Goal: Communication & Community: Answer question/provide support

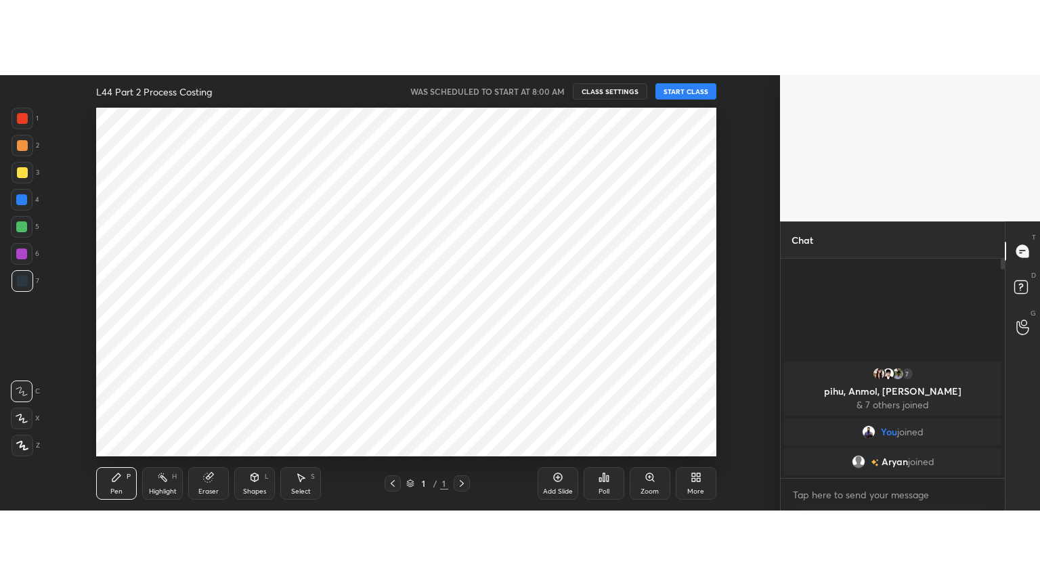
scroll to position [67337, 66960]
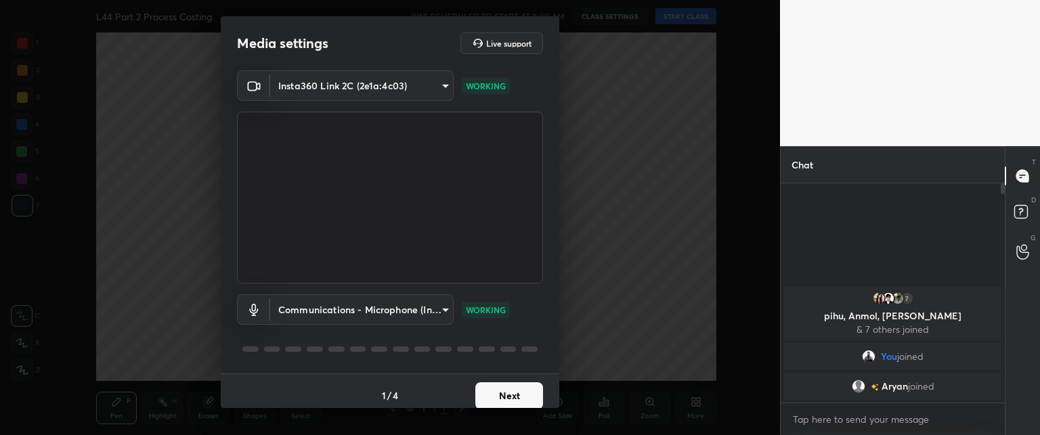
click at [501, 399] on button "Next" at bounding box center [509, 395] width 68 height 27
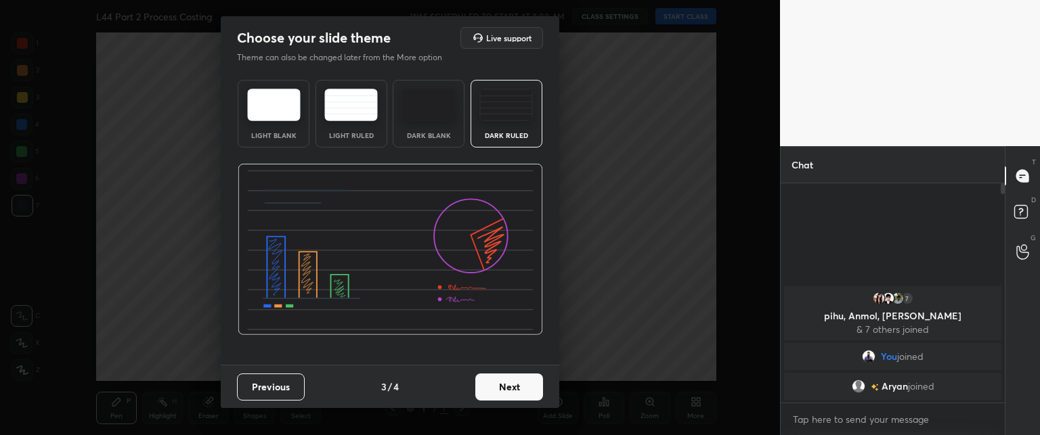
click at [501, 399] on button "Next" at bounding box center [509, 387] width 68 height 27
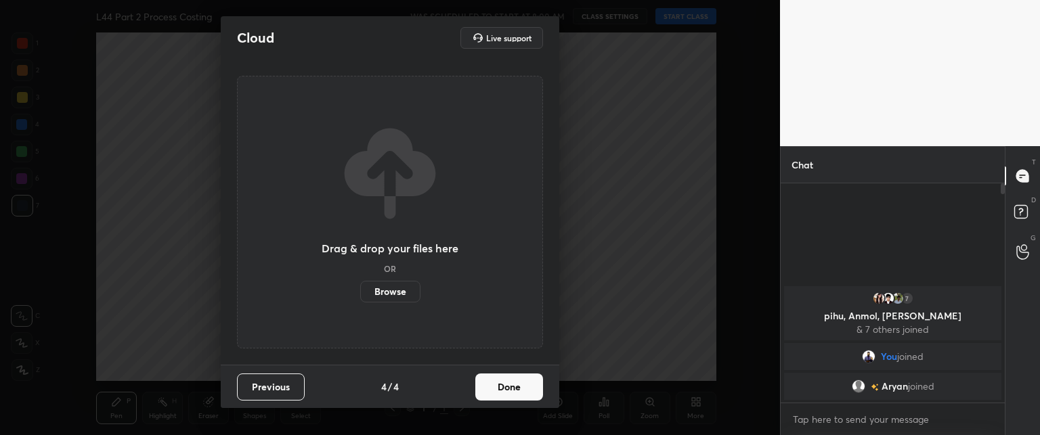
click at [501, 399] on button "Done" at bounding box center [509, 387] width 68 height 27
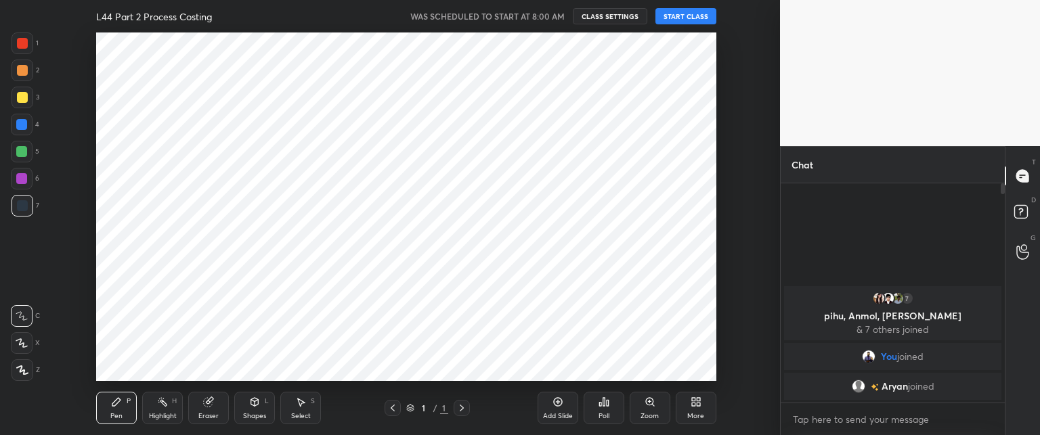
click at [677, 12] on button "START CLASS" at bounding box center [685, 16] width 61 height 16
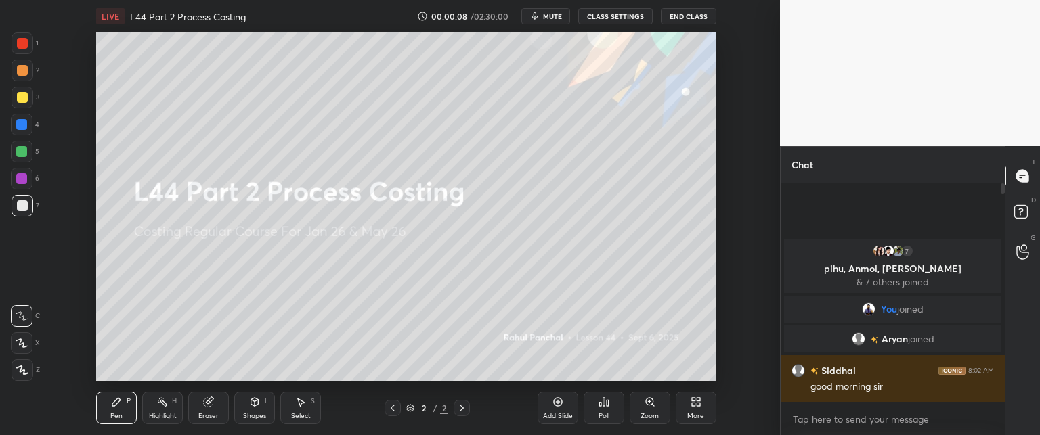
click at [695, 409] on div "More" at bounding box center [696, 408] width 41 height 32
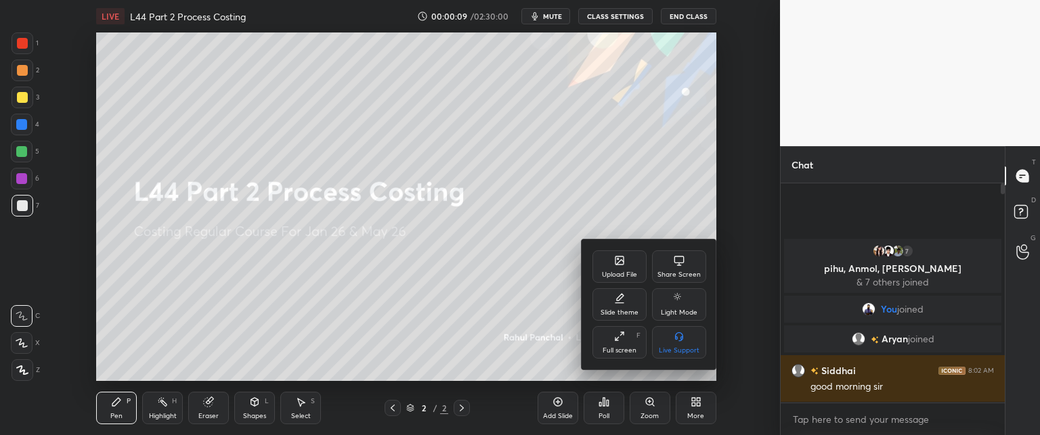
click at [615, 342] on div "Full screen F" at bounding box center [619, 342] width 54 height 32
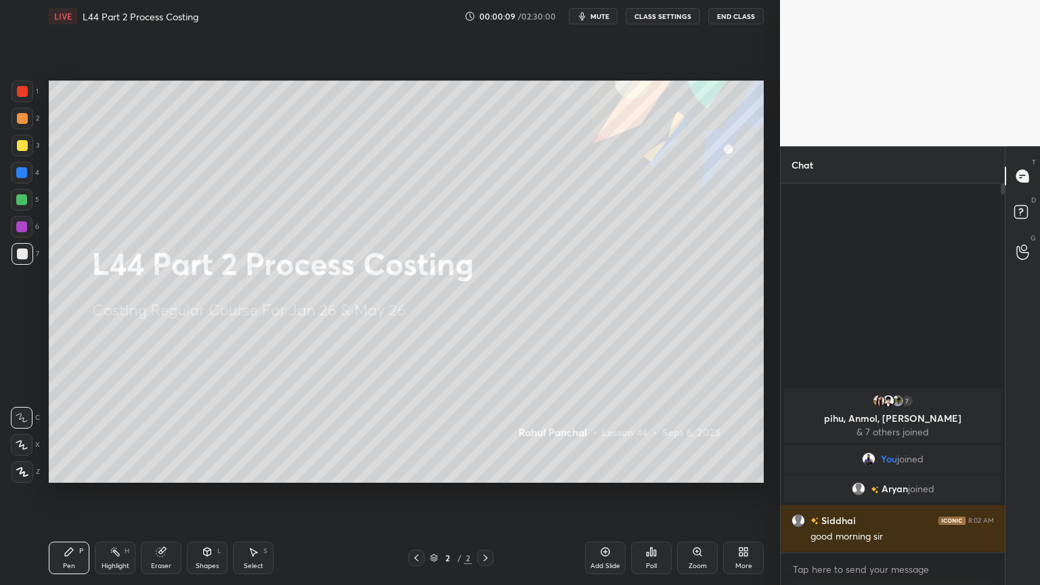
scroll to position [252, 220]
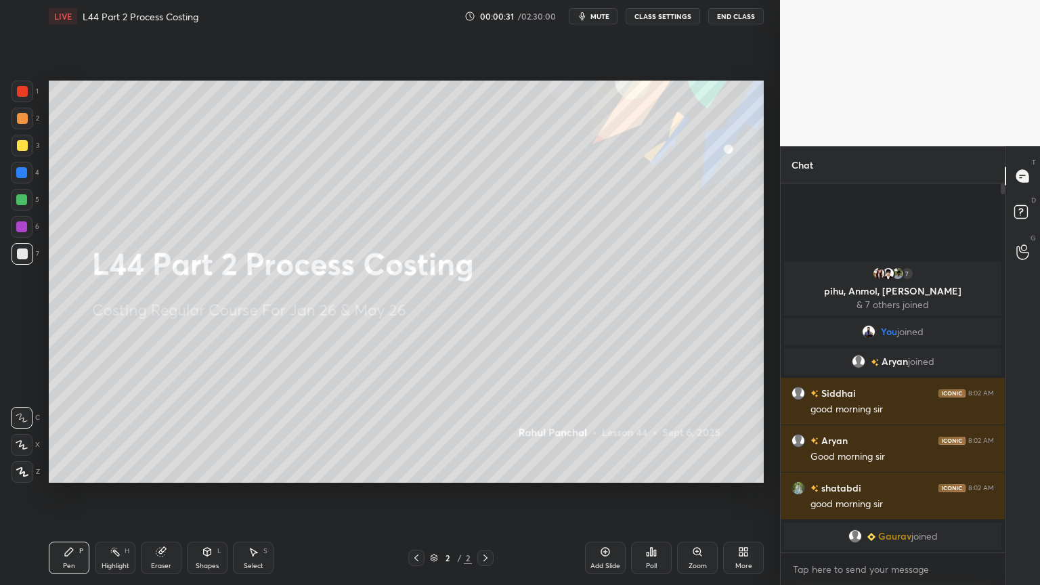
click at [154, 435] on div "Eraser" at bounding box center [161, 557] width 41 height 32
click at [47, 435] on div "Setting up your live class Poll for secs No correct answer Start poll" at bounding box center [406, 281] width 726 height 498
click at [78, 435] on div "Setting up your live class Poll for secs No correct answer Start poll" at bounding box center [406, 281] width 726 height 498
click at [92, 435] on div "Pen P Highlight H Eraser Shapes L Select S 2 / 2 Add Slide Poll Zoom More" at bounding box center [406, 558] width 715 height 54
click at [12, 435] on span "Erase all" at bounding box center [22, 471] width 20 height 9
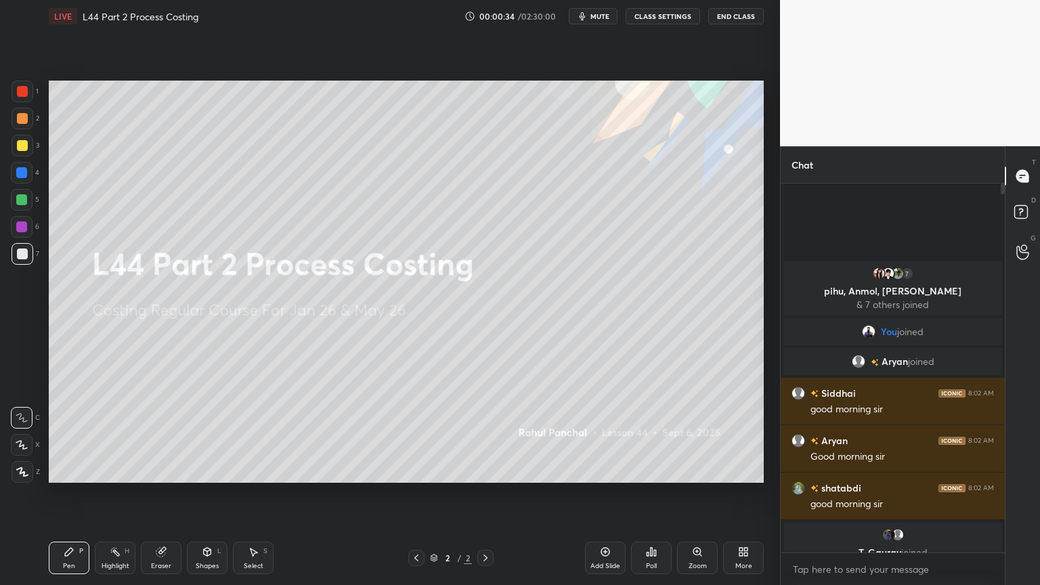
click at [47, 435] on div "Setting up your live class Poll for secs No correct answer Start poll" at bounding box center [406, 281] width 726 height 498
click at [739, 435] on icon at bounding box center [740, 549] width 3 height 3
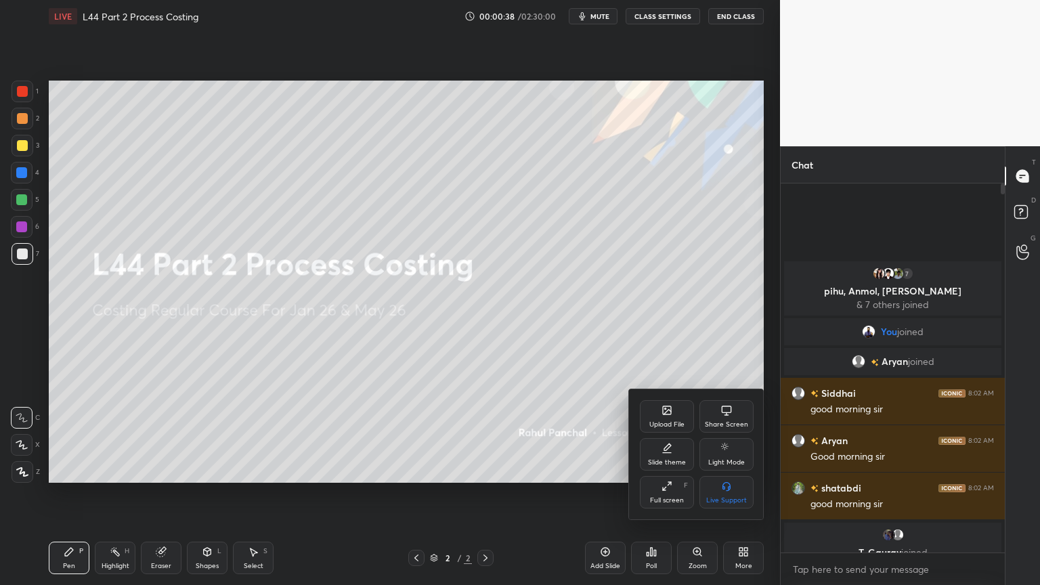
click at [530, 435] on div at bounding box center [520, 292] width 1040 height 585
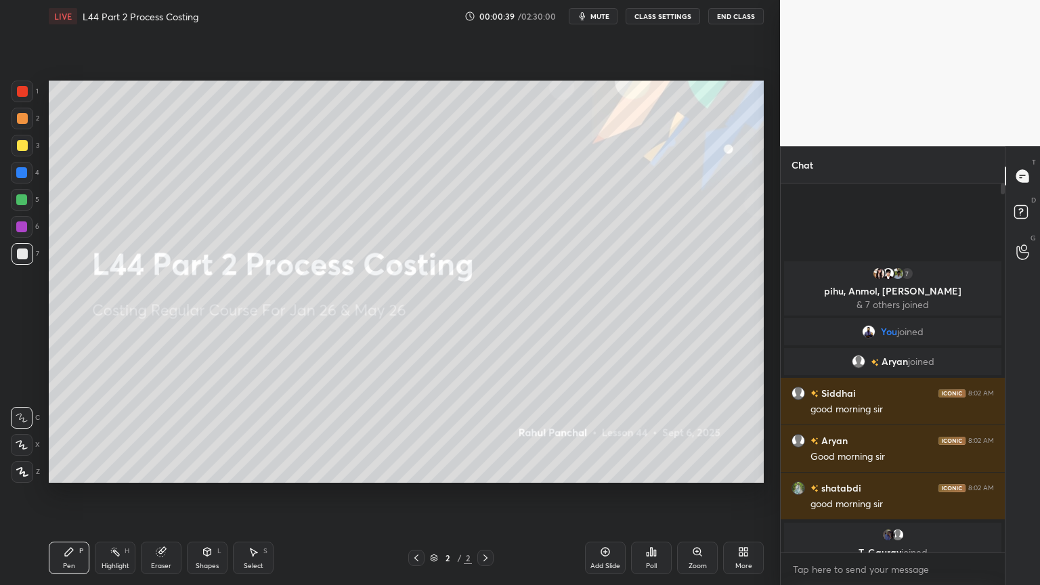
click at [615, 435] on div "Add Slide" at bounding box center [605, 557] width 41 height 32
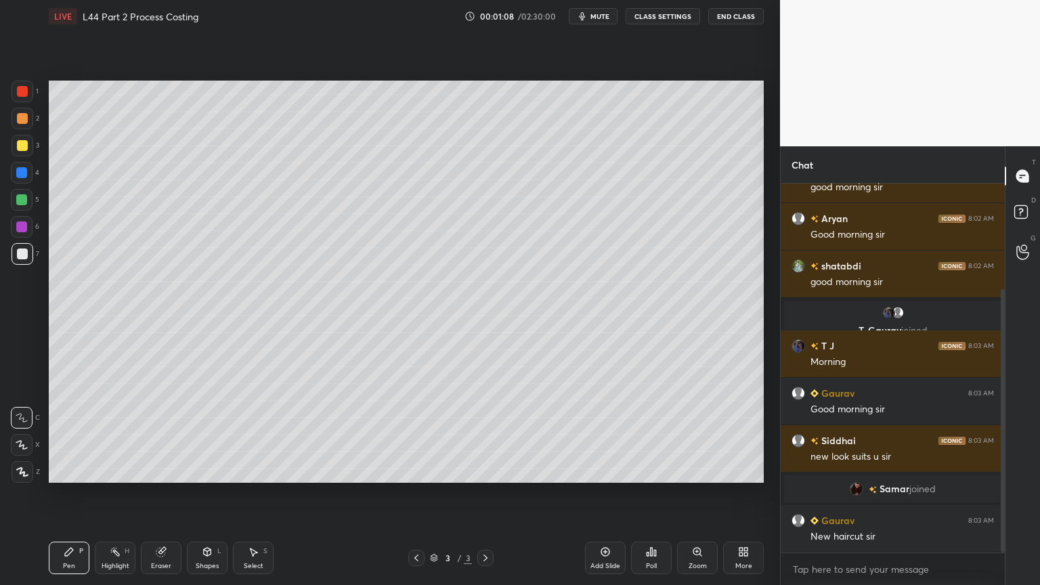
scroll to position [194, 0]
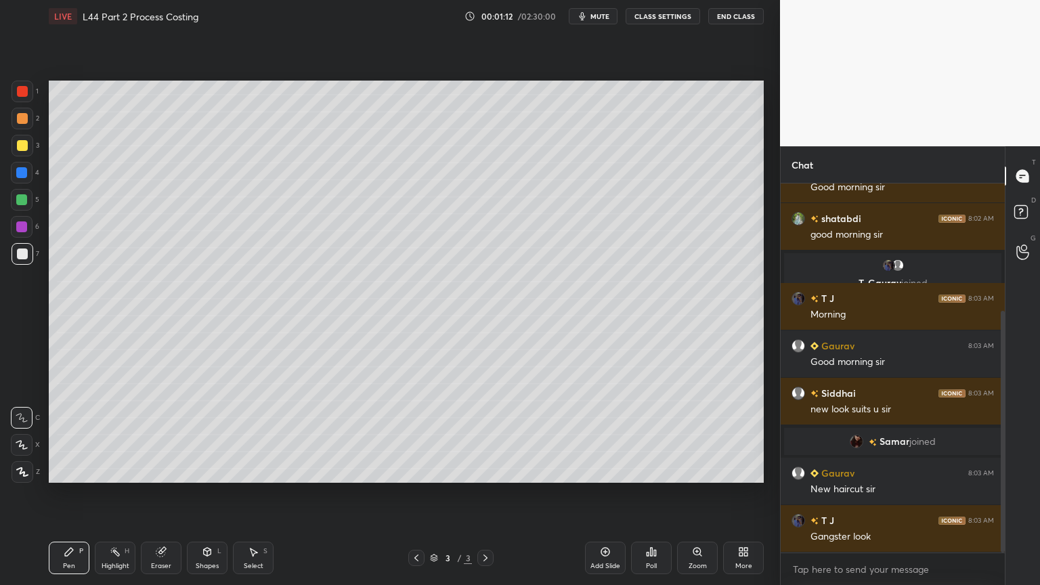
click at [159, 435] on div "Eraser" at bounding box center [161, 557] width 41 height 32
click at [16, 435] on span "Erase all" at bounding box center [22, 471] width 20 height 9
click at [45, 435] on div "LIVE L44 Part 2 Process Costing 00:01:13 / 02:30:00 mute CLASS SETTINGS End Cla…" at bounding box center [406, 292] width 726 height 585
click at [208, 435] on icon at bounding box center [207, 552] width 7 height 8
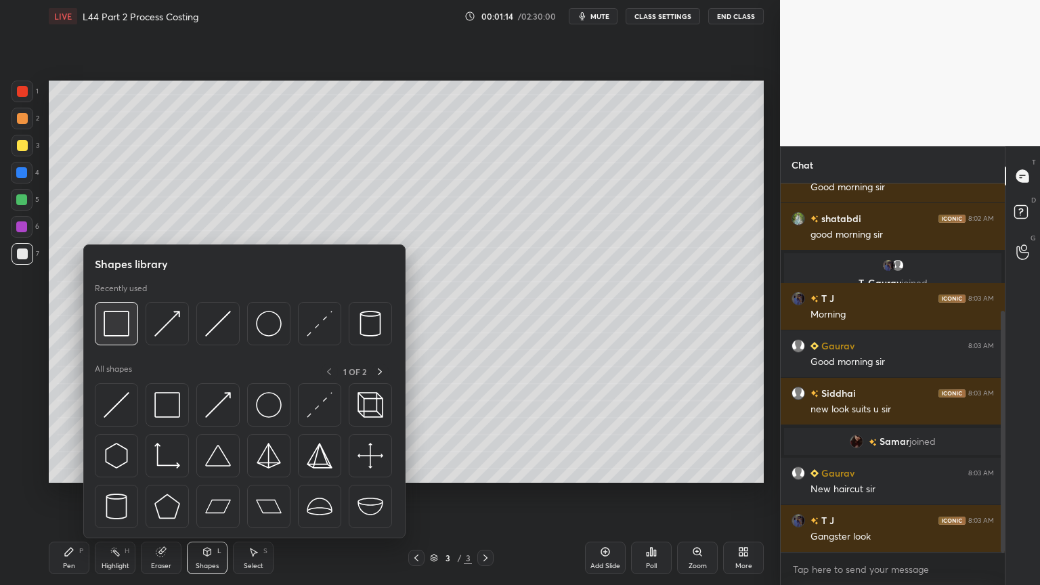
click at [135, 307] on div at bounding box center [116, 323] width 43 height 43
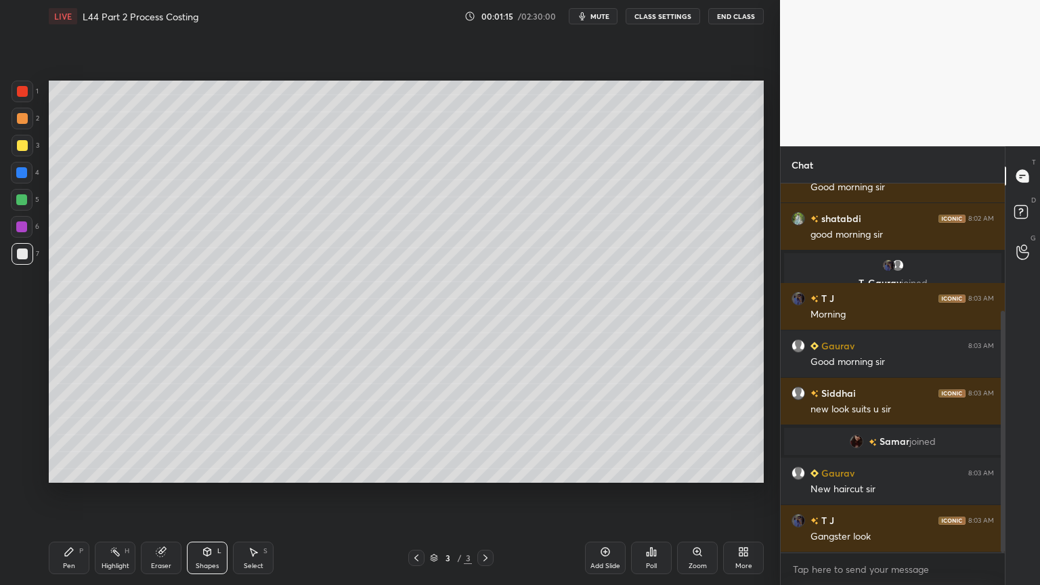
click at [22, 181] on div at bounding box center [22, 173] width 22 height 22
click at [199, 435] on div "Shapes L" at bounding box center [207, 557] width 41 height 32
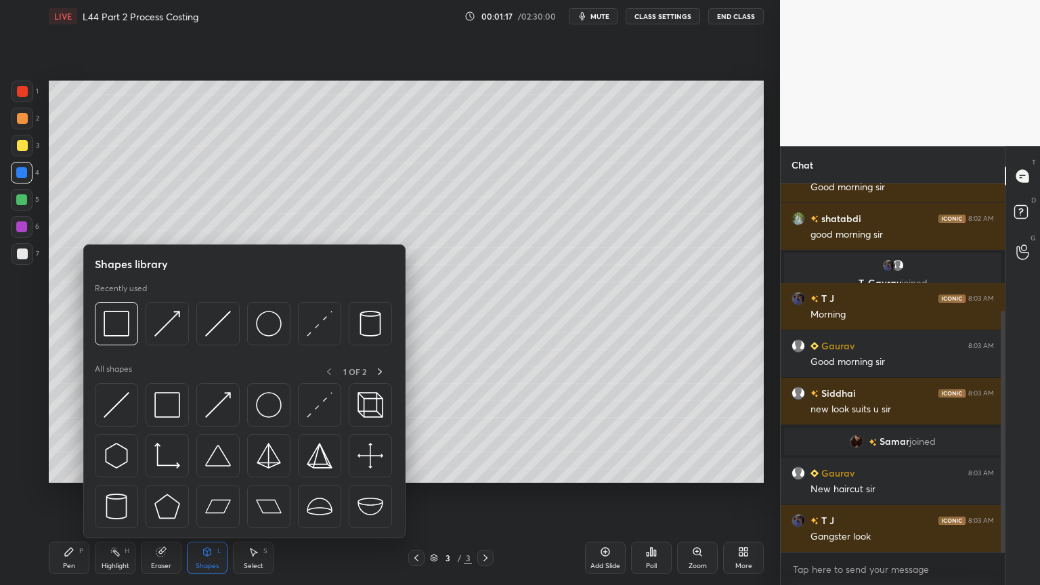
click at [209, 435] on div "Pen P Highlight H Eraser Shapes L Select S 3 / 3 Add Slide Poll Zoom More" at bounding box center [406, 558] width 715 height 54
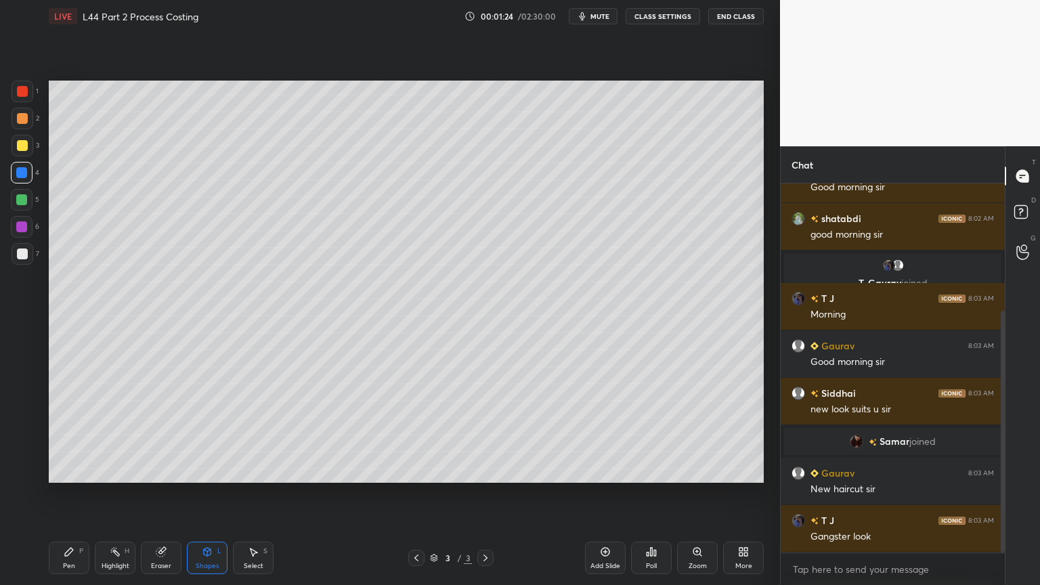
click at [256, 435] on div "Select" at bounding box center [254, 565] width 20 height 7
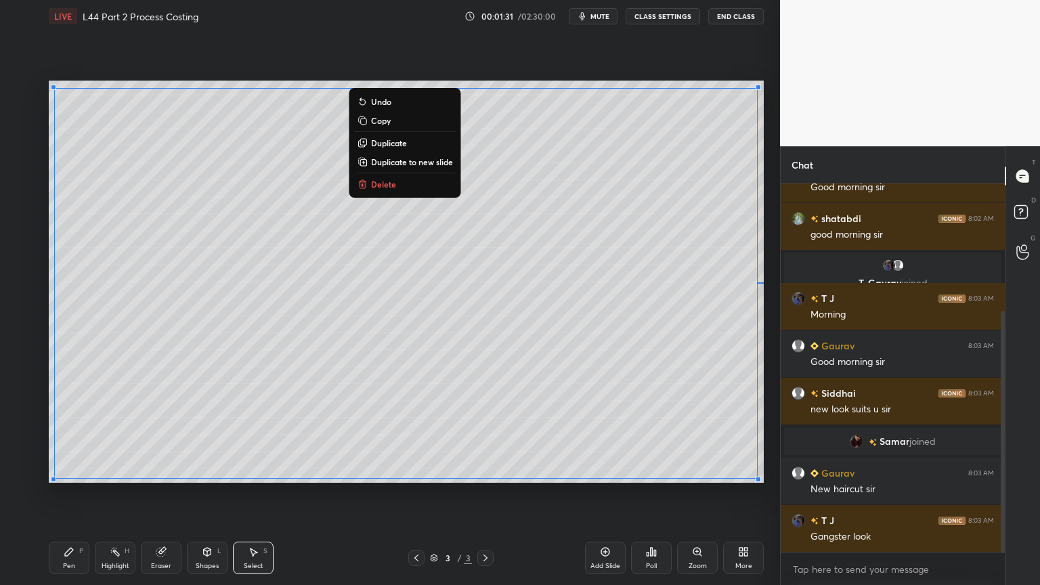
click at [435, 435] on div "0 ° Undo Copy Duplicate Duplicate to new slide Delete Setting up your live clas…" at bounding box center [406, 281] width 726 height 498
click at [72, 435] on div "Pen P" at bounding box center [69, 557] width 41 height 32
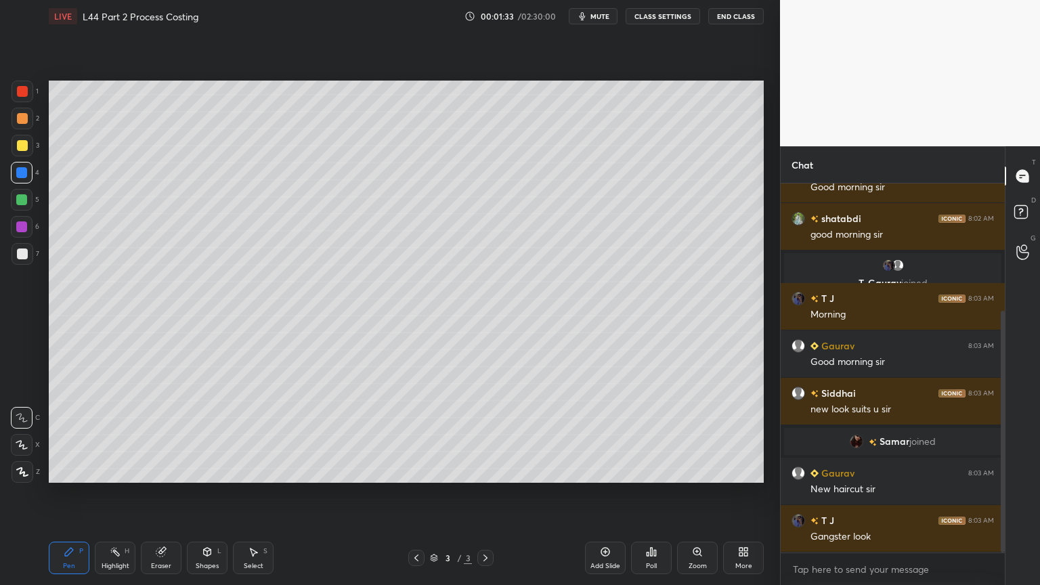
click at [25, 135] on div at bounding box center [23, 146] width 22 height 22
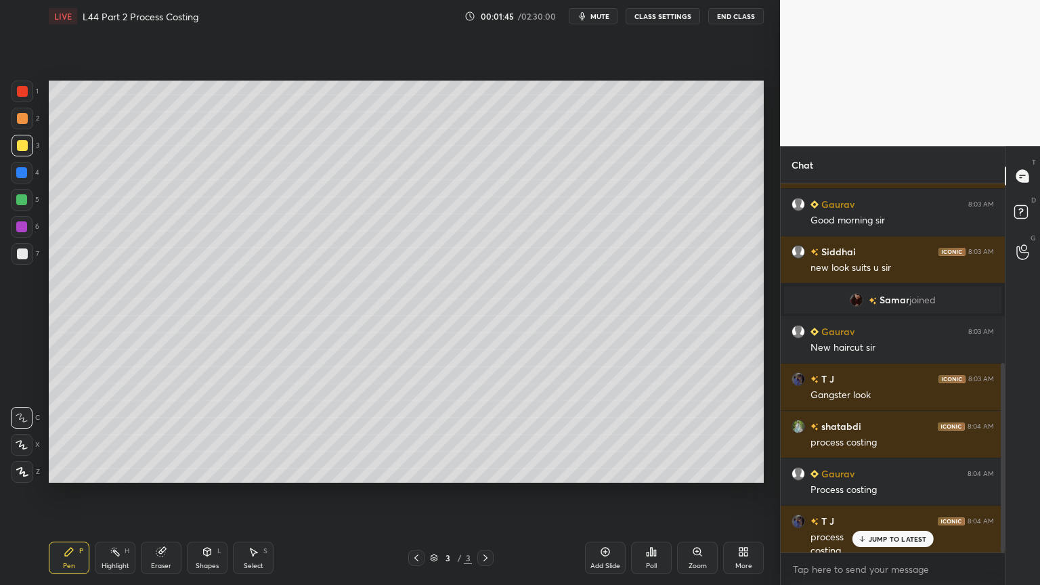
scroll to position [349, 0]
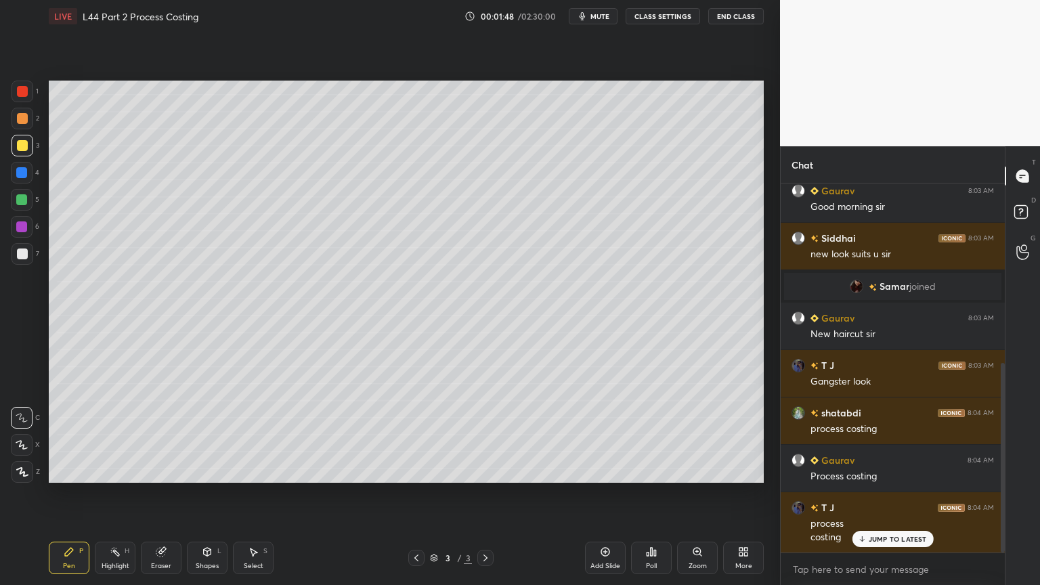
click at [24, 192] on div at bounding box center [22, 200] width 22 height 22
click at [193, 435] on div "Shapes L" at bounding box center [207, 557] width 41 height 32
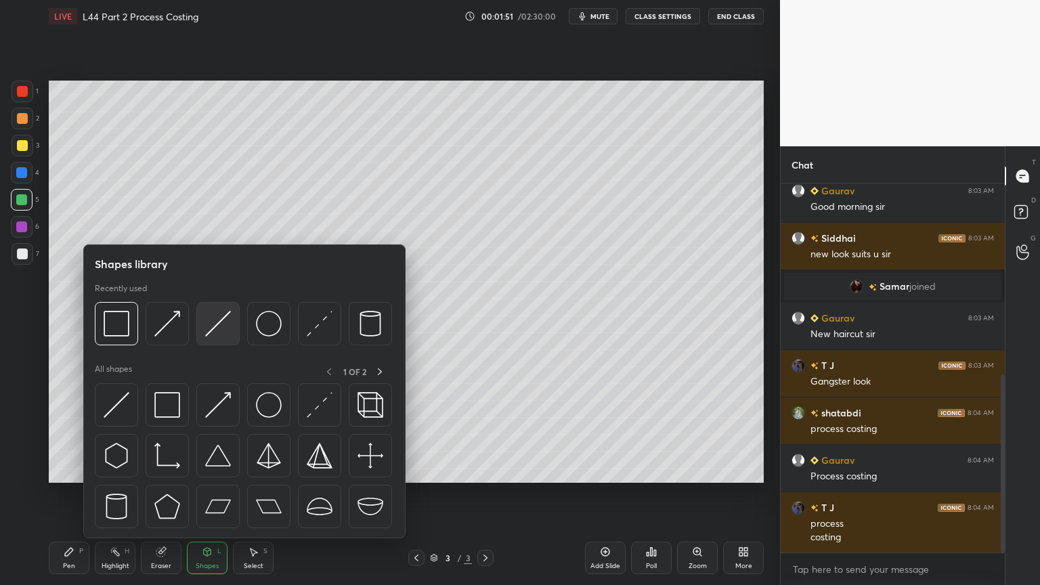
scroll to position [397, 0]
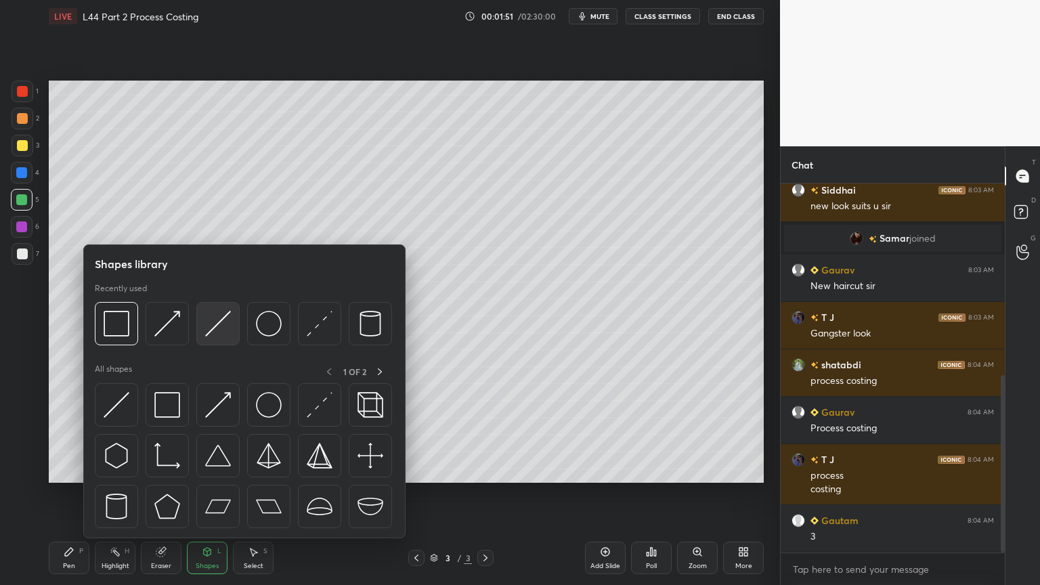
click at [217, 315] on img at bounding box center [218, 324] width 26 height 26
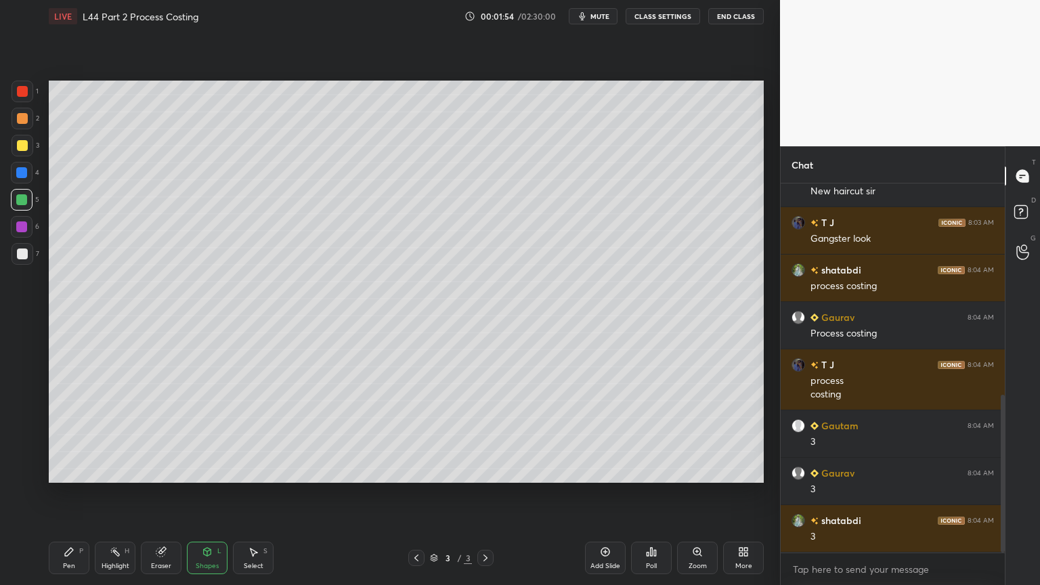
scroll to position [539, 0]
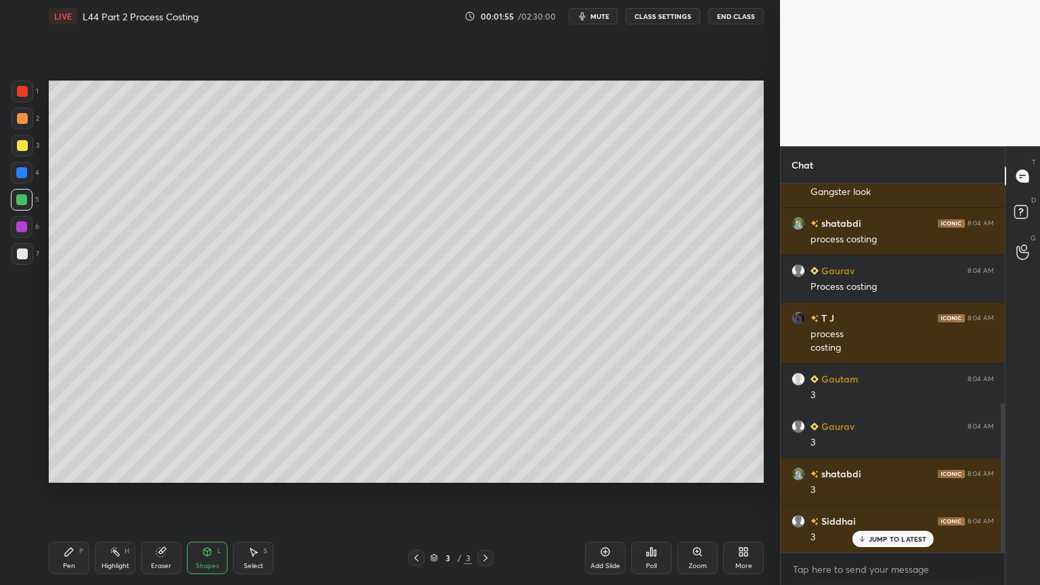
click at [70, 435] on div "Pen P" at bounding box center [69, 557] width 41 height 32
click at [27, 143] on div at bounding box center [22, 145] width 11 height 11
click at [17, 178] on div at bounding box center [22, 173] width 22 height 22
click at [24, 213] on div "5" at bounding box center [25, 202] width 28 height 27
click at [202, 435] on icon at bounding box center [207, 551] width 11 height 11
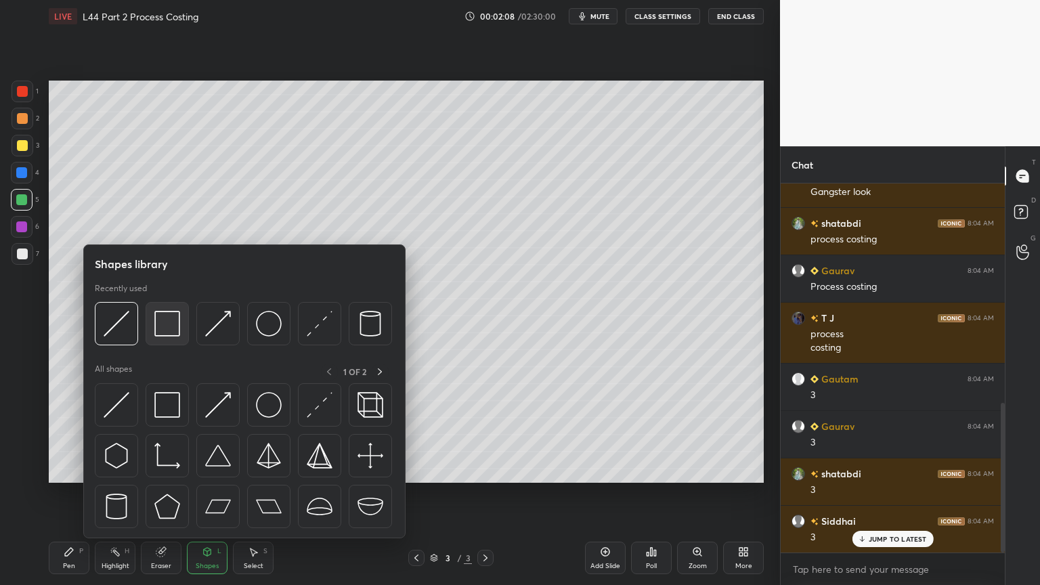
click at [154, 314] on img at bounding box center [167, 324] width 26 height 26
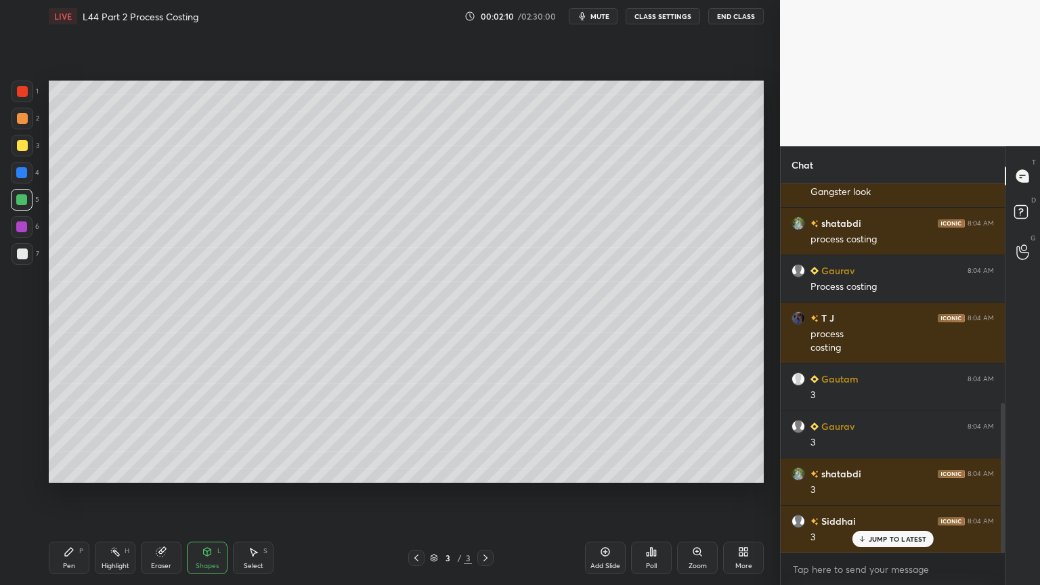
click at [24, 179] on div at bounding box center [22, 173] width 22 height 22
click at [206, 435] on div "Shapes L" at bounding box center [207, 557] width 41 height 32
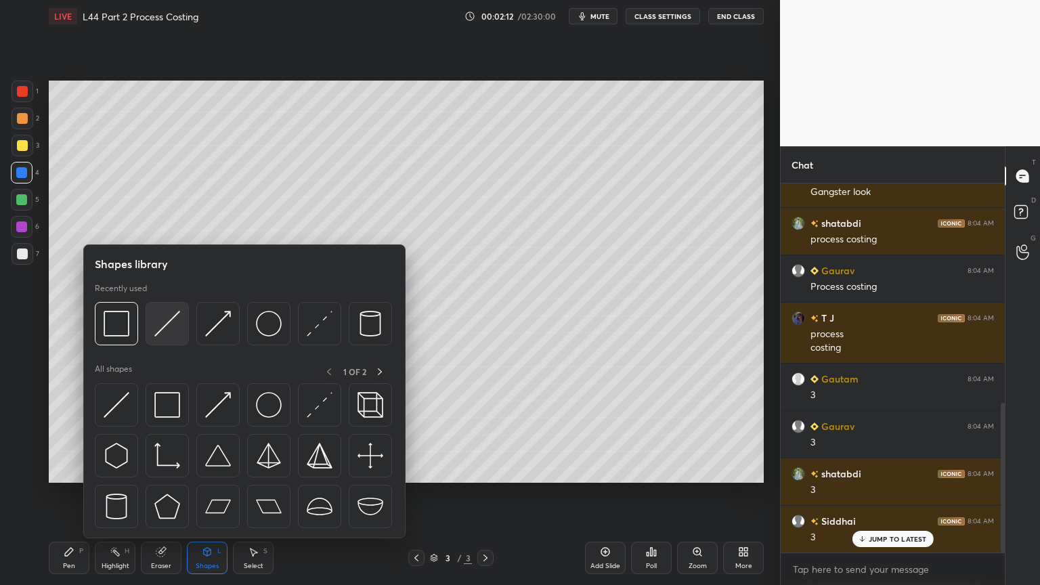
click at [171, 322] on img at bounding box center [167, 324] width 26 height 26
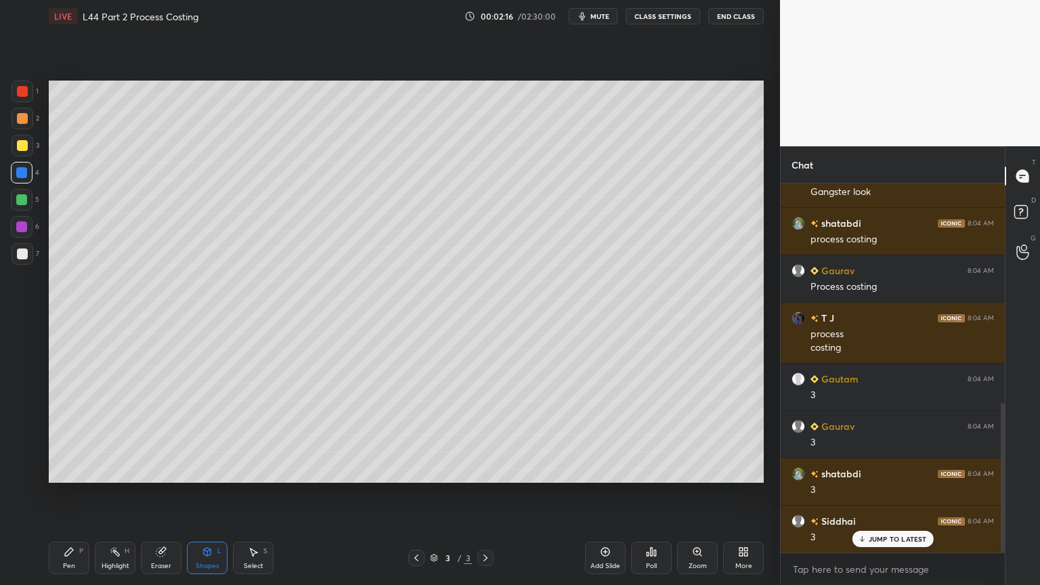
click at [72, 435] on div "Pen P" at bounding box center [69, 557] width 41 height 32
click at [16, 95] on div at bounding box center [23, 92] width 22 height 22
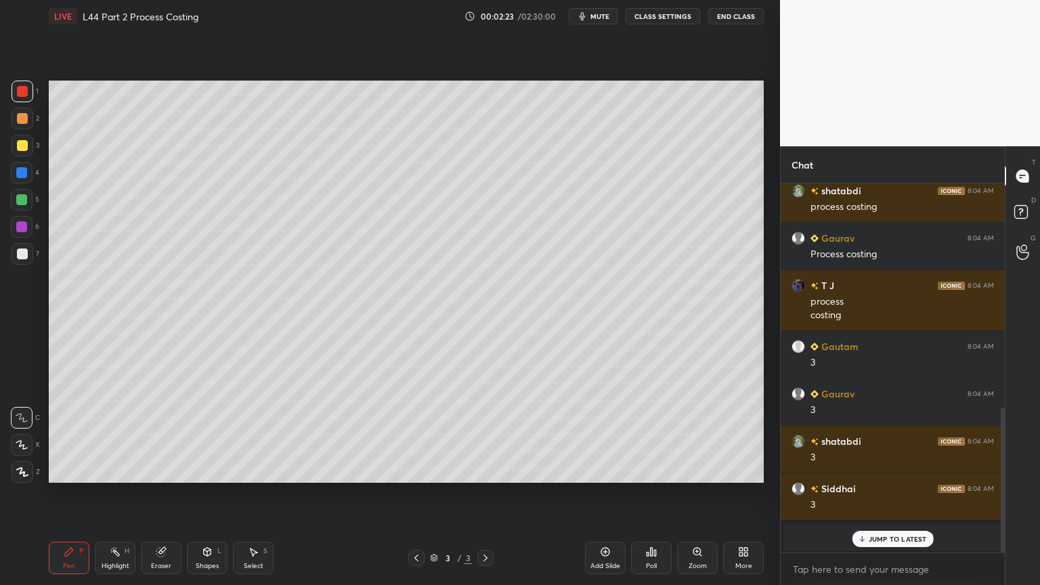
click at [24, 229] on div at bounding box center [21, 226] width 11 height 11
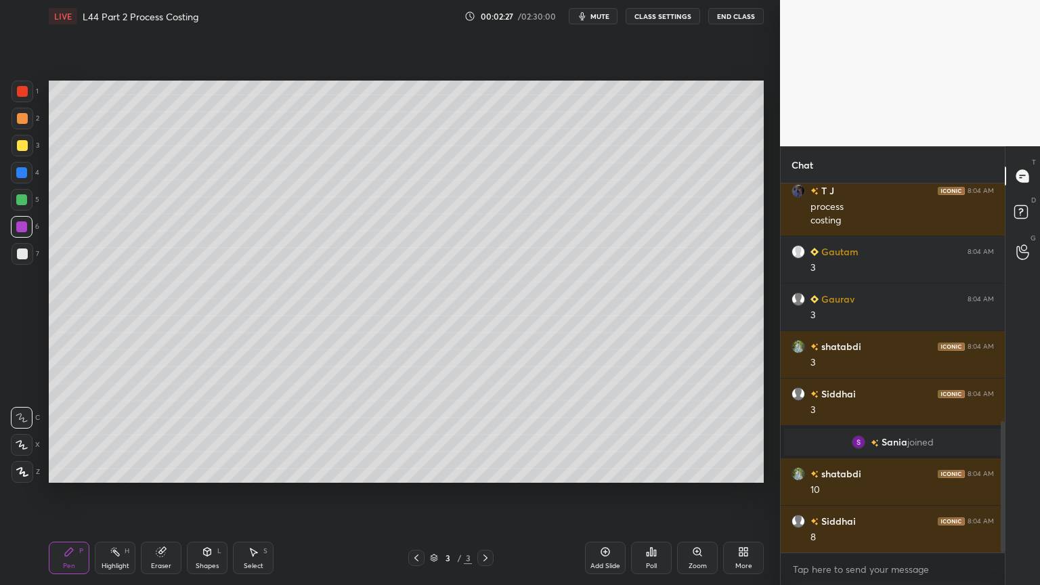
scroll to position [747, 0]
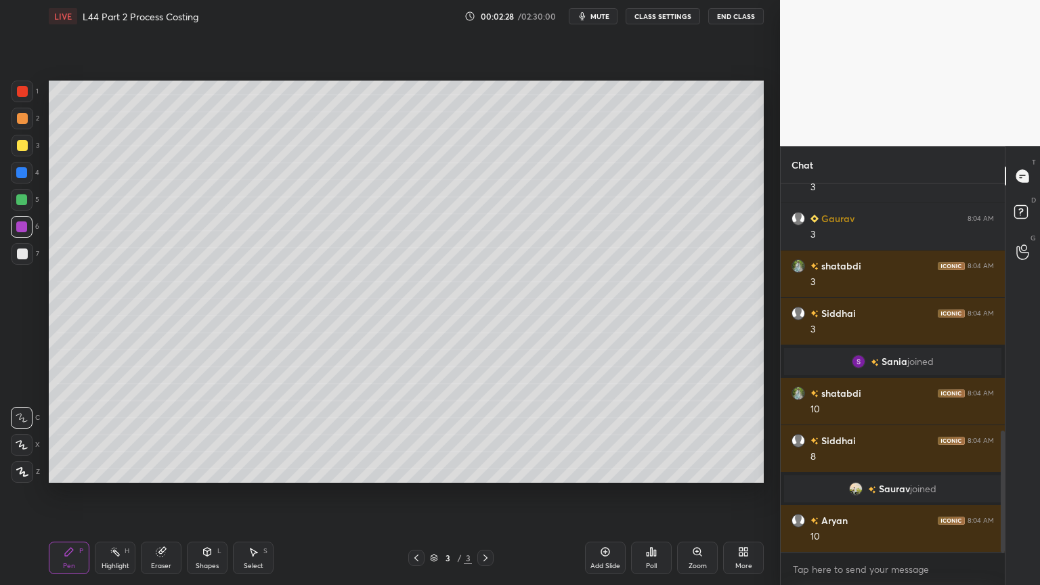
click at [14, 256] on div at bounding box center [23, 254] width 22 height 22
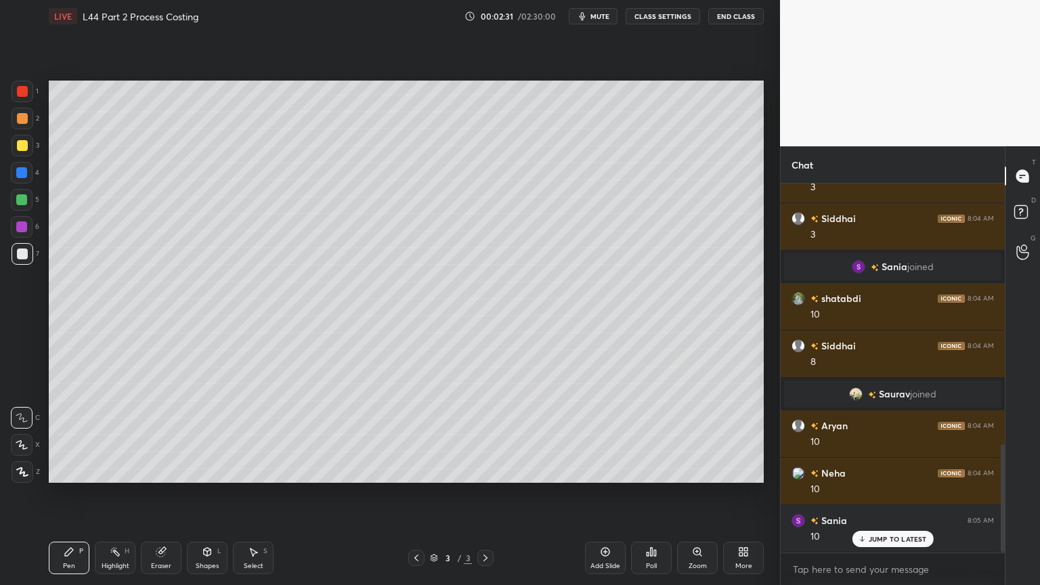
scroll to position [888, 0]
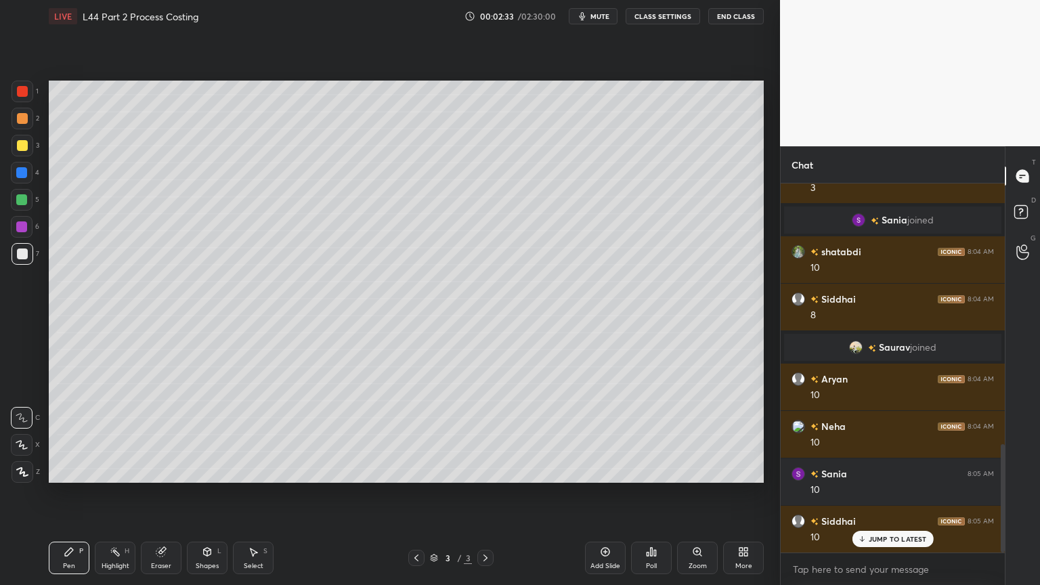
click at [16, 262] on div at bounding box center [23, 254] width 22 height 22
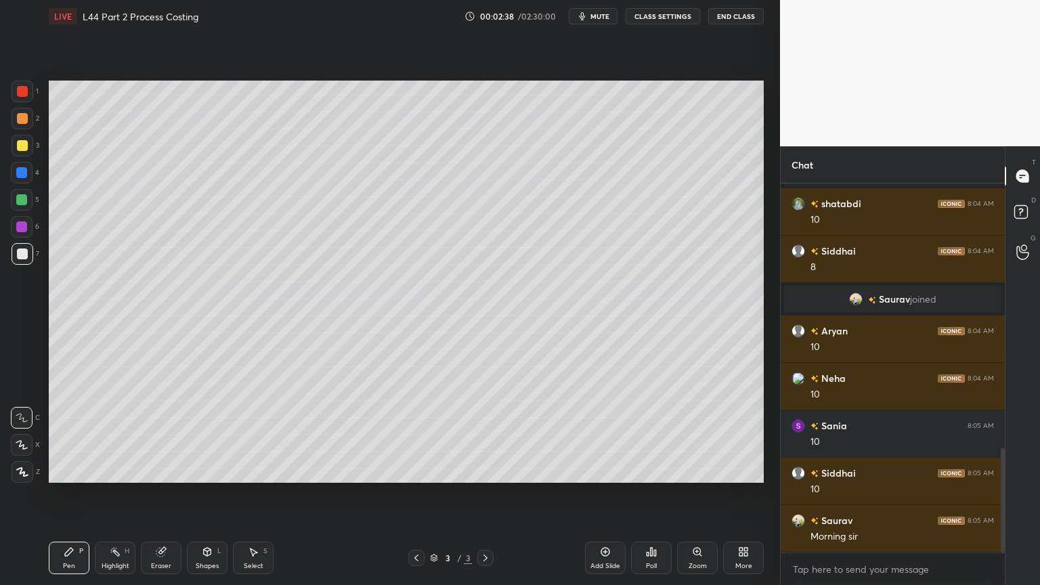
scroll to position [969, 0]
click at [16, 86] on div at bounding box center [23, 92] width 22 height 22
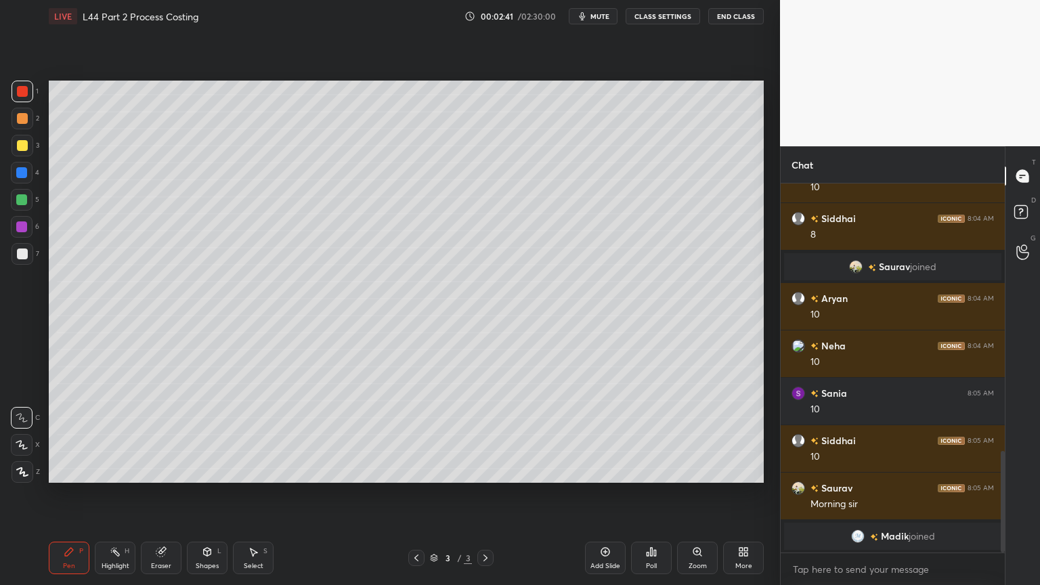
scroll to position [931, 0]
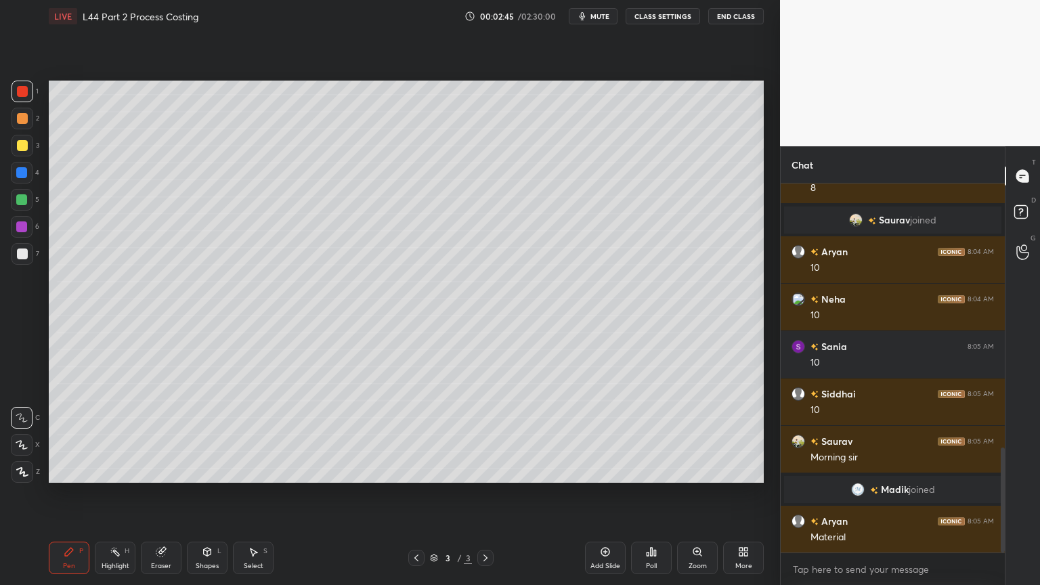
click at [206, 435] on div "Shapes L" at bounding box center [207, 557] width 41 height 32
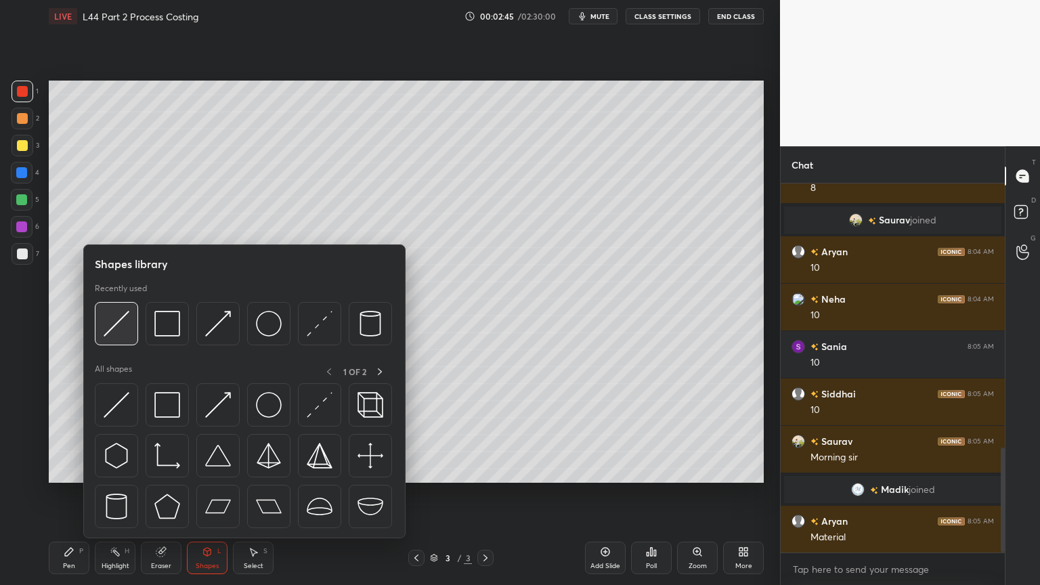
click at [104, 316] on img at bounding box center [117, 324] width 26 height 26
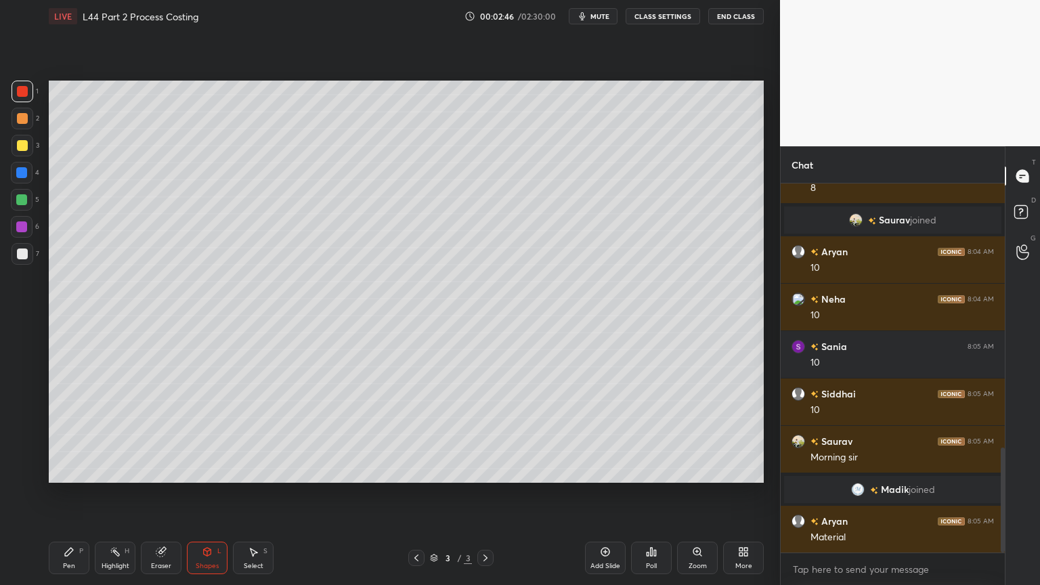
click at [18, 173] on div at bounding box center [21, 172] width 11 height 11
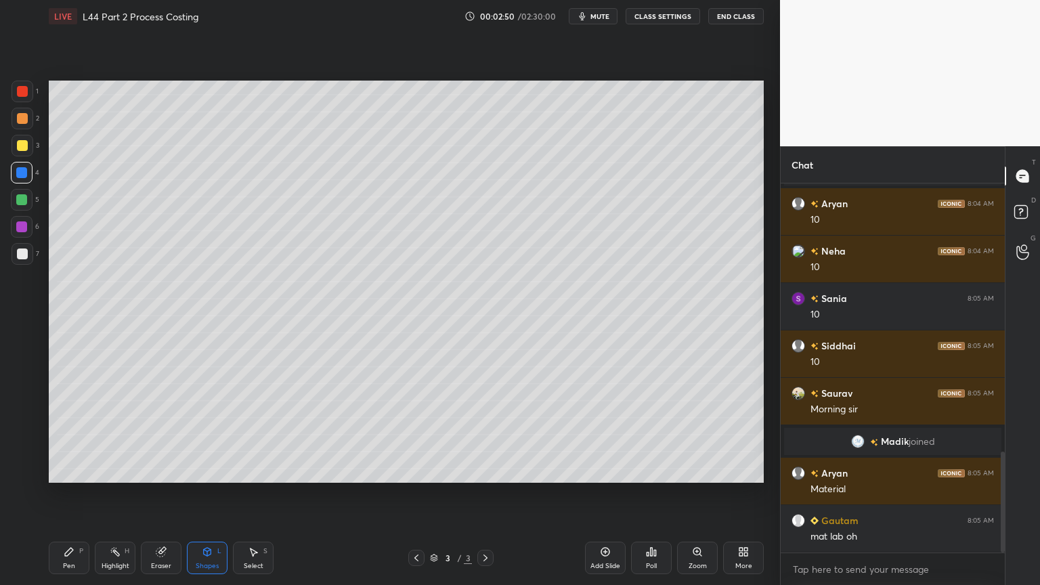
click at [17, 252] on div at bounding box center [22, 253] width 11 height 11
click at [93, 435] on div "Pen P Highlight H Eraser Shapes L Select S" at bounding box center [183, 557] width 268 height 32
click at [79, 435] on div "Pen P" at bounding box center [69, 557] width 41 height 32
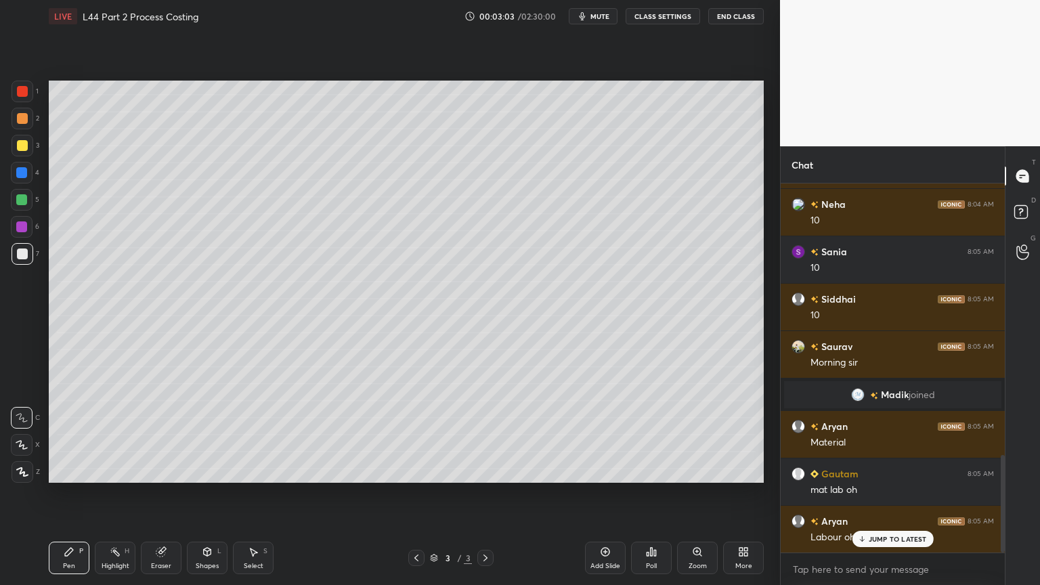
scroll to position [1074, 0]
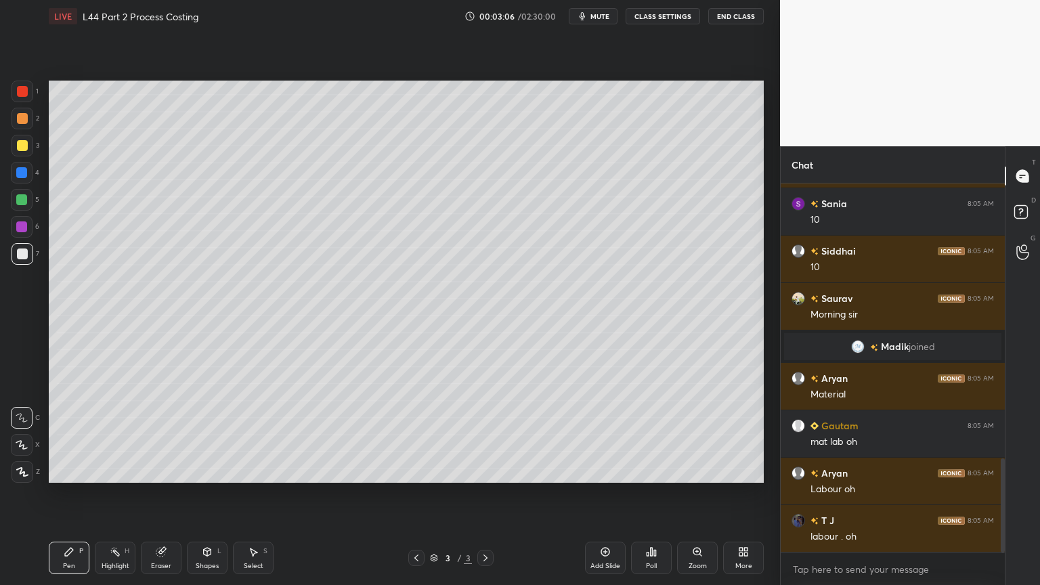
click at [207, 435] on icon at bounding box center [207, 553] width 0 height 5
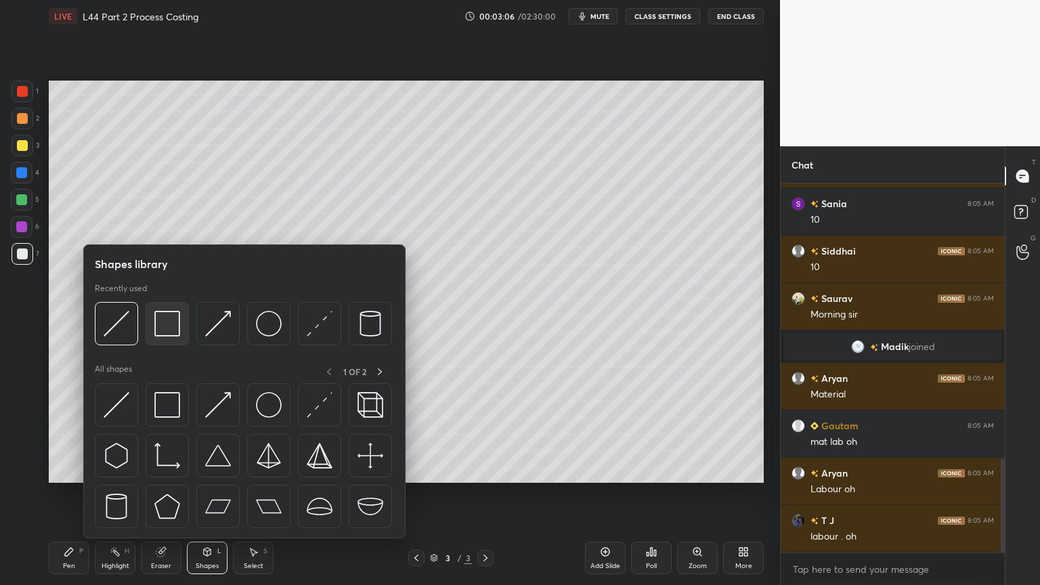
click at [166, 315] on img at bounding box center [167, 324] width 26 height 26
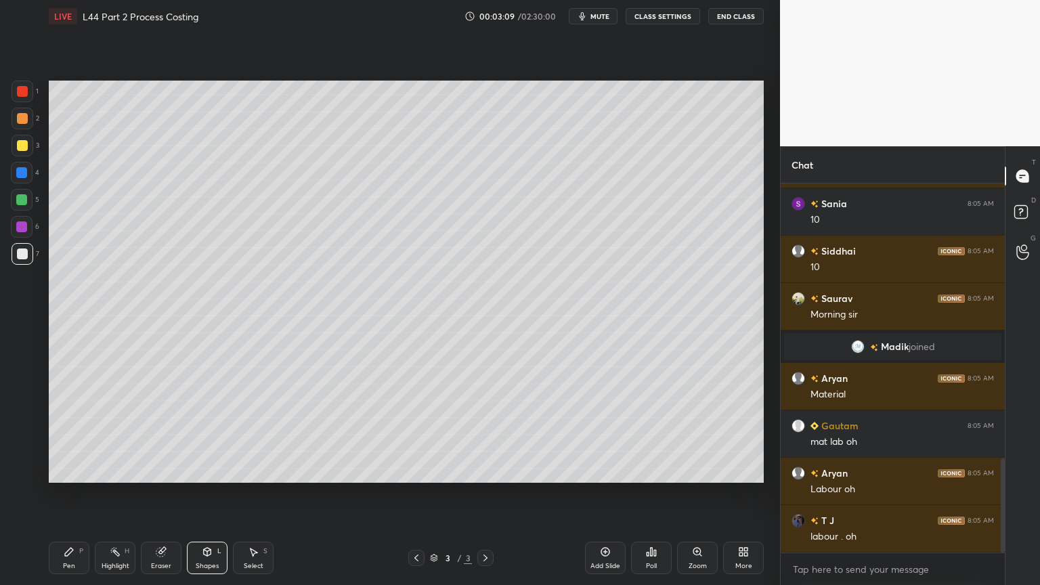
click at [64, 435] on div "Pen" at bounding box center [69, 565] width 12 height 7
click at [20, 152] on div at bounding box center [23, 146] width 22 height 22
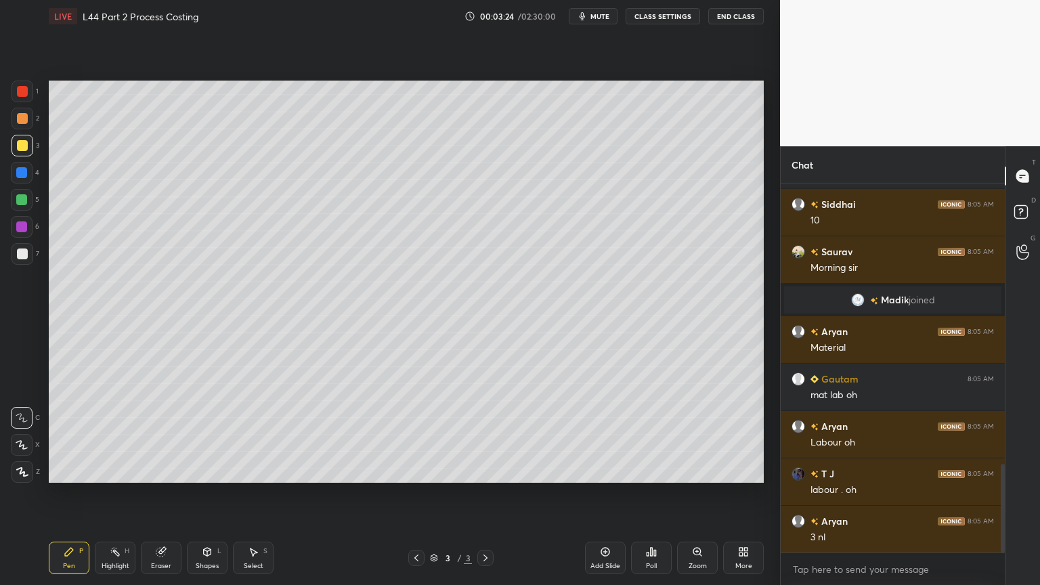
scroll to position [1169, 0]
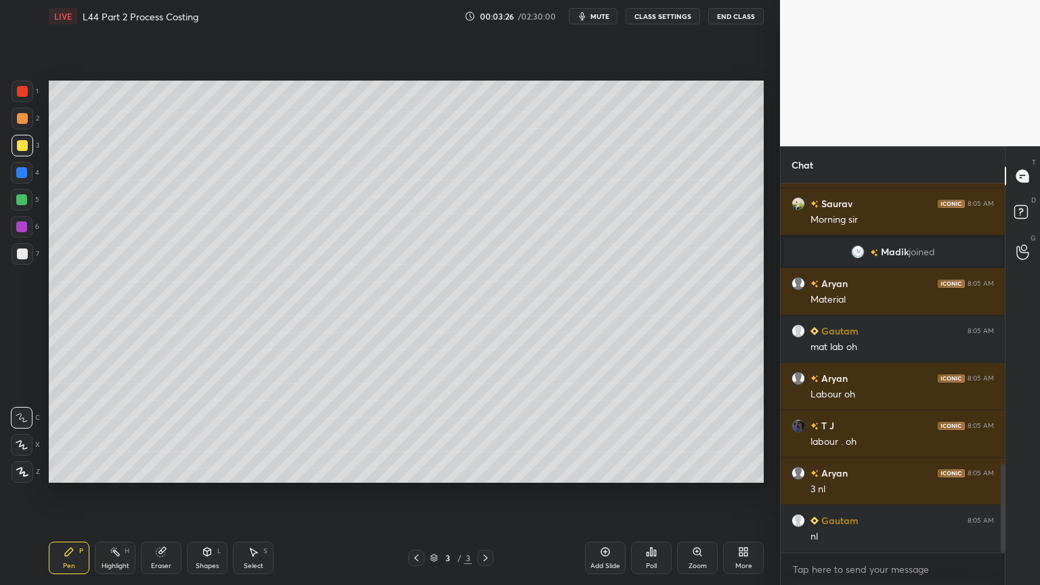
click at [19, 250] on div at bounding box center [22, 253] width 11 height 11
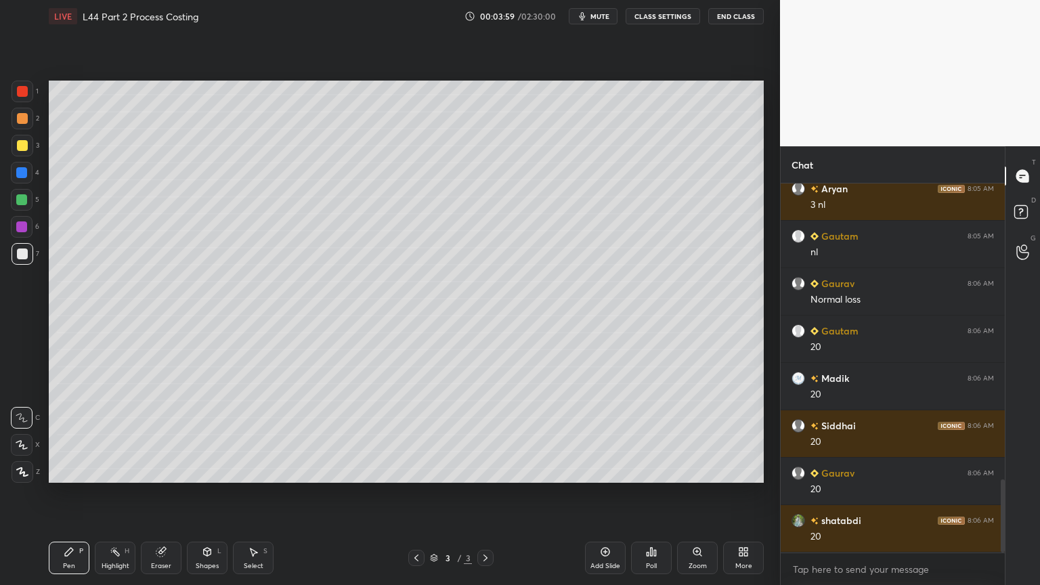
scroll to position [1500, 0]
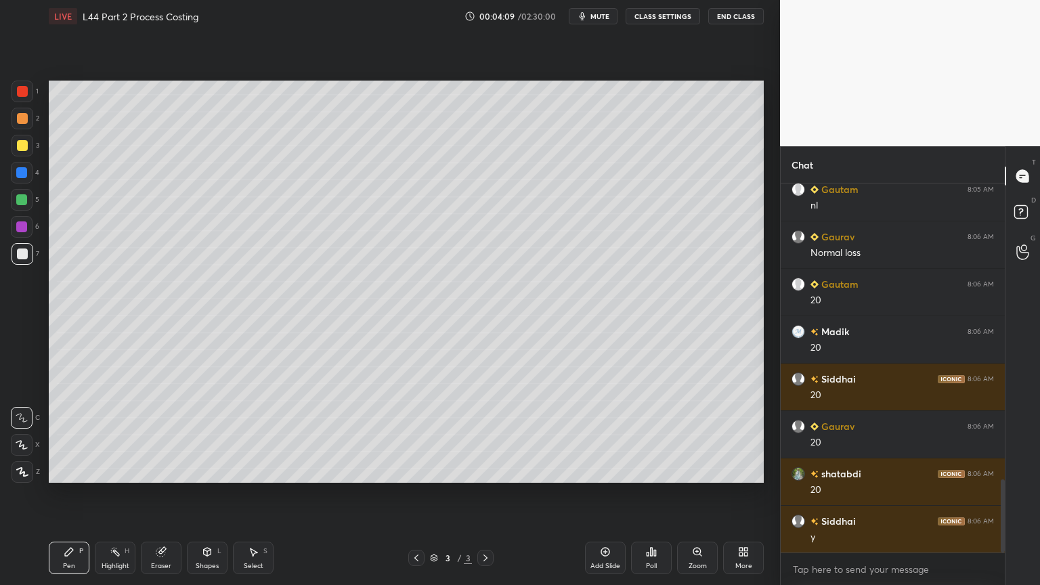
click at [17, 150] on div at bounding box center [22, 145] width 11 height 11
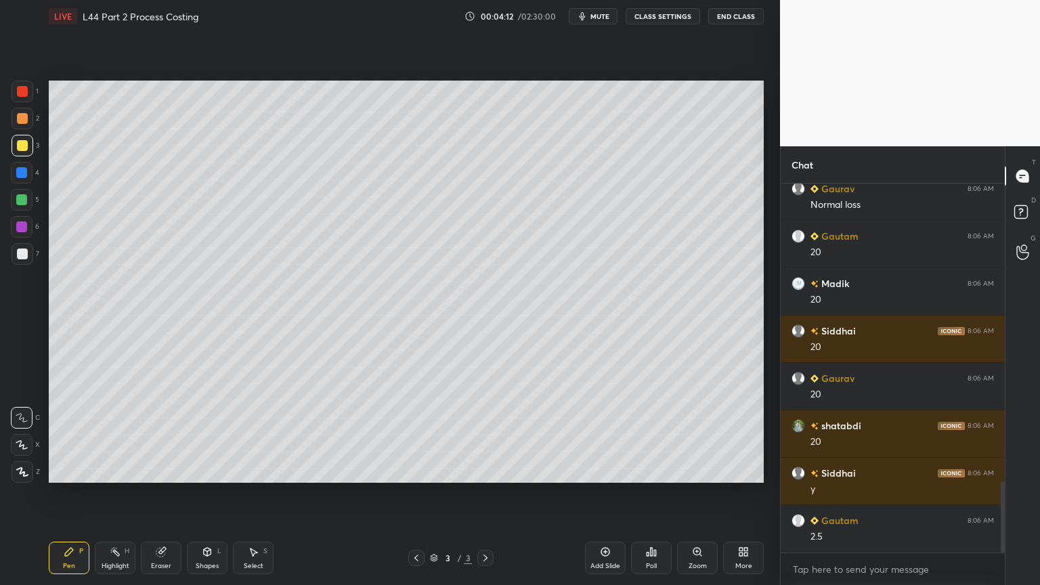
click at [19, 259] on div at bounding box center [22, 253] width 11 height 11
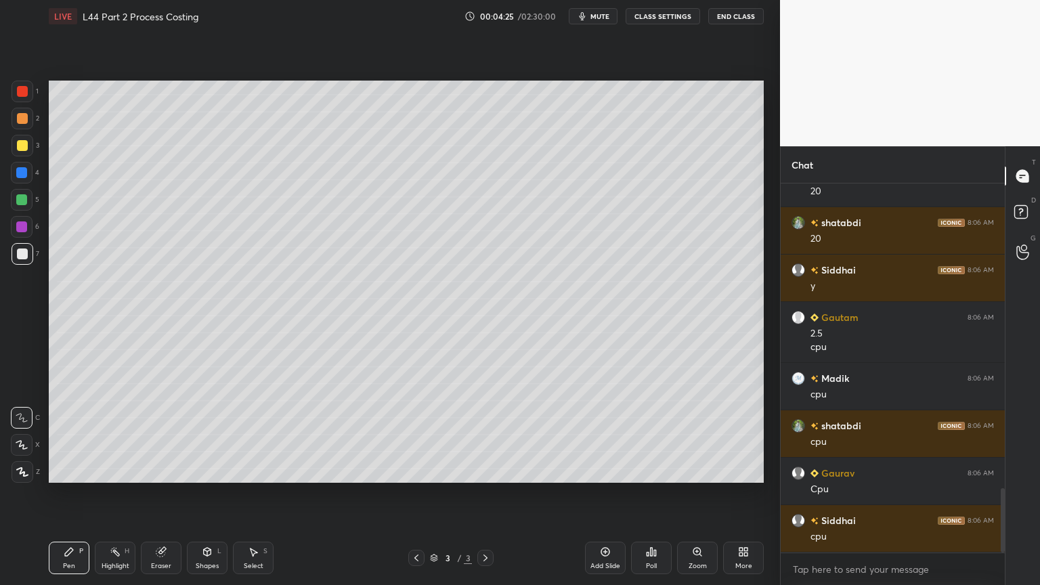
scroll to position [1798, 0]
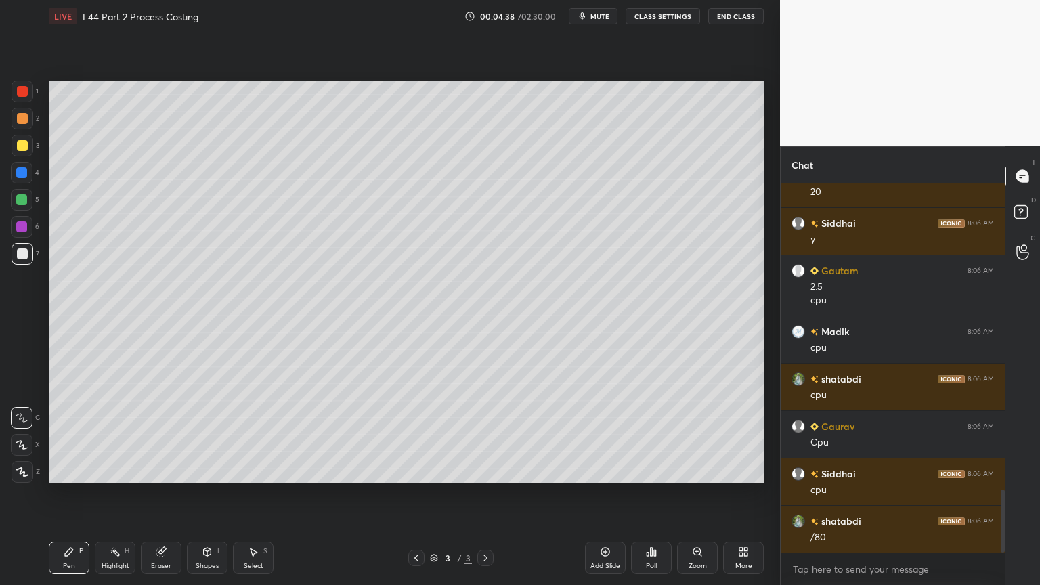
click at [116, 435] on div "Highlight" at bounding box center [116, 565] width 28 height 7
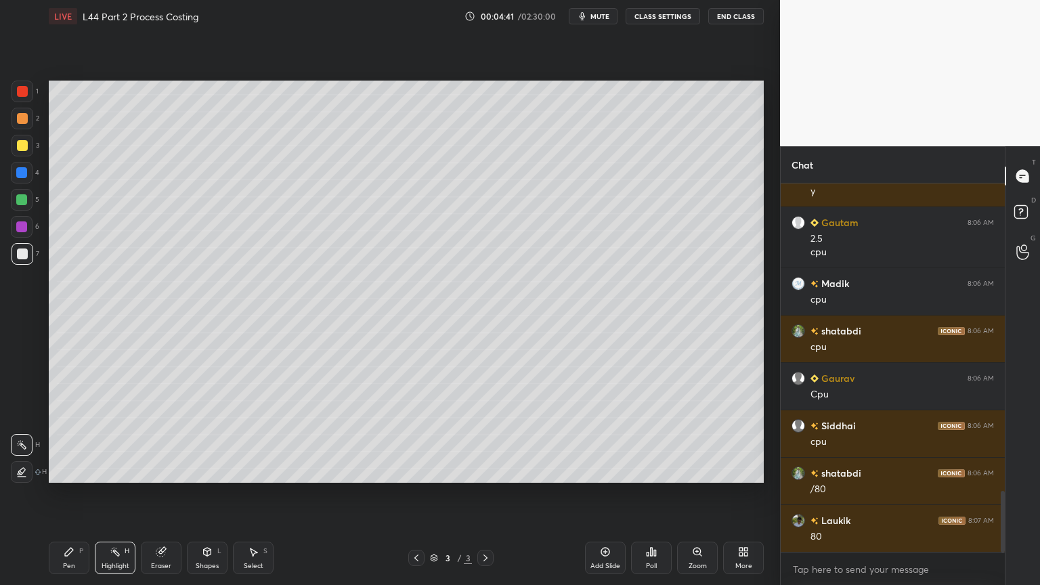
scroll to position [1892, 0]
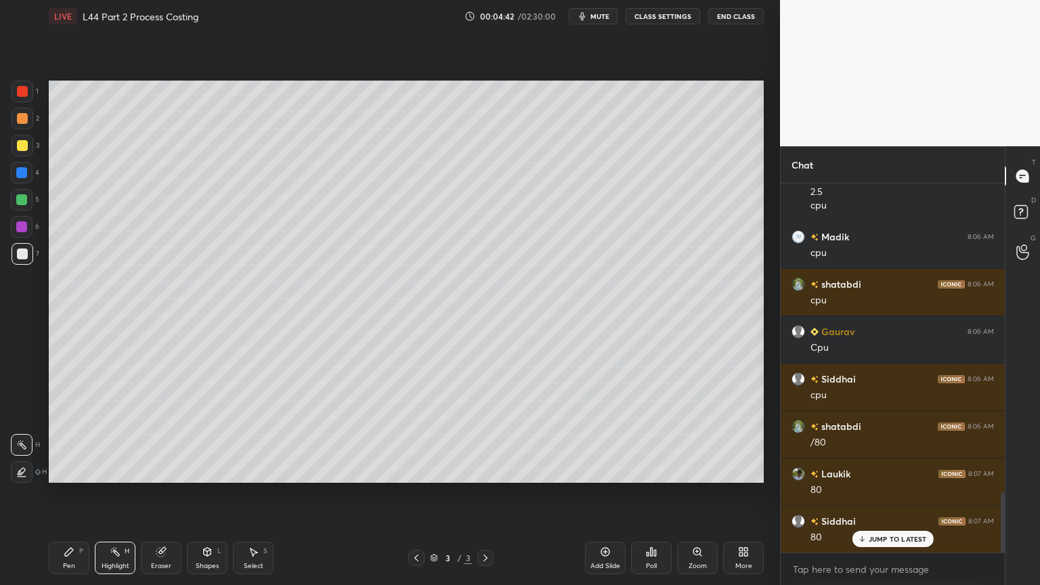
click at [67, 435] on div "Pen P" at bounding box center [69, 557] width 41 height 32
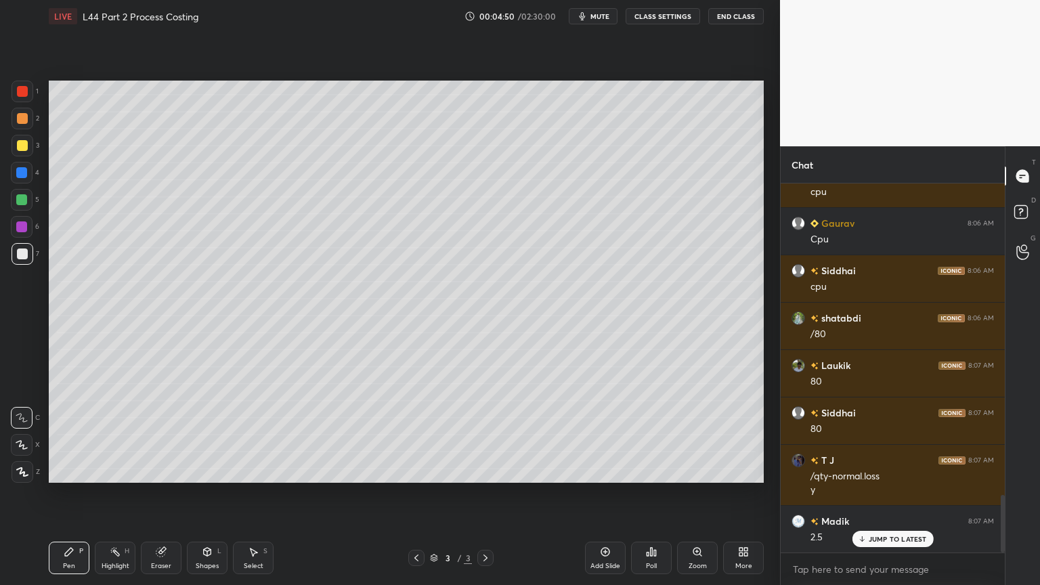
scroll to position [2049, 0]
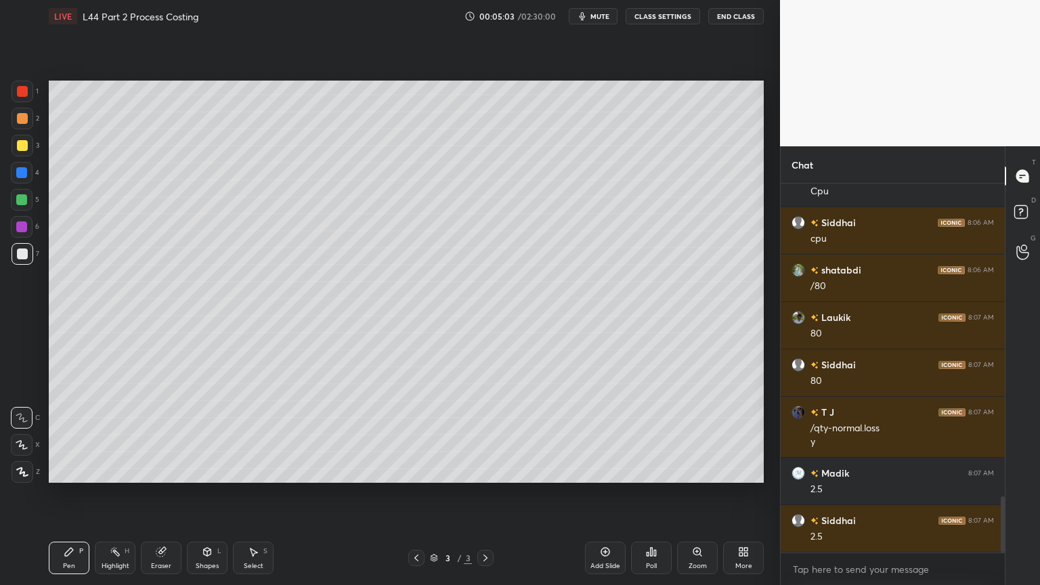
click at [16, 99] on div at bounding box center [23, 92] width 22 height 22
click at [199, 435] on div "Shapes L" at bounding box center [207, 557] width 41 height 32
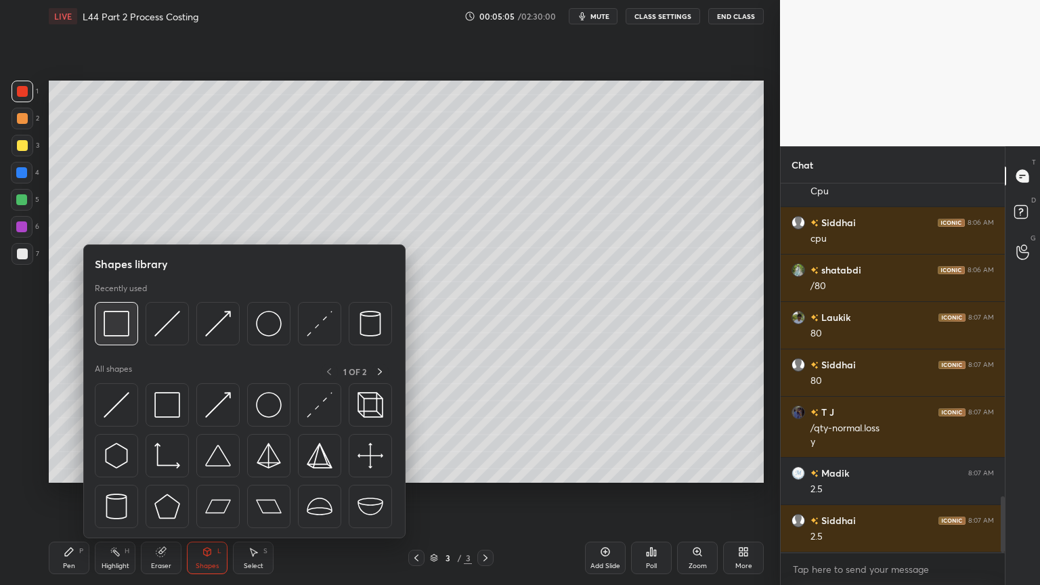
click at [112, 339] on div at bounding box center [116, 323] width 43 height 43
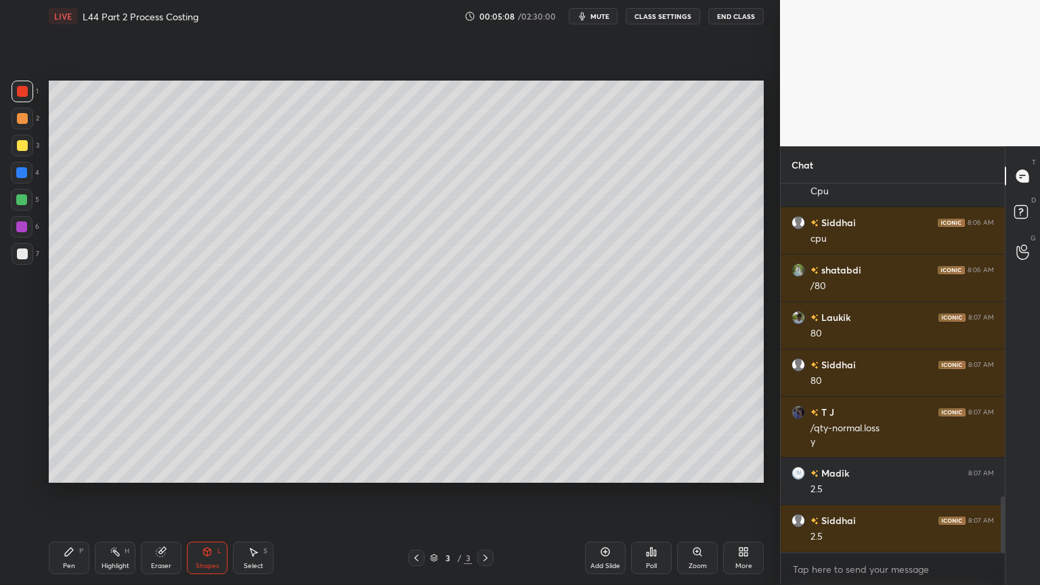
scroll to position [2096, 0]
click at [254, 435] on div "Select S" at bounding box center [253, 557] width 41 height 32
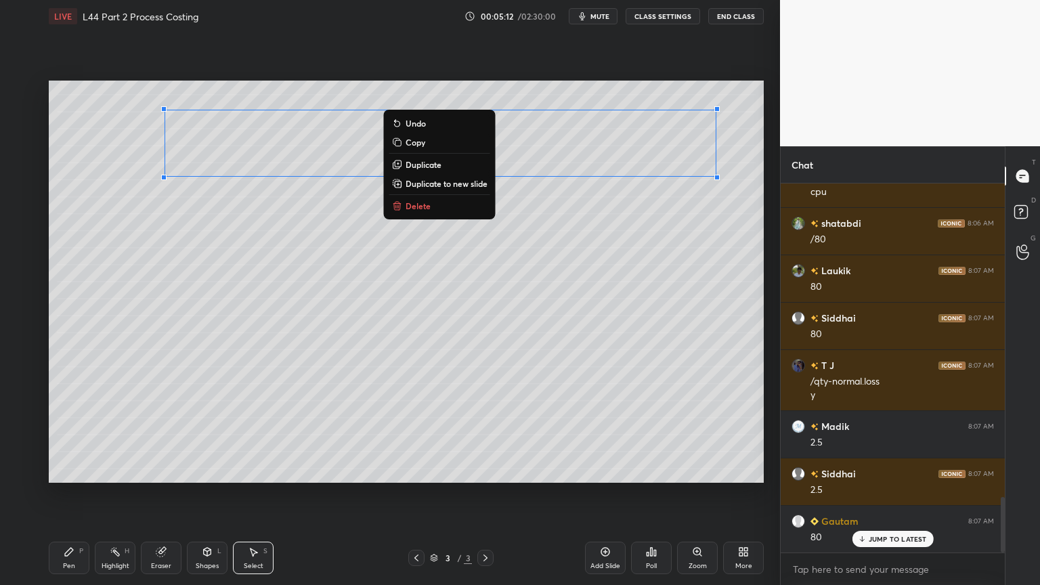
click at [448, 206] on button "Delete" at bounding box center [439, 206] width 101 height 16
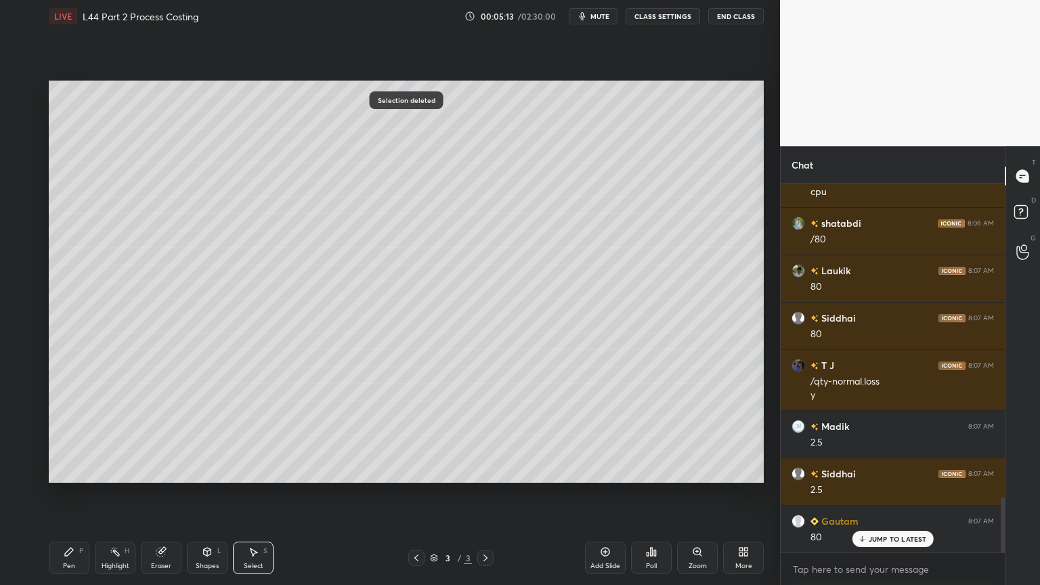
click at [252, 435] on icon at bounding box center [253, 552] width 7 height 8
click at [68, 435] on icon at bounding box center [69, 551] width 11 height 11
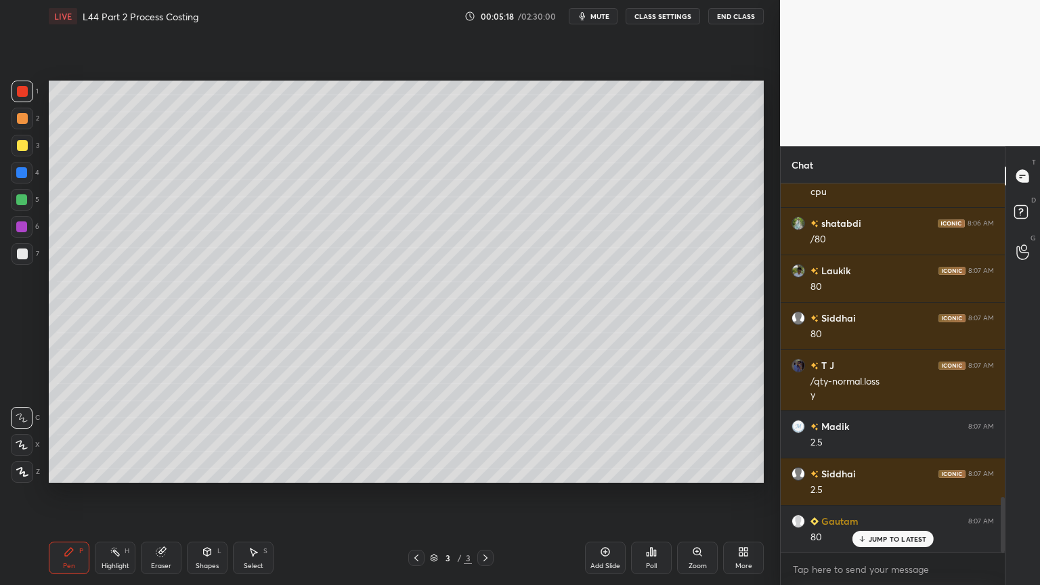
click at [483, 435] on icon at bounding box center [485, 557] width 11 height 11
click at [260, 435] on div "Select S" at bounding box center [253, 557] width 41 height 32
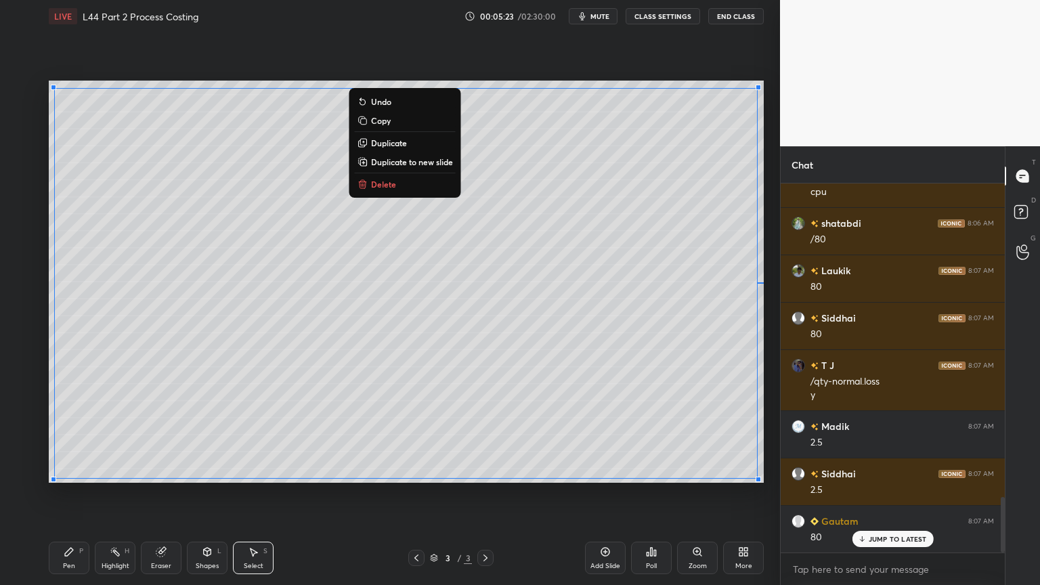
click at [371, 121] on p "Copy" at bounding box center [381, 120] width 20 height 11
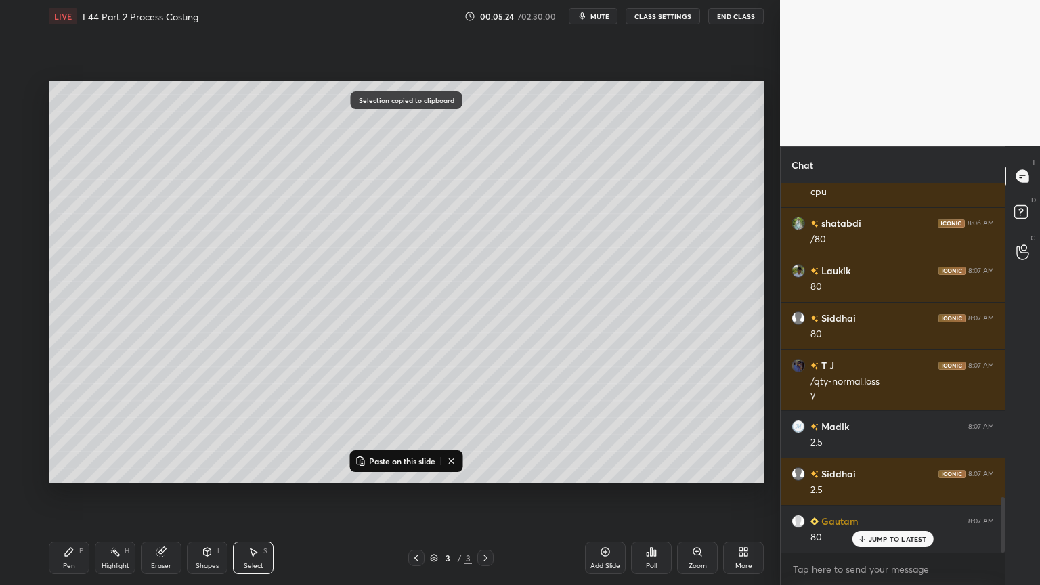
click at [600, 435] on icon at bounding box center [605, 551] width 11 height 11
click at [386, 435] on button "Paste on this slide" at bounding box center [395, 461] width 85 height 16
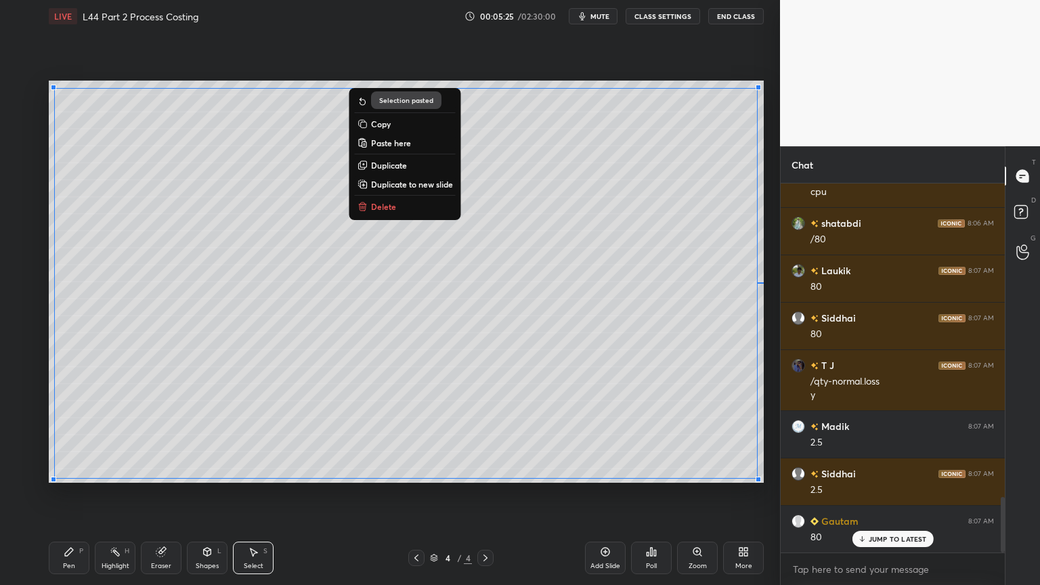
click at [296, 435] on div "0 ° Undo Copy Paste here Duplicate Duplicate to new slide Delete Selection past…" at bounding box center [406, 281] width 726 height 498
click at [95, 435] on div "Highlight H" at bounding box center [115, 557] width 41 height 32
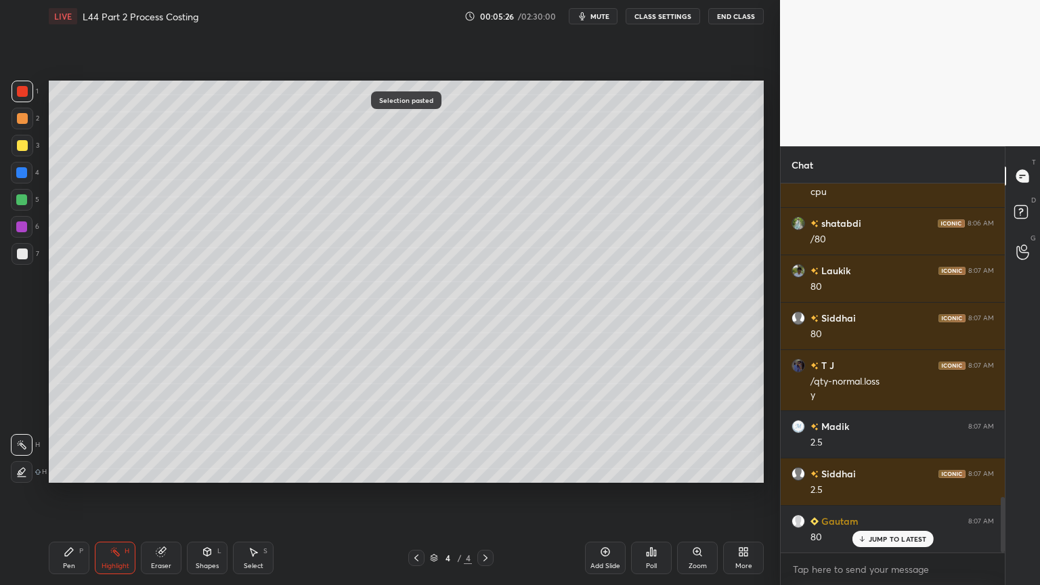
click at [402, 435] on div "4 / 4" at bounding box center [451, 558] width 268 height 16
click at [414, 435] on icon at bounding box center [416, 557] width 11 height 11
click at [417, 435] on icon at bounding box center [416, 557] width 4 height 7
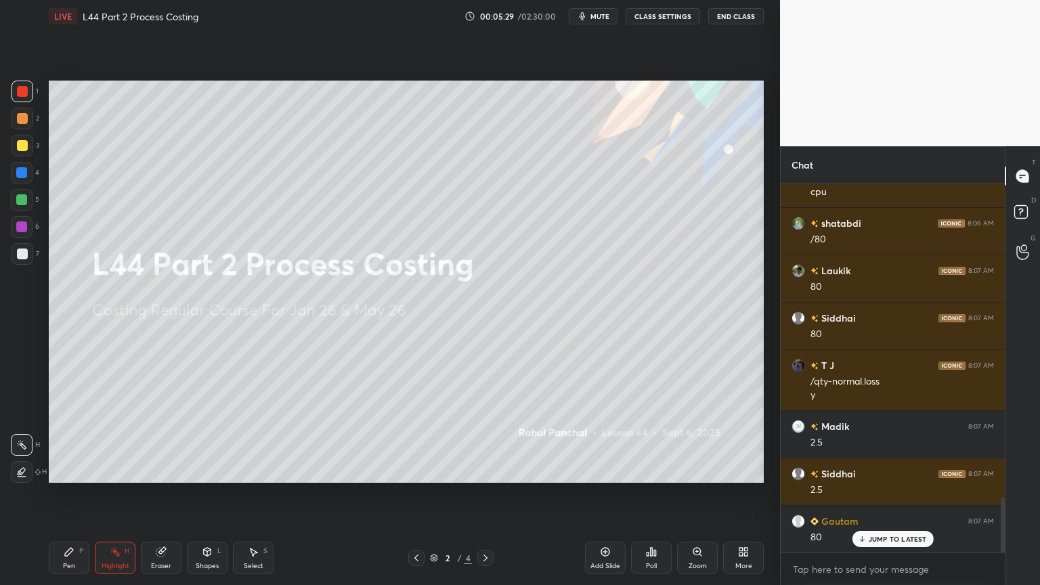
click at [486, 435] on icon at bounding box center [485, 557] width 11 height 11
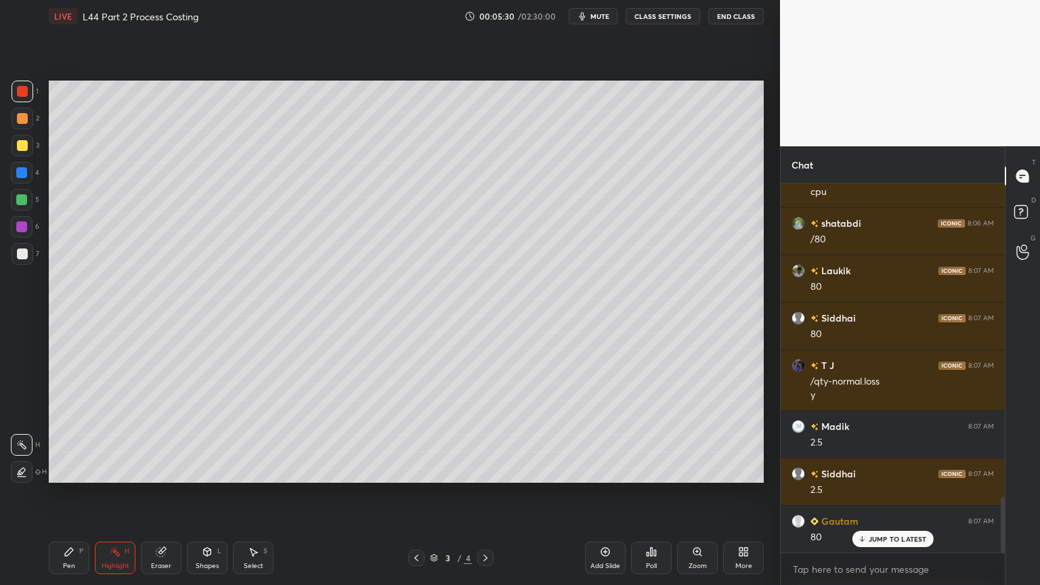
click at [66, 435] on div "Pen P" at bounding box center [69, 557] width 41 height 32
click at [20, 246] on div at bounding box center [23, 254] width 22 height 22
click at [28, 93] on div at bounding box center [23, 92] width 22 height 22
click at [19, 152] on div at bounding box center [23, 146] width 22 height 22
click at [27, 257] on div at bounding box center [22, 253] width 11 height 11
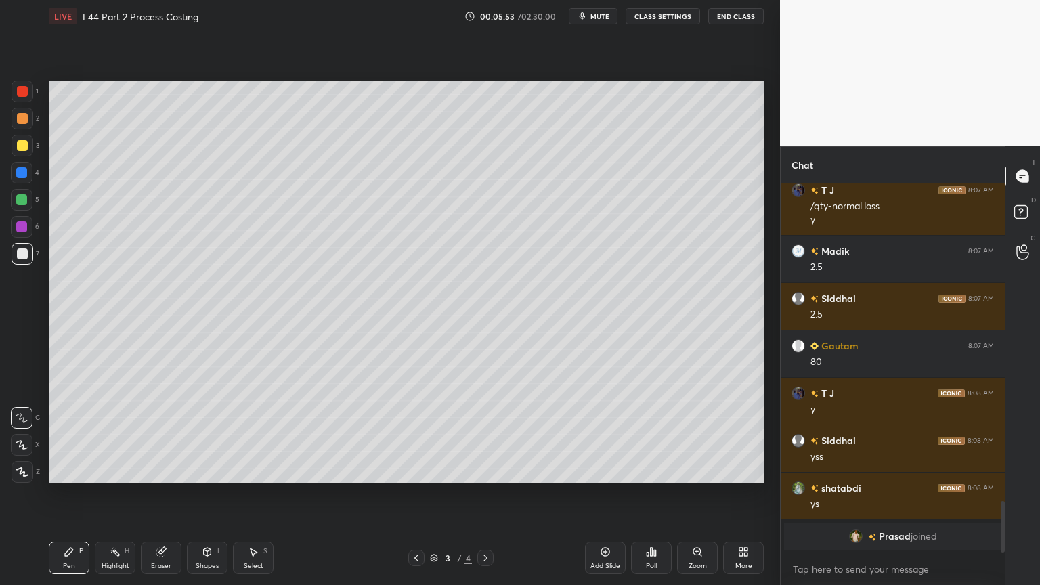
scroll to position [1971, 0]
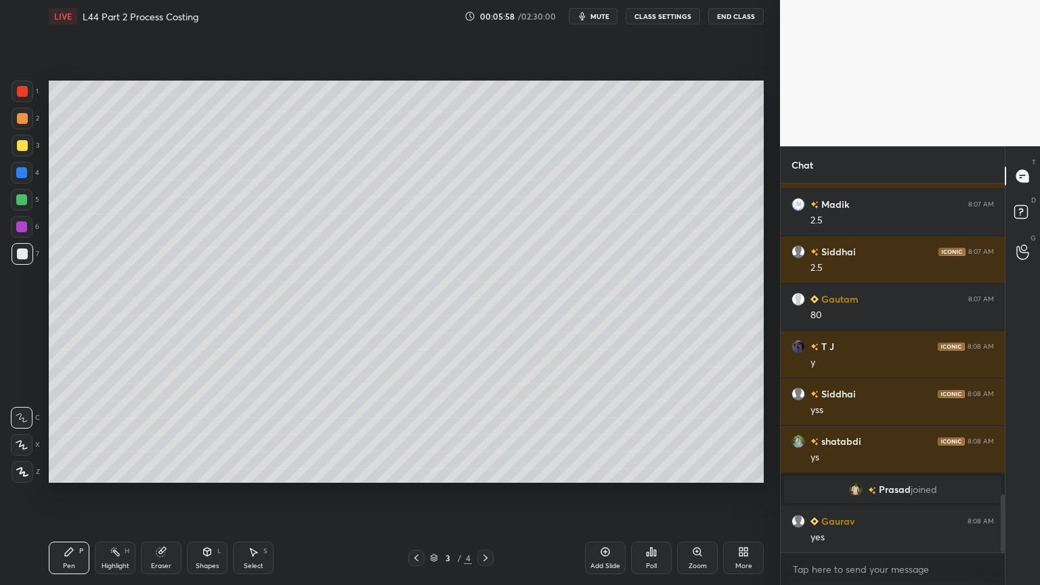
click at [24, 149] on div at bounding box center [22, 145] width 11 height 11
click at [27, 257] on div at bounding box center [23, 254] width 22 height 22
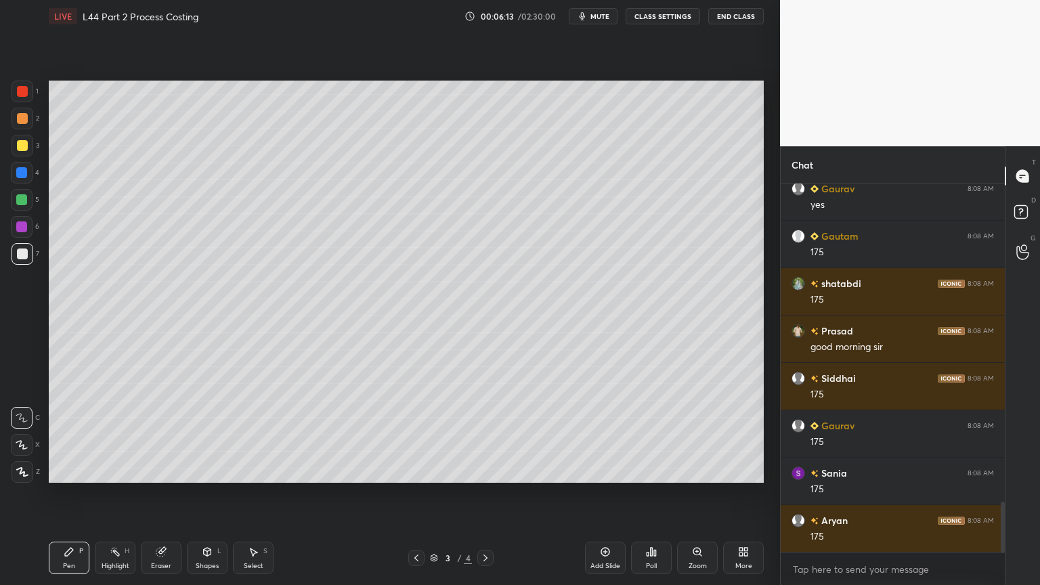
scroll to position [2350, 0]
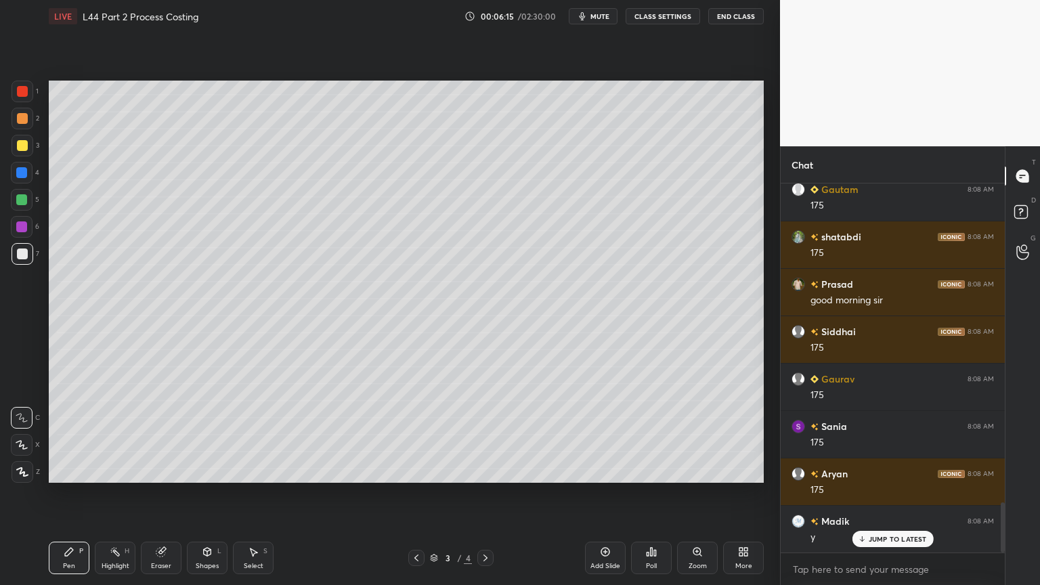
click at [27, 191] on div at bounding box center [22, 200] width 22 height 22
click at [196, 435] on div "Shapes L" at bounding box center [207, 557] width 41 height 32
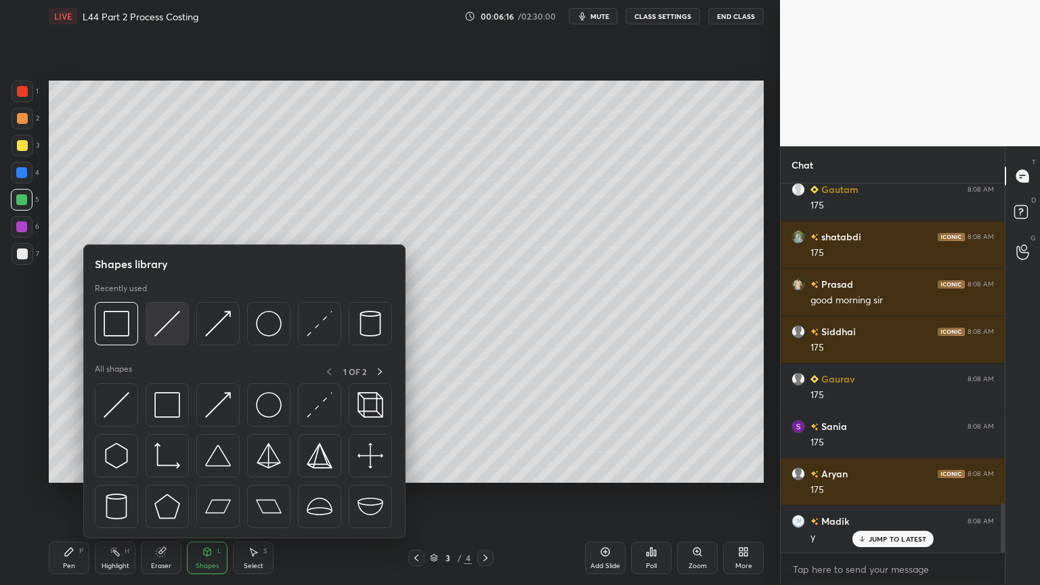
click at [156, 344] on div at bounding box center [167, 323] width 43 height 43
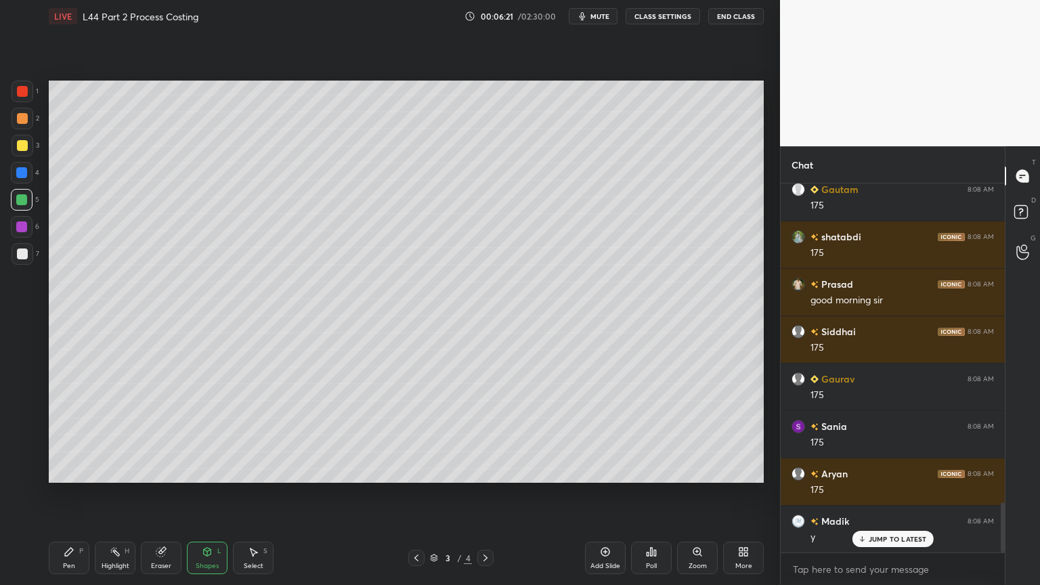
click at [24, 261] on div at bounding box center [23, 254] width 22 height 22
click at [76, 435] on div "Pen P" at bounding box center [69, 557] width 41 height 32
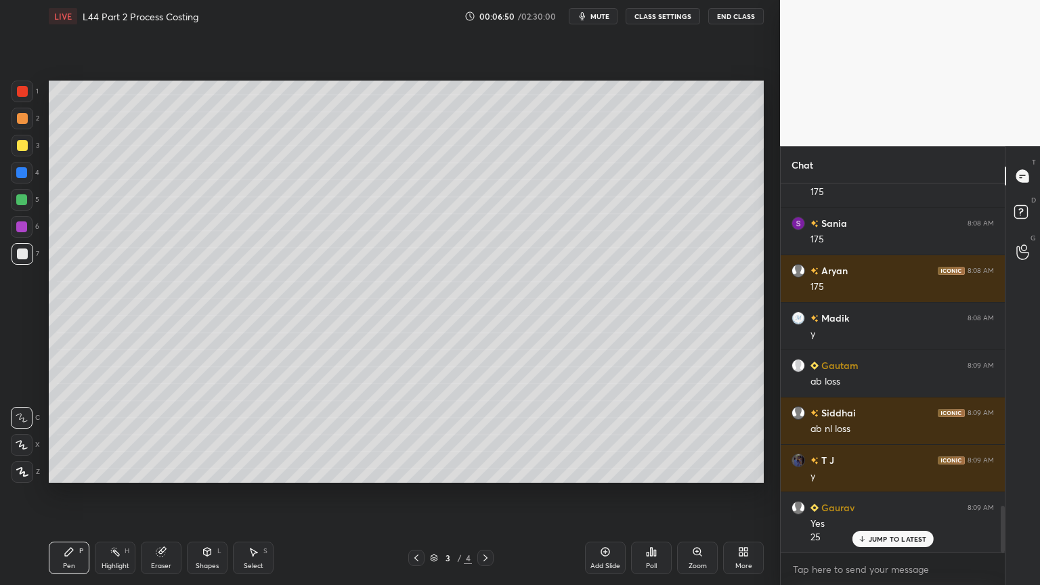
scroll to position [2601, 0]
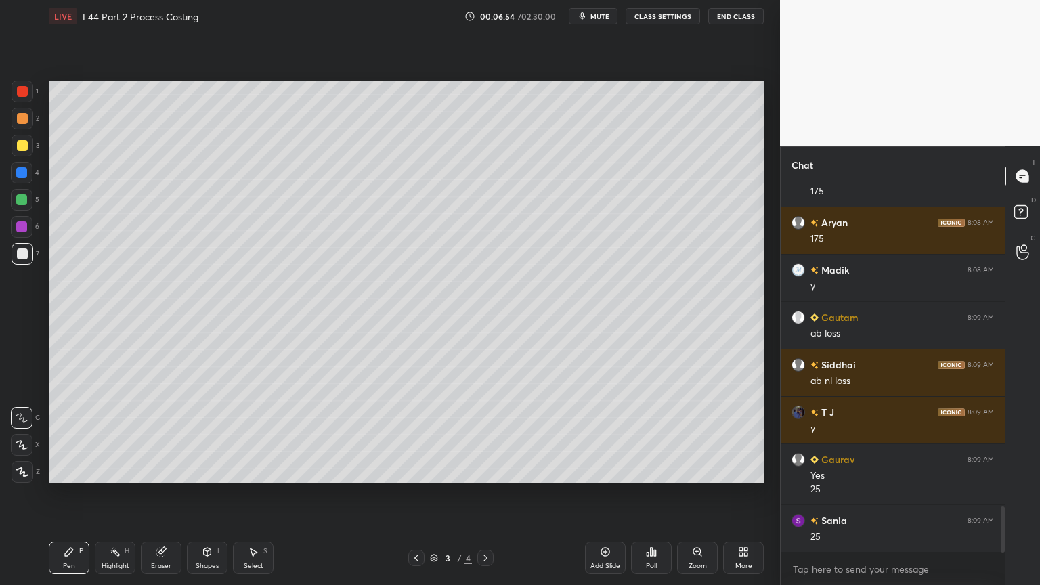
click at [22, 148] on div at bounding box center [22, 145] width 11 height 11
click at [19, 179] on div at bounding box center [22, 173] width 22 height 22
click at [206, 435] on icon at bounding box center [207, 552] width 7 height 8
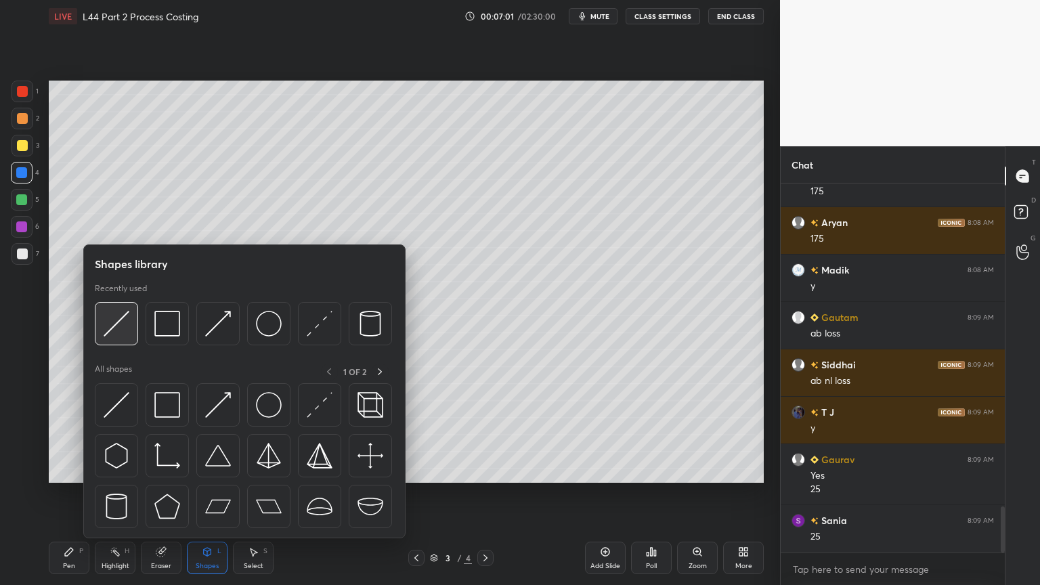
click at [112, 328] on img at bounding box center [117, 324] width 26 height 26
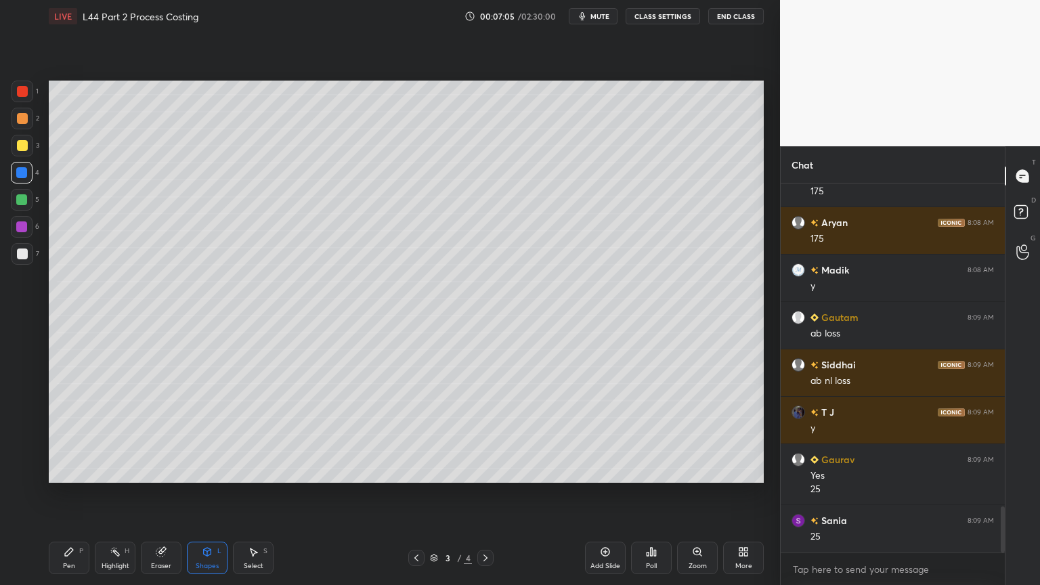
click at [68, 435] on icon at bounding box center [69, 551] width 11 height 11
click at [18, 153] on div at bounding box center [23, 146] width 22 height 22
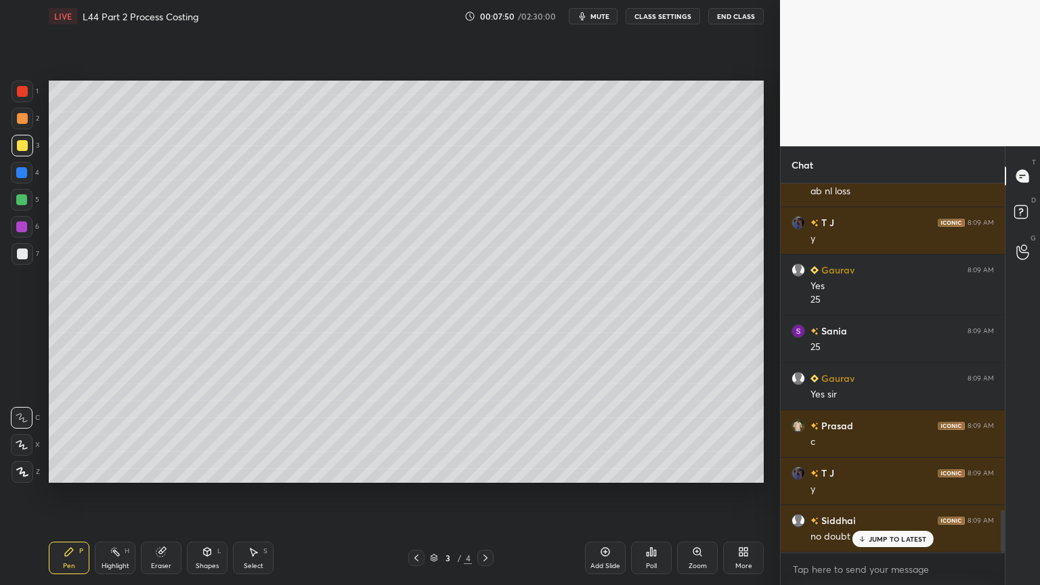
scroll to position [2837, 0]
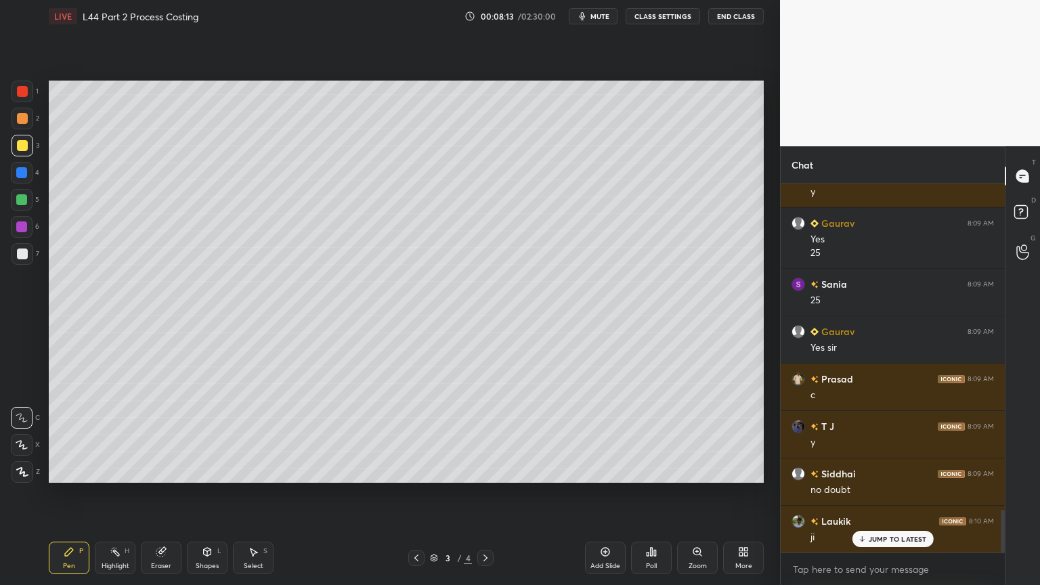
click at [117, 435] on div "Highlight" at bounding box center [116, 565] width 28 height 7
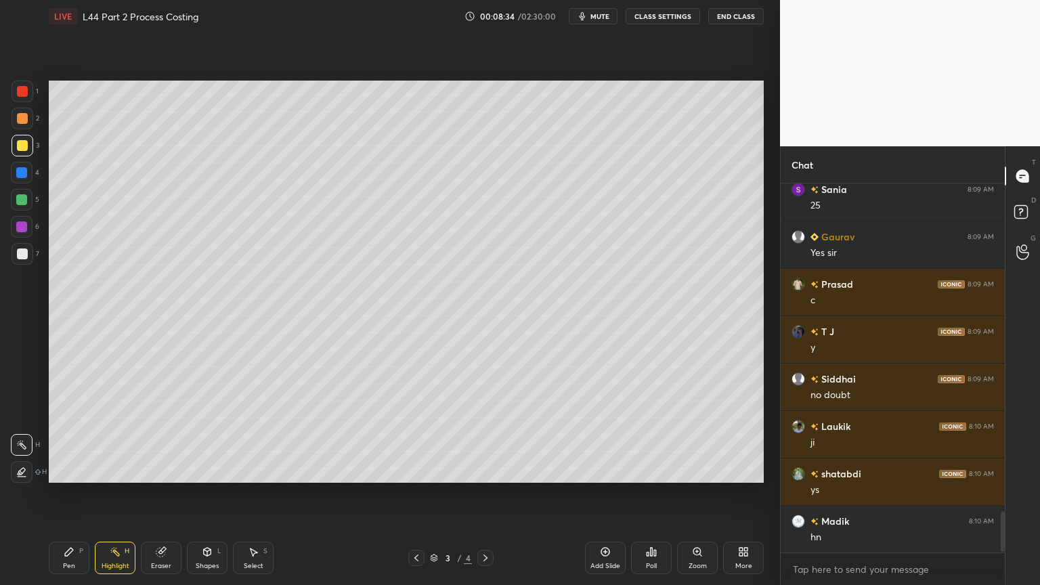
scroll to position [2980, 0]
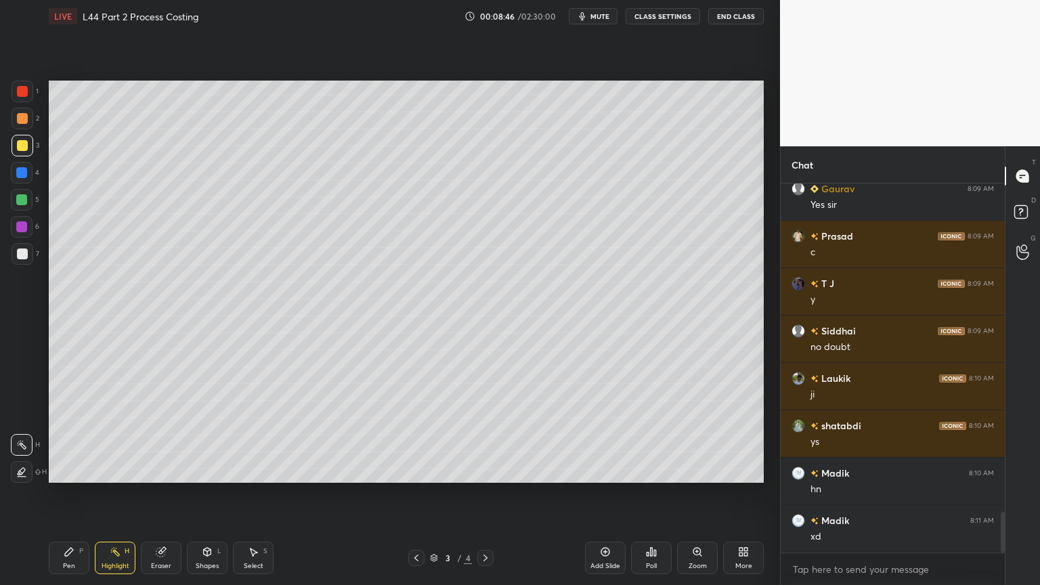
click at [70, 435] on icon at bounding box center [69, 551] width 11 height 11
click at [244, 435] on div "Select S" at bounding box center [253, 557] width 41 height 32
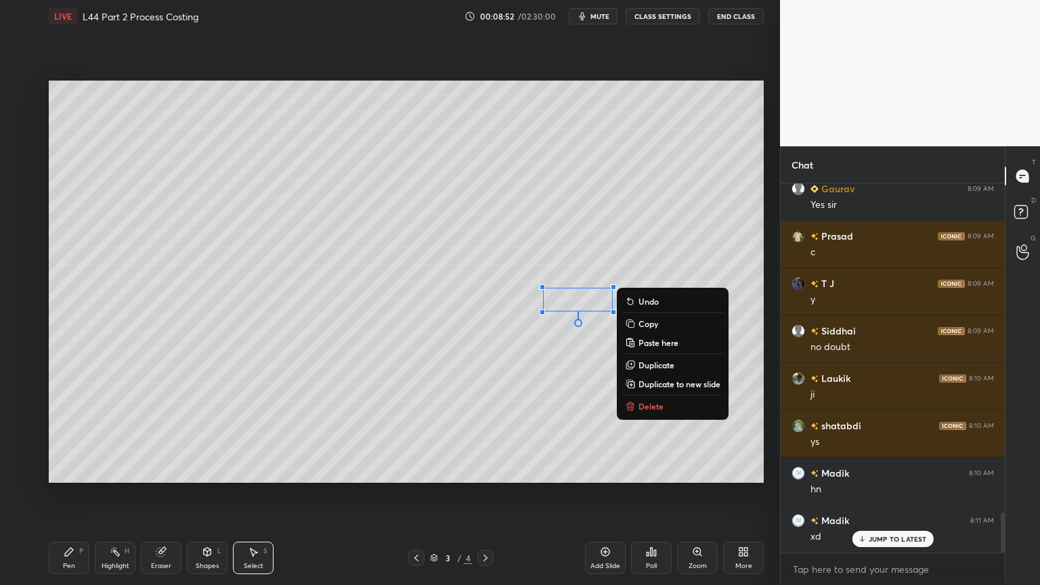
scroll to position [3027, 0]
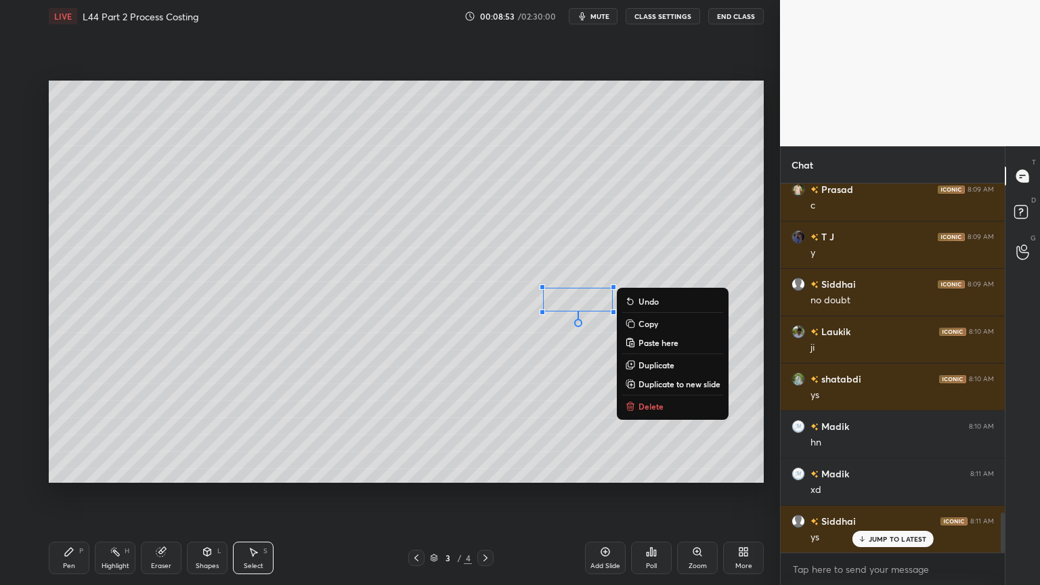
click at [640, 409] on p "Delete" at bounding box center [650, 406] width 25 height 11
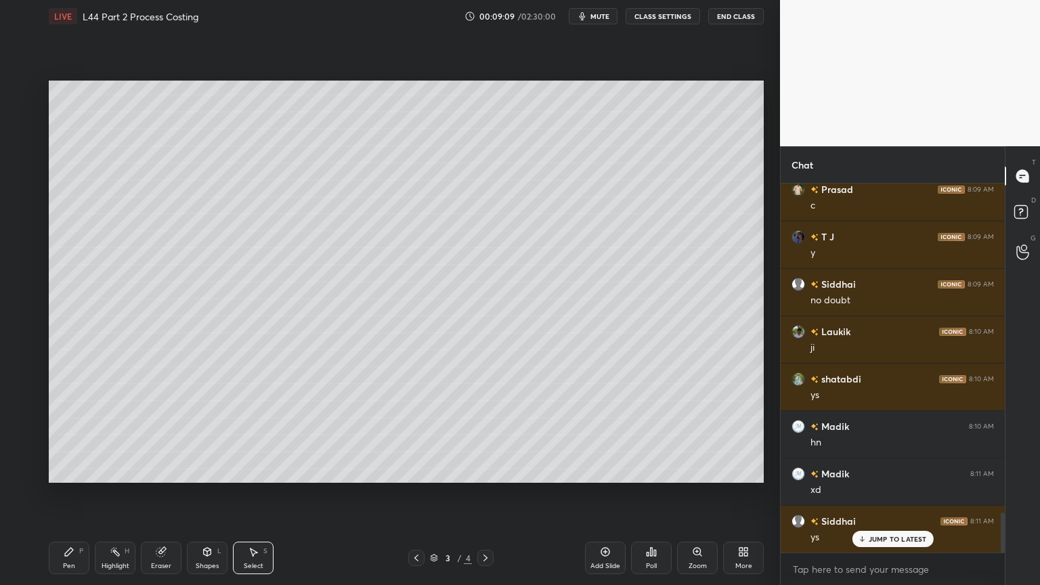
click at [65, 435] on icon at bounding box center [69, 552] width 8 height 8
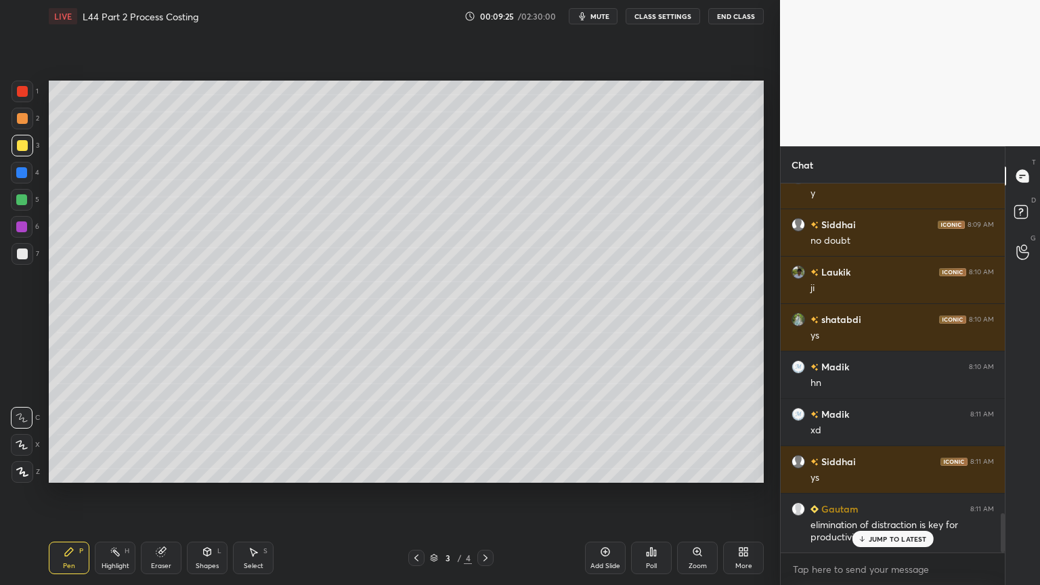
click at [245, 435] on div "Select S" at bounding box center [253, 557] width 41 height 32
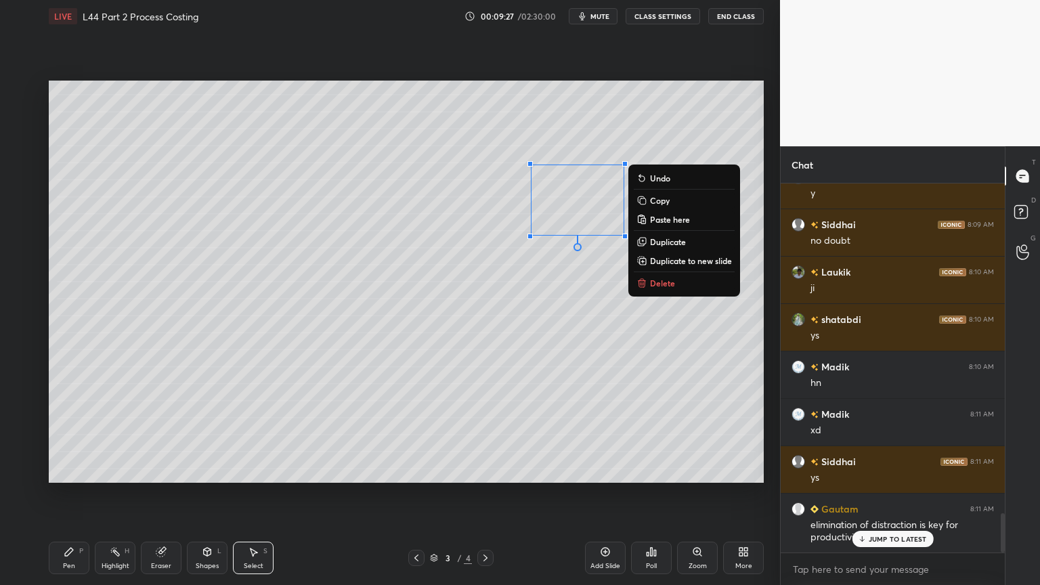
click at [651, 282] on p "Delete" at bounding box center [662, 283] width 25 height 11
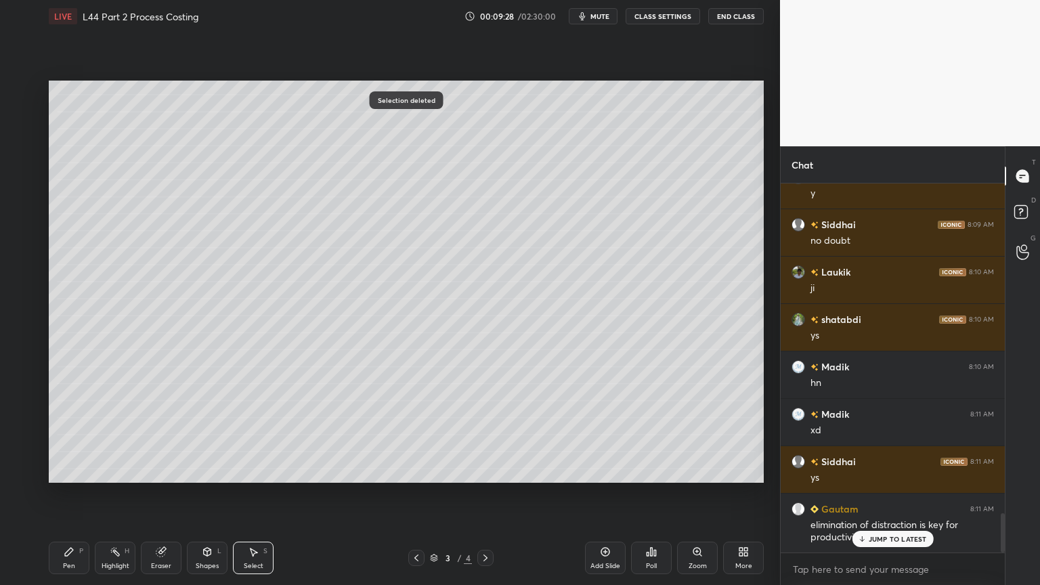
click at [70, 435] on icon at bounding box center [69, 551] width 11 height 11
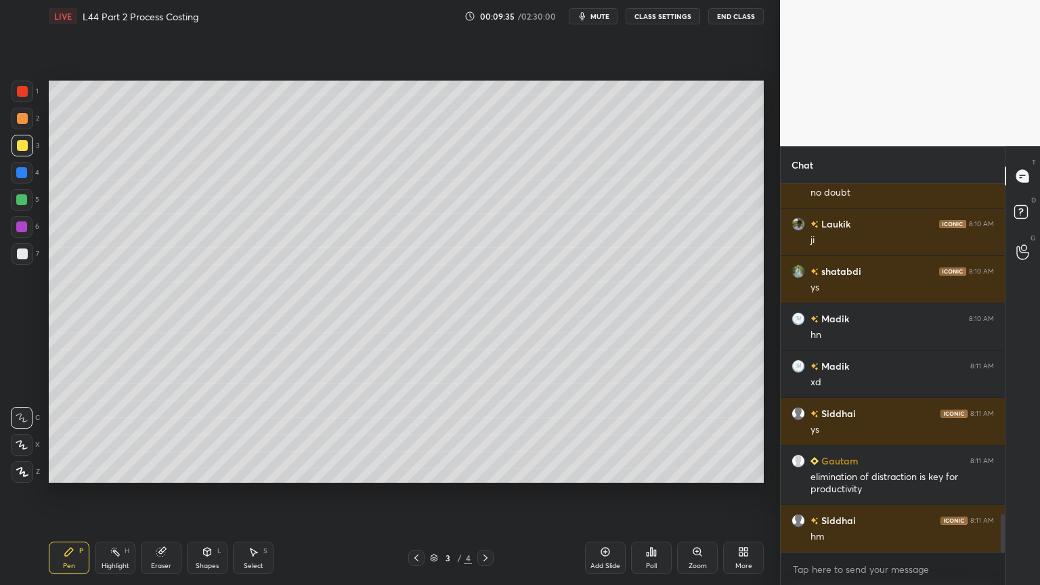
click at [244, 435] on div "Select" at bounding box center [254, 565] width 20 height 7
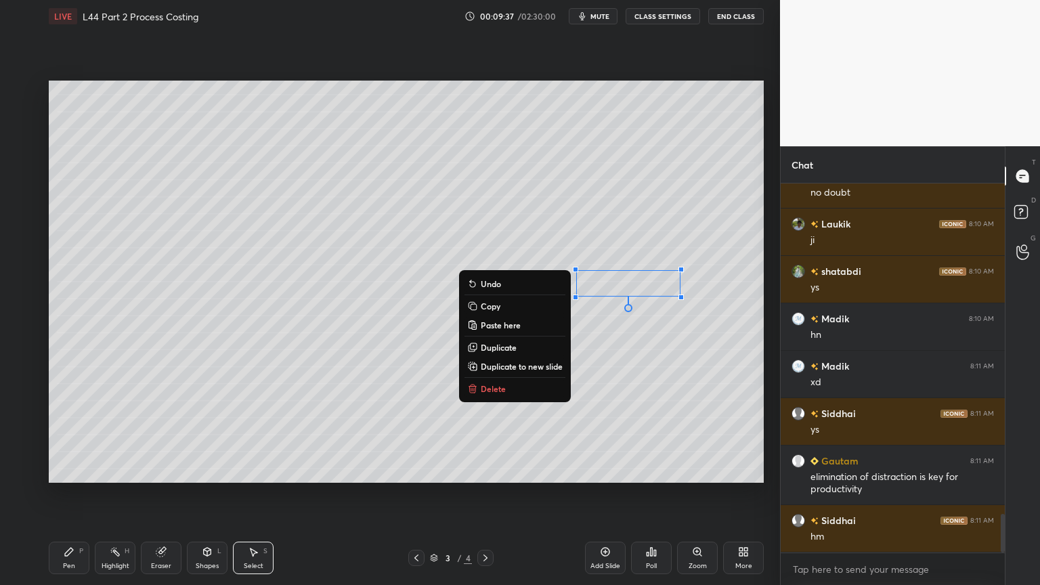
click at [504, 386] on button "Delete" at bounding box center [514, 388] width 101 height 16
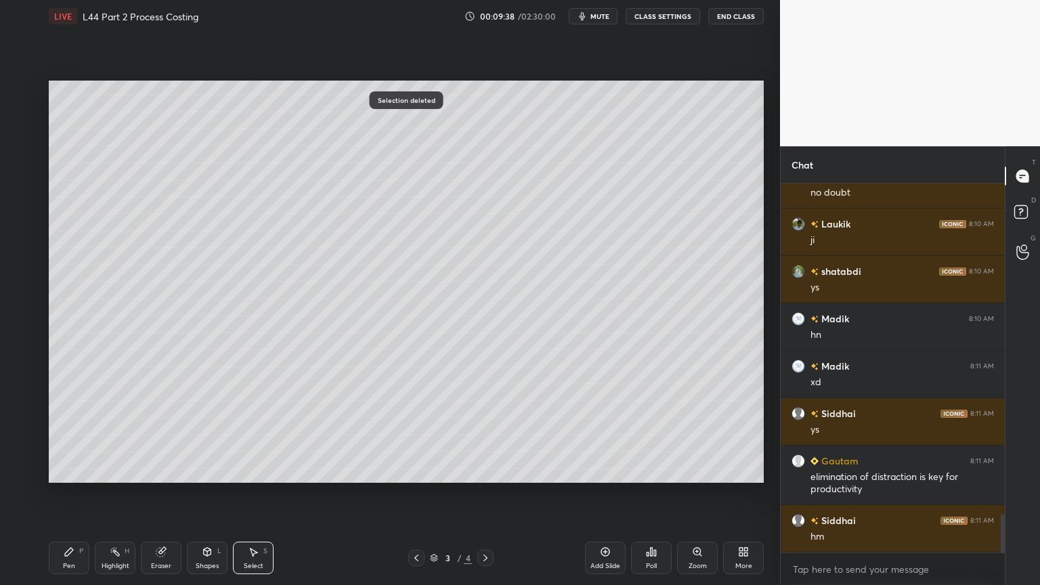
scroll to position [3181, 0]
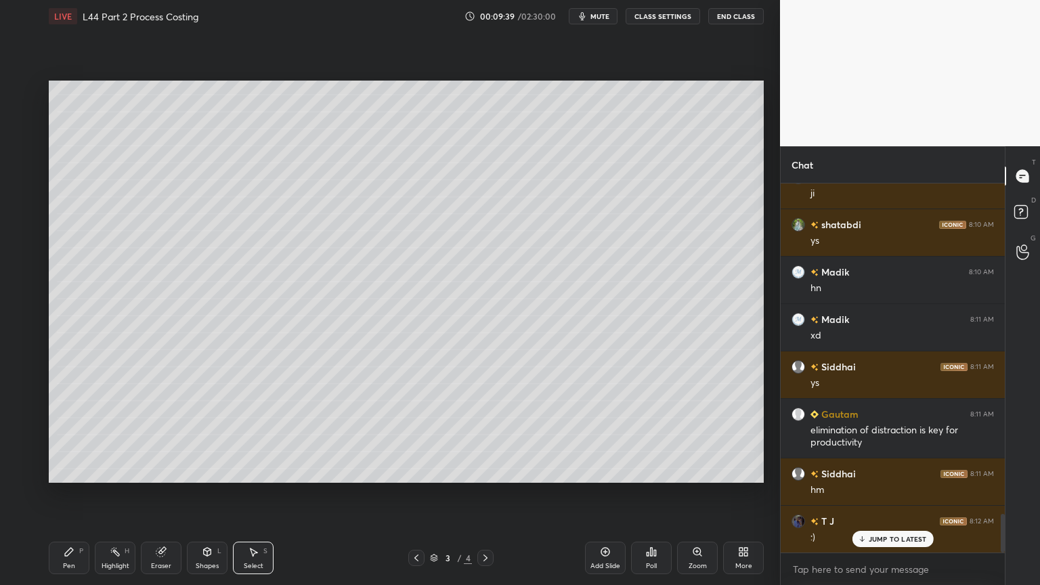
click at [67, 435] on div "Pen P" at bounding box center [69, 557] width 41 height 32
click at [487, 435] on icon at bounding box center [485, 557] width 11 height 11
click at [154, 435] on div "Eraser" at bounding box center [161, 557] width 41 height 32
click at [106, 435] on div "Highlight H" at bounding box center [115, 557] width 41 height 32
click at [409, 435] on div at bounding box center [416, 558] width 16 height 16
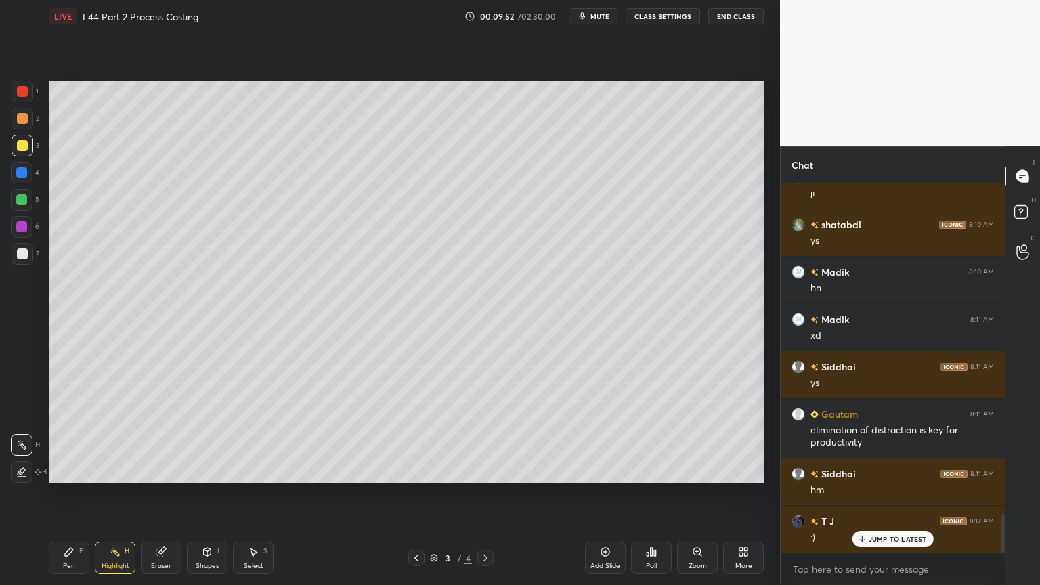
click at [490, 435] on icon at bounding box center [485, 557] width 11 height 11
click at [72, 435] on div "Pen P" at bounding box center [69, 557] width 41 height 32
click at [18, 254] on div at bounding box center [22, 253] width 11 height 11
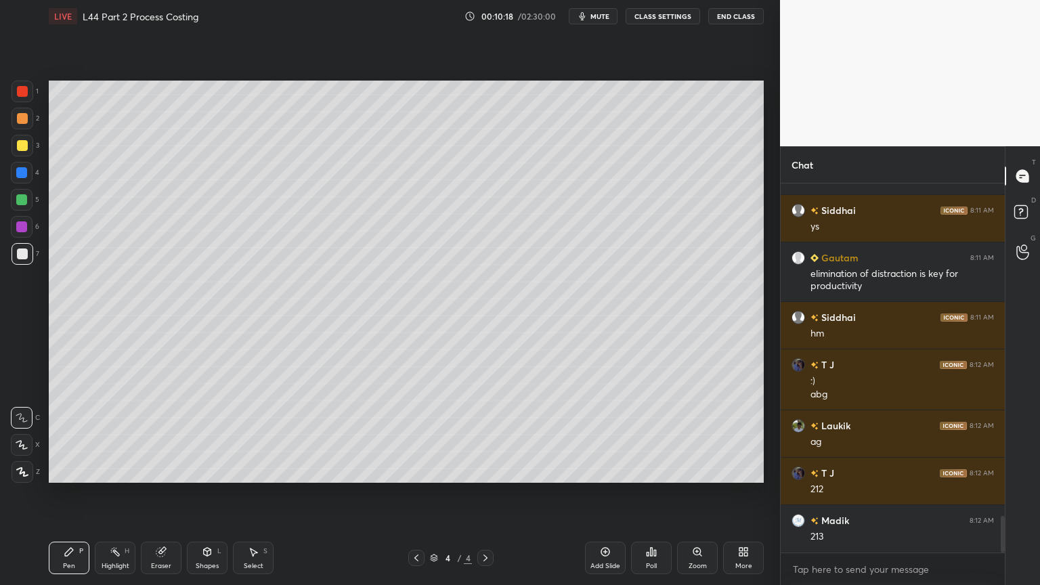
scroll to position [3384, 0]
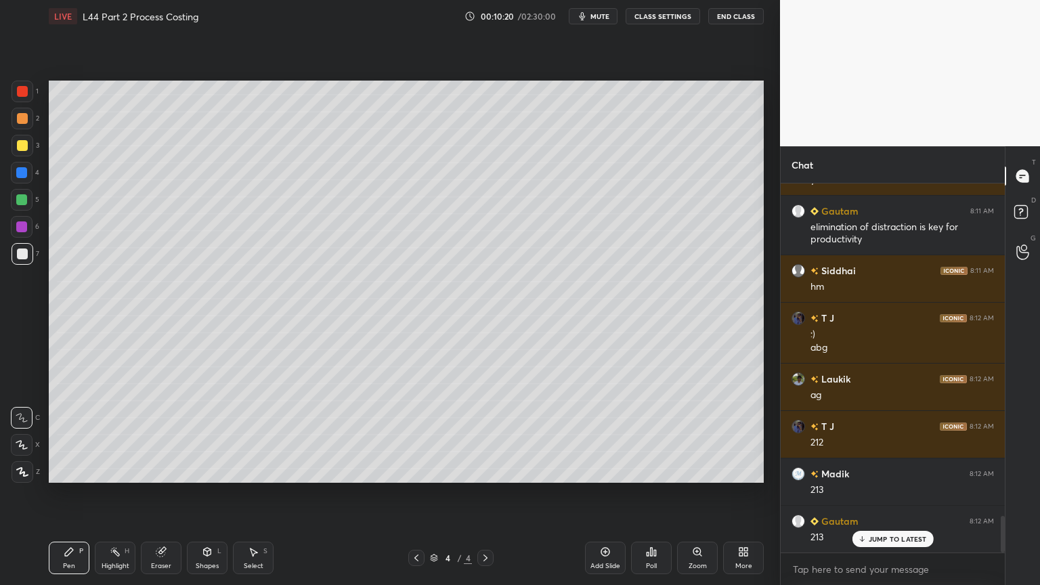
click at [164, 435] on icon at bounding box center [161, 551] width 11 height 11
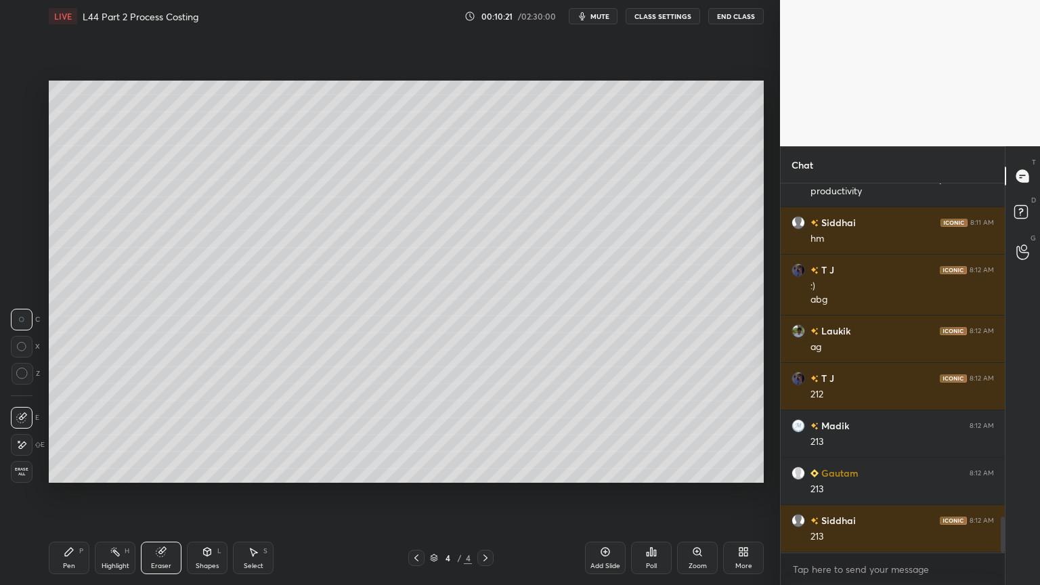
scroll to position [3479, 0]
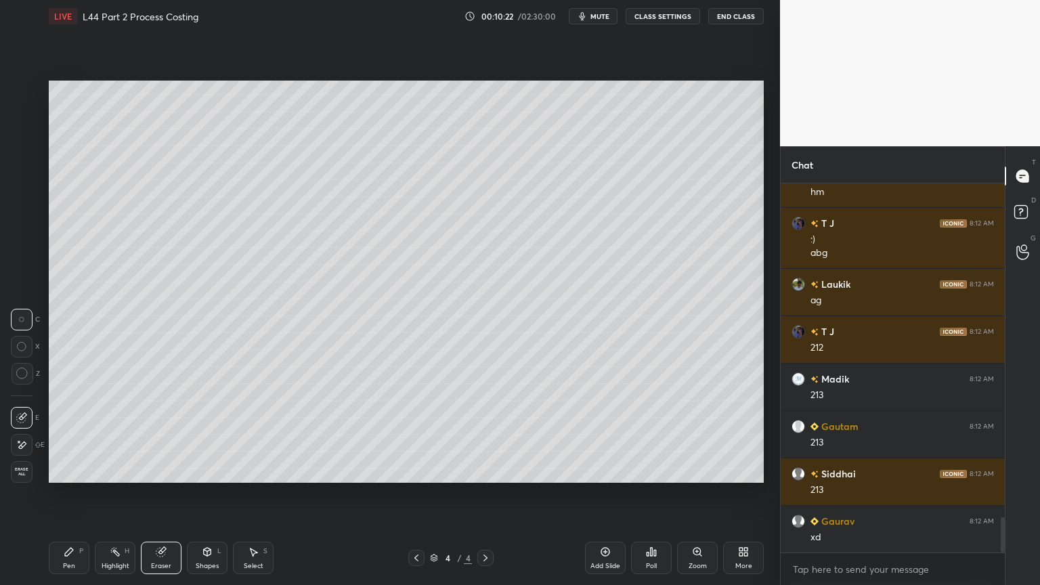
click at [87, 435] on div "Pen P" at bounding box center [69, 557] width 41 height 32
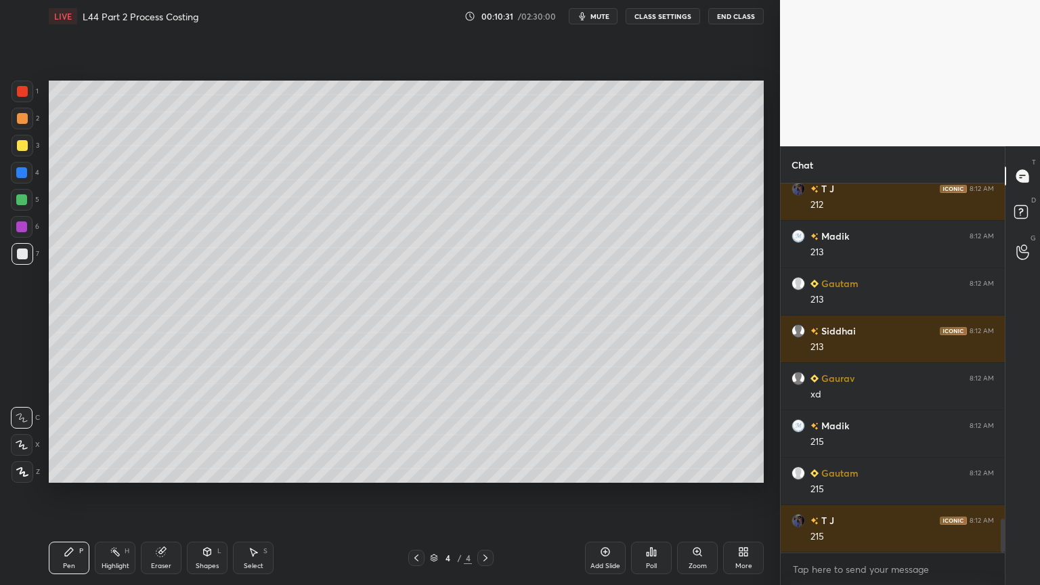
scroll to position [3669, 0]
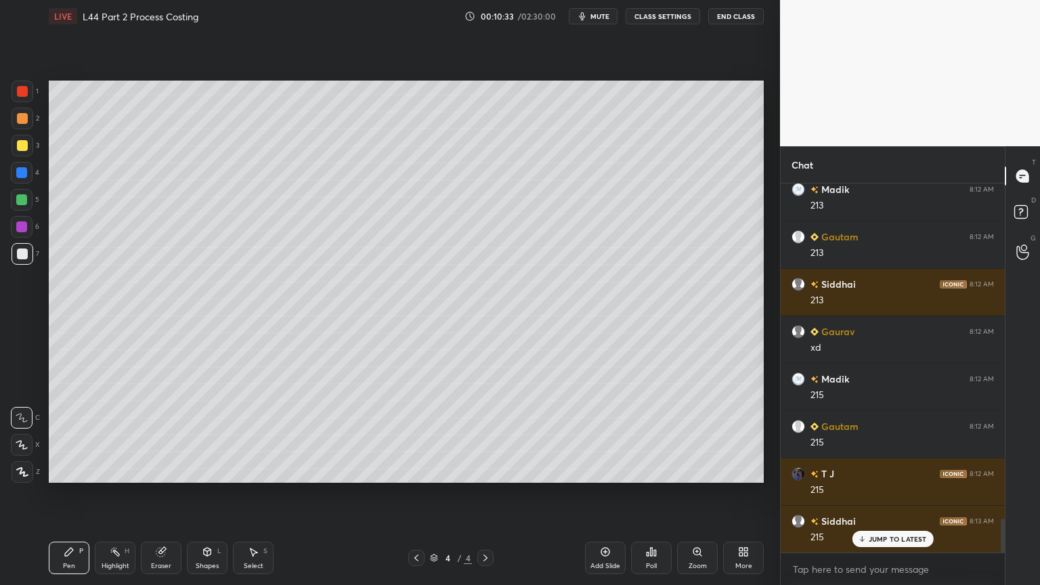
click at [422, 435] on div at bounding box center [416, 558] width 16 height 16
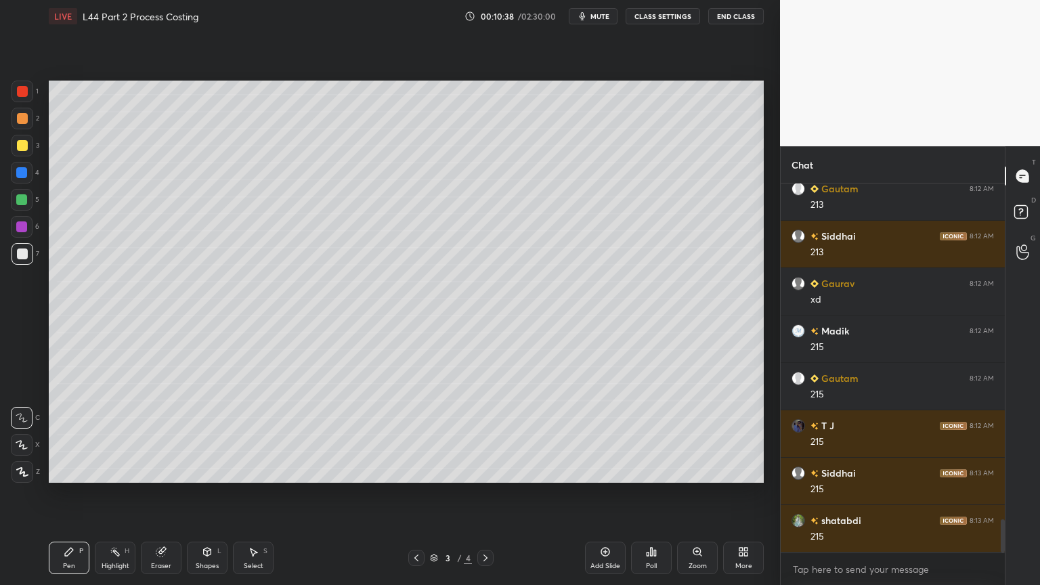
click at [487, 435] on icon at bounding box center [485, 557] width 11 height 11
click at [20, 177] on div at bounding box center [21, 172] width 11 height 11
click at [204, 435] on icon at bounding box center [207, 551] width 7 height 2
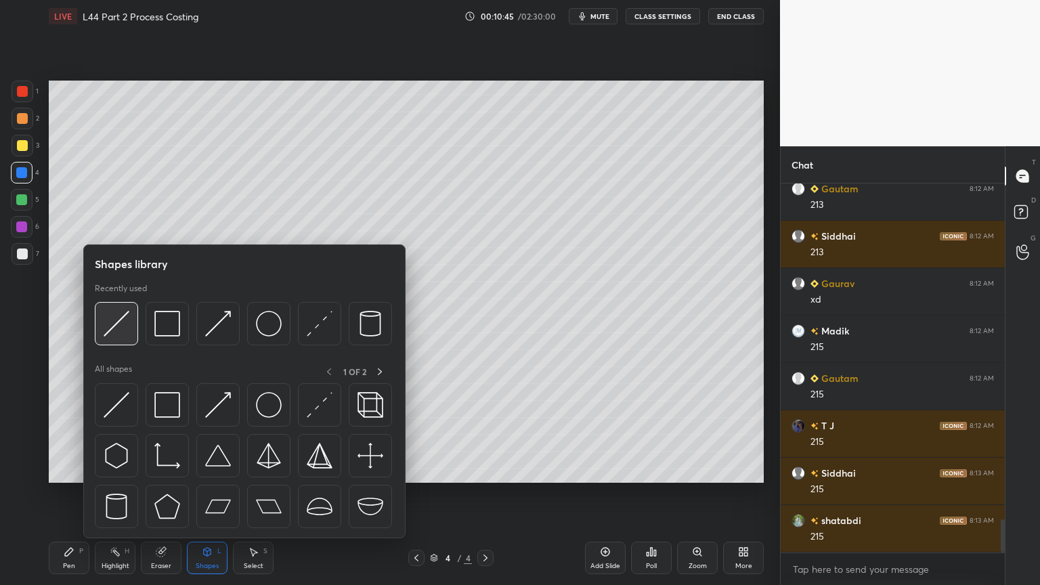
click at [110, 322] on img at bounding box center [117, 324] width 26 height 26
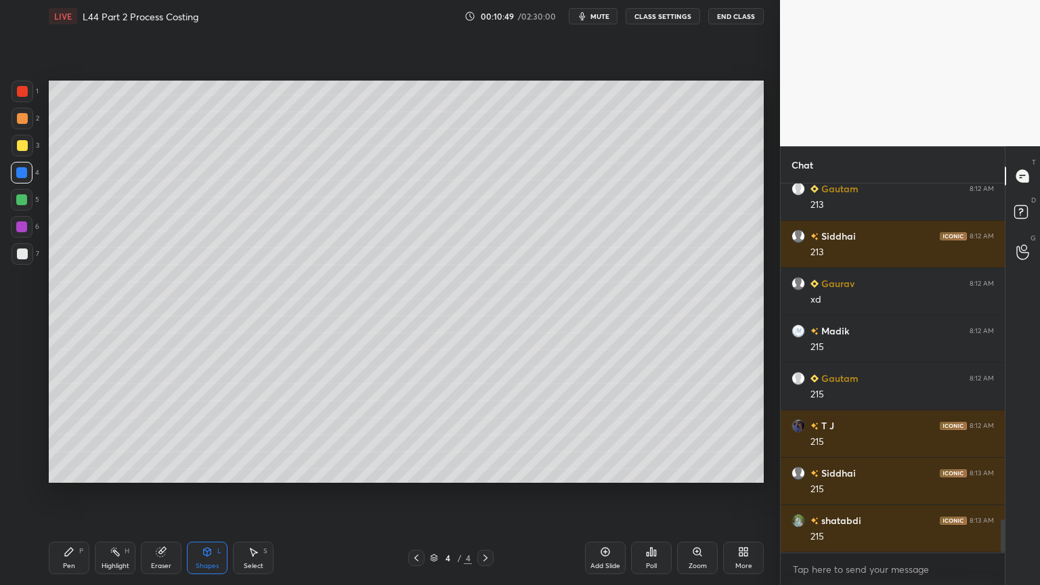
scroll to position [3763, 0]
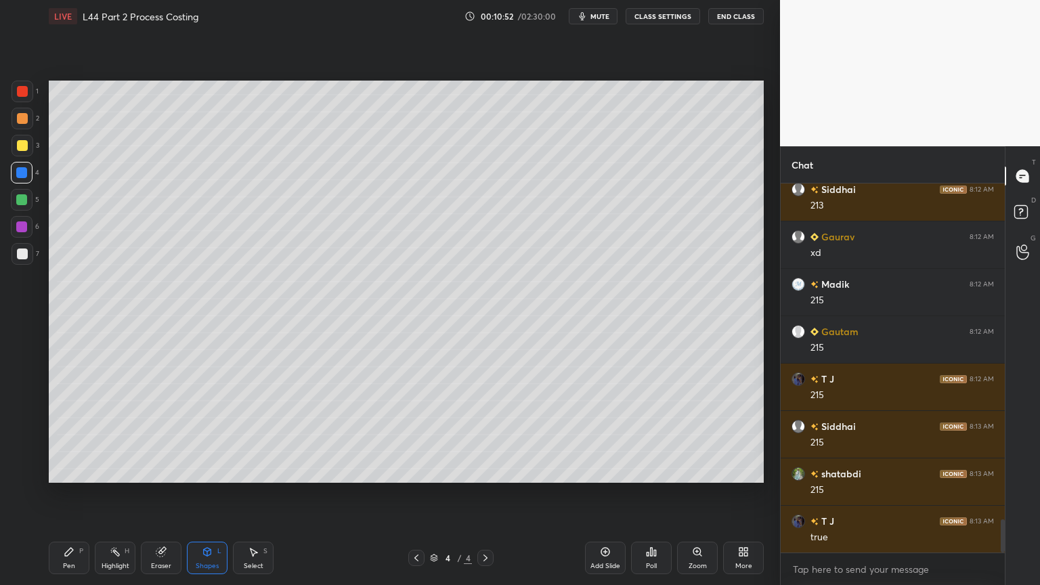
click at [16, 259] on div at bounding box center [23, 254] width 22 height 22
click at [68, 435] on div "Pen P" at bounding box center [69, 557] width 41 height 32
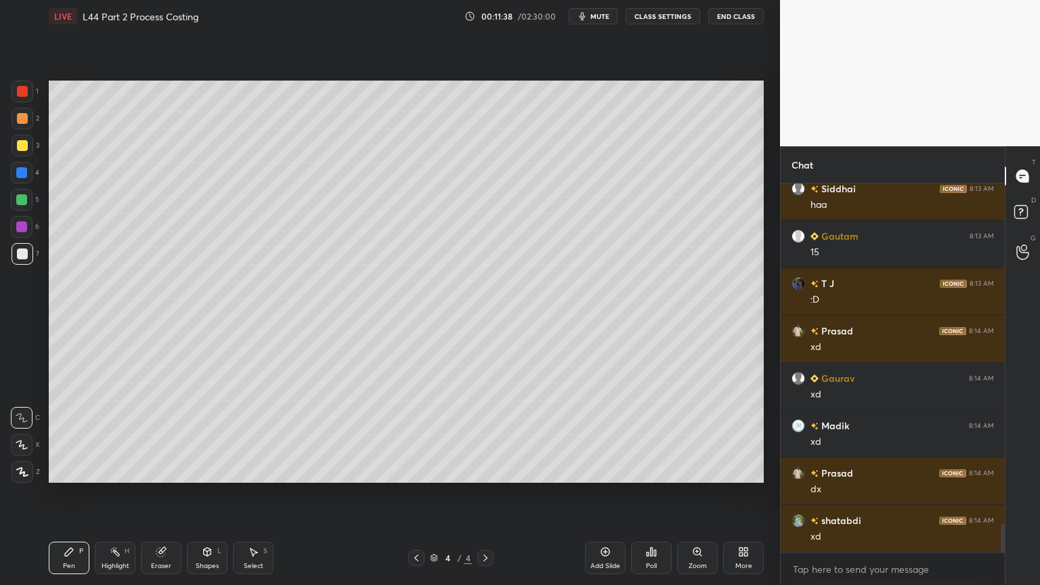
scroll to position [4332, 0]
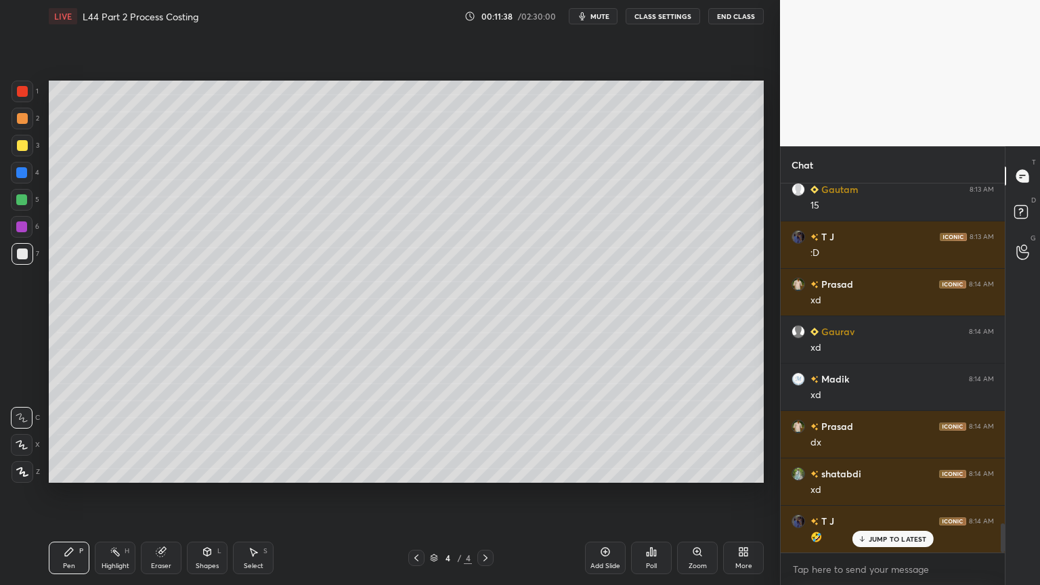
click at [26, 91] on div at bounding box center [22, 91] width 11 height 11
click at [208, 435] on icon at bounding box center [207, 552] width 7 height 8
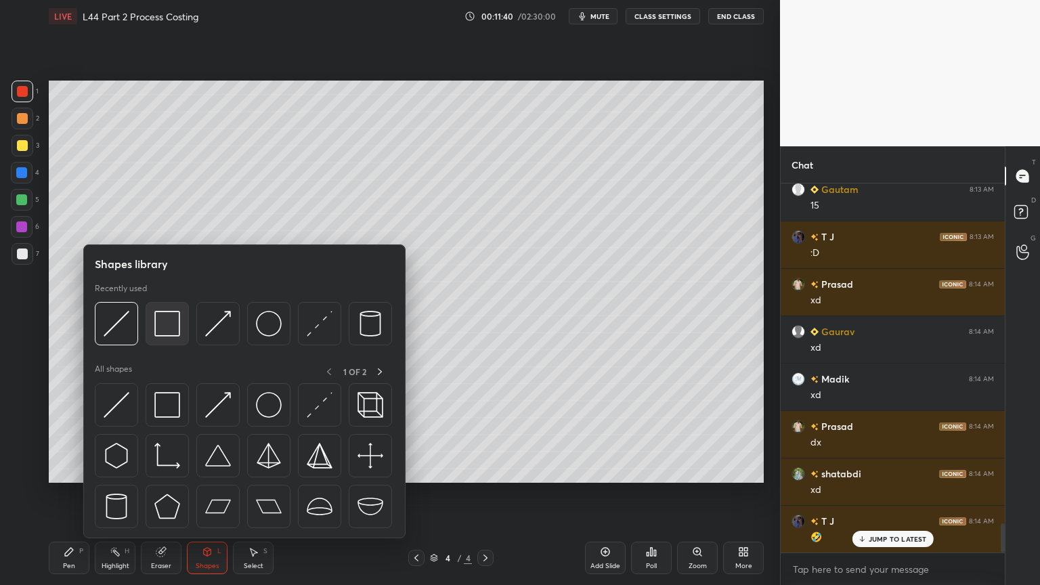
click at [164, 330] on img at bounding box center [167, 324] width 26 height 26
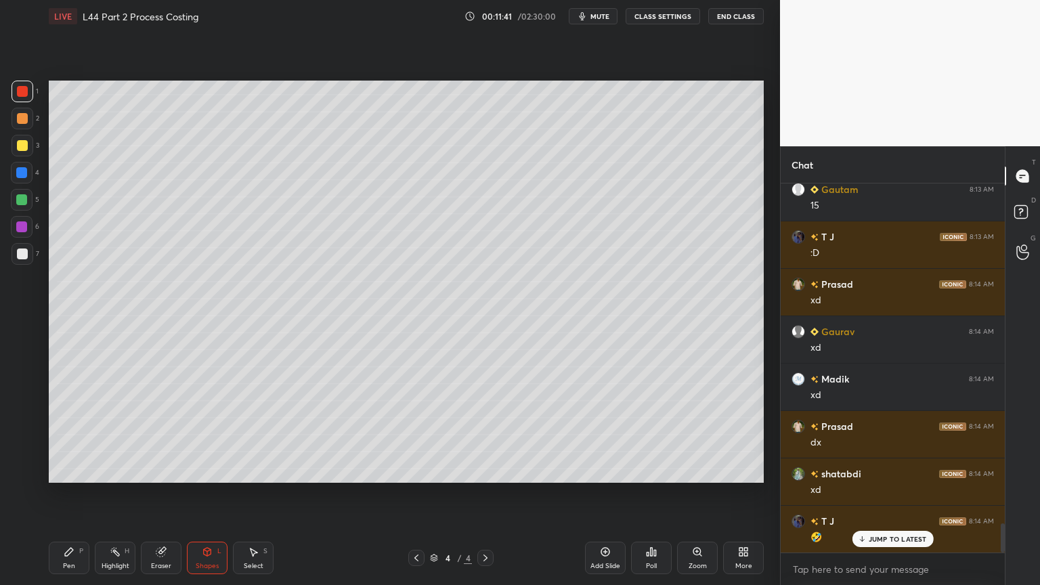
click at [213, 435] on div "Shapes L" at bounding box center [207, 557] width 41 height 32
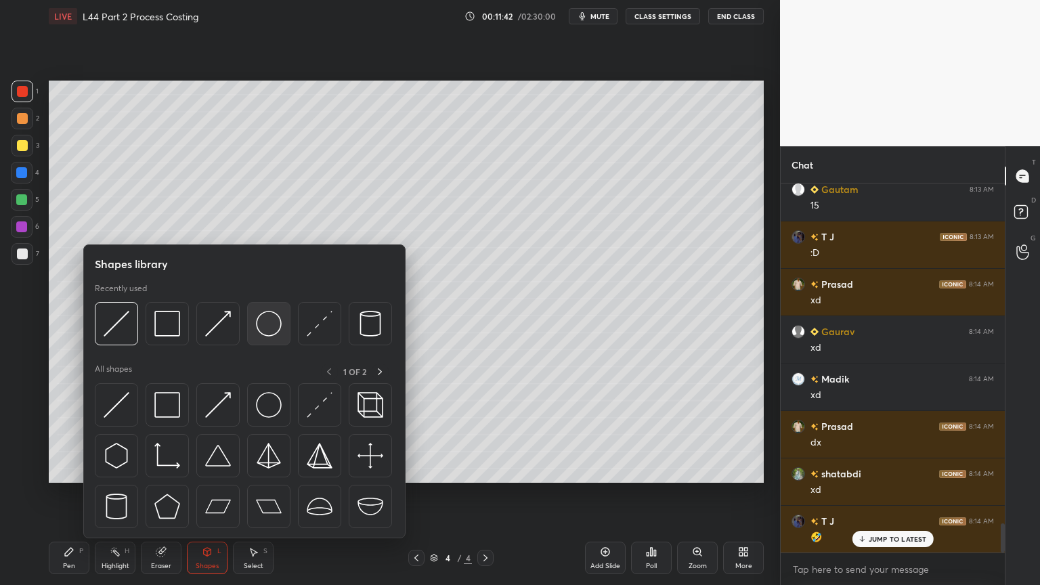
click at [271, 324] on img at bounding box center [269, 324] width 26 height 26
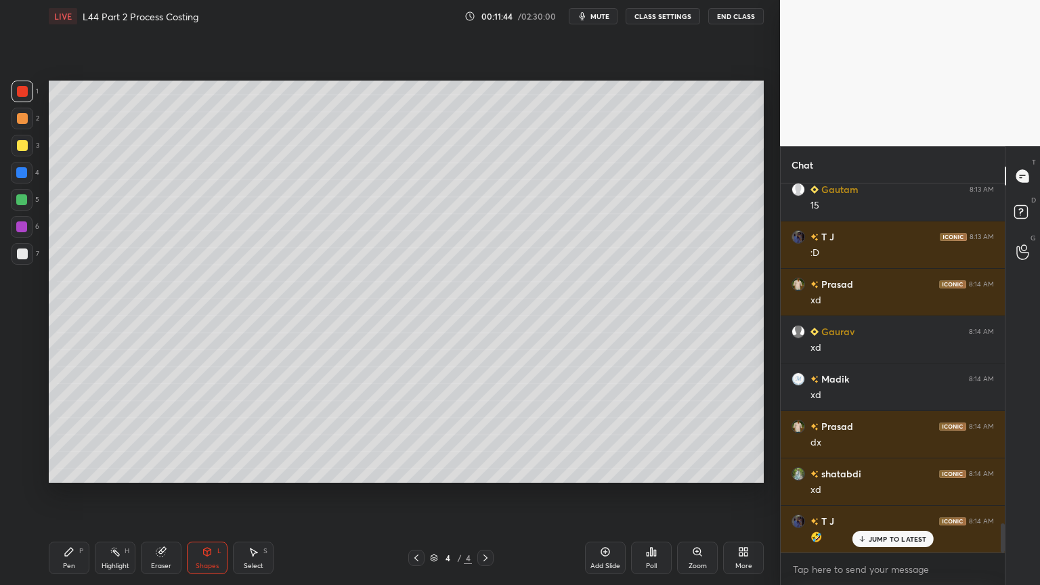
scroll to position [4380, 0]
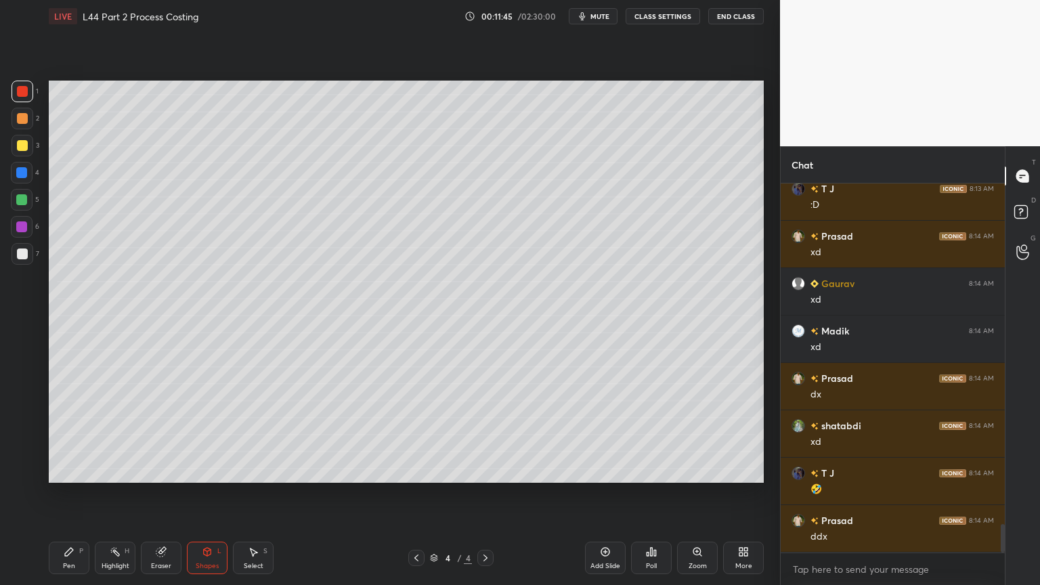
click at [66, 435] on icon at bounding box center [69, 551] width 11 height 11
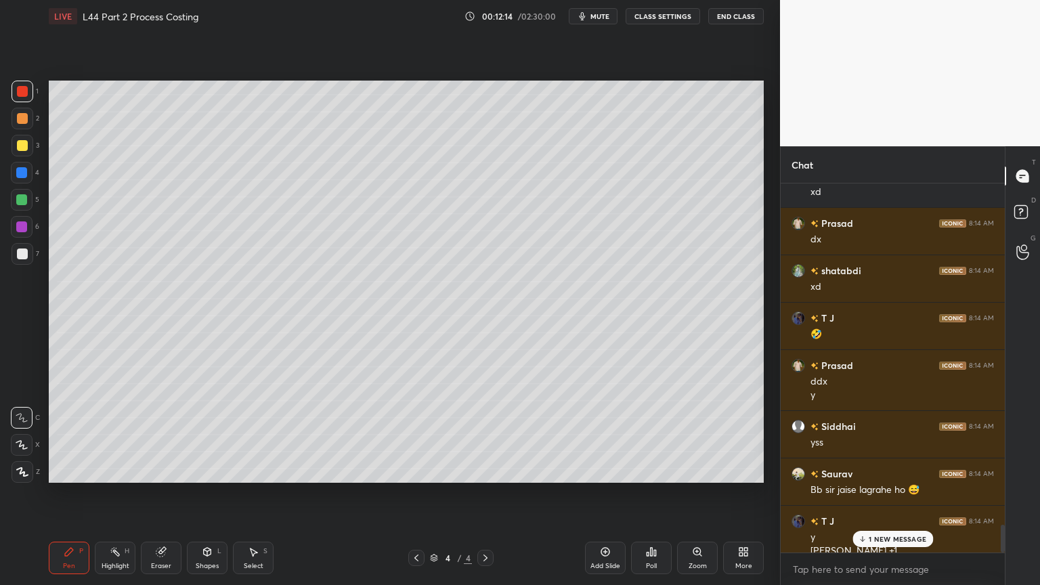
scroll to position [4548, 0]
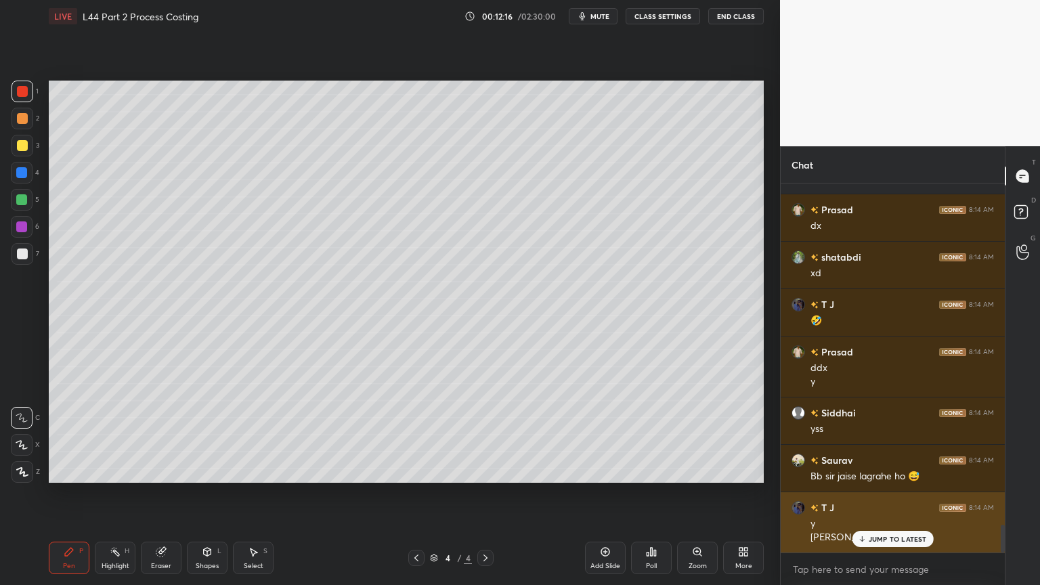
click at [858, 435] on icon at bounding box center [861, 539] width 9 height 8
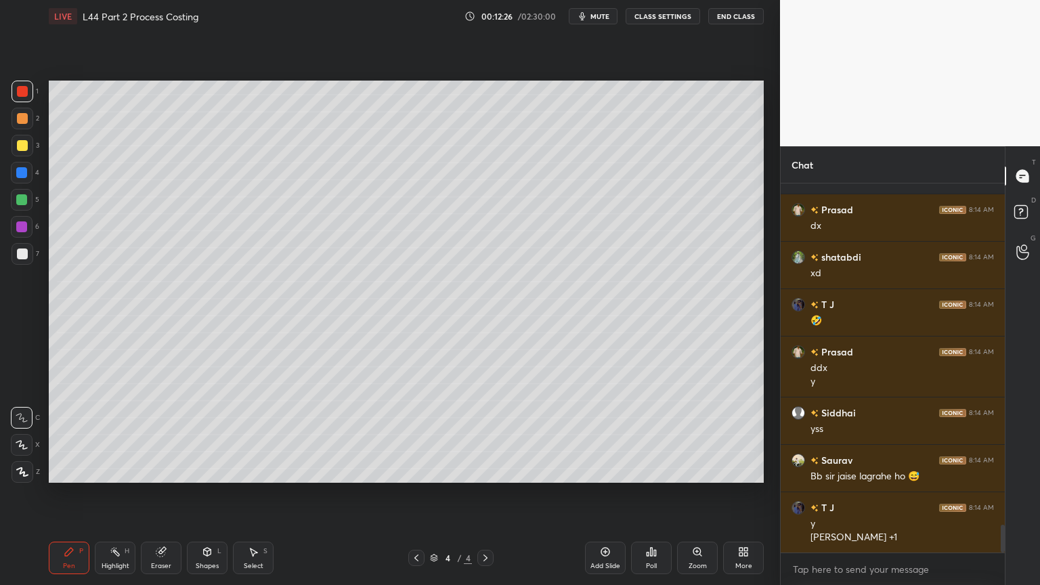
click at [24, 172] on div at bounding box center [21, 172] width 11 height 11
click at [208, 435] on div "Shapes L" at bounding box center [207, 557] width 41 height 32
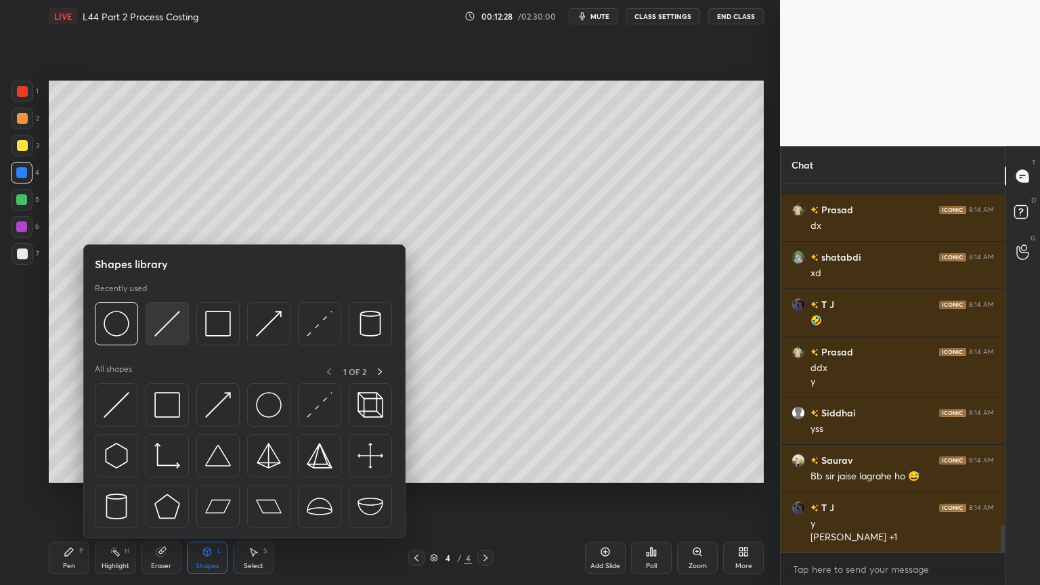
click at [167, 327] on img at bounding box center [167, 324] width 26 height 26
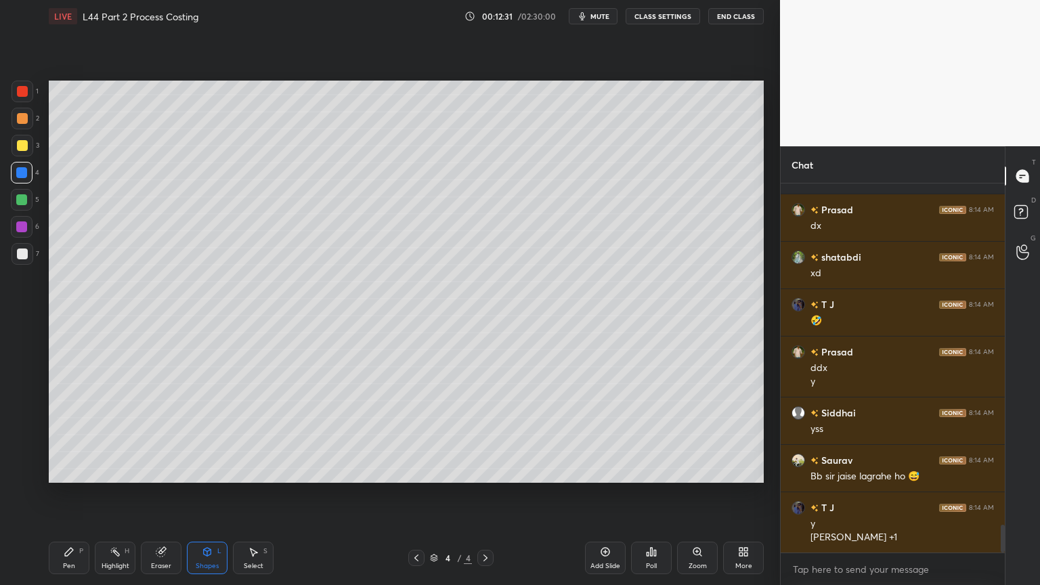
click at [412, 435] on icon at bounding box center [416, 557] width 11 height 11
click at [67, 435] on div "Pen P" at bounding box center [69, 557] width 41 height 32
click at [12, 254] on div at bounding box center [23, 254] width 22 height 22
click at [24, 204] on div at bounding box center [21, 199] width 11 height 11
click at [22, 263] on div at bounding box center [23, 254] width 22 height 22
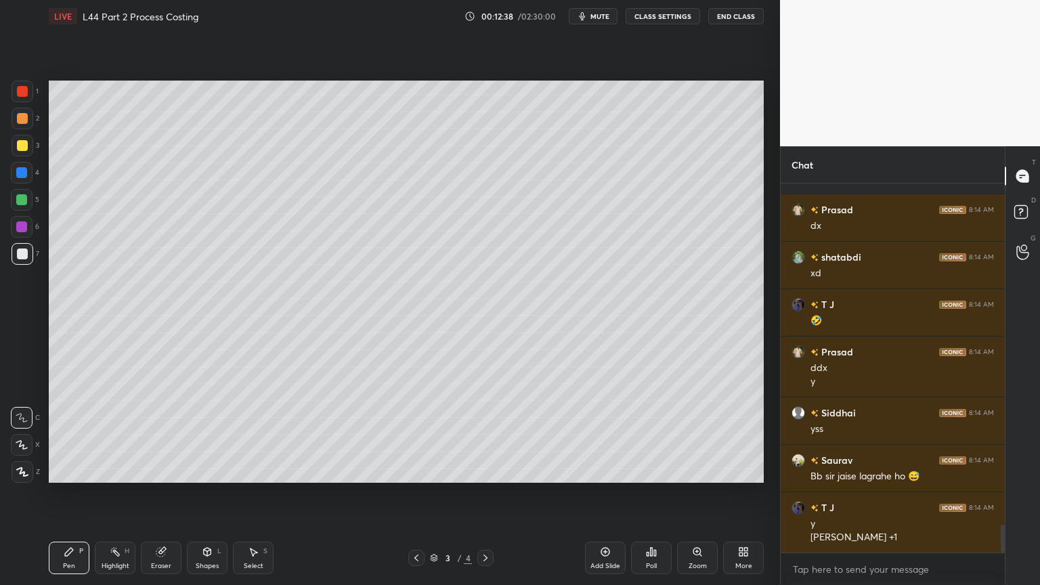
click at [18, 181] on div at bounding box center [22, 173] width 22 height 22
click at [203, 435] on div "Shapes L" at bounding box center [207, 557] width 41 height 32
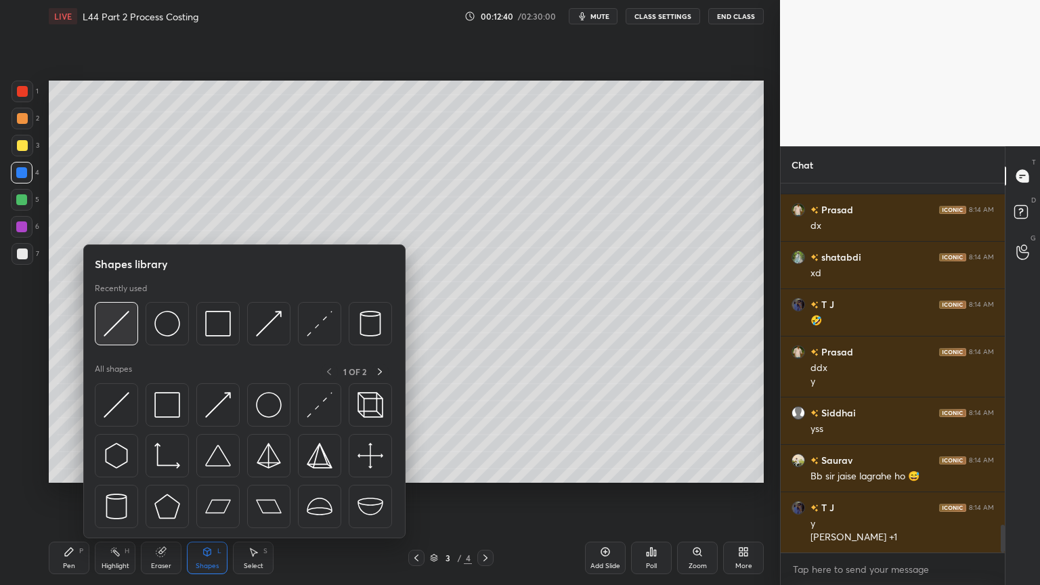
scroll to position [4597, 0]
click at [119, 328] on img at bounding box center [117, 324] width 26 height 26
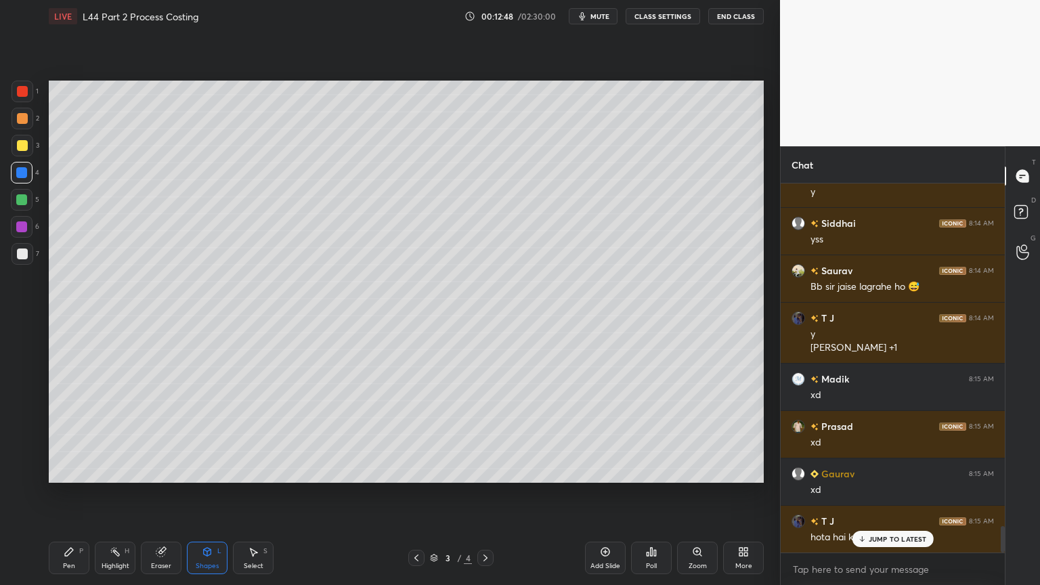
scroll to position [4786, 0]
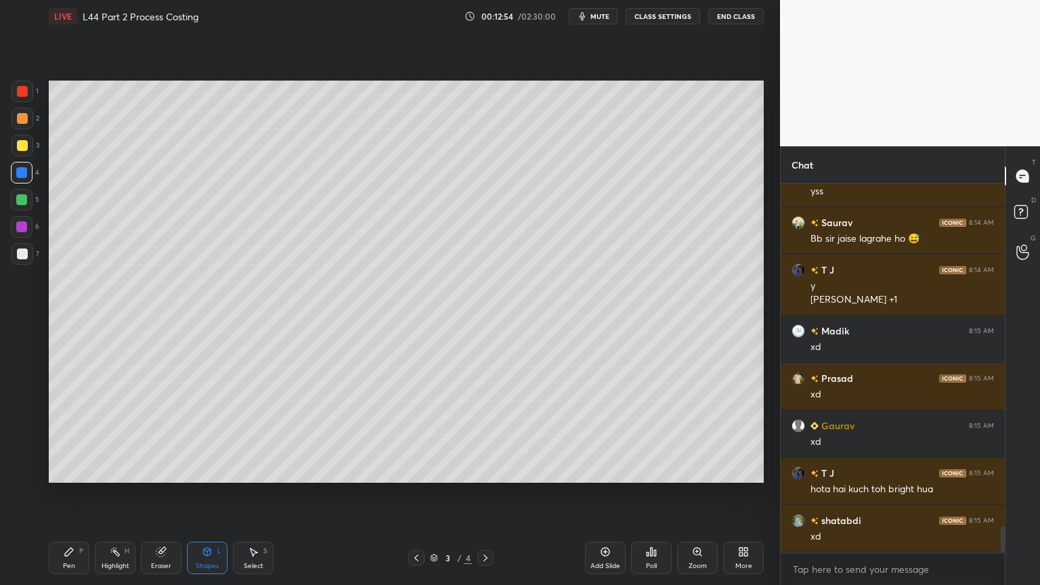
click at [70, 435] on icon at bounding box center [69, 551] width 11 height 11
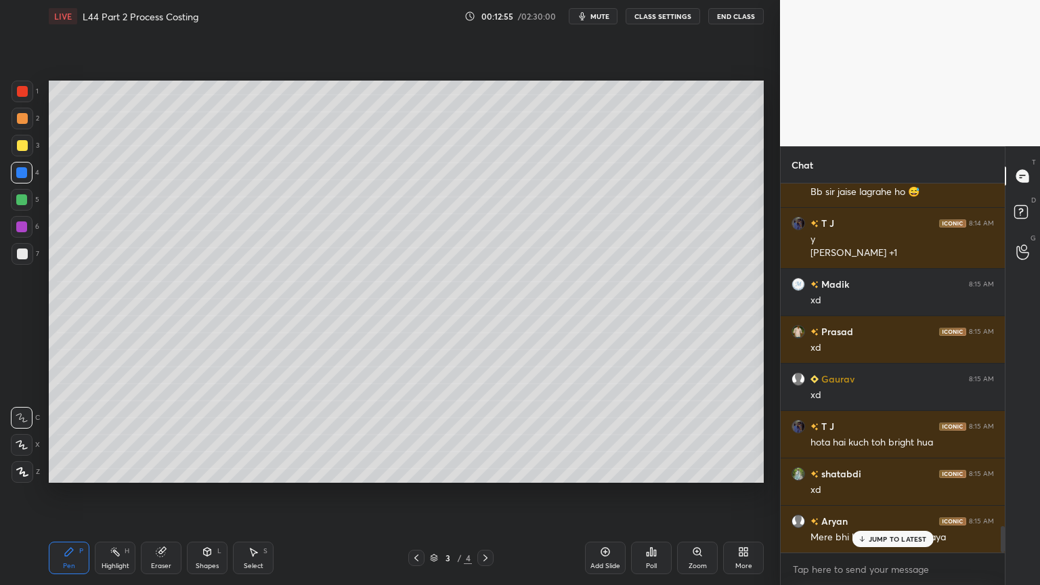
click at [22, 155] on div at bounding box center [23, 146] width 22 height 22
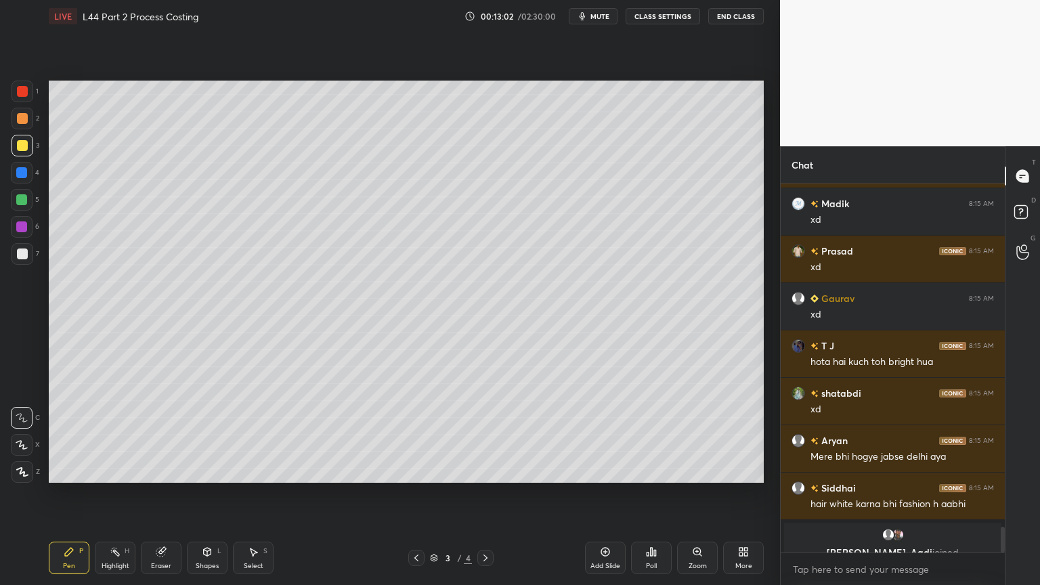
scroll to position [4930, 0]
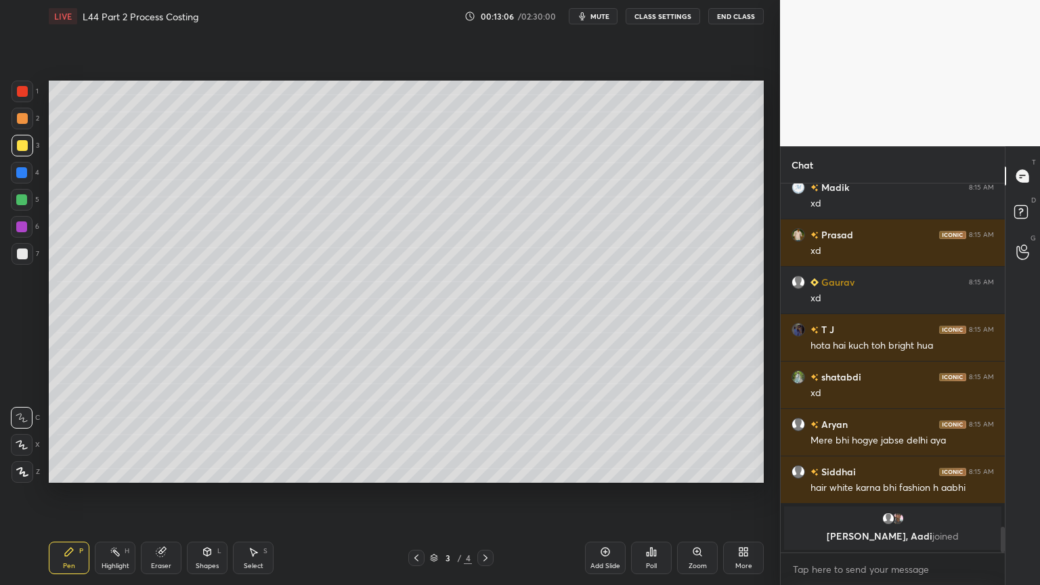
click at [72, 435] on icon at bounding box center [69, 551] width 11 height 11
click at [16, 257] on div at bounding box center [23, 254] width 22 height 22
click at [19, 233] on div at bounding box center [22, 227] width 22 height 22
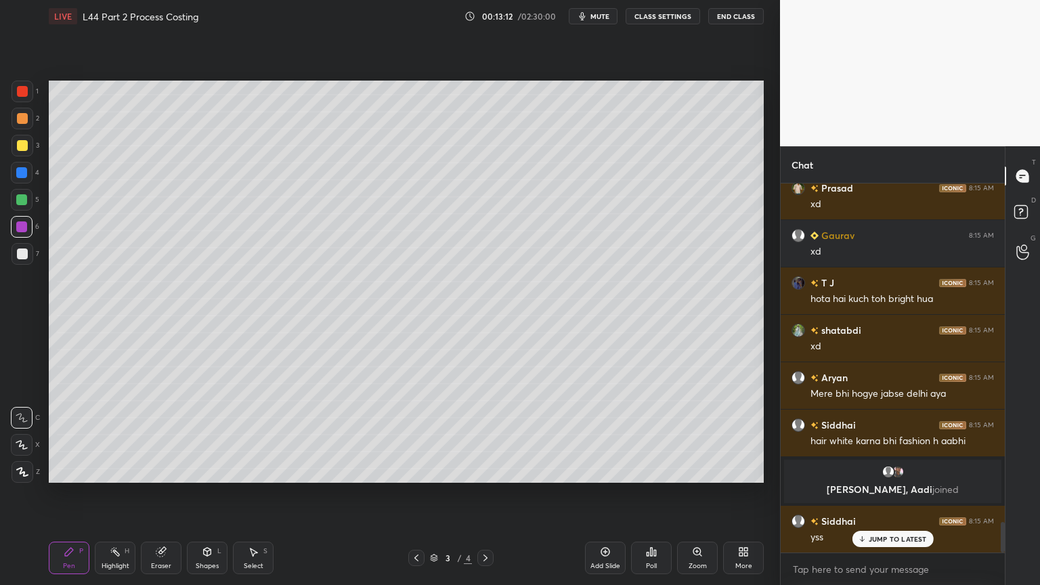
click at [16, 93] on div at bounding box center [23, 92] width 22 height 22
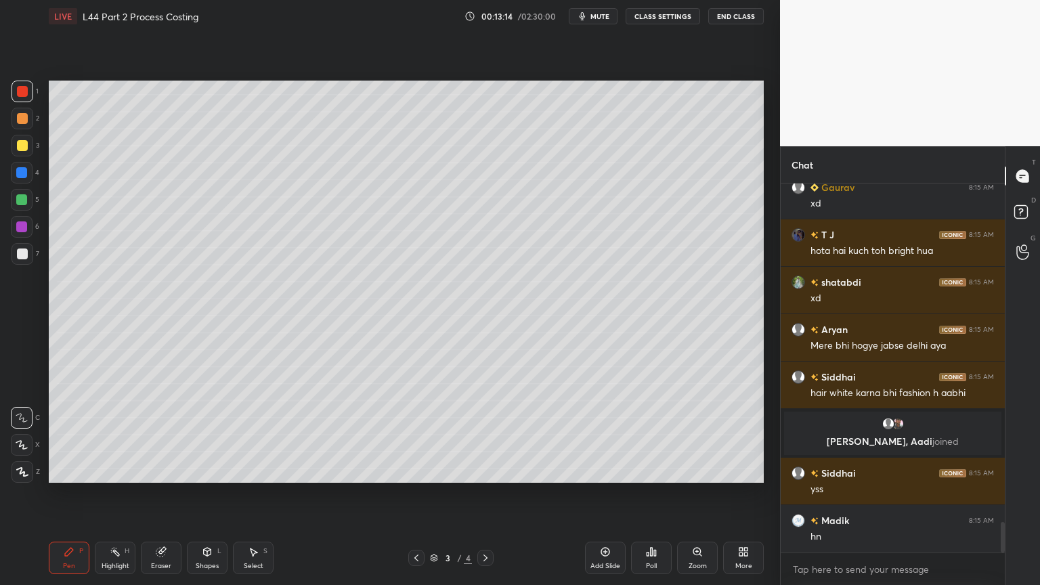
scroll to position [4261, 0]
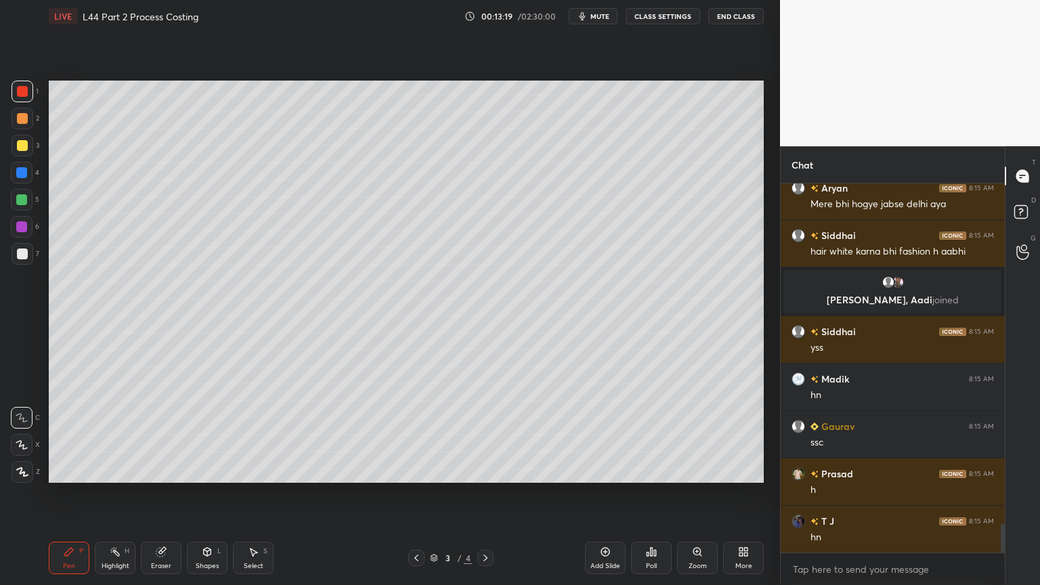
click at [20, 260] on div at bounding box center [23, 254] width 22 height 22
click at [16, 233] on div at bounding box center [22, 227] width 22 height 22
click at [17, 250] on div at bounding box center [22, 253] width 11 height 11
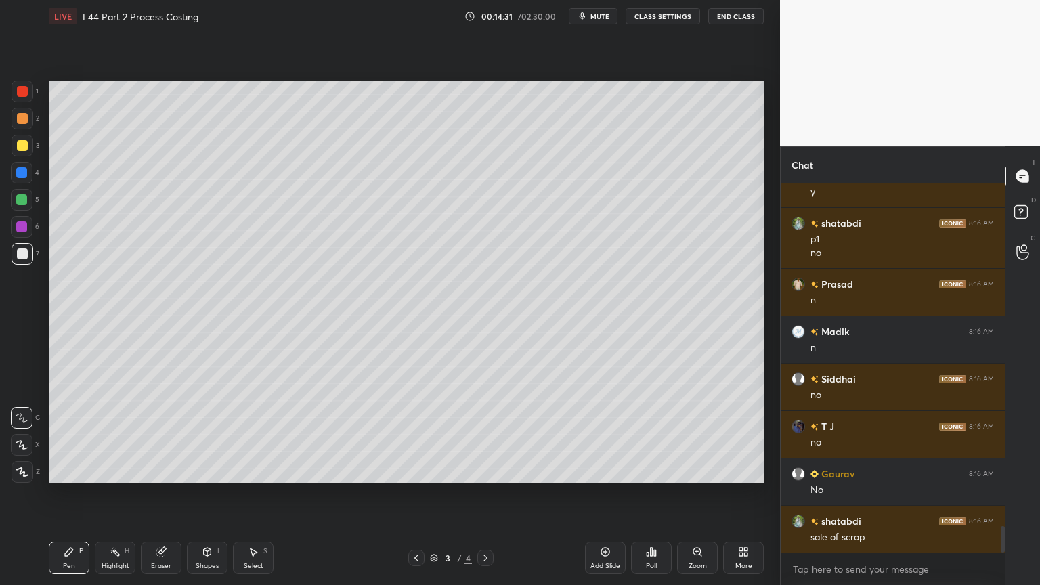
scroll to position [4810, 0]
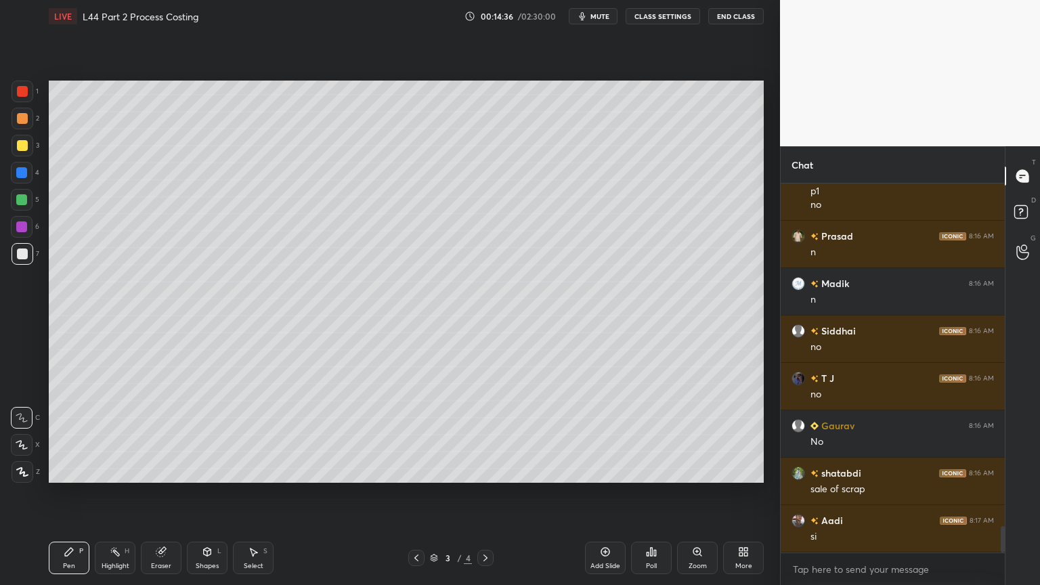
click at [72, 435] on icon at bounding box center [69, 552] width 8 height 8
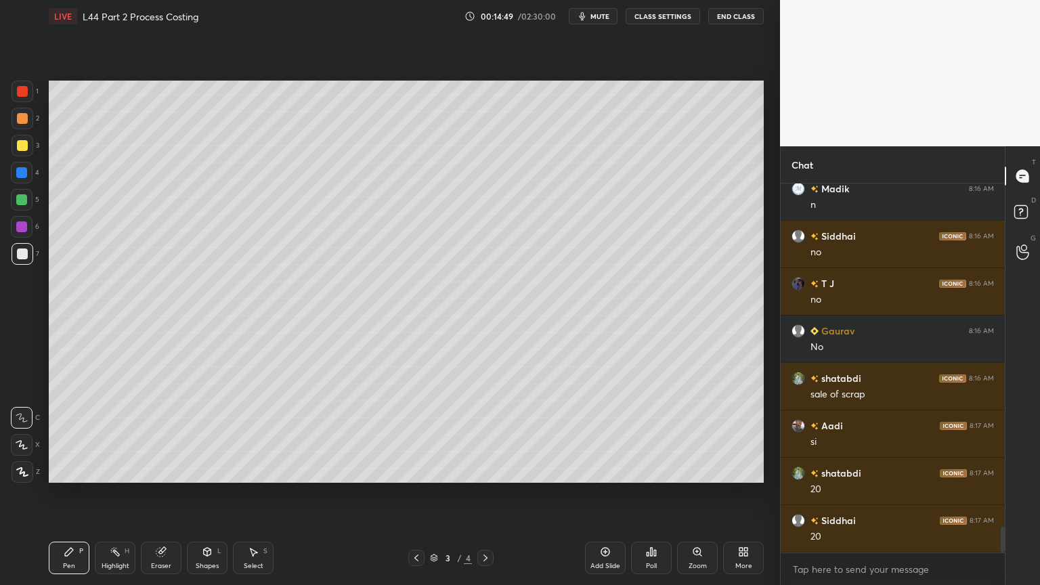
scroll to position [4952, 0]
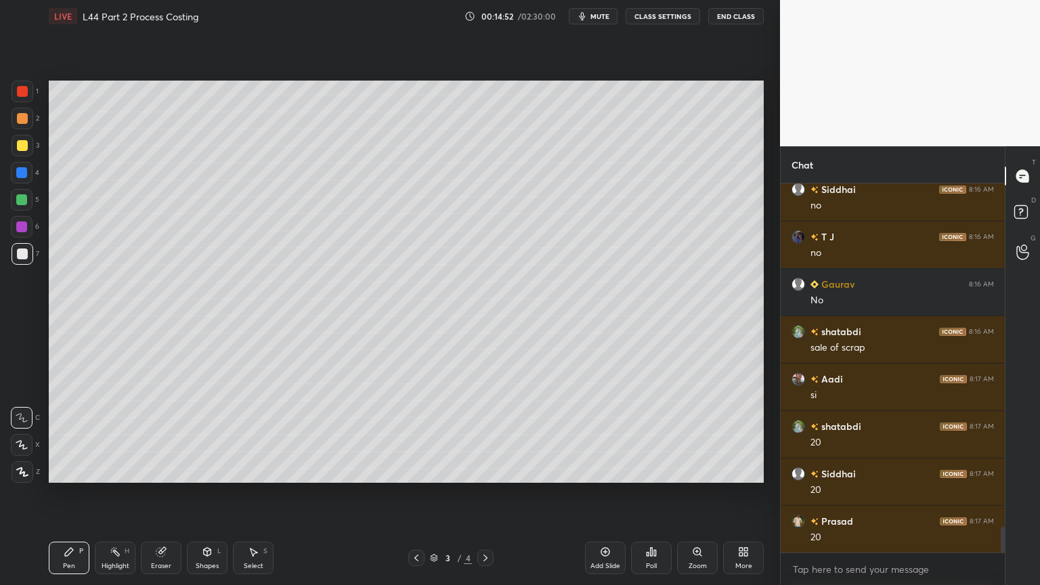
click at [113, 435] on icon at bounding box center [115, 551] width 11 height 11
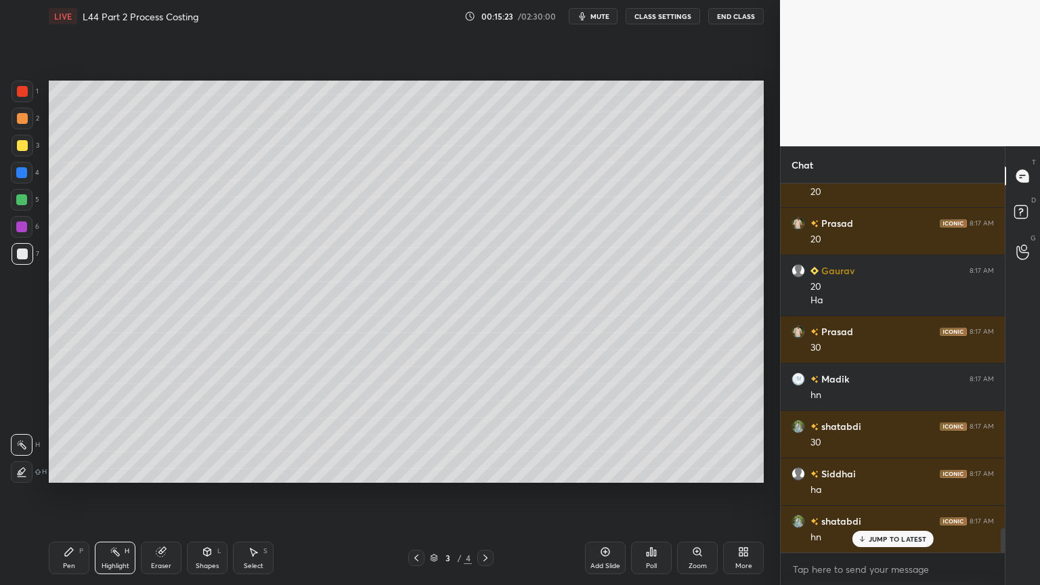
scroll to position [5298, 0]
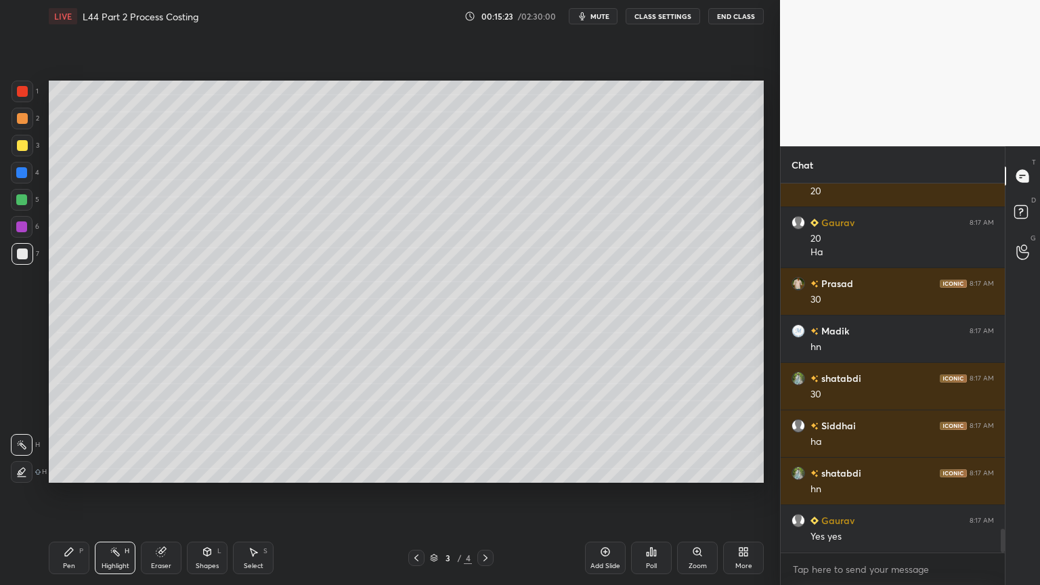
click at [60, 435] on div "Pen P" at bounding box center [69, 557] width 41 height 32
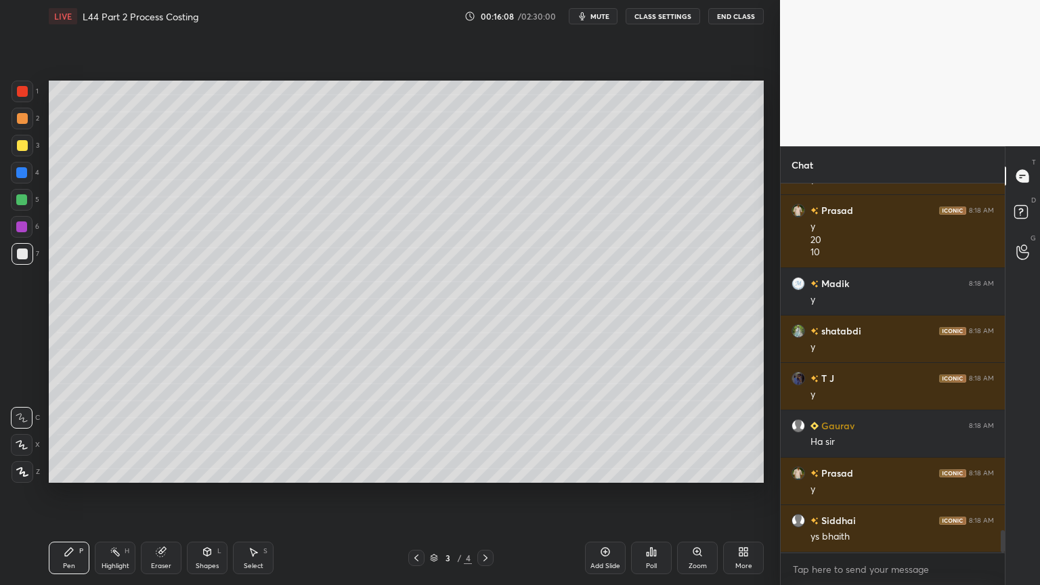
scroll to position [5797, 0]
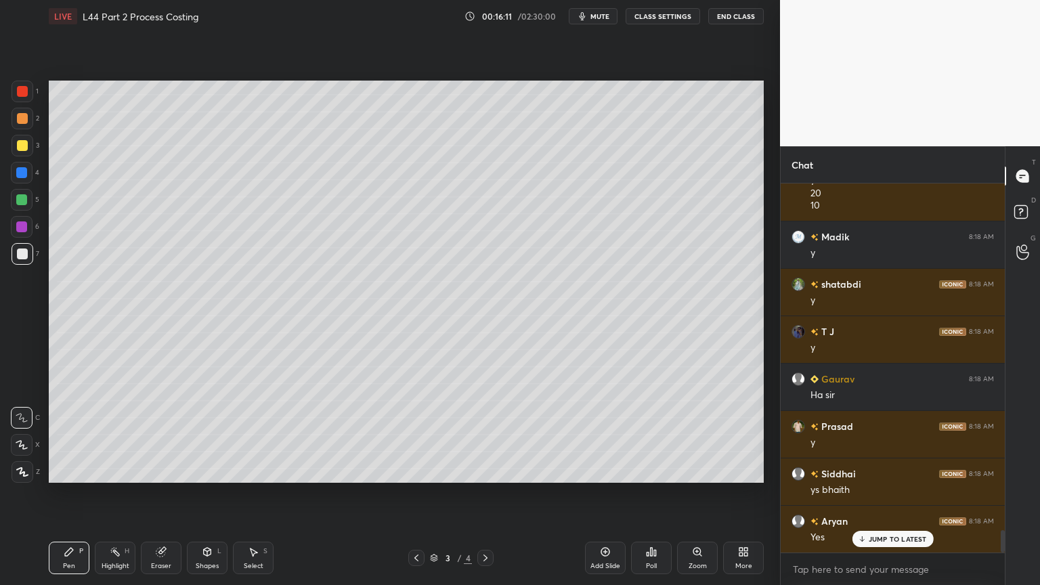
click at [18, 171] on div at bounding box center [21, 172] width 11 height 11
click at [207, 435] on div "Shapes" at bounding box center [207, 565] width 23 height 7
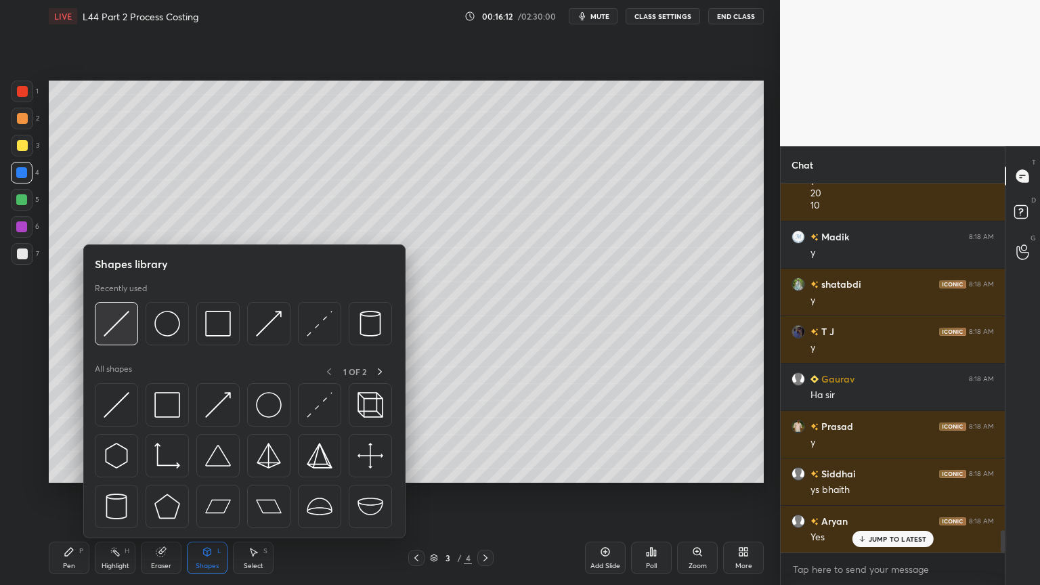
click at [102, 305] on div at bounding box center [116, 323] width 43 height 43
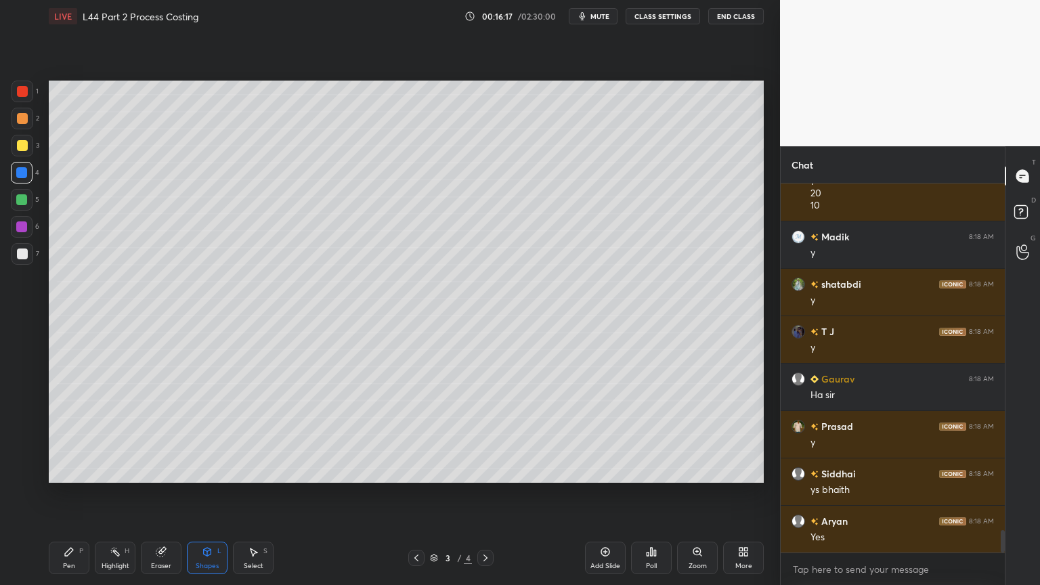
scroll to position [5845, 0]
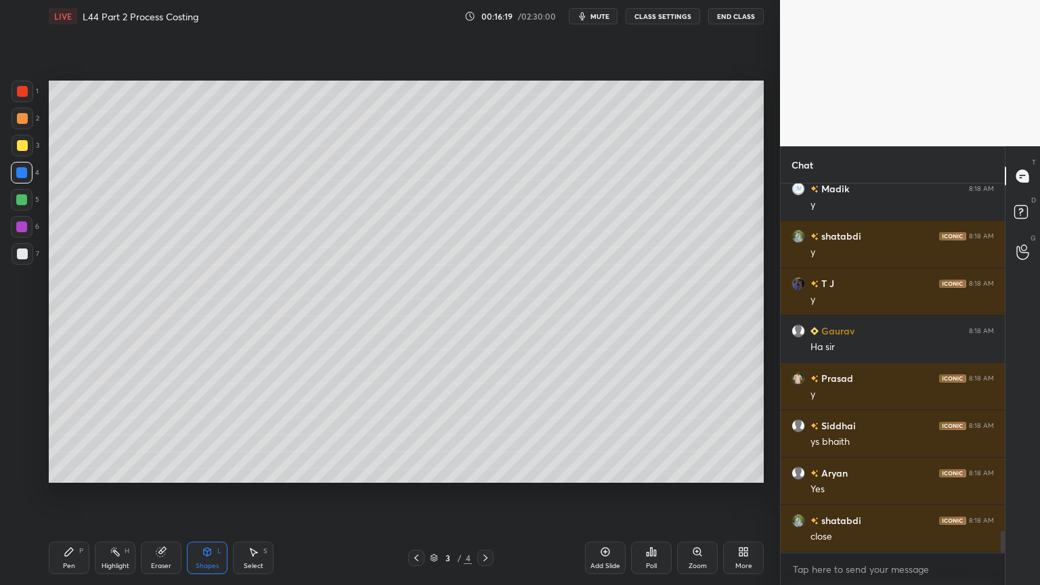
click at [8, 252] on div "1 2 3 4 5 6 7 C X Z C X Z E E Erase all H H" at bounding box center [21, 282] width 43 height 402
click at [15, 260] on div at bounding box center [23, 254] width 22 height 22
click at [60, 435] on div "Pen P Highlight H Eraser Shapes L Select S 3 / 4 Add Slide Poll Zoom More" at bounding box center [406, 558] width 715 height 54
click at [66, 435] on div "Pen" at bounding box center [69, 565] width 12 height 7
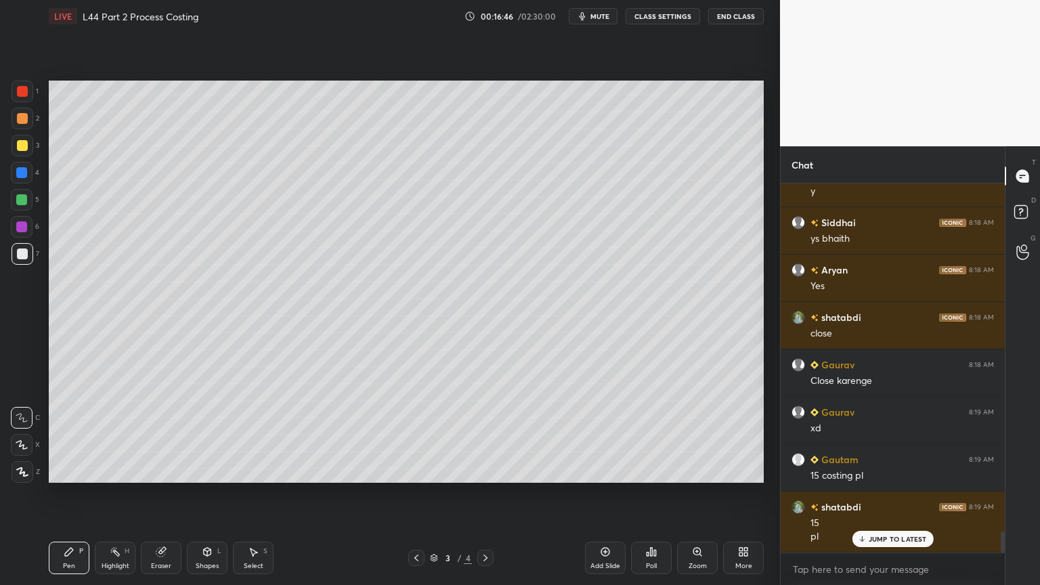
scroll to position [6094, 0]
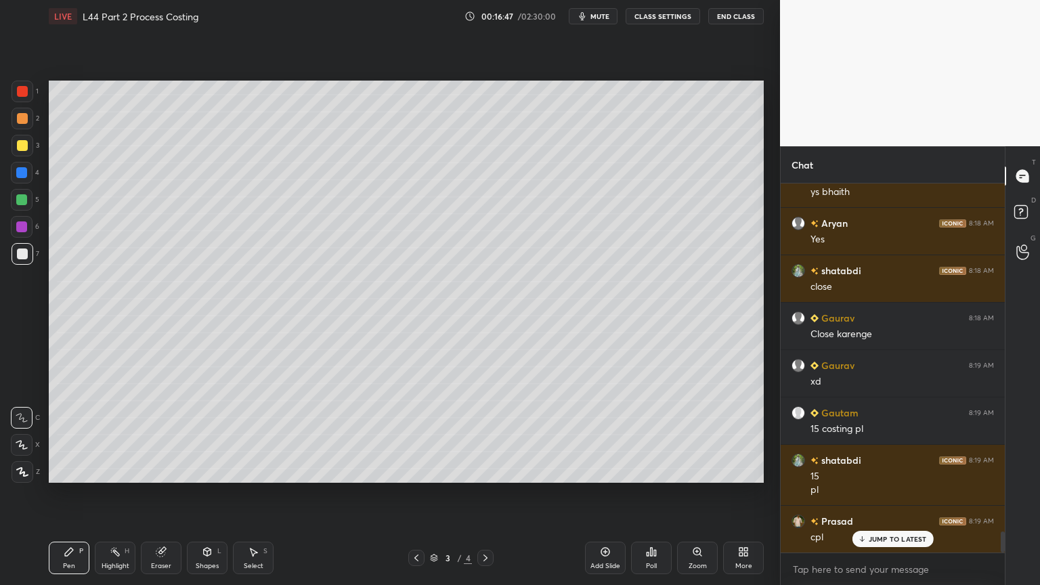
click at [111, 435] on icon at bounding box center [115, 551] width 11 height 11
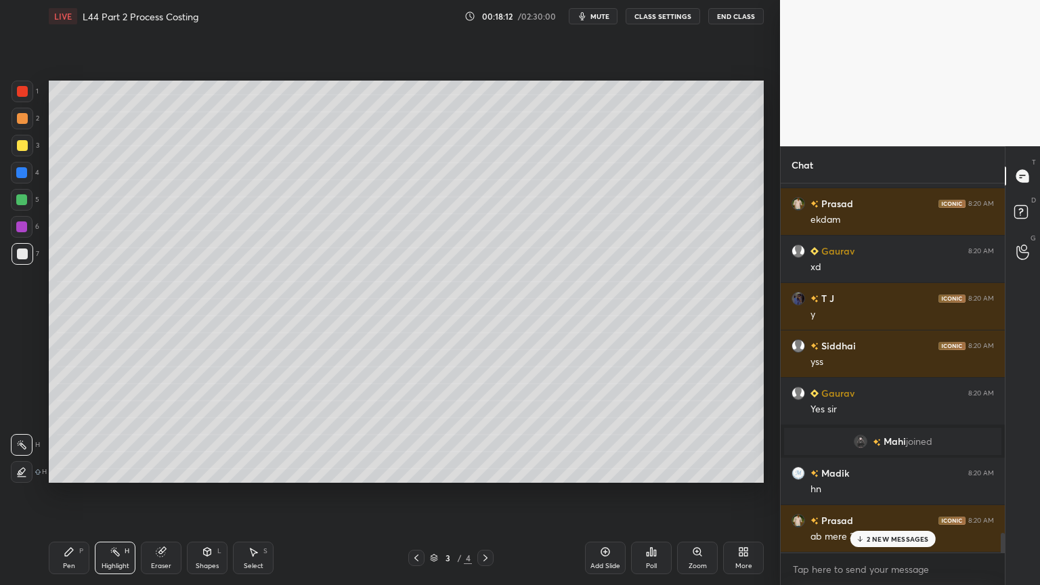
scroll to position [5829, 0]
click at [482, 435] on icon at bounding box center [485, 557] width 11 height 11
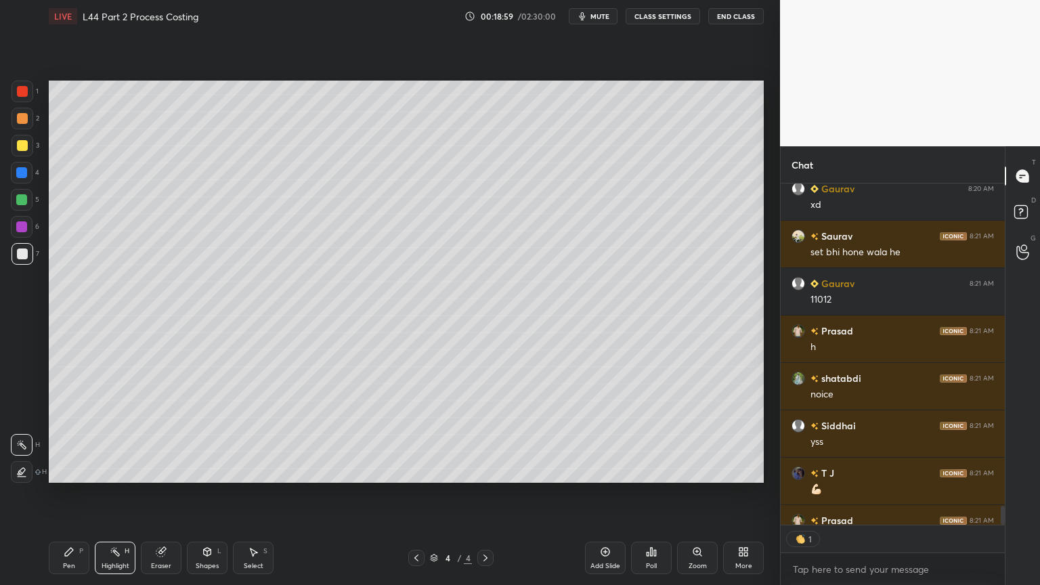
scroll to position [6426, 0]
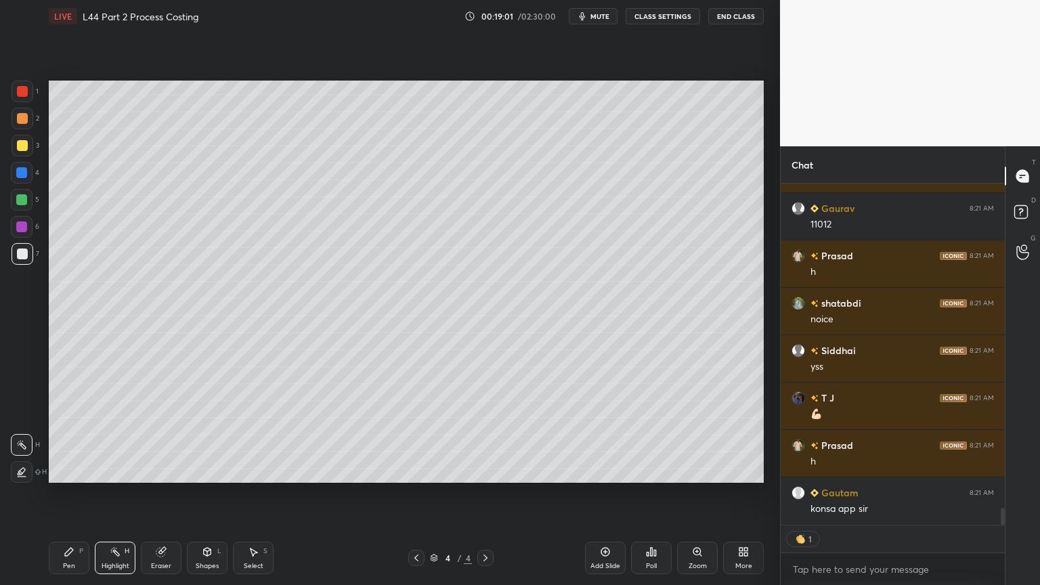
click at [17, 179] on div at bounding box center [22, 173] width 22 height 22
click at [208, 435] on icon at bounding box center [207, 551] width 7 height 2
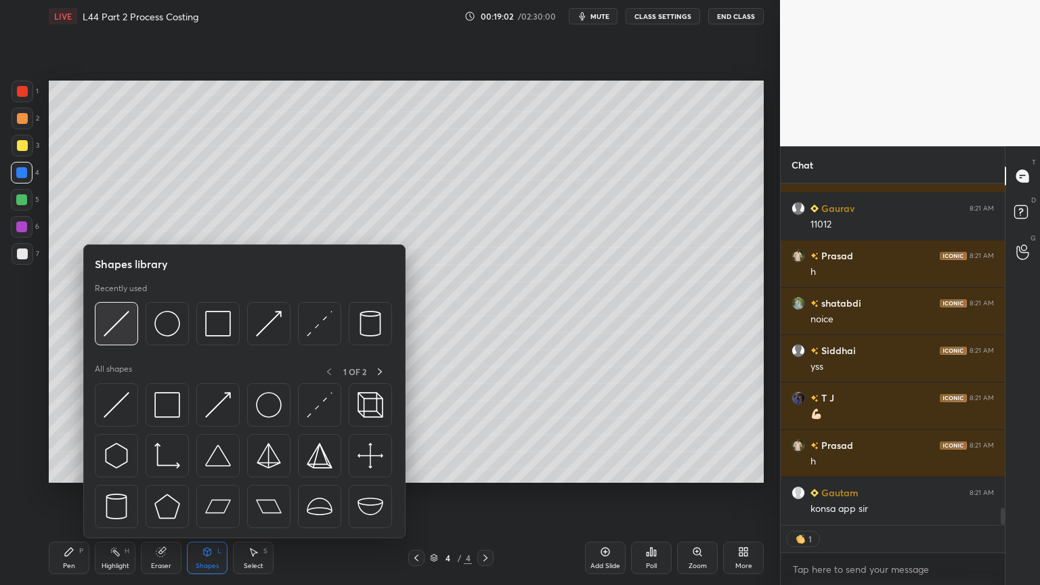
click at [119, 330] on img at bounding box center [117, 324] width 26 height 26
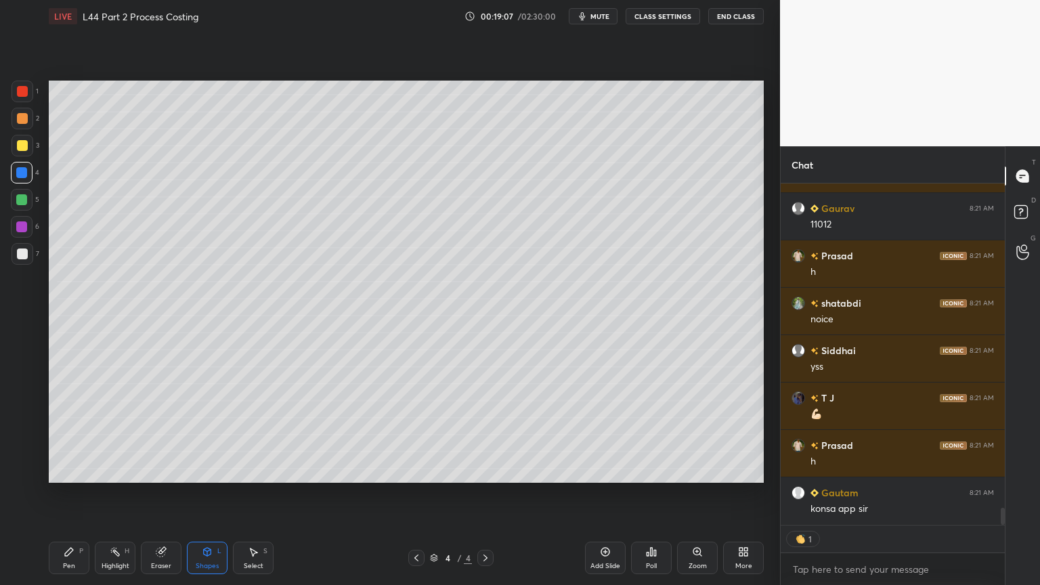
click at [77, 435] on div "Pen P" at bounding box center [69, 557] width 41 height 32
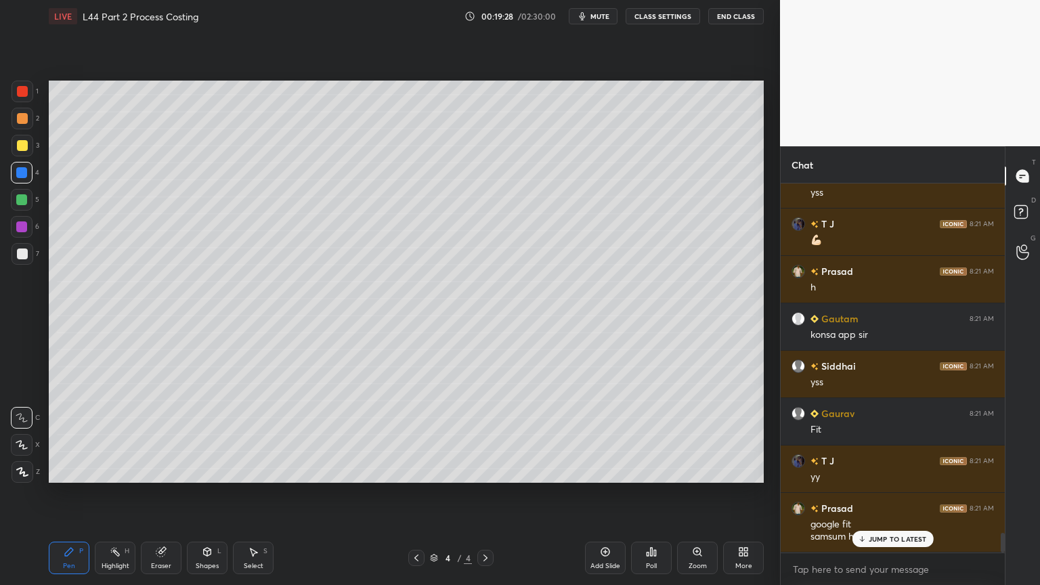
scroll to position [6647, 0]
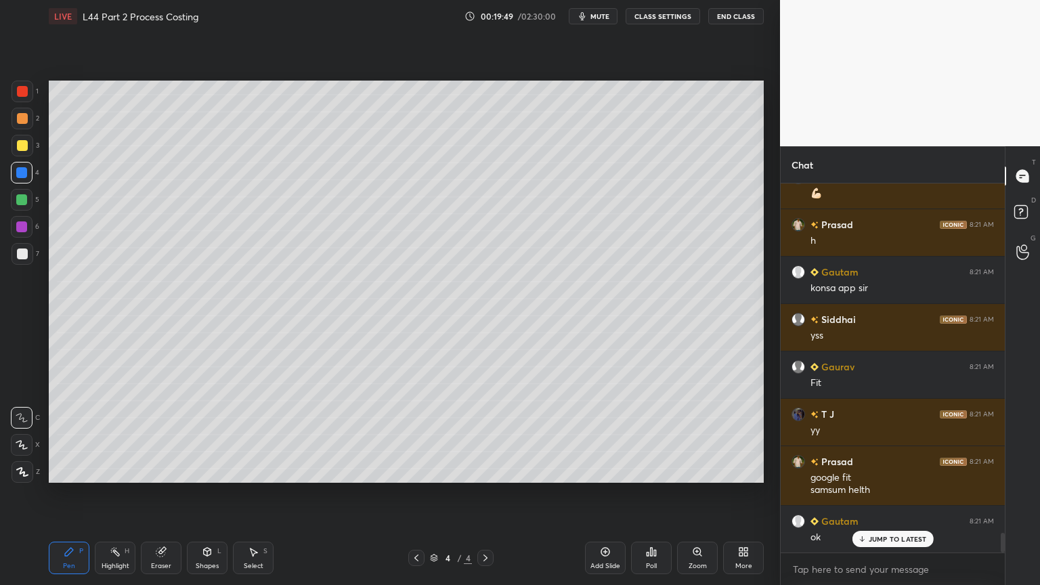
click at [27, 160] on div "3" at bounding box center [26, 148] width 28 height 27
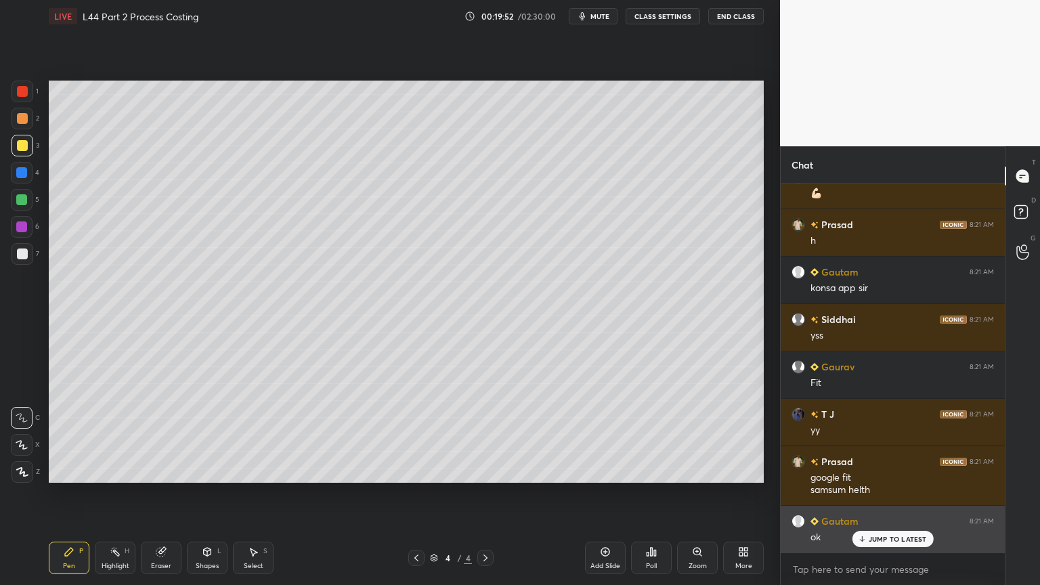
click at [867, 435] on div "JUMP TO LATEST" at bounding box center [891, 539] width 81 height 16
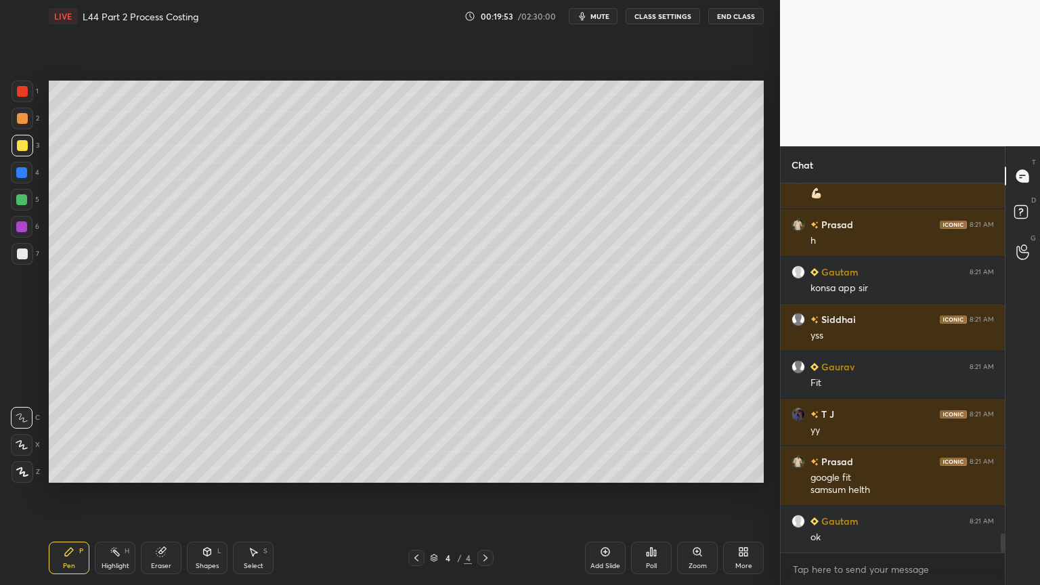
scroll to position [6695, 0]
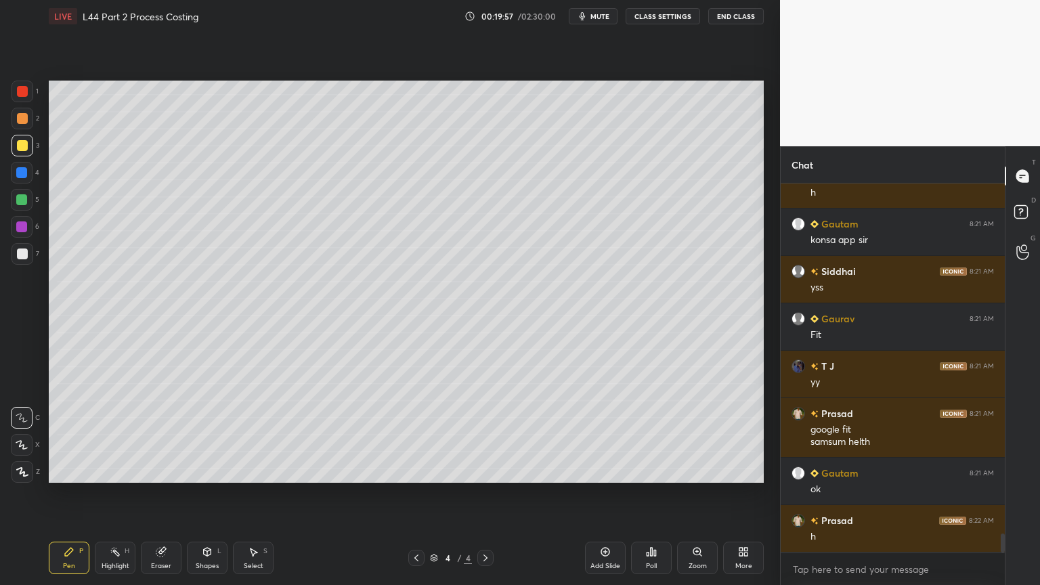
click at [413, 435] on icon at bounding box center [416, 557] width 11 height 11
click at [485, 435] on icon at bounding box center [485, 557] width 11 height 11
click at [22, 186] on div "4" at bounding box center [25, 175] width 28 height 27
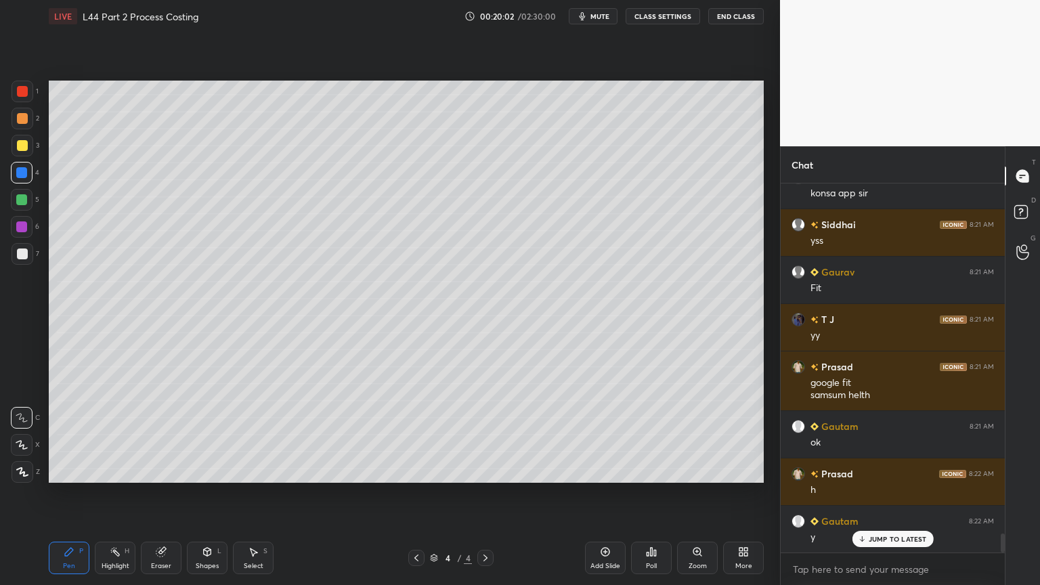
click at [215, 435] on div "Shapes L" at bounding box center [207, 557] width 41 height 32
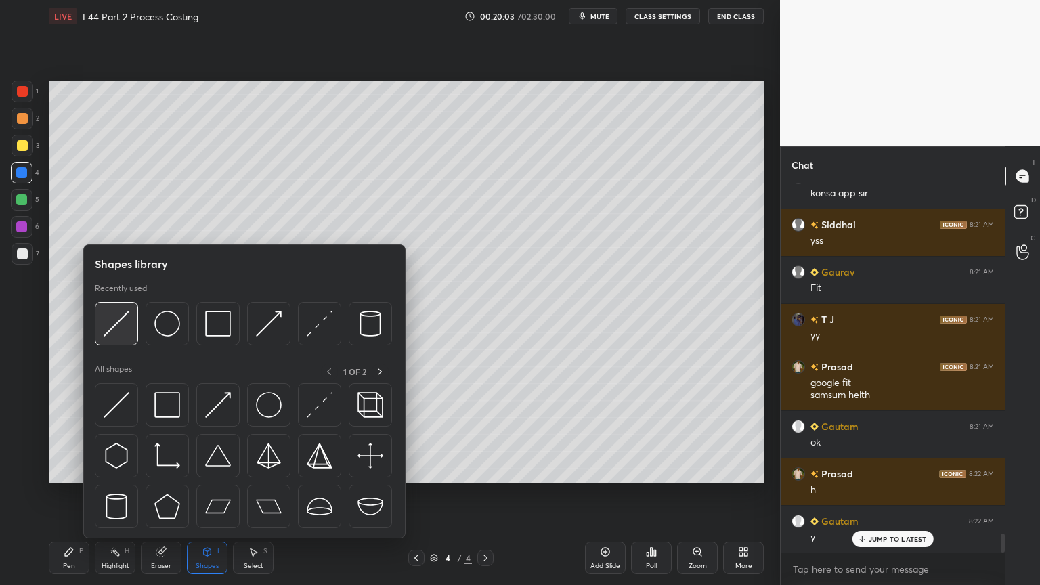
click at [109, 325] on img at bounding box center [117, 324] width 26 height 26
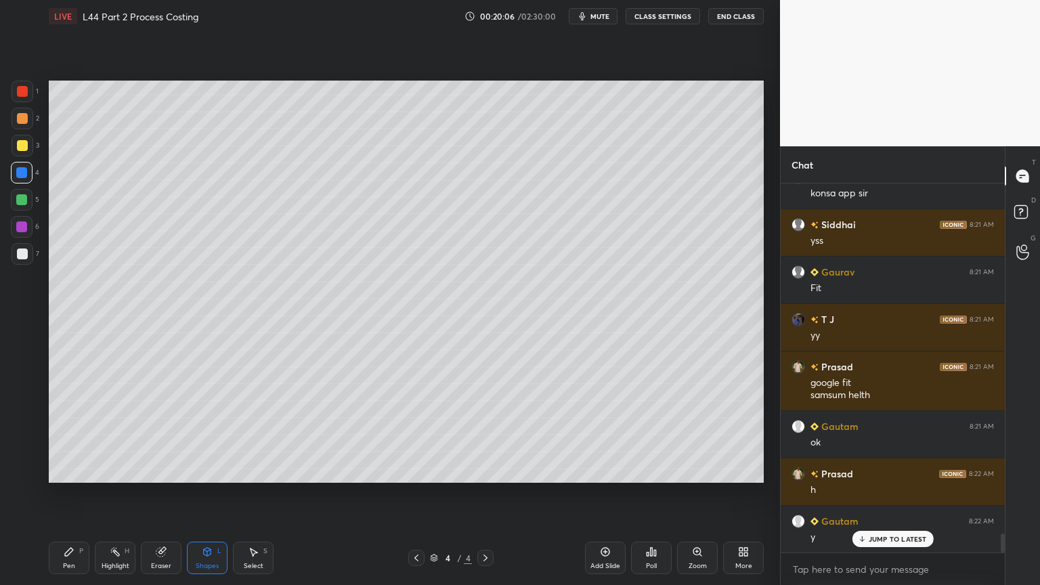
scroll to position [6790, 0]
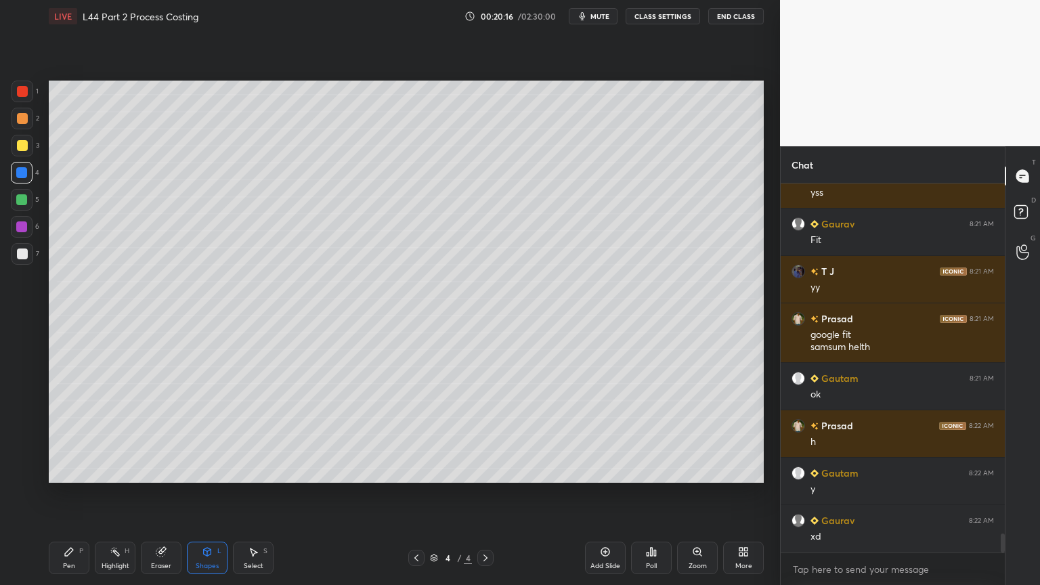
click at [20, 152] on div at bounding box center [23, 146] width 22 height 22
click at [64, 435] on div "Pen P" at bounding box center [69, 557] width 41 height 32
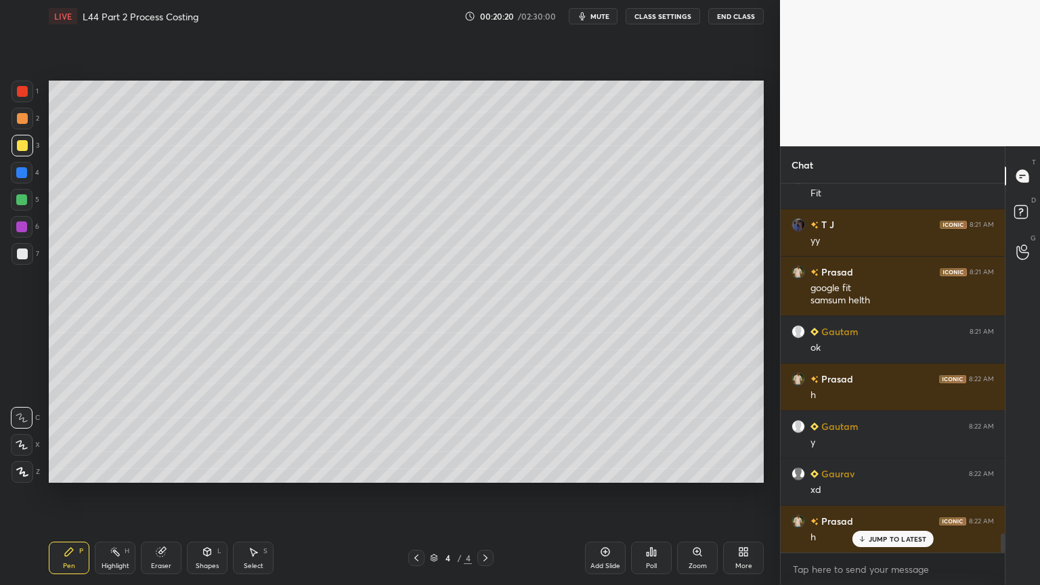
scroll to position [6884, 0]
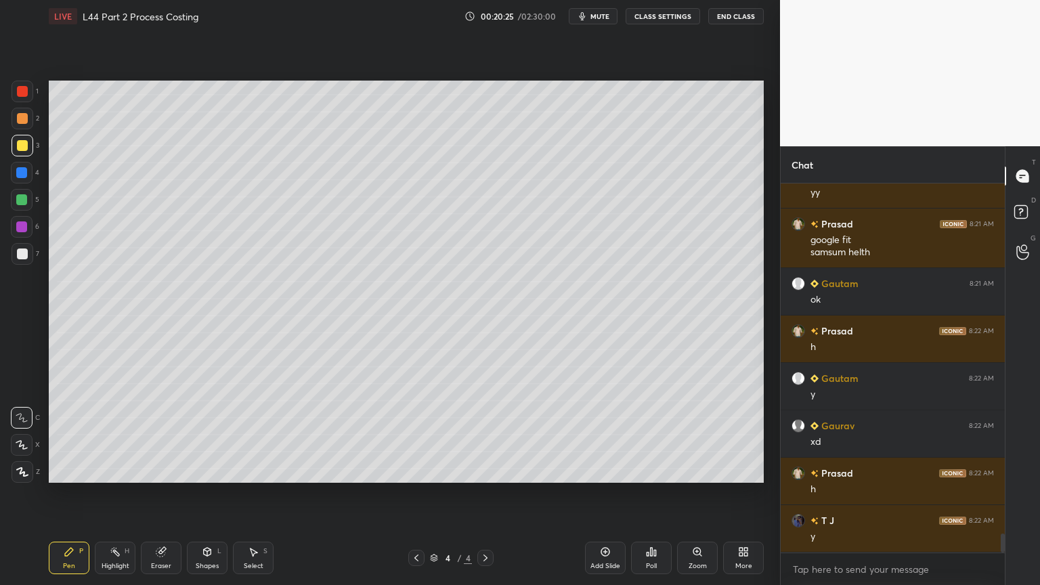
click at [8, 254] on div "1 2 3 4 5 6 7 C X Z C X Z E E Erase all H H" at bounding box center [21, 282] width 43 height 402
click at [27, 254] on div at bounding box center [23, 254] width 22 height 22
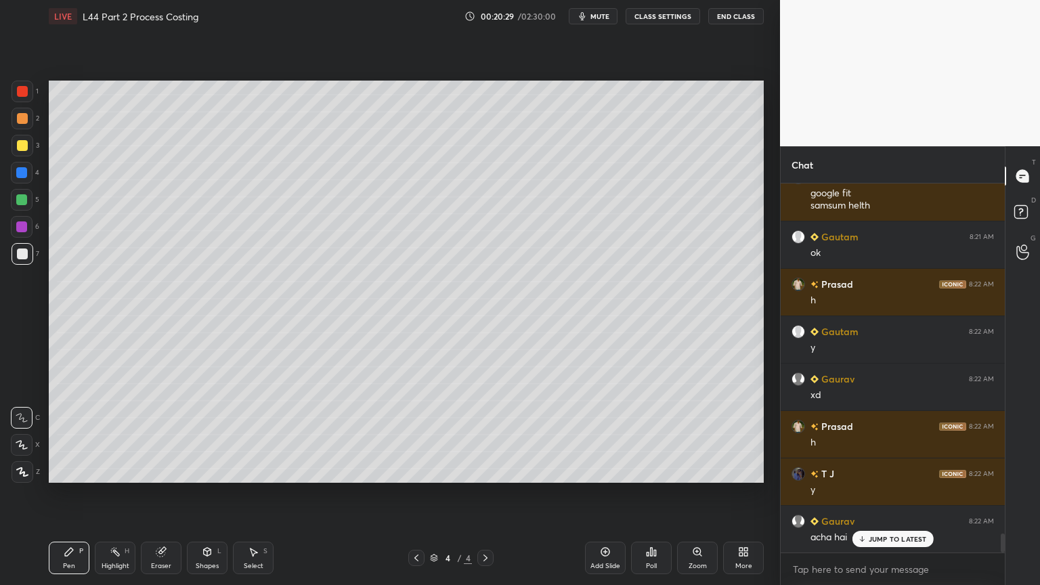
click at [865, 435] on div "JUMP TO LATEST" at bounding box center [891, 539] width 81 height 16
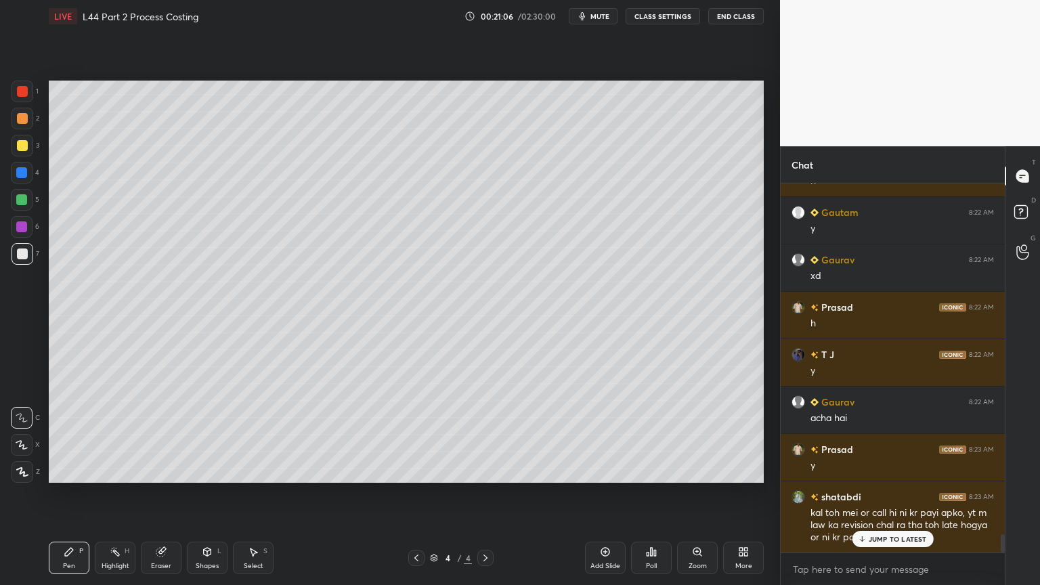
scroll to position [7098, 0]
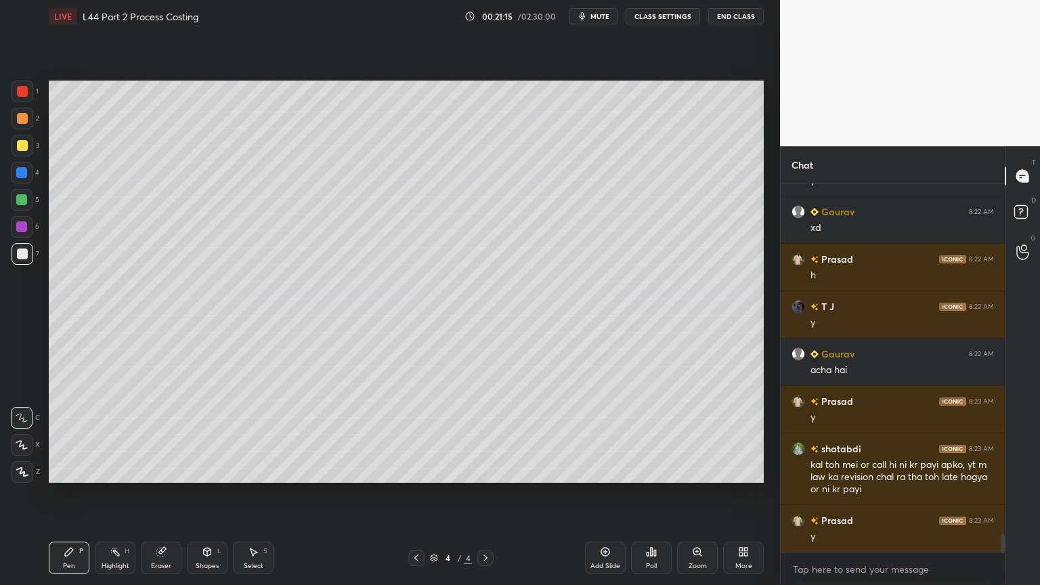
click at [19, 263] on div at bounding box center [23, 254] width 22 height 22
click at [76, 435] on div "Pen P" at bounding box center [69, 557] width 41 height 32
click at [74, 435] on div "Pen P" at bounding box center [69, 557] width 41 height 32
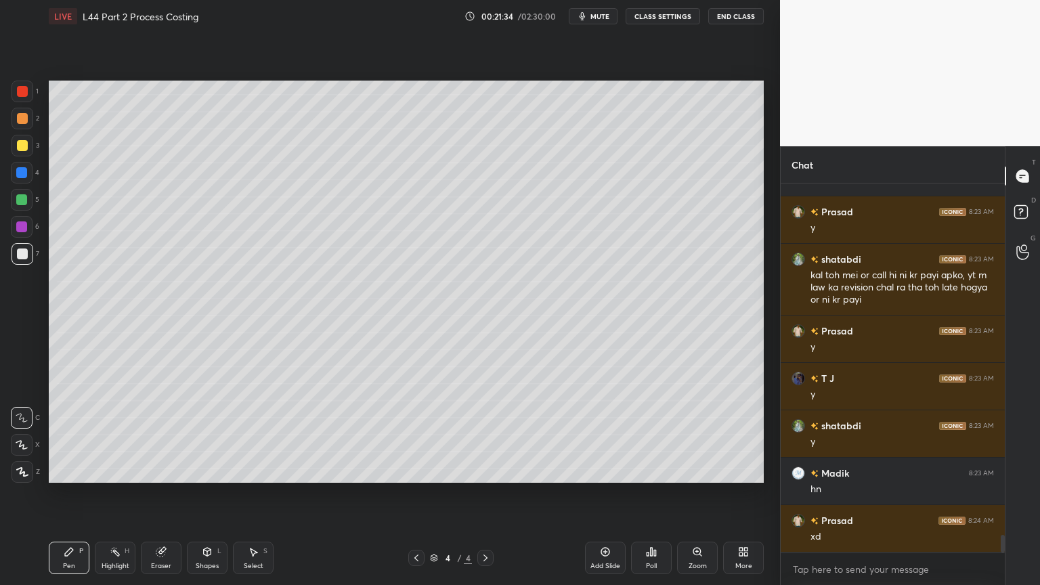
scroll to position [7334, 0]
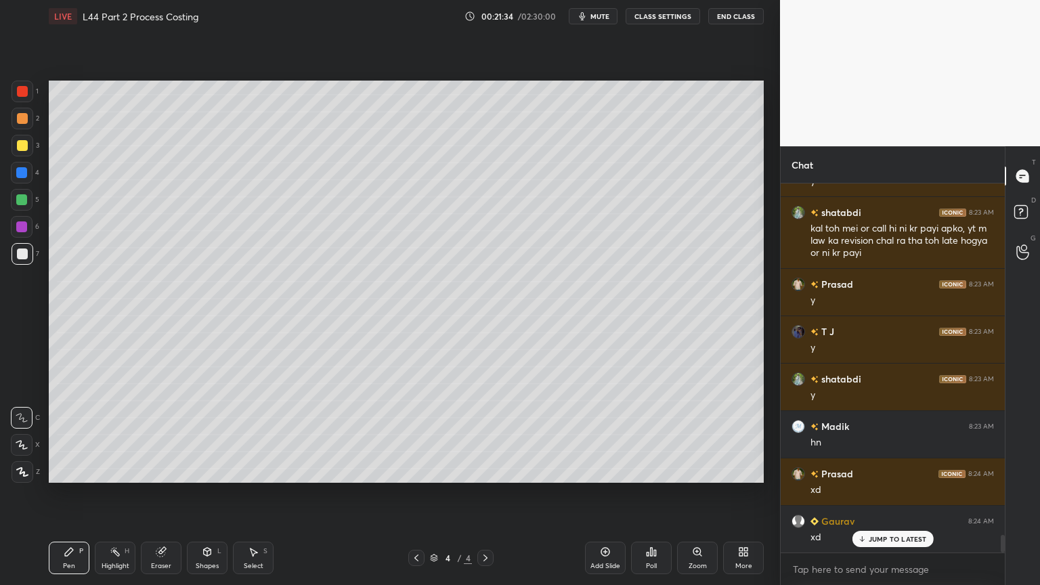
click at [18, 207] on div at bounding box center [22, 200] width 22 height 22
click at [9, 108] on div "1 2 3 4 5 6 7 C X Z C X Z E E Erase all H H" at bounding box center [21, 282] width 43 height 402
click at [30, 97] on div at bounding box center [23, 92] width 22 height 22
click at [22, 254] on div at bounding box center [22, 253] width 11 height 11
click at [104, 435] on div "Highlight H" at bounding box center [115, 557] width 41 height 32
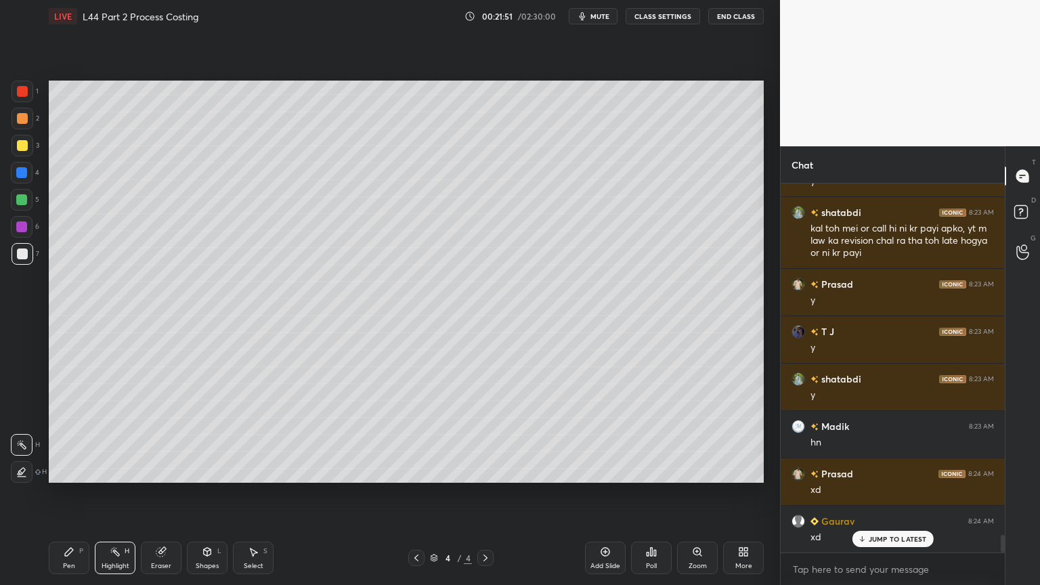
scroll to position [7382, 0]
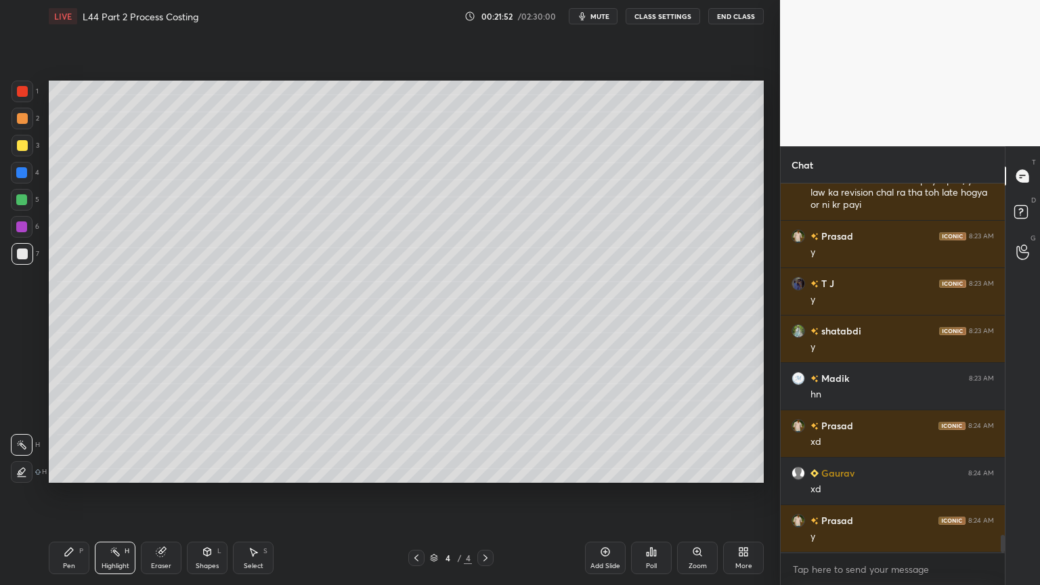
click at [63, 435] on div "Pen P" at bounding box center [69, 557] width 41 height 32
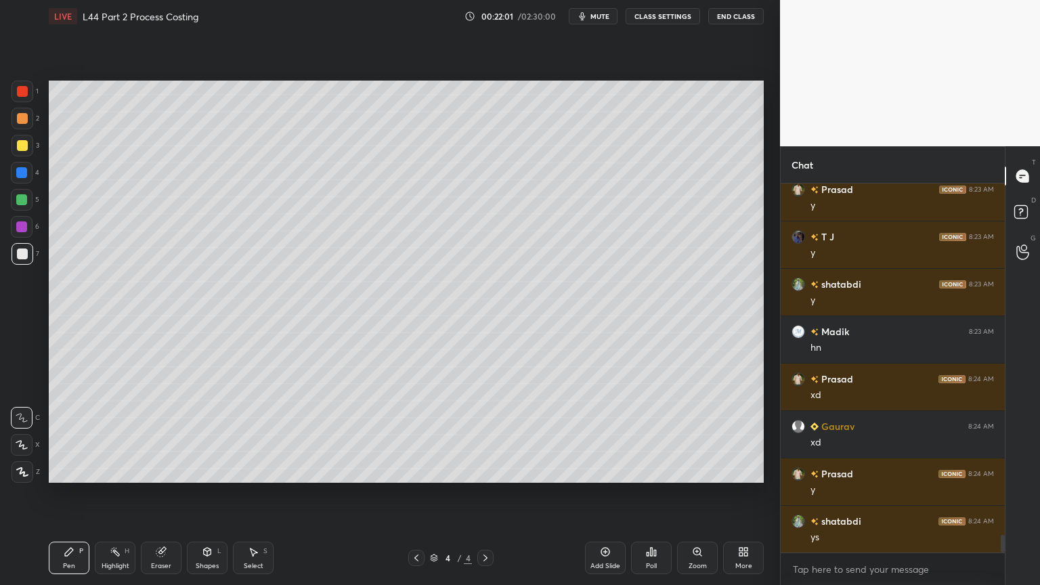
scroll to position [7477, 0]
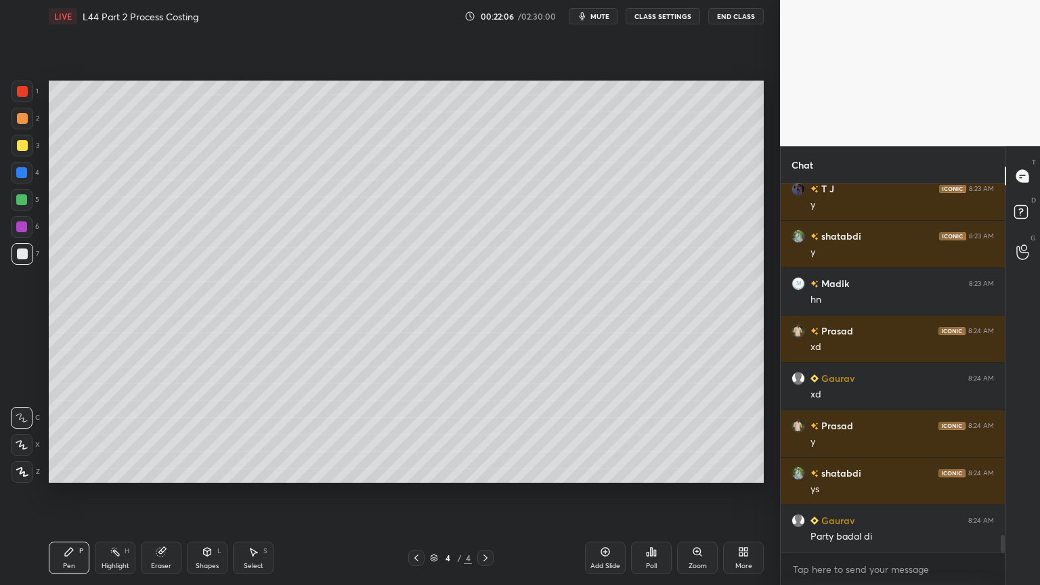
click at [81, 435] on div "P" at bounding box center [81, 551] width 4 height 7
click at [111, 435] on div "Highlight H" at bounding box center [115, 557] width 41 height 32
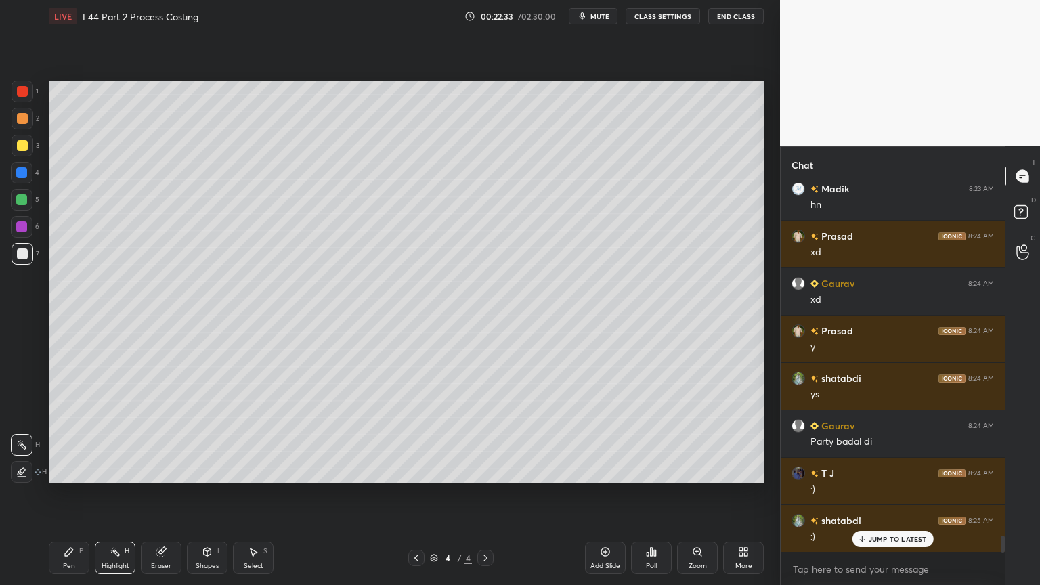
scroll to position [7619, 0]
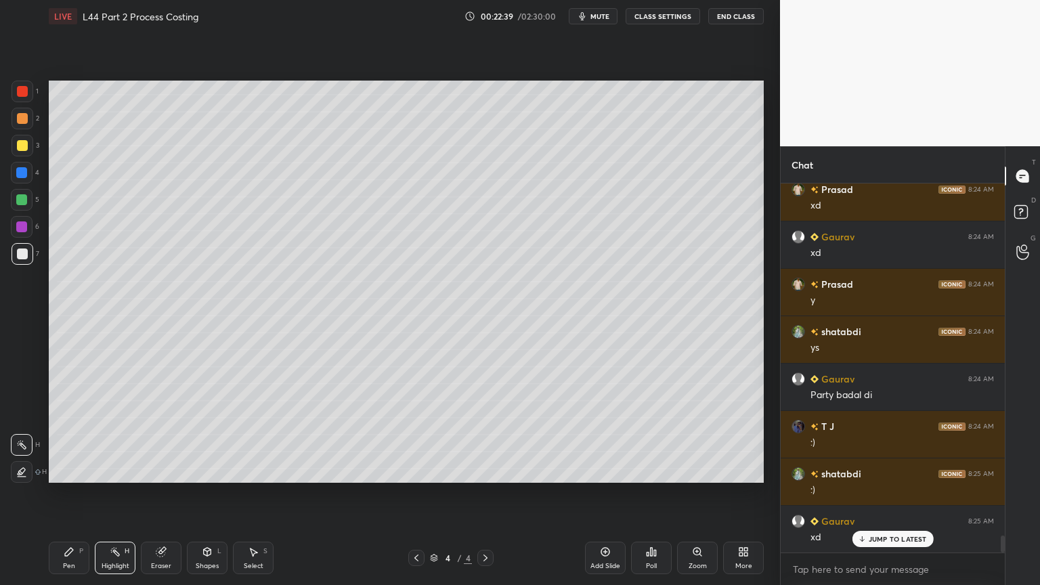
click at [114, 435] on icon at bounding box center [115, 551] width 11 height 11
click at [118, 435] on rect at bounding box center [116, 553] width 7 height 7
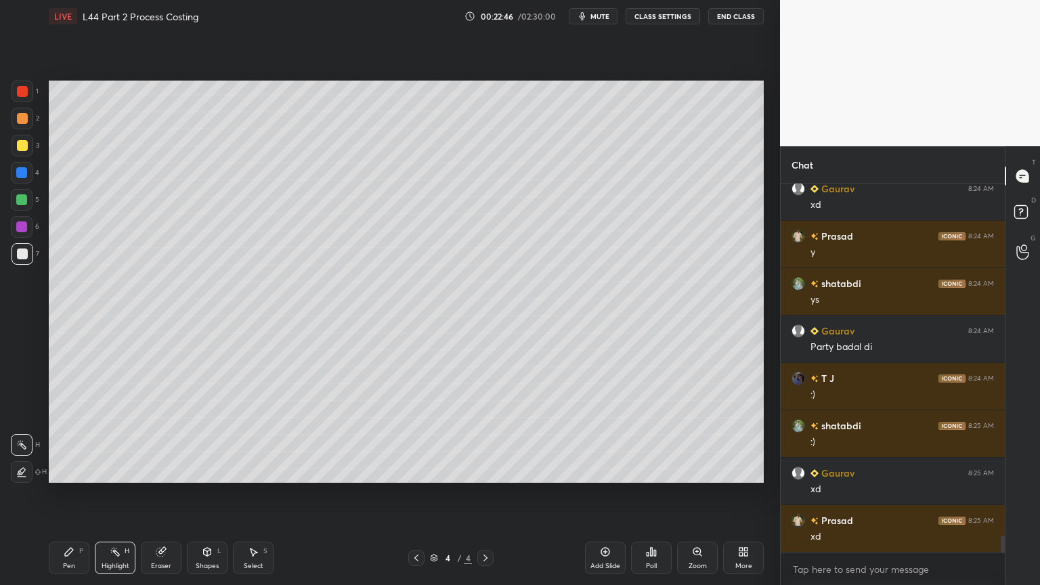
click at [68, 435] on icon at bounding box center [69, 552] width 8 height 8
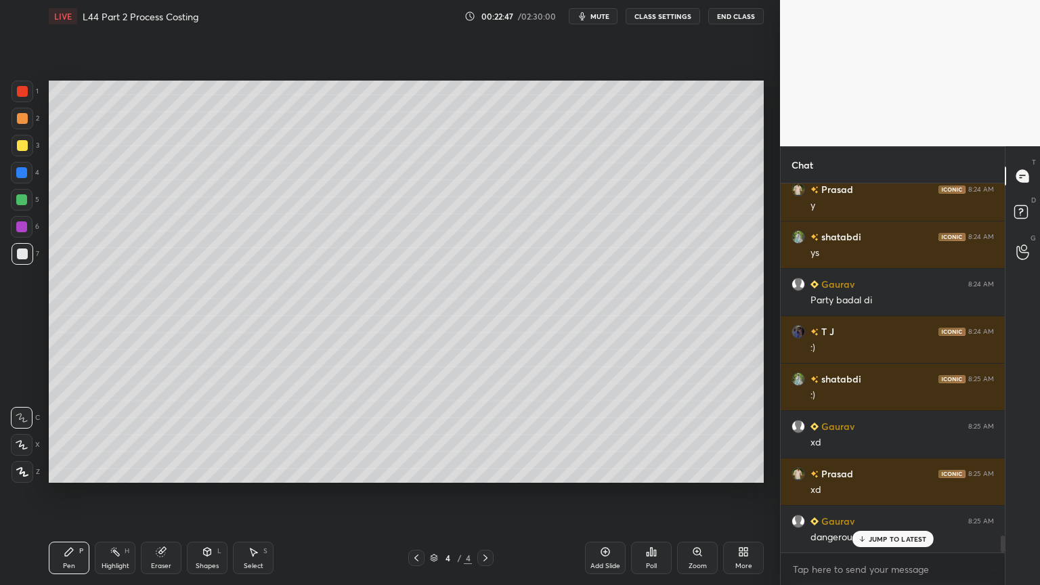
click at [116, 435] on icon at bounding box center [115, 551] width 11 height 11
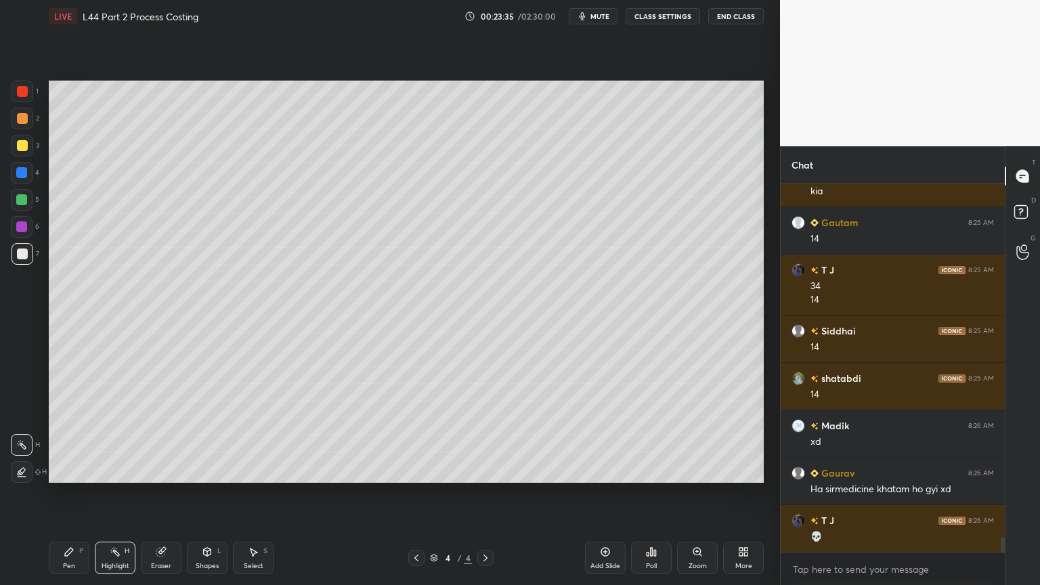
scroll to position [8296, 0]
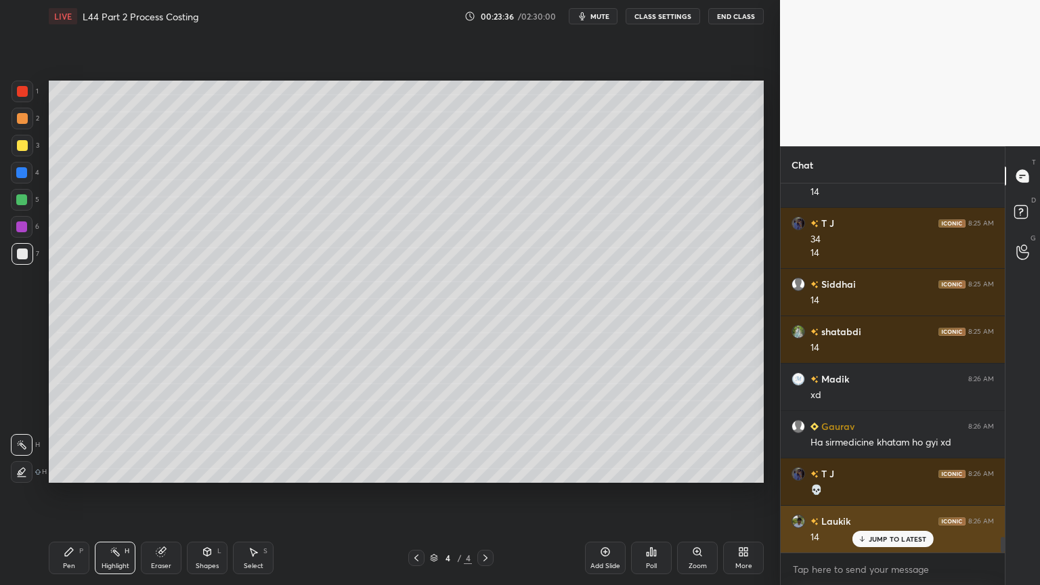
click at [900, 435] on p "JUMP TO LATEST" at bounding box center [897, 539] width 58 height 8
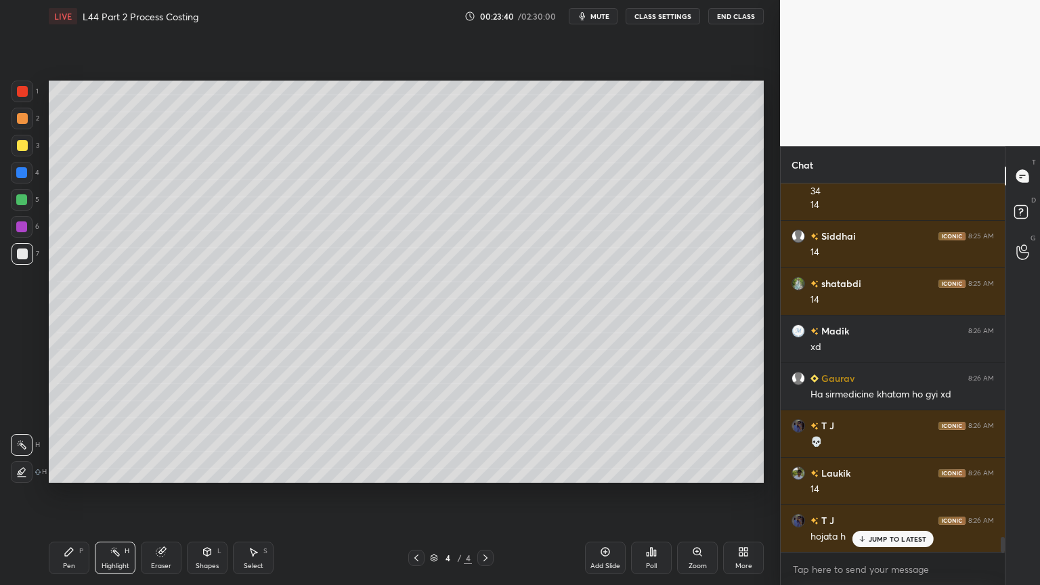
scroll to position [8390, 0]
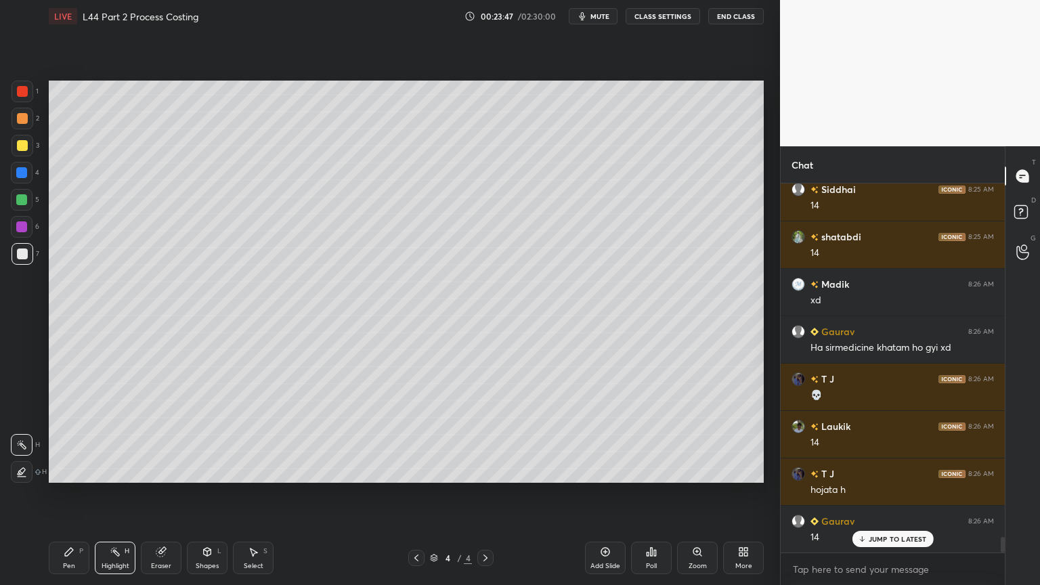
click at [70, 435] on icon at bounding box center [69, 552] width 8 height 8
click at [120, 435] on div "Highlight H" at bounding box center [115, 557] width 41 height 32
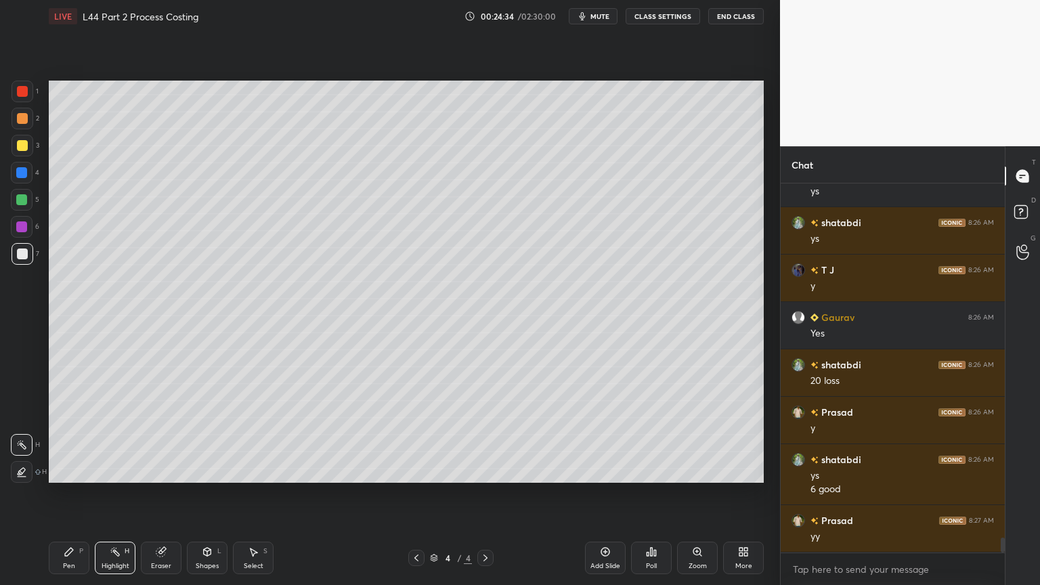
scroll to position [8891, 0]
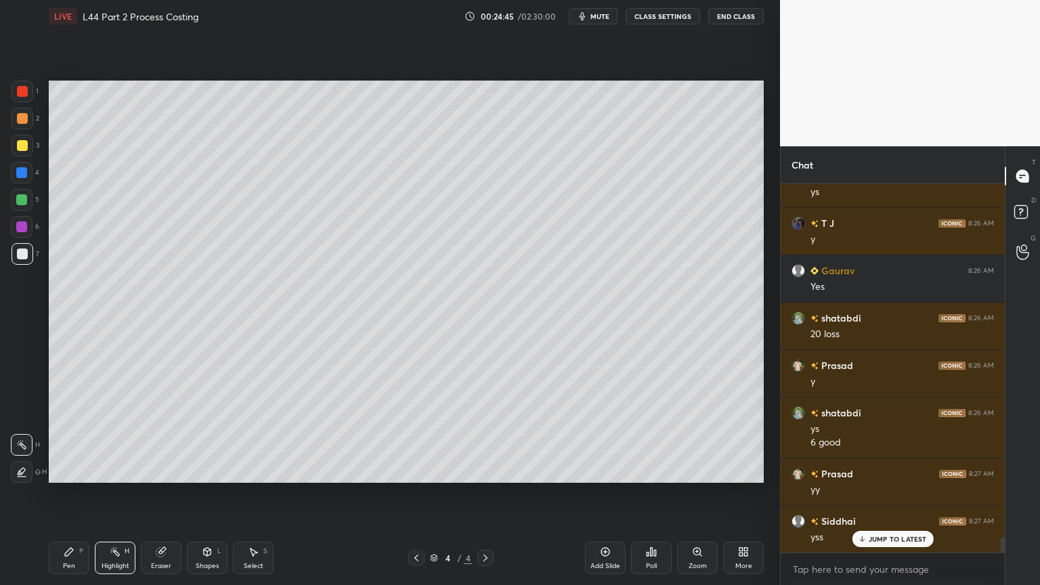
click at [68, 435] on icon at bounding box center [69, 552] width 8 height 8
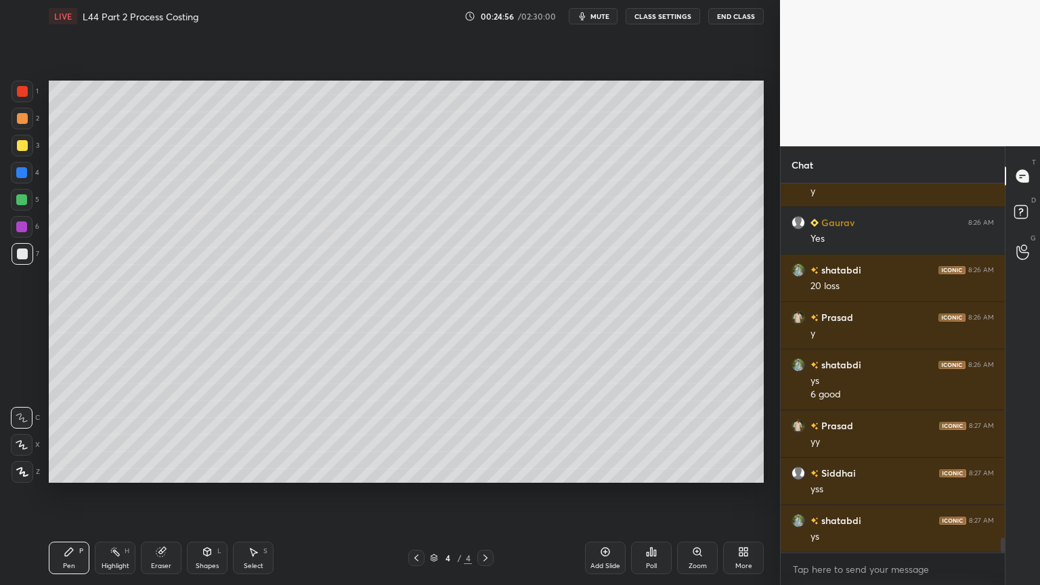
click at [111, 435] on div "Highlight H" at bounding box center [115, 557] width 41 height 32
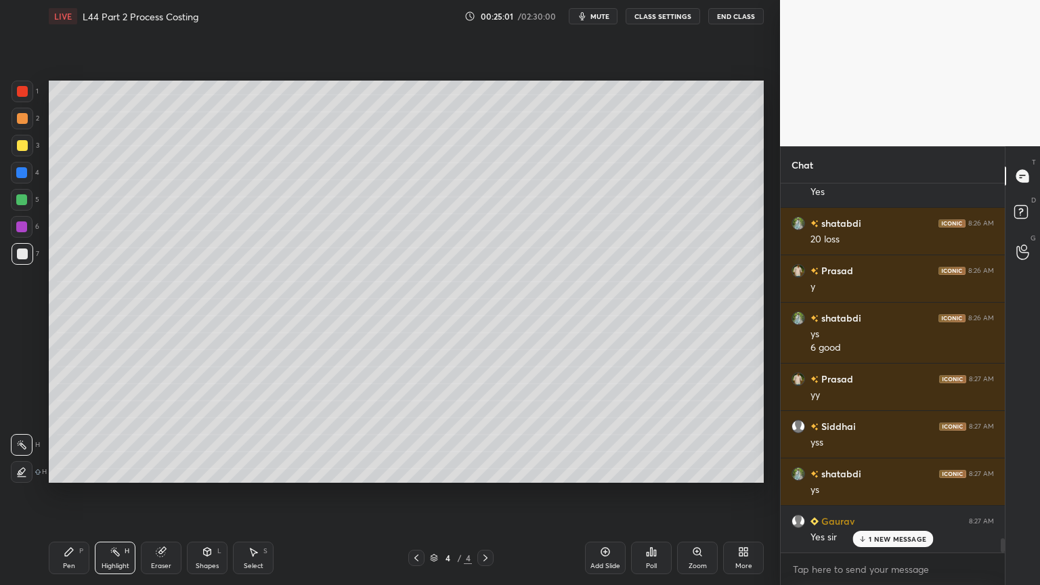
scroll to position [9034, 0]
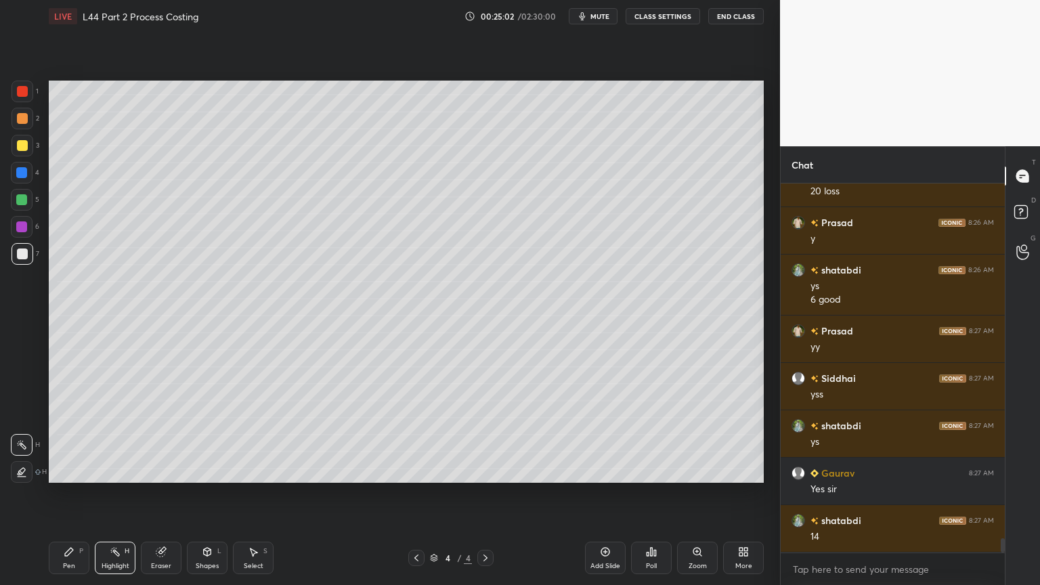
click at [60, 435] on div "Pen P" at bounding box center [69, 557] width 41 height 32
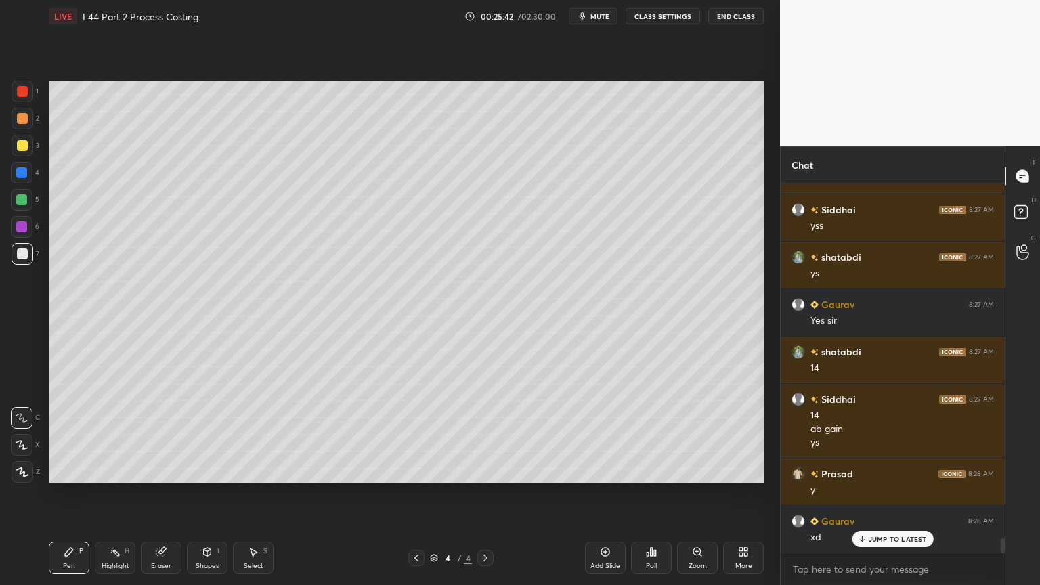
scroll to position [9251, 0]
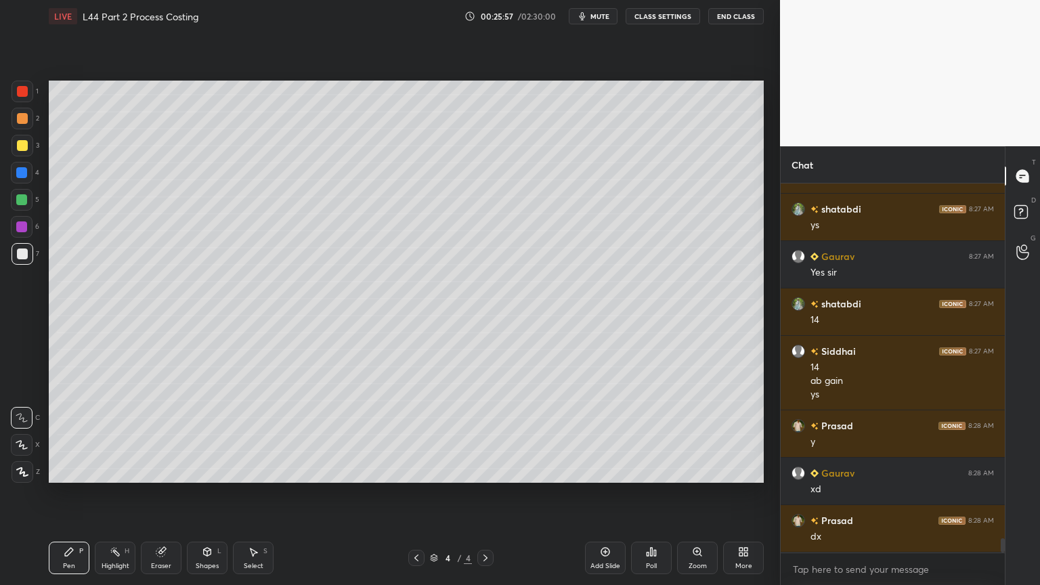
click at [116, 435] on div "Highlight" at bounding box center [116, 565] width 28 height 7
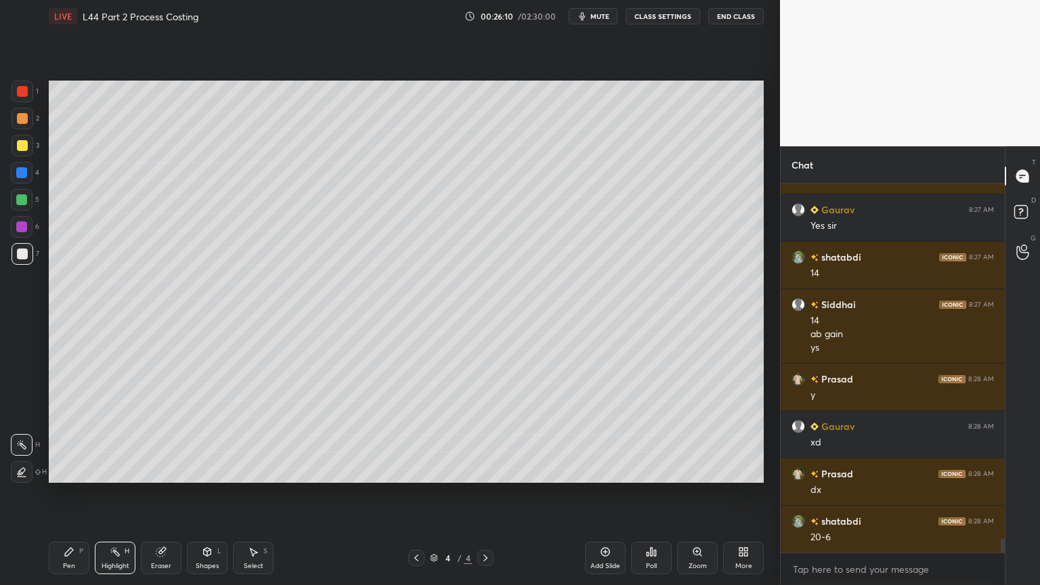
click at [66, 435] on div "Pen P" at bounding box center [69, 557] width 41 height 32
click at [24, 259] on div at bounding box center [22, 253] width 11 height 11
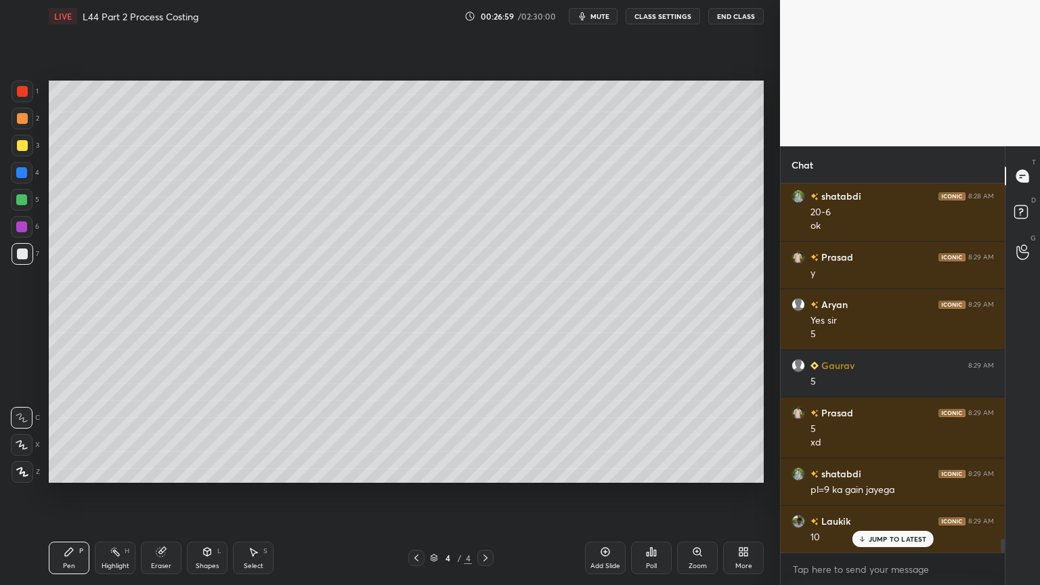
scroll to position [9765, 0]
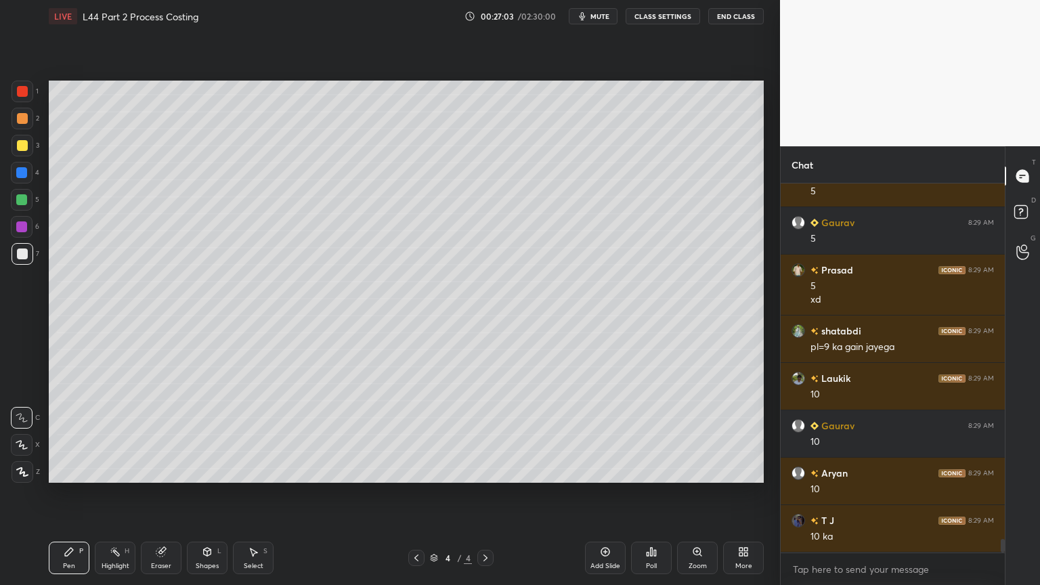
click at [260, 435] on div "Select S" at bounding box center [253, 557] width 41 height 32
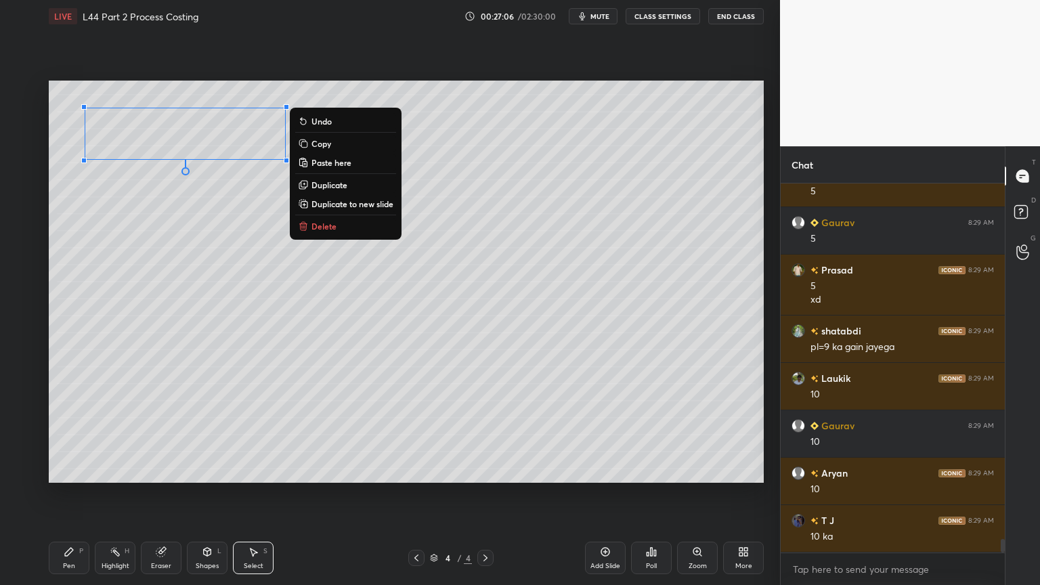
click at [324, 225] on p "Delete" at bounding box center [323, 226] width 25 height 11
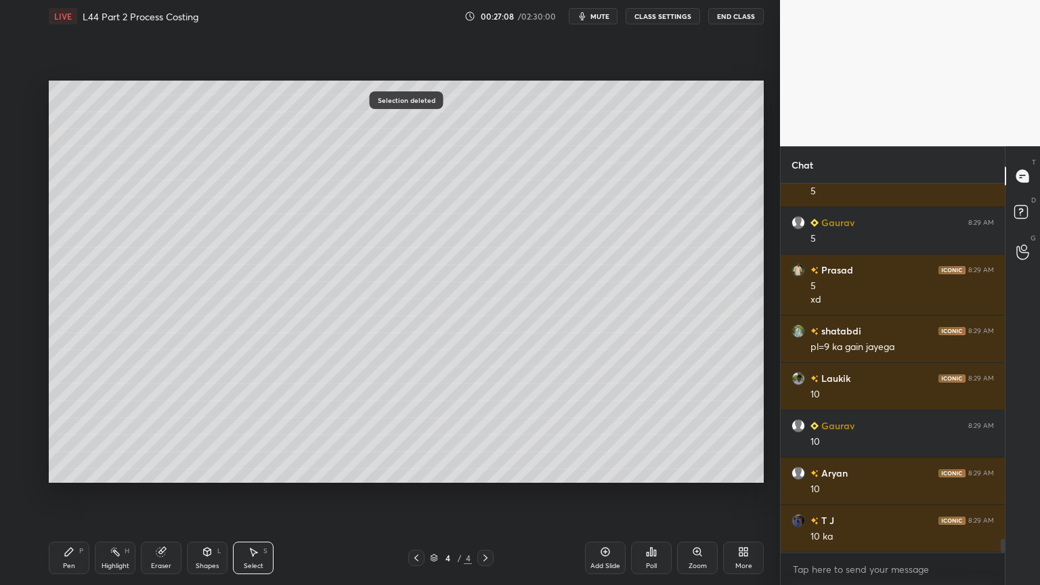
click at [68, 435] on div "Pen P" at bounding box center [69, 557] width 41 height 32
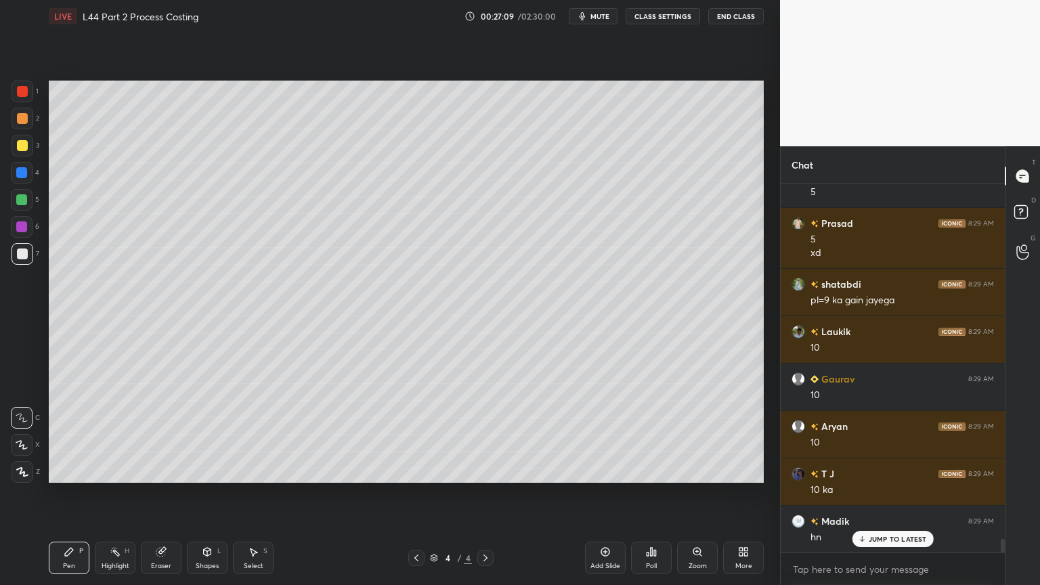
click at [118, 435] on div "Highlight" at bounding box center [116, 565] width 28 height 7
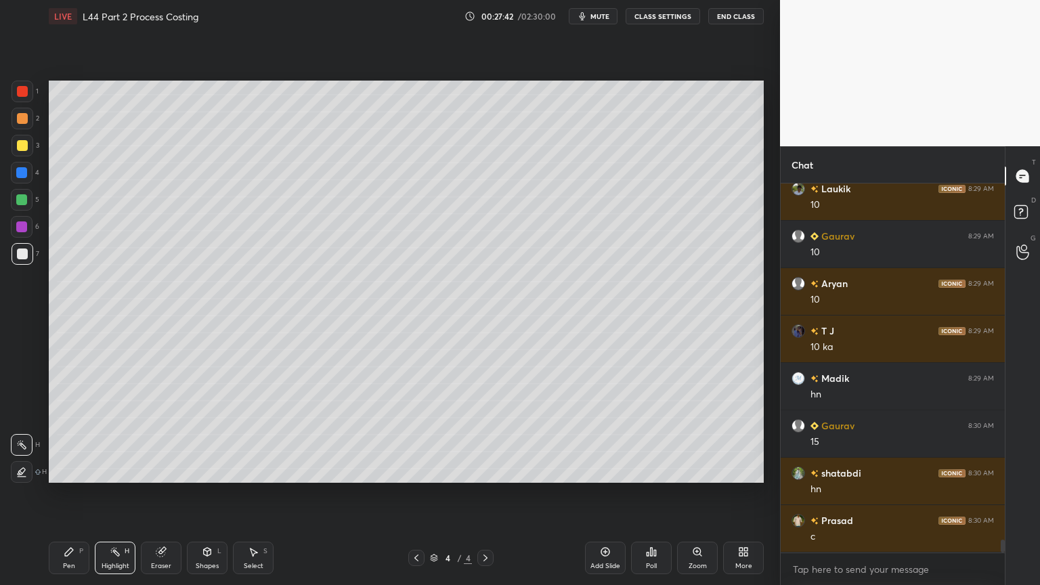
scroll to position [10001, 0]
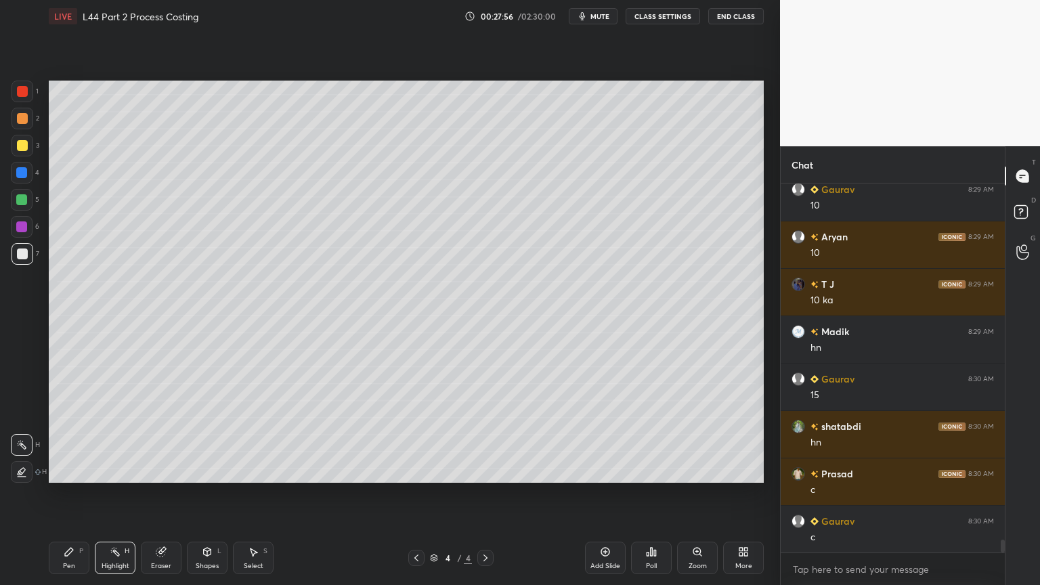
click at [64, 435] on icon at bounding box center [69, 551] width 11 height 11
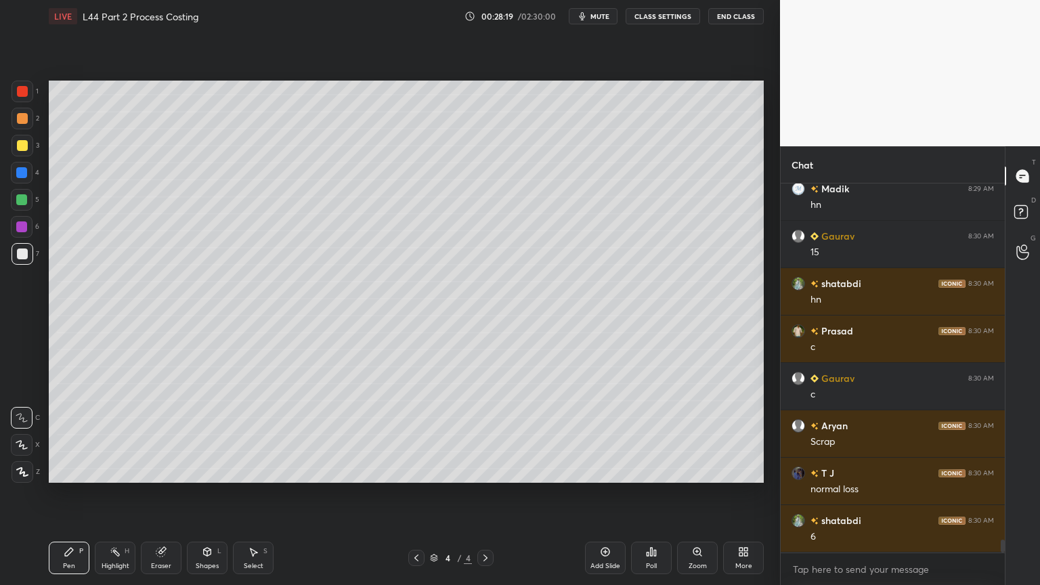
scroll to position [10191, 0]
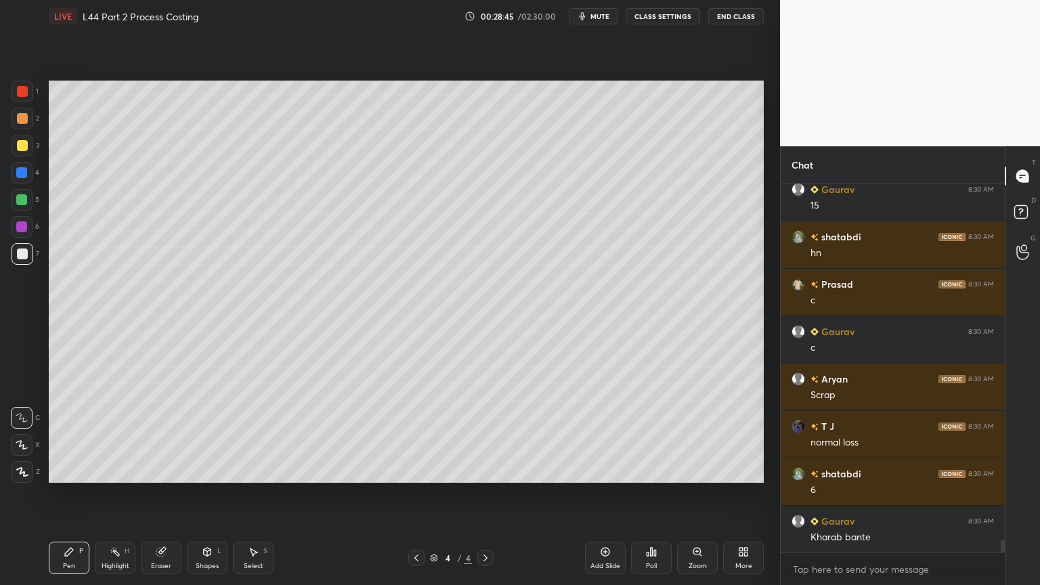
click at [17, 179] on div at bounding box center [22, 173] width 22 height 22
click at [22, 208] on div at bounding box center [22, 200] width 22 height 22
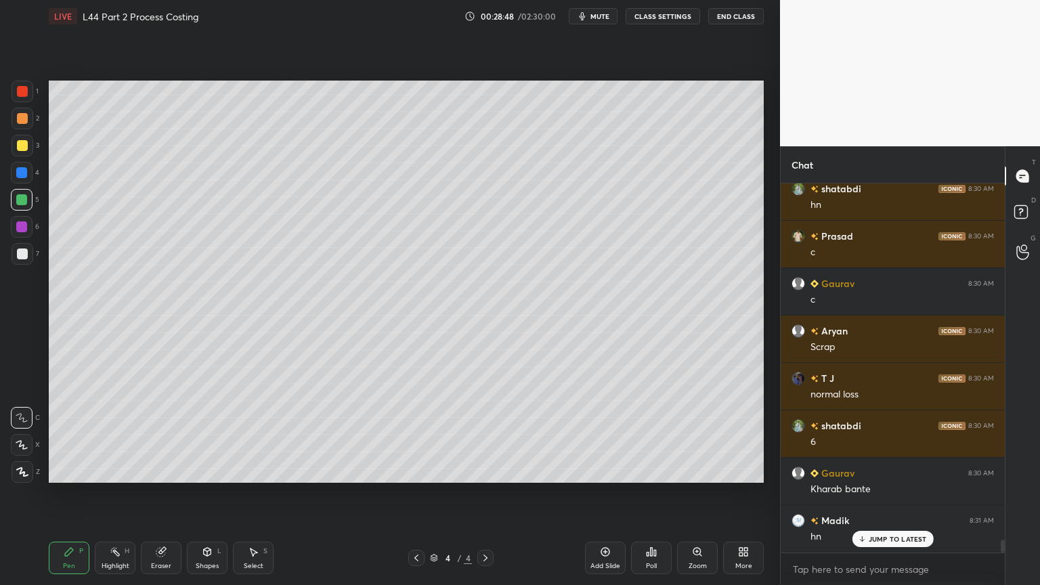
scroll to position [10286, 0]
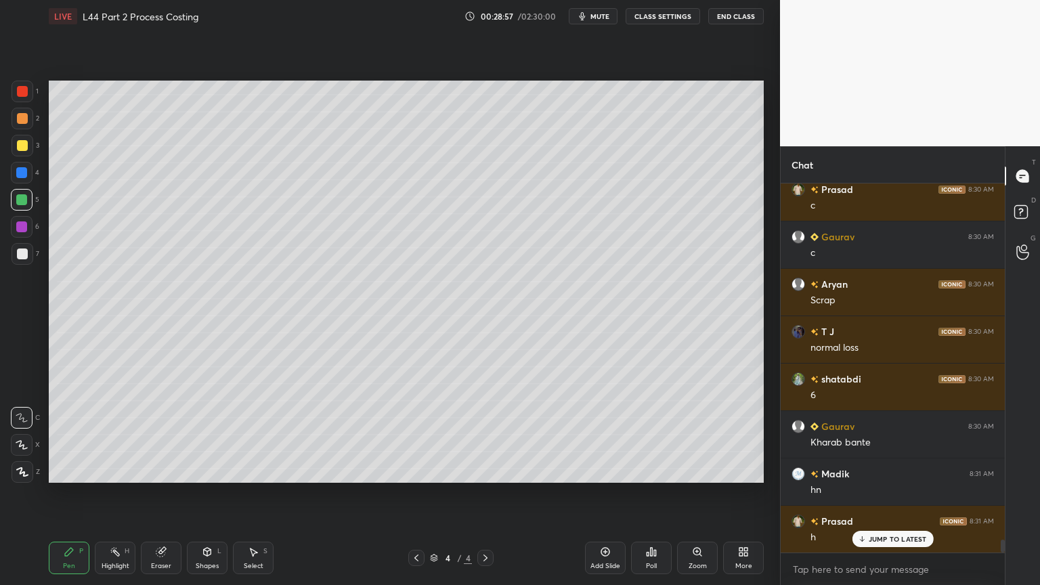
click at [213, 435] on div "Shapes L" at bounding box center [207, 557] width 41 height 32
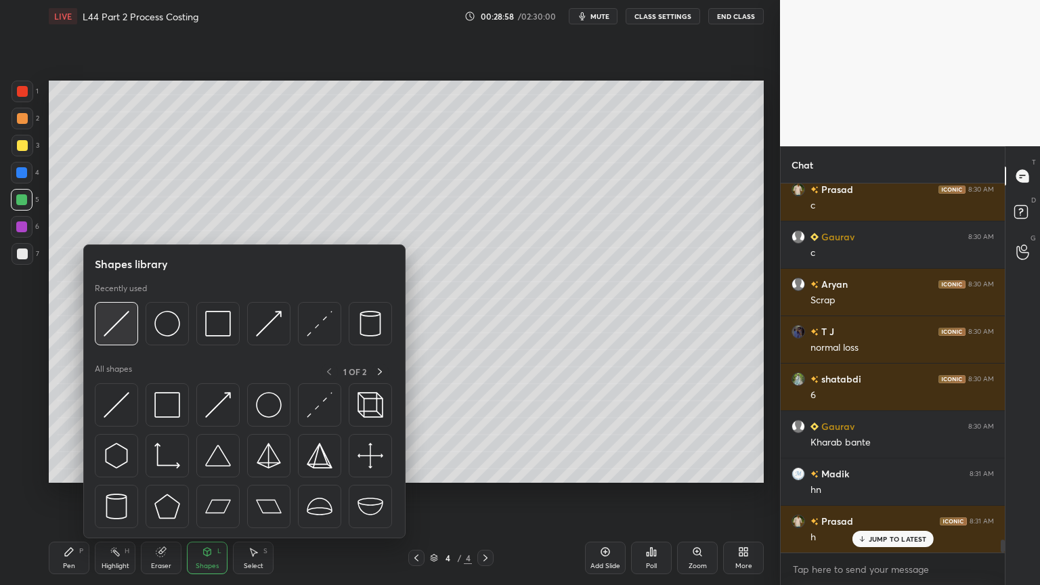
click at [110, 330] on img at bounding box center [117, 324] width 26 height 26
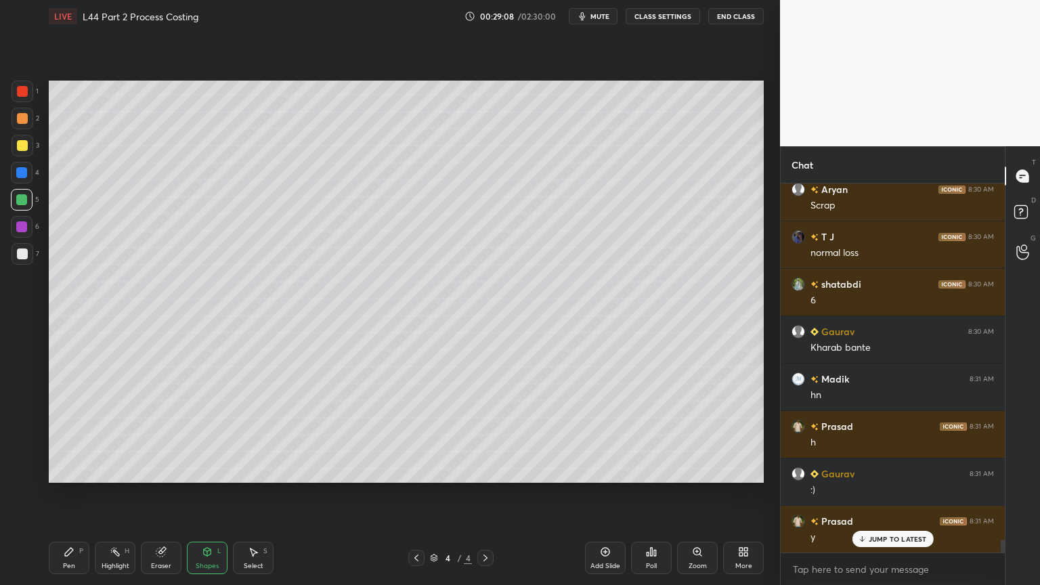
scroll to position [10428, 0]
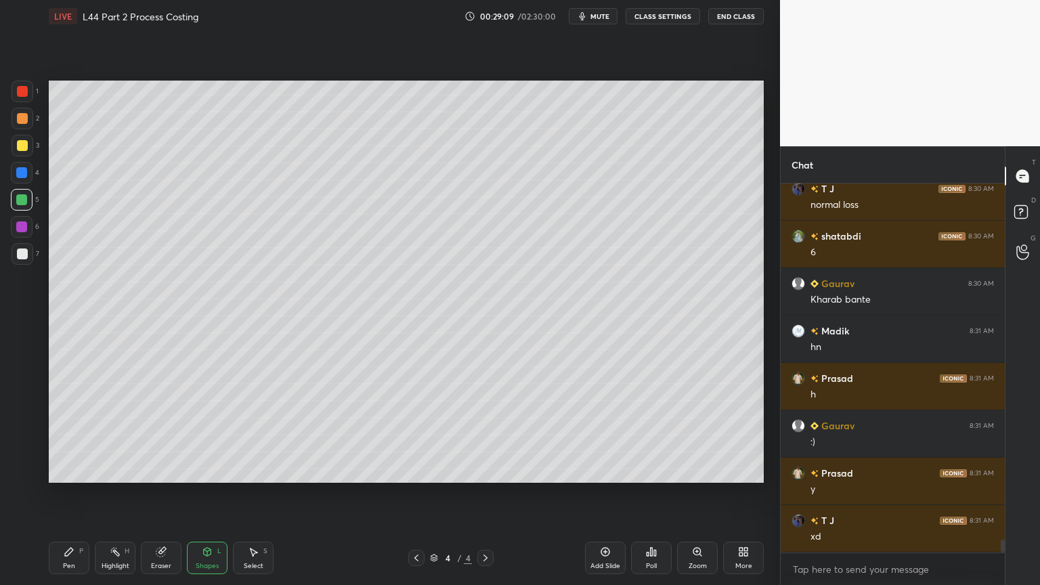
click at [72, 435] on div "Pen" at bounding box center [69, 565] width 12 height 7
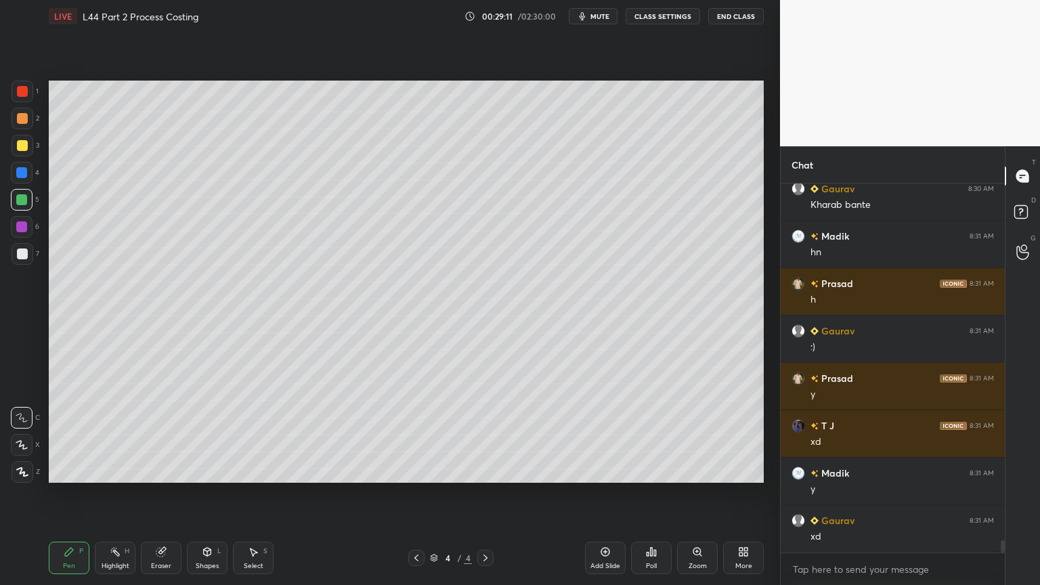
click at [16, 254] on div at bounding box center [23, 254] width 22 height 22
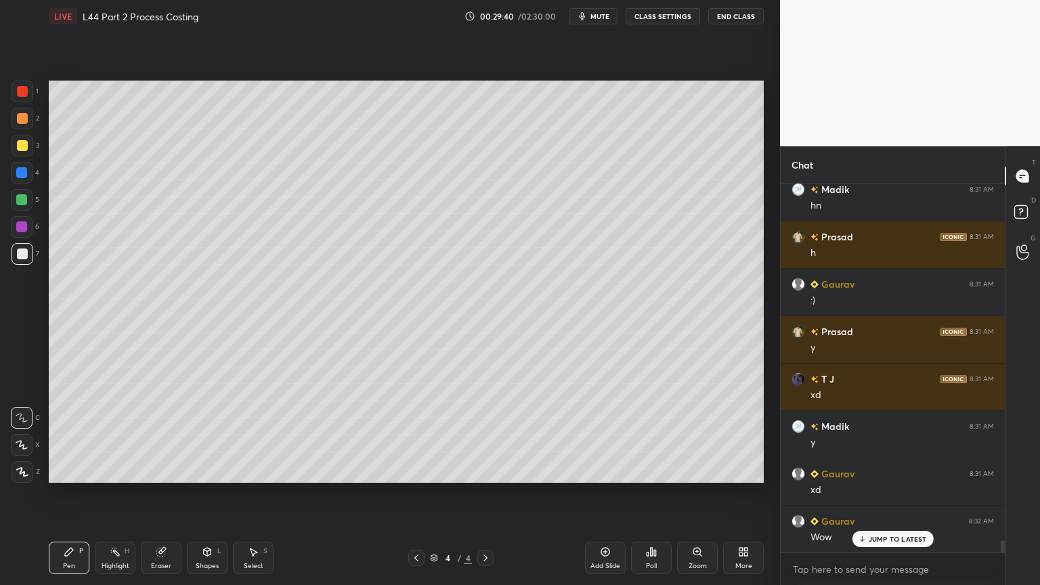
click at [156, 435] on div "Eraser" at bounding box center [161, 565] width 20 height 7
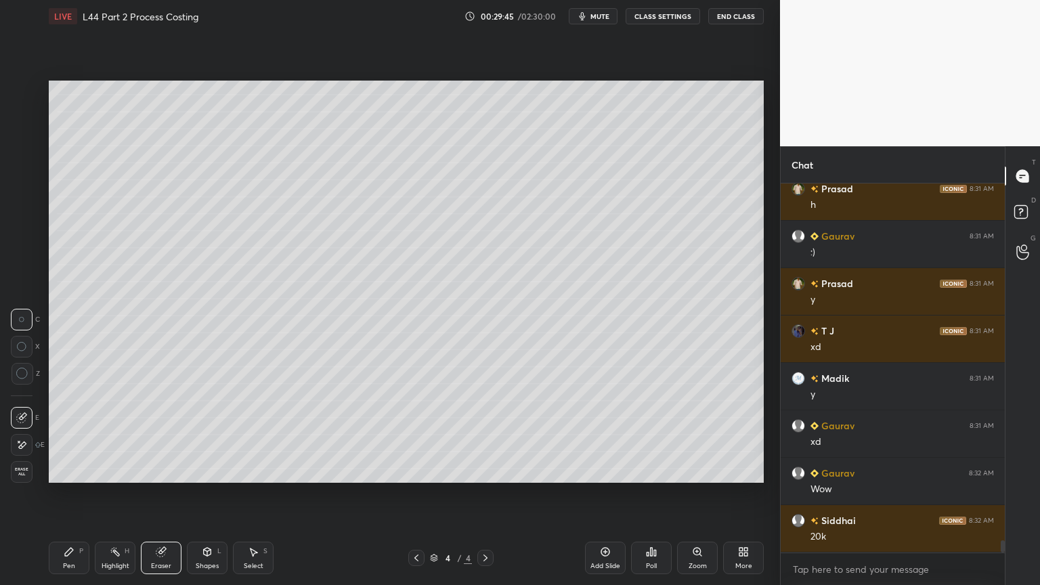
click at [69, 435] on div "Pen" at bounding box center [69, 565] width 12 height 7
click at [162, 435] on div "Eraser" at bounding box center [161, 557] width 41 height 32
click at [67, 435] on div "Pen P" at bounding box center [69, 557] width 41 height 32
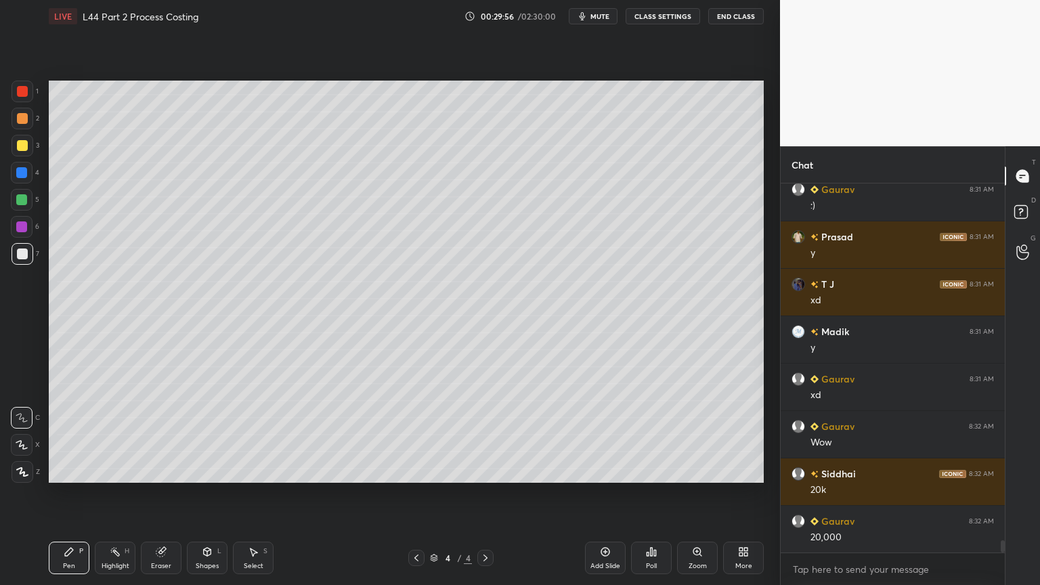
click at [17, 200] on div at bounding box center [21, 199] width 11 height 11
click at [202, 435] on div "Shapes" at bounding box center [207, 565] width 23 height 7
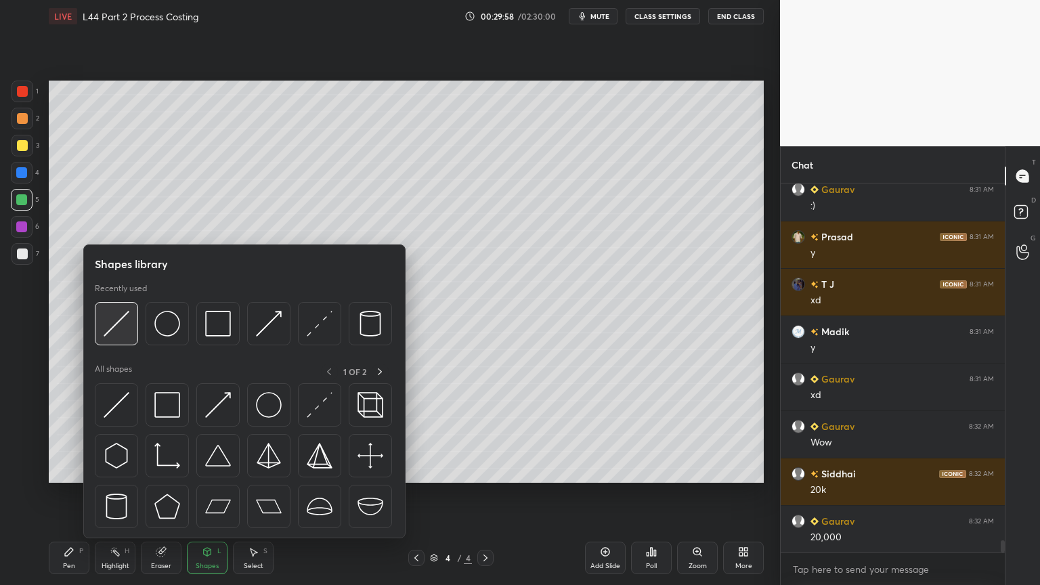
click at [108, 324] on img at bounding box center [117, 324] width 26 height 26
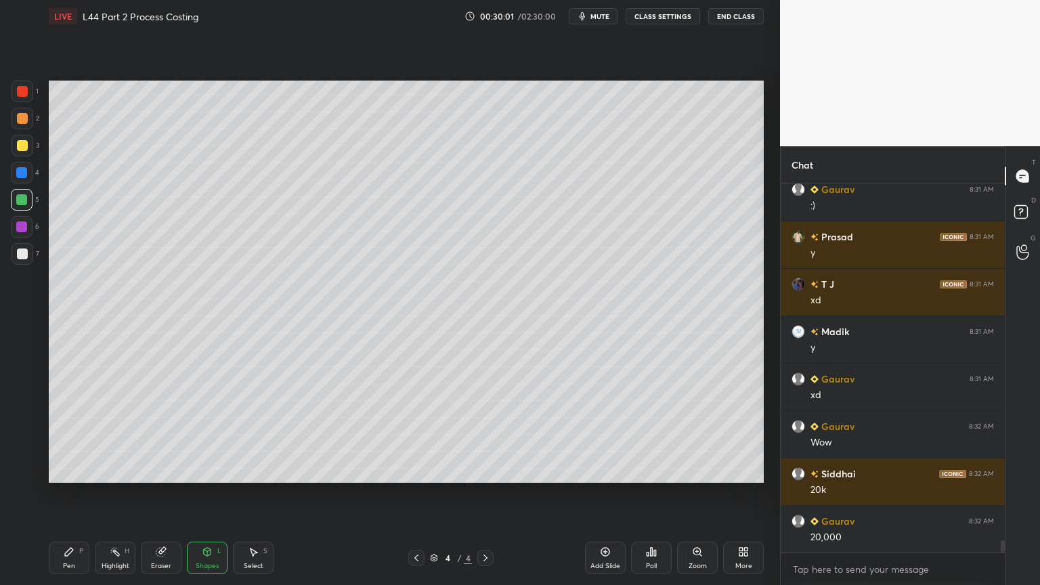
click at [67, 435] on icon at bounding box center [69, 552] width 8 height 8
click at [18, 260] on div at bounding box center [23, 254] width 22 height 22
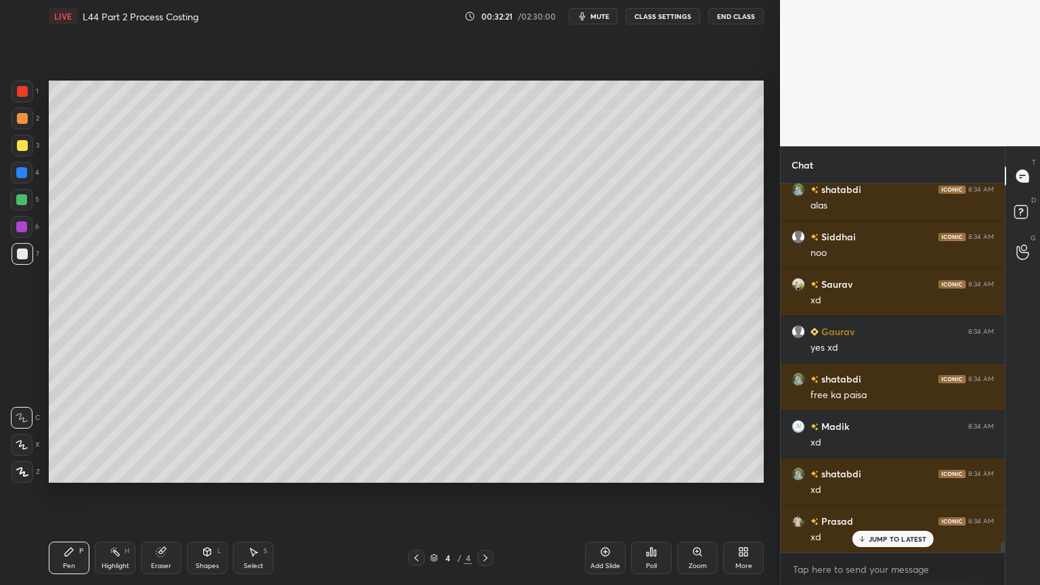
scroll to position [12148, 0]
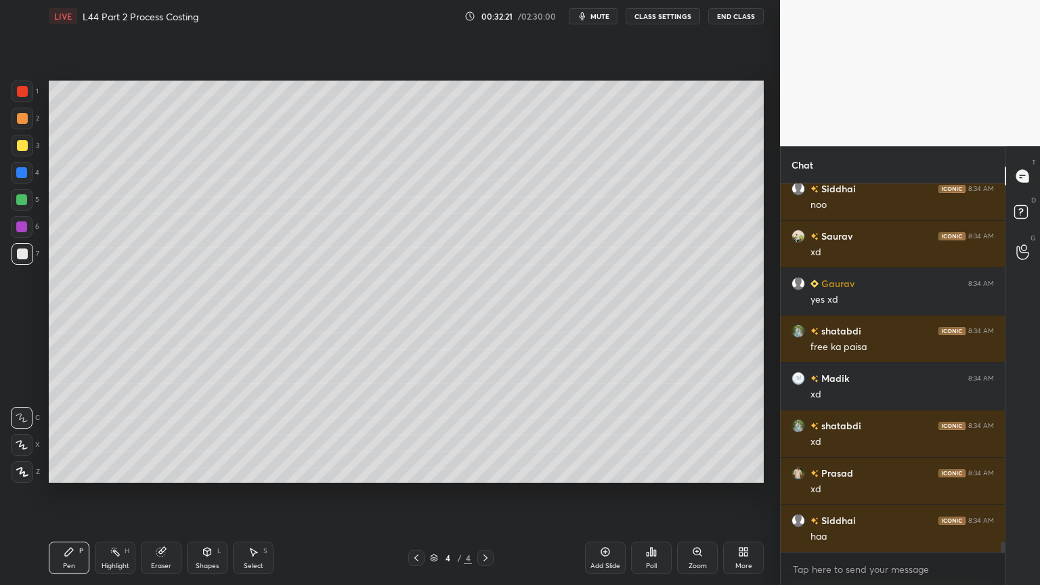
click at [116, 435] on rect at bounding box center [116, 553] width 7 height 7
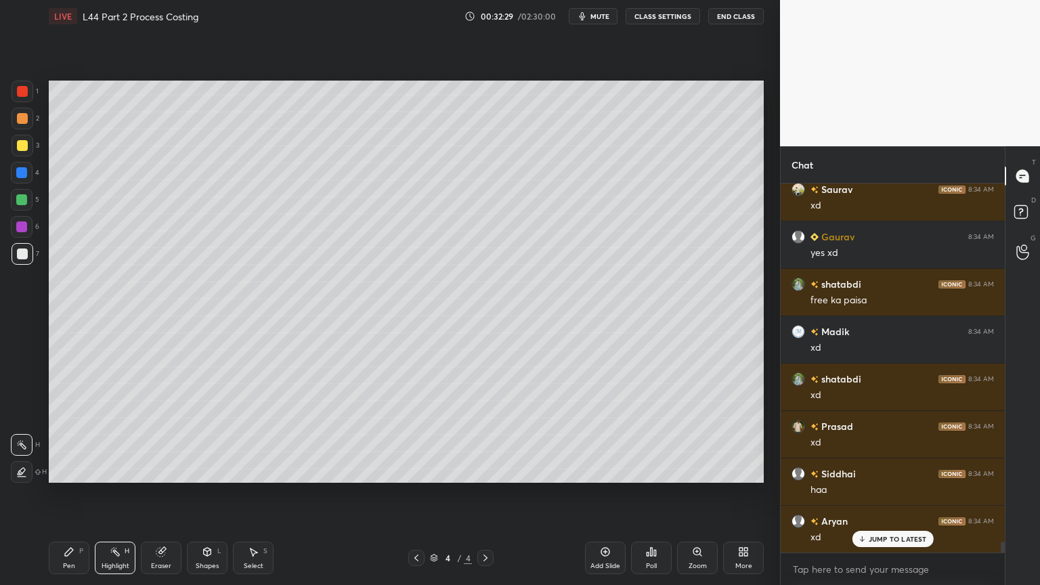
click at [24, 199] on div at bounding box center [21, 199] width 11 height 11
click at [26, 151] on div at bounding box center [23, 146] width 22 height 22
click at [70, 435] on div "Pen P" at bounding box center [69, 557] width 41 height 32
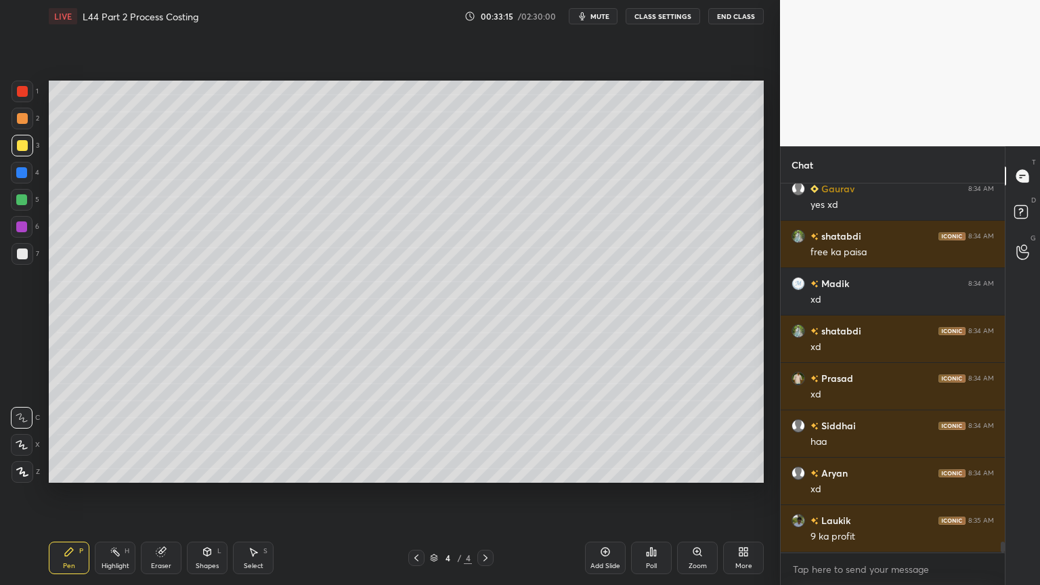
scroll to position [12256, 0]
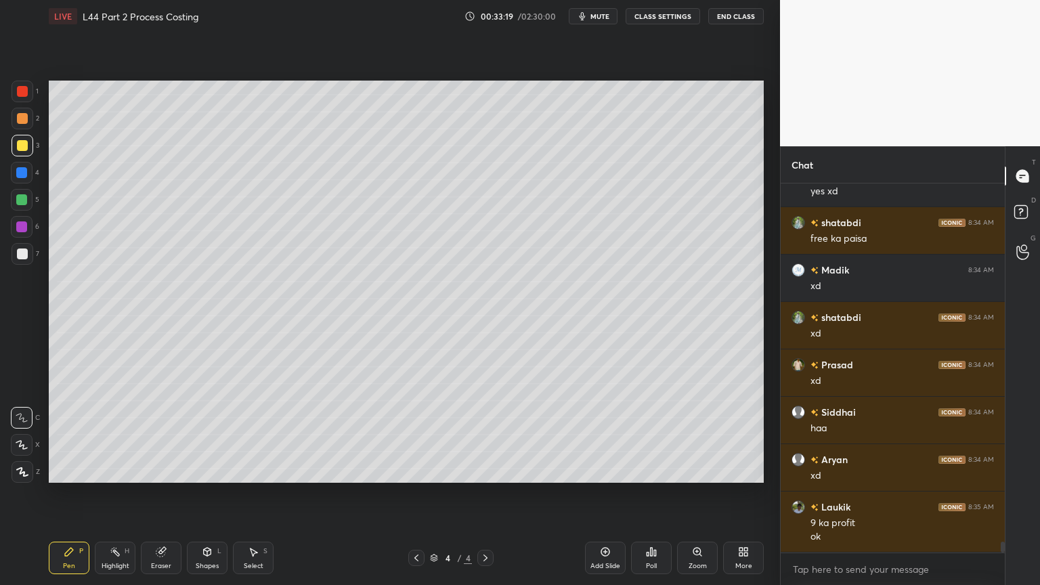
click at [419, 435] on div "Pen P Highlight H Eraser Shapes L Select S 4 / 4 Add Slide Poll Zoom More" at bounding box center [406, 558] width 715 height 54
click at [414, 435] on icon at bounding box center [416, 557] width 11 height 11
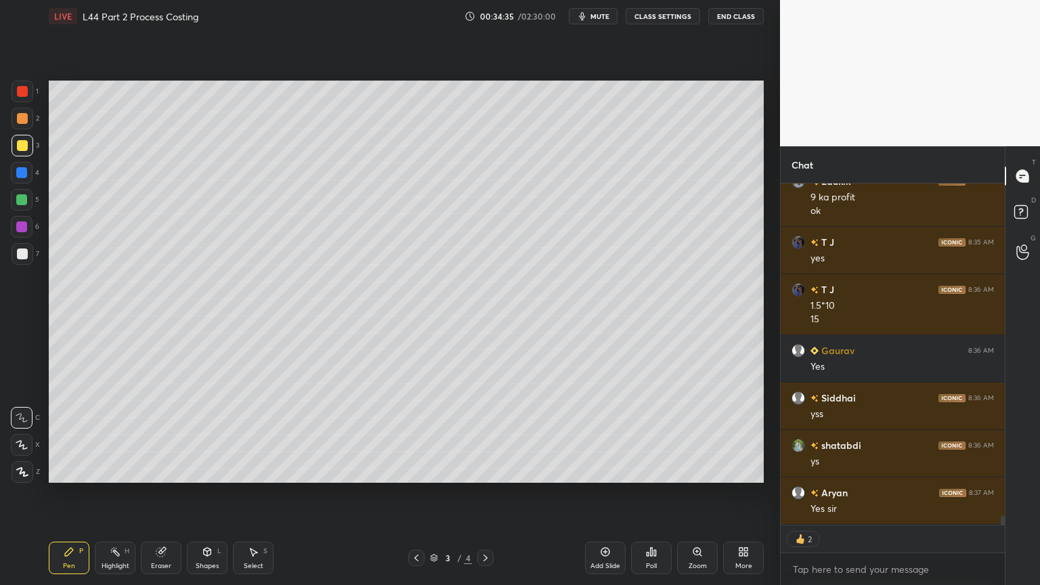
scroll to position [12629, 0]
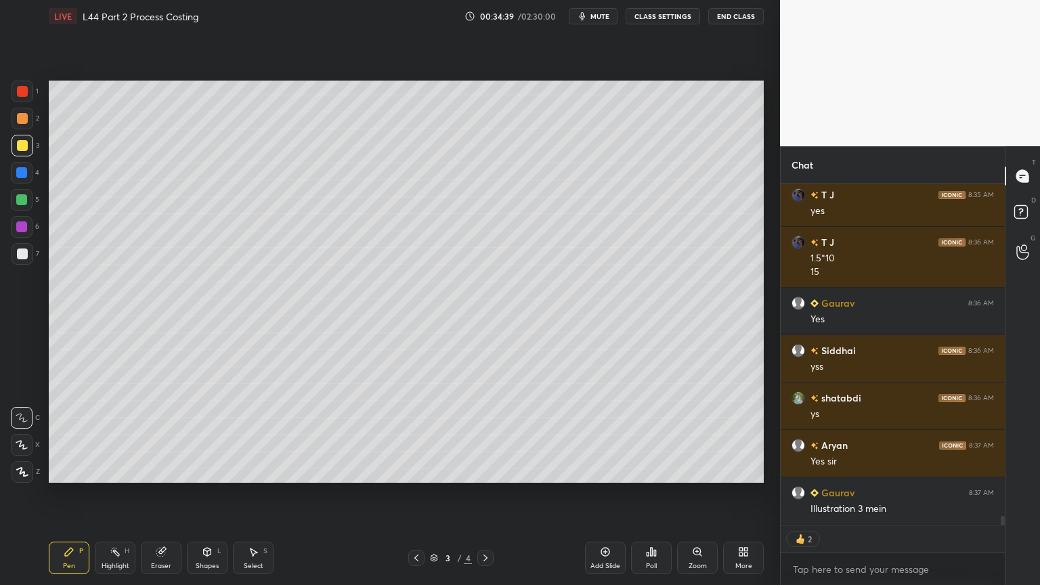
click at [485, 435] on icon at bounding box center [485, 557] width 11 height 11
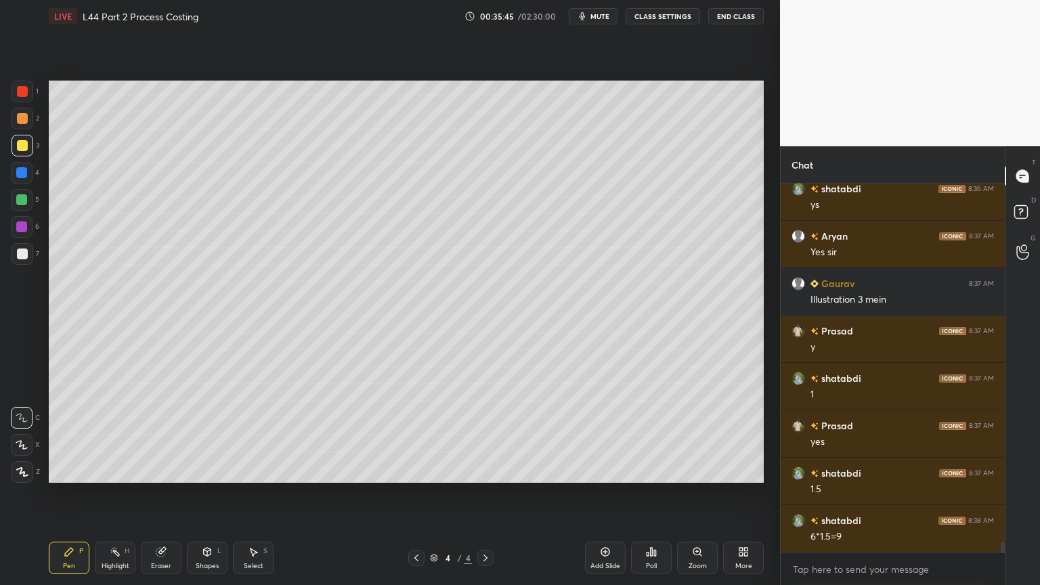
scroll to position [12885, 0]
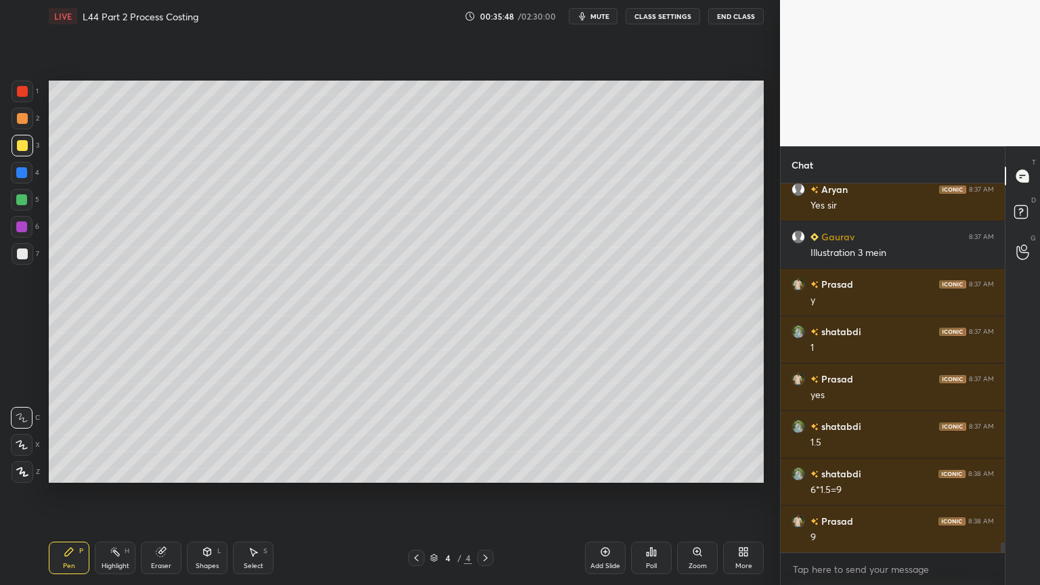
click at [491, 435] on div at bounding box center [485, 558] width 16 height 16
click at [487, 435] on div at bounding box center [485, 558] width 16 height 16
click at [598, 435] on div "Add Slide" at bounding box center [605, 557] width 41 height 32
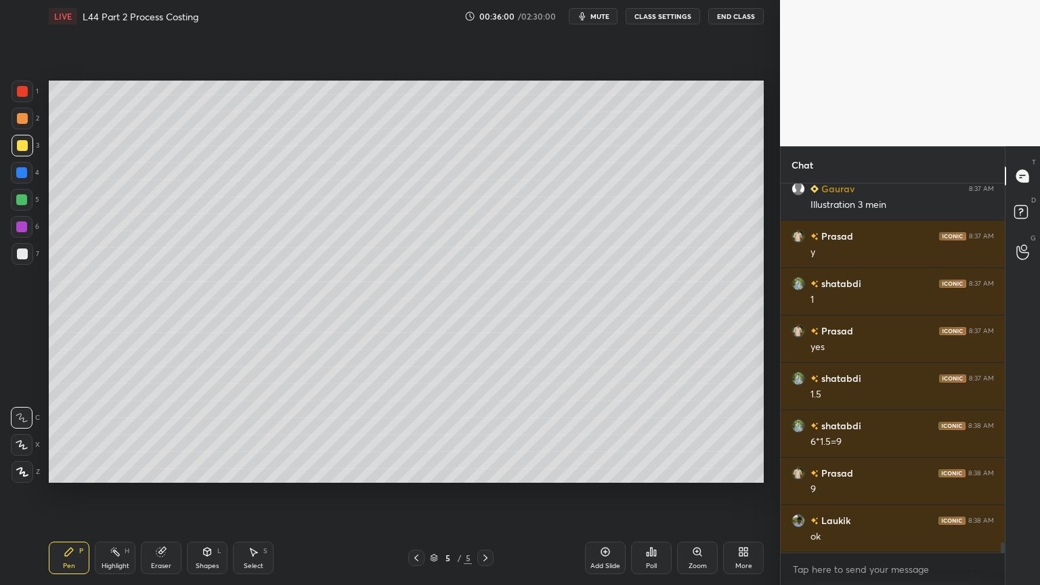
click at [22, 179] on div at bounding box center [22, 173] width 22 height 22
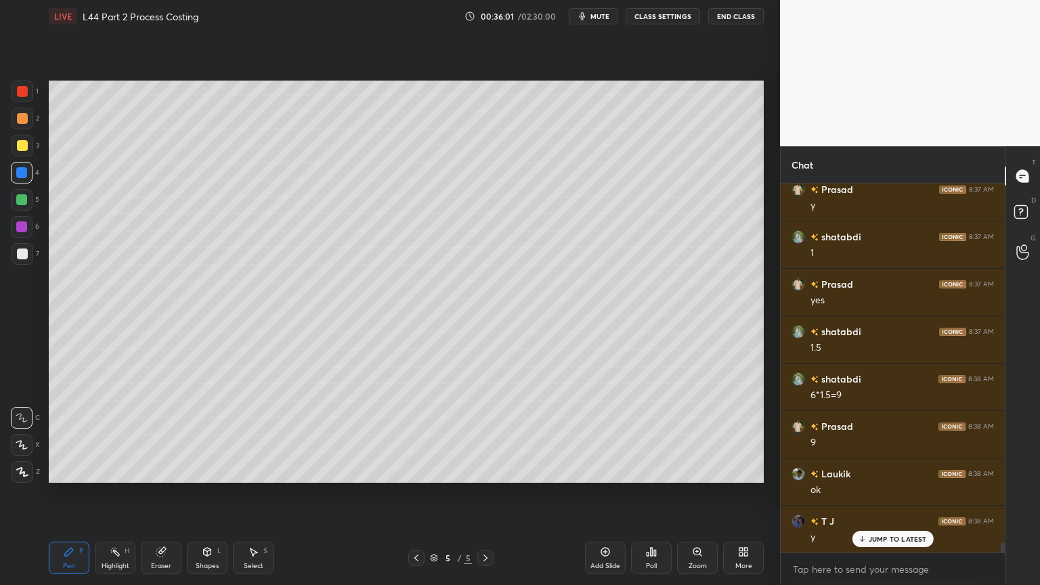
click at [205, 435] on icon at bounding box center [207, 551] width 11 height 11
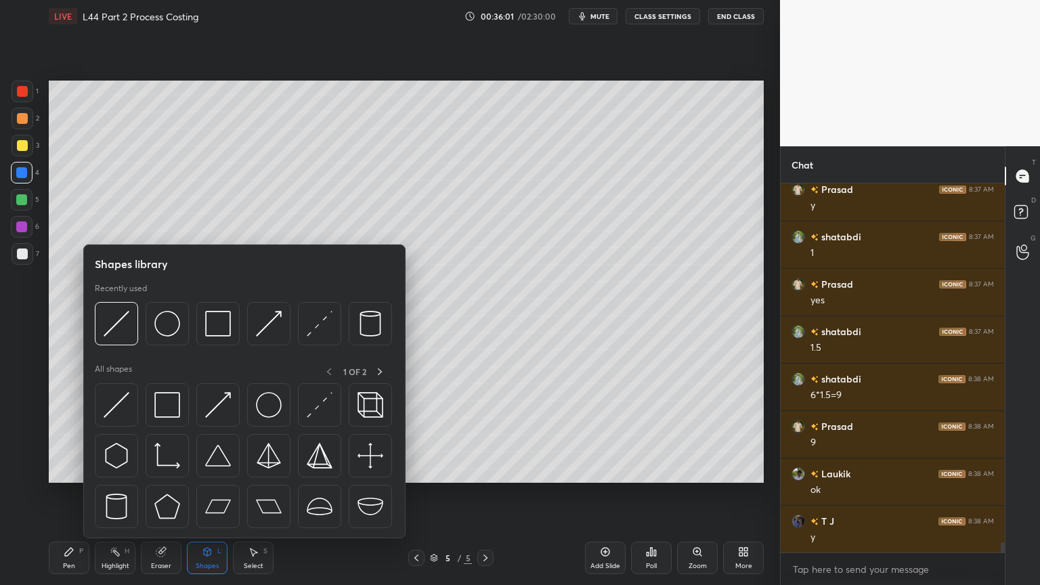
scroll to position [13027, 0]
click at [231, 321] on div at bounding box center [217, 323] width 43 height 43
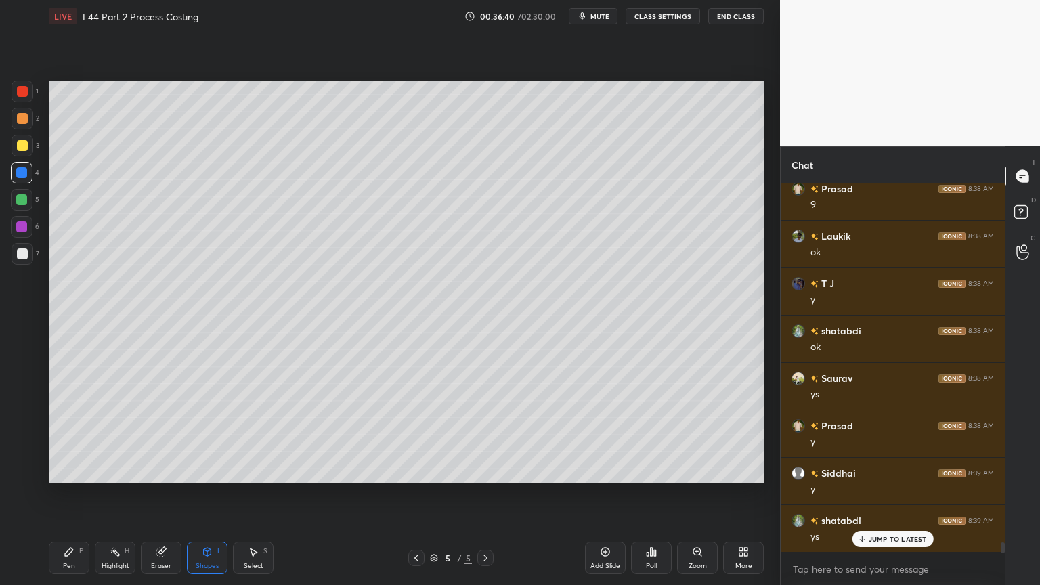
scroll to position [13264, 0]
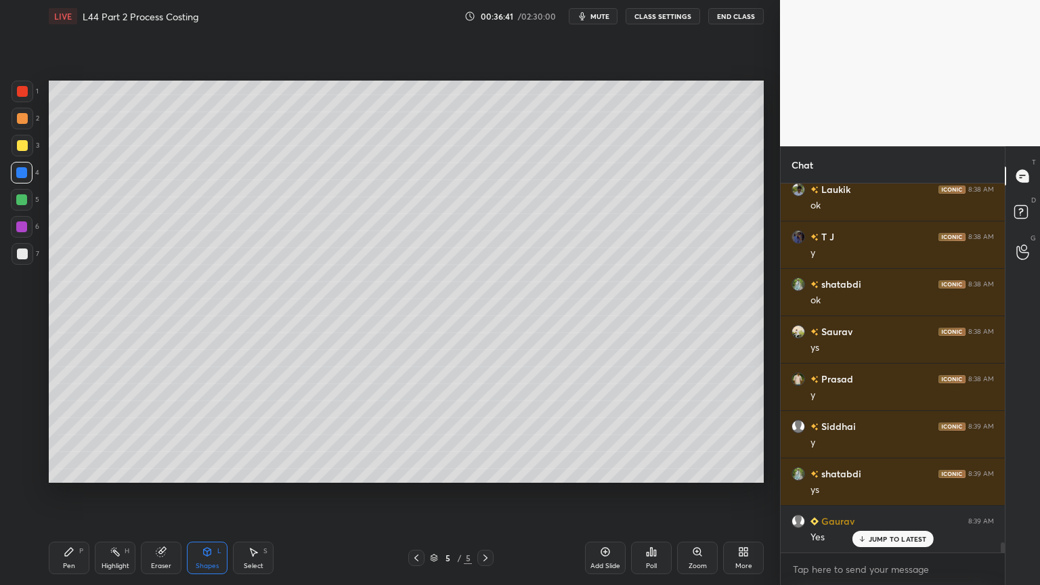
click at [22, 150] on div at bounding box center [22, 145] width 11 height 11
click at [71, 435] on div "Pen" at bounding box center [69, 565] width 12 height 7
click at [215, 435] on div "Shapes" at bounding box center [207, 565] width 23 height 7
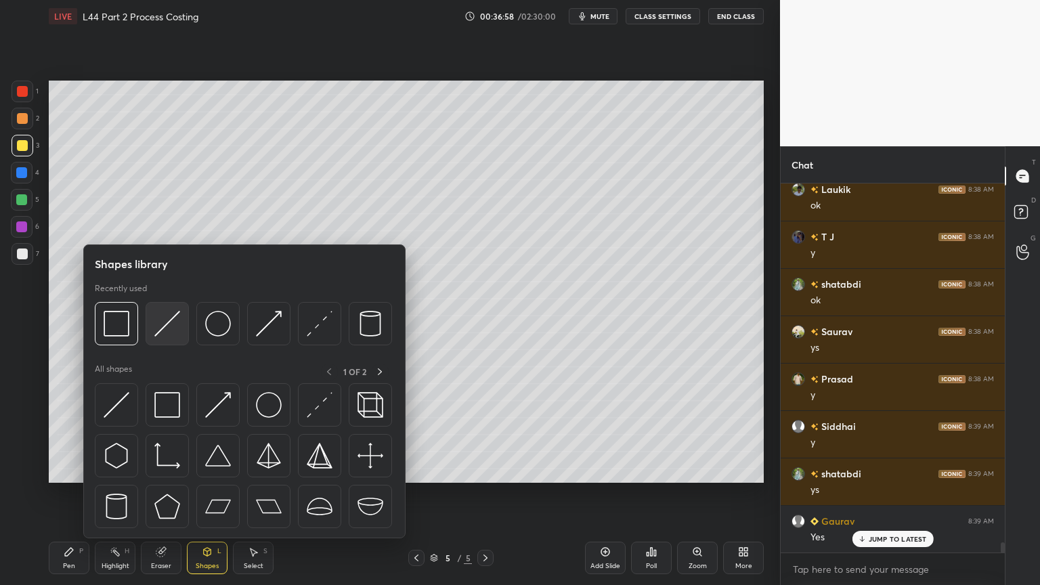
click at [164, 319] on img at bounding box center [167, 324] width 26 height 26
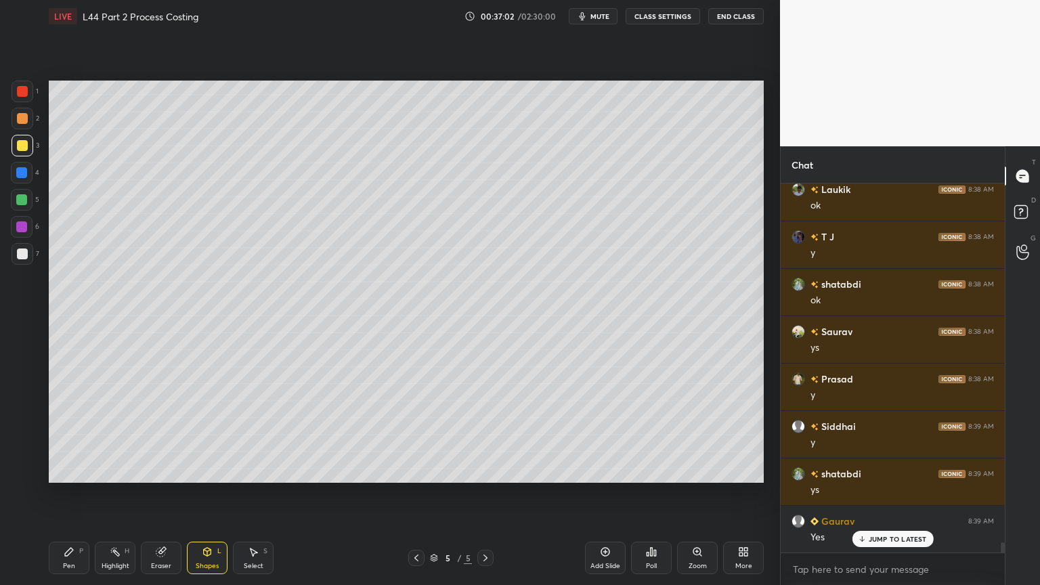
click at [73, 435] on div "Pen P" at bounding box center [69, 557] width 41 height 32
click at [17, 173] on div at bounding box center [21, 172] width 11 height 11
click at [203, 435] on div "Shapes" at bounding box center [207, 565] width 23 height 7
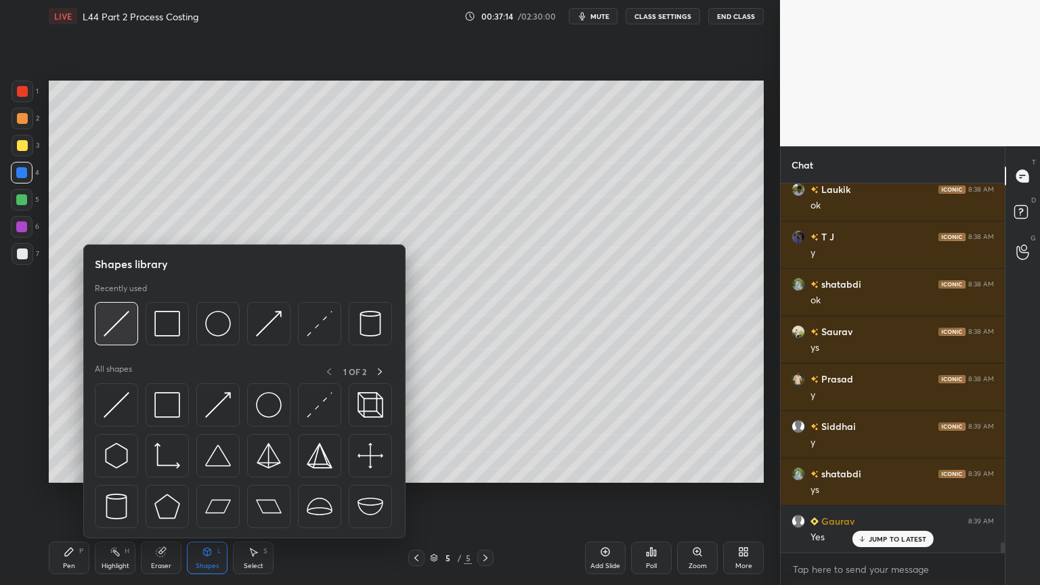
click at [123, 315] on img at bounding box center [117, 324] width 26 height 26
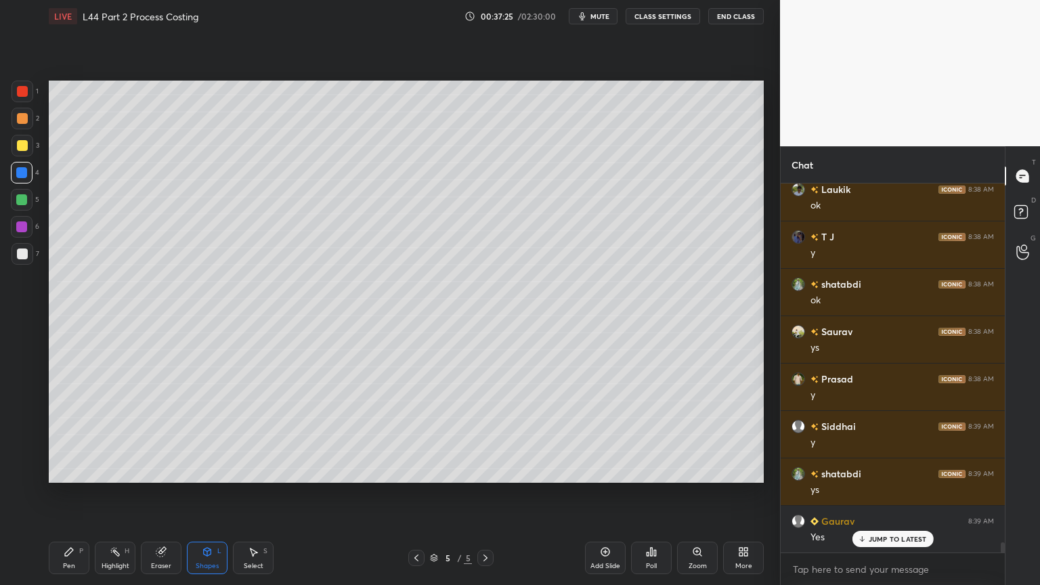
scroll to position [13312, 0]
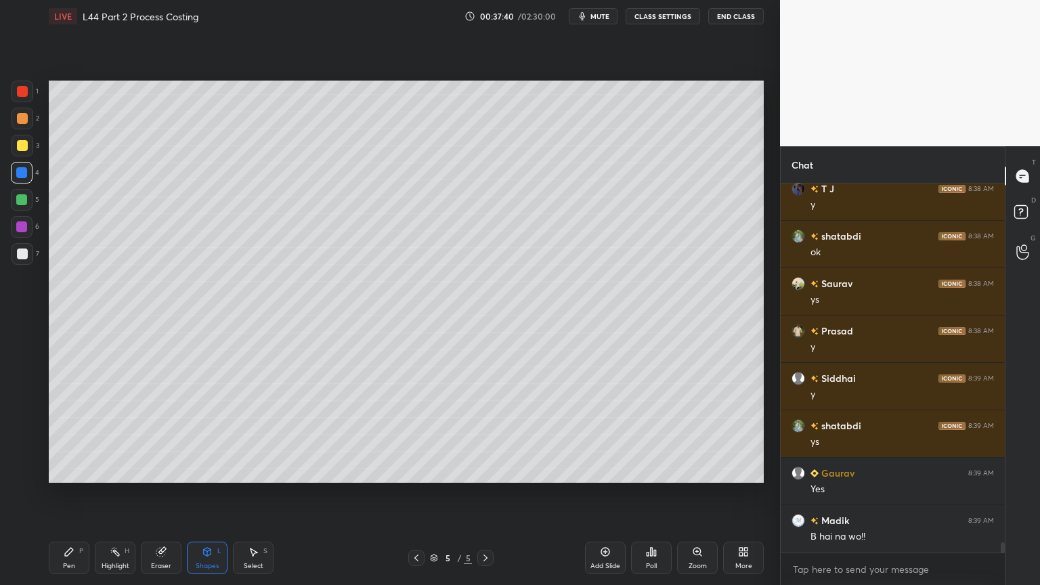
click at [248, 435] on div "Select" at bounding box center [254, 565] width 20 height 7
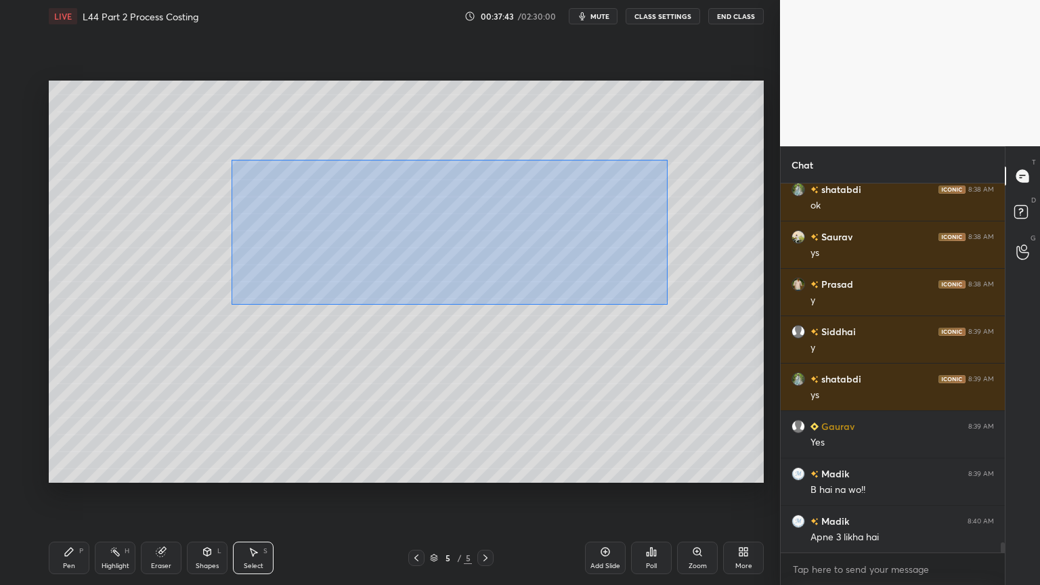
scroll to position [13407, 0]
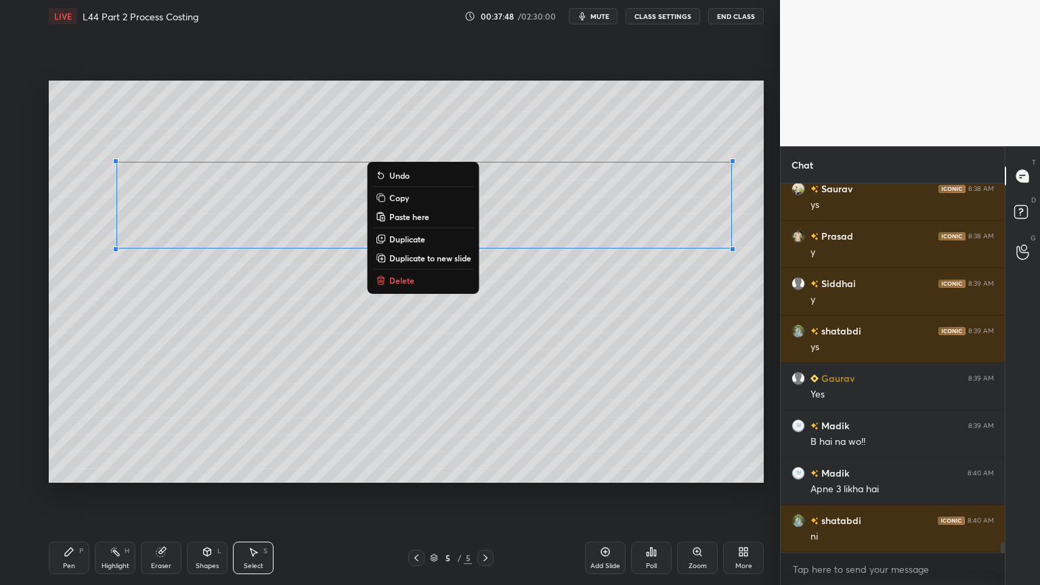
click at [544, 358] on div "0 ° Undo Copy Paste here Duplicate Duplicate to new slide Delete" at bounding box center [406, 282] width 715 height 402
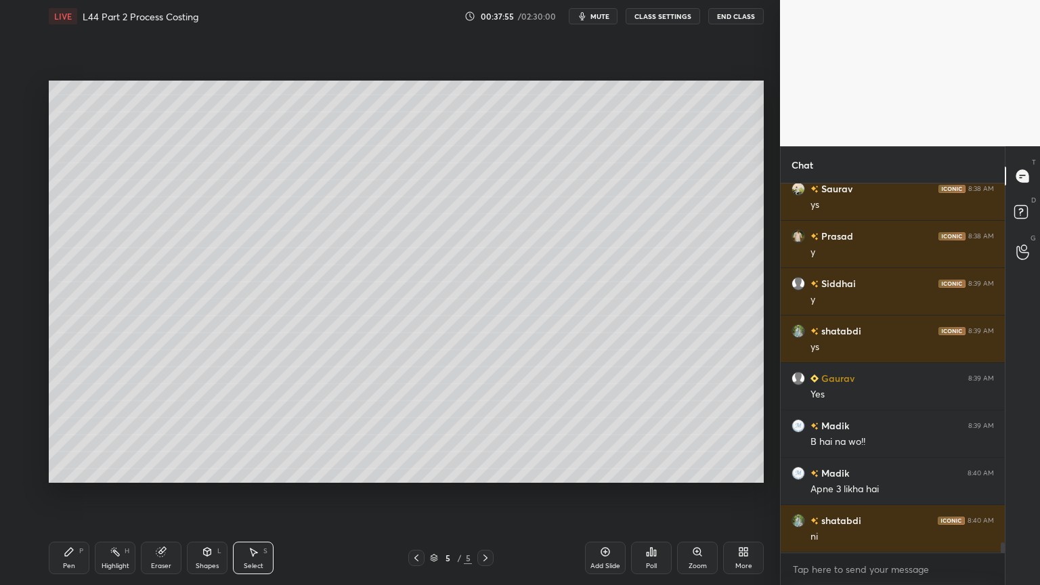
scroll to position [13453, 0]
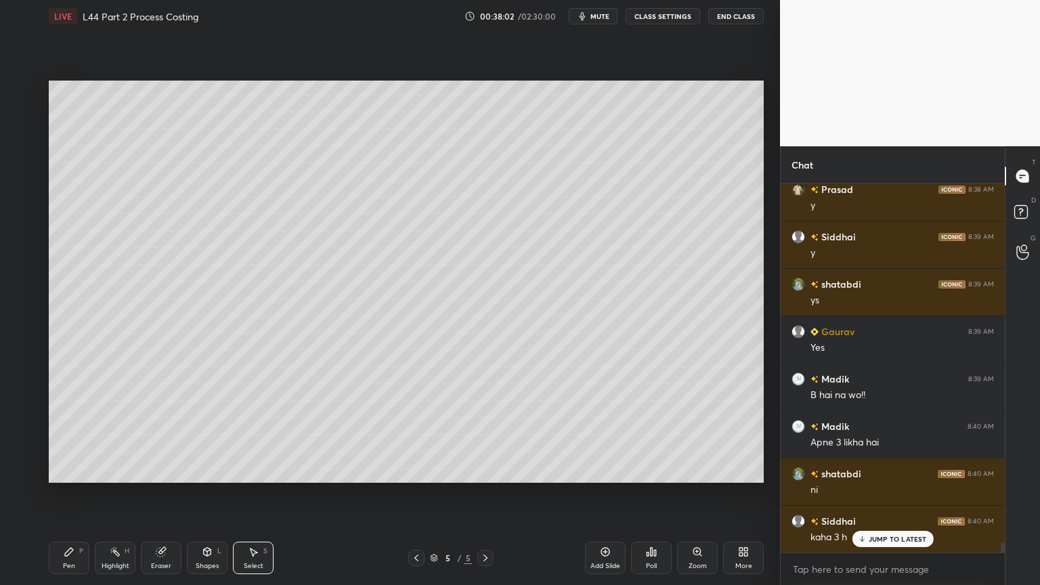
click at [700, 435] on div "Zoom" at bounding box center [697, 557] width 41 height 32
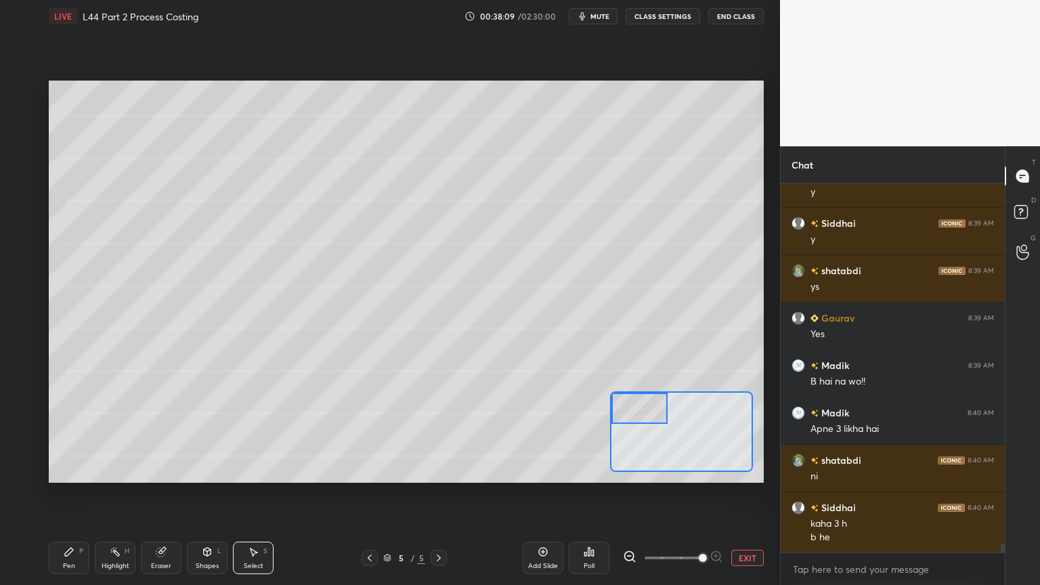
scroll to position [13515, 0]
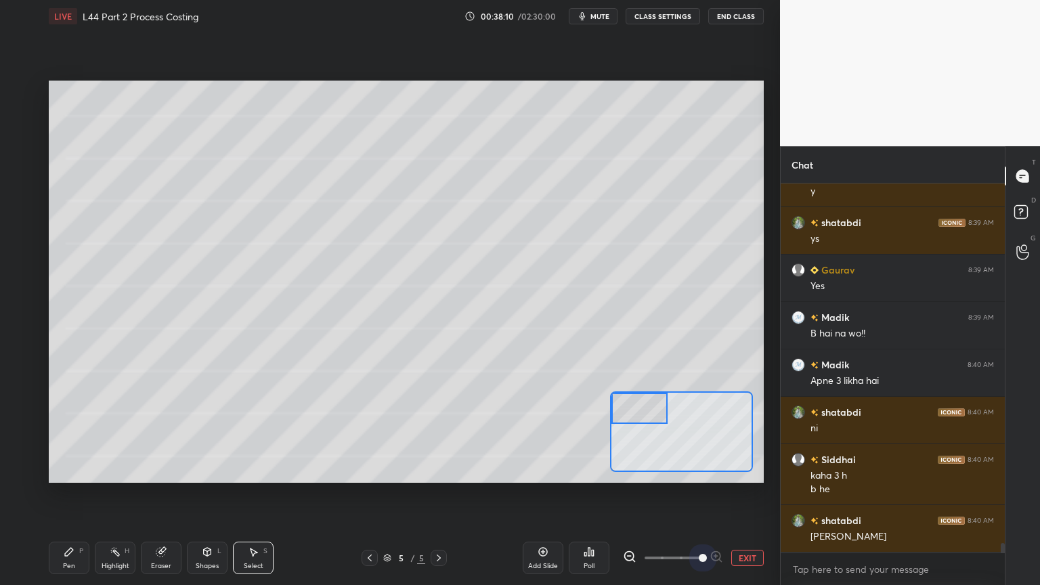
click at [721, 435] on div at bounding box center [673, 558] width 100 height 16
click at [742, 435] on button "EXIT" at bounding box center [747, 558] width 32 height 16
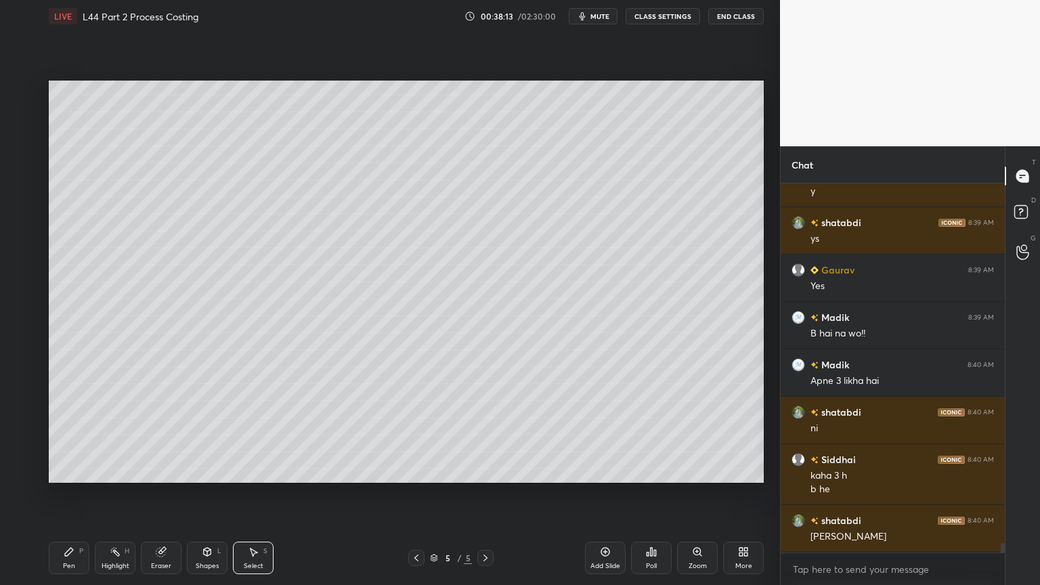
click at [244, 435] on div "Select S" at bounding box center [253, 557] width 41 height 32
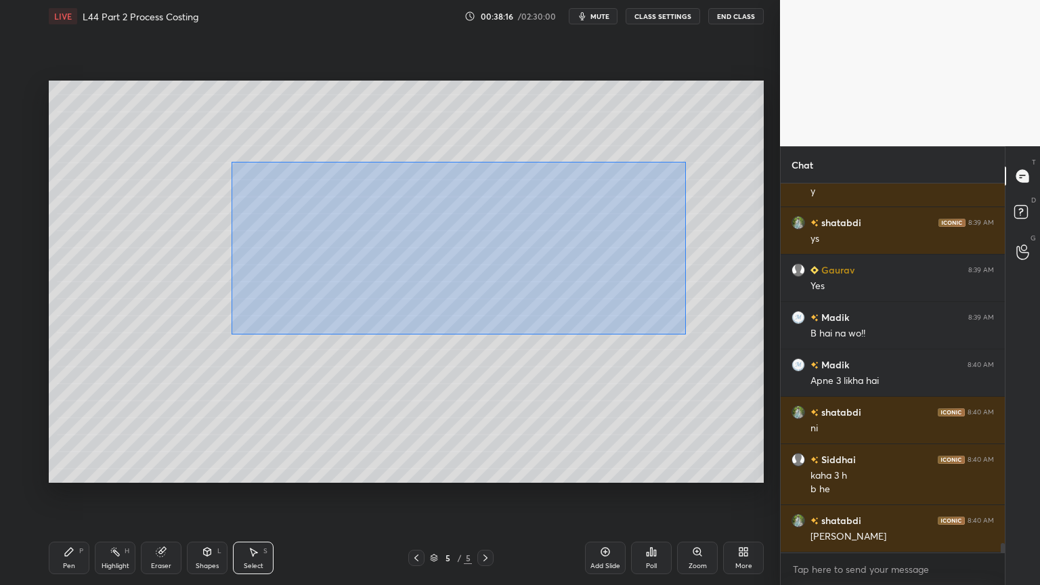
scroll to position [13562, 0]
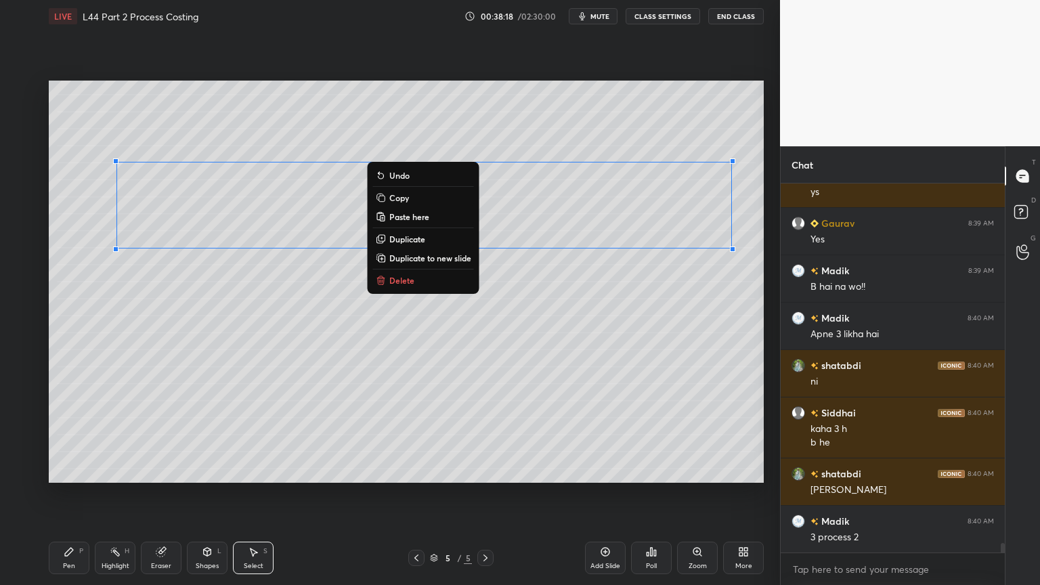
click at [397, 236] on p "Duplicate" at bounding box center [407, 239] width 36 height 11
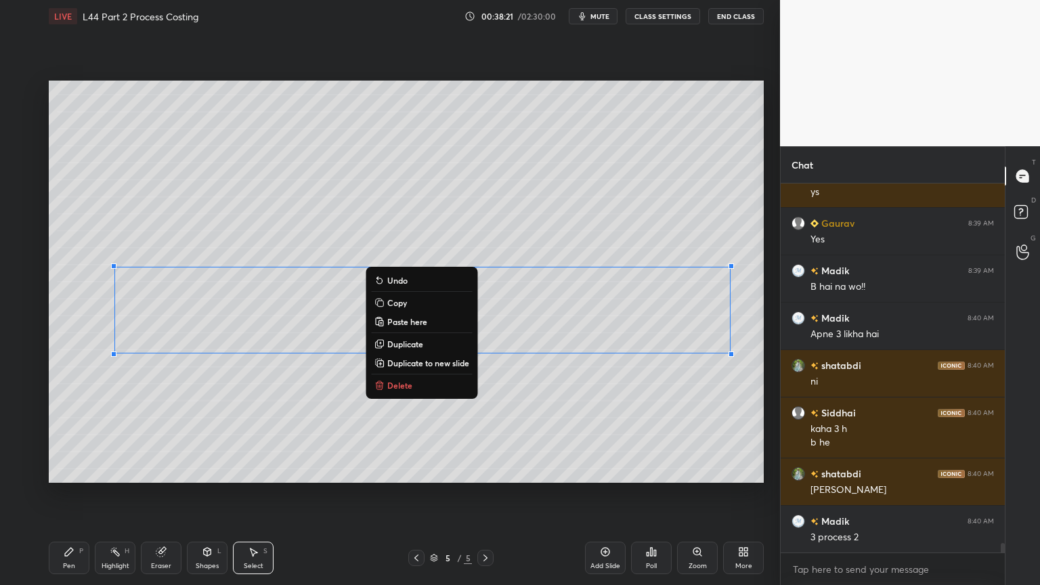
click at [232, 399] on div "0 ° Undo Copy Paste here Duplicate Duplicate to new slide Delete" at bounding box center [406, 282] width 715 height 402
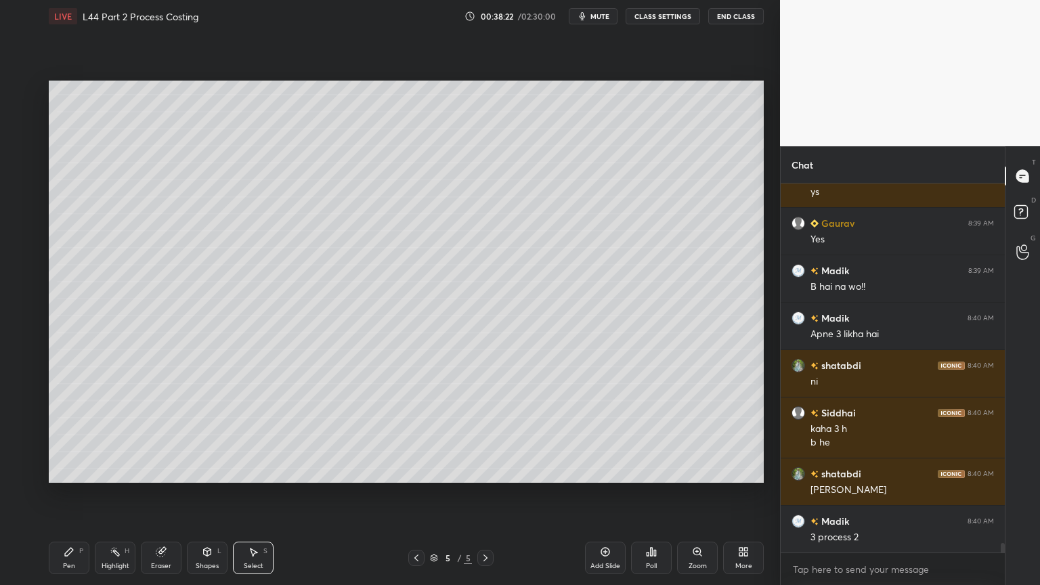
click at [56, 435] on div "Pen P" at bounding box center [69, 557] width 41 height 32
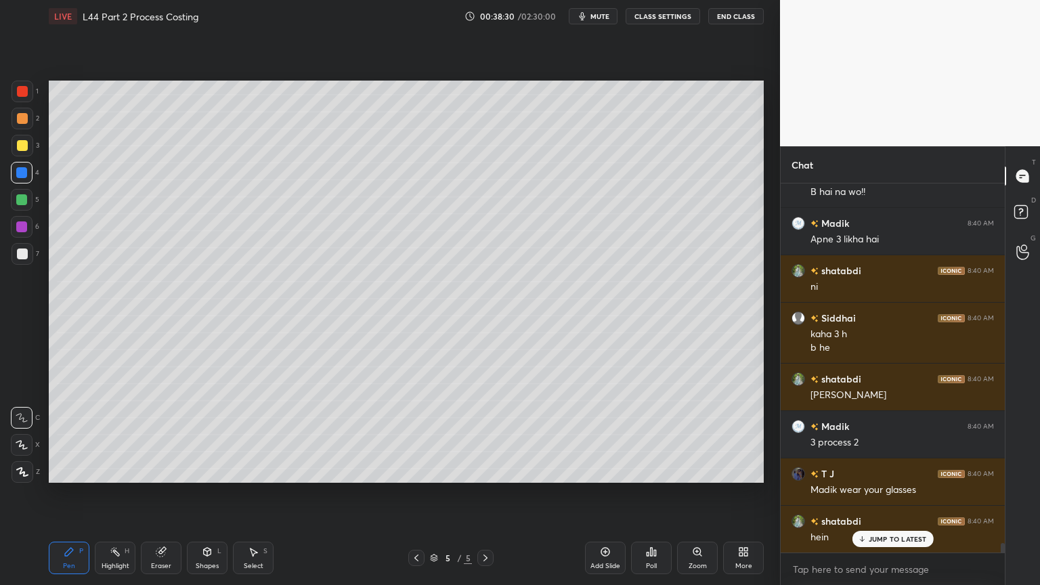
scroll to position [13704, 0]
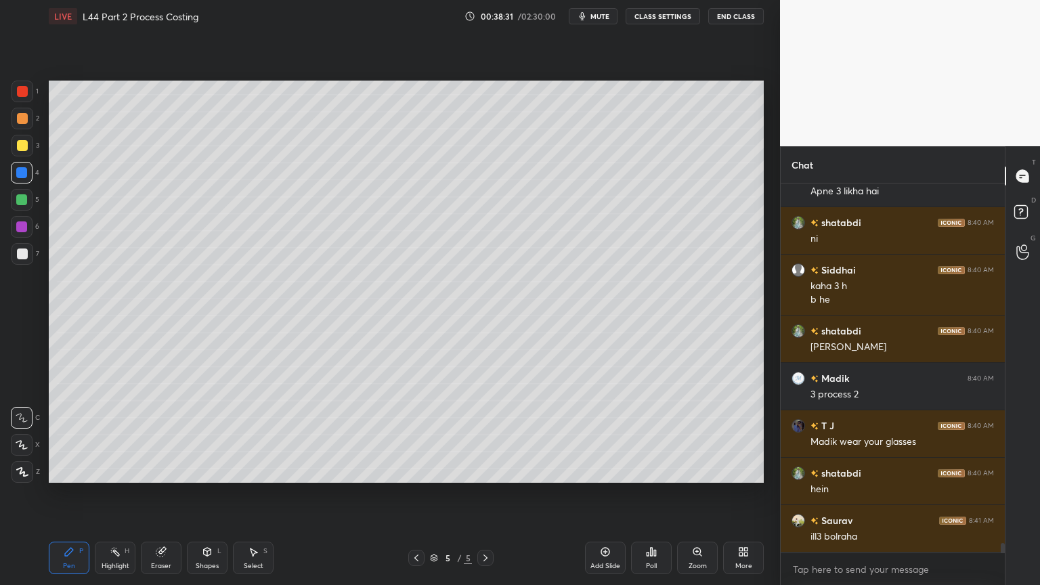
click at [19, 122] on div at bounding box center [22, 118] width 11 height 11
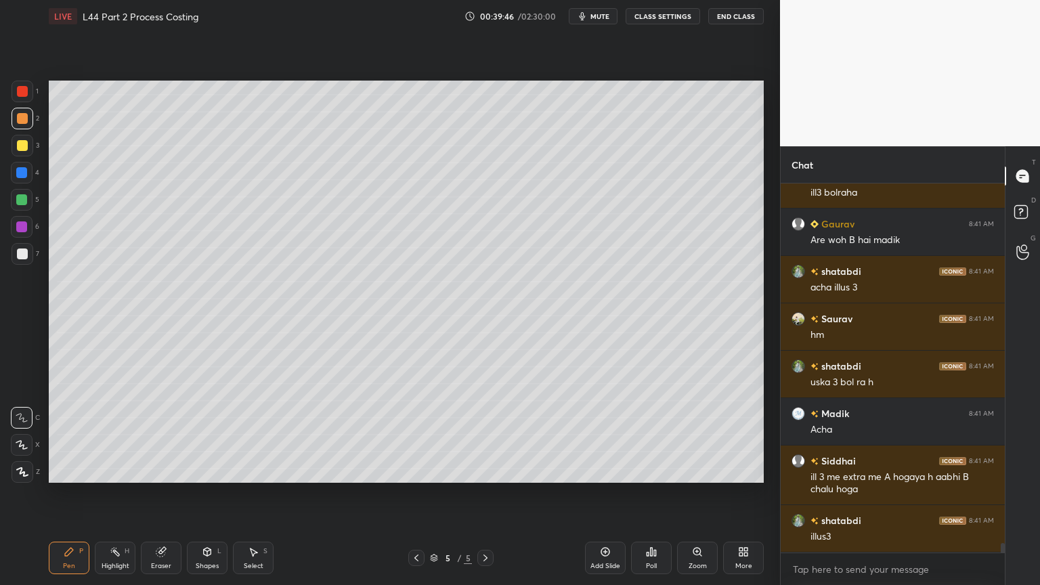
scroll to position [14095, 0]
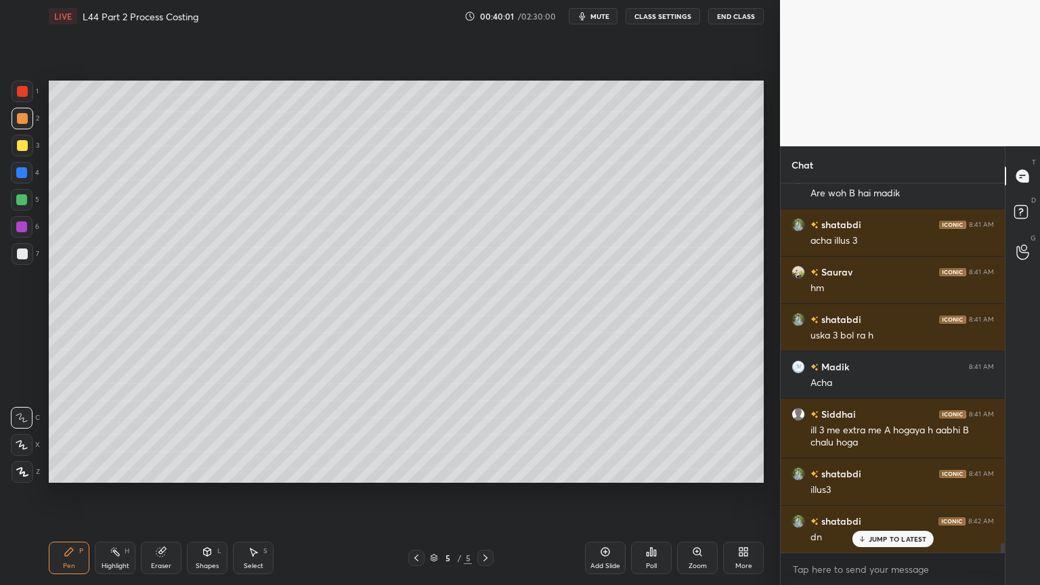
click at [28, 264] on div at bounding box center [23, 254] width 22 height 22
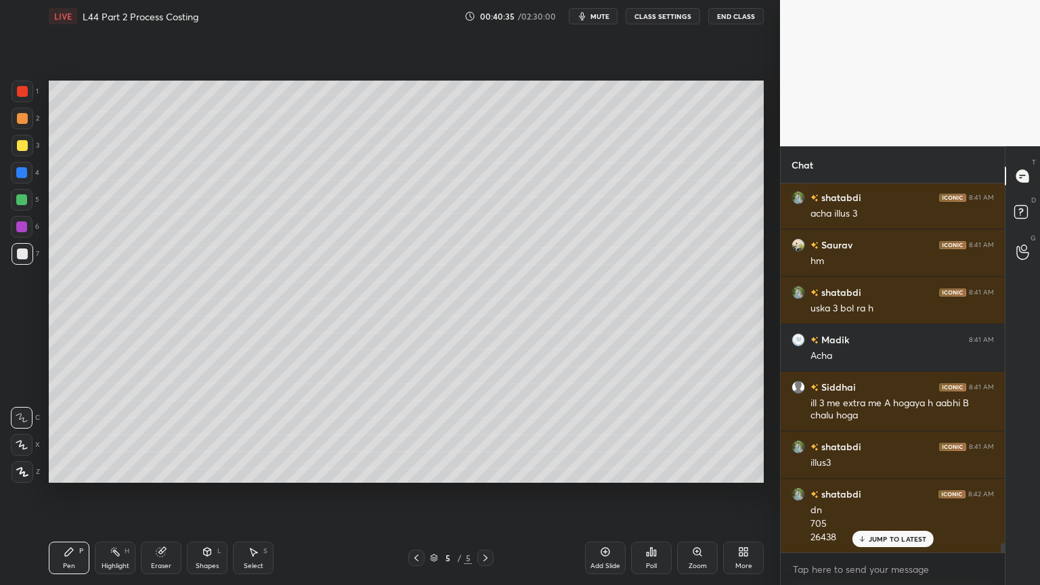
scroll to position [14170, 0]
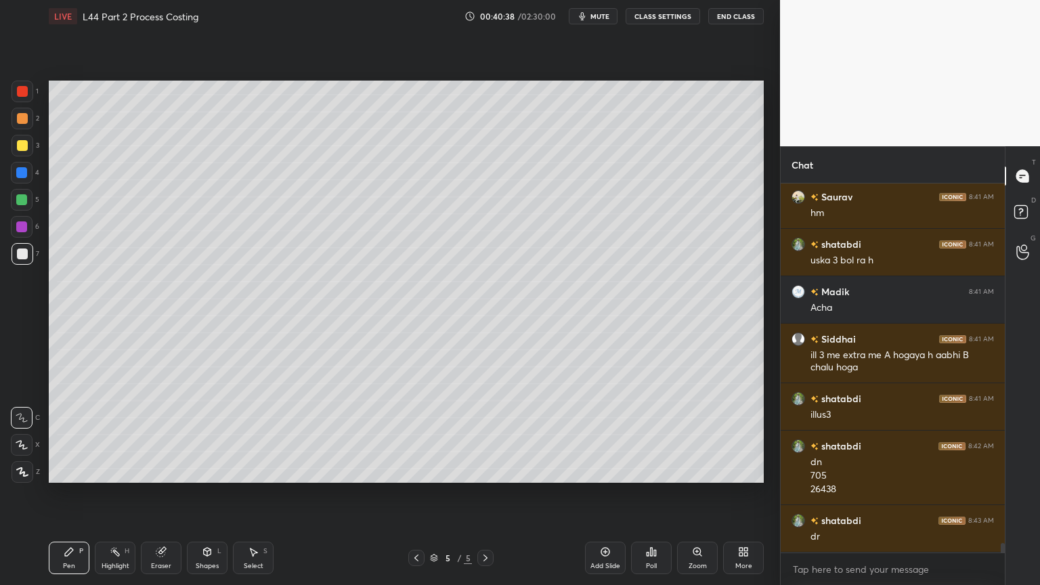
click at [222, 435] on div "Shapes L" at bounding box center [207, 557] width 41 height 32
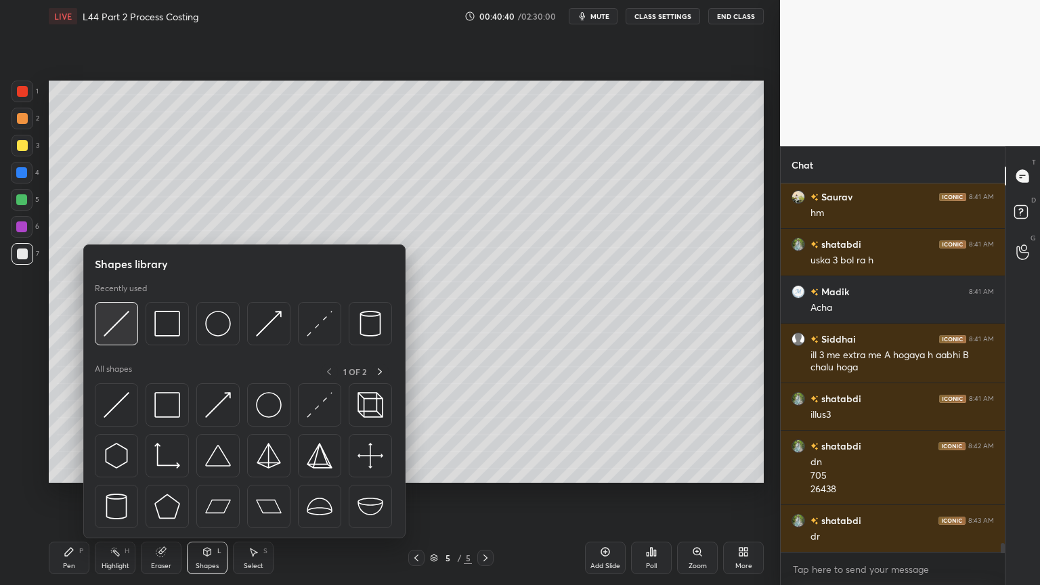
click at [118, 325] on img at bounding box center [117, 324] width 26 height 26
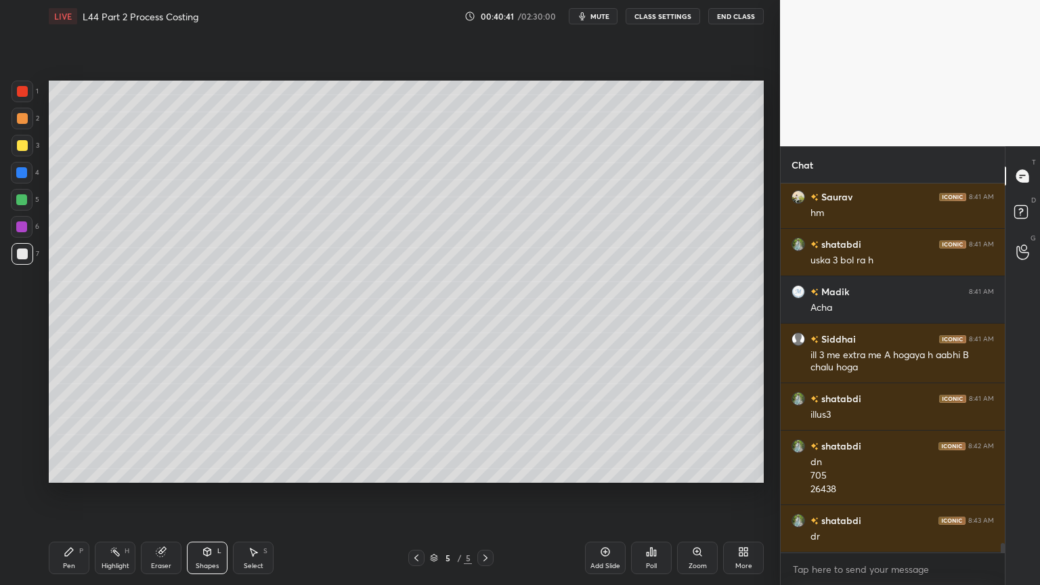
click at [18, 177] on div at bounding box center [21, 172] width 11 height 11
click at [74, 435] on icon at bounding box center [69, 551] width 11 height 11
click at [20, 252] on div at bounding box center [22, 253] width 11 height 11
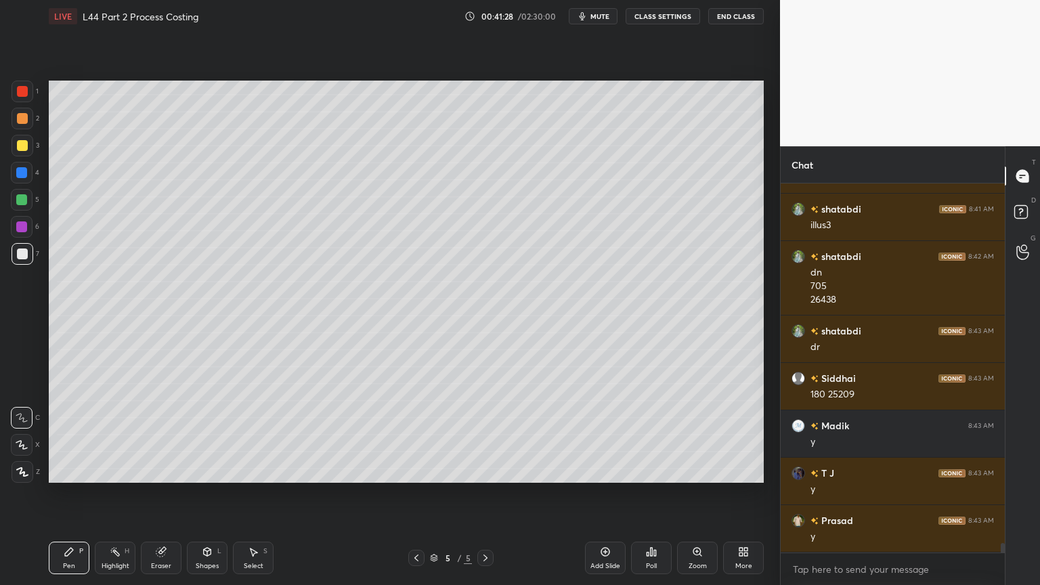
scroll to position [14406, 0]
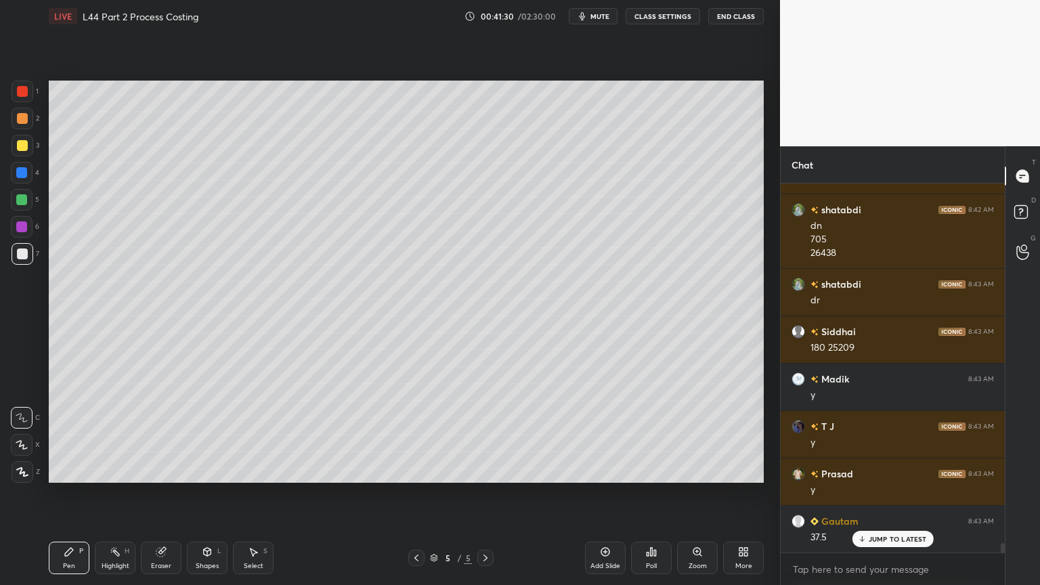
click at [20, 122] on div at bounding box center [22, 118] width 11 height 11
click at [26, 95] on div at bounding box center [22, 91] width 11 height 11
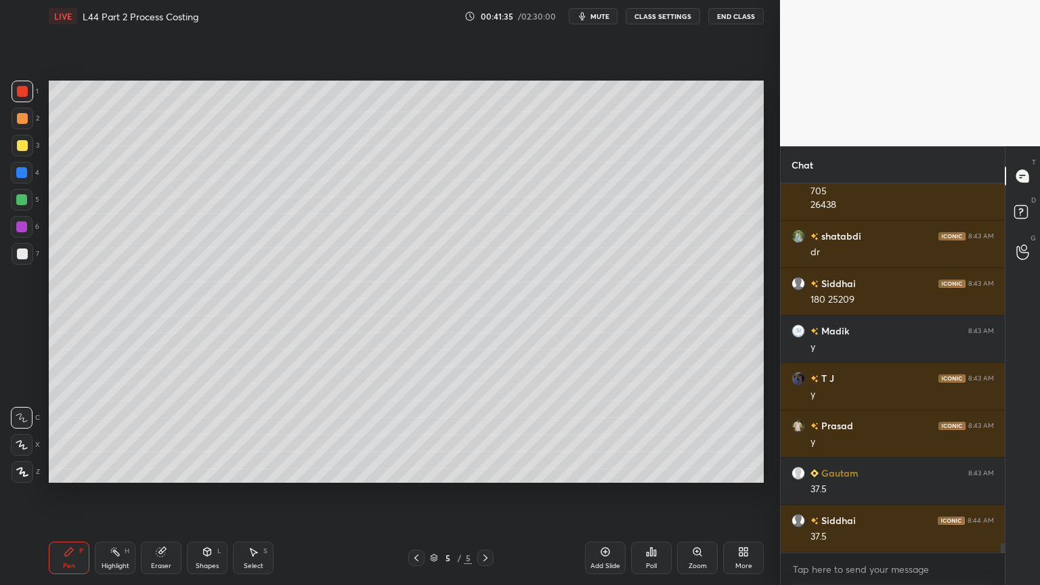
click at [31, 252] on div at bounding box center [23, 254] width 22 height 22
click at [110, 435] on div "Highlight" at bounding box center [116, 565] width 28 height 7
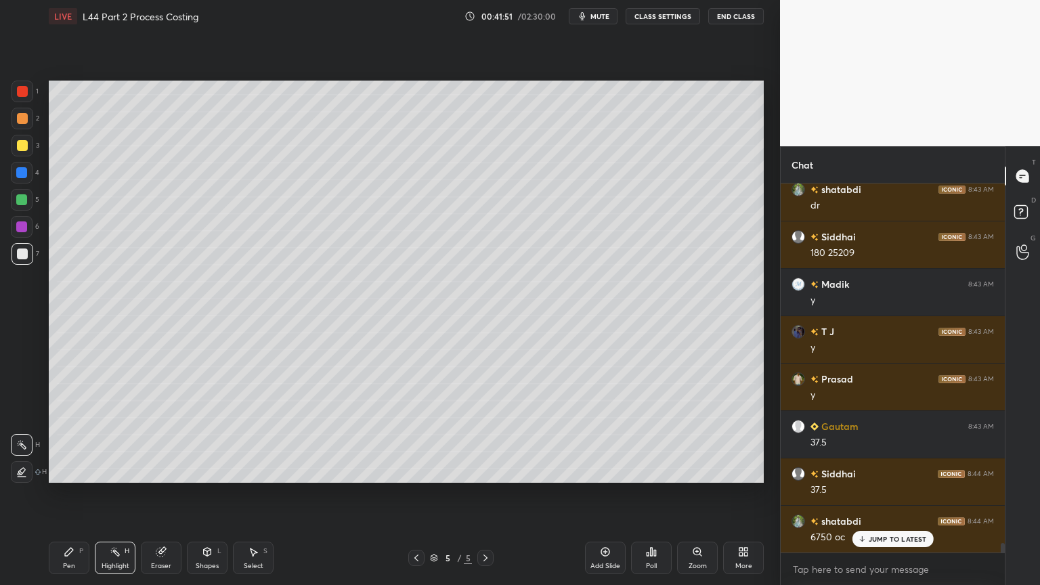
scroll to position [14549, 0]
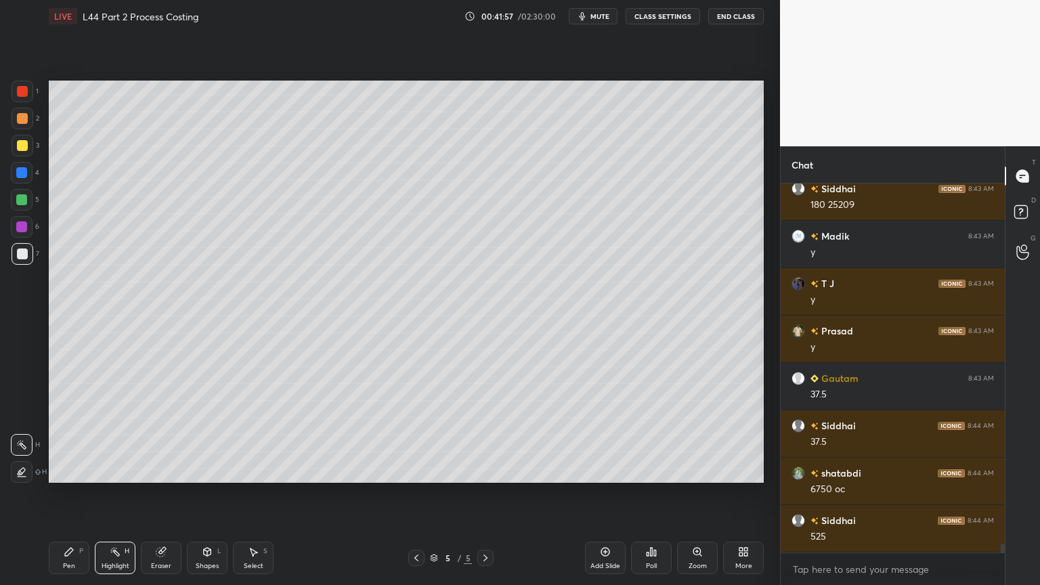
click at [418, 435] on icon at bounding box center [416, 557] width 11 height 11
click at [484, 435] on icon at bounding box center [485, 557] width 11 height 11
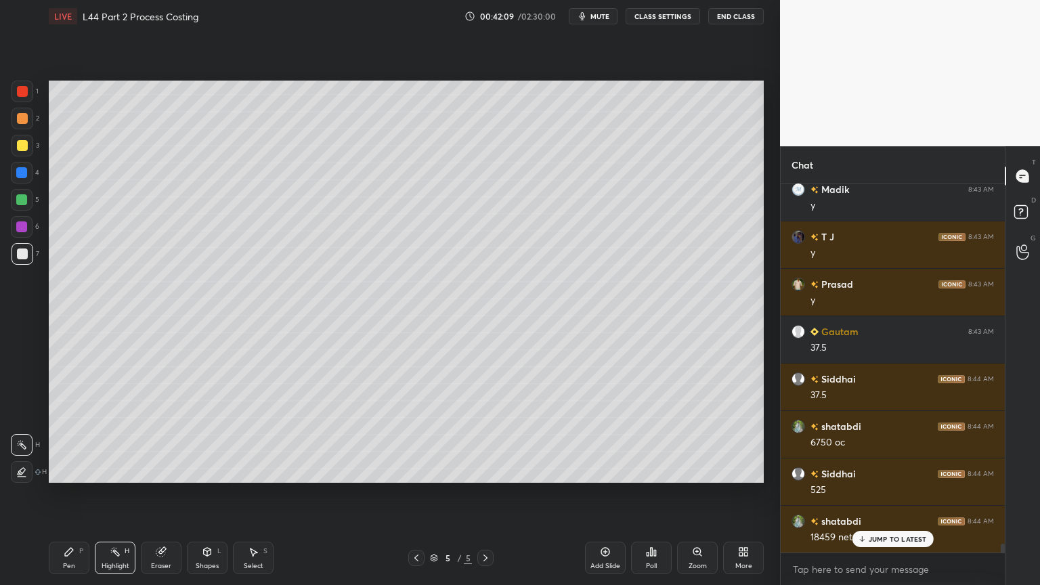
click at [81, 435] on div "Pen P" at bounding box center [69, 557] width 41 height 32
click at [22, 200] on div at bounding box center [21, 199] width 11 height 11
click at [17, 225] on div at bounding box center [21, 226] width 11 height 11
click at [26, 262] on div at bounding box center [23, 254] width 22 height 22
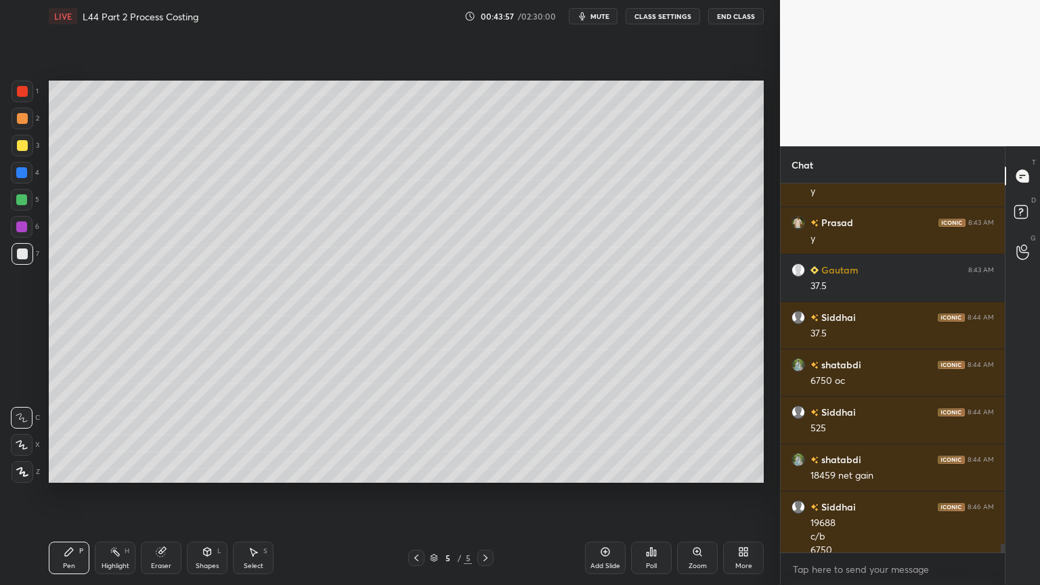
scroll to position [14671, 0]
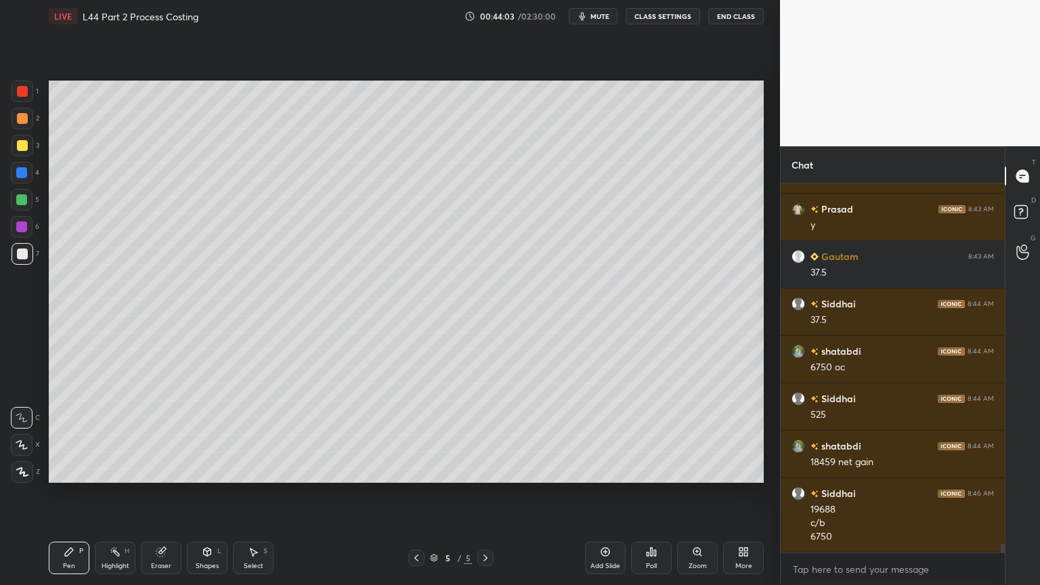
click at [24, 179] on div at bounding box center [22, 173] width 22 height 22
click at [197, 435] on div "Shapes L" at bounding box center [207, 557] width 41 height 32
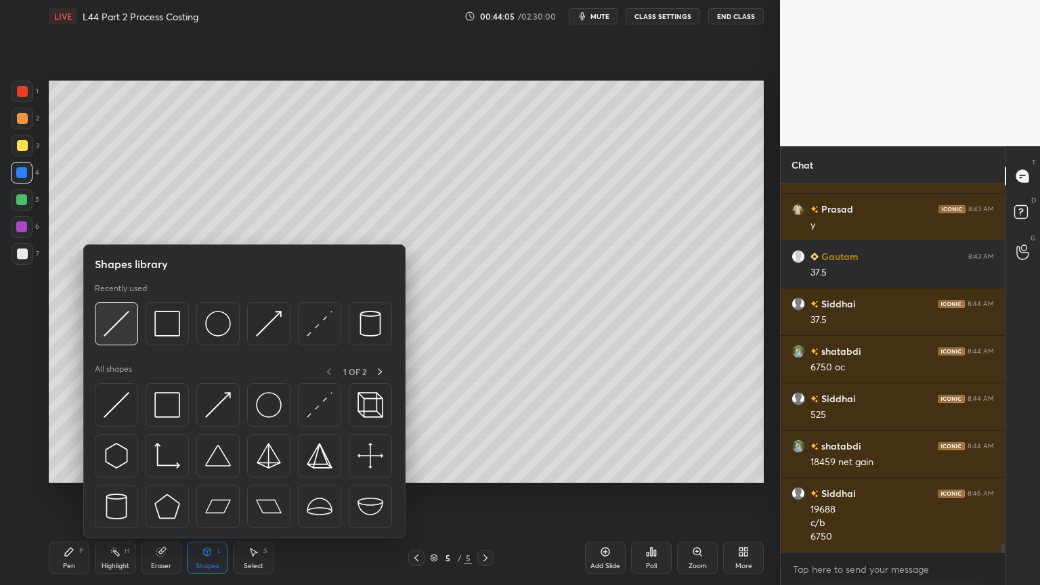
click at [111, 332] on img at bounding box center [117, 324] width 26 height 26
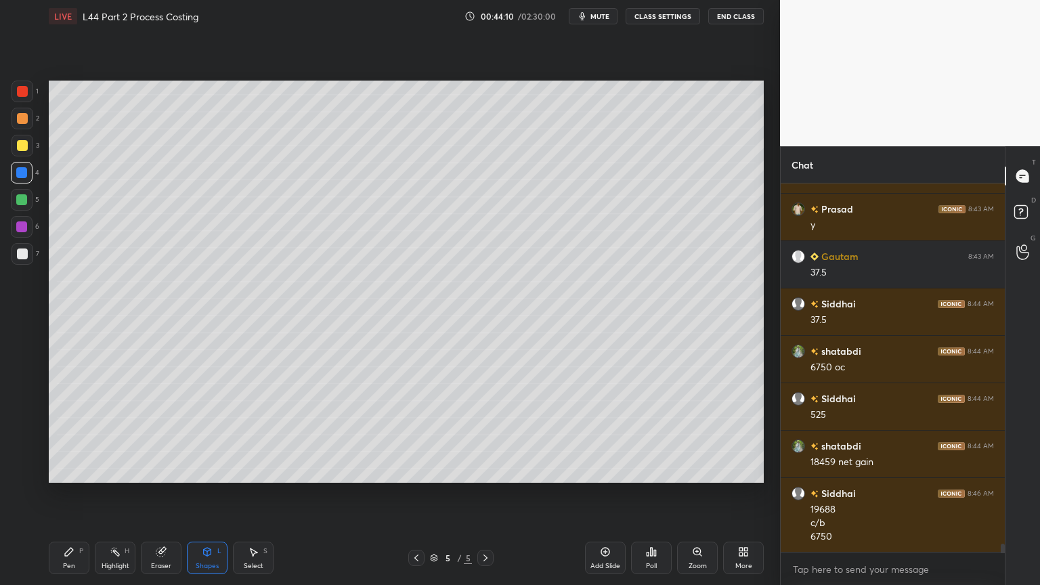
click at [65, 435] on div "Pen P" at bounding box center [69, 557] width 41 height 32
click at [21, 264] on div at bounding box center [23, 254] width 22 height 22
click at [113, 435] on div "Highlight H" at bounding box center [115, 557] width 41 height 32
click at [68, 435] on icon at bounding box center [69, 552] width 8 height 8
click at [21, 171] on div at bounding box center [21, 172] width 11 height 11
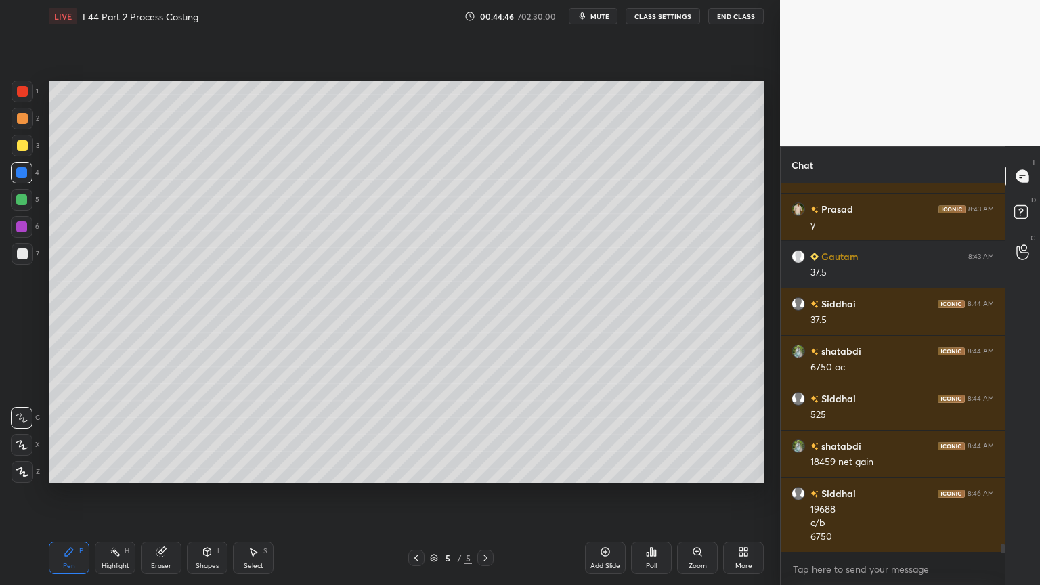
click at [204, 435] on icon at bounding box center [207, 551] width 11 height 11
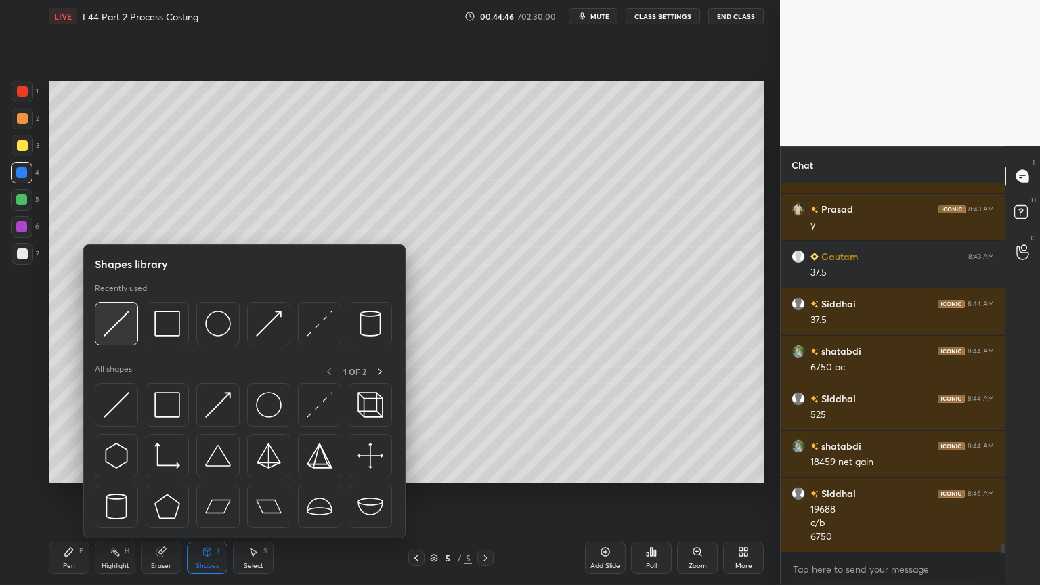
click at [116, 323] on img at bounding box center [117, 324] width 26 height 26
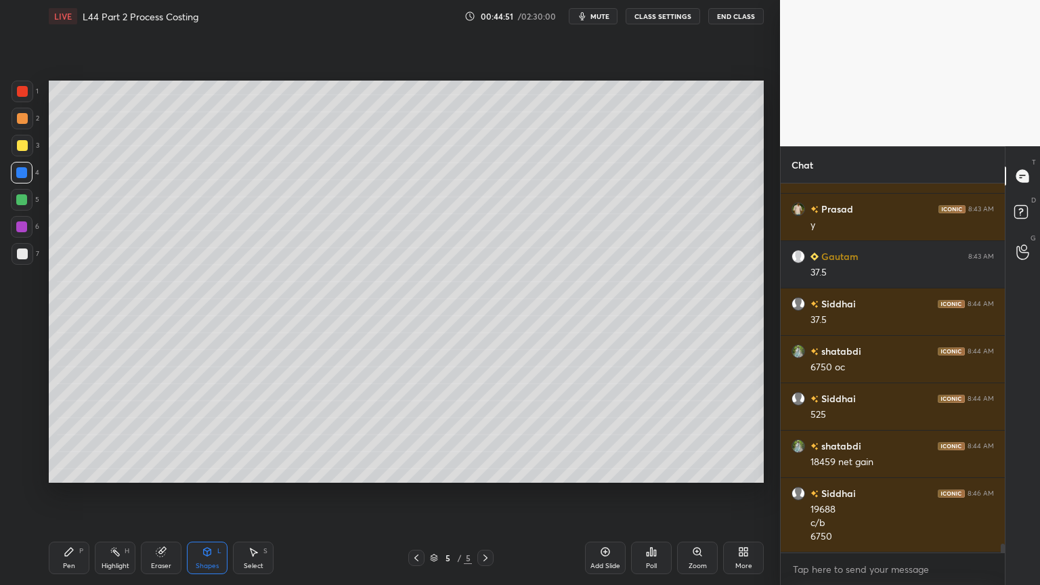
click at [25, 263] on div at bounding box center [23, 254] width 22 height 22
click at [76, 435] on div "Pen P" at bounding box center [69, 557] width 41 height 32
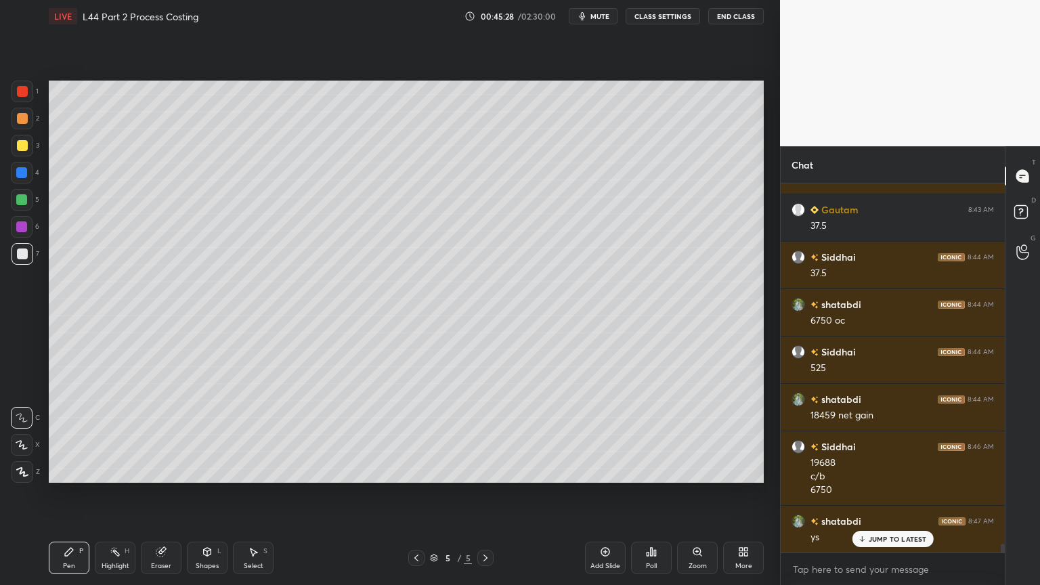
click at [19, 140] on div at bounding box center [22, 145] width 11 height 11
click at [30, 252] on div at bounding box center [23, 254] width 22 height 22
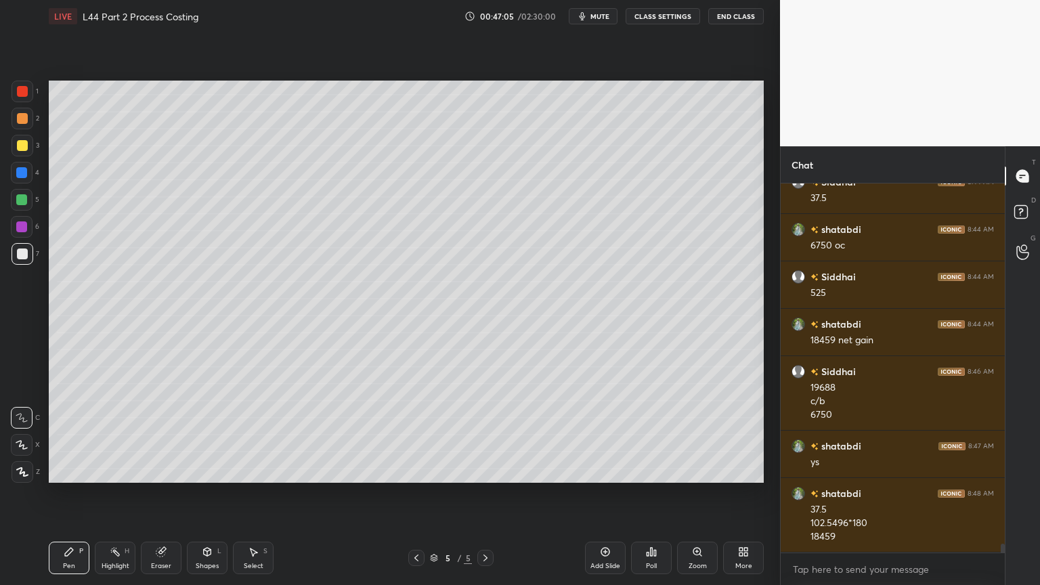
scroll to position [14839, 0]
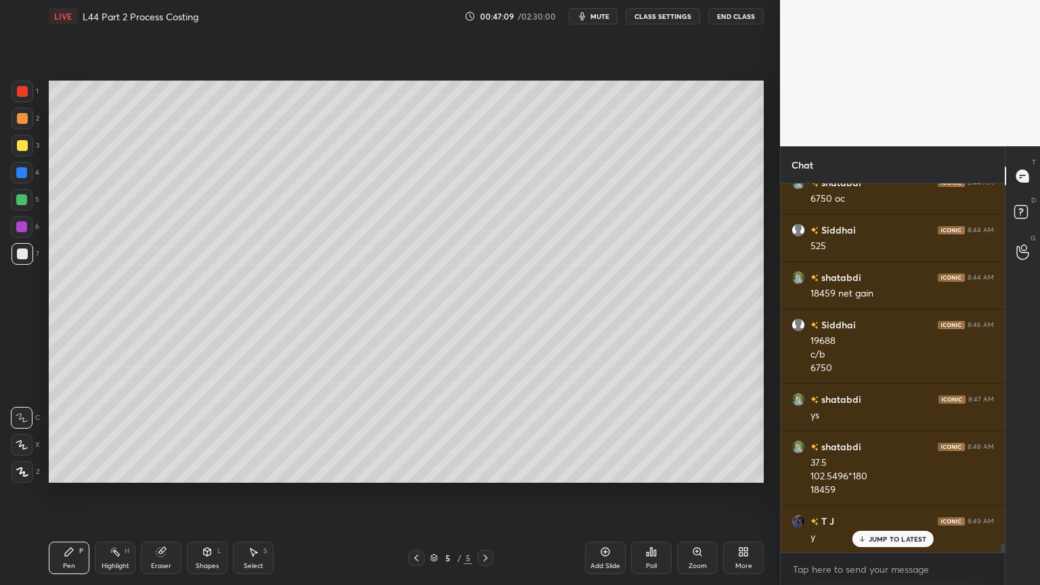
click at [430, 435] on div "5 / 5" at bounding box center [451, 558] width 42 height 12
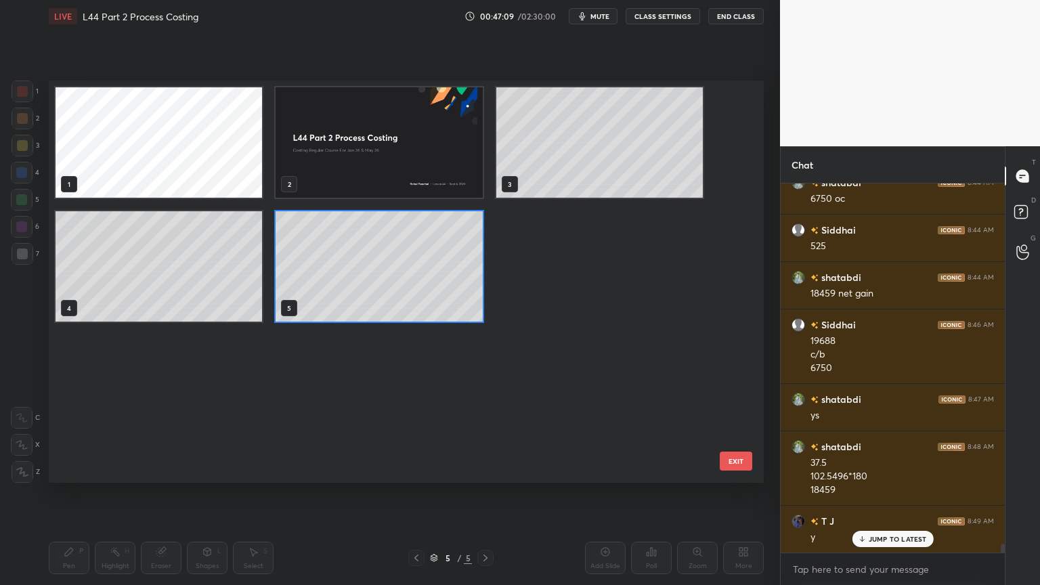
scroll to position [398, 708]
click at [326, 150] on img "grid" at bounding box center [378, 142] width 206 height 110
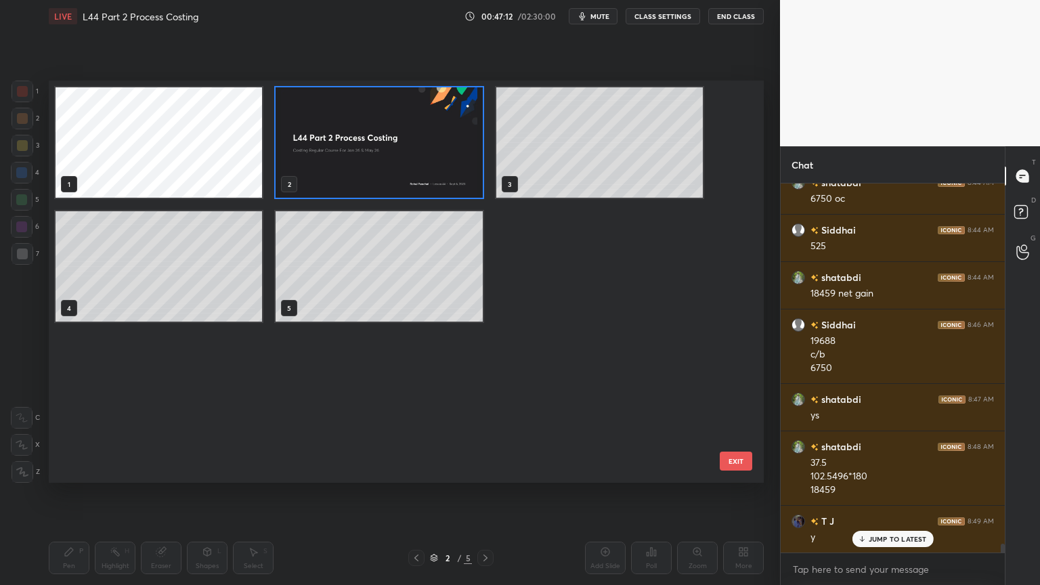
click at [345, 154] on img "grid" at bounding box center [378, 142] width 206 height 110
click at [347, 148] on img "grid" at bounding box center [378, 142] width 206 height 110
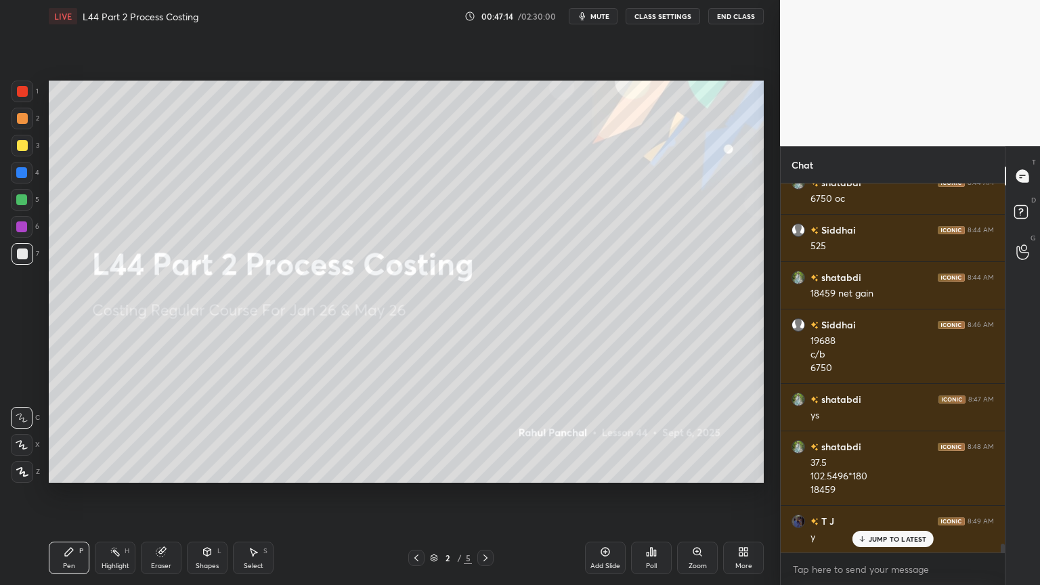
click at [489, 435] on icon at bounding box center [485, 557] width 11 height 11
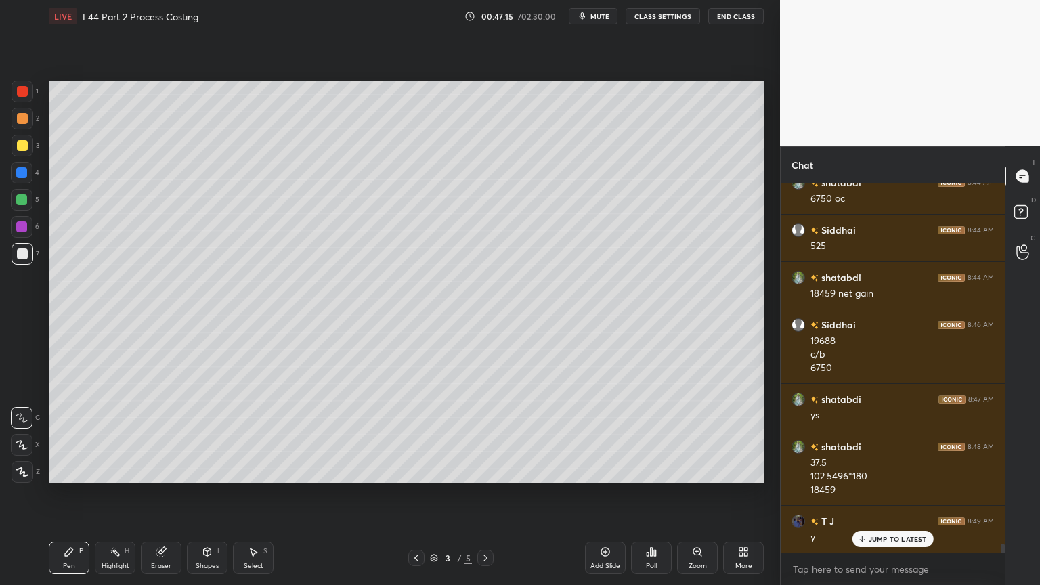
click at [493, 435] on div at bounding box center [485, 558] width 16 height 16
click at [490, 435] on icon at bounding box center [485, 557] width 11 height 11
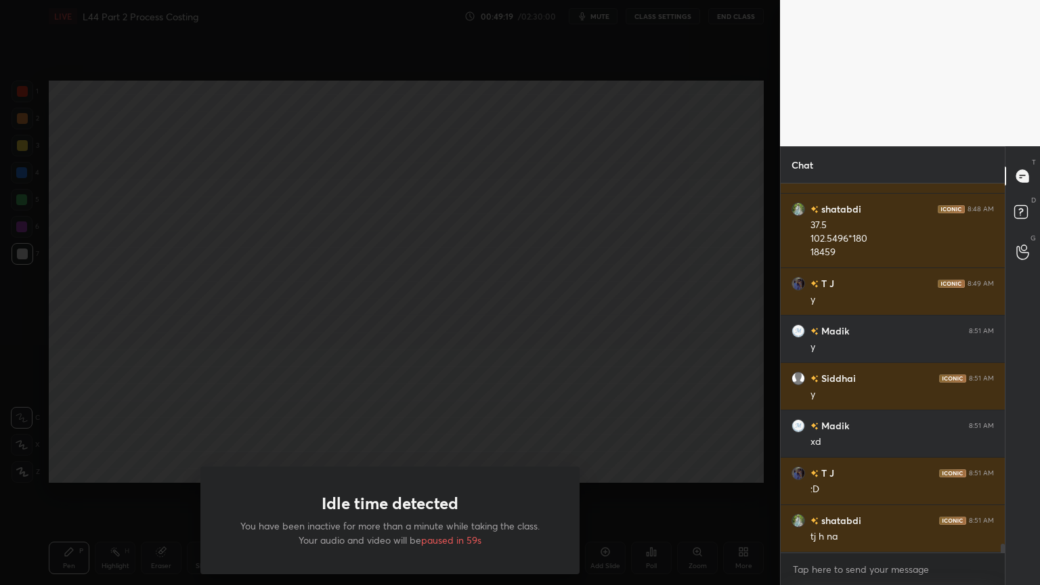
scroll to position [15091, 0]
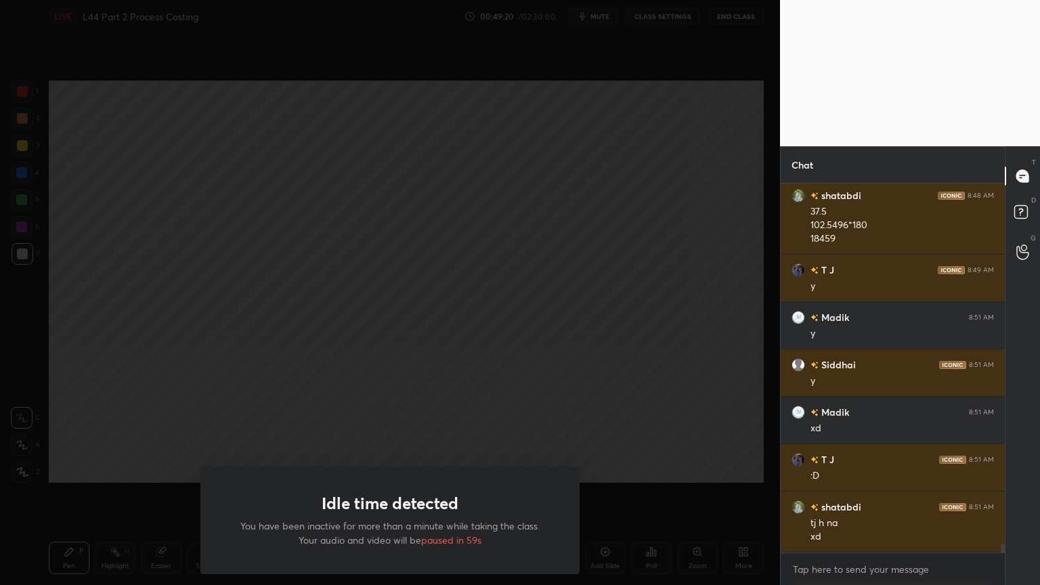
click at [303, 332] on div "Idle time detected You have been inactive for more than a minute while taking t…" at bounding box center [390, 292] width 780 height 585
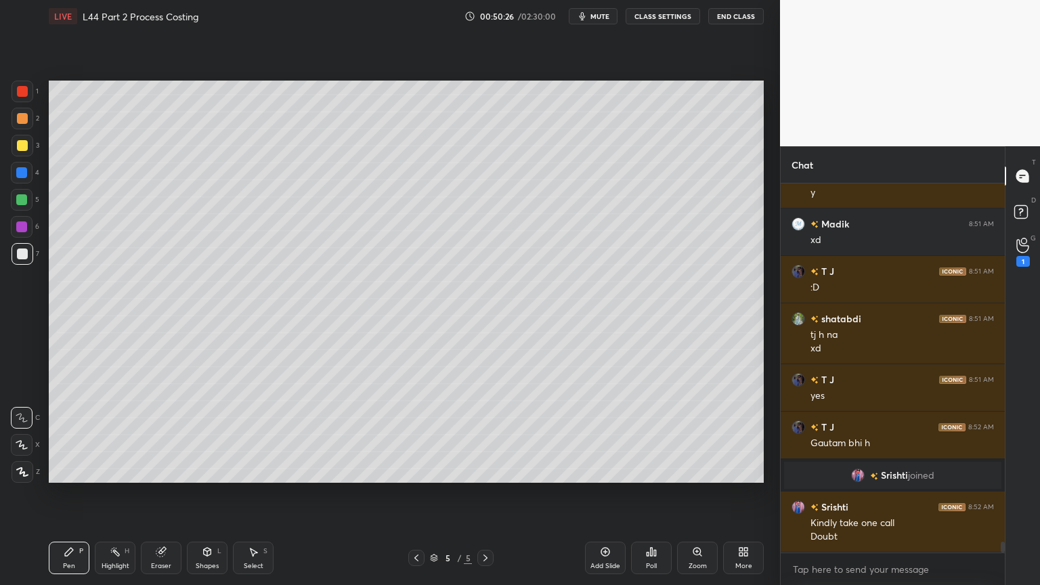
scroll to position [12462, 0]
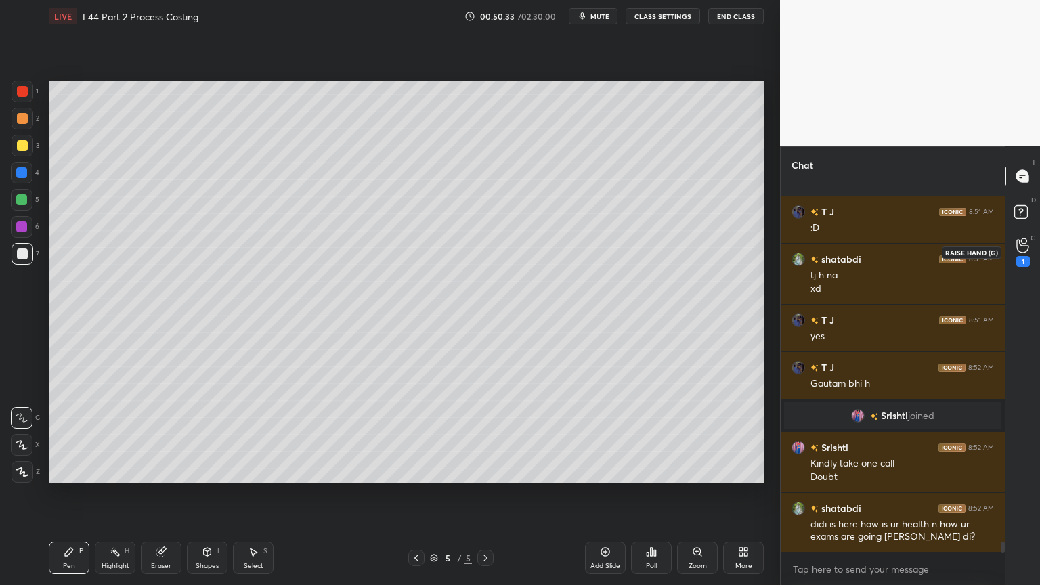
click at [1027, 261] on div "1" at bounding box center [1023, 261] width 14 height 11
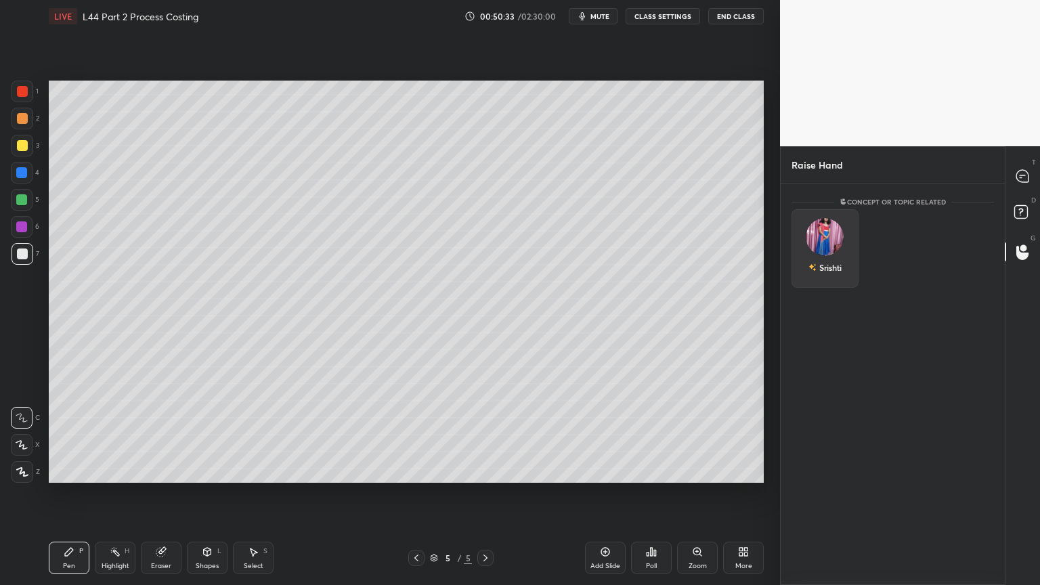
click at [825, 234] on img "grid" at bounding box center [824, 237] width 38 height 38
click at [820, 279] on button "INVITE" at bounding box center [824, 277] width 55 height 18
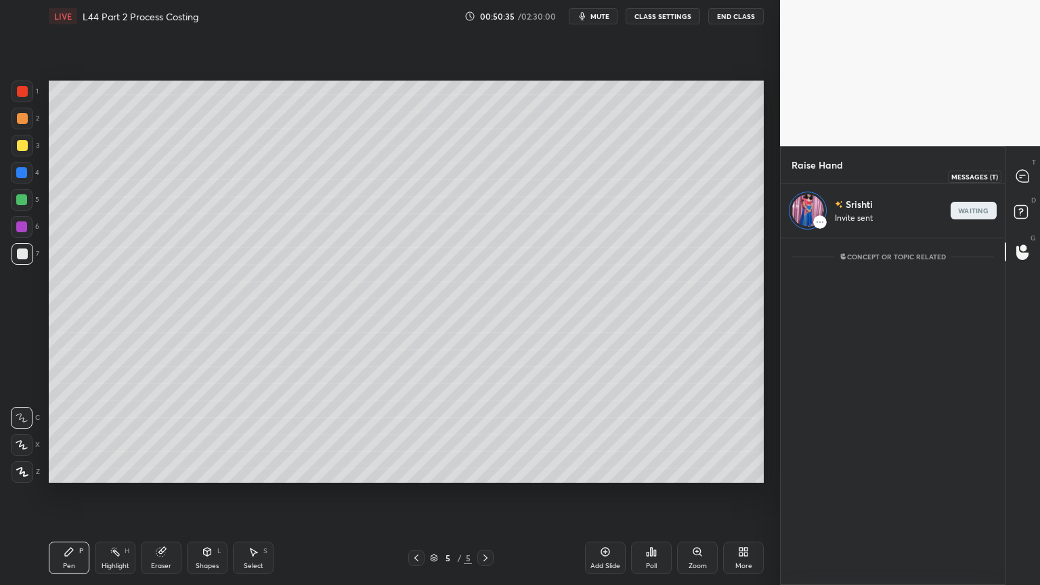
click at [1015, 169] on icon at bounding box center [1022, 176] width 14 height 14
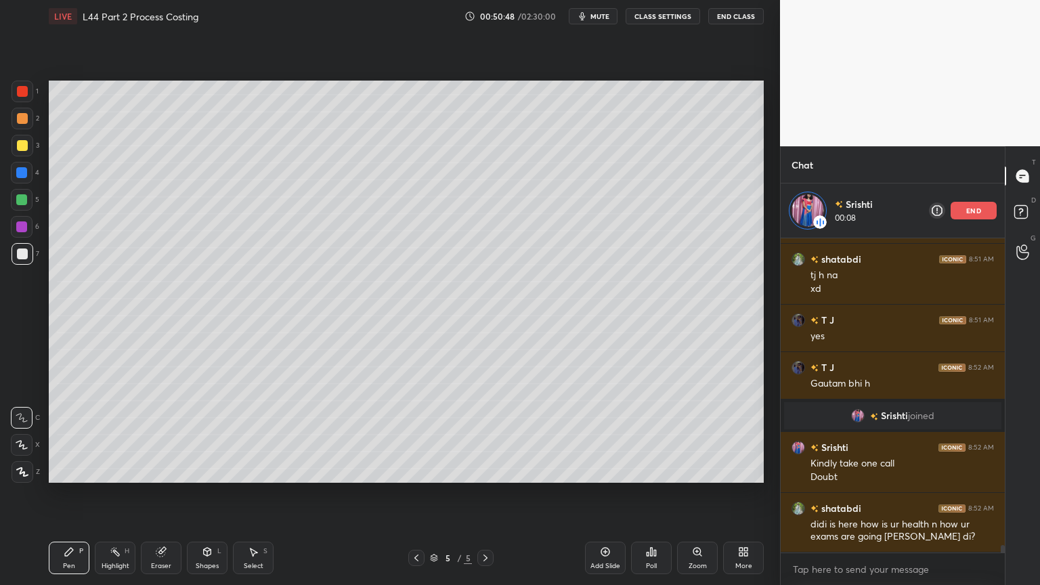
click at [16, 92] on div at bounding box center [23, 92] width 22 height 22
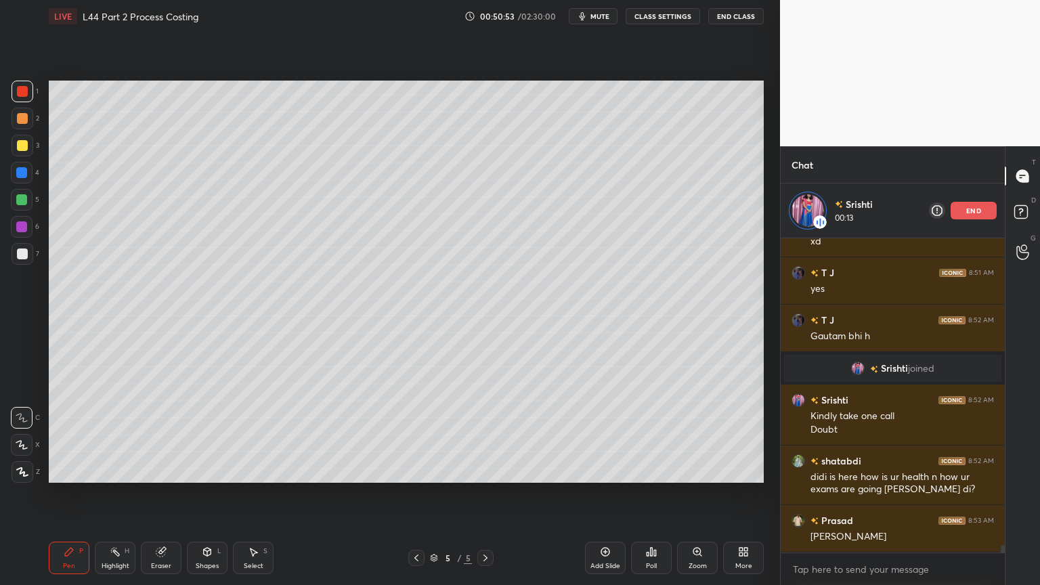
scroll to position [12859, 0]
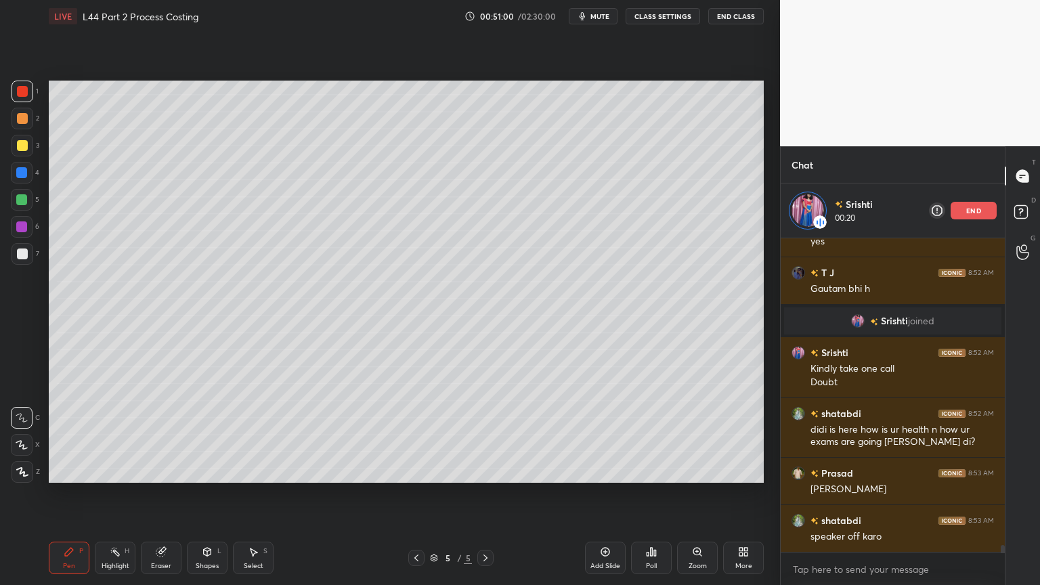
click at [165, 435] on div "Eraser" at bounding box center [161, 557] width 41 height 32
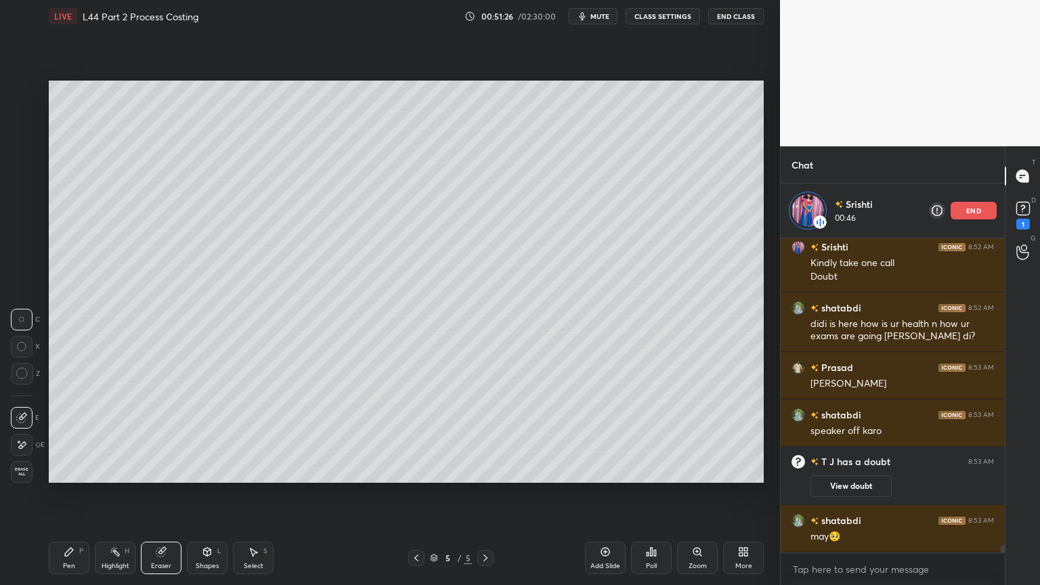
scroll to position [12622, 0]
click at [62, 435] on div "Pen P" at bounding box center [69, 557] width 41 height 32
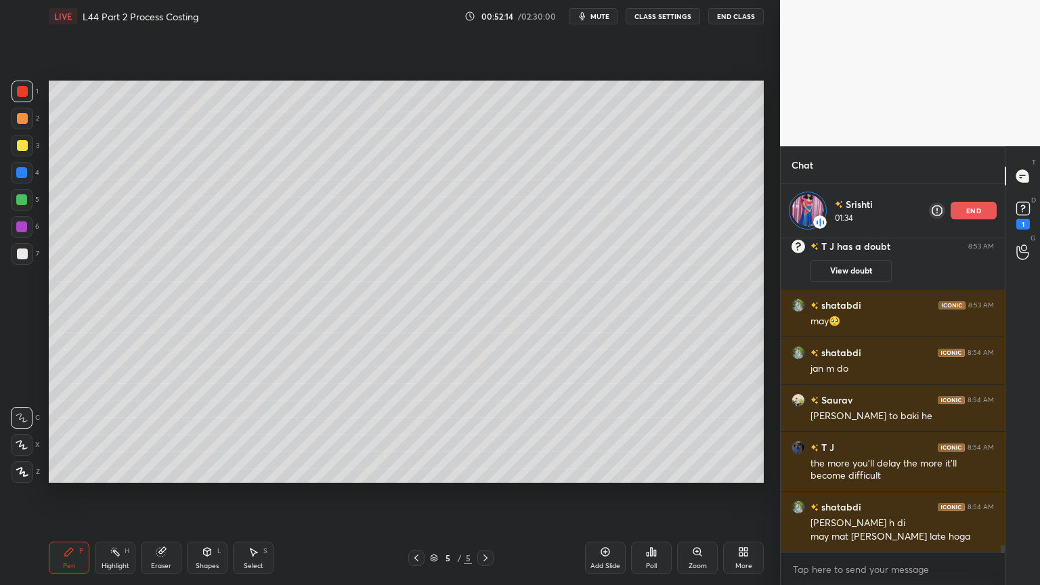
scroll to position [12896, 0]
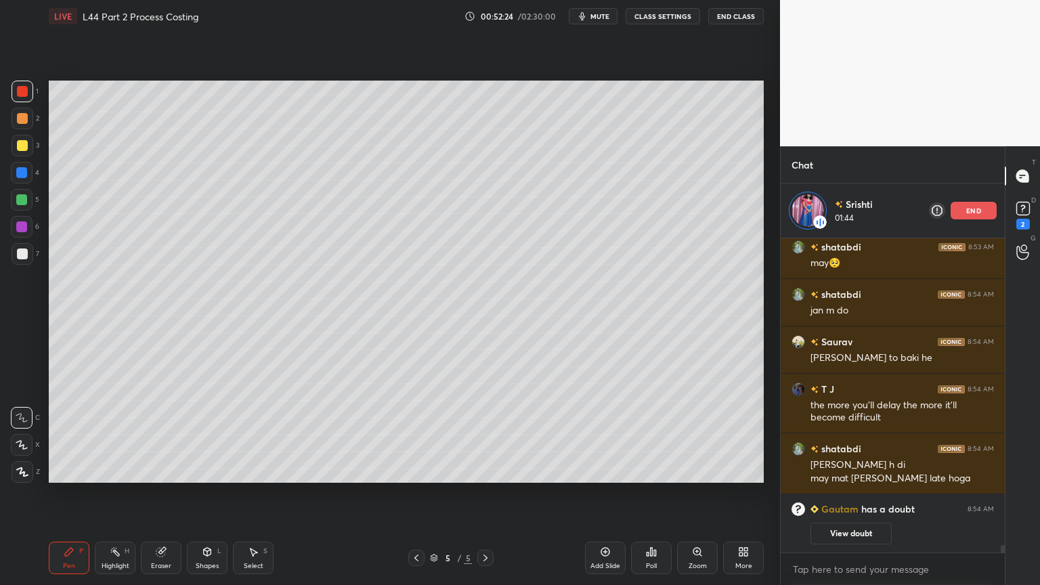
click at [965, 208] on div "end" at bounding box center [973, 211] width 46 height 18
click at [1016, 212] on rect at bounding box center [1022, 208] width 13 height 13
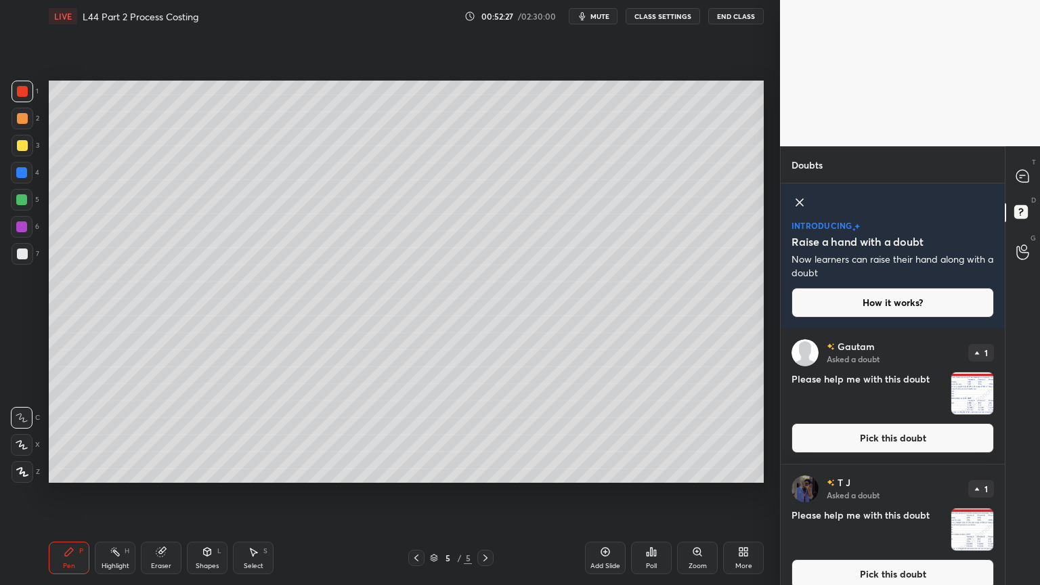
click at [969, 398] on img "grid" at bounding box center [972, 393] width 42 height 42
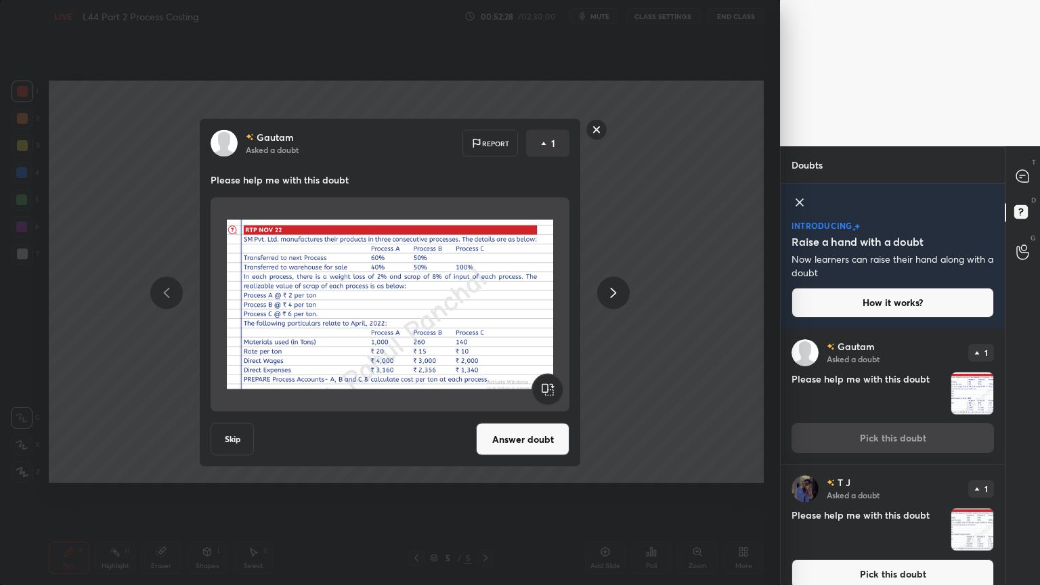
click at [509, 435] on button "Answer doubt" at bounding box center [522, 439] width 93 height 32
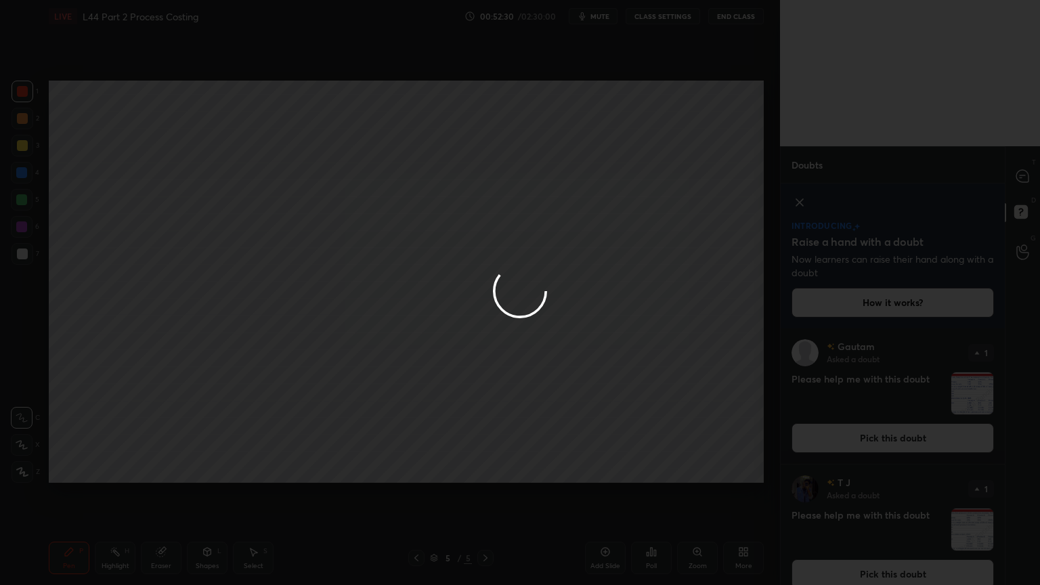
click at [1018, 173] on icon at bounding box center [1022, 176] width 12 height 12
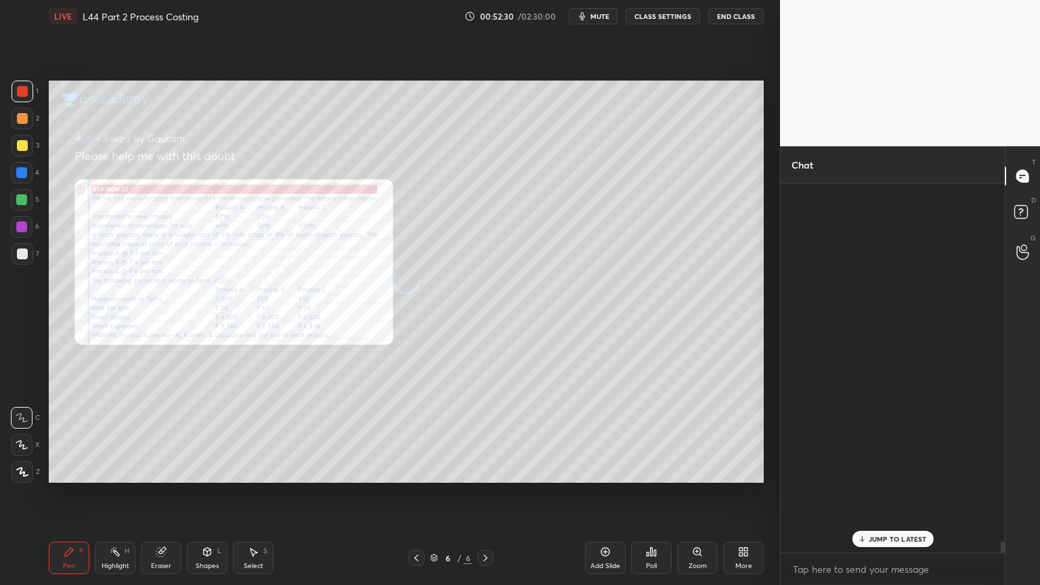
scroll to position [365, 220]
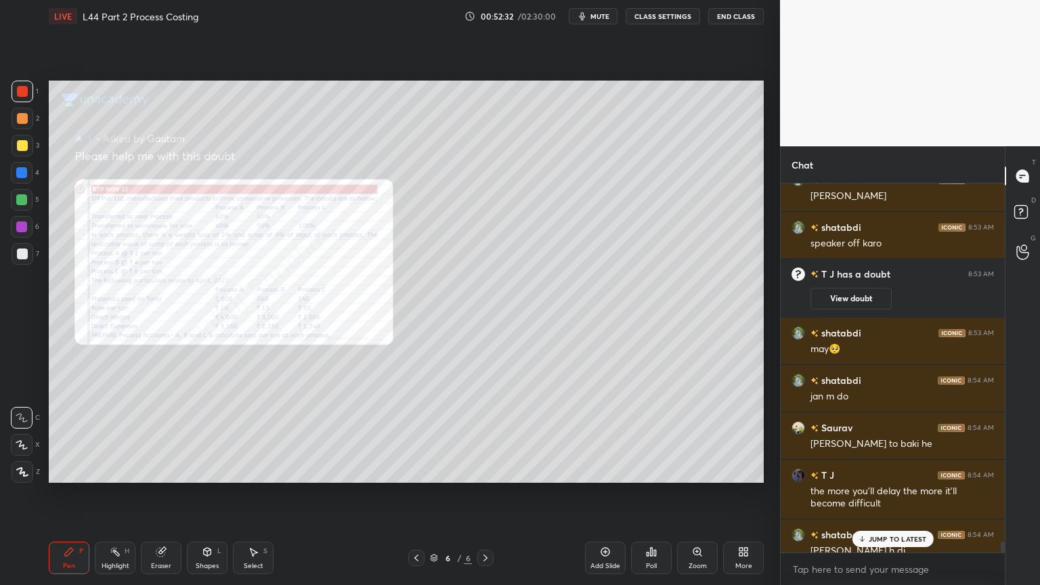
click at [1013, 221] on icon at bounding box center [1023, 214] width 24 height 24
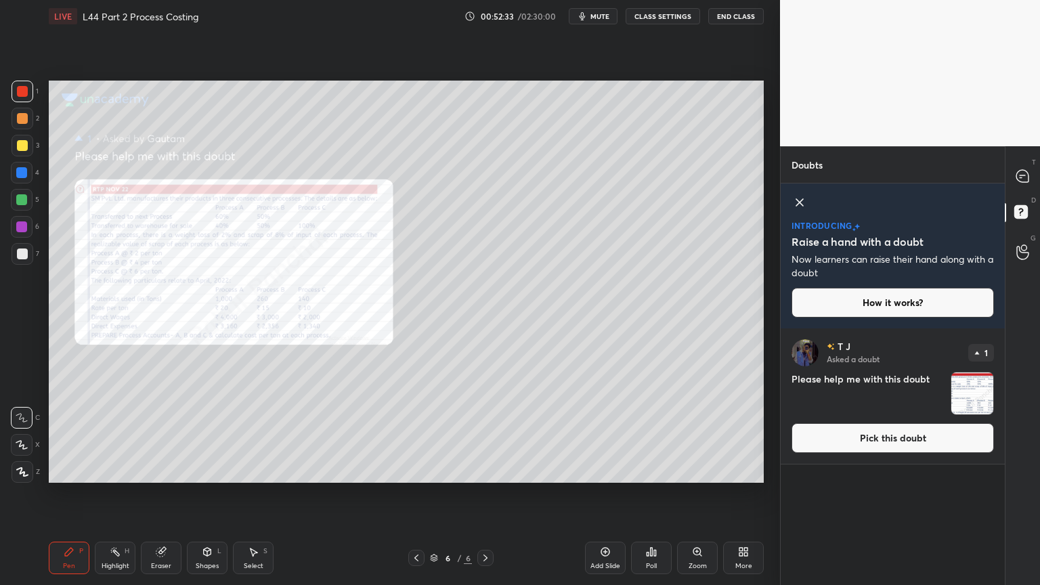
click at [967, 392] on img "grid" at bounding box center [972, 393] width 42 height 42
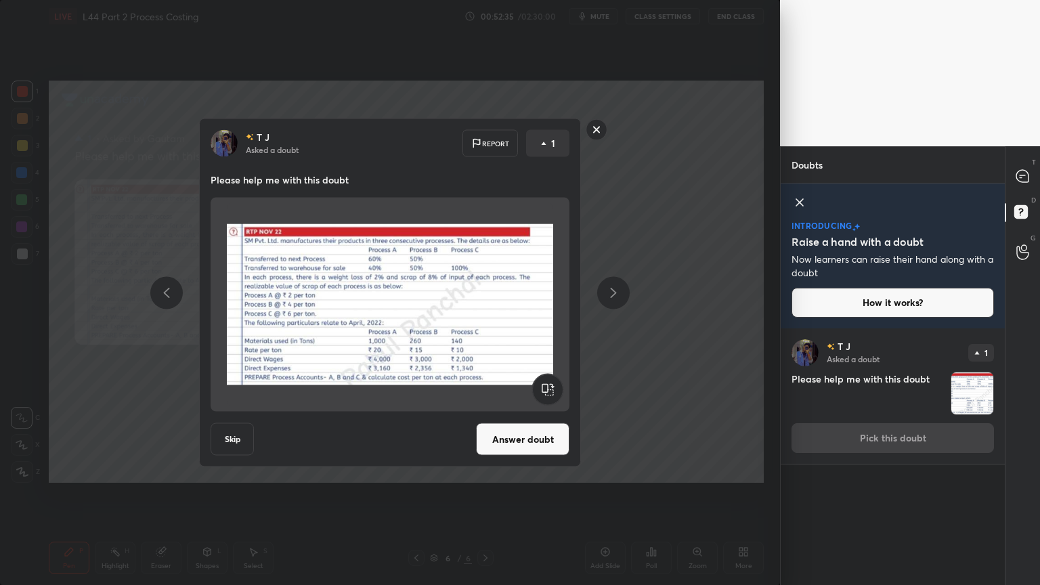
click at [595, 130] on rect at bounding box center [596, 129] width 21 height 21
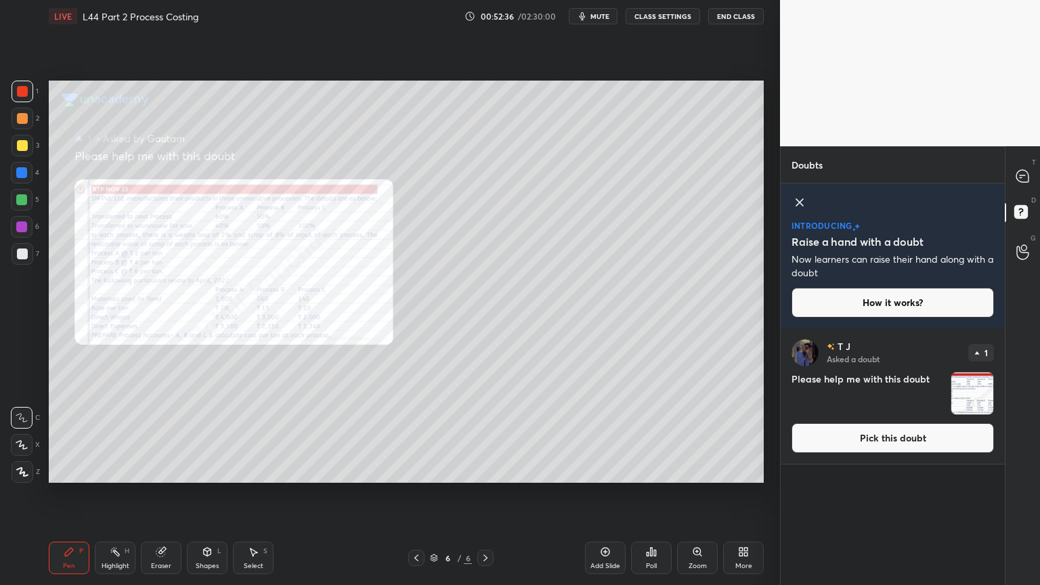
click at [803, 204] on icon at bounding box center [799, 202] width 16 height 16
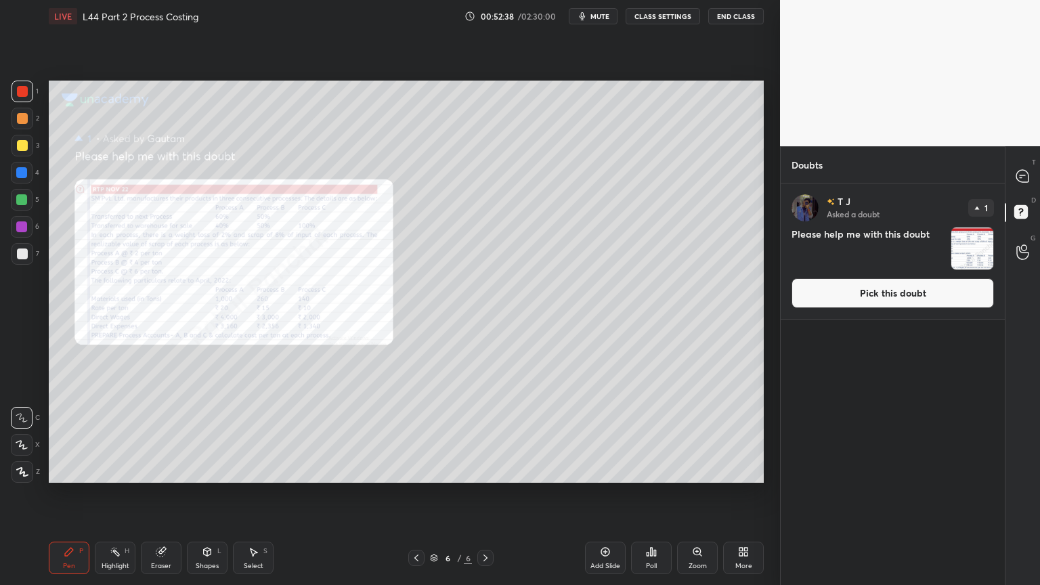
click at [1015, 171] on icon at bounding box center [1022, 176] width 14 height 14
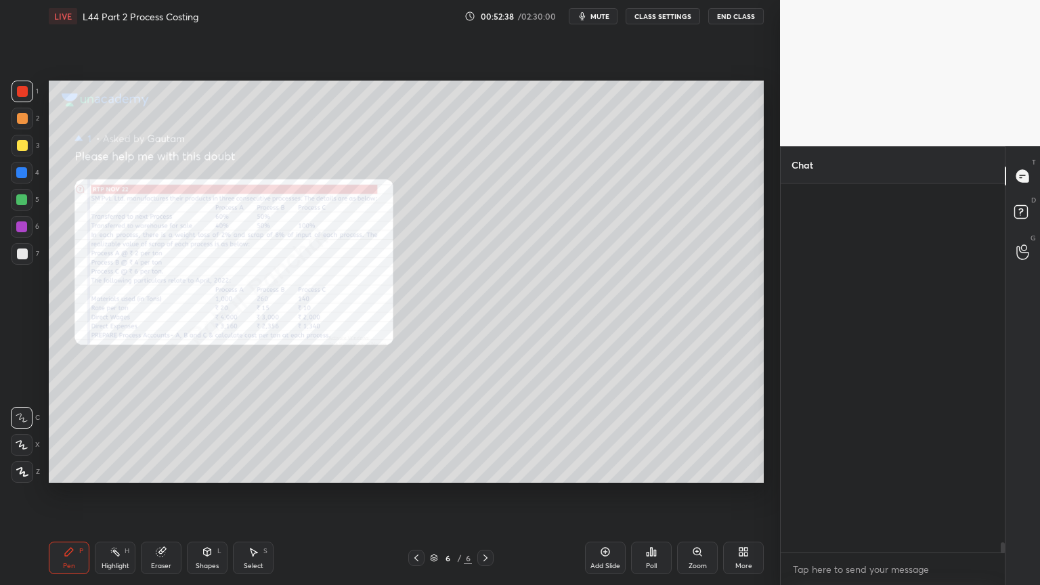
scroll to position [365, 220]
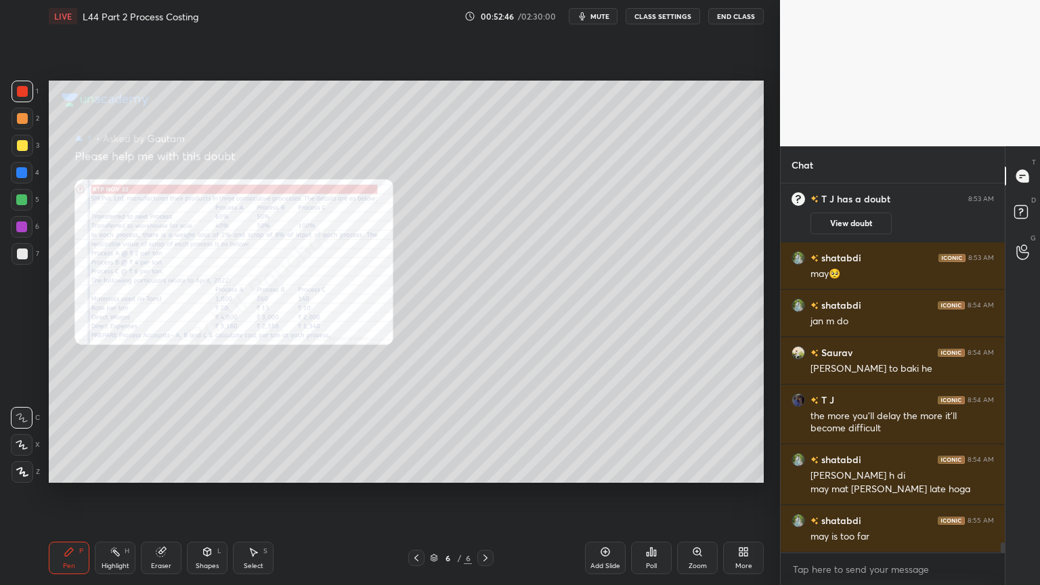
click at [600, 435] on icon at bounding box center [605, 551] width 11 height 11
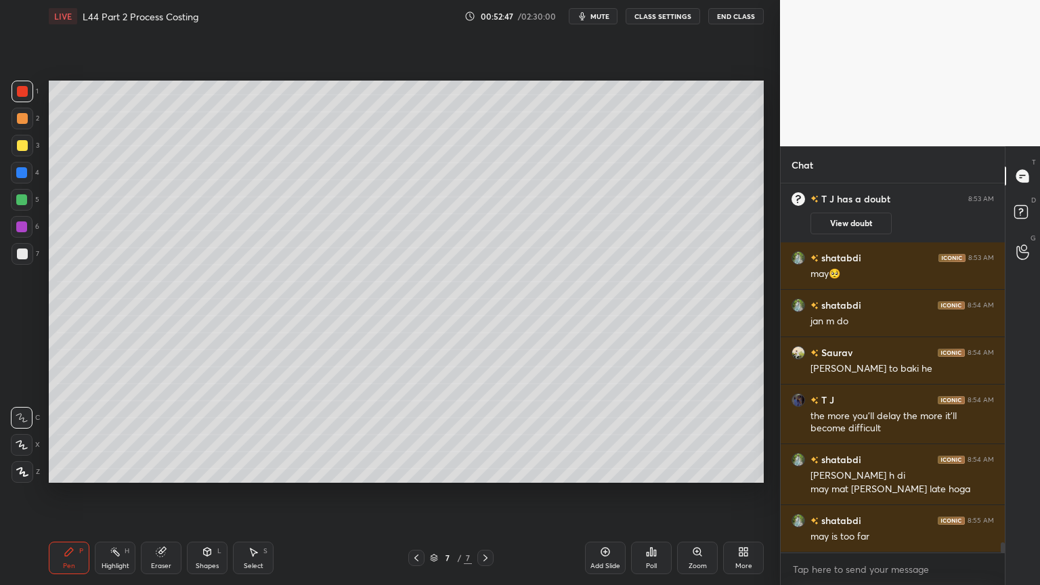
click at [26, 178] on div at bounding box center [22, 173] width 22 height 22
click at [215, 435] on div "Shapes L" at bounding box center [207, 557] width 41 height 32
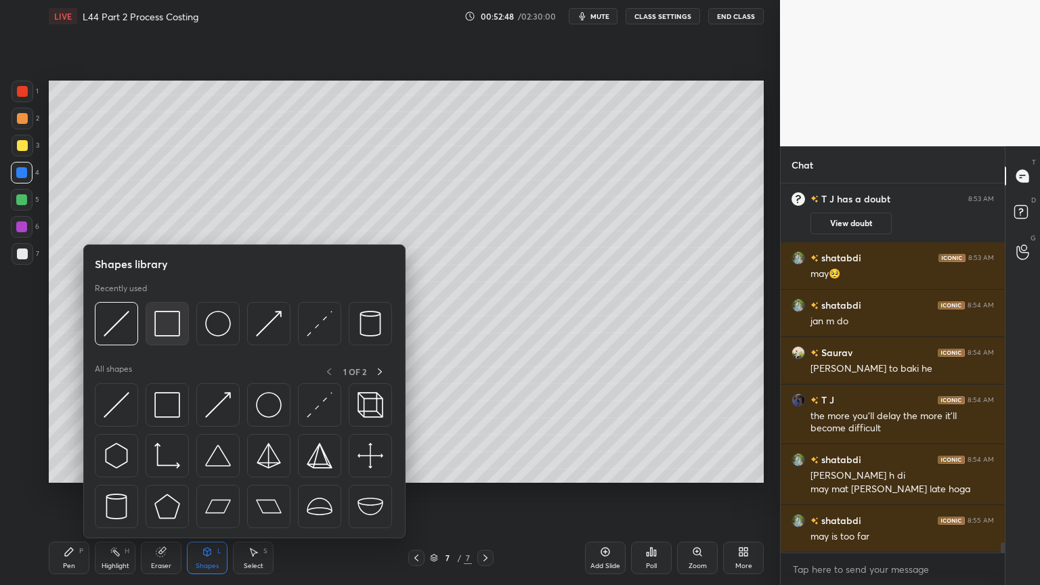
click at [169, 330] on img at bounding box center [167, 324] width 26 height 26
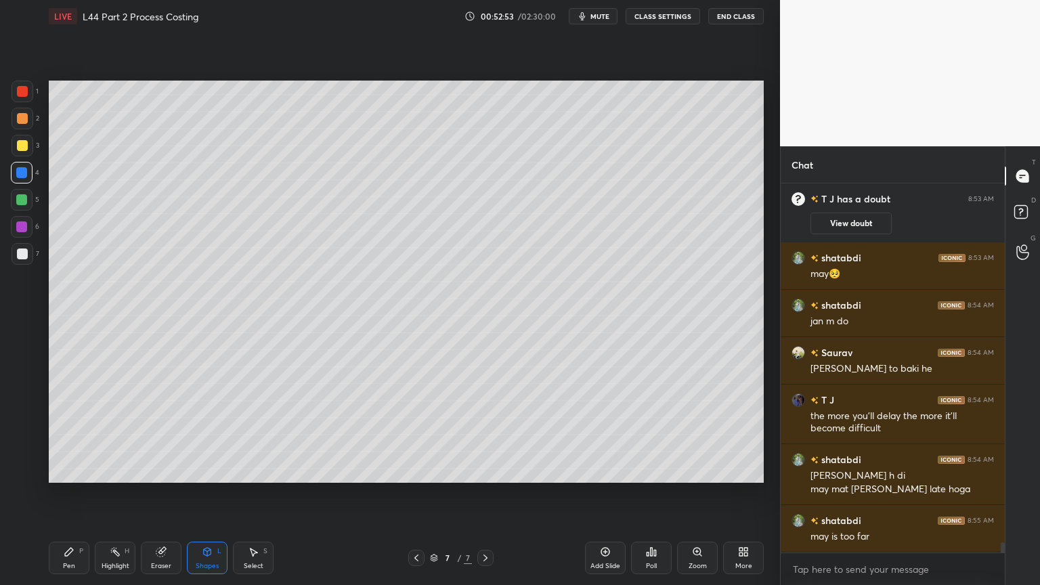
click at [419, 435] on icon at bounding box center [416, 557] width 11 height 11
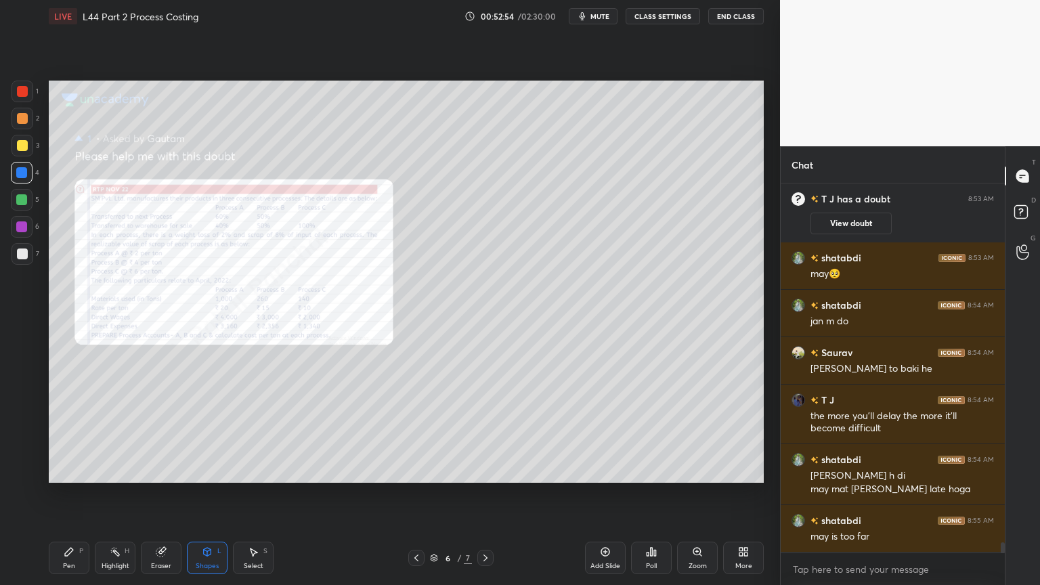
click at [67, 435] on div "Pen P Highlight H Eraser Shapes L Select S 6 / 7 Add Slide Poll Zoom More" at bounding box center [406, 558] width 715 height 54
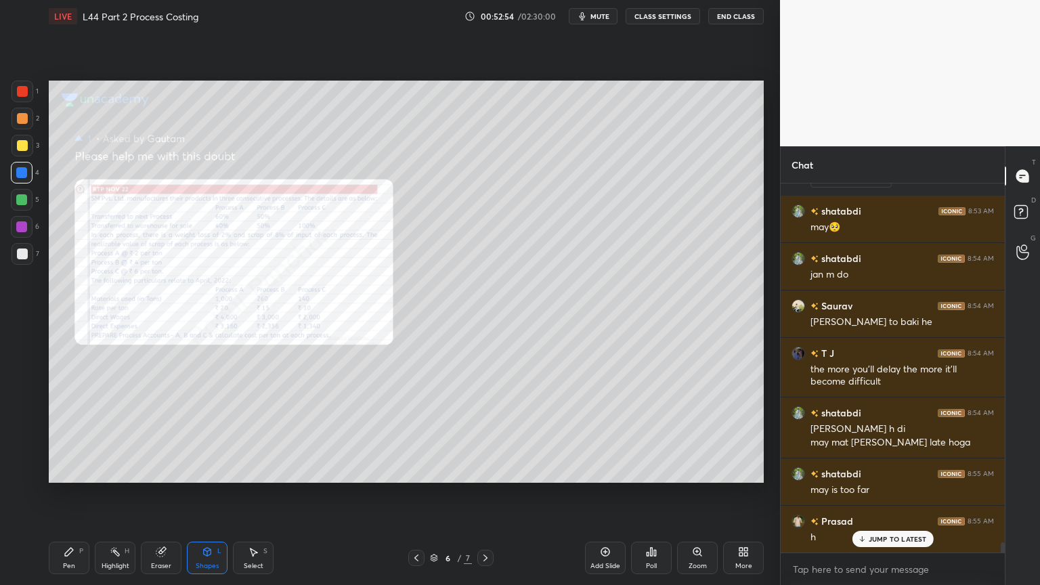
click at [65, 435] on div "Pen P" at bounding box center [69, 557] width 41 height 32
click at [72, 435] on icon at bounding box center [69, 552] width 8 height 8
click at [25, 81] on div at bounding box center [23, 92] width 22 height 22
click at [28, 95] on div at bounding box center [23, 92] width 22 height 22
click at [152, 435] on div "Eraser" at bounding box center [161, 557] width 41 height 32
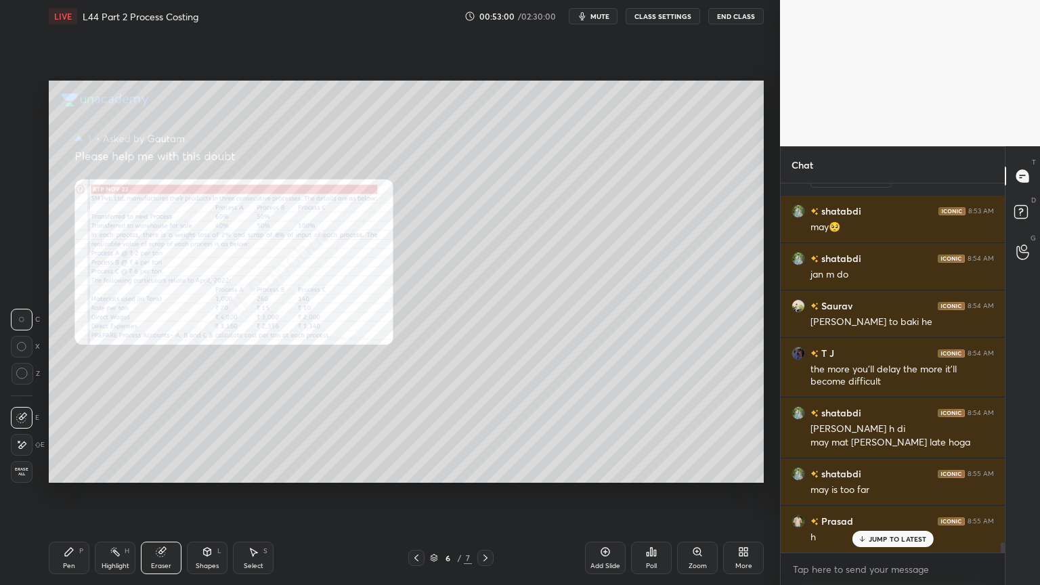
click at [29, 435] on span "Erase all" at bounding box center [22, 471] width 20 height 9
click at [76, 435] on div "Pen P" at bounding box center [69, 557] width 41 height 32
click at [692, 435] on div "Zoom" at bounding box center [697, 565] width 18 height 7
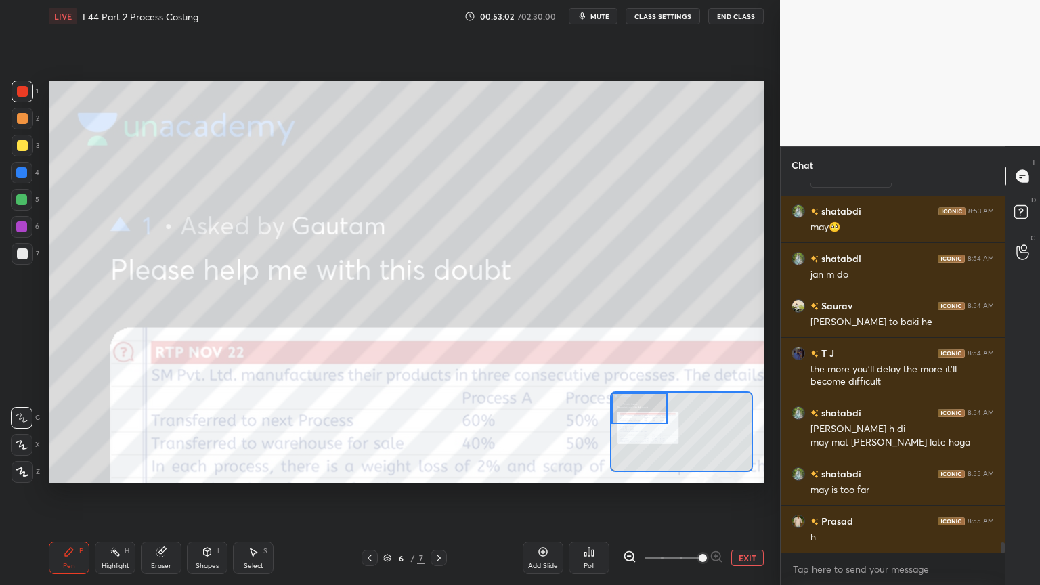
scroll to position [13049, 0]
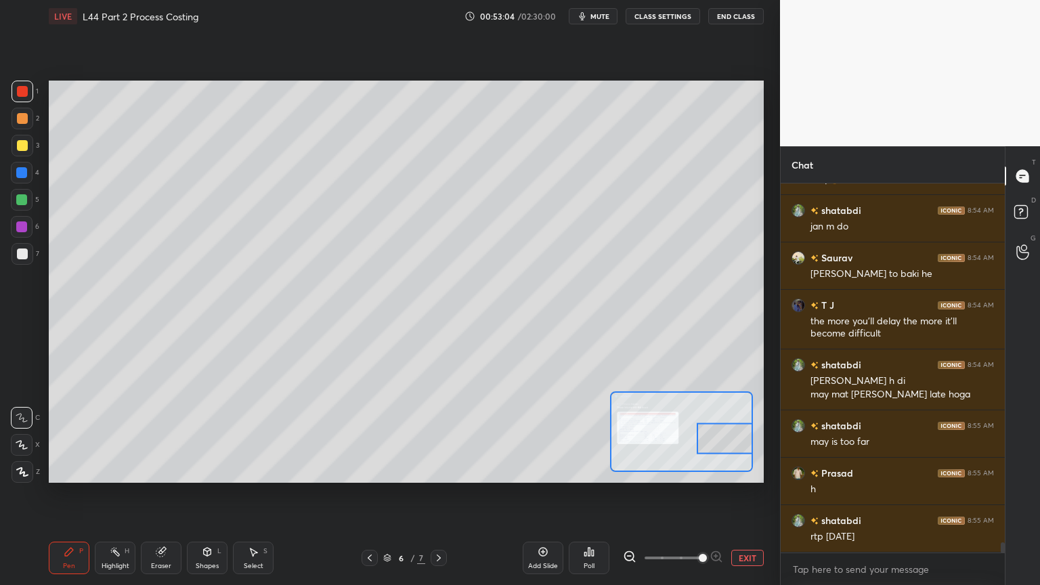
click at [55, 435] on div "Pen P" at bounding box center [69, 557] width 41 height 32
click at [154, 435] on div "Eraser" at bounding box center [161, 557] width 41 height 32
click at [28, 435] on span "Erase all" at bounding box center [22, 471] width 20 height 9
click at [62, 435] on div "Pen P Highlight H Eraser Shapes L Select S 6 / 7 Add Slide Poll EXIT" at bounding box center [406, 558] width 715 height 54
click at [743, 435] on button "EXIT" at bounding box center [747, 558] width 32 height 16
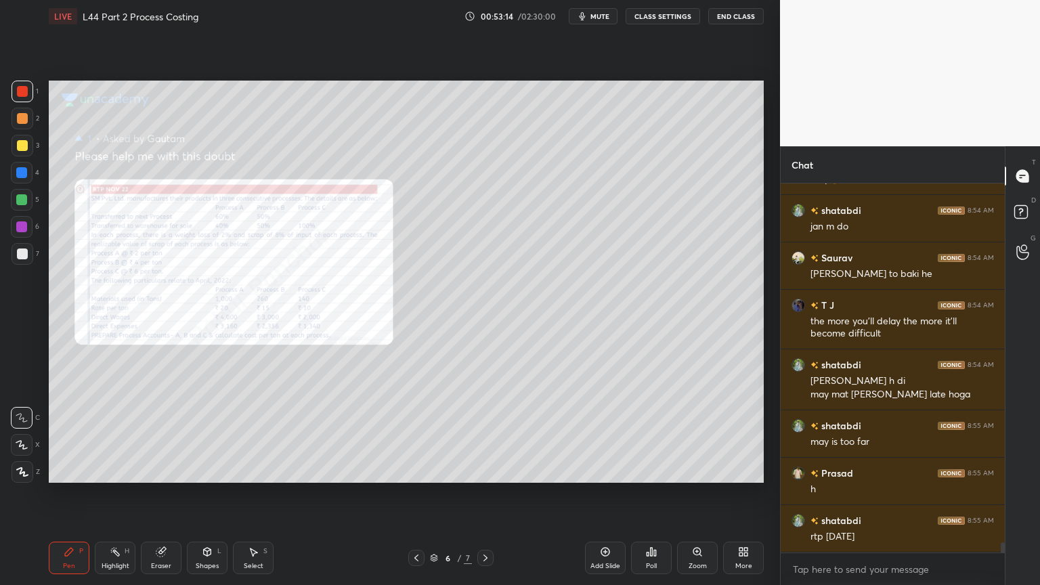
scroll to position [13096, 0]
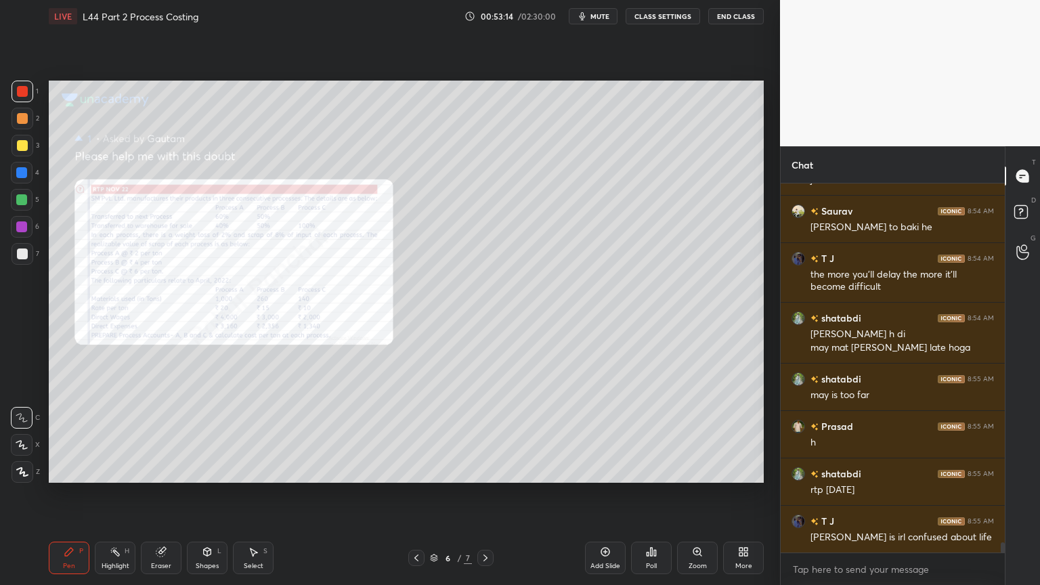
click at [693, 435] on icon at bounding box center [697, 551] width 11 height 11
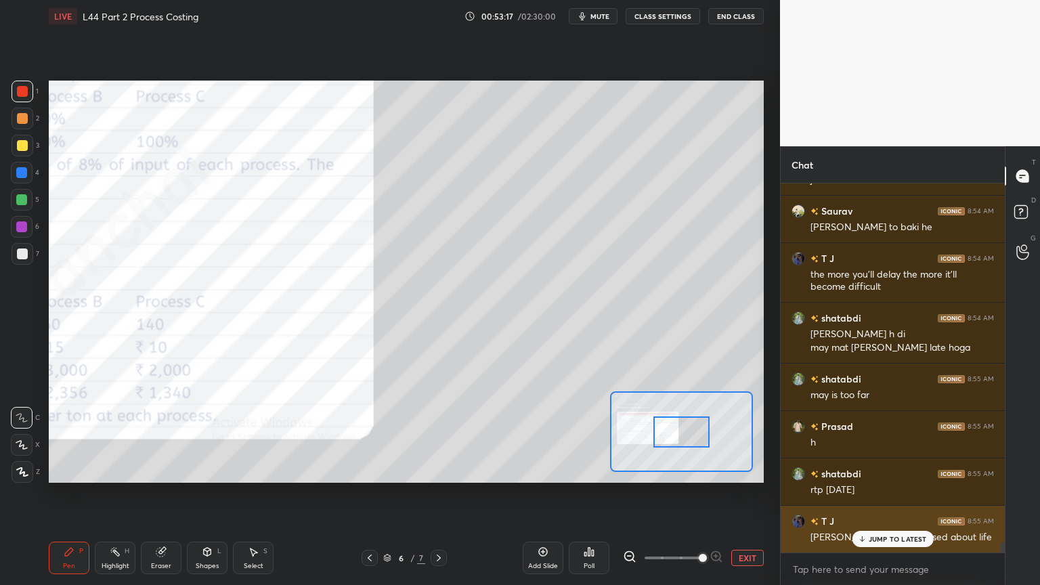
click at [880, 435] on div "JUMP TO LATEST" at bounding box center [891, 539] width 81 height 16
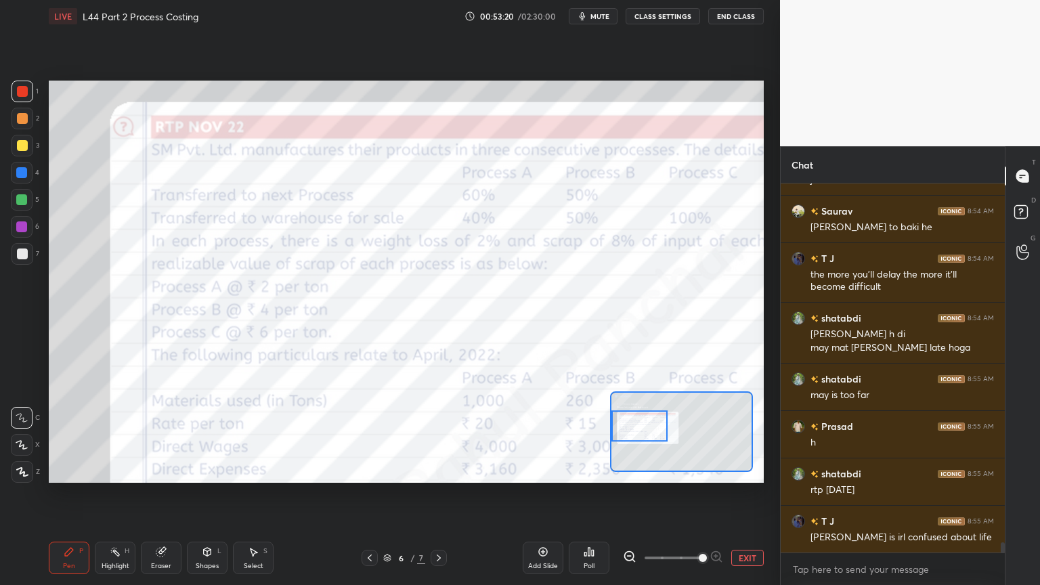
click at [633, 435] on icon at bounding box center [629, 556] width 9 height 9
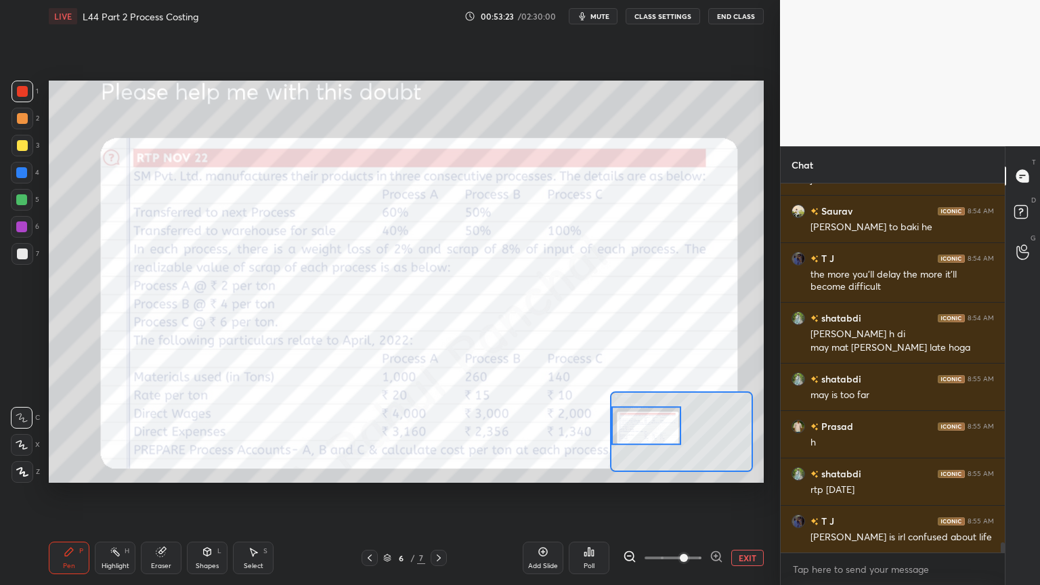
click at [60, 435] on div "Pen P" at bounding box center [69, 557] width 41 height 32
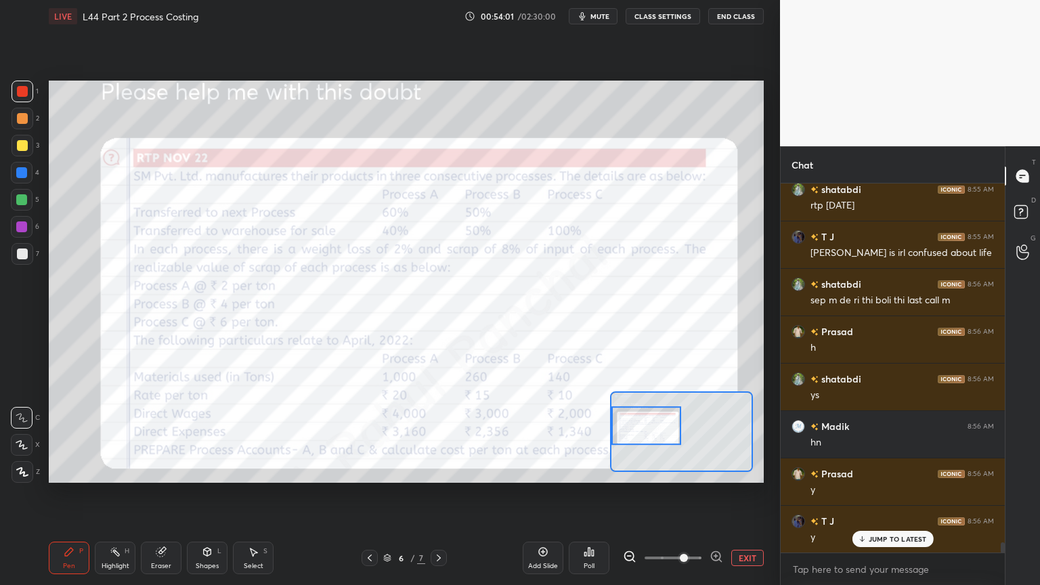
scroll to position [13428, 0]
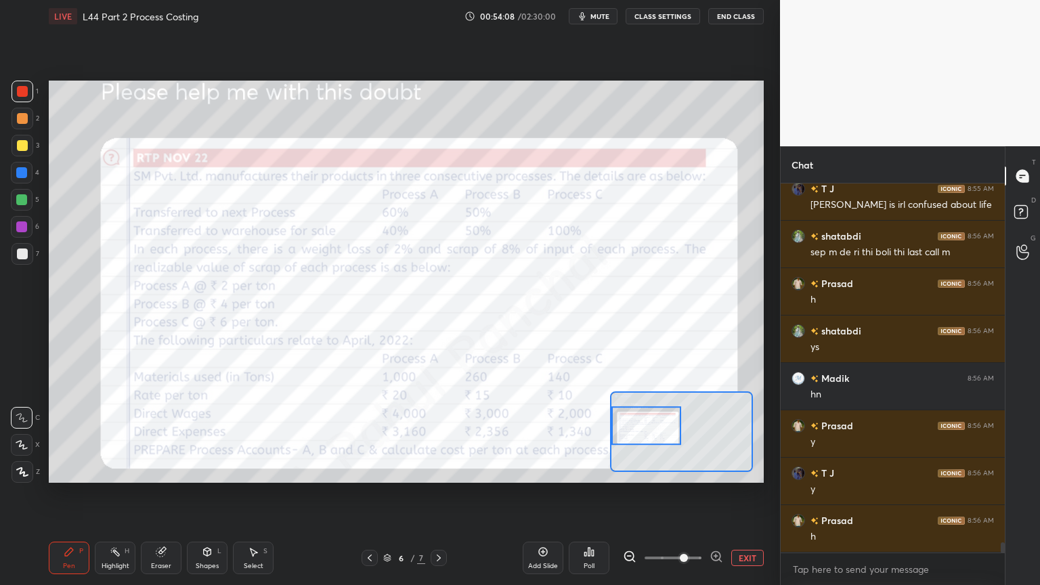
click at [28, 96] on div at bounding box center [23, 92] width 22 height 22
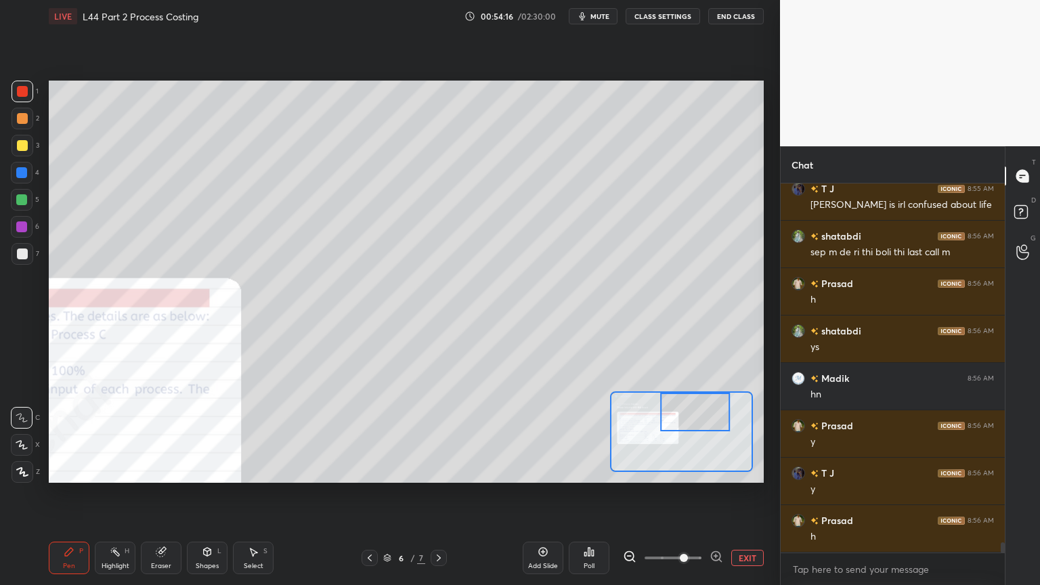
scroll to position [13475, 0]
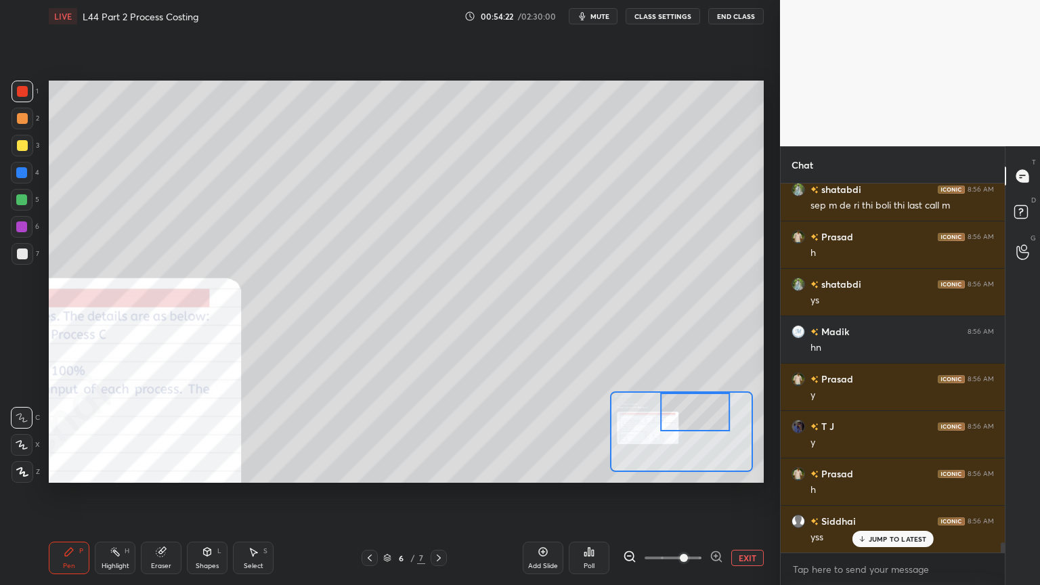
click at [154, 435] on div "Eraser" at bounding box center [161, 557] width 41 height 32
click at [28, 435] on span "Erase all" at bounding box center [22, 471] width 20 height 9
click at [77, 435] on div "Pen P" at bounding box center [69, 557] width 41 height 32
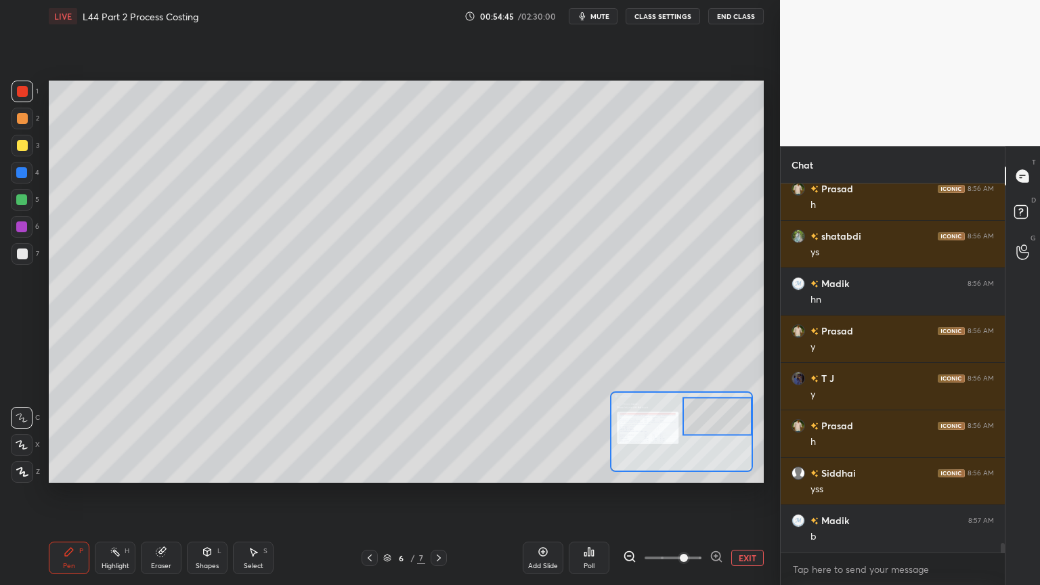
scroll to position [13536, 0]
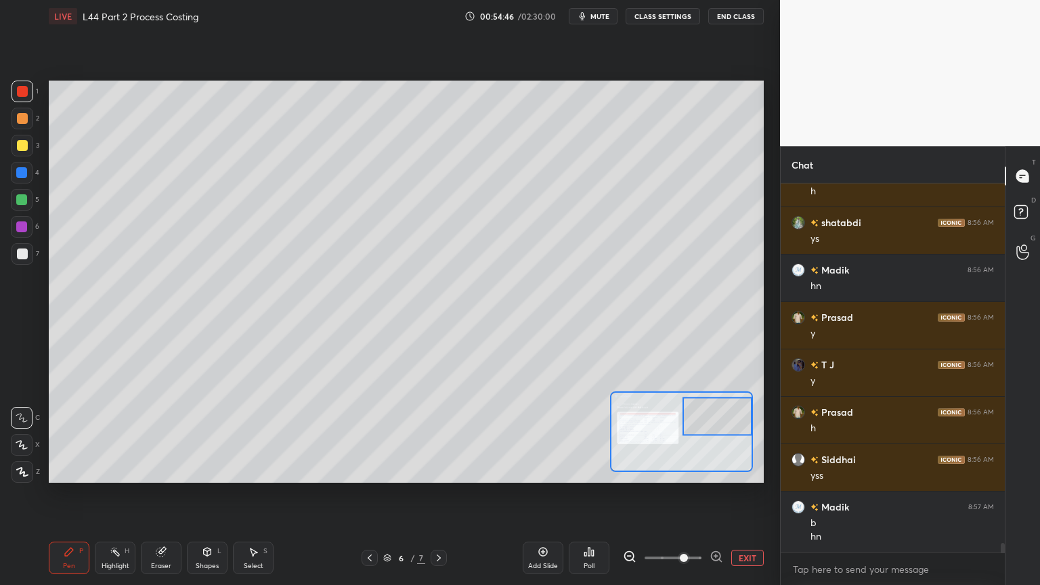
click at [163, 435] on div "Eraser" at bounding box center [161, 565] width 20 height 7
click at [19, 435] on span "Erase all" at bounding box center [22, 471] width 20 height 9
click at [64, 435] on div "Pen P Highlight H Eraser Shapes L Select S 6 / 7 Add Slide Poll EXIT" at bounding box center [406, 558] width 715 height 54
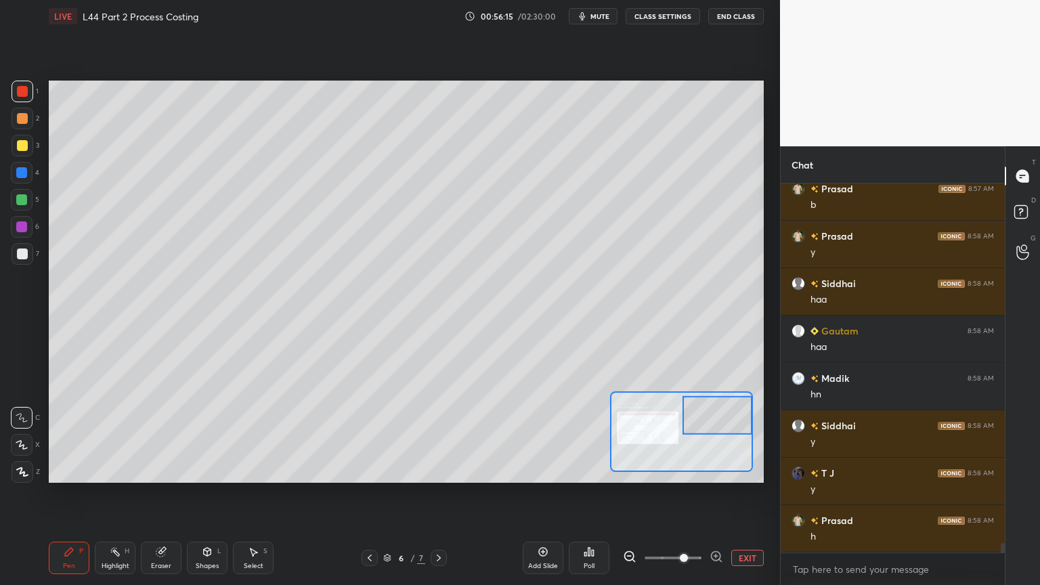
scroll to position [13962, 0]
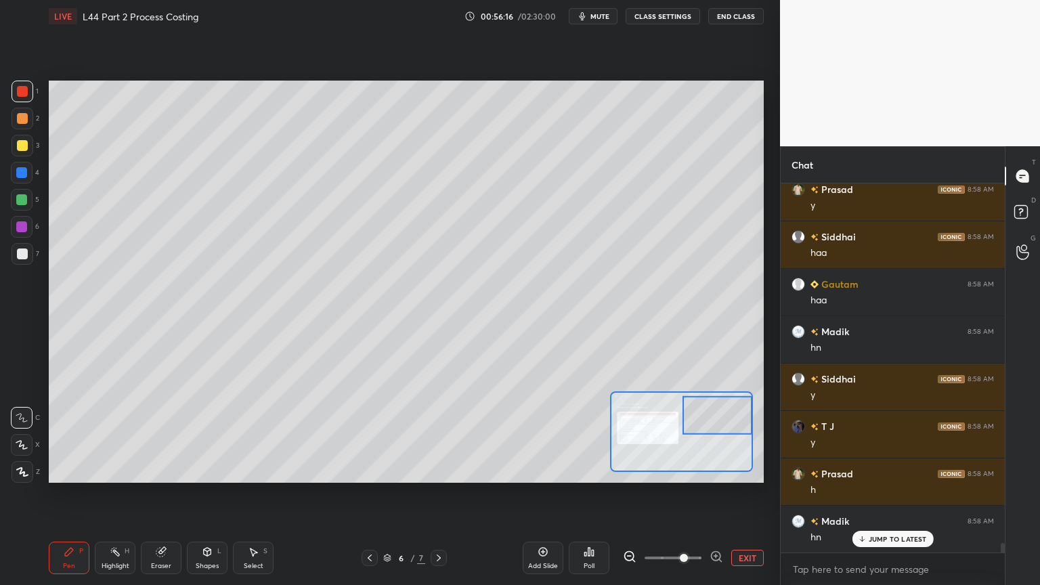
click at [153, 435] on div "Eraser" at bounding box center [161, 557] width 41 height 32
click at [16, 435] on div "Erase all" at bounding box center [22, 472] width 22 height 22
click at [46, 435] on div "LIVE L44 Part 2 Process Costing 00:56:17 / 02:30:00 mute CLASS SETTINGS End Cla…" at bounding box center [406, 292] width 726 height 585
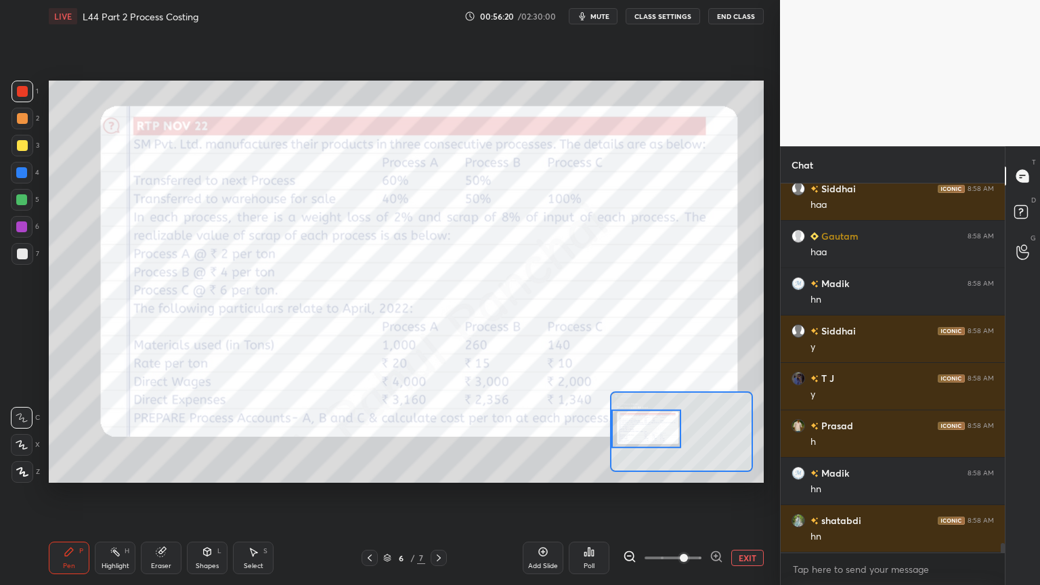
click at [38, 435] on div "1 2 3 4 5 6 7 C X Z C X Z E E Erase all H H LIVE L44 Part 2 Process Costing 00:…" at bounding box center [384, 292] width 769 height 585
click at [210, 435] on icon at bounding box center [207, 551] width 11 height 11
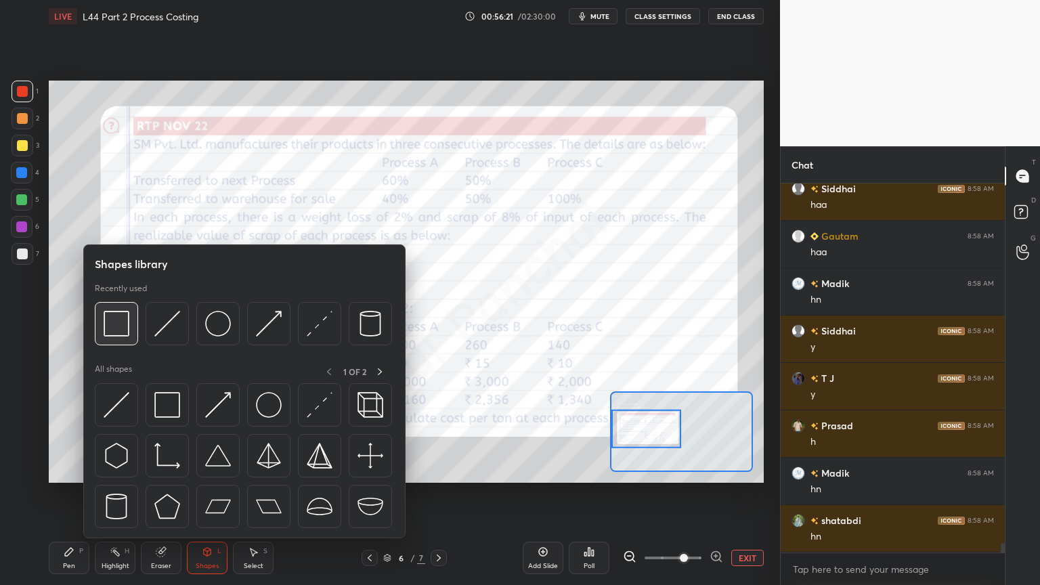
click at [125, 319] on img at bounding box center [117, 324] width 26 height 26
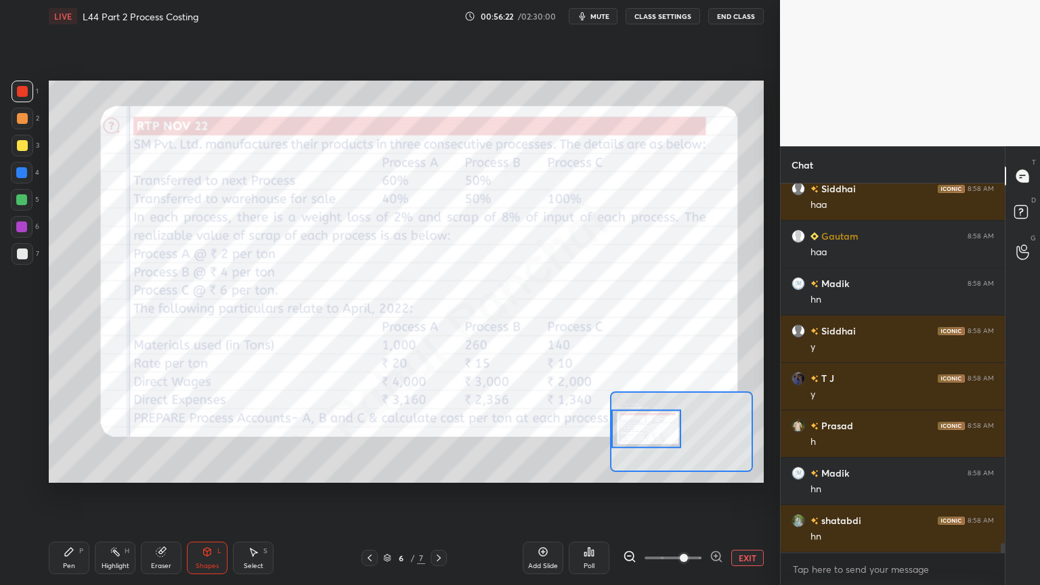
scroll to position [14057, 0]
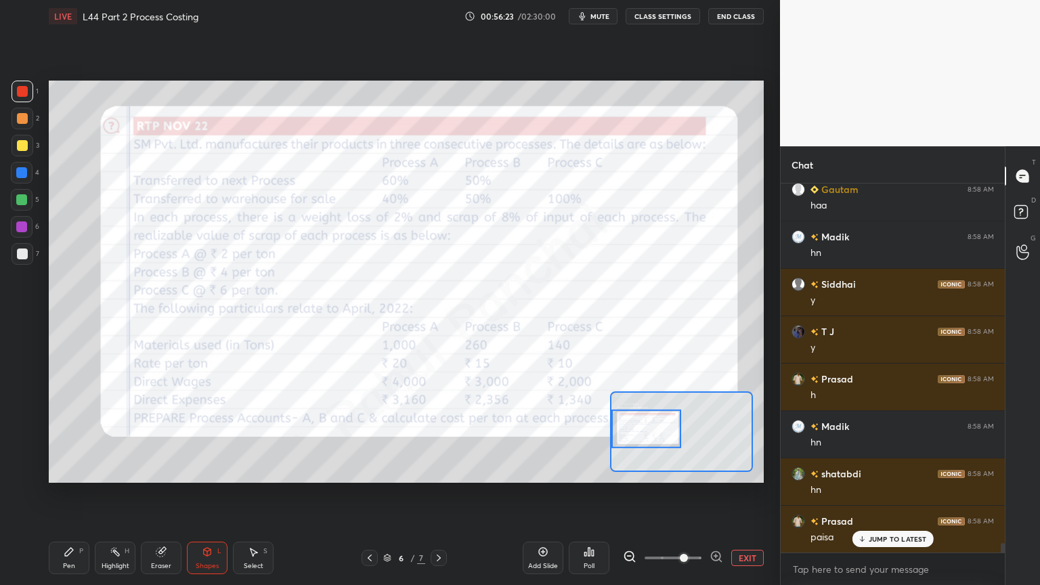
click at [68, 435] on div "Pen P" at bounding box center [69, 557] width 41 height 32
click at [163, 435] on icon at bounding box center [161, 550] width 7 height 7
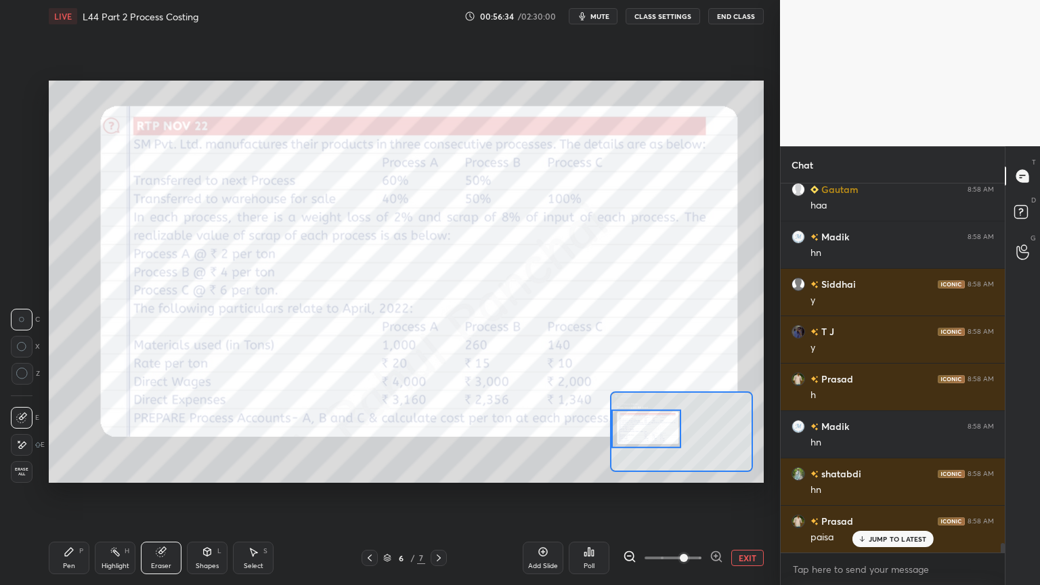
click at [17, 435] on span "Erase all" at bounding box center [22, 471] width 20 height 9
click at [59, 435] on div "Pen P Highlight H Eraser Shapes L Select S 6 / 7 Add Slide Poll EXIT" at bounding box center [406, 558] width 715 height 54
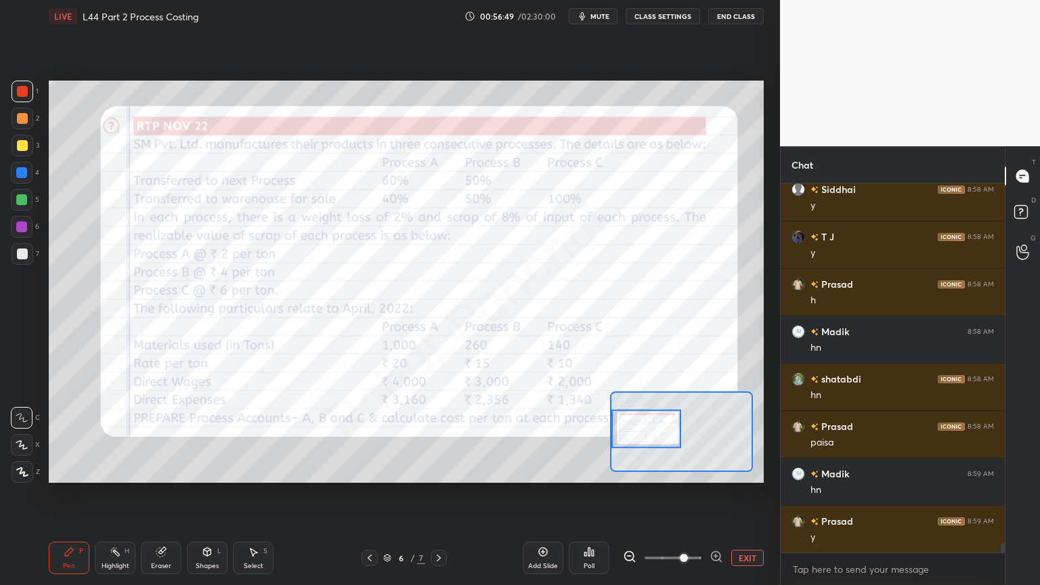
scroll to position [14165, 0]
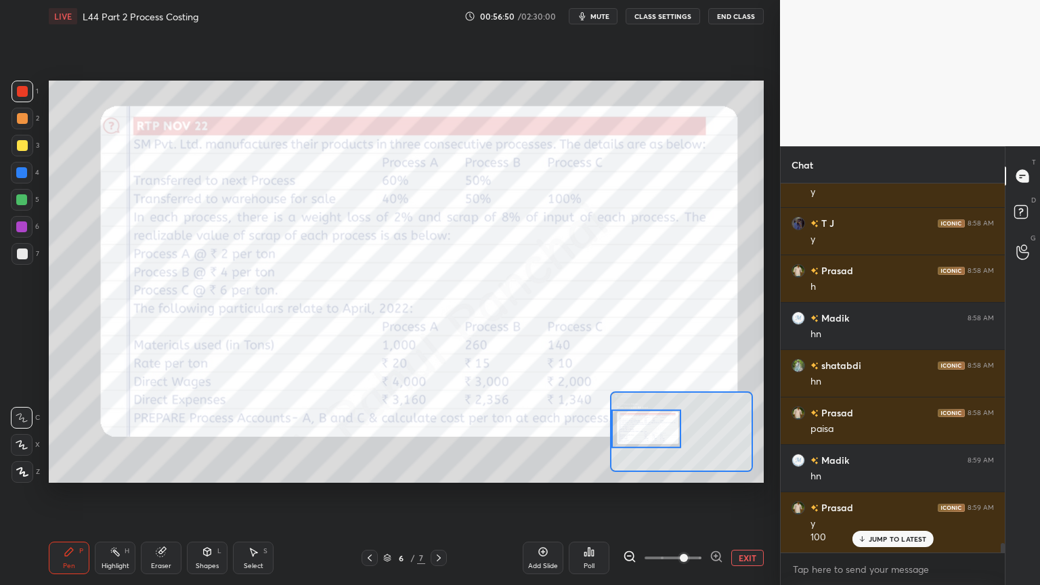
click at [164, 435] on icon at bounding box center [161, 551] width 11 height 11
click at [19, 435] on span "Erase all" at bounding box center [22, 471] width 20 height 9
click at [158, 435] on icon at bounding box center [161, 551] width 11 height 11
click at [23, 435] on span "Erase all" at bounding box center [22, 471] width 20 height 9
click at [57, 435] on div "Pen P Highlight H Eraser Shapes L Select S 6 / 7 Add Slide Poll EXIT" at bounding box center [406, 558] width 715 height 54
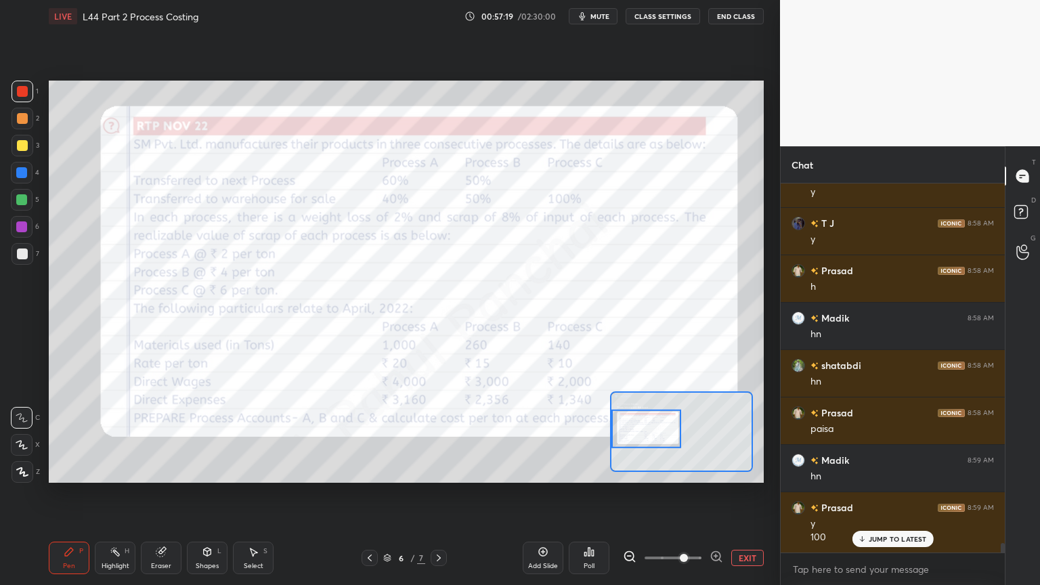
click at [160, 435] on div "Eraser" at bounding box center [161, 557] width 41 height 32
click at [18, 435] on span "Erase all" at bounding box center [22, 471] width 20 height 9
click at [61, 435] on div "Pen P" at bounding box center [69, 557] width 41 height 32
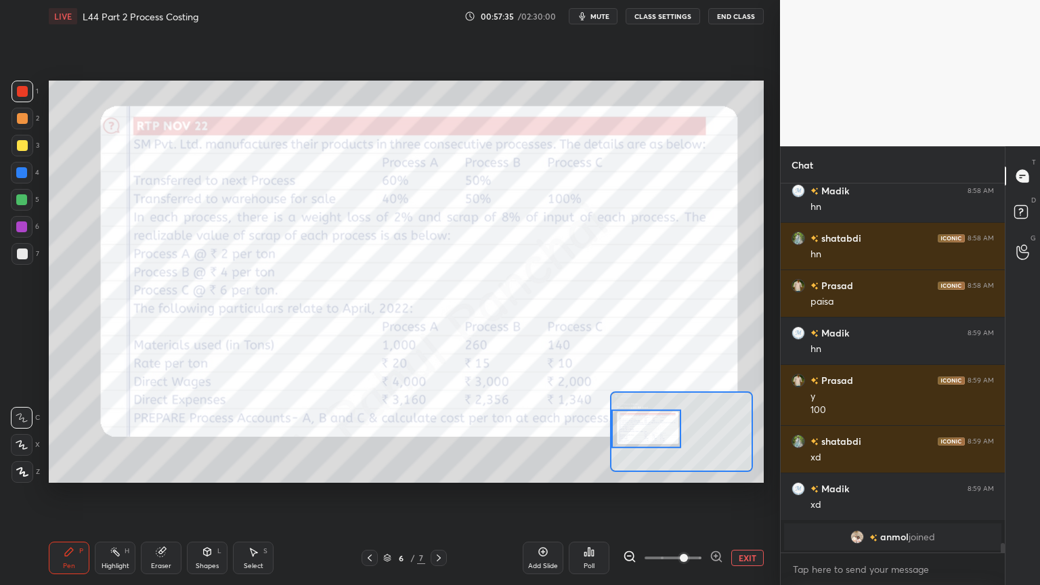
scroll to position [14341, 0]
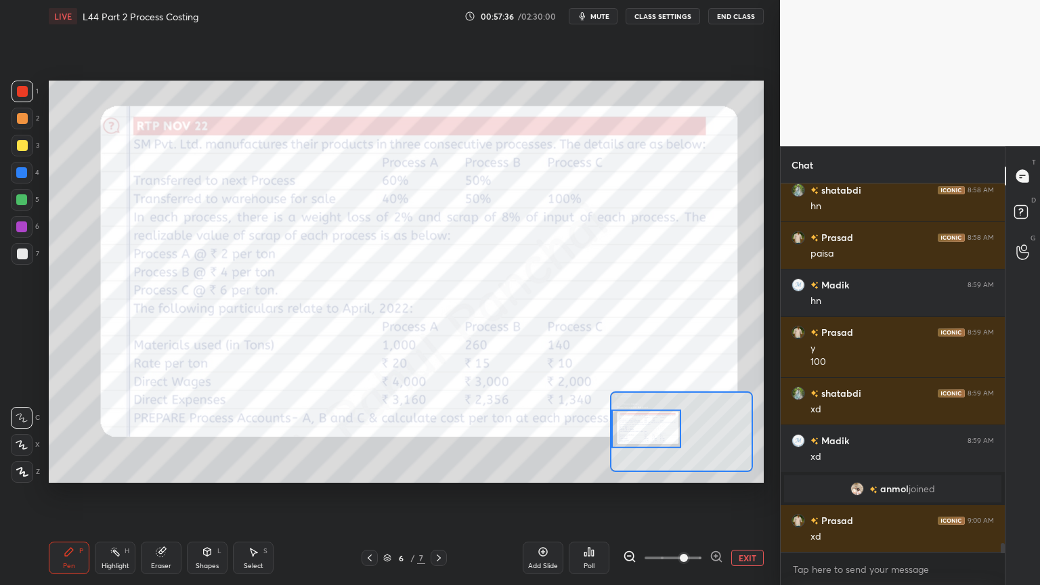
click at [154, 435] on div "Setting up your live class Poll for secs No correct answer Start poll" at bounding box center [406, 281] width 726 height 498
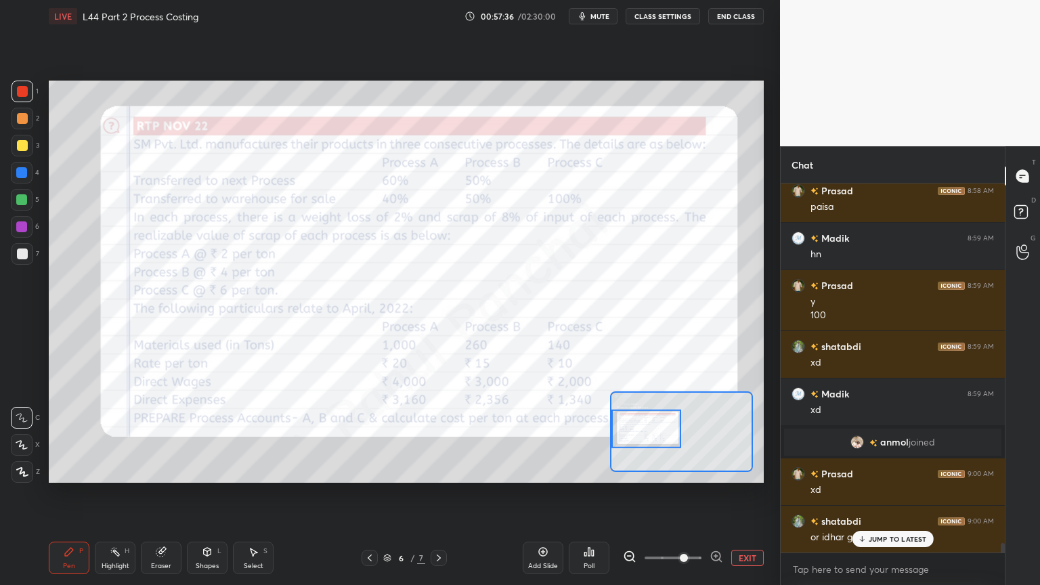
click at [162, 435] on div "Eraser" at bounding box center [161, 557] width 41 height 32
click at [20, 435] on span "Erase all" at bounding box center [22, 471] width 20 height 9
click at [68, 435] on div "Pen P Highlight H Eraser Shapes L Select S 6 / 7 Add Slide Poll EXIT" at bounding box center [406, 558] width 715 height 54
click at [78, 435] on div "Pen P" at bounding box center [69, 557] width 41 height 32
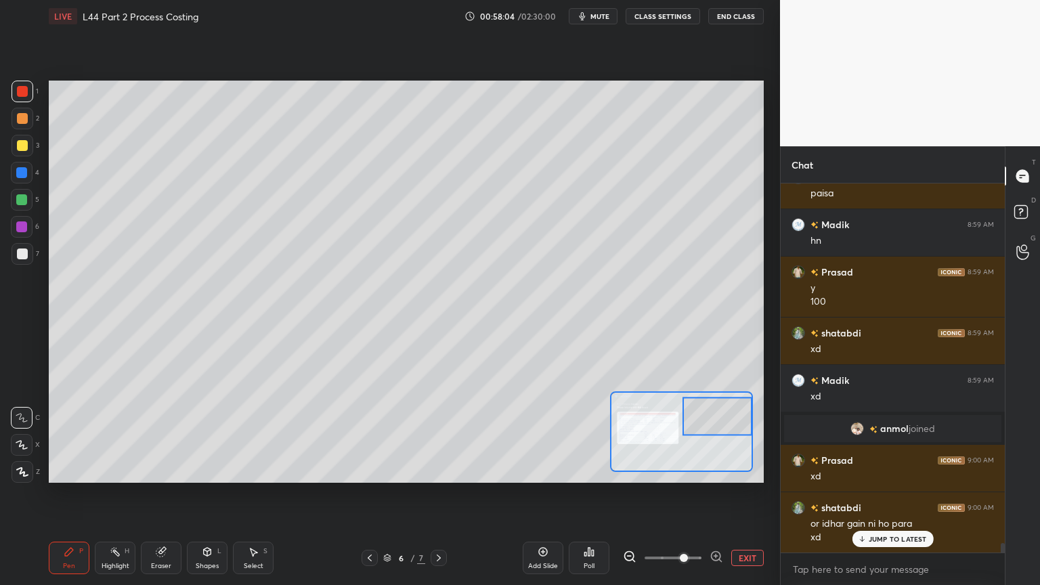
scroll to position [14449, 0]
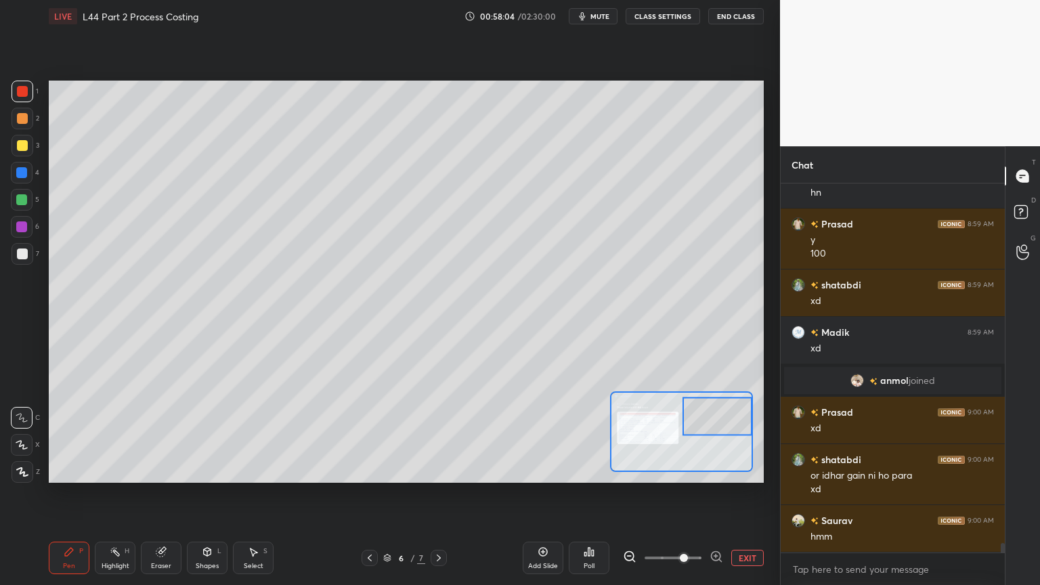
click at [157, 435] on icon at bounding box center [160, 552] width 9 height 9
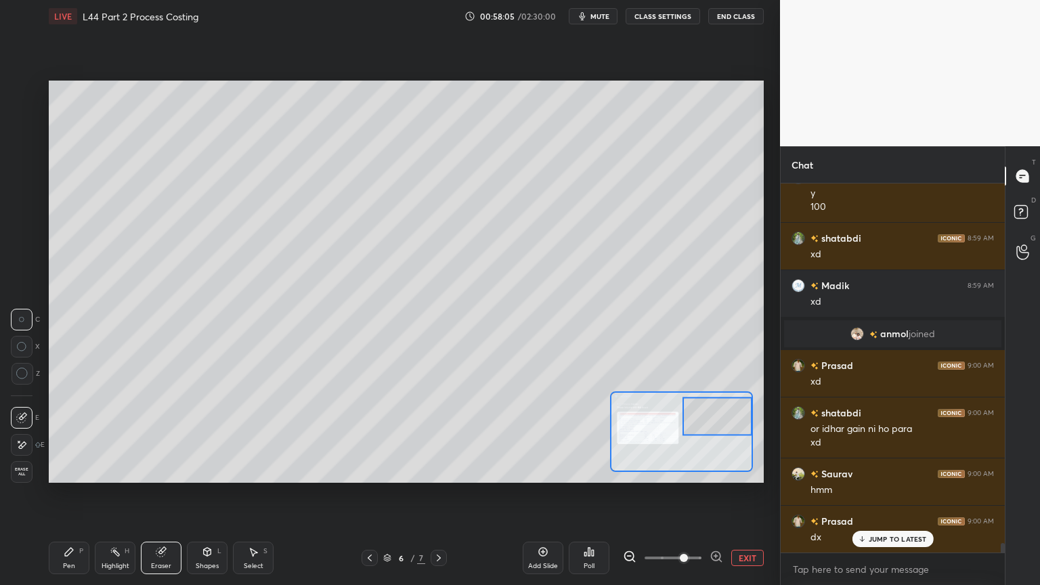
click at [18, 435] on span "Erase all" at bounding box center [22, 471] width 20 height 9
click at [67, 435] on div "Setting up your live class Poll for secs No correct answer Start poll" at bounding box center [406, 281] width 726 height 498
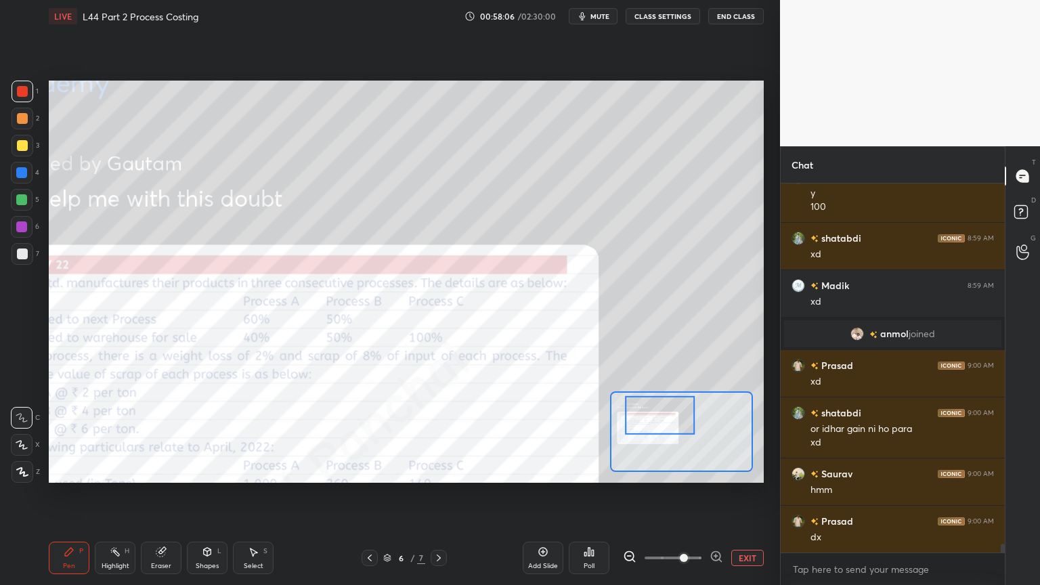
scroll to position [14544, 0]
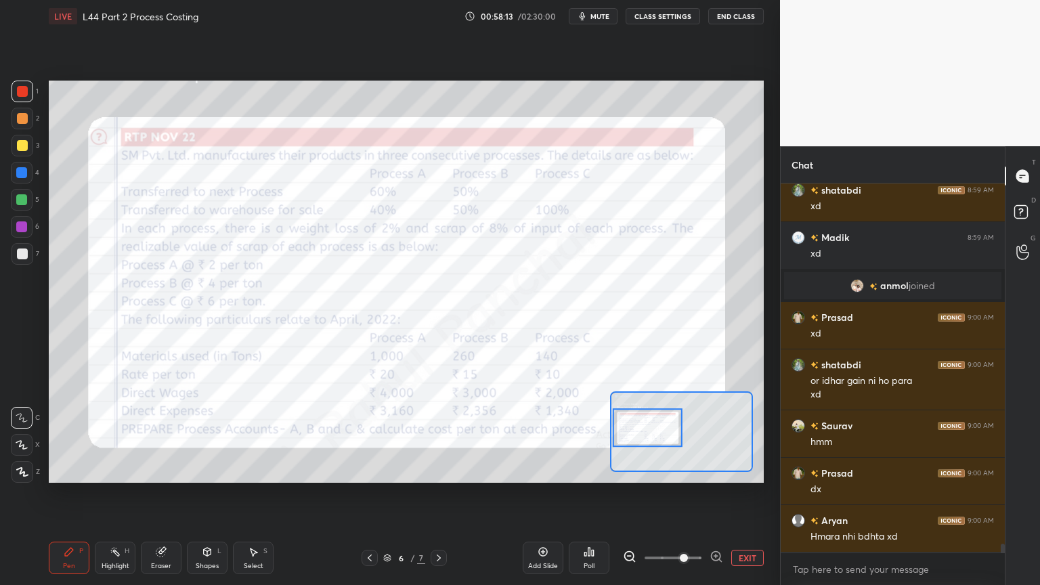
click at [166, 435] on icon at bounding box center [161, 551] width 11 height 11
click at [200, 435] on div "Shapes L" at bounding box center [207, 557] width 41 height 32
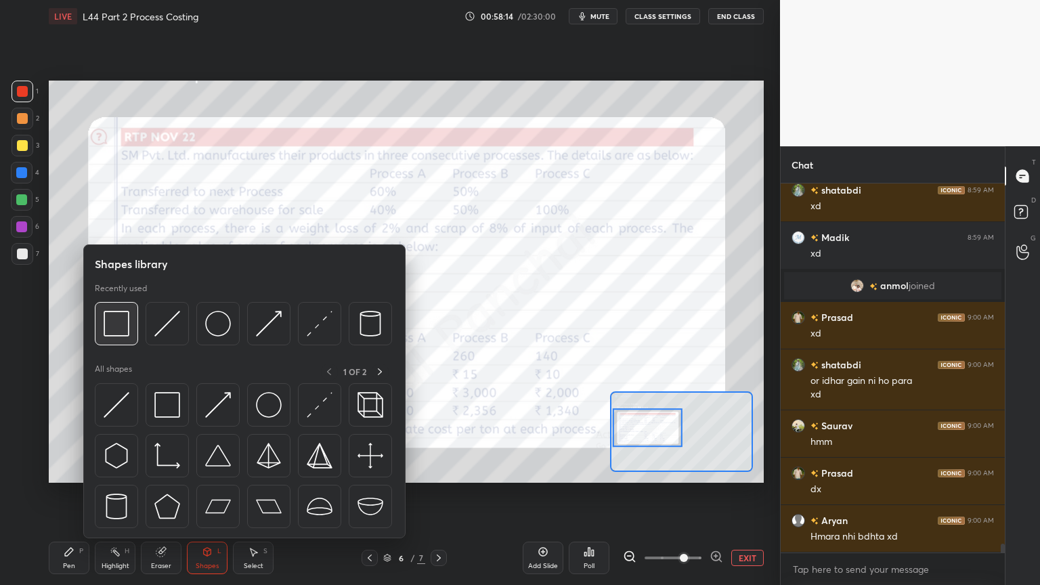
click at [99, 324] on div at bounding box center [116, 323] width 43 height 43
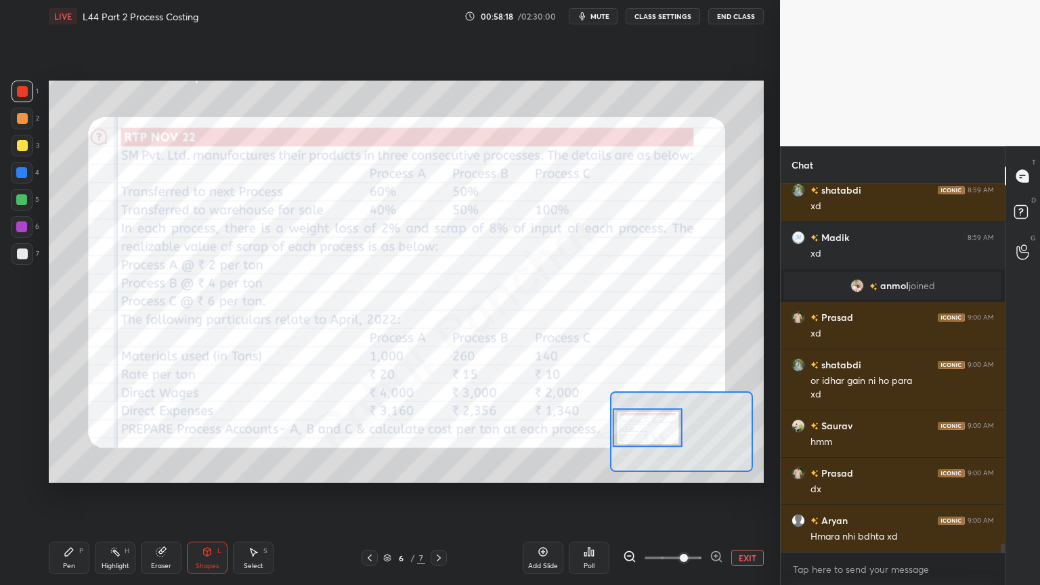
click at [67, 435] on icon at bounding box center [69, 552] width 8 height 8
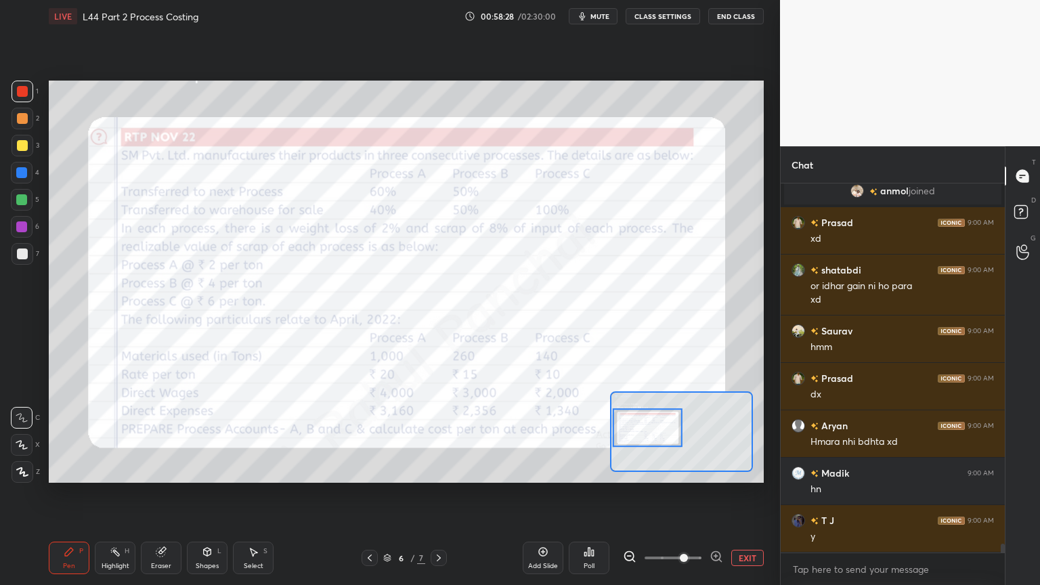
scroll to position [14685, 0]
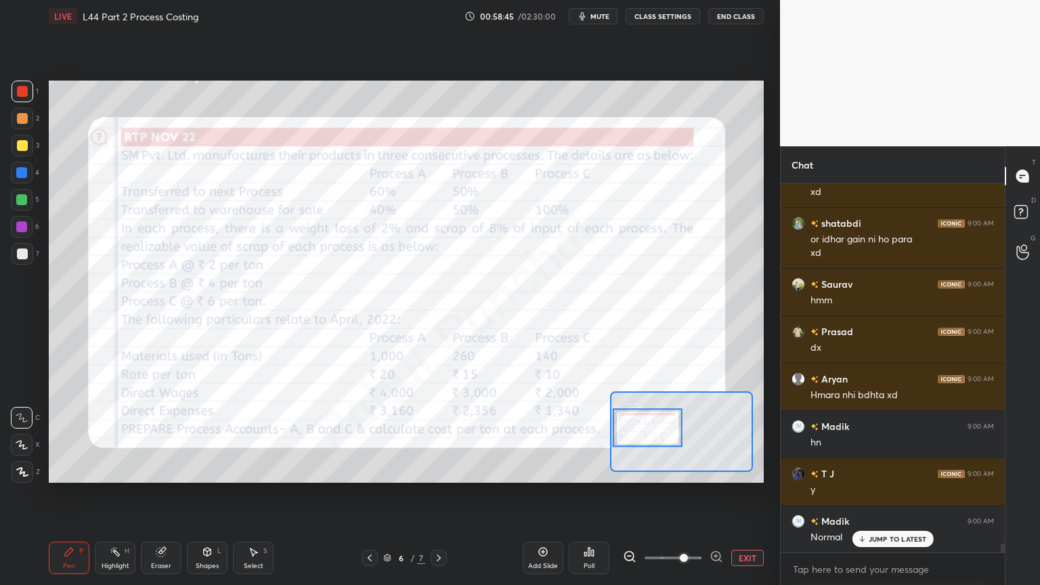
click at [158, 435] on div "Eraser" at bounding box center [161, 557] width 41 height 32
click at [24, 435] on span "Erase all" at bounding box center [22, 471] width 20 height 9
click at [64, 435] on div "Setting up your live class Poll for secs No correct answer Start poll" at bounding box center [406, 281] width 726 height 498
click at [435, 435] on div at bounding box center [438, 558] width 16 height 16
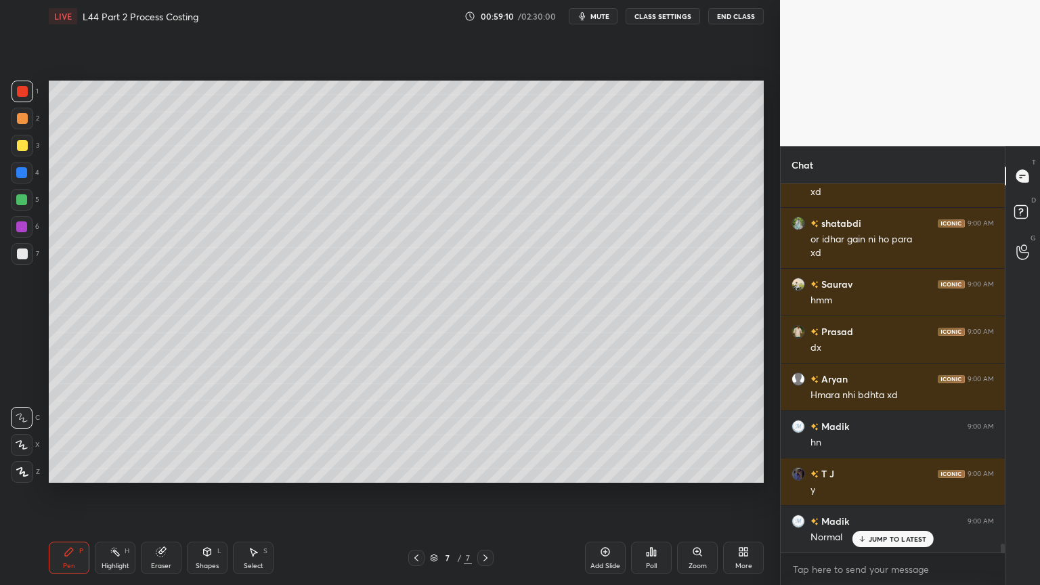
click at [28, 153] on div at bounding box center [23, 146] width 22 height 22
click at [22, 97] on div at bounding box center [23, 92] width 22 height 22
click at [196, 435] on div "Shapes L" at bounding box center [207, 557] width 41 height 32
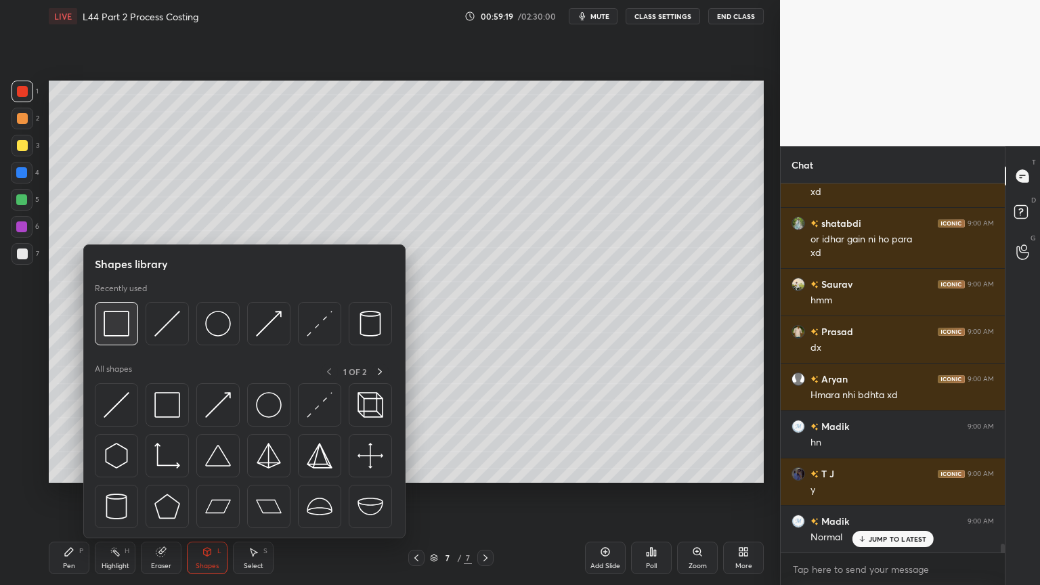
click at [123, 330] on img at bounding box center [117, 324] width 26 height 26
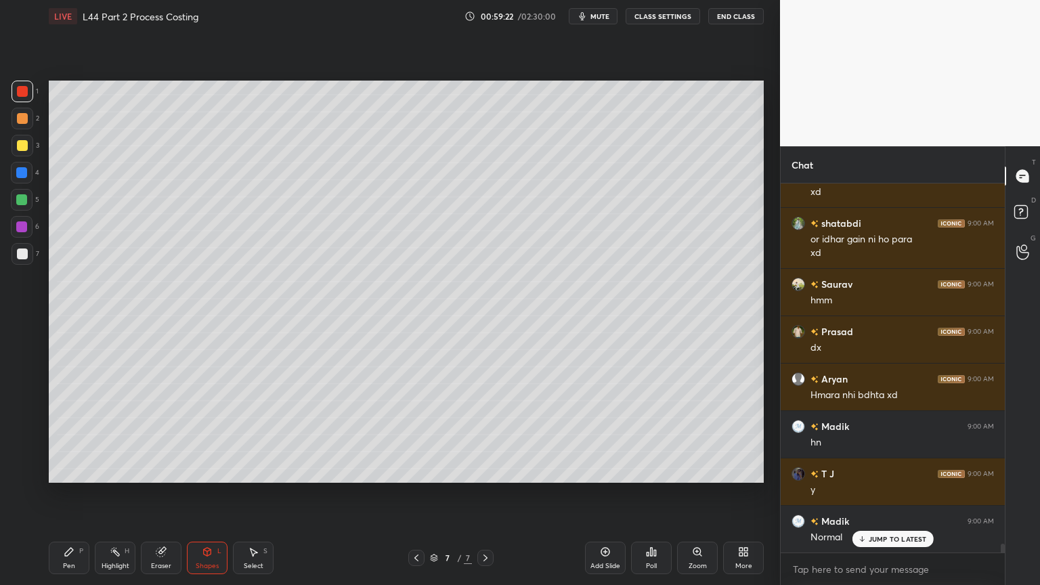
click at [26, 179] on div at bounding box center [22, 173] width 22 height 22
click at [208, 435] on icon at bounding box center [207, 552] width 7 height 8
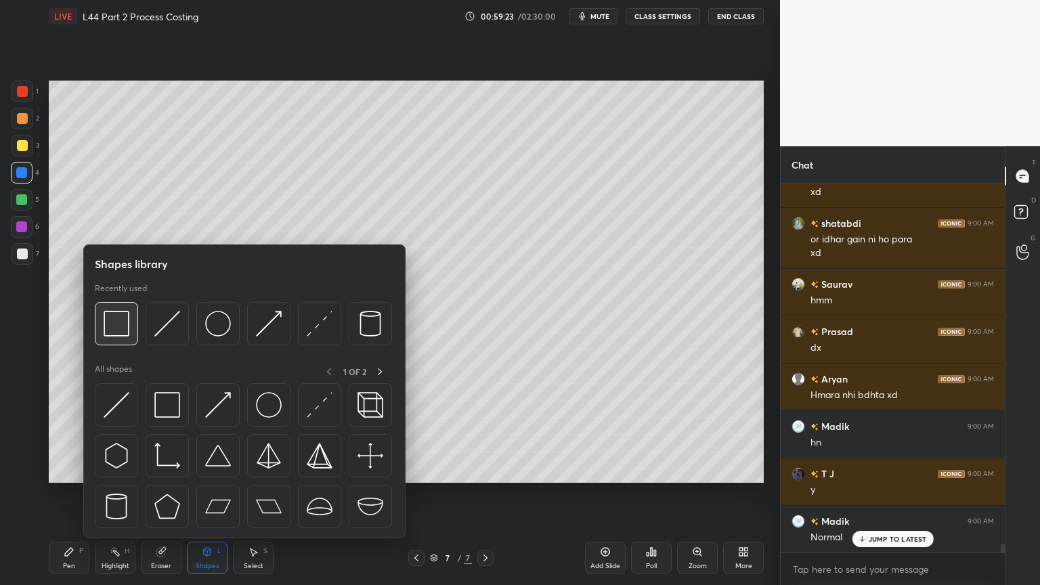
click at [133, 326] on div at bounding box center [116, 323] width 43 height 43
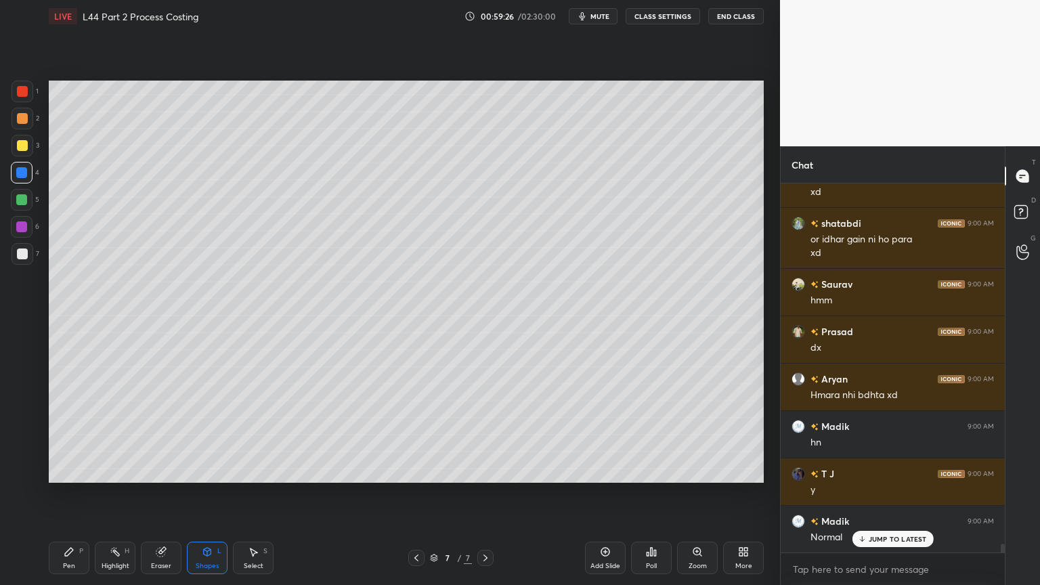
click at [200, 435] on div "Shapes L" at bounding box center [207, 557] width 41 height 32
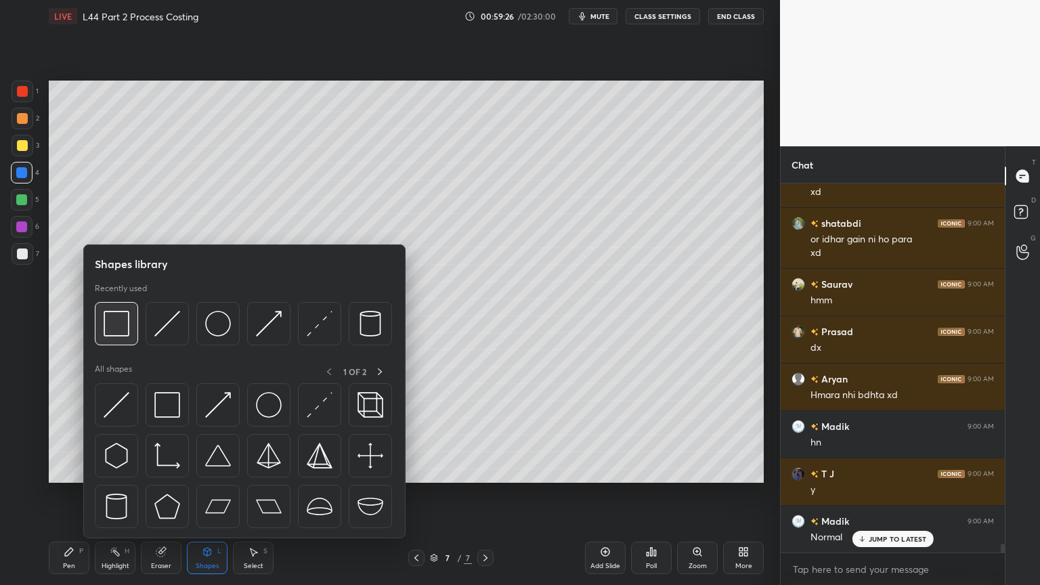
click at [116, 327] on img at bounding box center [117, 324] width 26 height 26
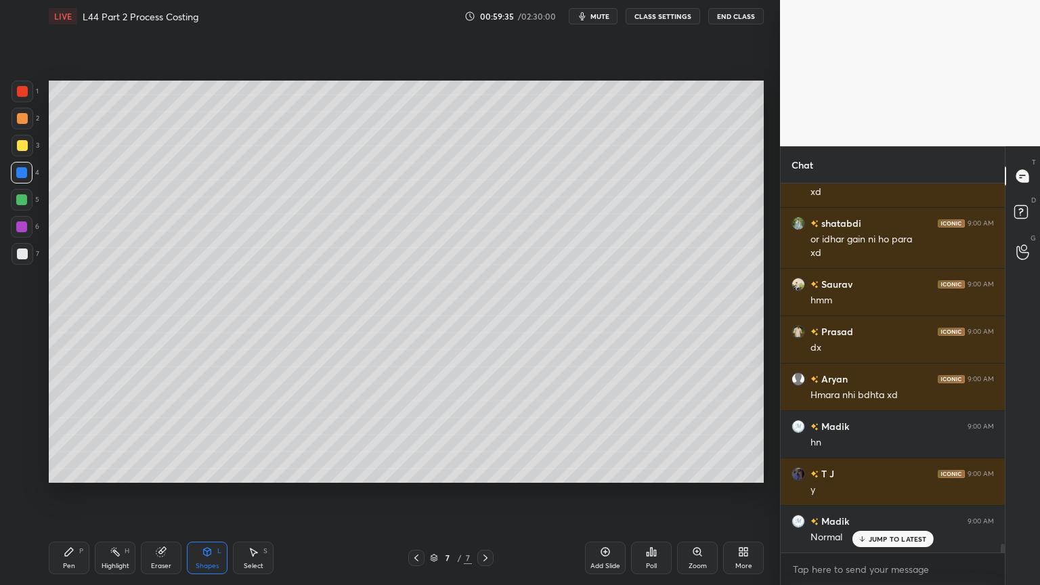
click at [202, 435] on icon at bounding box center [207, 551] width 11 height 11
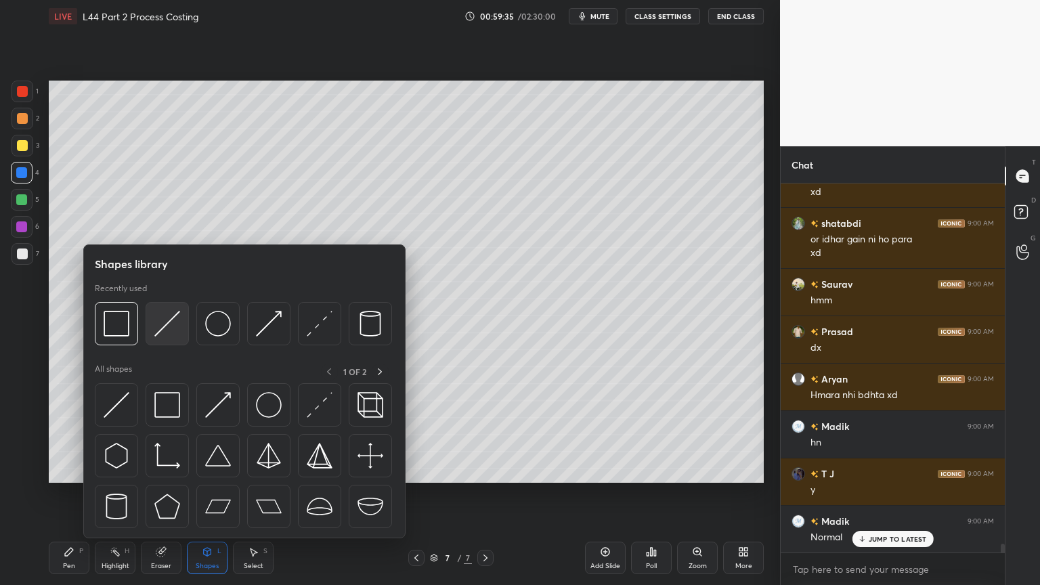
click at [162, 330] on img at bounding box center [167, 324] width 26 height 26
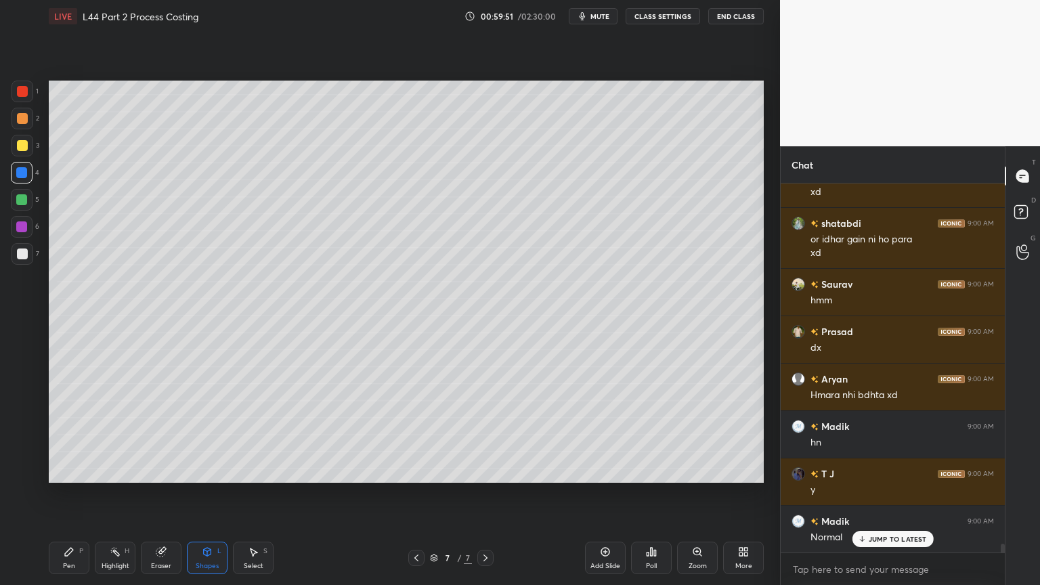
click at [76, 435] on div "Pen P" at bounding box center [69, 557] width 41 height 32
click at [16, 149] on div at bounding box center [23, 146] width 22 height 22
click at [29, 120] on div at bounding box center [23, 119] width 22 height 22
click at [19, 149] on div at bounding box center [22, 145] width 11 height 11
click at [24, 128] on div at bounding box center [23, 119] width 22 height 22
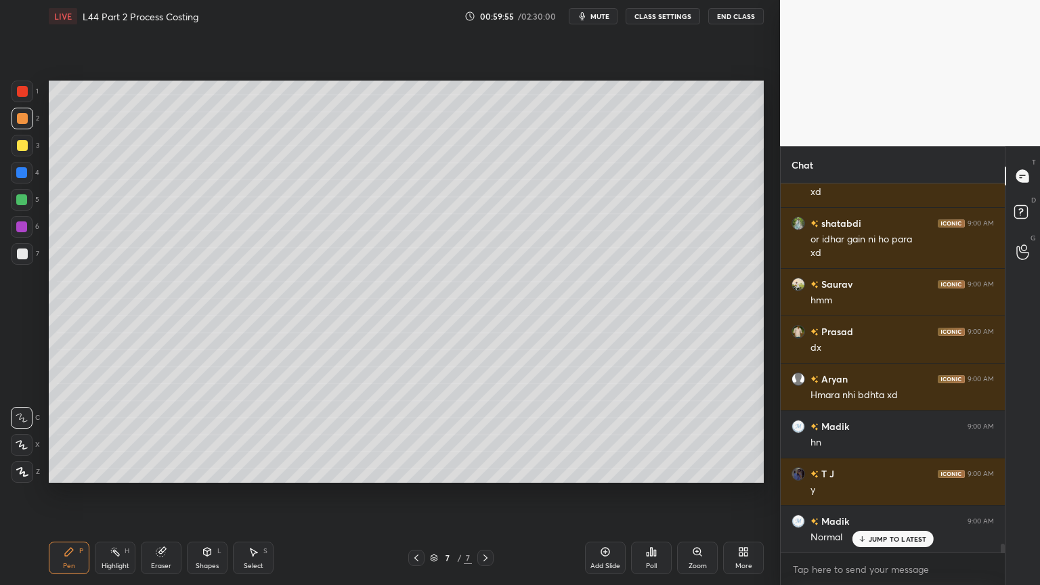
click at [22, 151] on div at bounding box center [23, 146] width 22 height 22
click at [20, 125] on div at bounding box center [23, 119] width 22 height 22
click at [252, 435] on icon at bounding box center [253, 552] width 7 height 8
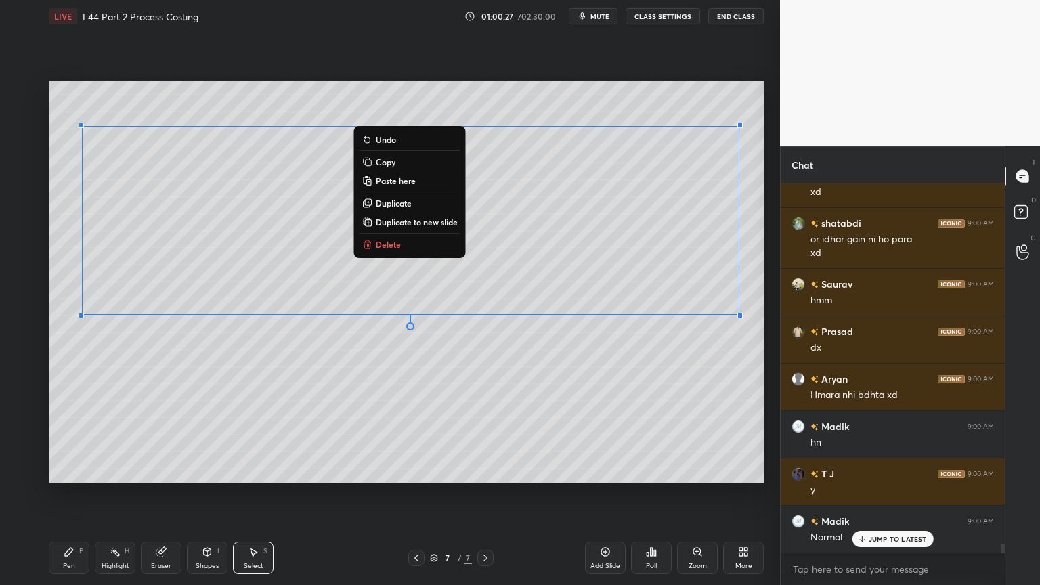
click at [71, 435] on icon at bounding box center [69, 551] width 11 height 11
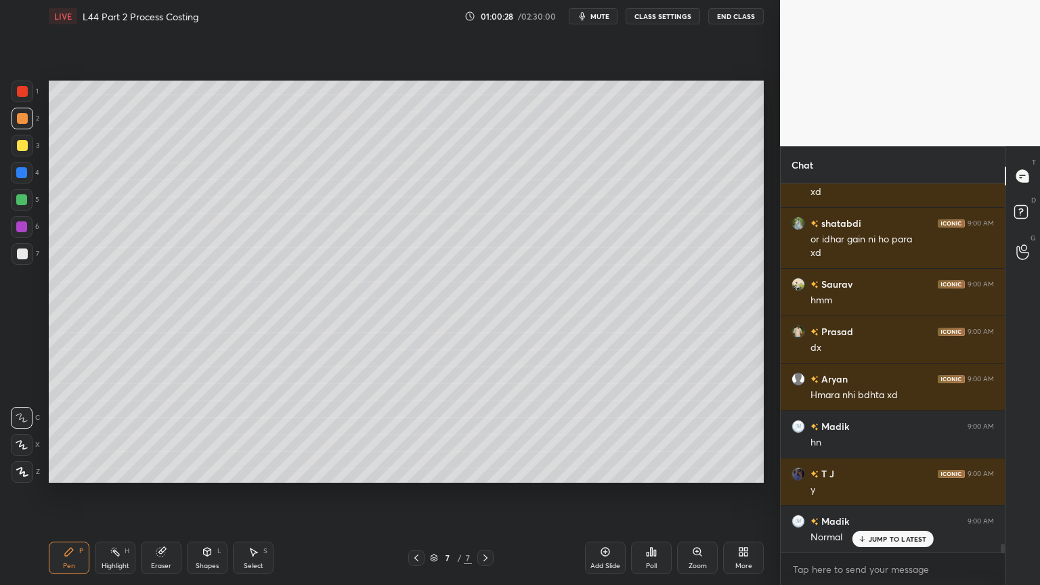
click at [257, 435] on div "Select S" at bounding box center [253, 557] width 41 height 32
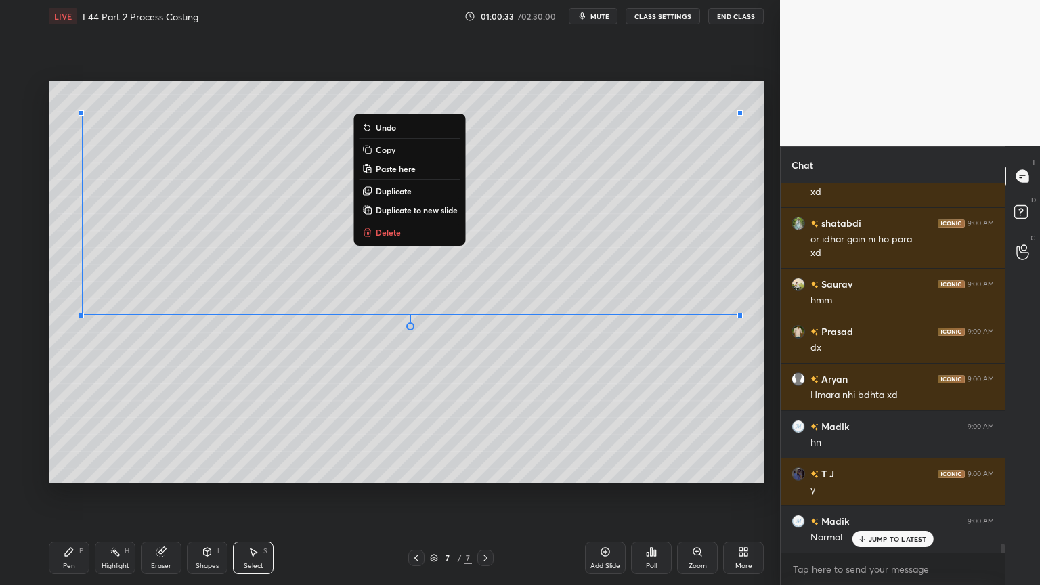
click at [76, 435] on div "Pen P" at bounding box center [69, 557] width 41 height 32
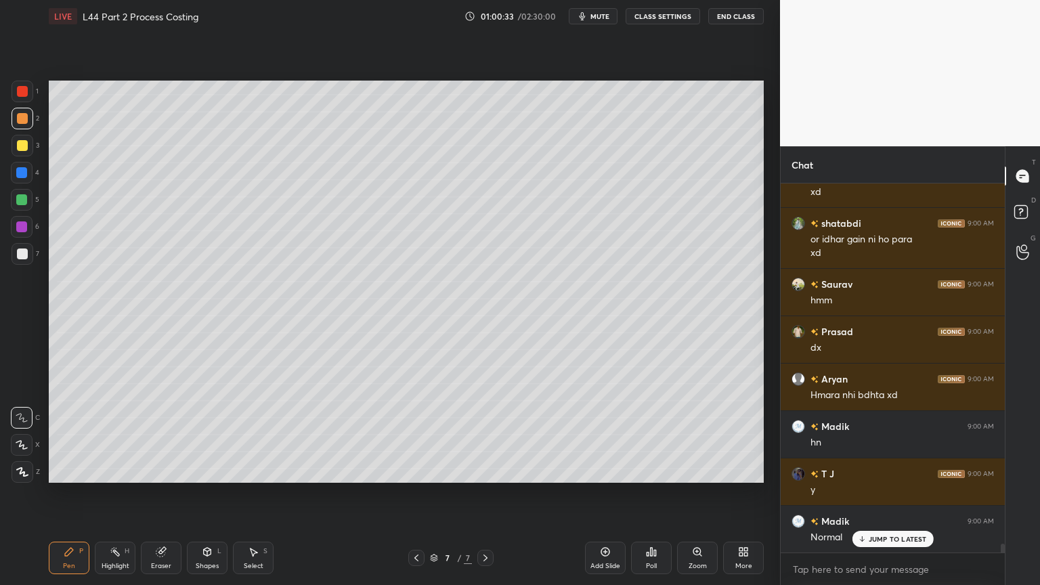
click at [258, 435] on div "Select S" at bounding box center [253, 557] width 41 height 32
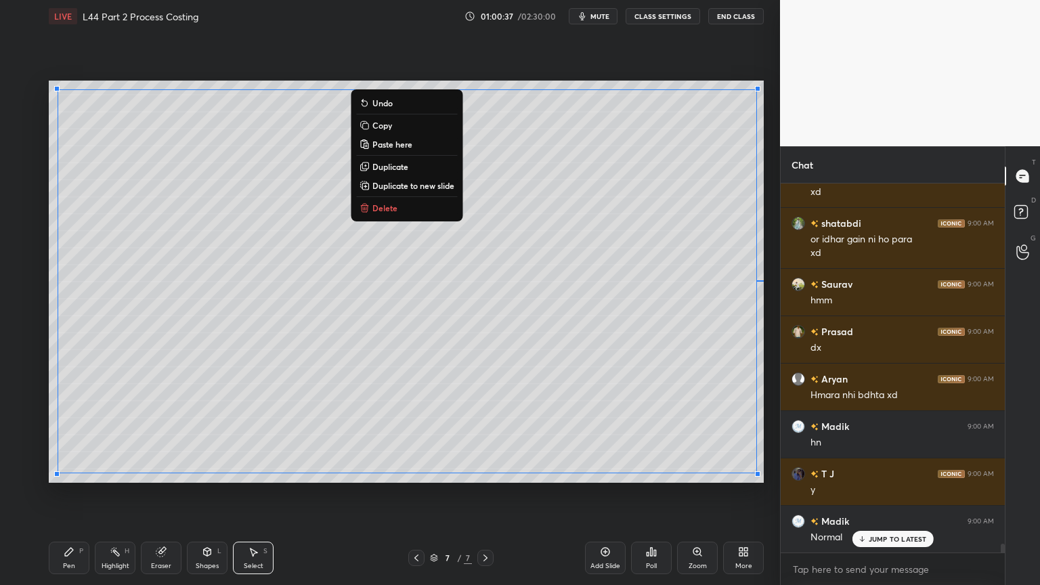
click at [372, 125] on p "Copy" at bounding box center [382, 125] width 20 height 11
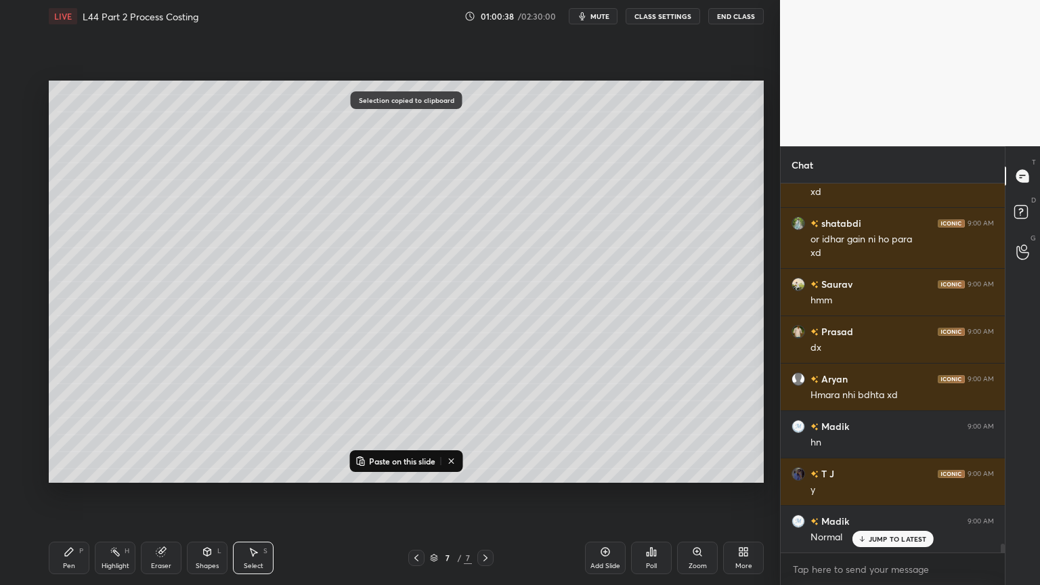
click at [604, 435] on div "Add Slide" at bounding box center [605, 557] width 41 height 32
click at [390, 435] on p "Paste on this slide" at bounding box center [402, 461] width 66 height 11
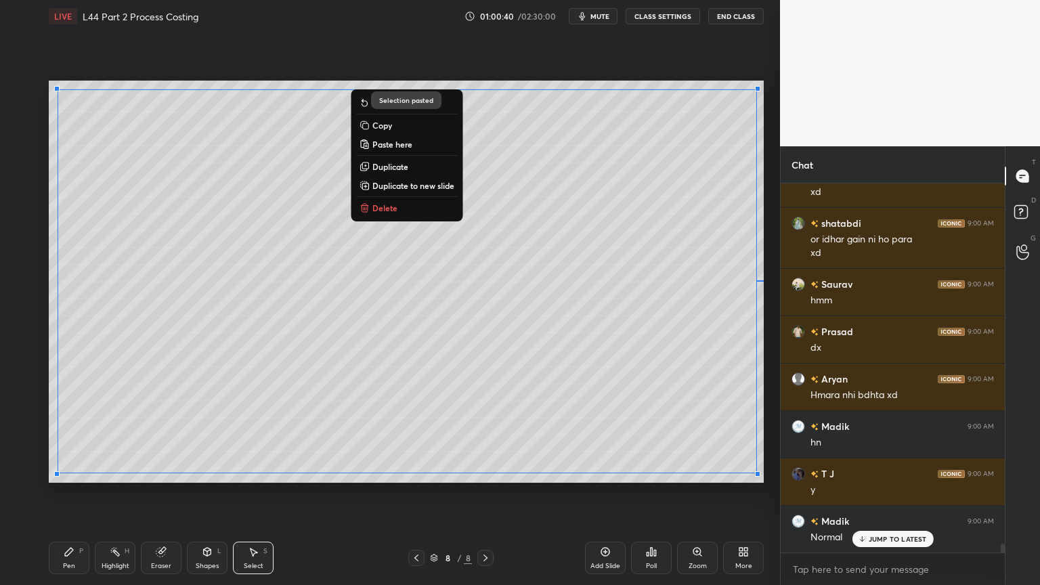
click at [217, 435] on div "Shapes" at bounding box center [207, 565] width 23 height 7
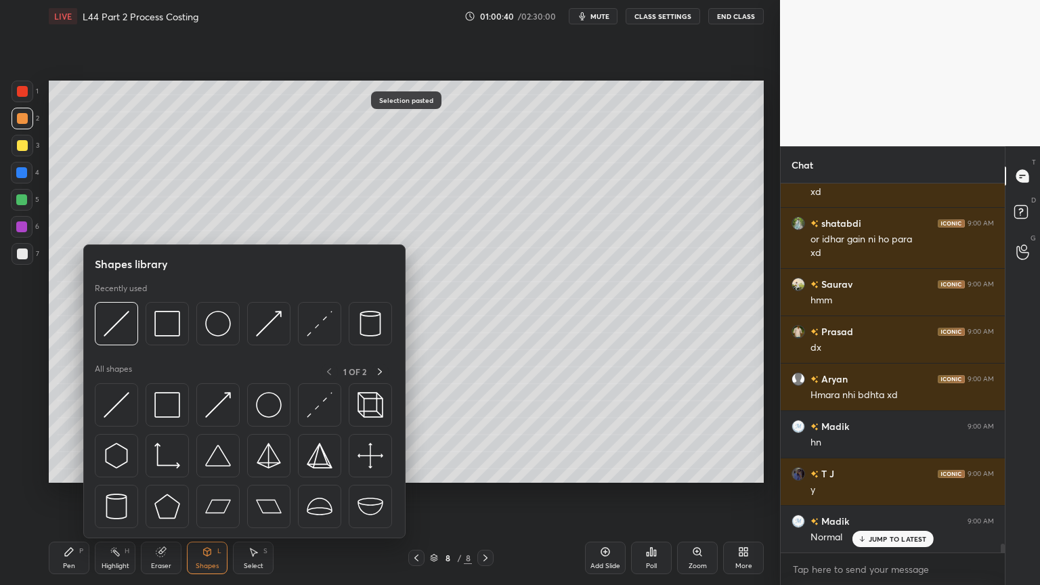
click at [51, 435] on div "Pen P" at bounding box center [69, 557] width 41 height 32
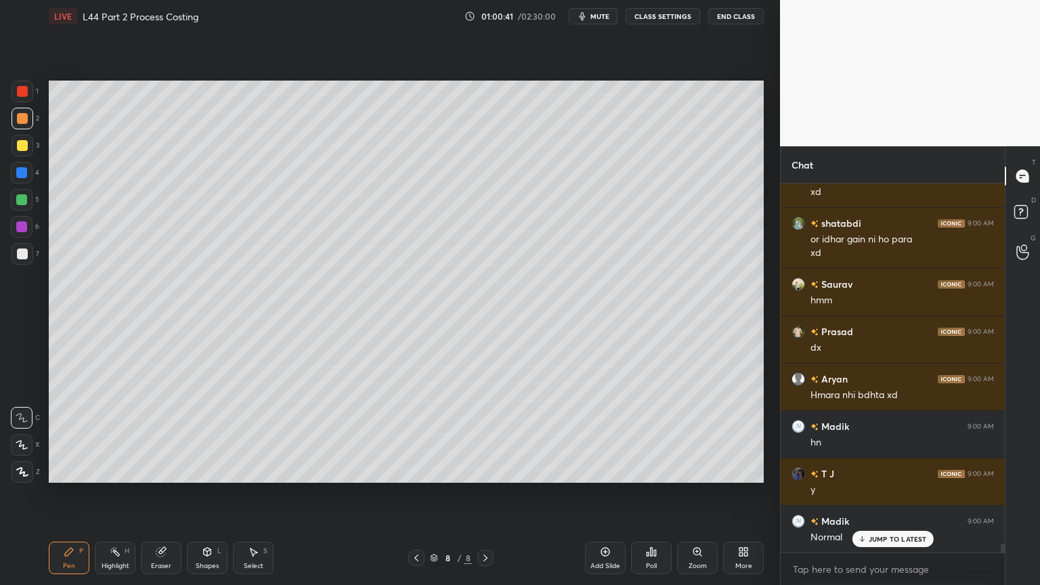
click at [254, 435] on icon at bounding box center [253, 551] width 11 height 11
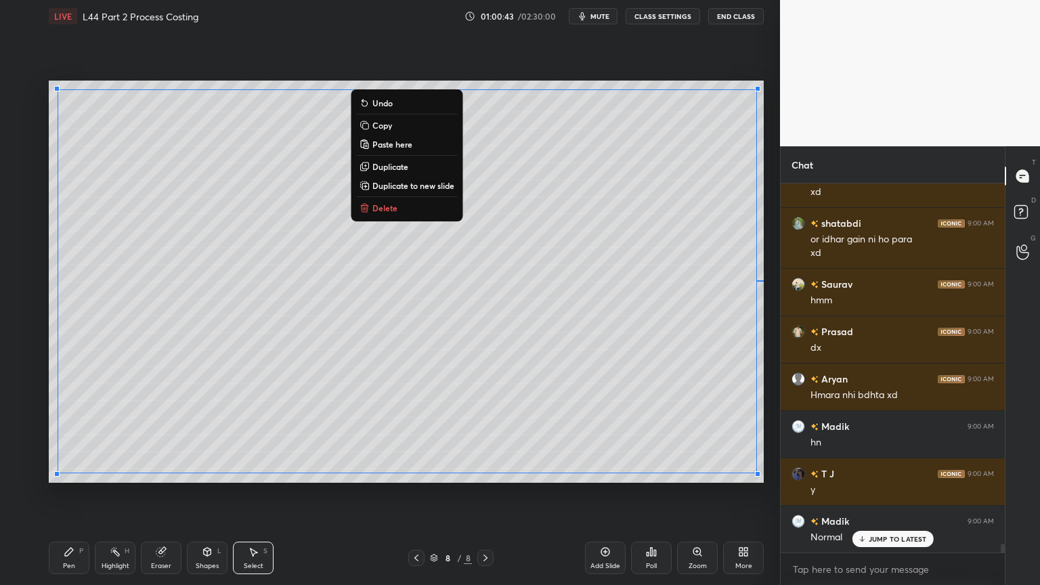
click at [367, 124] on rect at bounding box center [365, 126] width 6 height 6
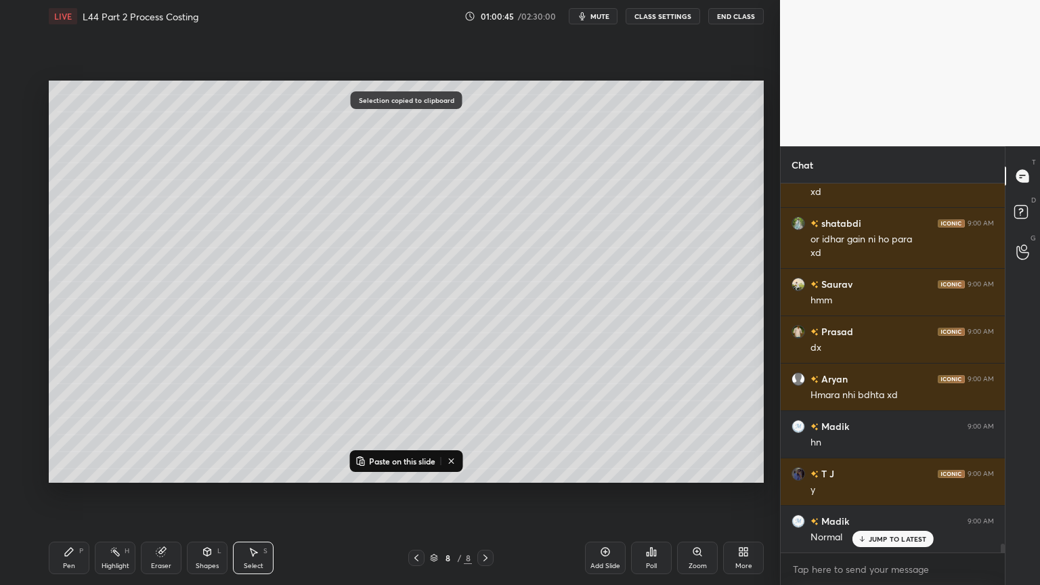
click at [596, 435] on div "Add Slide" at bounding box center [605, 557] width 41 height 32
click at [377, 435] on p "Paste on this slide" at bounding box center [402, 461] width 66 height 11
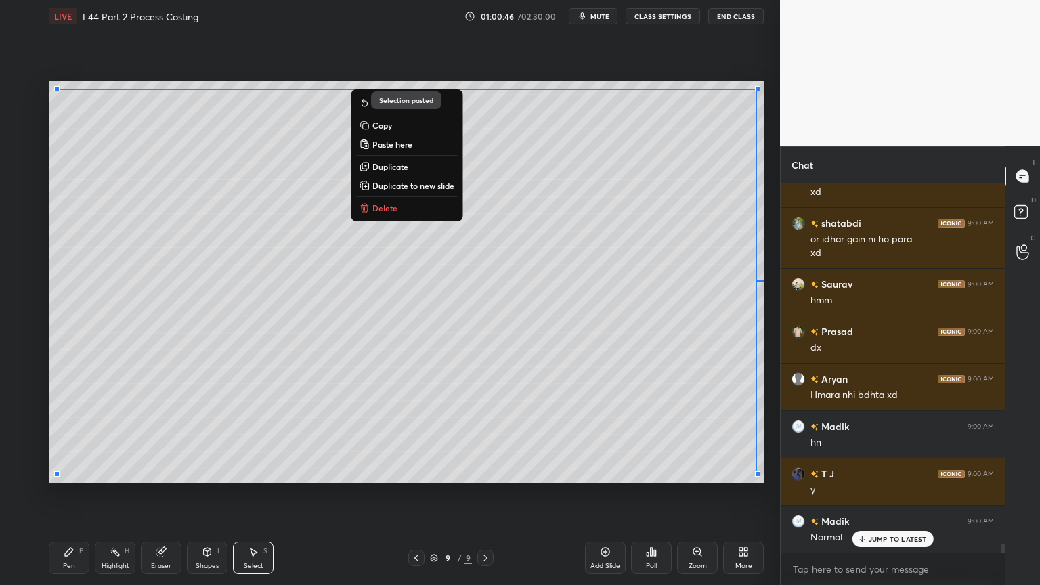
click at [306, 435] on div "0 ° Undo Copy Paste here Duplicate Duplicate to new slide Delete Selection past…" at bounding box center [406, 281] width 726 height 498
click at [414, 435] on icon at bounding box center [416, 557] width 11 height 11
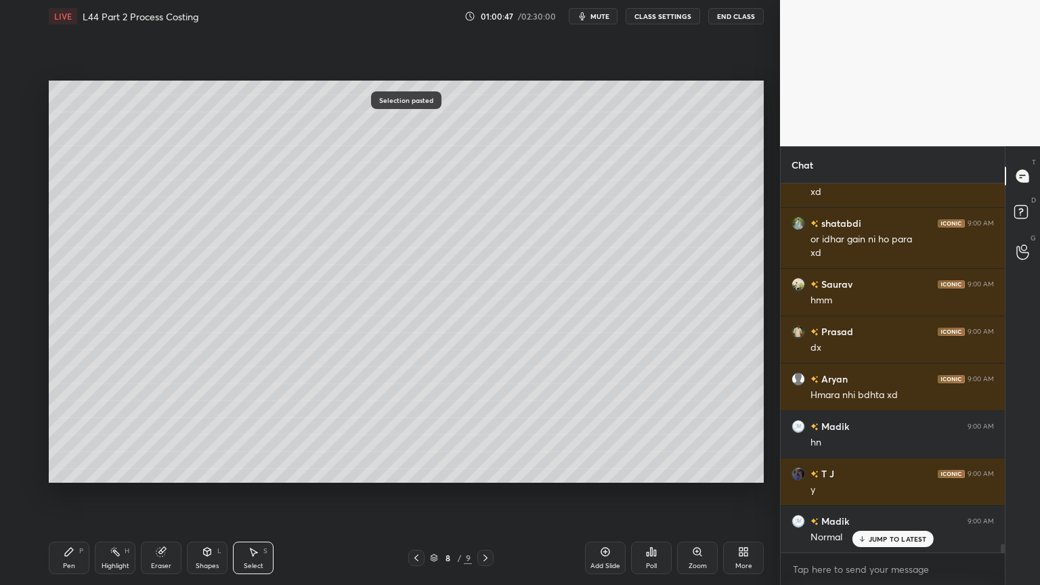
click at [421, 435] on icon at bounding box center [416, 557] width 11 height 11
click at [68, 435] on icon at bounding box center [69, 552] width 8 height 8
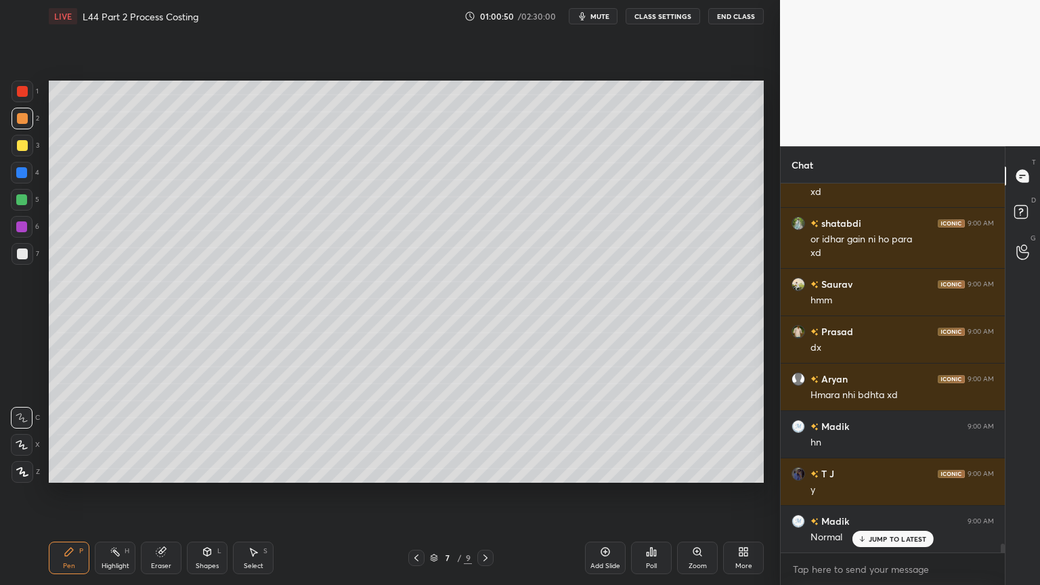
click at [20, 147] on div at bounding box center [22, 145] width 11 height 11
click at [19, 254] on div at bounding box center [22, 253] width 11 height 11
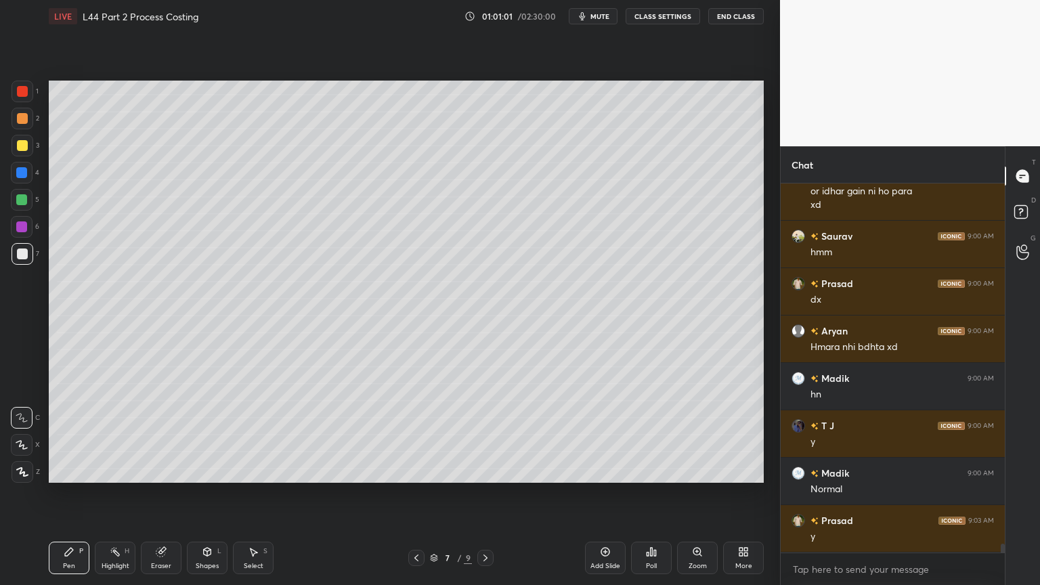
scroll to position [14780, 0]
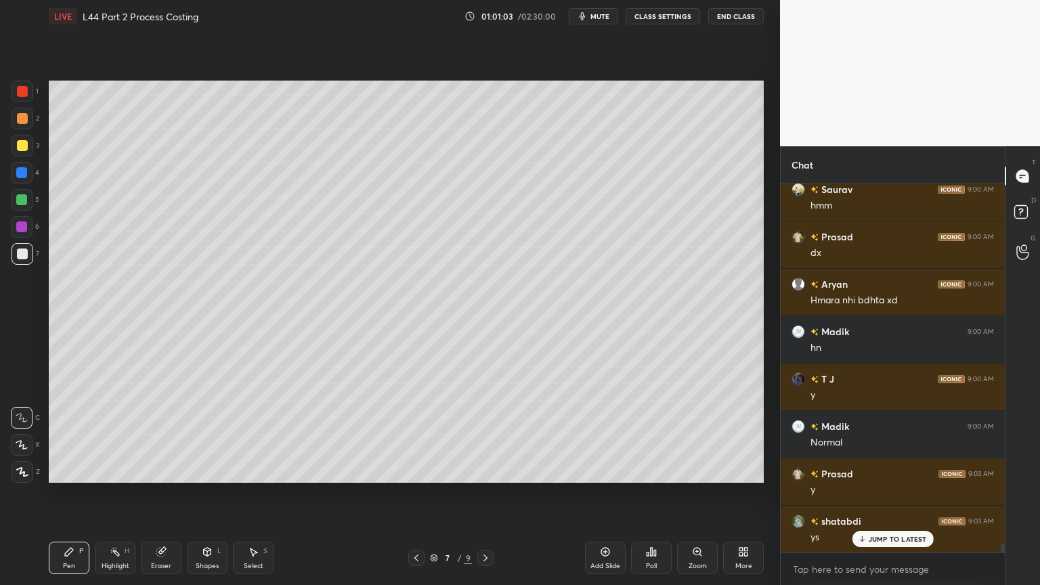
click at [420, 435] on icon at bounding box center [416, 557] width 11 height 11
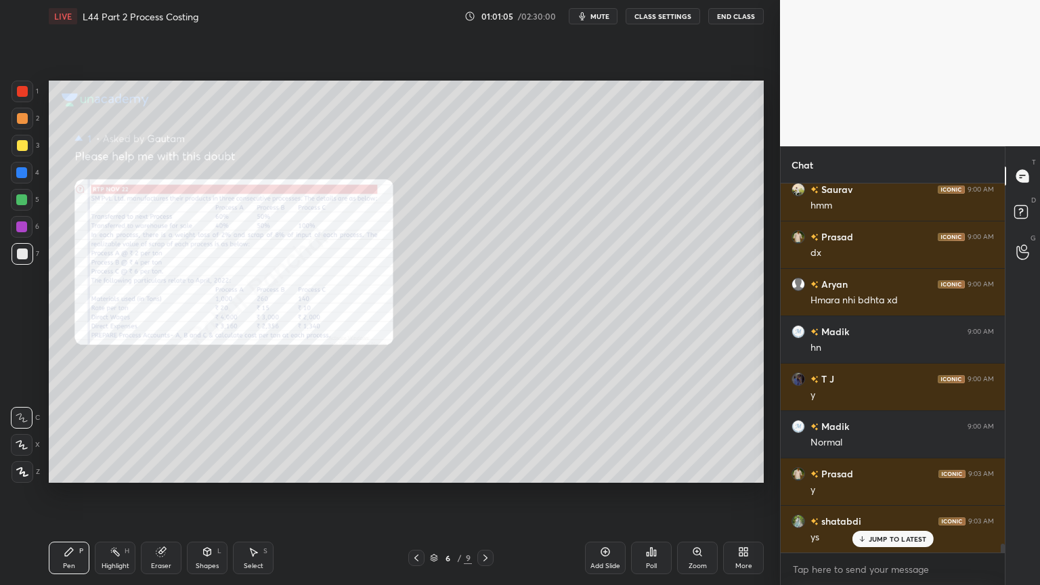
click at [697, 435] on div "Zoom" at bounding box center [697, 557] width 41 height 32
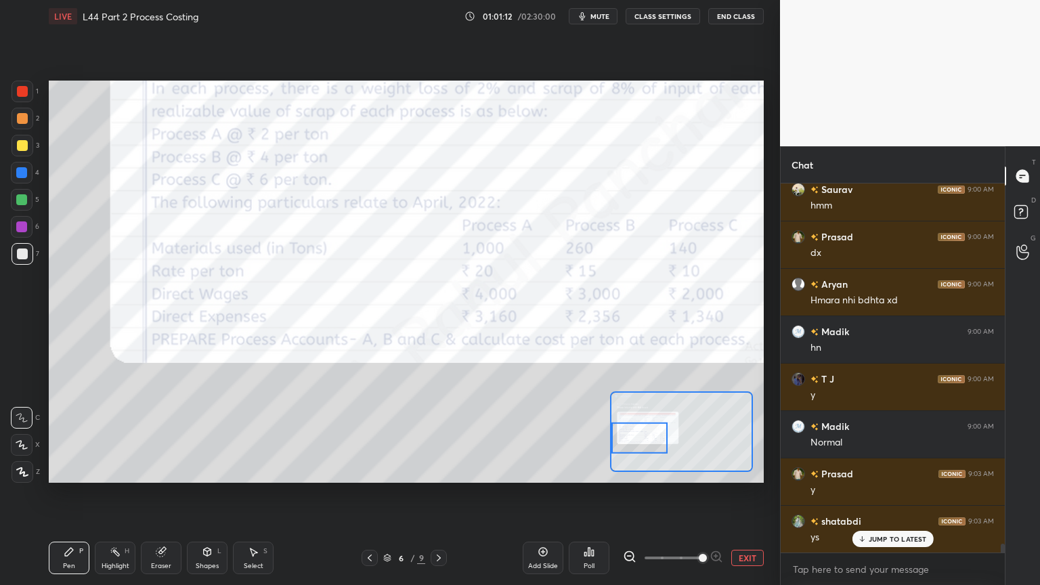
click at [1030, 214] on icon at bounding box center [1023, 214] width 24 height 24
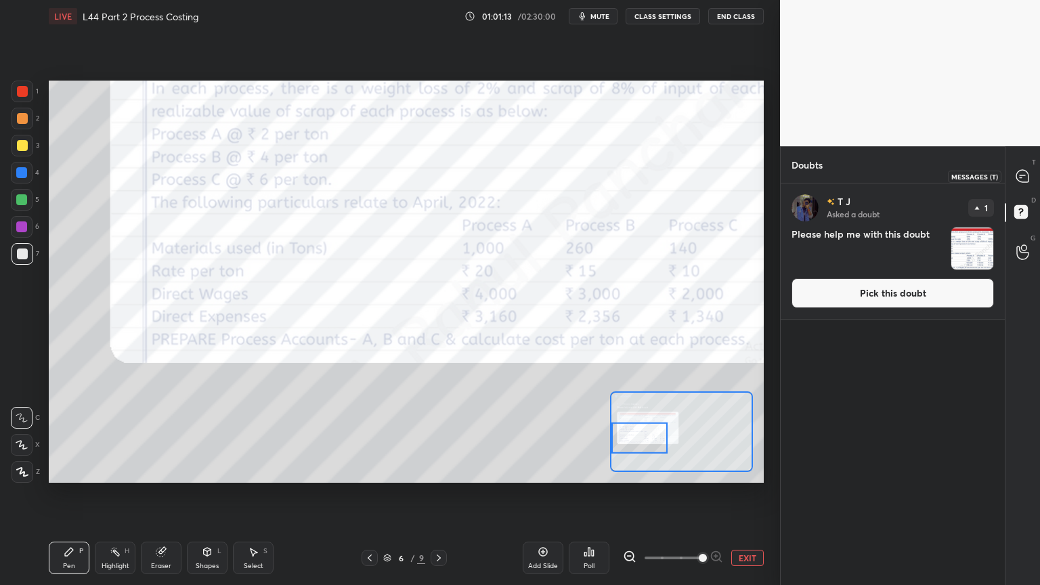
click at [1018, 176] on icon at bounding box center [1022, 176] width 12 height 12
type textarea "x"
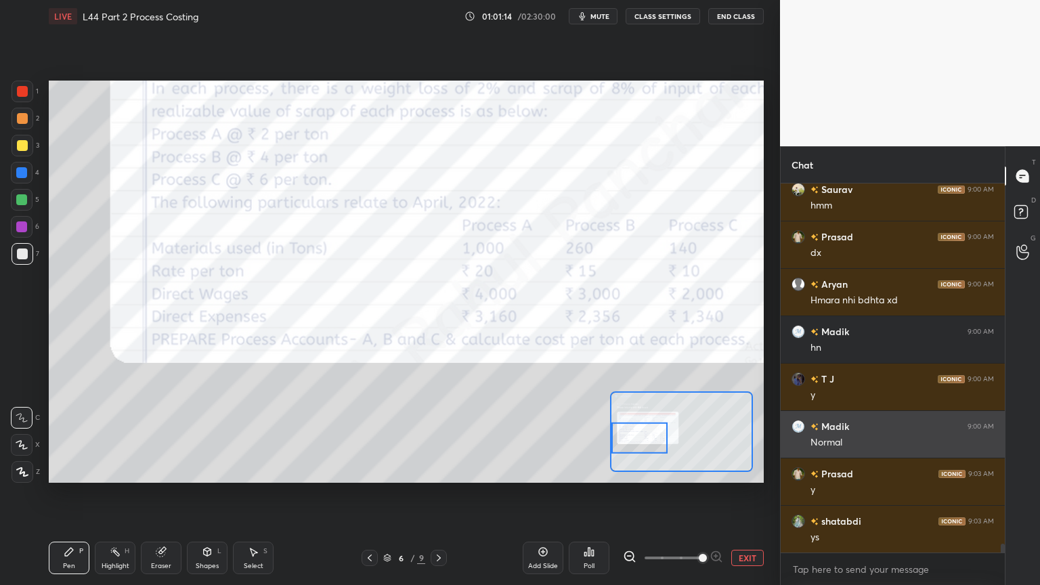
scroll to position [14781, 0]
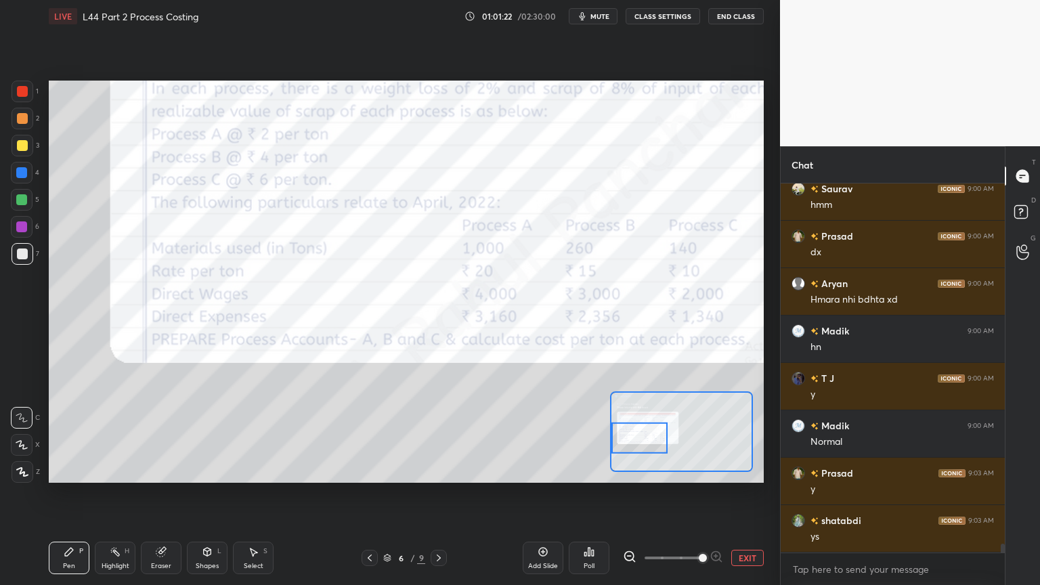
click at [435, 435] on icon at bounding box center [438, 557] width 11 height 11
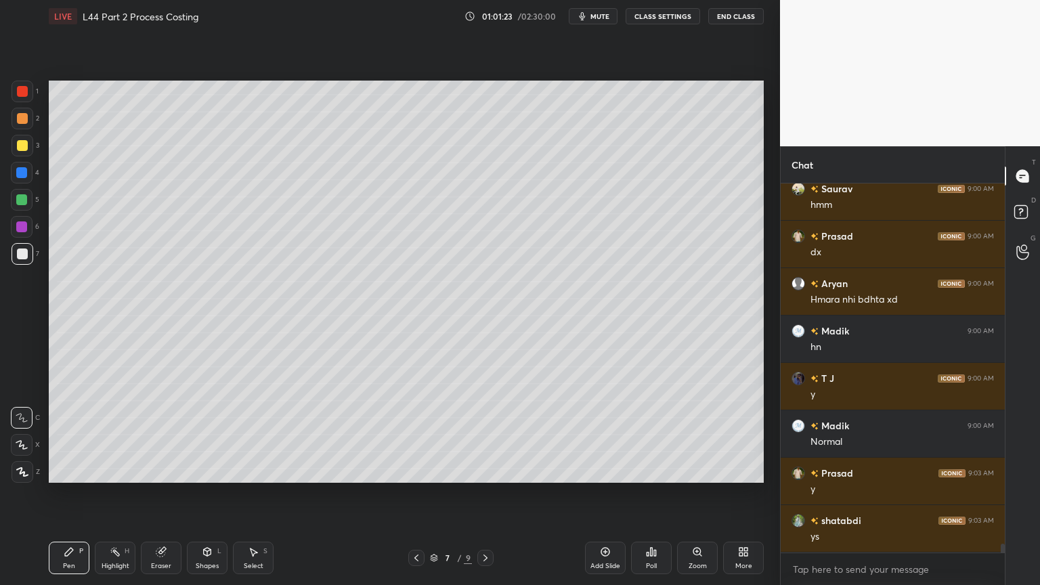
click at [27, 259] on div at bounding box center [23, 254] width 22 height 22
click at [63, 435] on div "Pen" at bounding box center [69, 565] width 12 height 7
click at [420, 435] on icon at bounding box center [416, 557] width 11 height 11
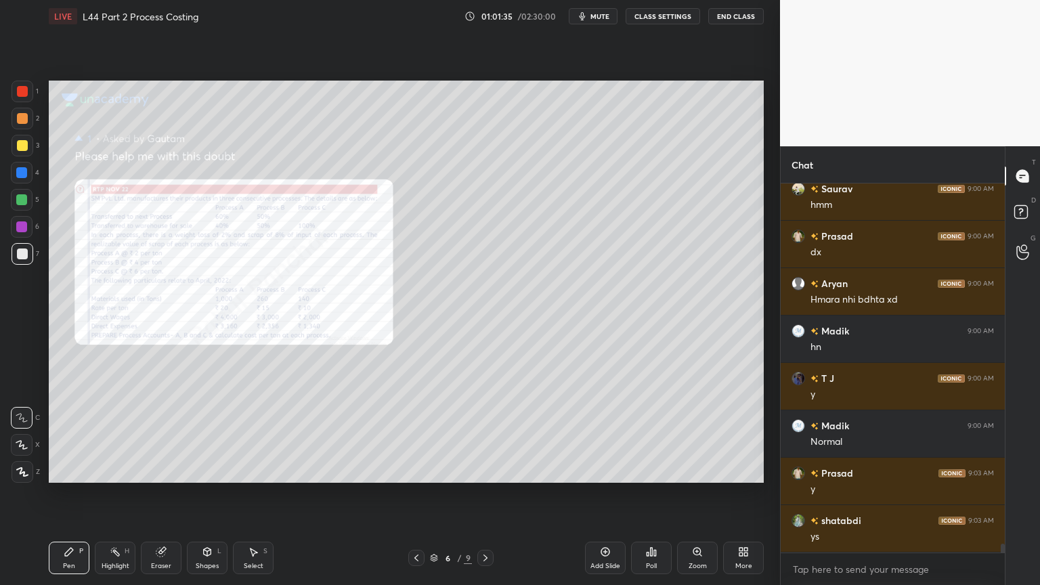
click at [485, 435] on icon at bounding box center [485, 557] width 11 height 11
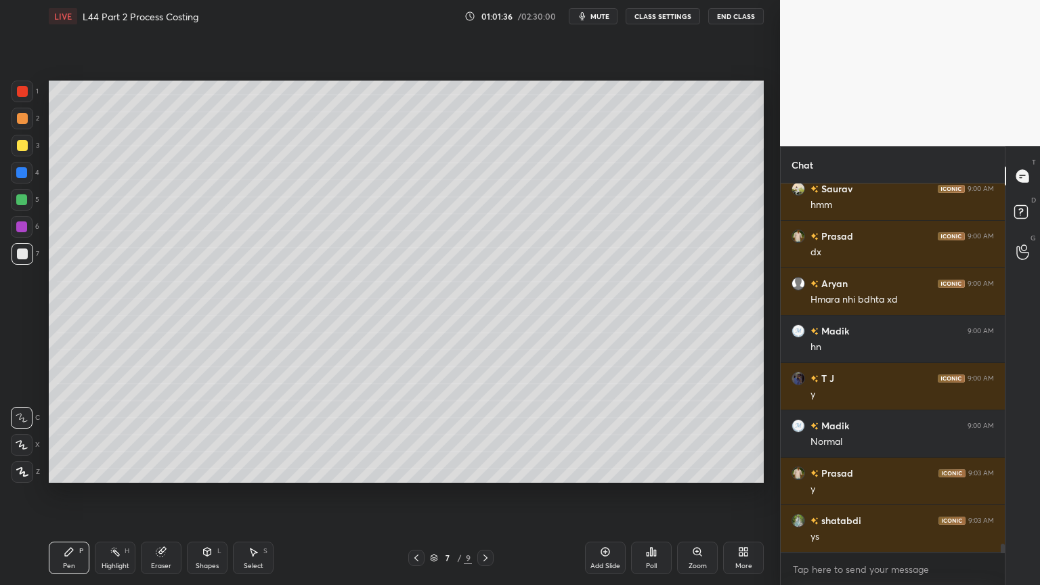
click at [254, 435] on icon at bounding box center [253, 552] width 7 height 8
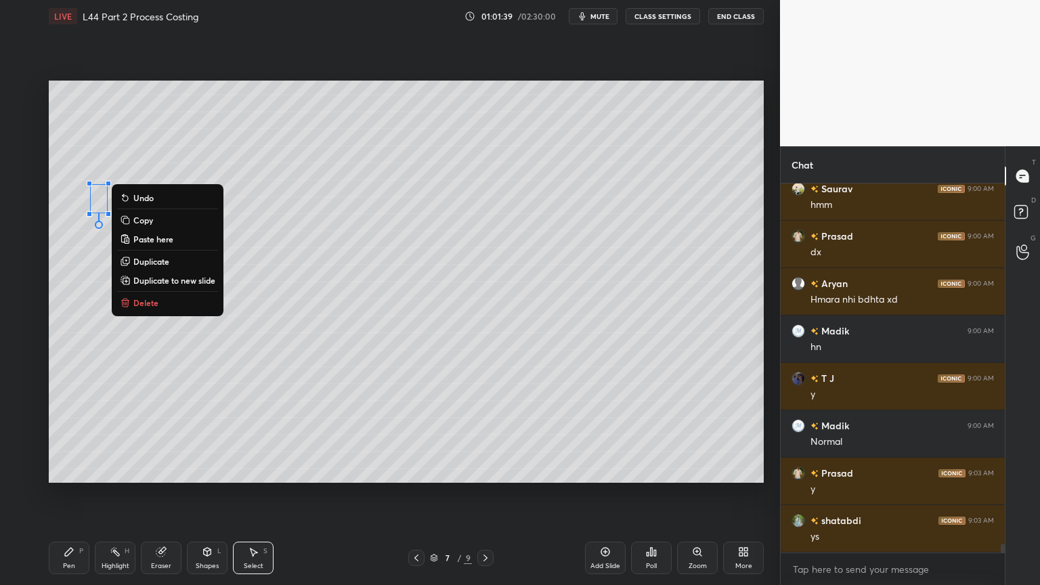
click at [78, 435] on div "Pen P" at bounding box center [69, 557] width 41 height 32
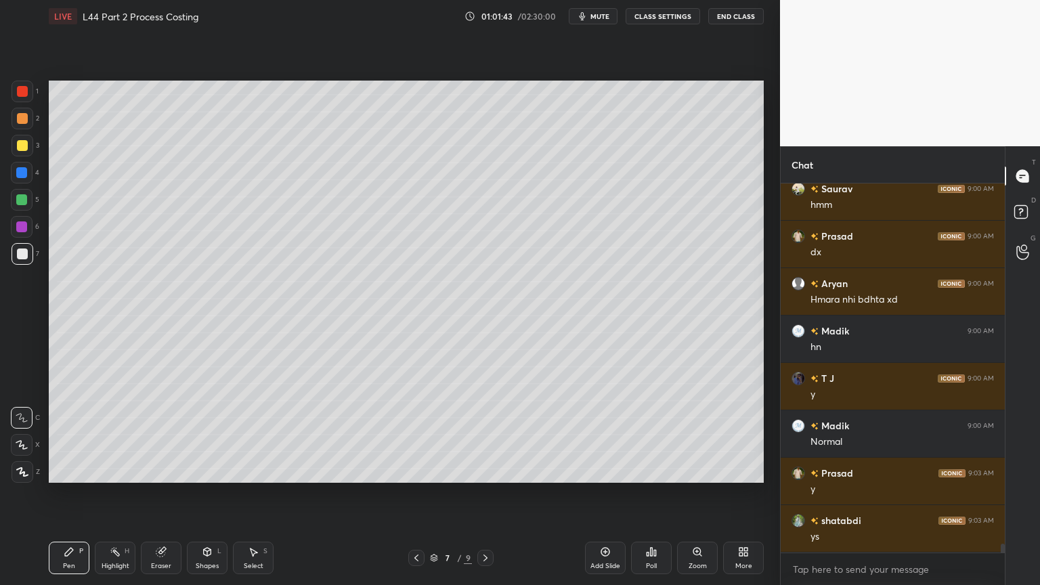
click at [418, 435] on icon at bounding box center [416, 557] width 11 height 11
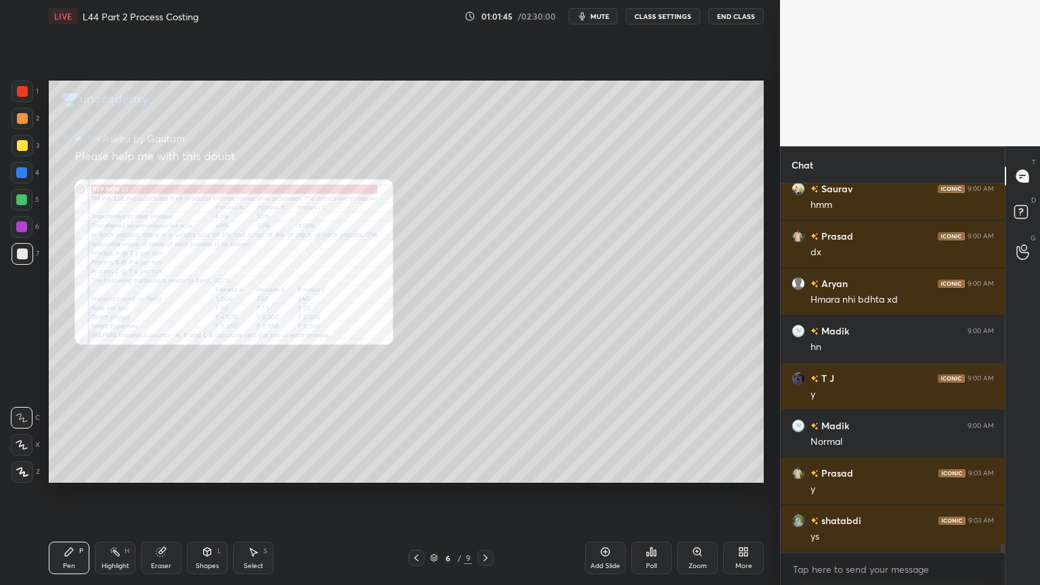
click at [484, 435] on icon at bounding box center [485, 557] width 11 height 11
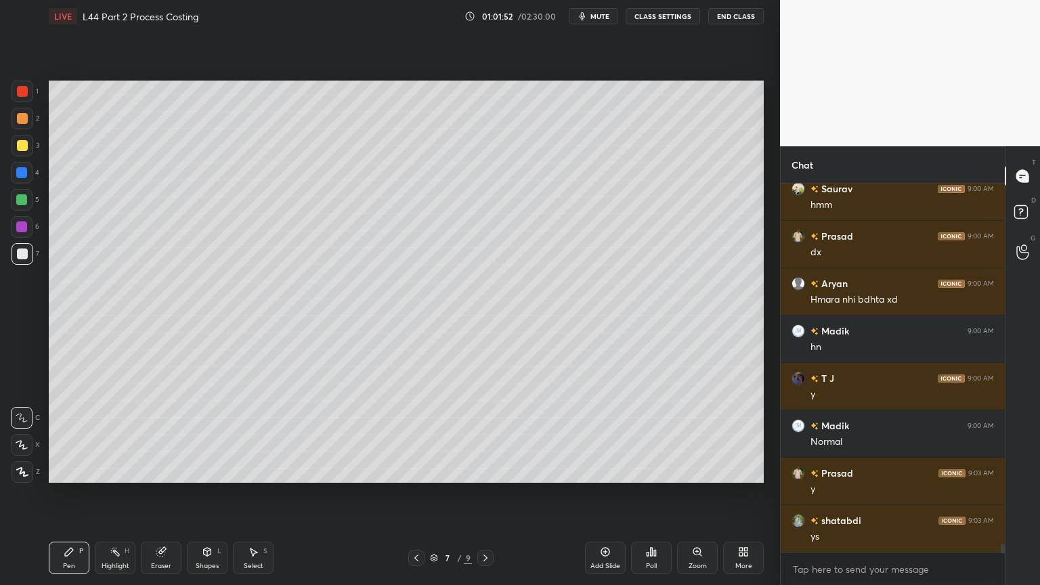
click at [30, 201] on div at bounding box center [22, 200] width 22 height 22
click at [418, 435] on icon at bounding box center [416, 557] width 11 height 11
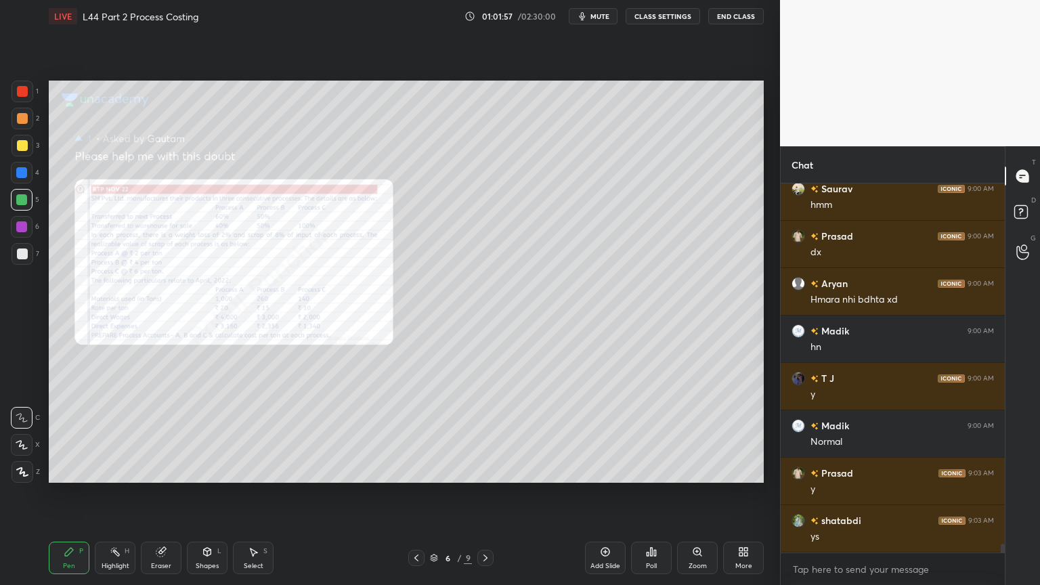
click at [484, 435] on icon at bounding box center [485, 557] width 11 height 11
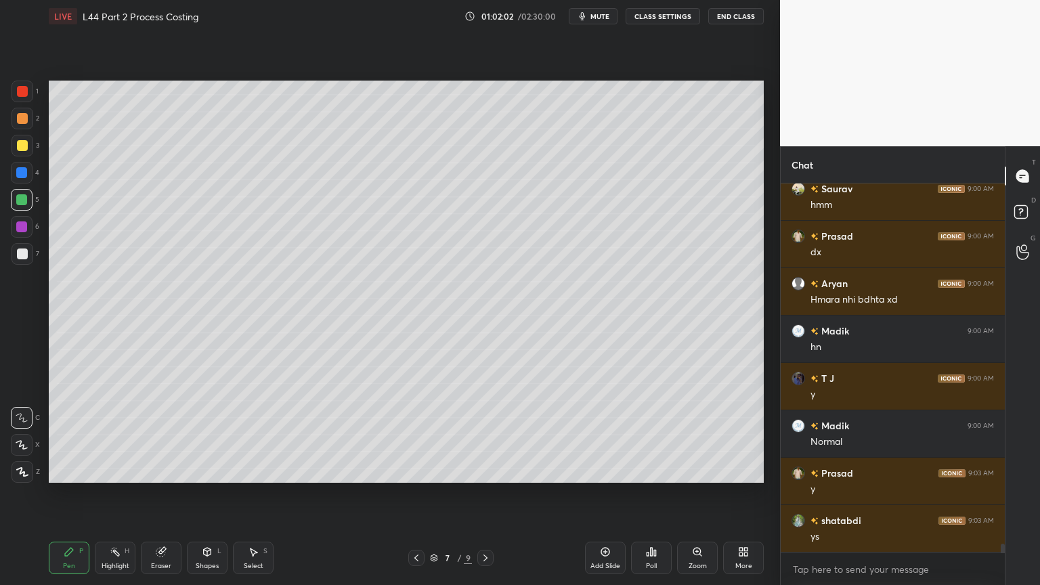
click at [26, 248] on div at bounding box center [22, 253] width 11 height 11
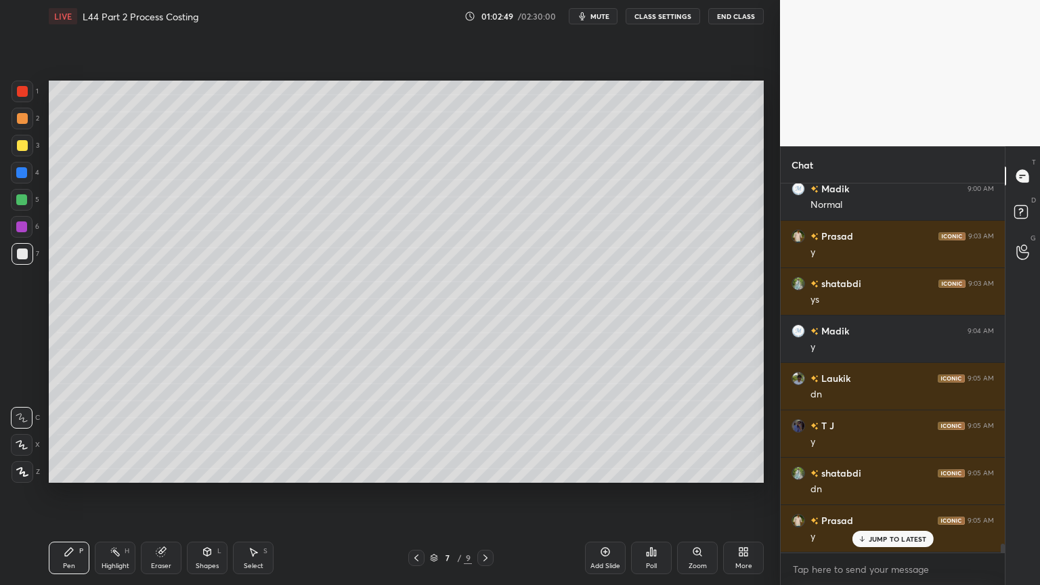
scroll to position [15064, 0]
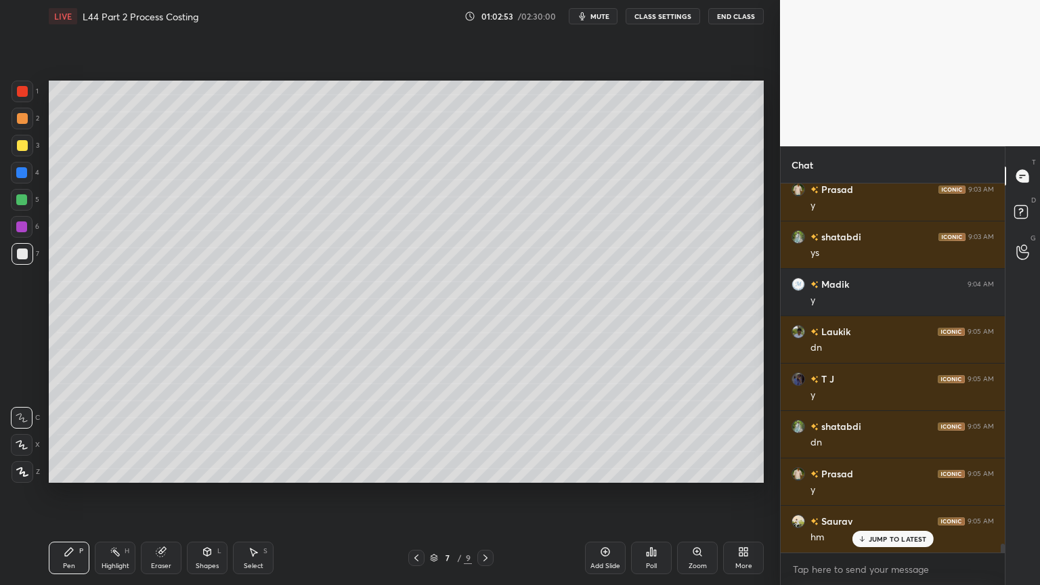
click at [414, 435] on icon at bounding box center [416, 557] width 11 height 11
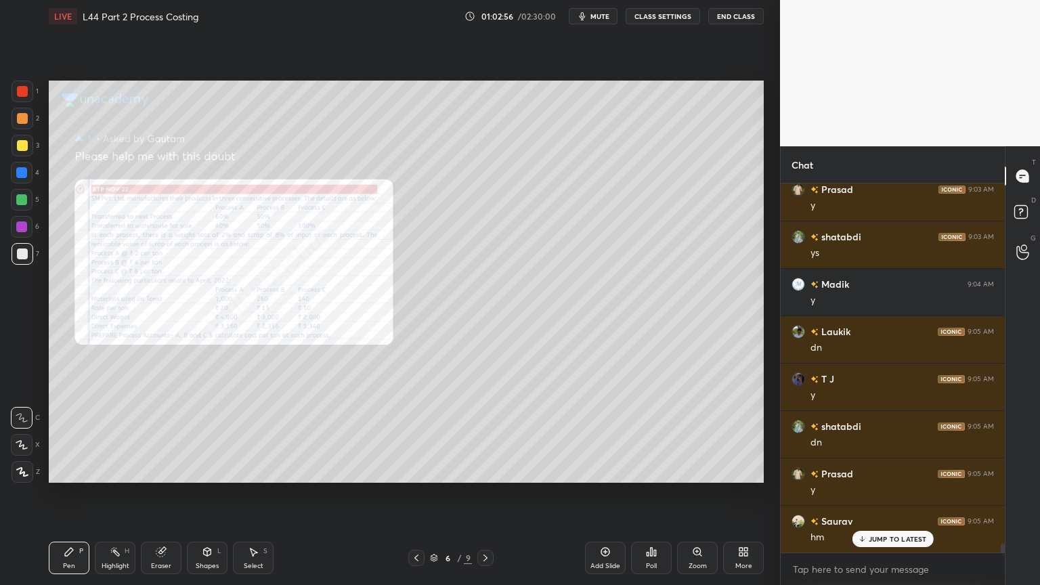
click at [483, 435] on icon at bounding box center [485, 557] width 11 height 11
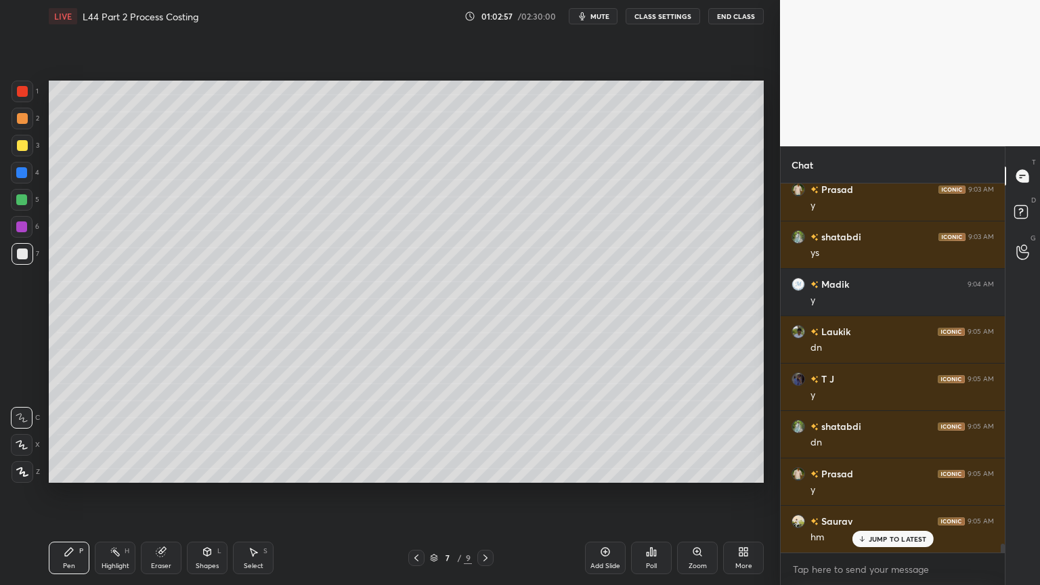
scroll to position [15112, 0]
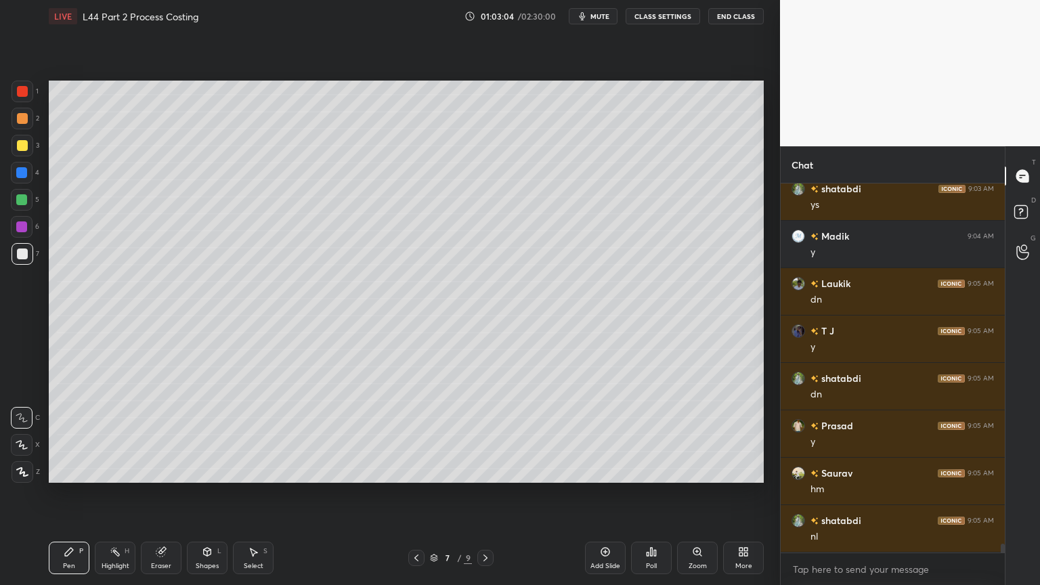
click at [413, 435] on icon at bounding box center [416, 557] width 11 height 11
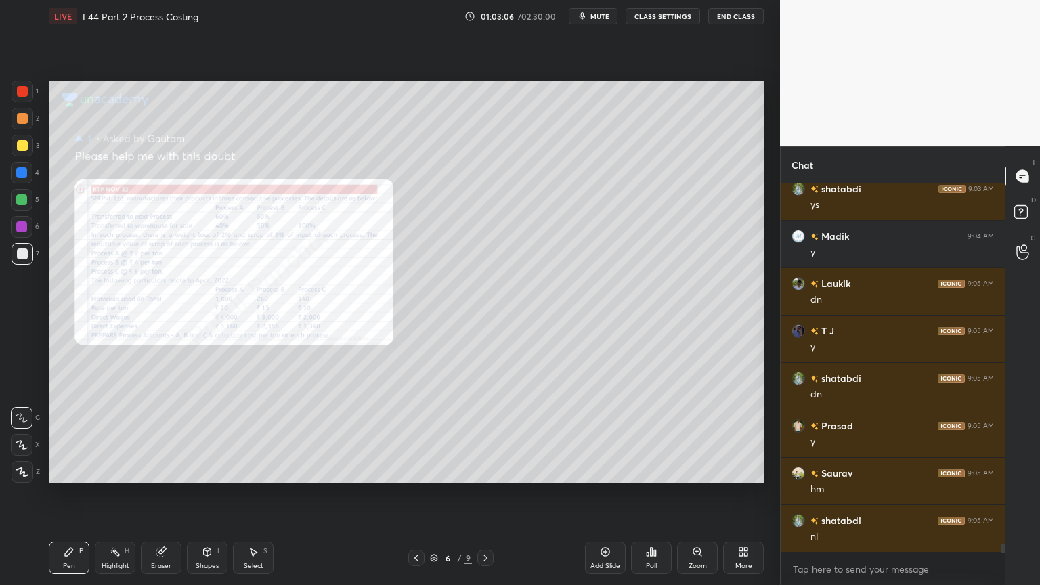
click at [487, 435] on icon at bounding box center [485, 557] width 11 height 11
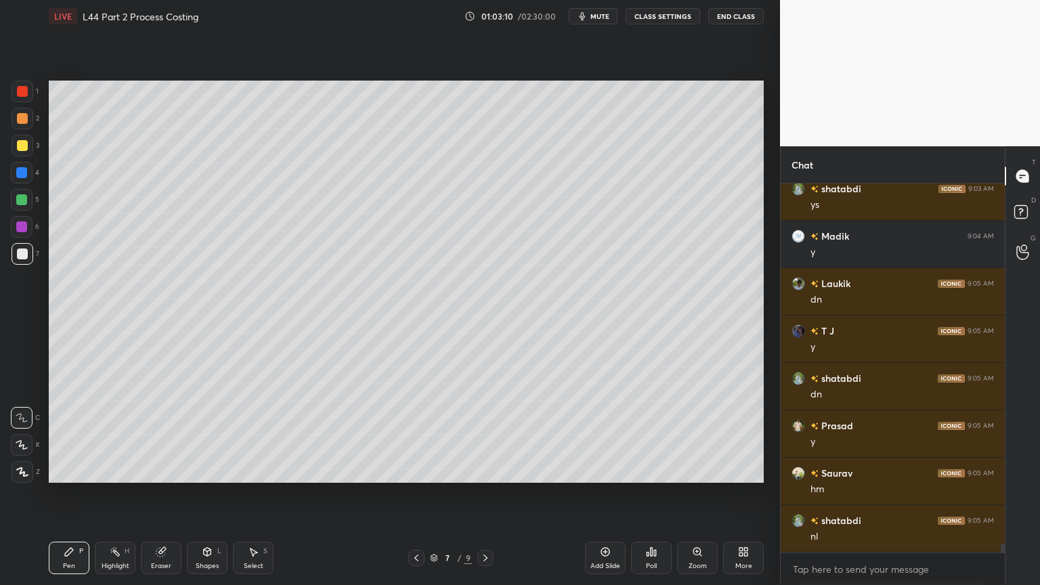
click at [27, 192] on div at bounding box center [22, 200] width 22 height 22
click at [420, 435] on icon at bounding box center [416, 557] width 11 height 11
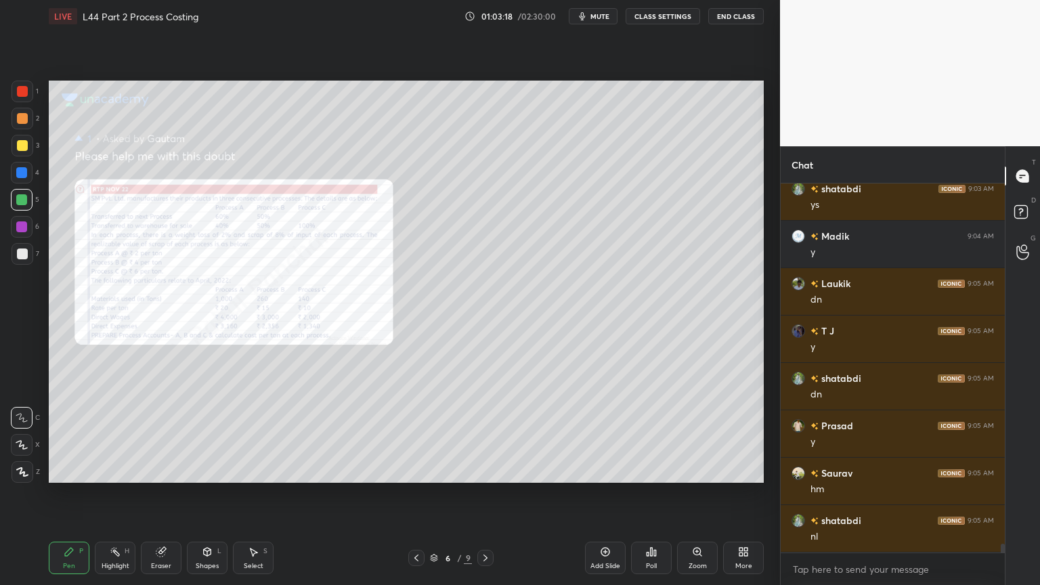
click at [481, 435] on icon at bounding box center [485, 557] width 11 height 11
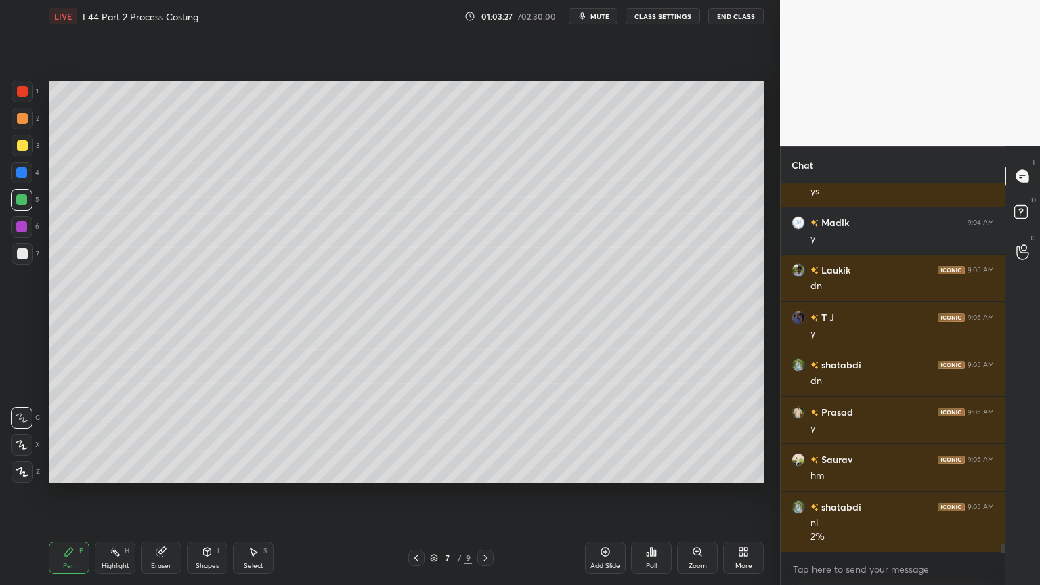
scroll to position [15139, 0]
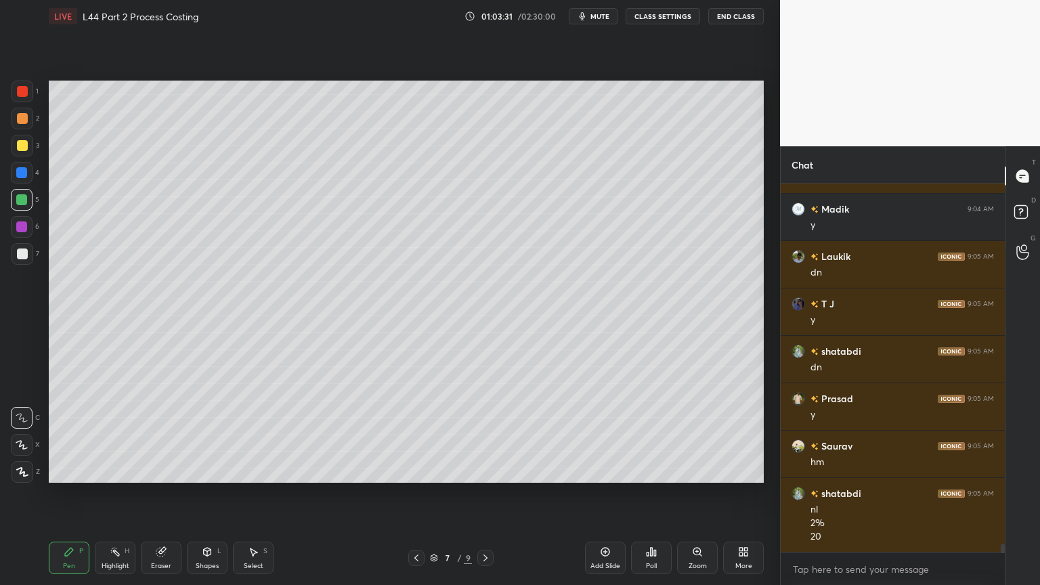
click at [25, 250] on div at bounding box center [22, 253] width 11 height 11
click at [417, 435] on icon at bounding box center [416, 557] width 11 height 11
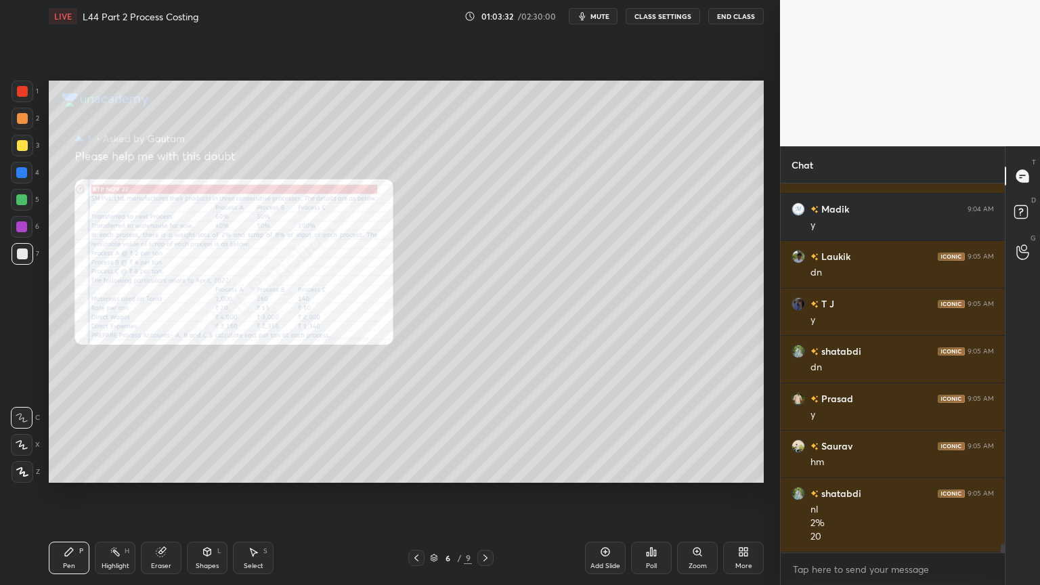
click at [689, 435] on div "Zoom" at bounding box center [697, 557] width 41 height 32
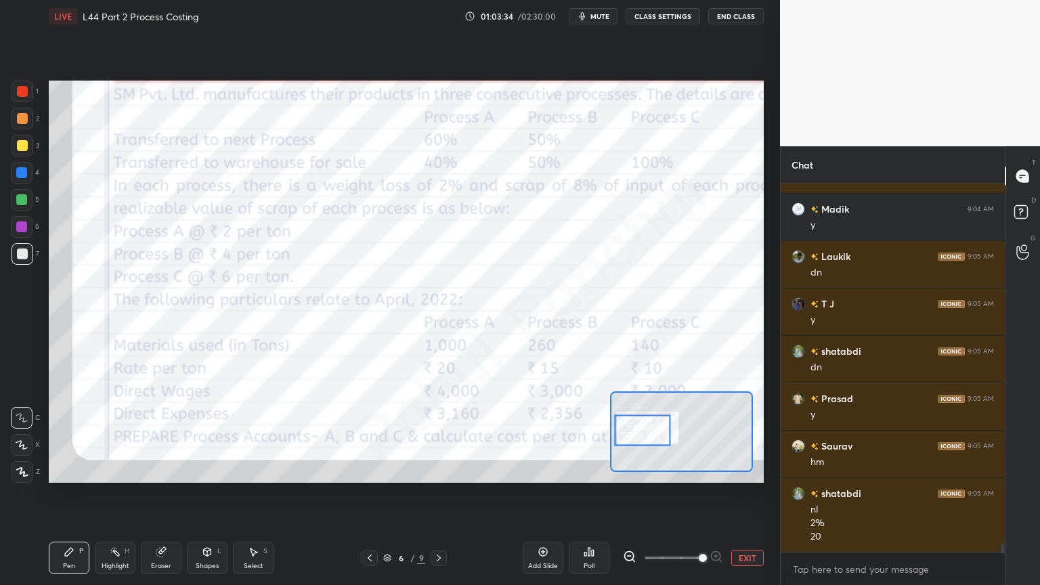
click at [27, 95] on div at bounding box center [22, 91] width 11 height 11
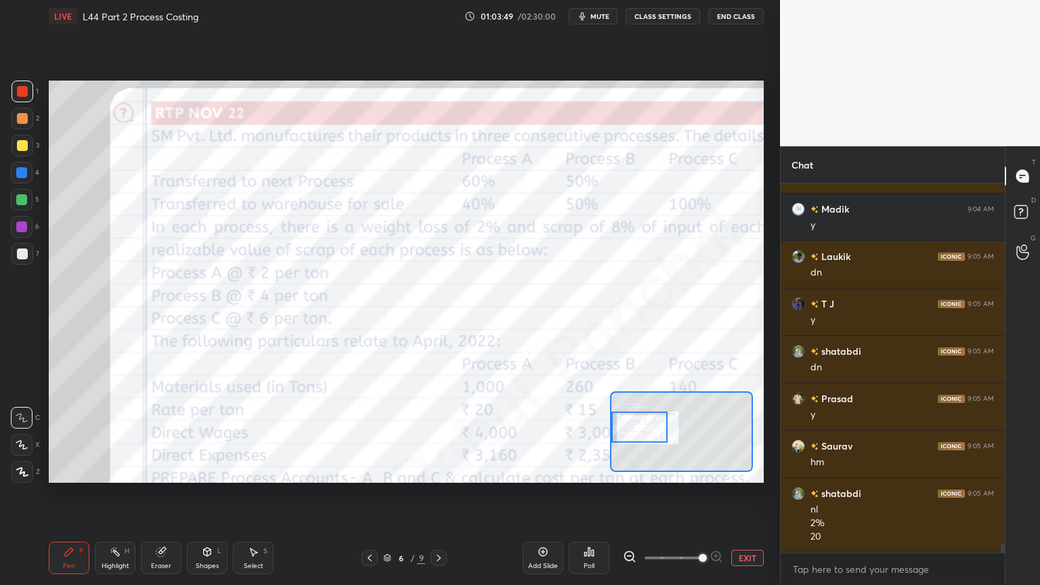
click at [440, 435] on icon at bounding box center [439, 557] width 4 height 7
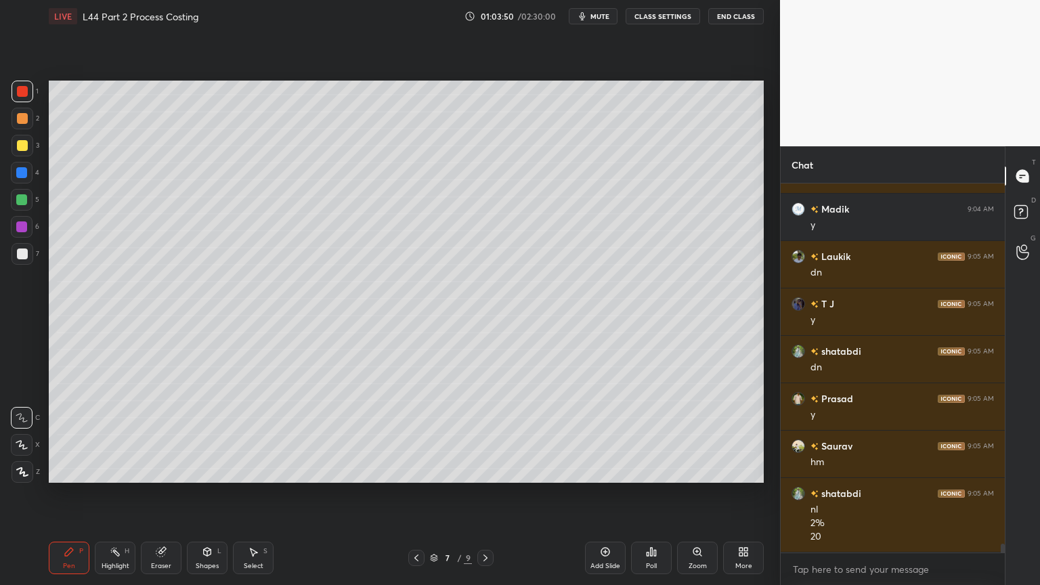
click at [22, 253] on div at bounding box center [22, 253] width 11 height 11
click at [21, 194] on div at bounding box center [21, 199] width 11 height 11
click at [17, 252] on div at bounding box center [22, 253] width 11 height 11
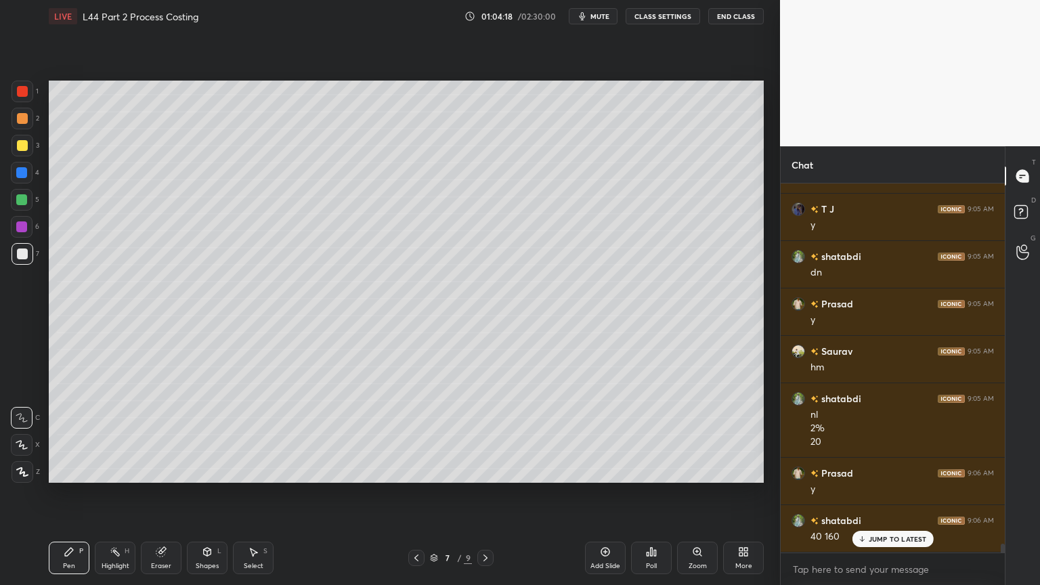
scroll to position [15281, 0]
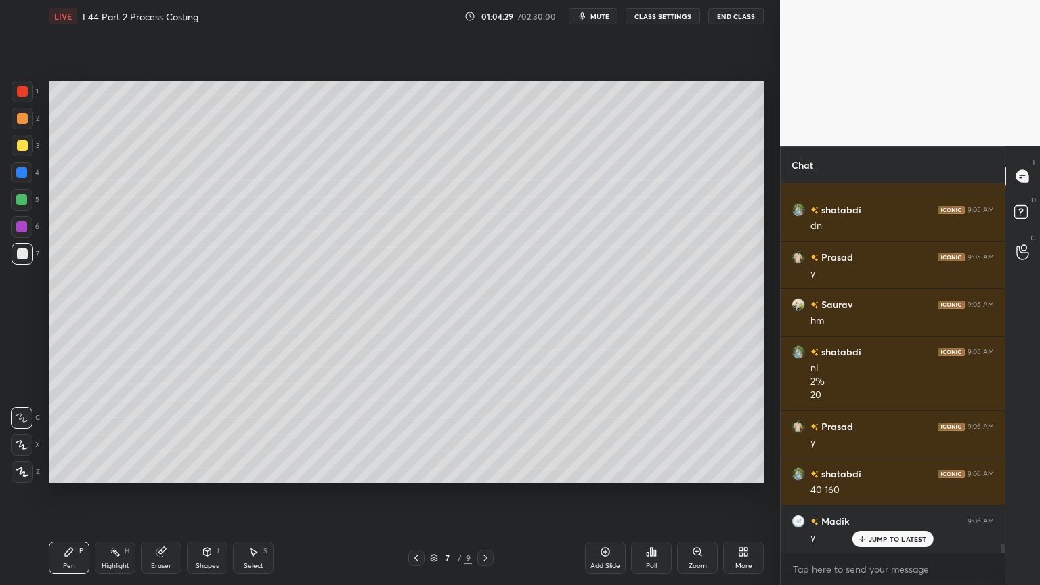
click at [20, 206] on div at bounding box center [22, 200] width 22 height 22
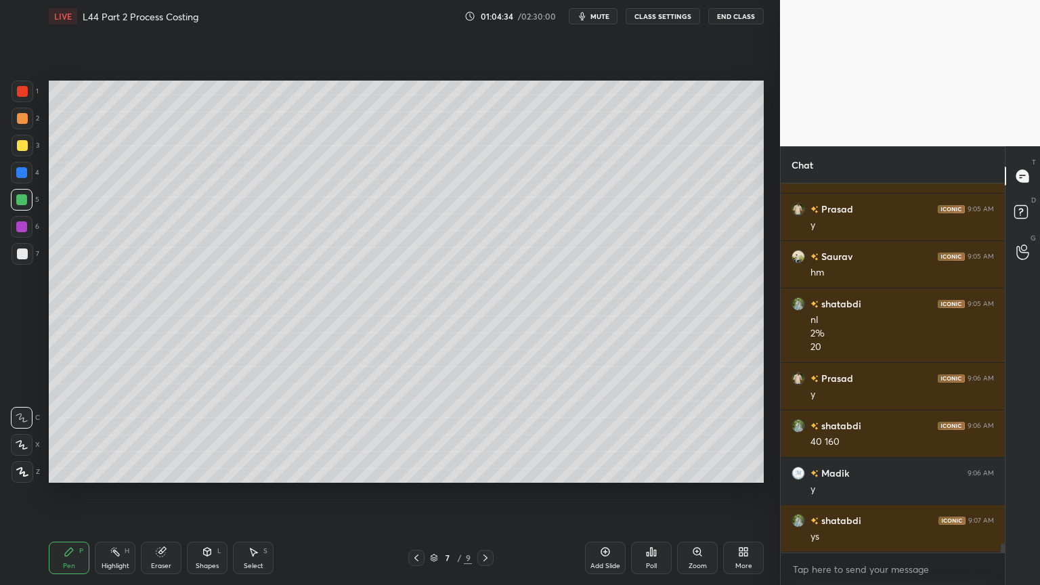
click at [16, 268] on div "7" at bounding box center [26, 256] width 28 height 27
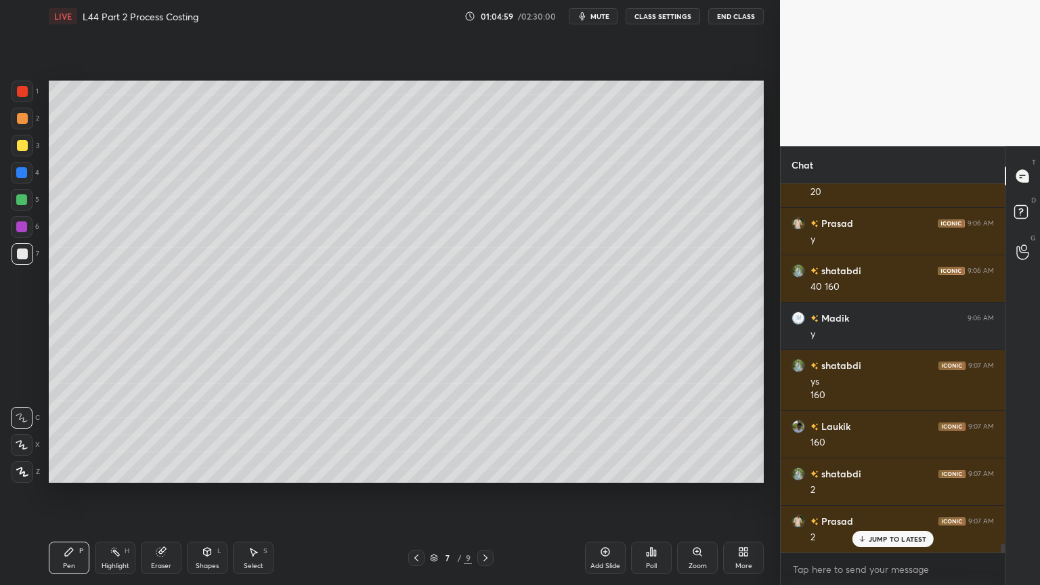
scroll to position [15532, 0]
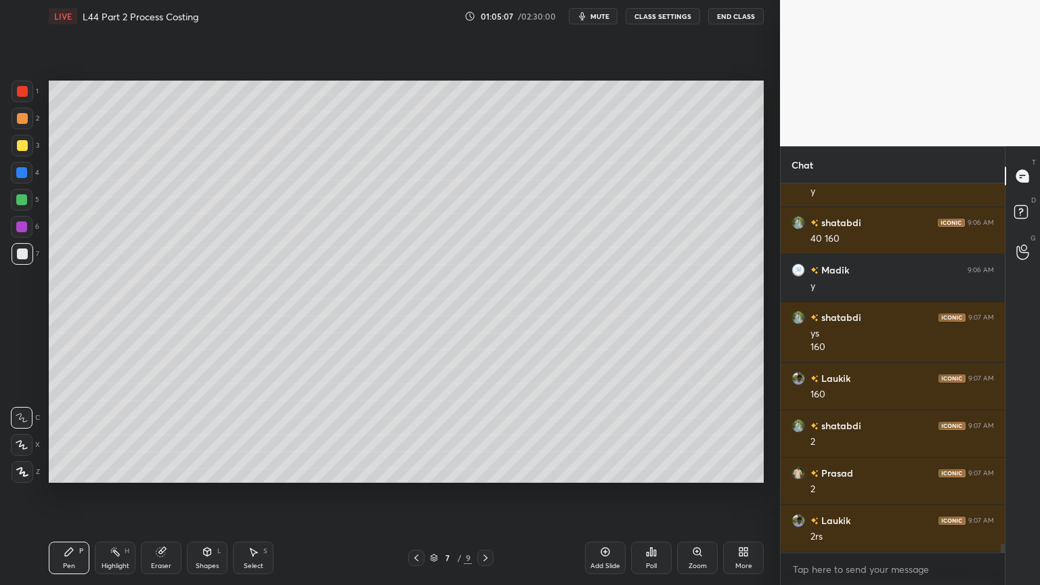
click at [8, 154] on div "1 2 3 4 5 6 7 C X Z C X Z E E Erase all H H" at bounding box center [21, 282] width 43 height 402
click at [211, 435] on icon at bounding box center [207, 551] width 11 height 11
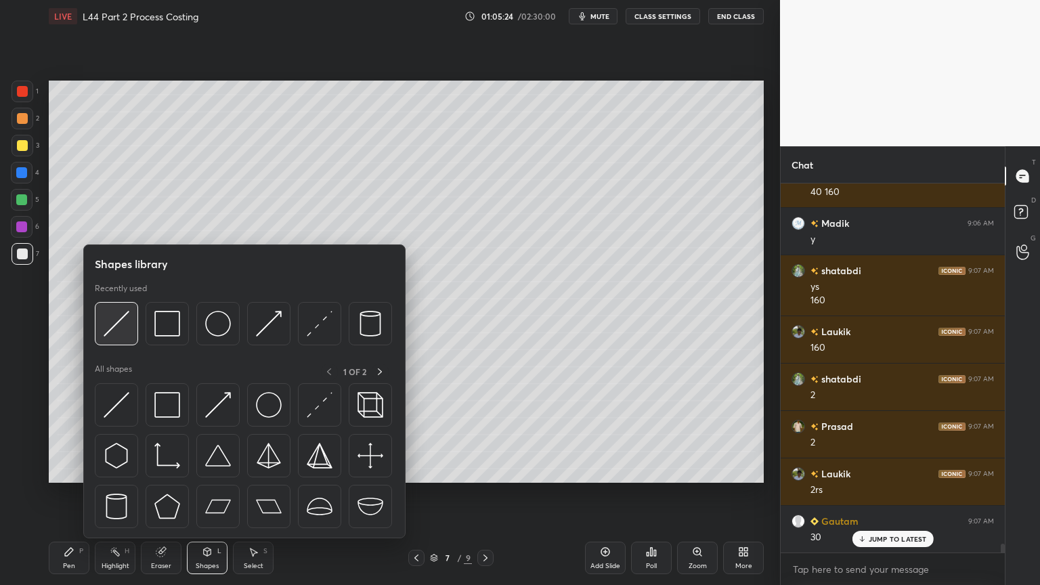
click at [119, 336] on img at bounding box center [117, 324] width 26 height 26
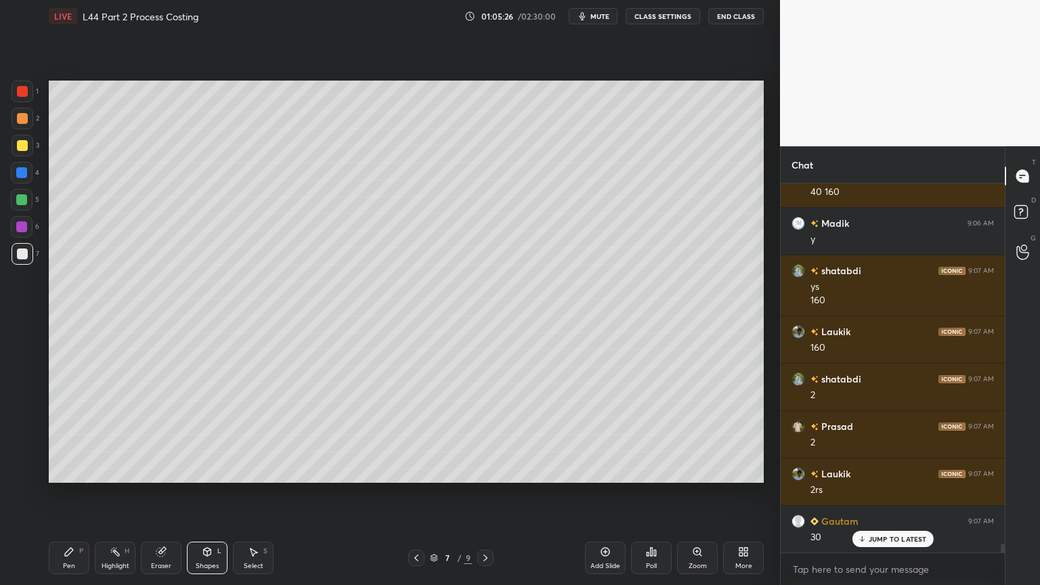
click at [64, 435] on div "Pen" at bounding box center [69, 565] width 12 height 7
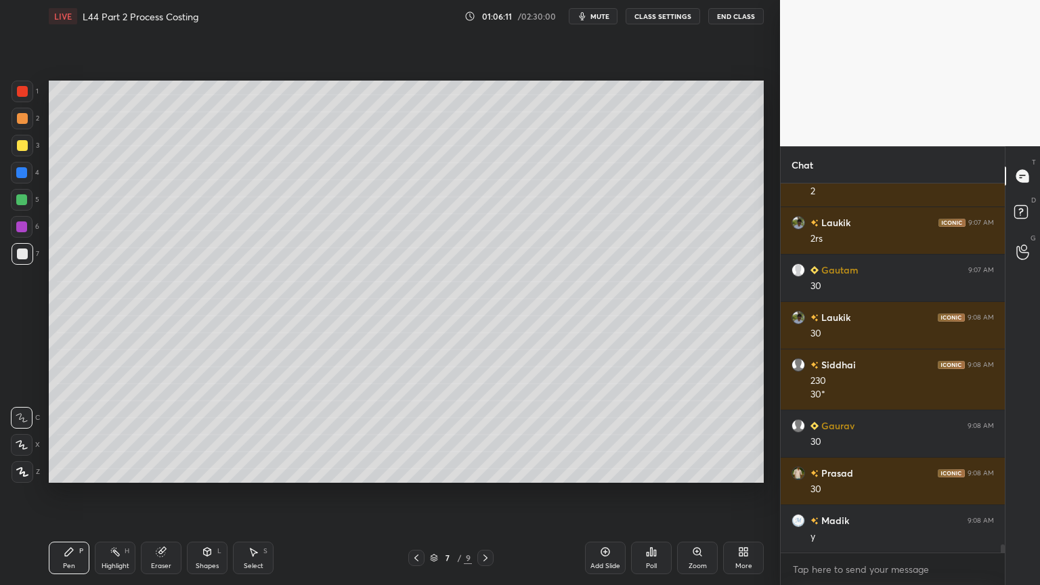
scroll to position [15876, 0]
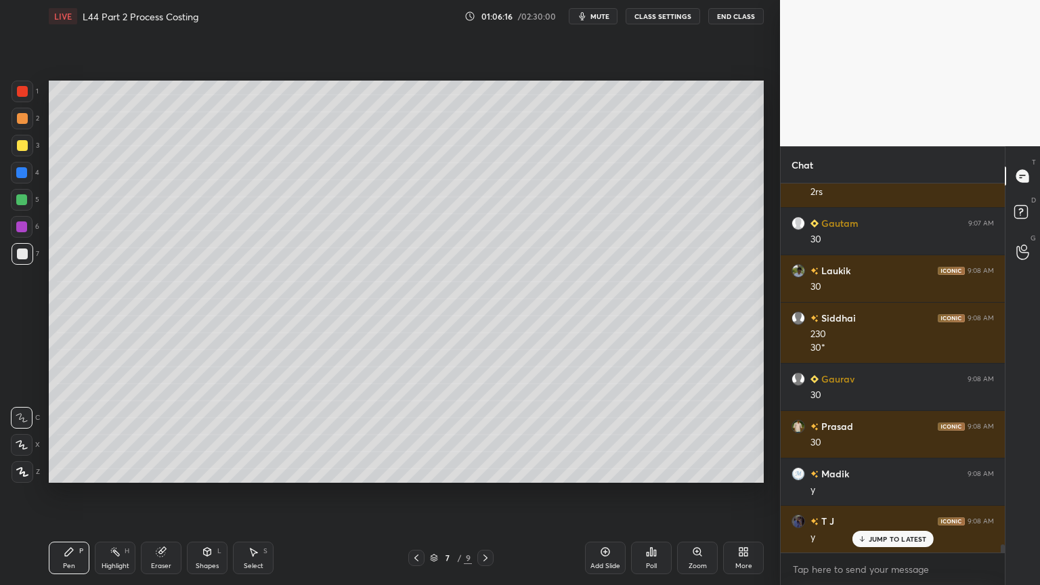
click at [420, 435] on icon at bounding box center [416, 557] width 11 height 11
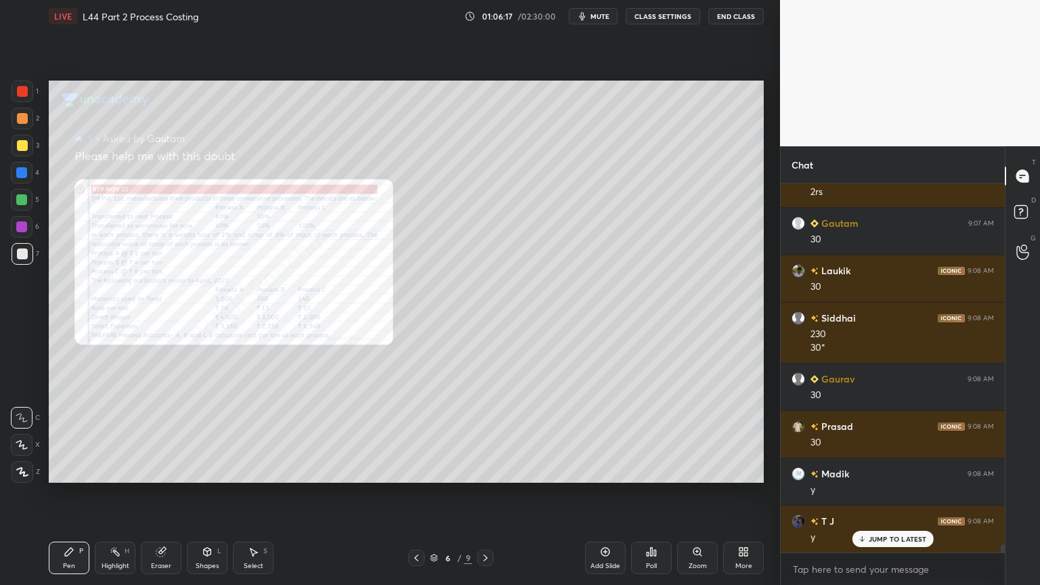
click at [693, 435] on div "Zoom" at bounding box center [697, 557] width 41 height 32
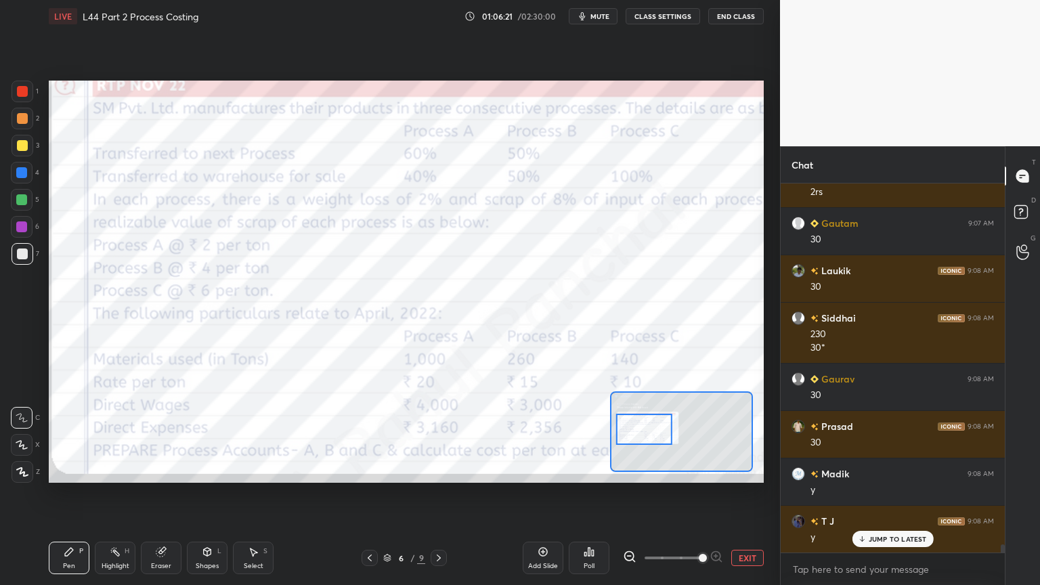
click at [156, 435] on icon at bounding box center [161, 551] width 11 height 11
click at [19, 435] on span "Erase all" at bounding box center [22, 471] width 20 height 9
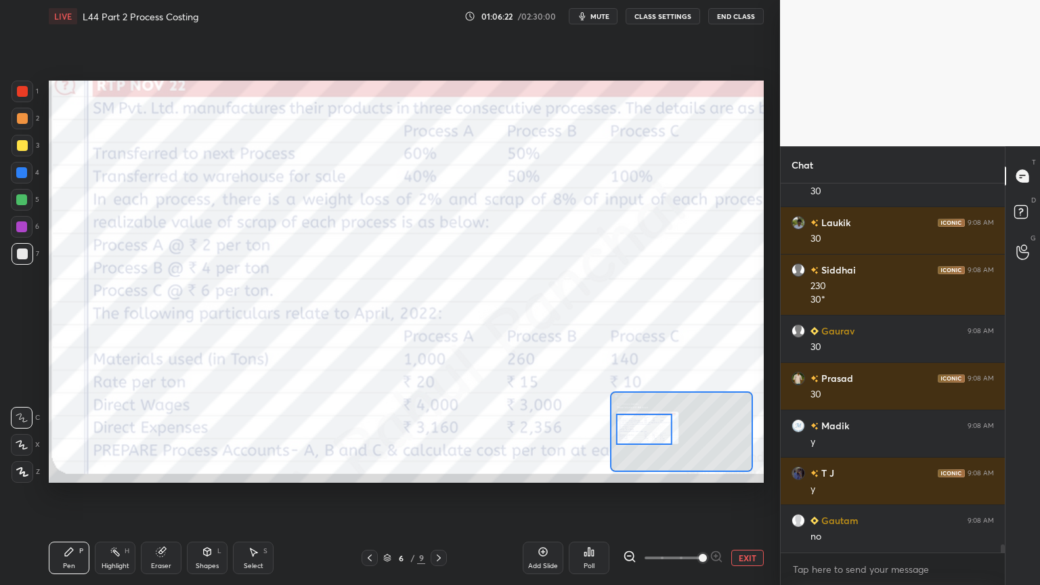
click at [51, 435] on div "Pen P" at bounding box center [69, 557] width 41 height 32
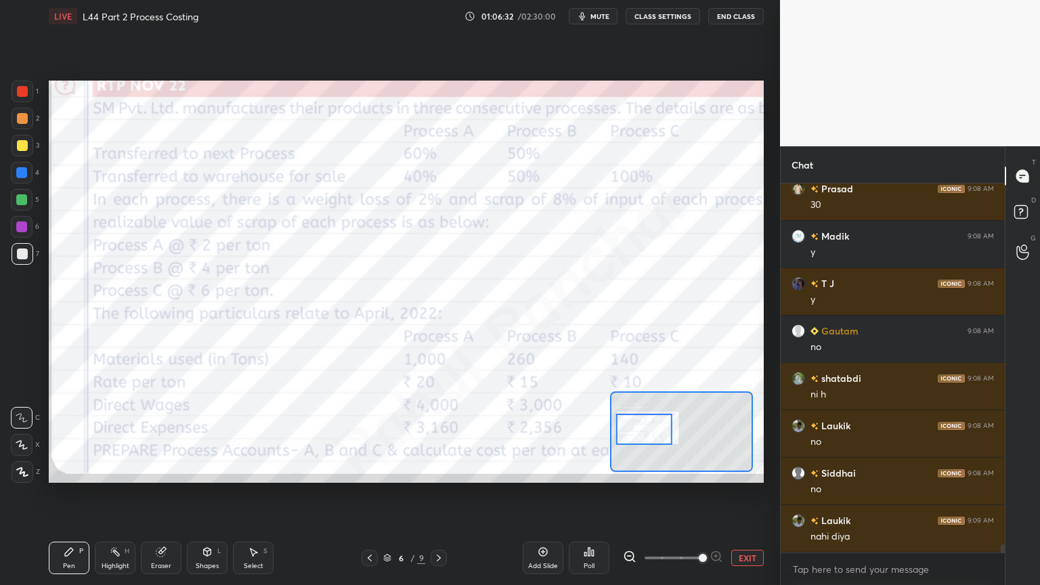
scroll to position [16161, 0]
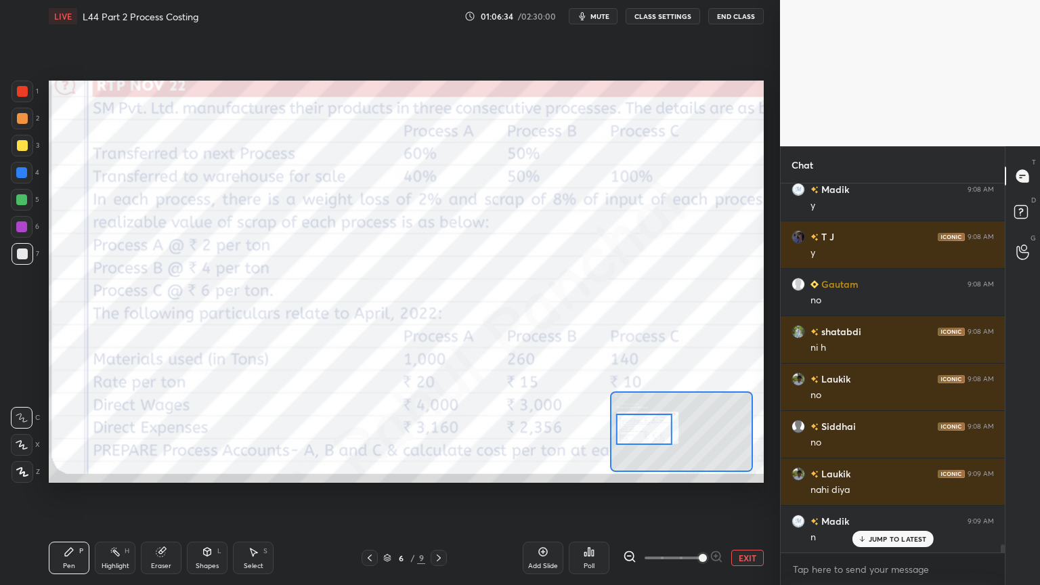
click at [437, 435] on icon at bounding box center [438, 557] width 11 height 11
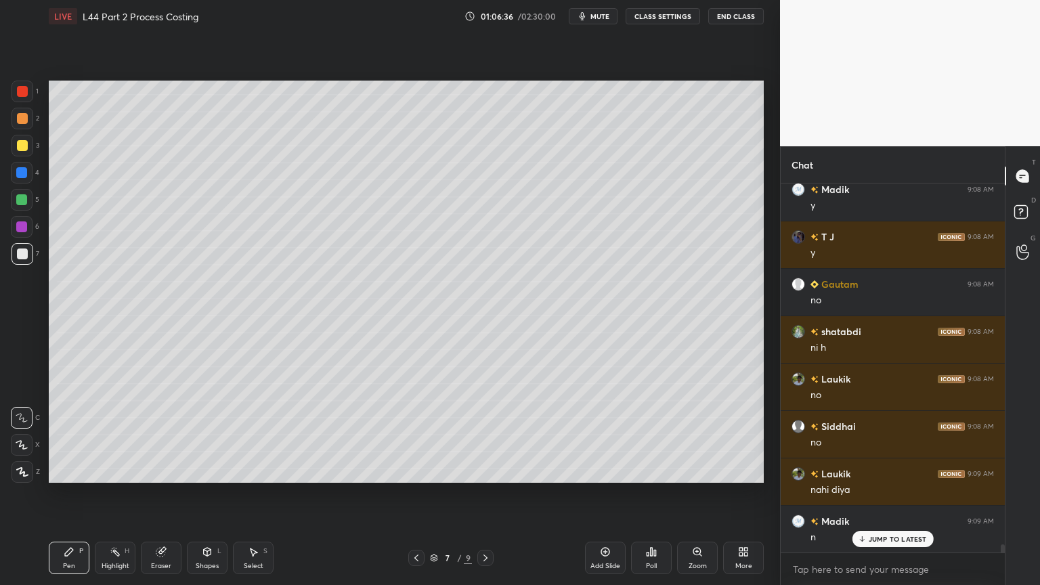
click at [25, 154] on div at bounding box center [23, 146] width 22 height 22
click at [74, 435] on icon at bounding box center [69, 551] width 11 height 11
click at [24, 259] on div at bounding box center [23, 254] width 22 height 22
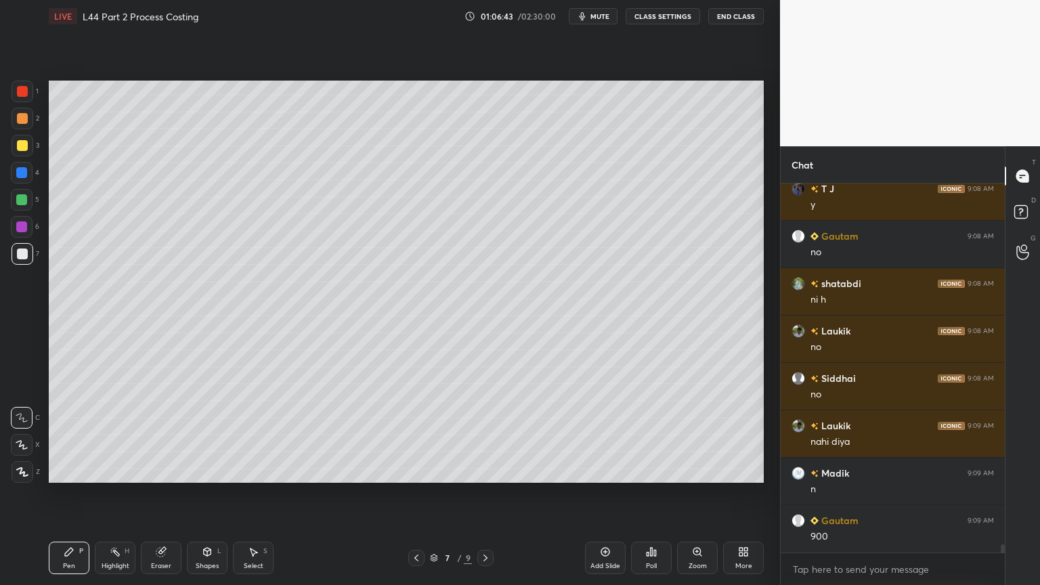
scroll to position [16255, 0]
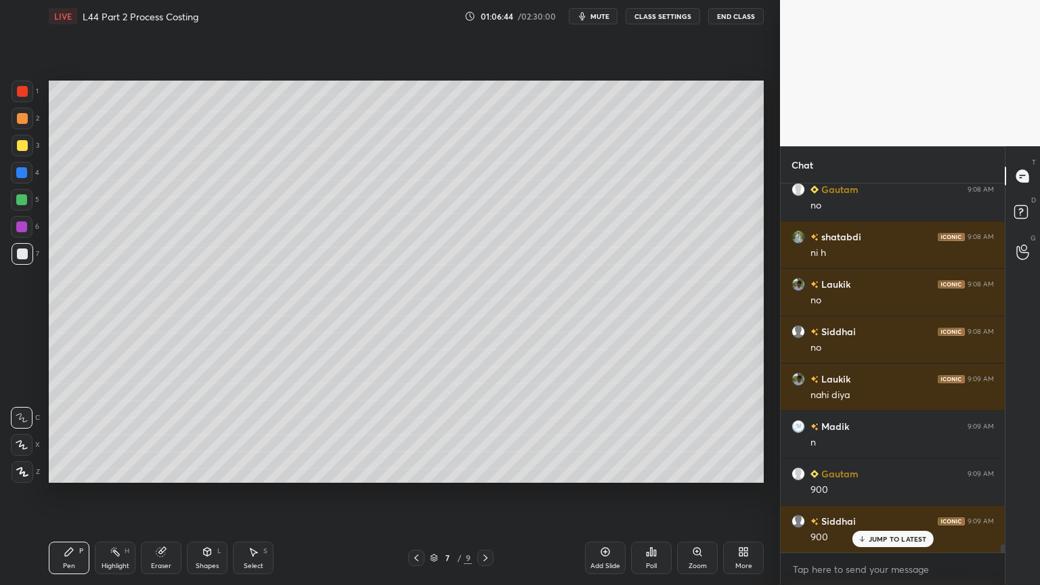
click at [24, 203] on div at bounding box center [21, 199] width 11 height 11
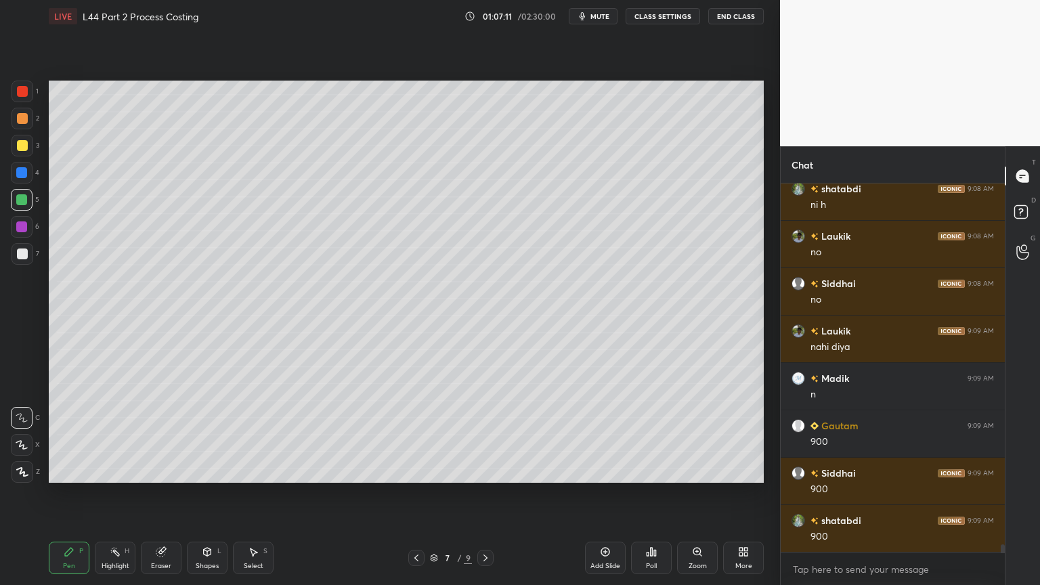
click at [28, 257] on div at bounding box center [23, 254] width 22 height 22
click at [79, 435] on div "Pen P" at bounding box center [69, 557] width 41 height 32
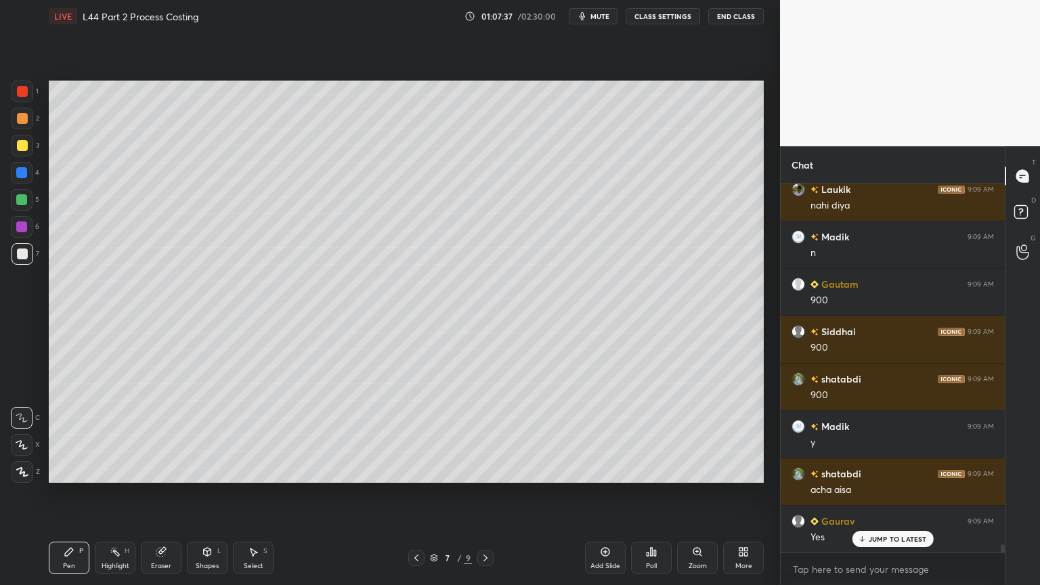
scroll to position [16493, 0]
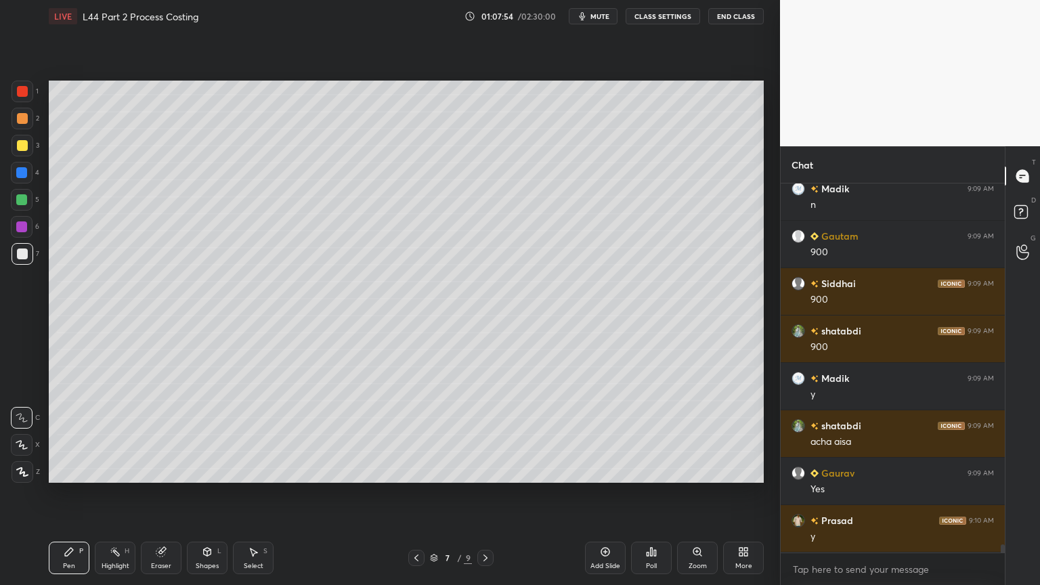
click at [251, 435] on icon at bounding box center [253, 551] width 11 height 11
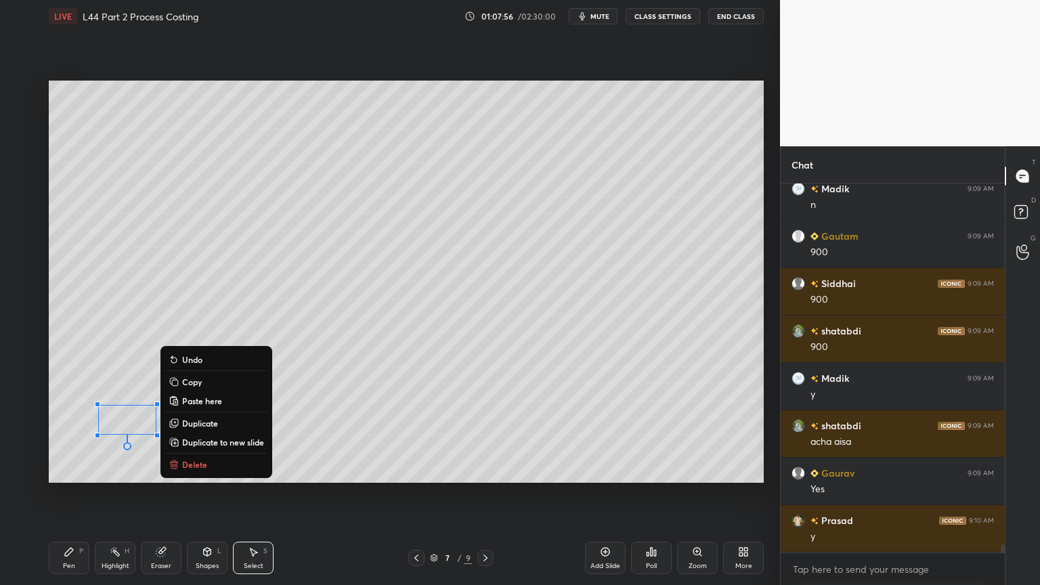
click at [179, 435] on button "Delete" at bounding box center [216, 464] width 101 height 16
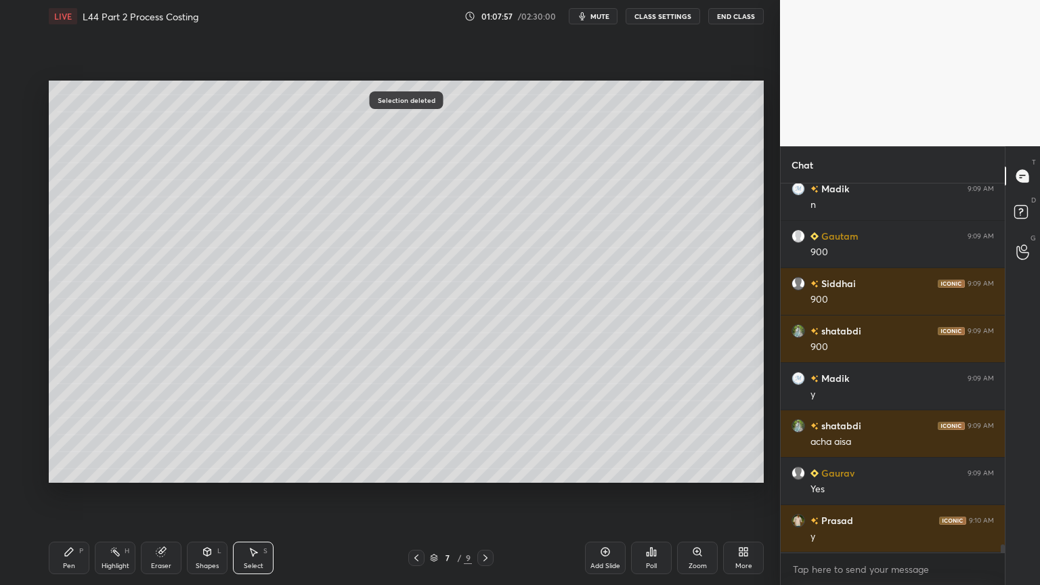
click at [56, 435] on div "Pen P" at bounding box center [69, 557] width 41 height 32
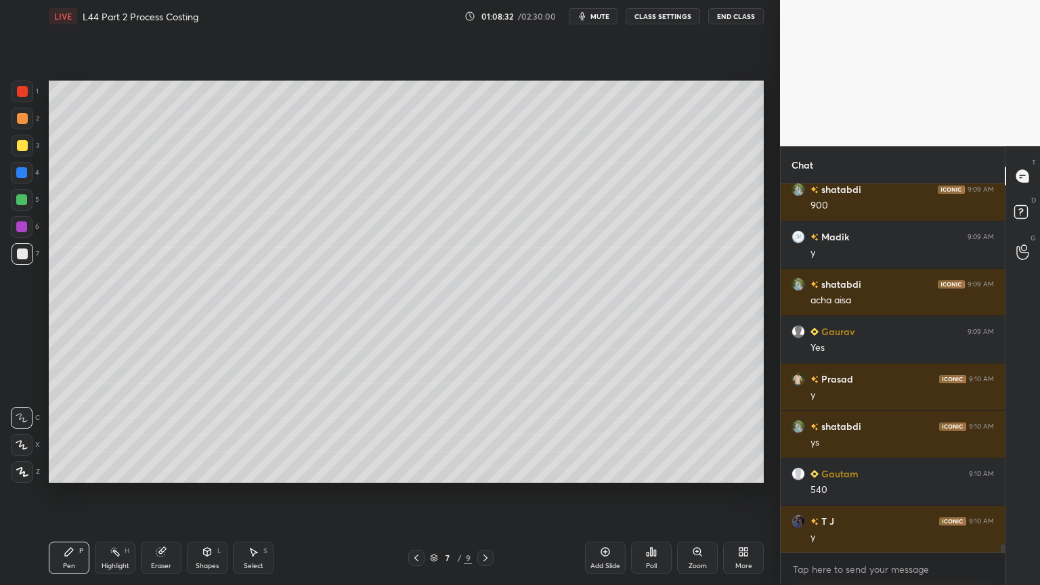
scroll to position [16683, 0]
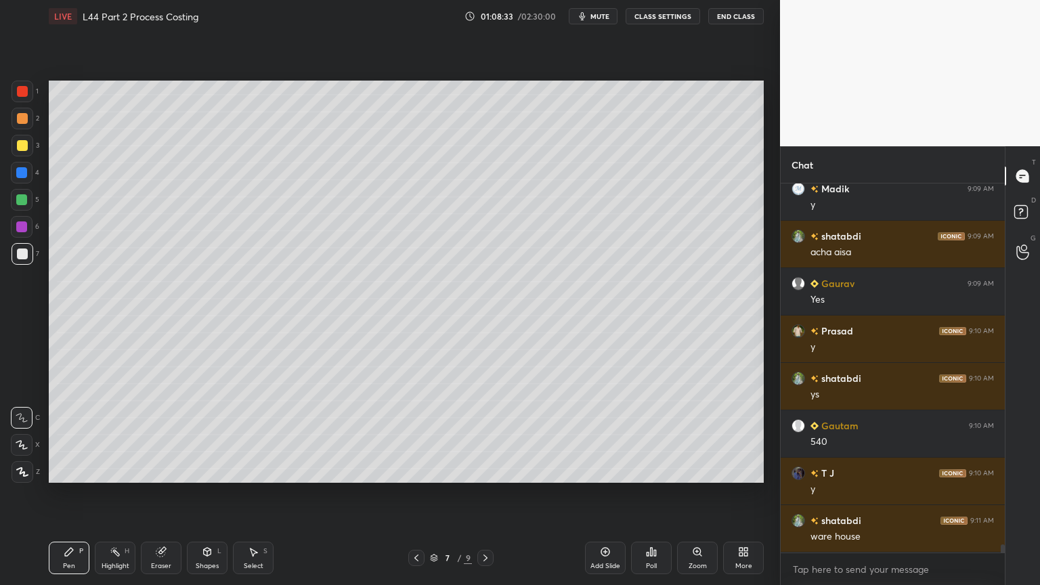
click at [26, 204] on div at bounding box center [21, 199] width 11 height 11
click at [418, 435] on icon at bounding box center [416, 557] width 11 height 11
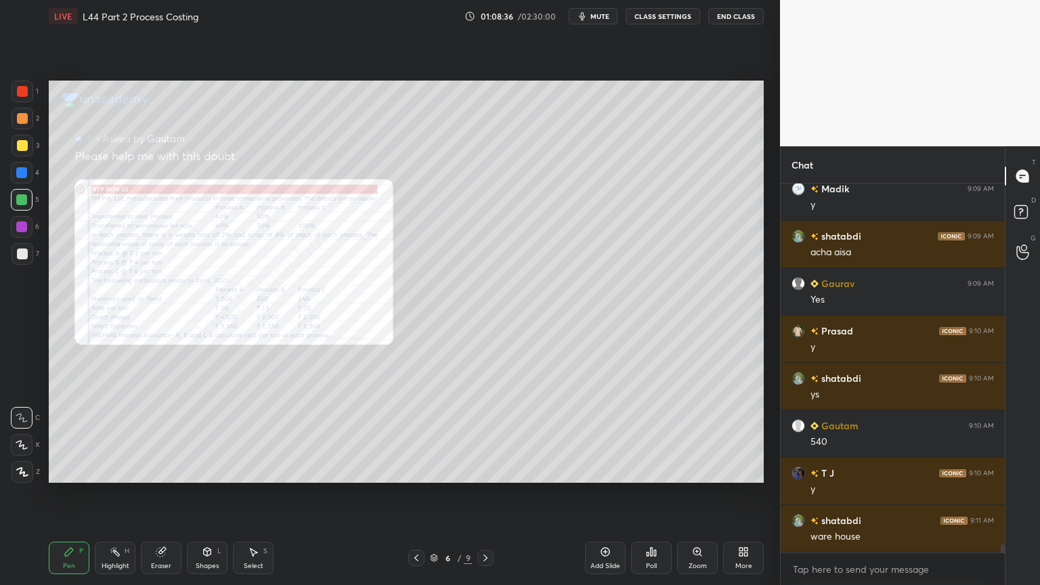
click at [669, 435] on div "Poll" at bounding box center [651, 557] width 41 height 32
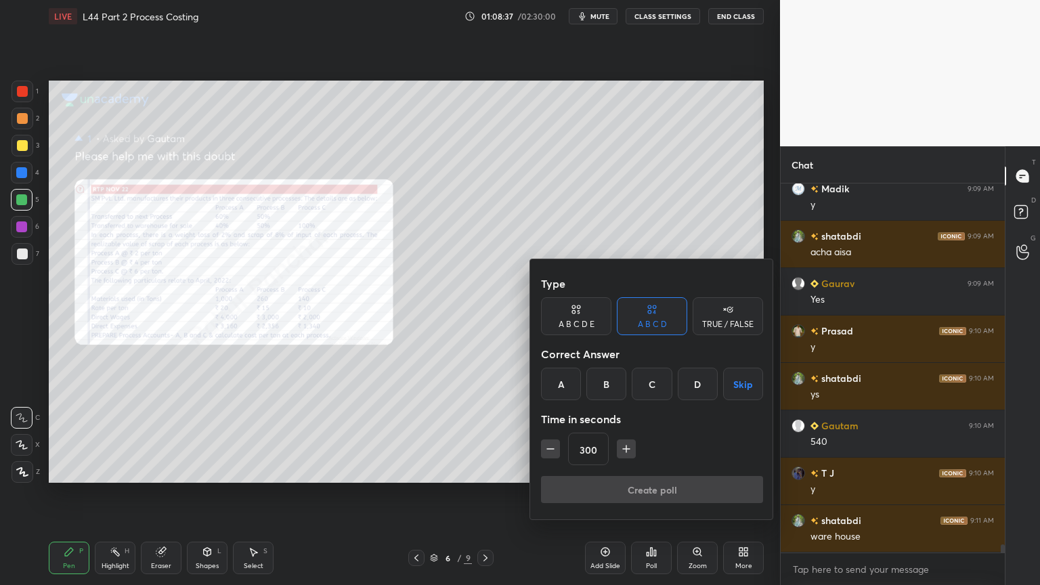
click at [688, 435] on div at bounding box center [520, 292] width 1040 height 585
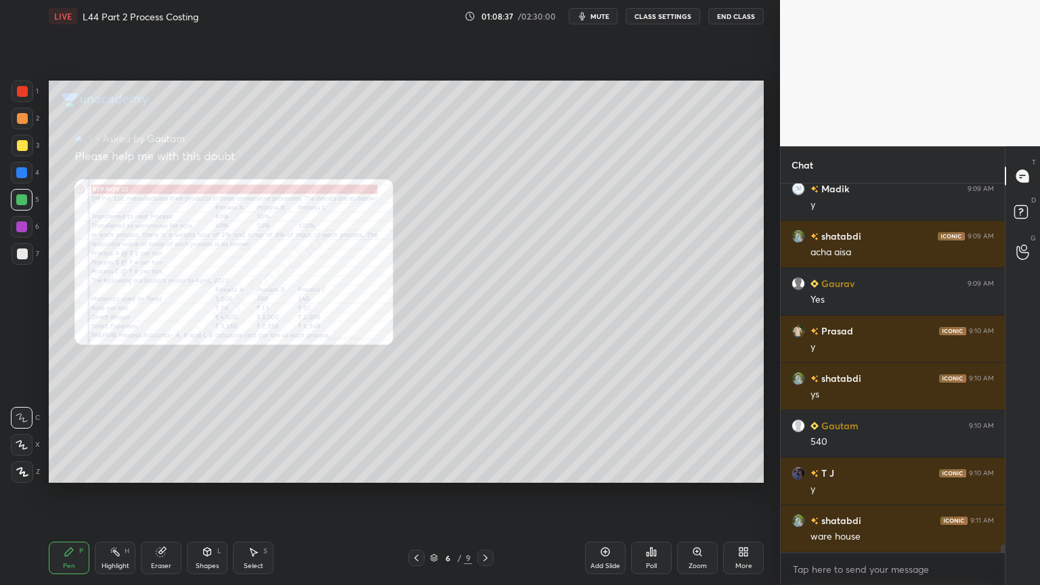
click at [695, 435] on div "Zoom" at bounding box center [697, 557] width 41 height 32
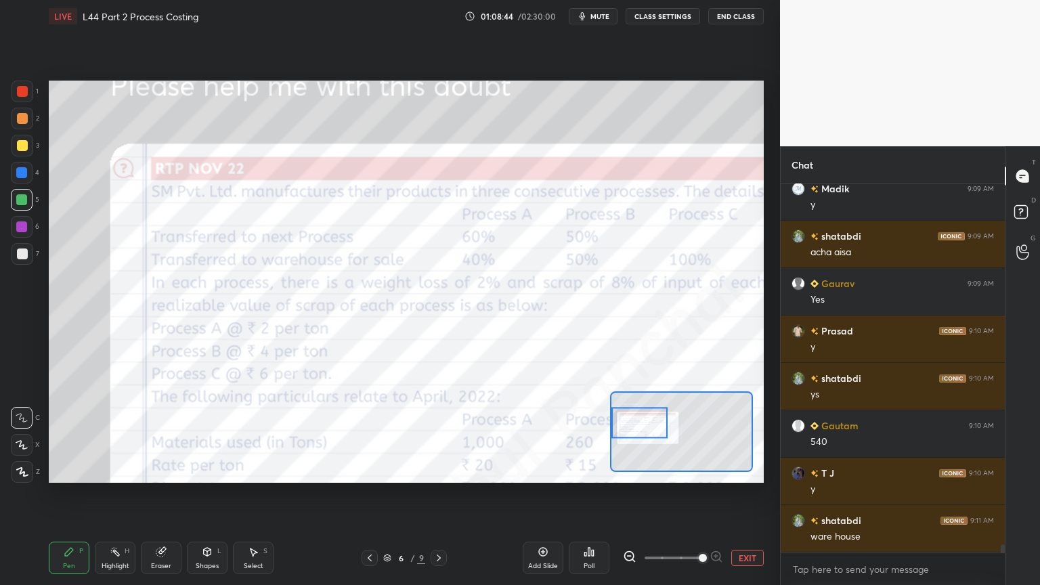
click at [440, 435] on icon at bounding box center [438, 557] width 11 height 11
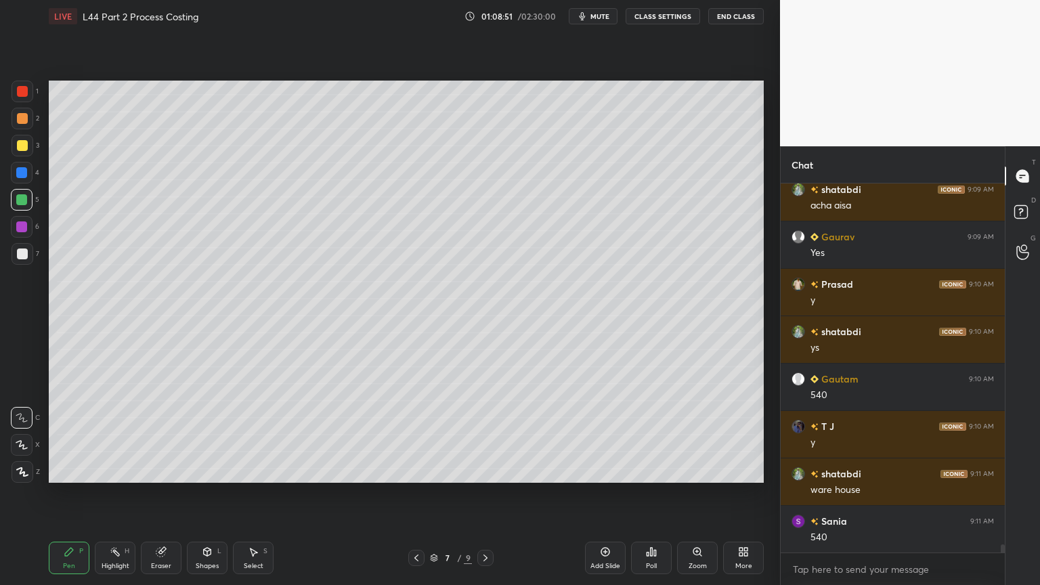
scroll to position [16777, 0]
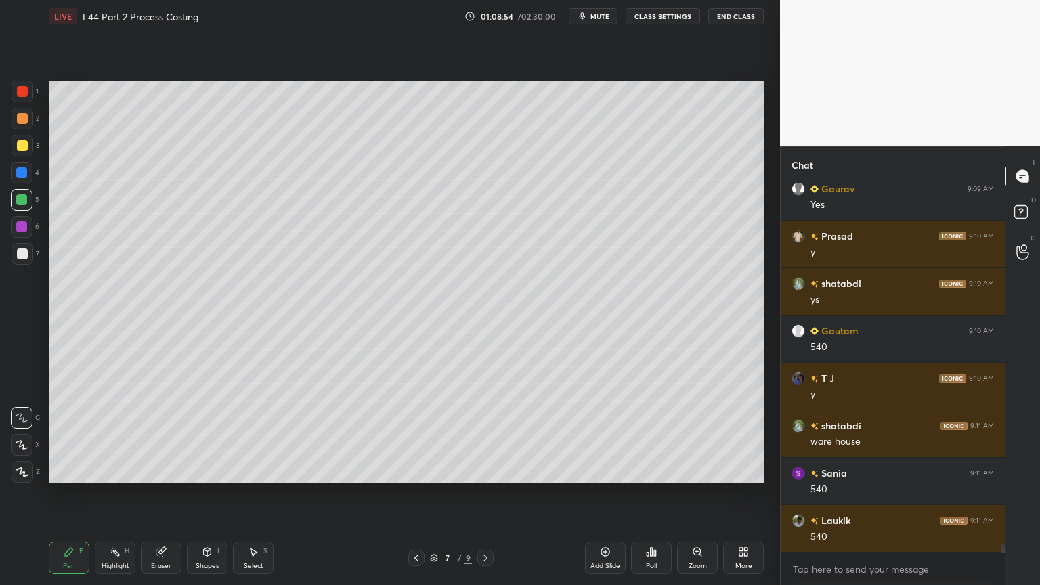
click at [18, 250] on div at bounding box center [22, 253] width 11 height 11
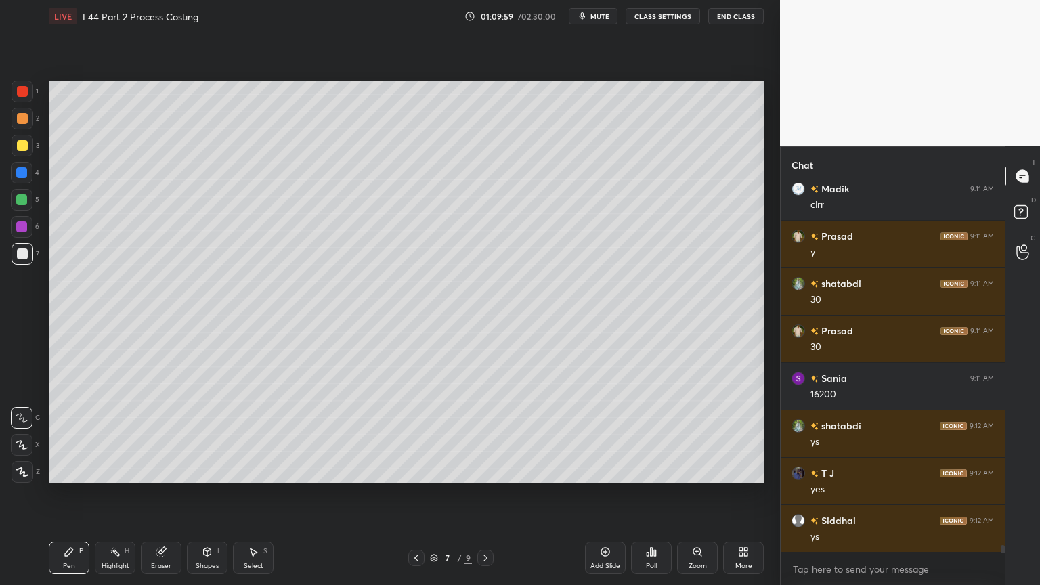
scroll to position [17203, 0]
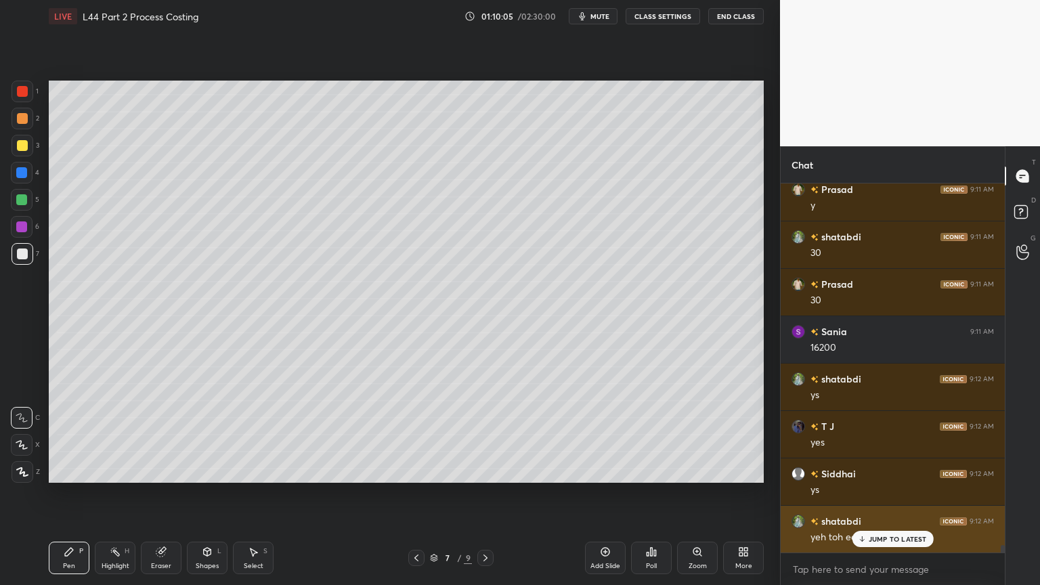
click at [872, 435] on div "JUMP TO LATEST" at bounding box center [891, 539] width 81 height 16
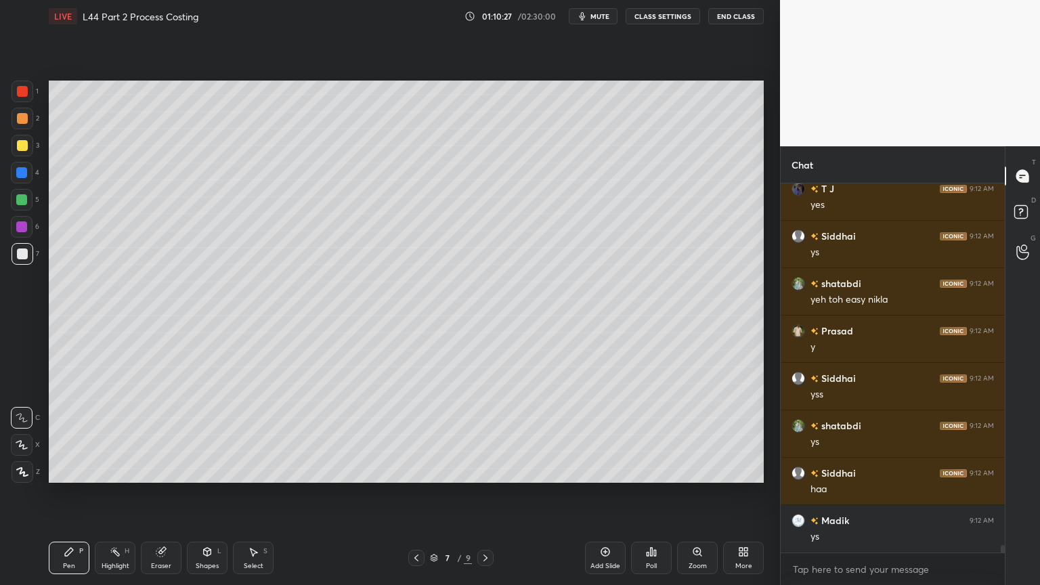
scroll to position [17487, 0]
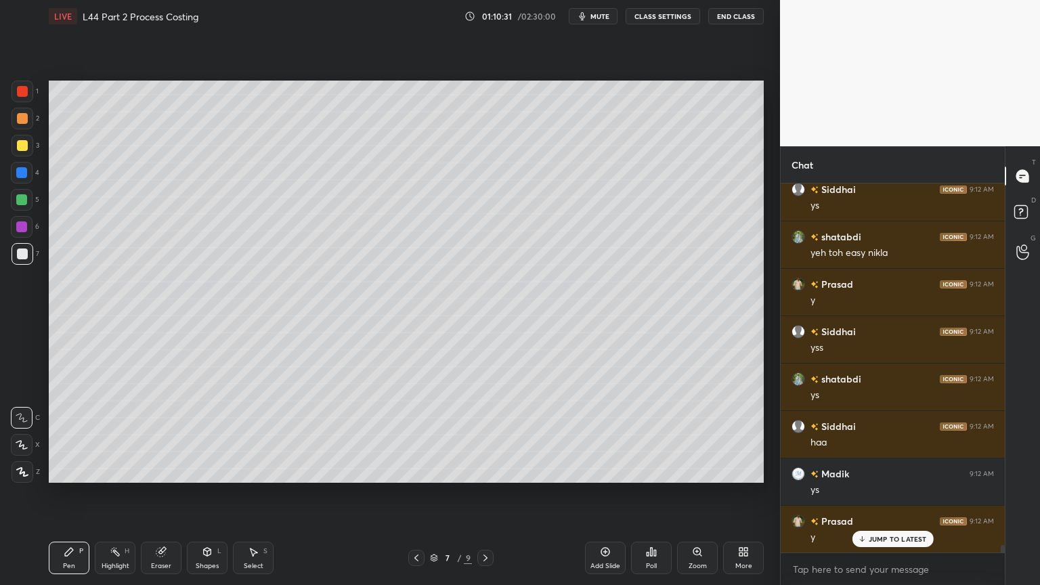
click at [484, 435] on icon at bounding box center [485, 557] width 11 height 11
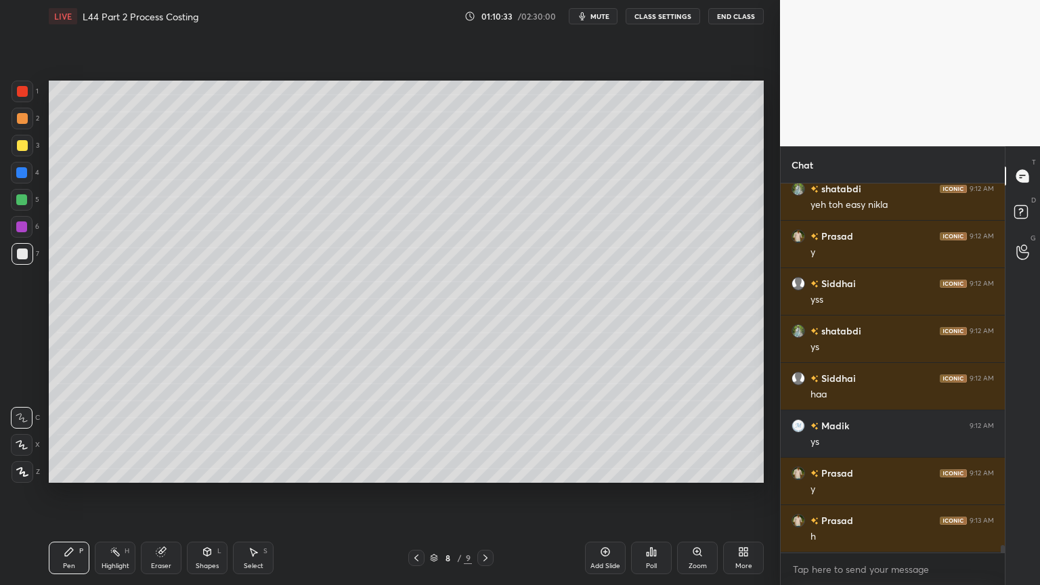
click at [411, 435] on icon at bounding box center [416, 557] width 11 height 11
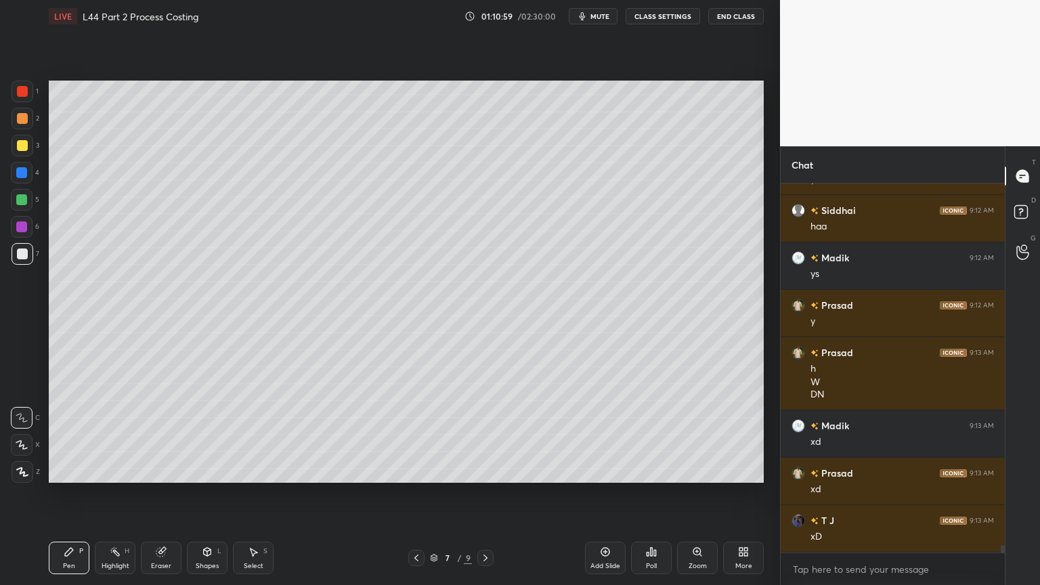
scroll to position [17750, 0]
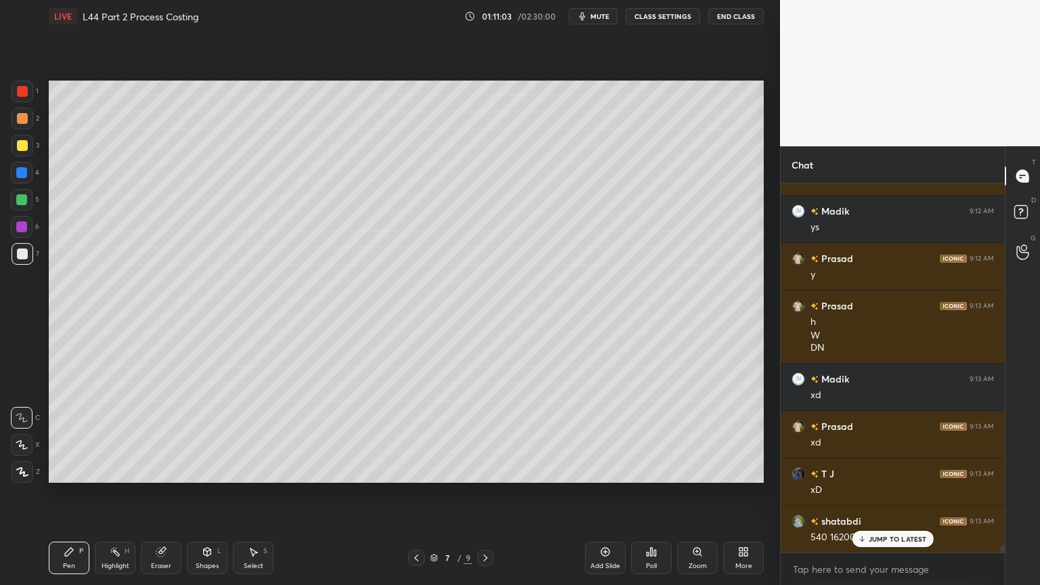
click at [485, 435] on icon at bounding box center [485, 557] width 11 height 11
click at [23, 149] on div at bounding box center [22, 145] width 11 height 11
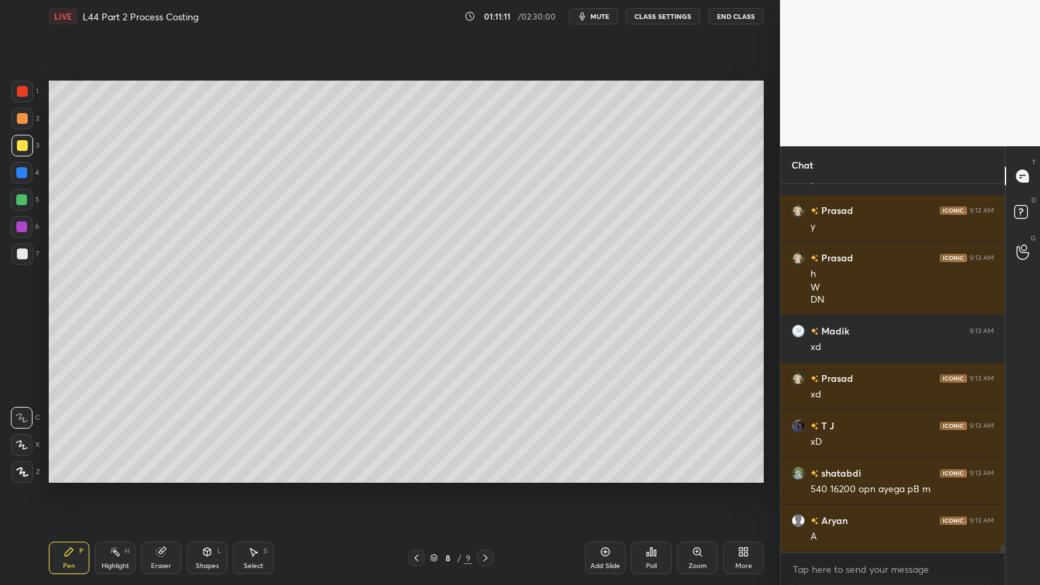
click at [29, 245] on div at bounding box center [23, 254] width 22 height 22
click at [409, 435] on div at bounding box center [416, 558] width 16 height 16
click at [416, 435] on icon at bounding box center [416, 557] width 4 height 7
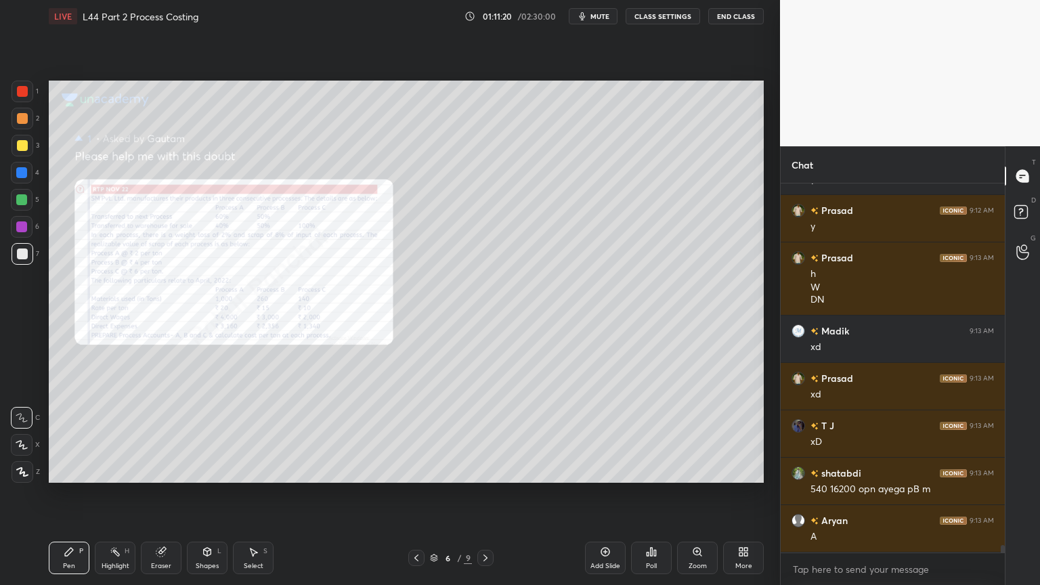
click at [703, 435] on div "Zoom" at bounding box center [697, 565] width 18 height 7
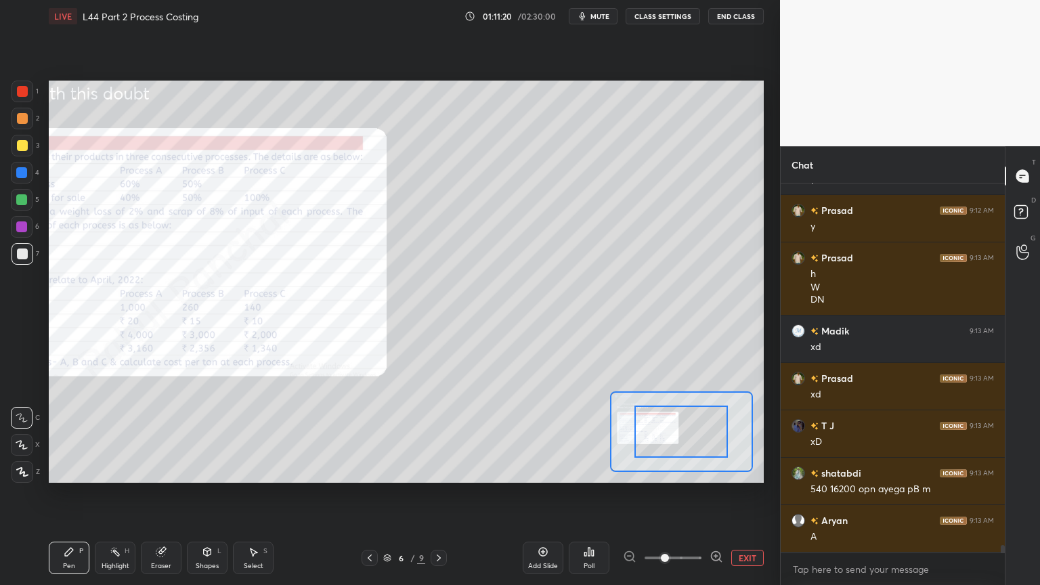
click at [669, 435] on span at bounding box center [665, 558] width 8 height 8
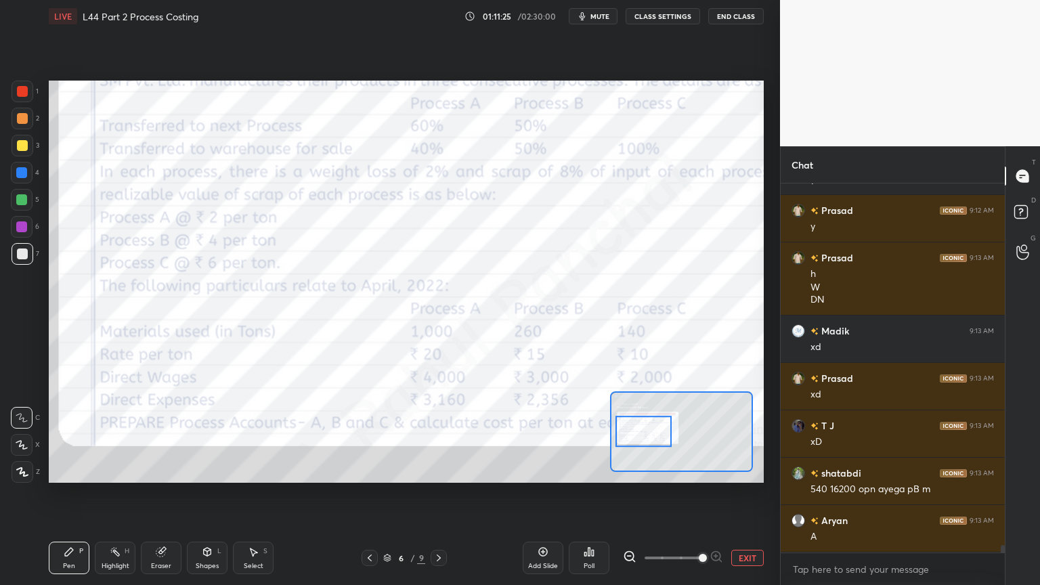
click at [20, 93] on div at bounding box center [22, 91] width 11 height 11
click at [437, 435] on icon at bounding box center [438, 557] width 11 height 11
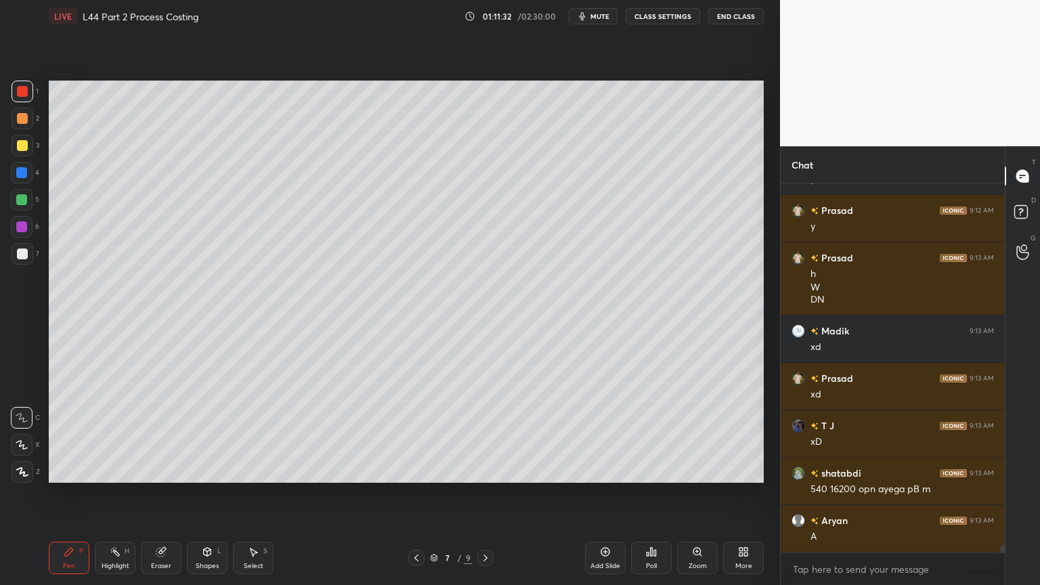
click at [489, 435] on icon at bounding box center [485, 557] width 11 height 11
click at [64, 435] on icon at bounding box center [69, 551] width 11 height 11
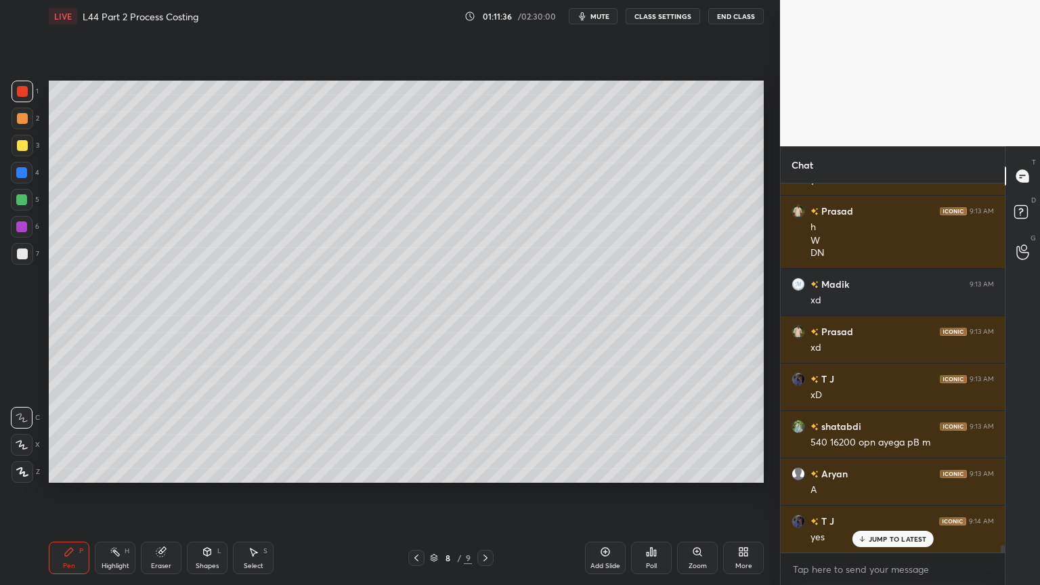
click at [27, 252] on div at bounding box center [22, 253] width 11 height 11
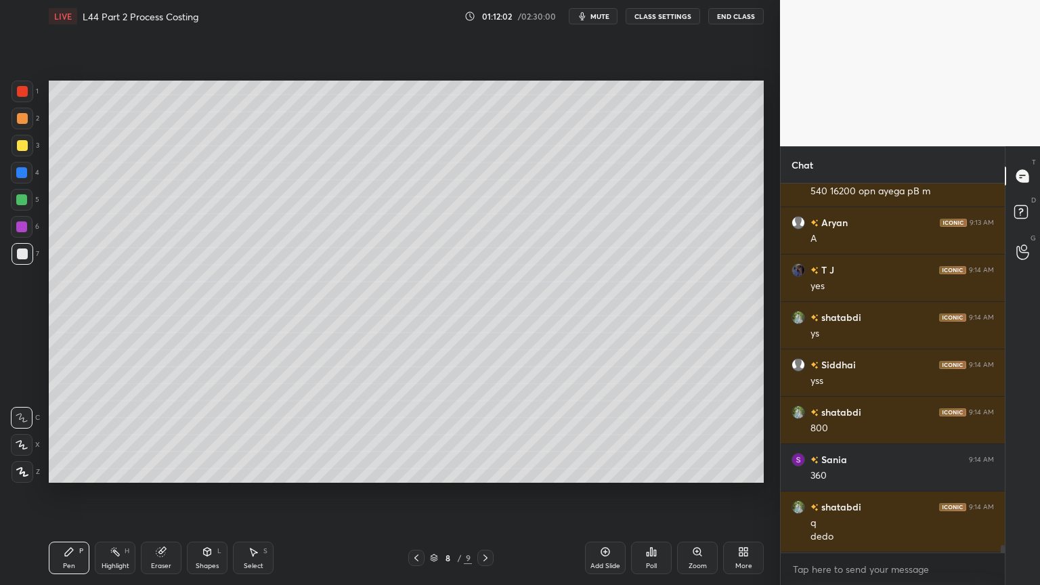
scroll to position [18143, 0]
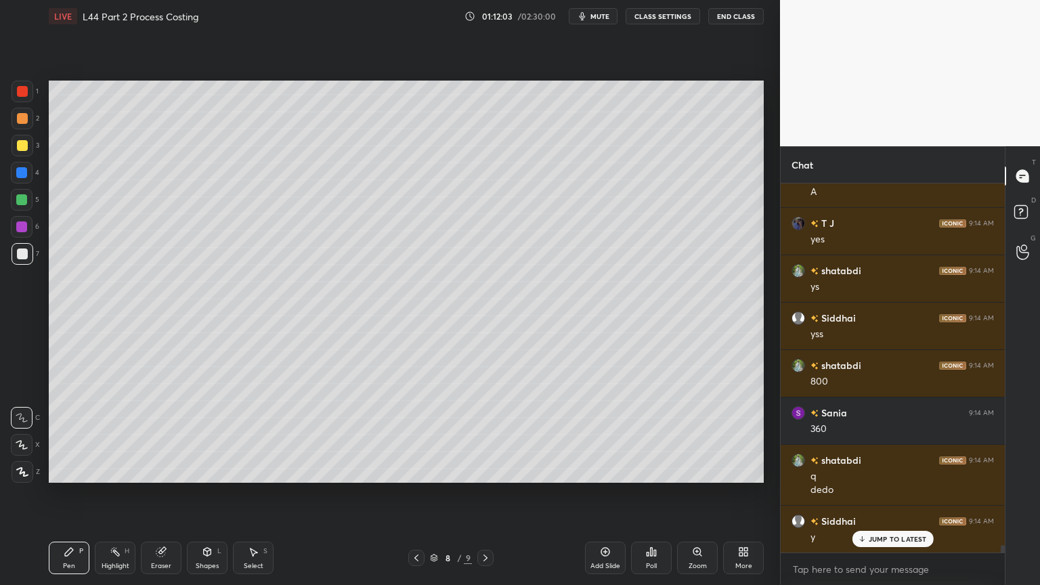
click at [416, 435] on icon at bounding box center [416, 557] width 11 height 11
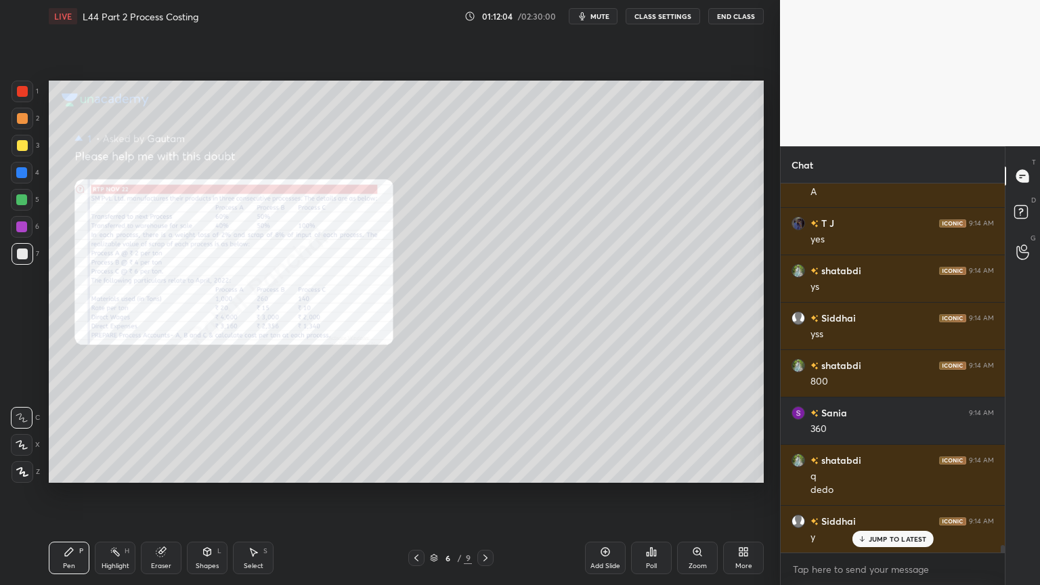
click at [696, 435] on icon at bounding box center [696, 551] width 7 height 7
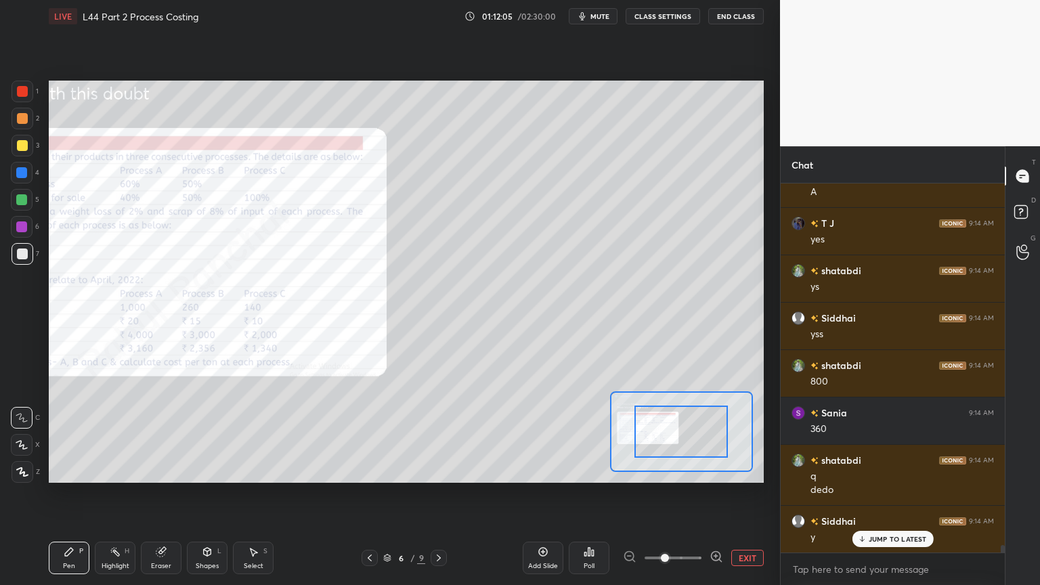
click at [669, 435] on span at bounding box center [665, 558] width 8 height 8
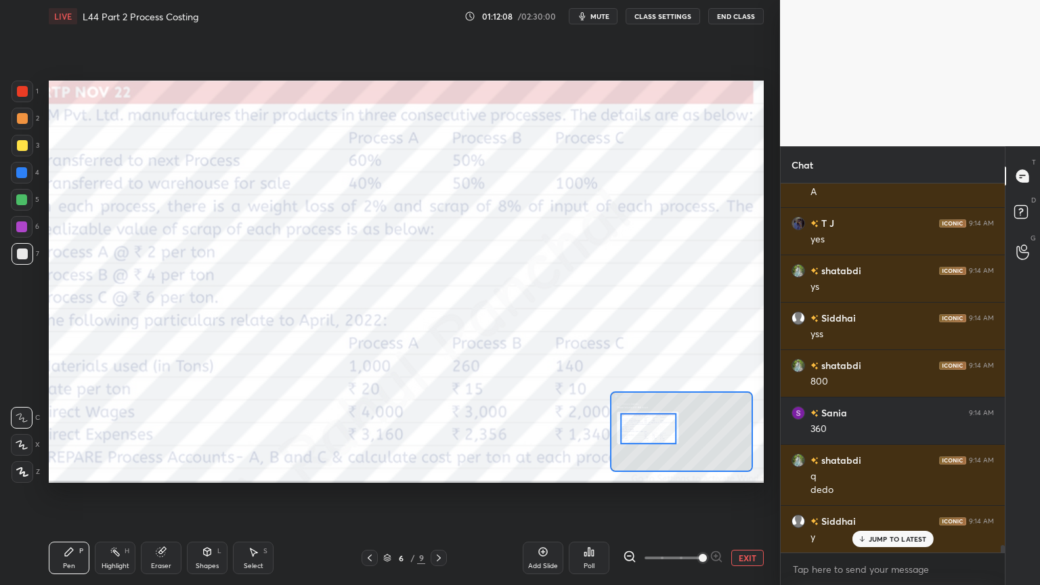
click at [629, 435] on icon at bounding box center [630, 557] width 14 height 14
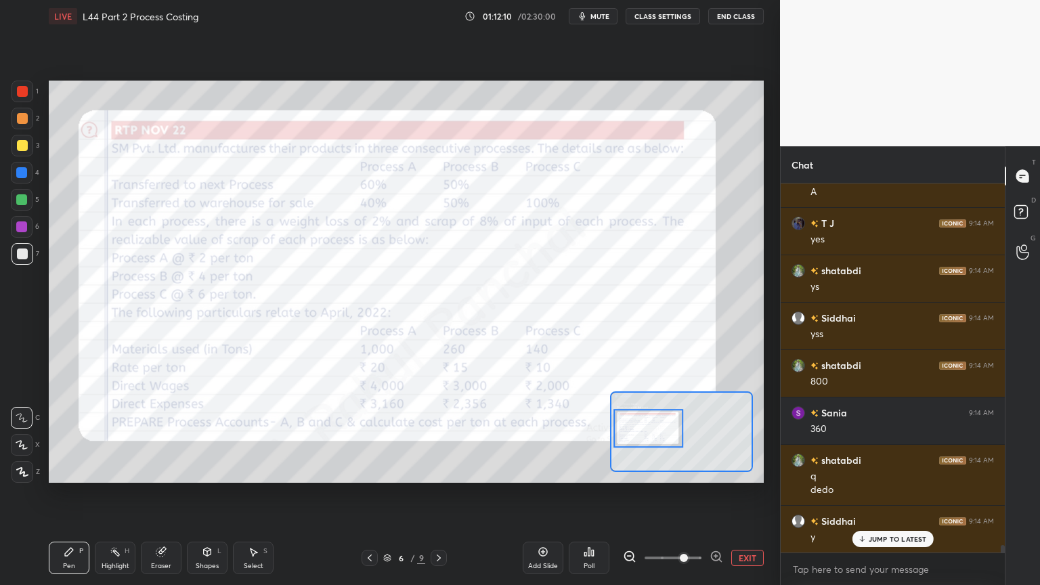
click at [152, 435] on div "Eraser" at bounding box center [161, 557] width 41 height 32
click at [19, 435] on span "Erase all" at bounding box center [22, 471] width 20 height 9
click at [49, 435] on div "Pen P Highlight H Eraser Shapes L Select S 6 / 9 Add Slide Poll EXIT" at bounding box center [406, 558] width 715 height 54
click at [588, 435] on div "Poll" at bounding box center [588, 565] width 11 height 7
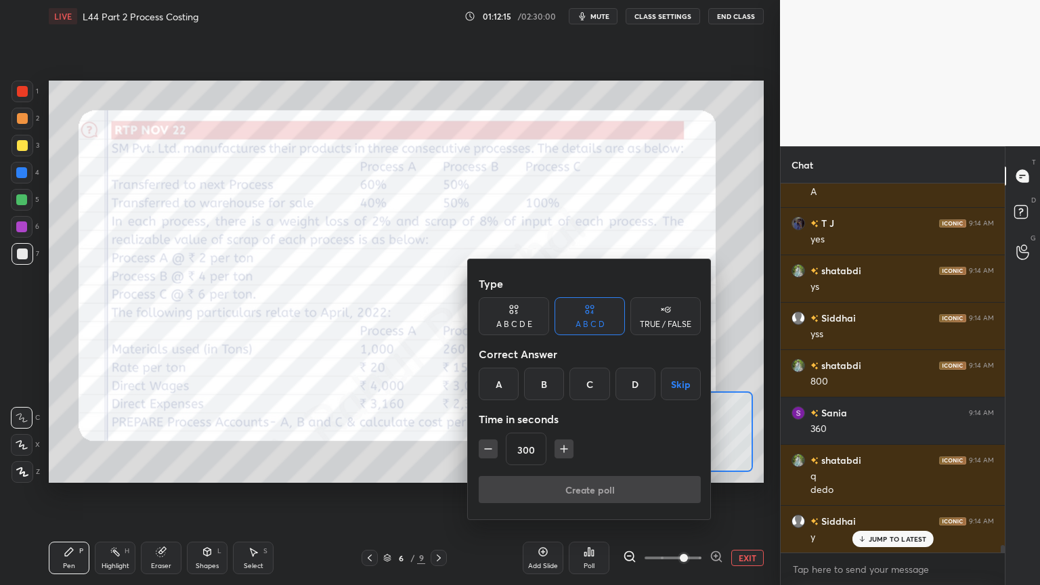
click at [577, 389] on div "C" at bounding box center [589, 384] width 40 height 32
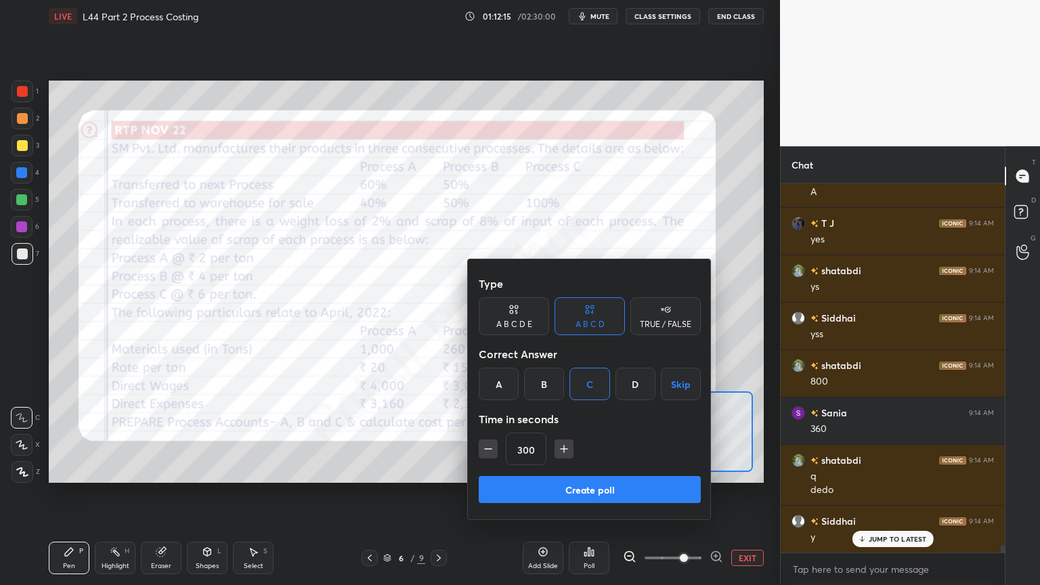
click at [557, 392] on div "B" at bounding box center [544, 384] width 40 height 32
click at [495, 435] on button "button" at bounding box center [488, 448] width 19 height 19
click at [493, 435] on icon "button" at bounding box center [488, 449] width 14 height 14
click at [490, 435] on icon "button" at bounding box center [488, 449] width 14 height 14
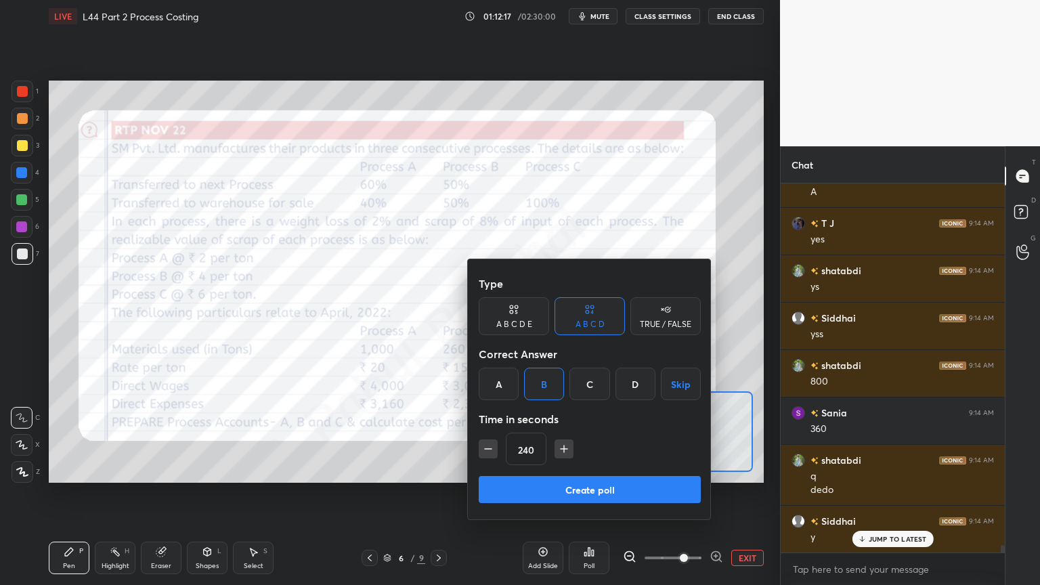
click at [490, 435] on icon "button" at bounding box center [488, 449] width 14 height 14
click at [493, 435] on icon "button" at bounding box center [488, 449] width 14 height 14
click at [485, 435] on icon "button" at bounding box center [488, 449] width 7 height 0
click at [487, 435] on icon "button" at bounding box center [488, 449] width 14 height 14
type input "180"
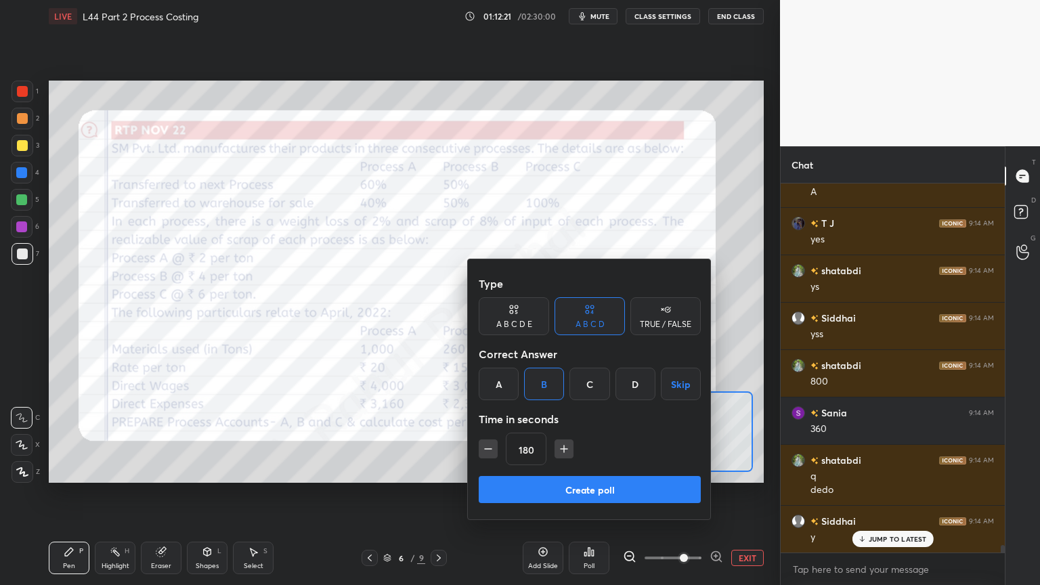
click at [588, 393] on div "C" at bounding box center [589, 384] width 40 height 32
click at [599, 435] on button "Create poll" at bounding box center [590, 489] width 222 height 27
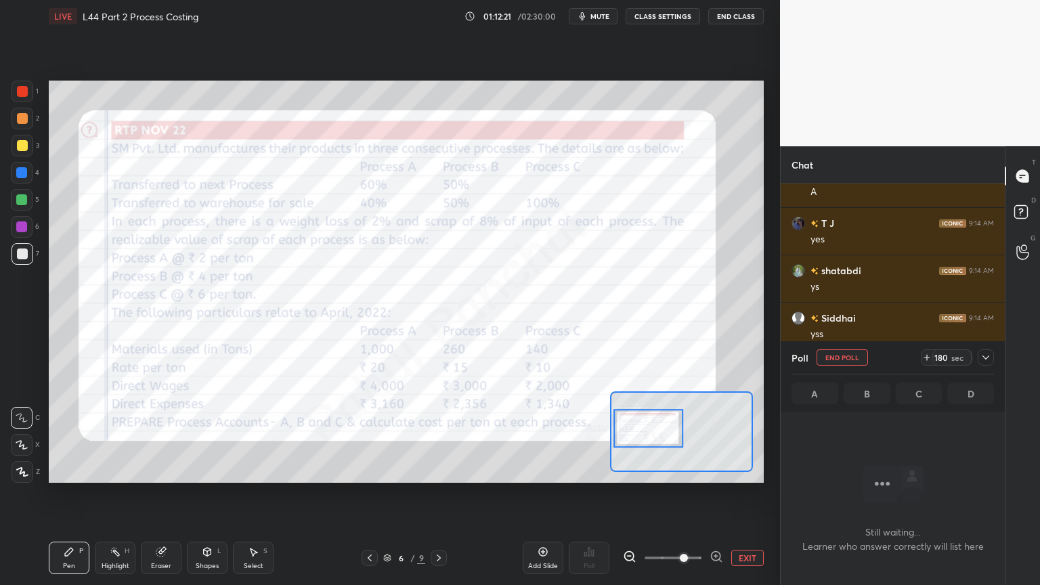
scroll to position [4, 4]
click at [592, 16] on button "mute" at bounding box center [593, 16] width 49 height 16
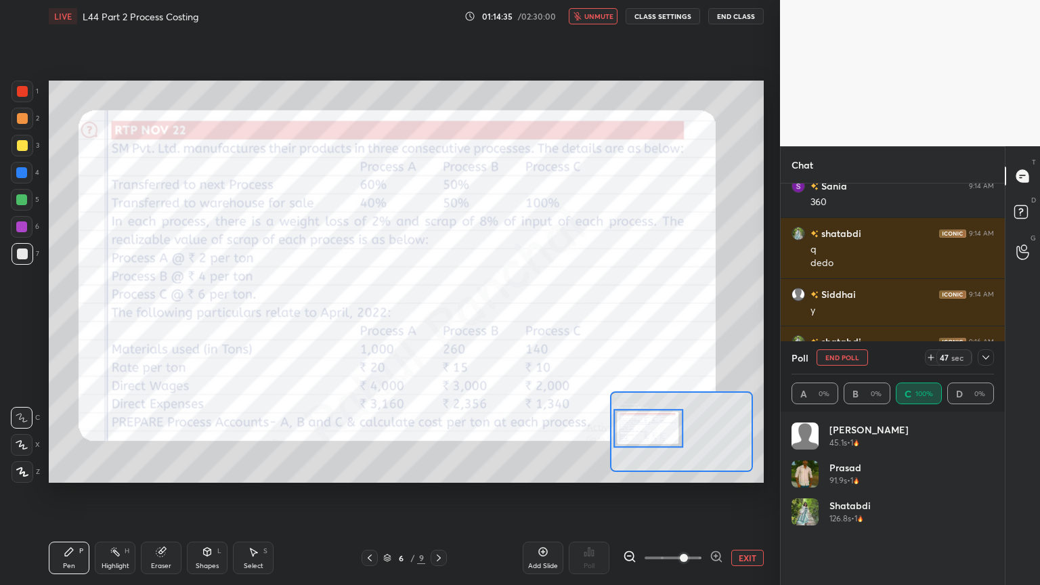
scroll to position [18416, 0]
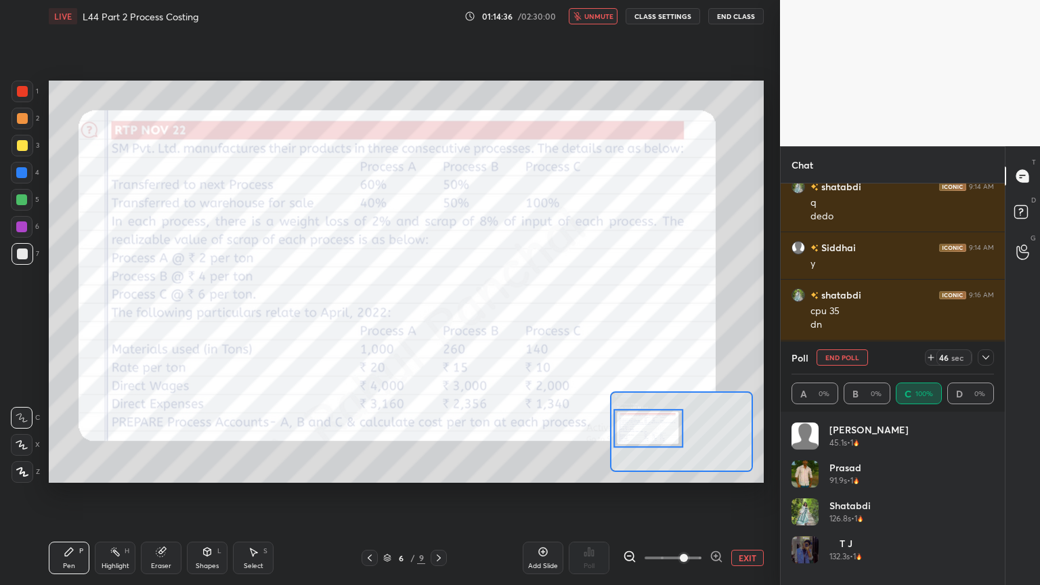
click at [981, 354] on icon at bounding box center [985, 357] width 11 height 11
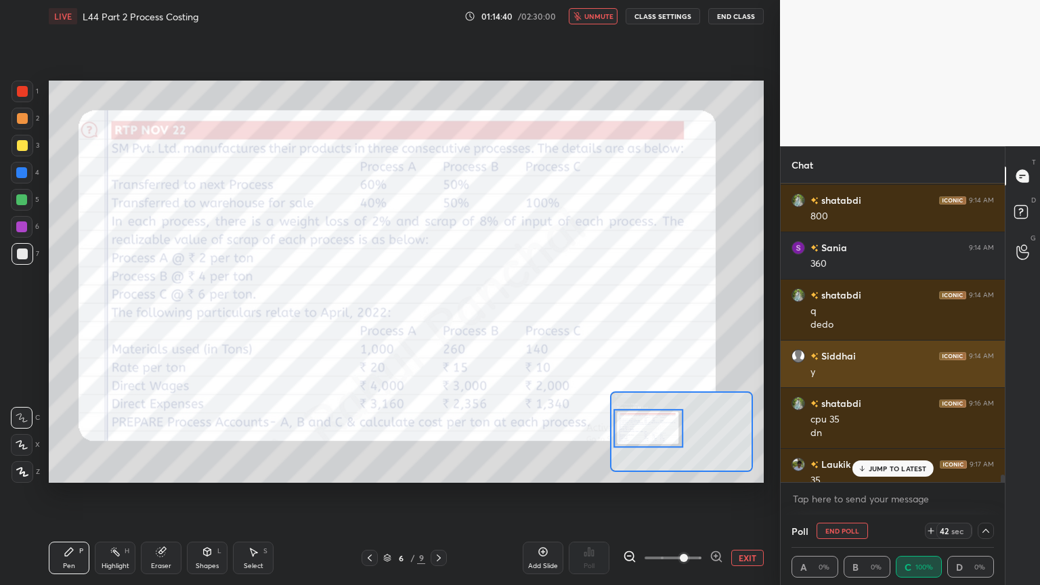
scroll to position [18430, 0]
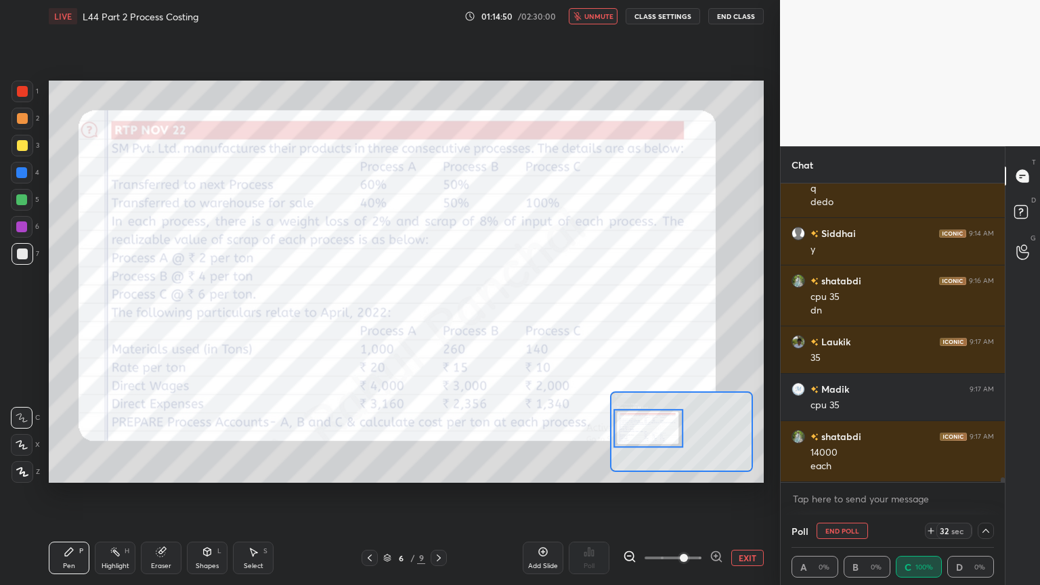
click at [602, 20] on button "unmute" at bounding box center [593, 16] width 49 height 16
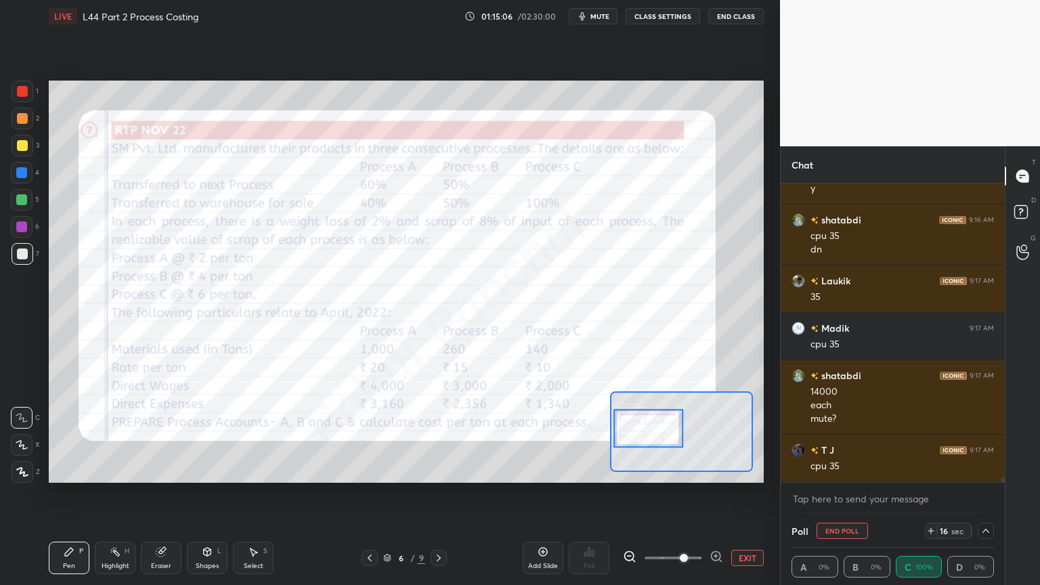
scroll to position [18505, 0]
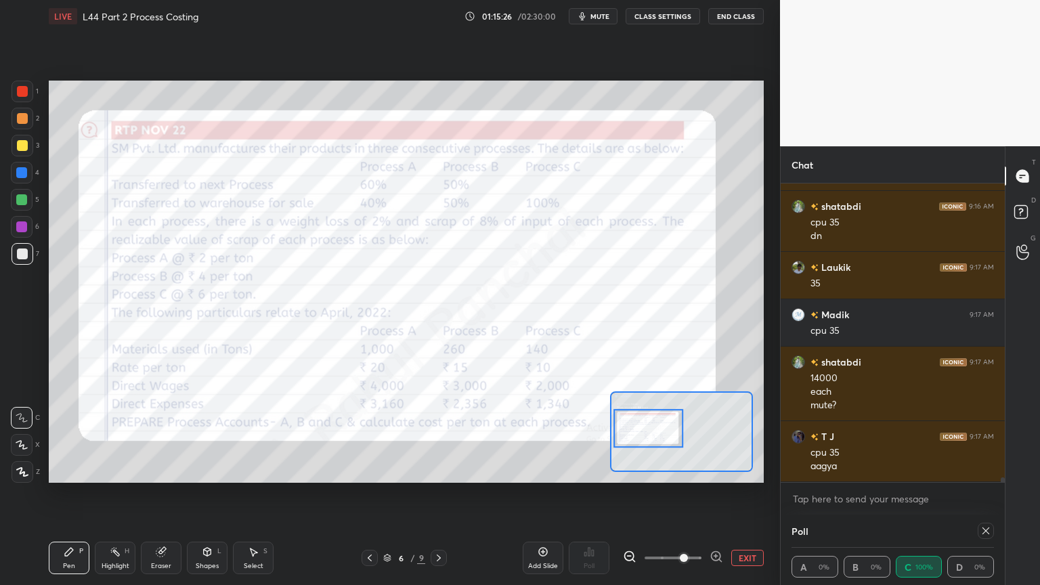
click at [979, 435] on div at bounding box center [985, 531] width 16 height 16
type textarea "x"
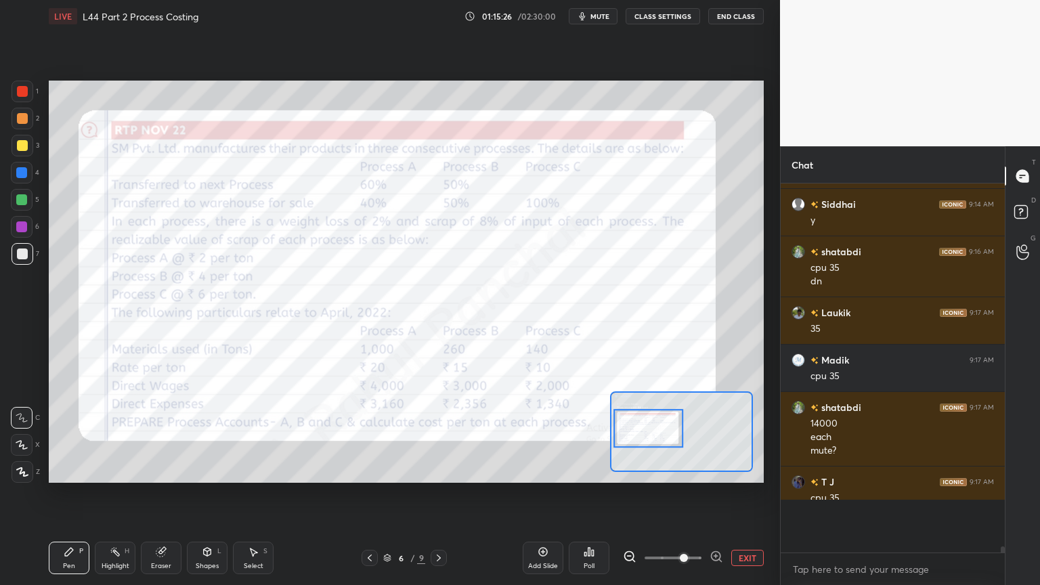
scroll to position [0, 0]
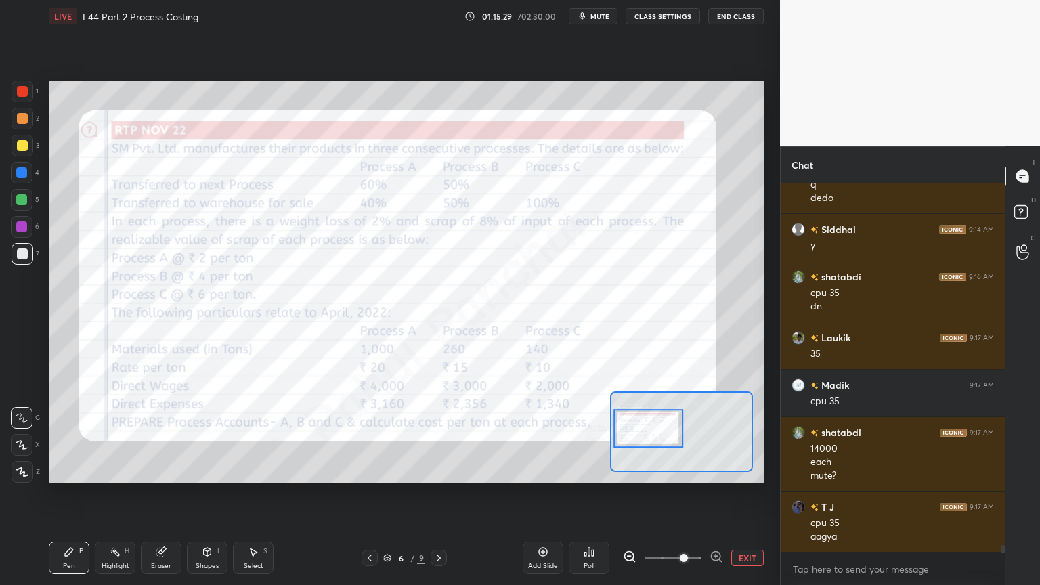
click at [442, 435] on icon at bounding box center [438, 557] width 11 height 11
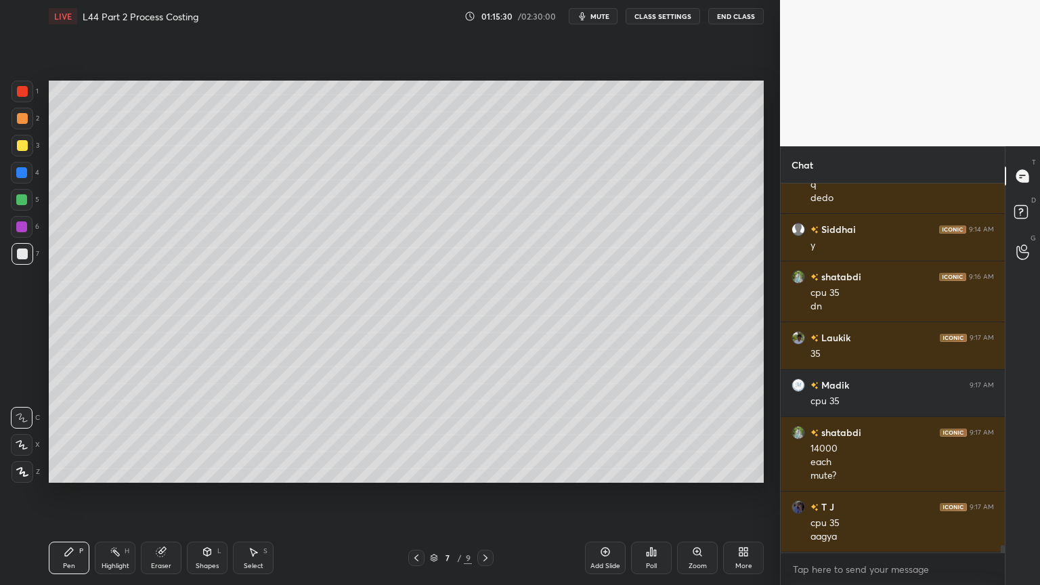
click at [487, 435] on icon at bounding box center [485, 557] width 11 height 11
click at [420, 435] on icon at bounding box center [416, 557] width 11 height 11
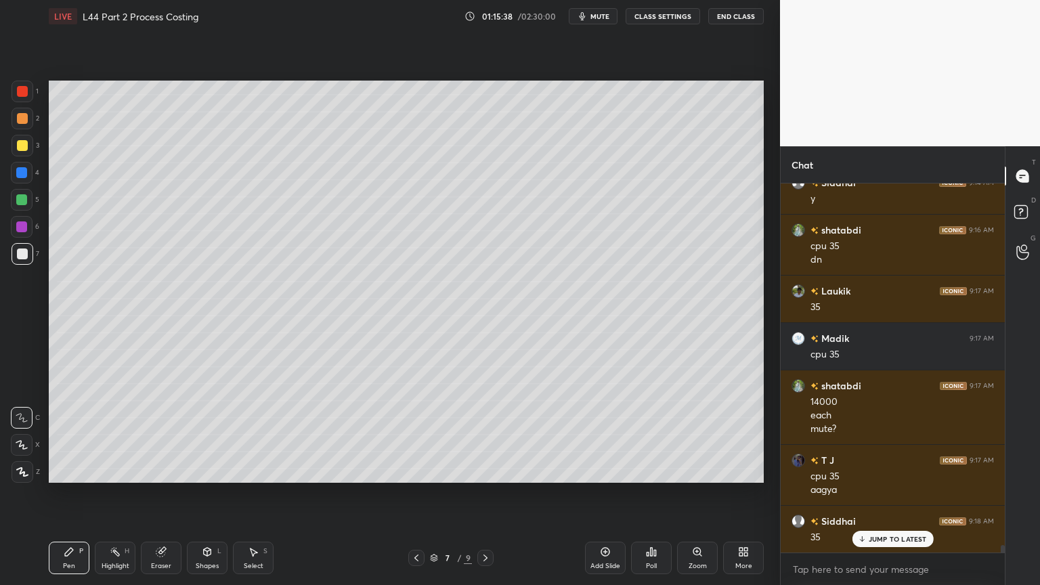
click at [485, 435] on icon at bounding box center [485, 557] width 11 height 11
click at [418, 435] on icon at bounding box center [416, 557] width 11 height 11
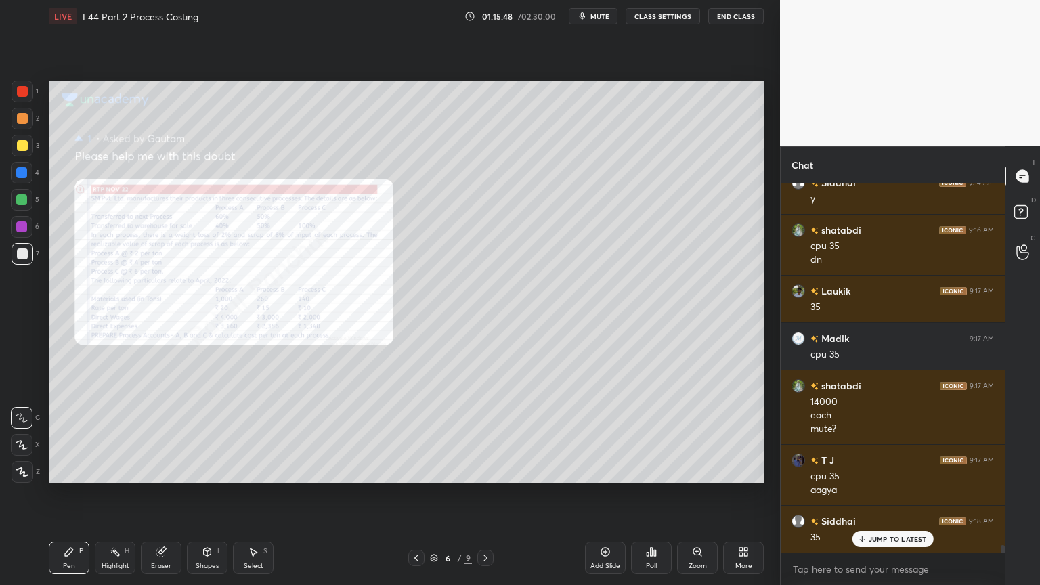
click at [491, 435] on div at bounding box center [485, 558] width 16 height 16
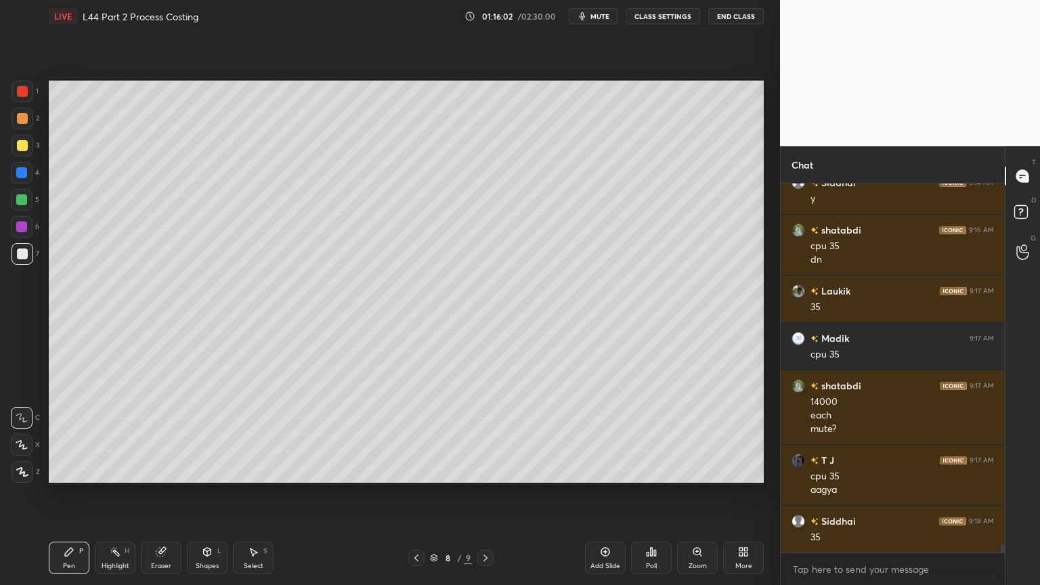
scroll to position [18529, 0]
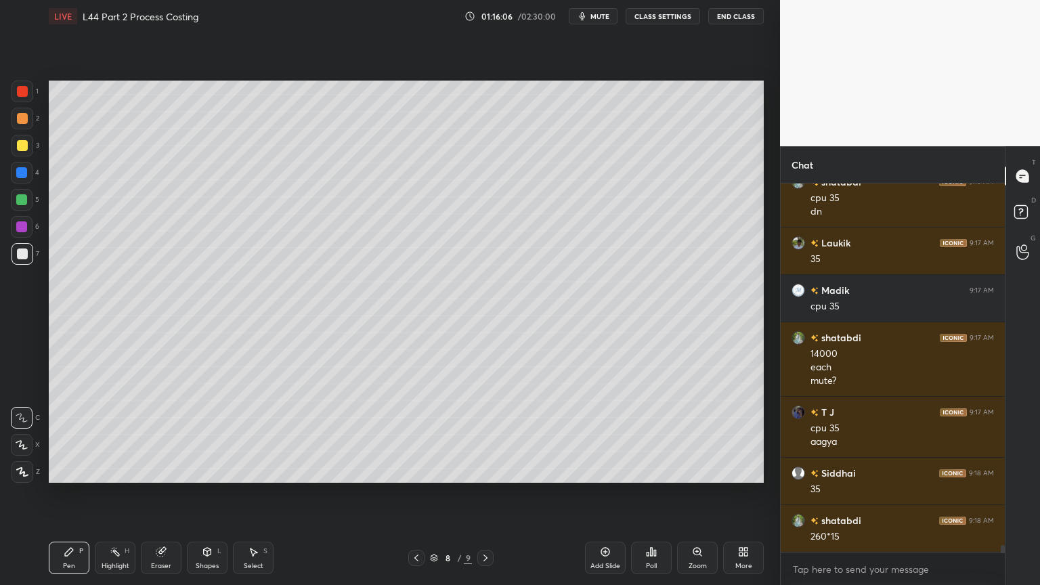
click at [25, 204] on div at bounding box center [21, 199] width 11 height 11
click at [422, 435] on div at bounding box center [416, 558] width 16 height 16
click at [417, 435] on icon at bounding box center [416, 557] width 11 height 11
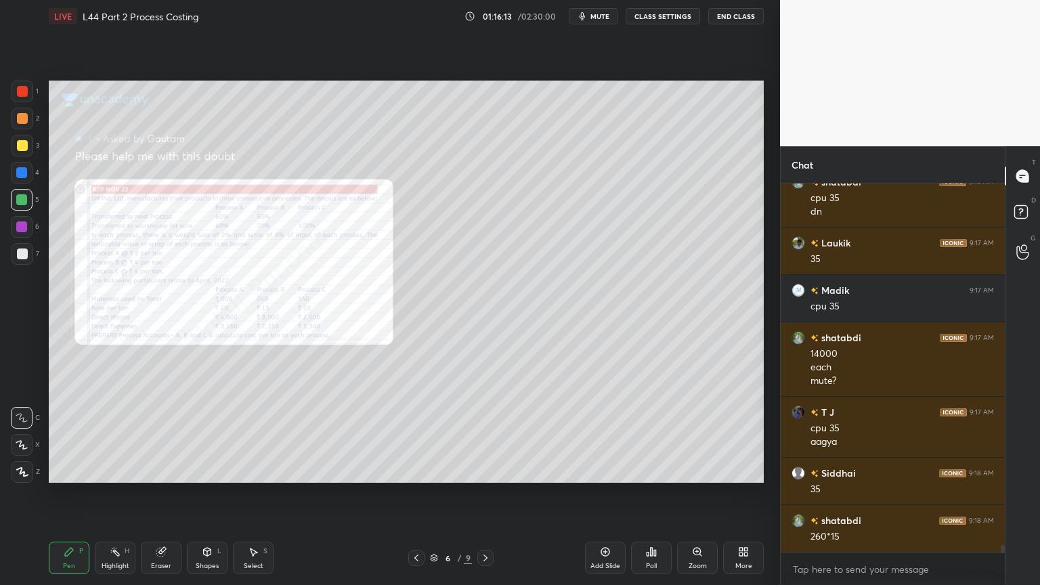
click at [493, 435] on div at bounding box center [485, 558] width 16 height 16
click at [491, 435] on div at bounding box center [485, 558] width 16 height 16
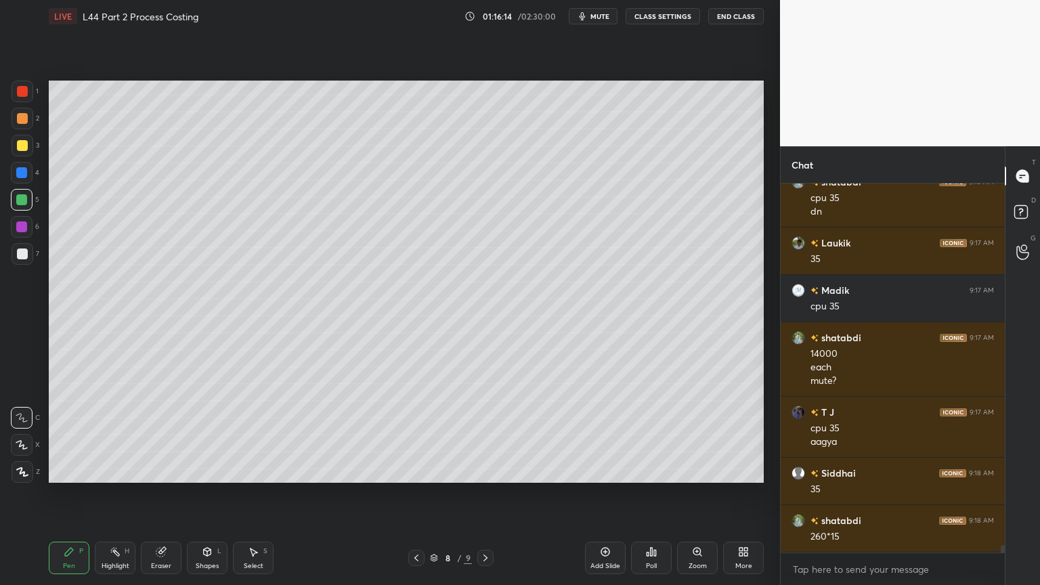
click at [26, 257] on div at bounding box center [22, 253] width 11 height 11
click at [19, 200] on div at bounding box center [21, 199] width 11 height 11
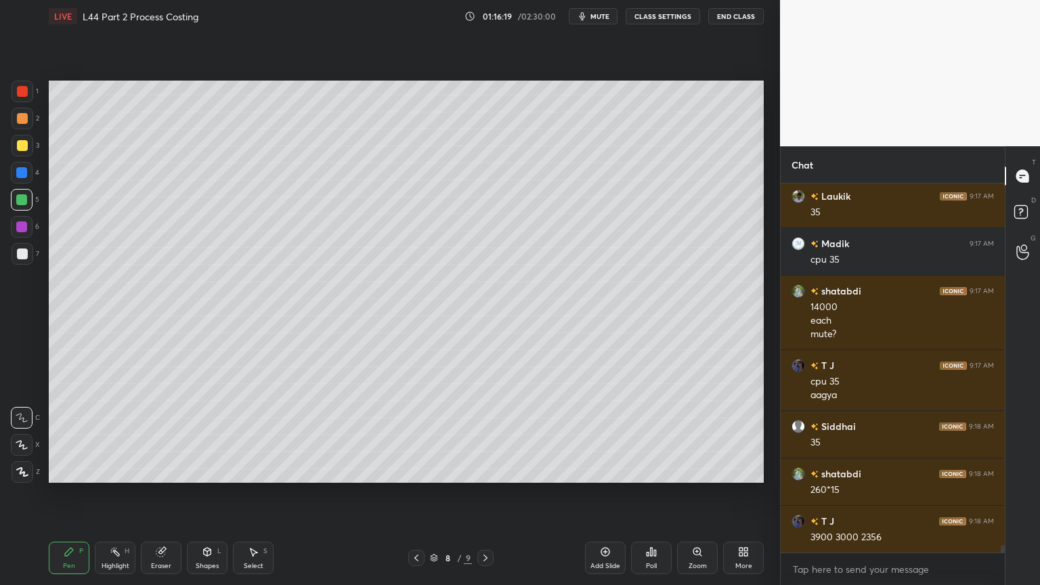
click at [22, 254] on div at bounding box center [22, 253] width 11 height 11
click at [415, 435] on icon at bounding box center [416, 557] width 4 height 7
click at [412, 435] on icon at bounding box center [416, 557] width 11 height 11
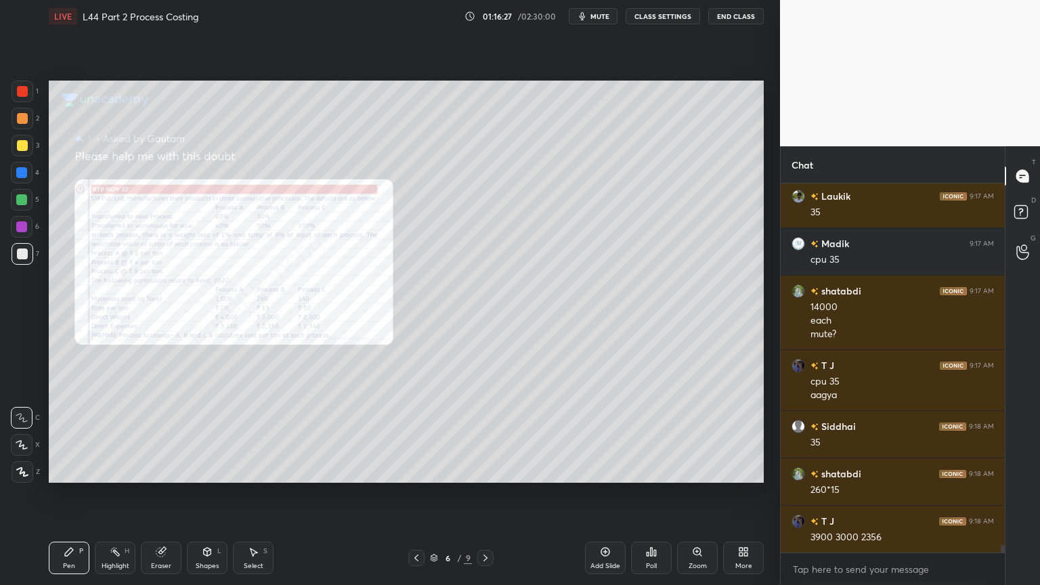
click at [704, 435] on div "Zoom" at bounding box center [697, 565] width 18 height 7
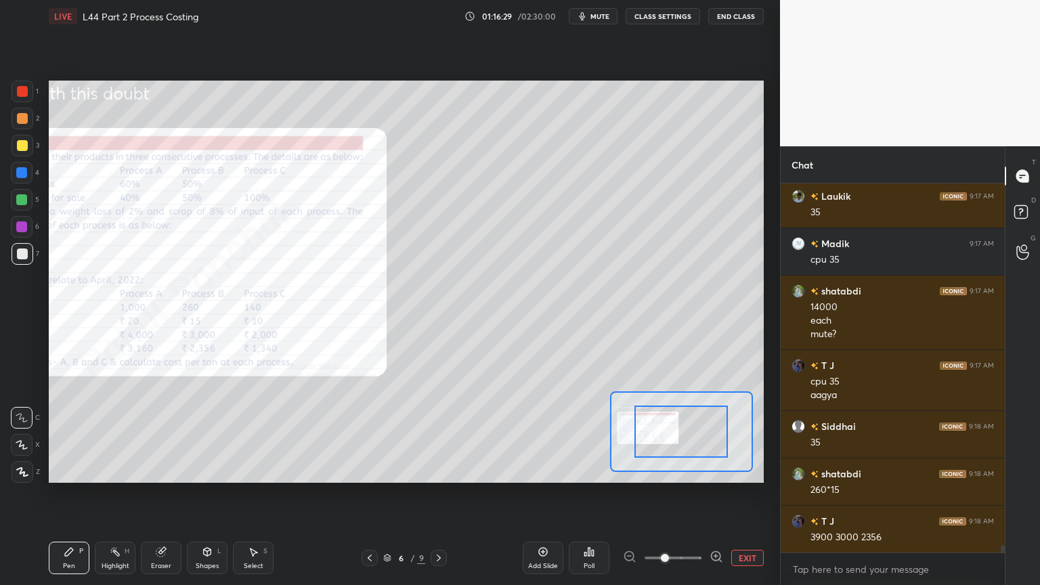
click at [165, 435] on div "Eraser" at bounding box center [161, 557] width 41 height 32
click at [24, 435] on span "Erase all" at bounding box center [22, 471] width 20 height 9
click at [57, 435] on div "Pen P" at bounding box center [69, 557] width 41 height 32
click at [443, 435] on icon at bounding box center [438, 557] width 11 height 11
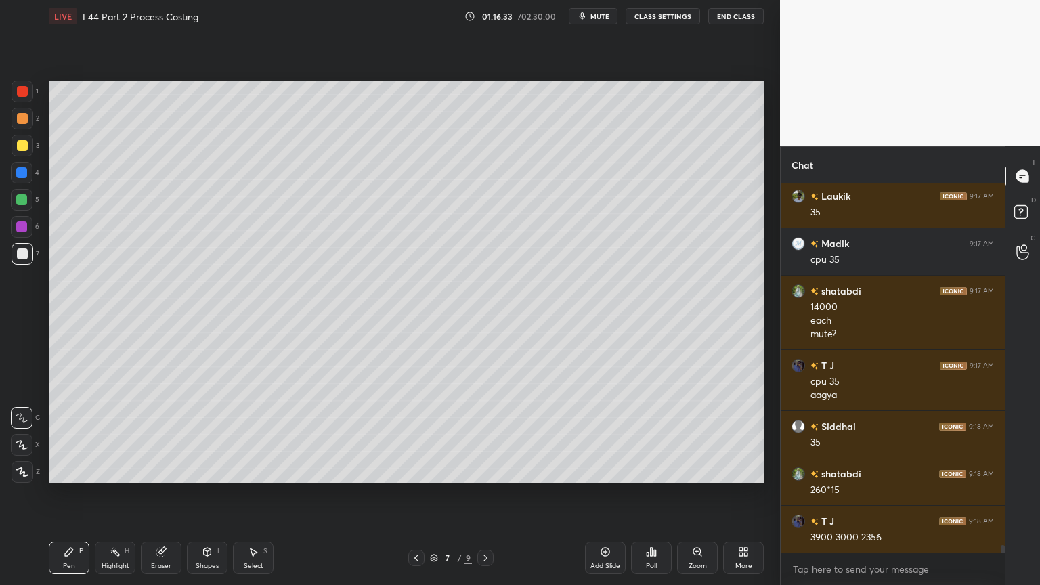
click at [443, 435] on div "7" at bounding box center [448, 558] width 14 height 8
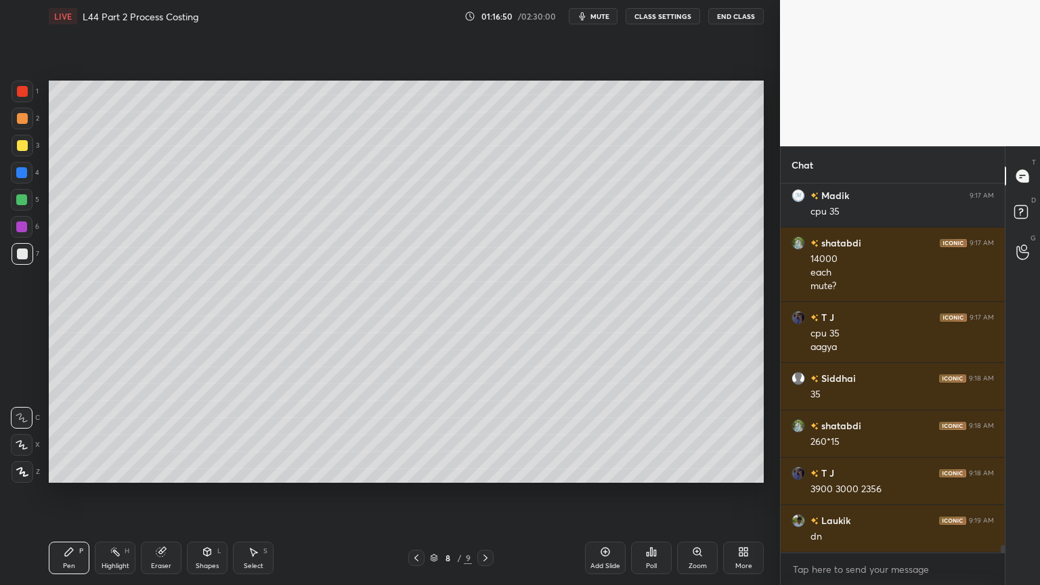
click at [19, 113] on div at bounding box center [22, 118] width 11 height 11
click at [30, 97] on div at bounding box center [23, 92] width 22 height 22
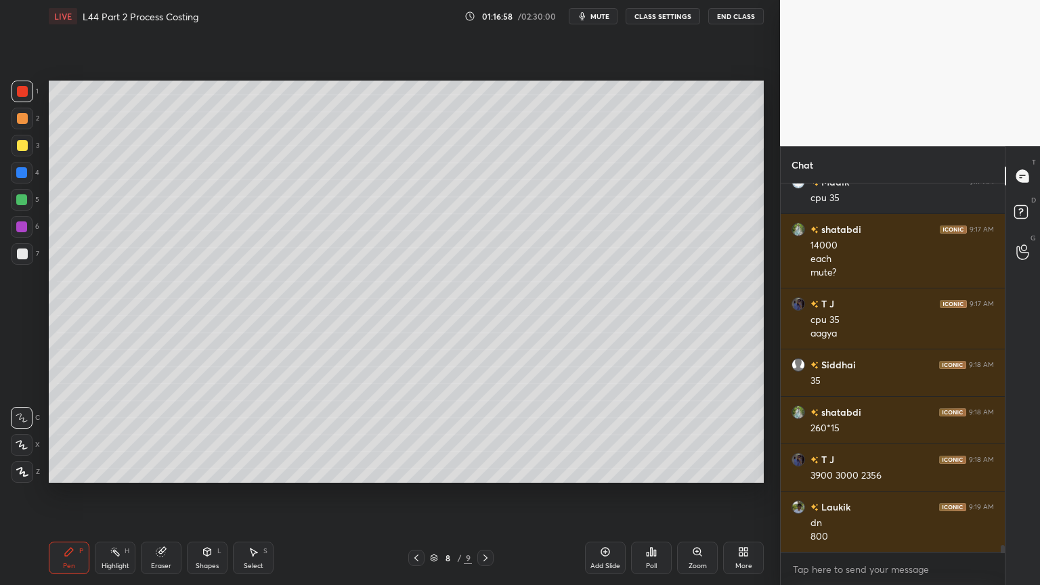
scroll to position [18684, 0]
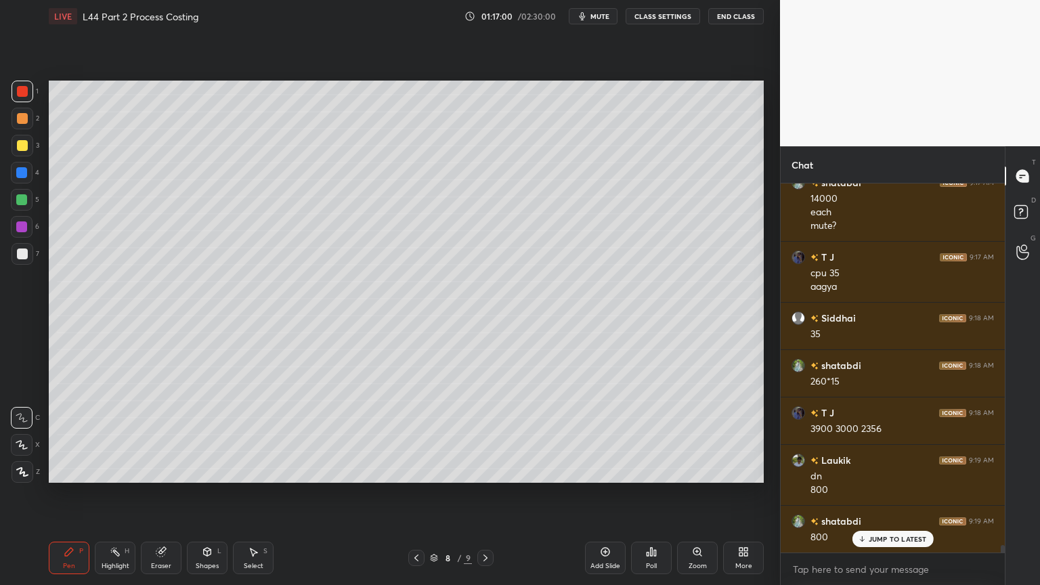
click at [24, 252] on div at bounding box center [22, 253] width 11 height 11
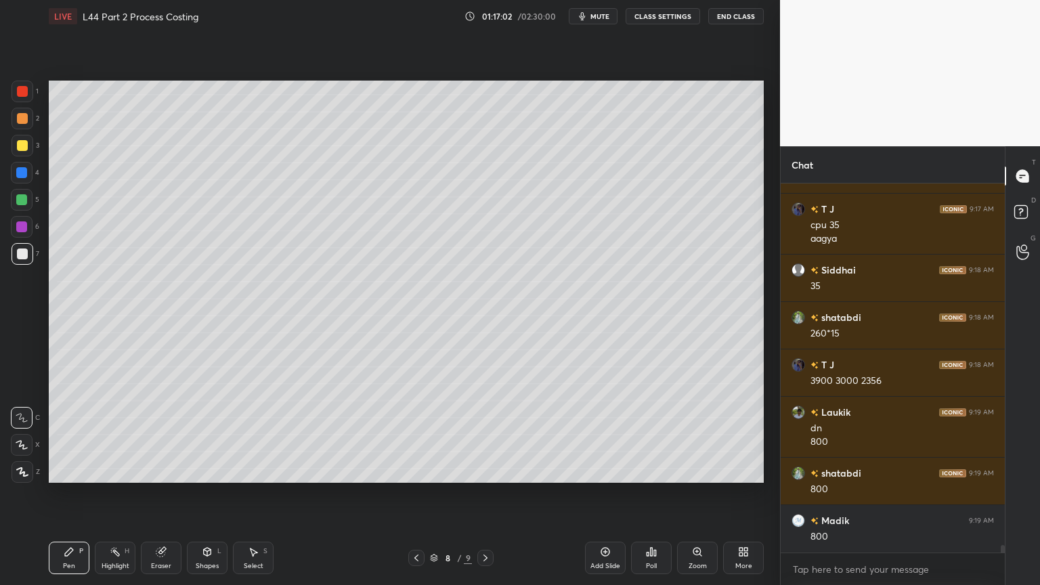
click at [409, 435] on div at bounding box center [416, 558] width 16 height 16
click at [487, 435] on icon at bounding box center [485, 557] width 11 height 11
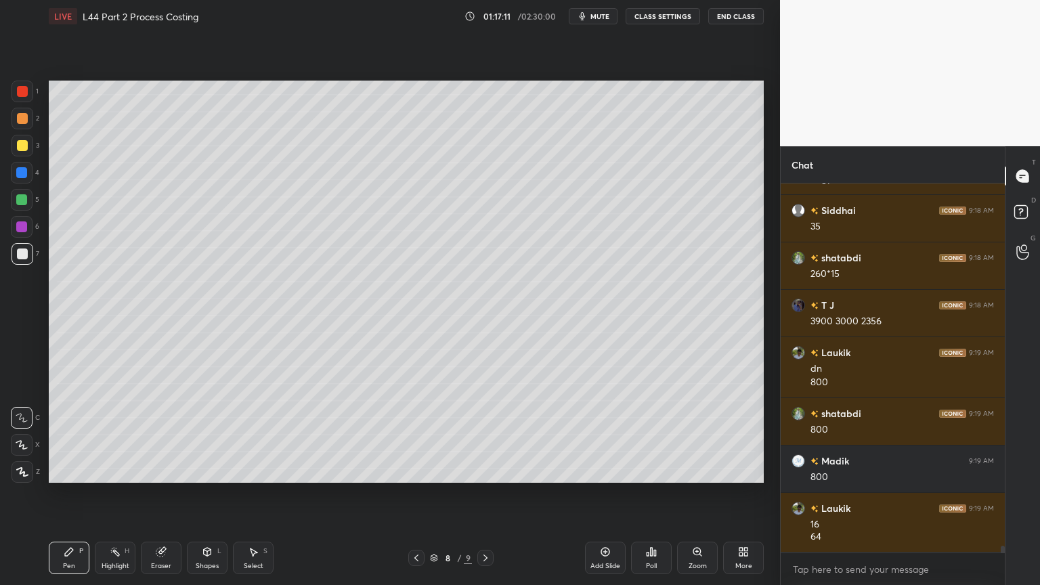
scroll to position [18838, 0]
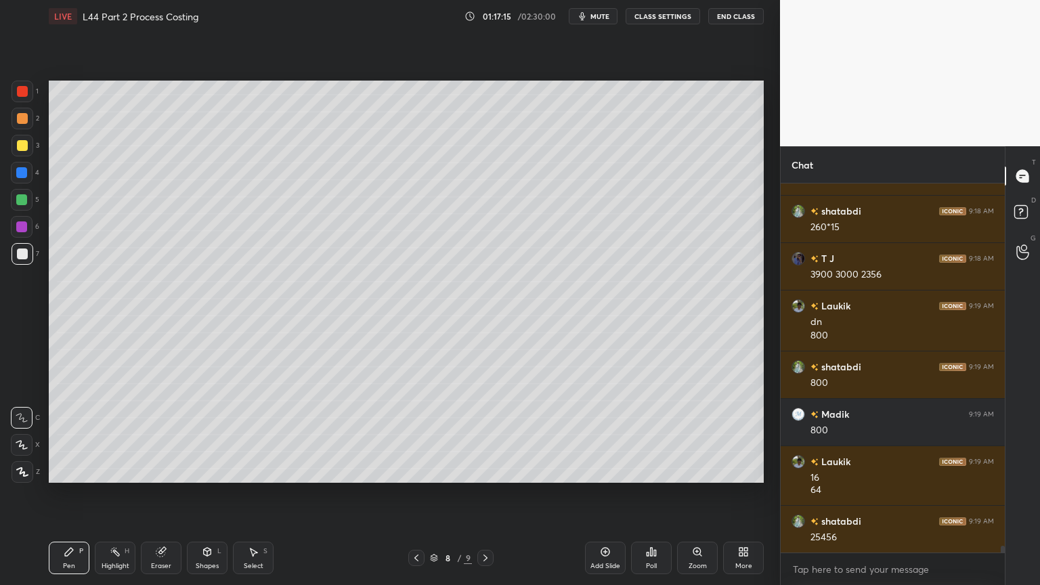
click at [18, 204] on div at bounding box center [21, 199] width 11 height 11
click at [421, 435] on icon at bounding box center [416, 557] width 11 height 11
click at [414, 435] on icon at bounding box center [416, 557] width 11 height 11
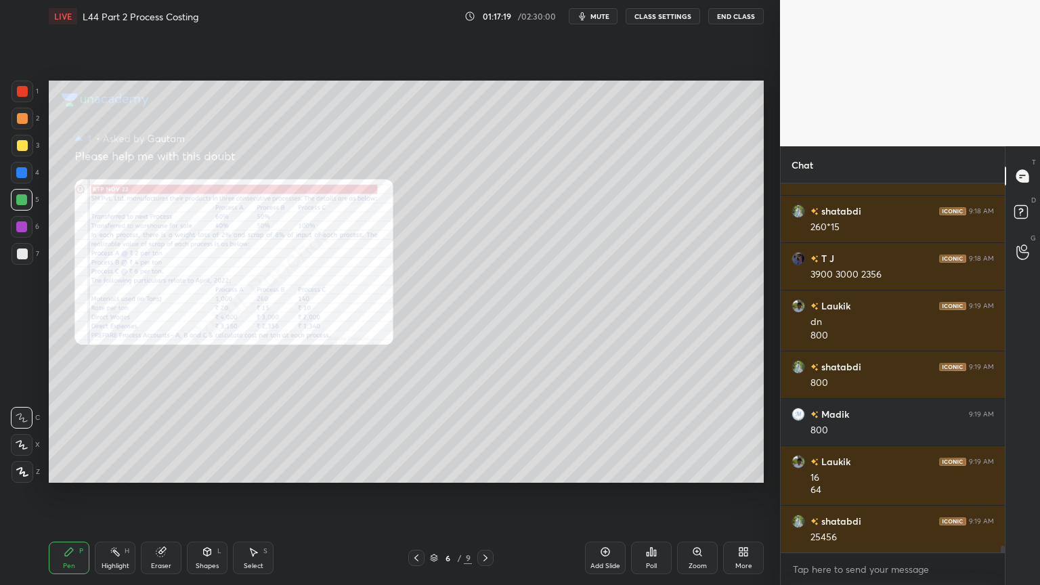
scroll to position [18852, 0]
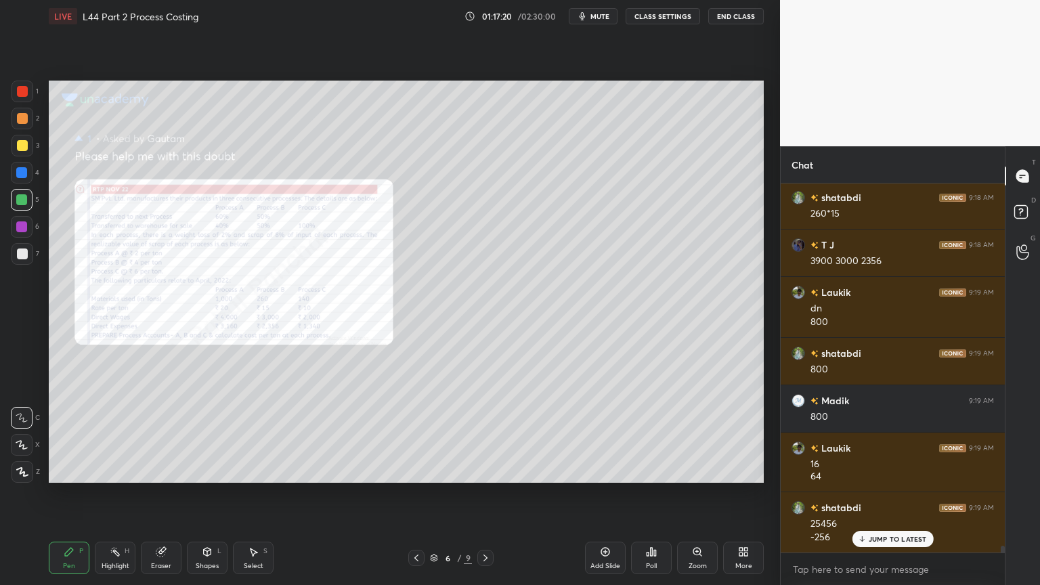
click at [694, 435] on div "Zoom" at bounding box center [697, 557] width 41 height 32
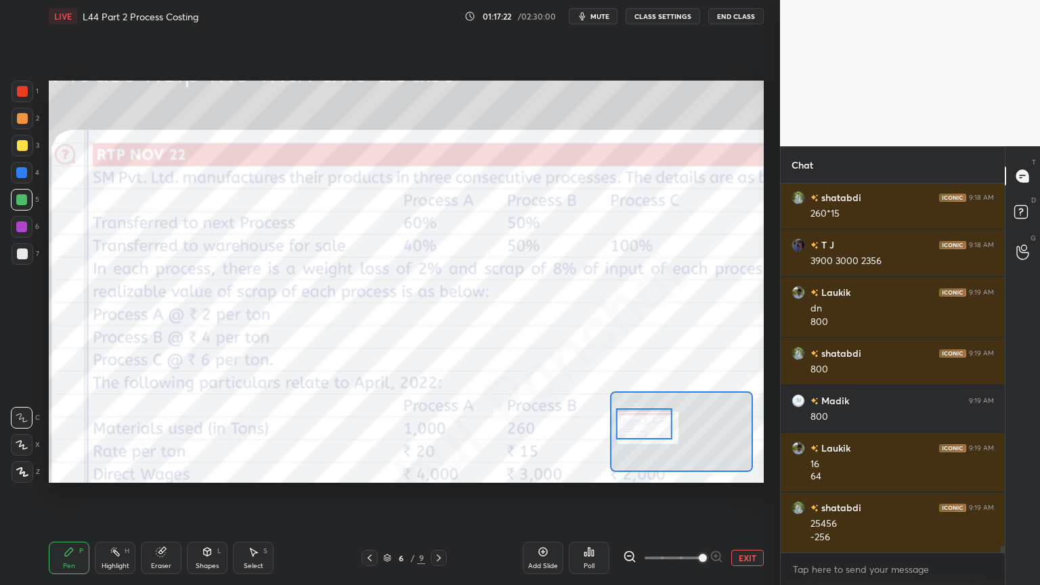
scroll to position [18900, 0]
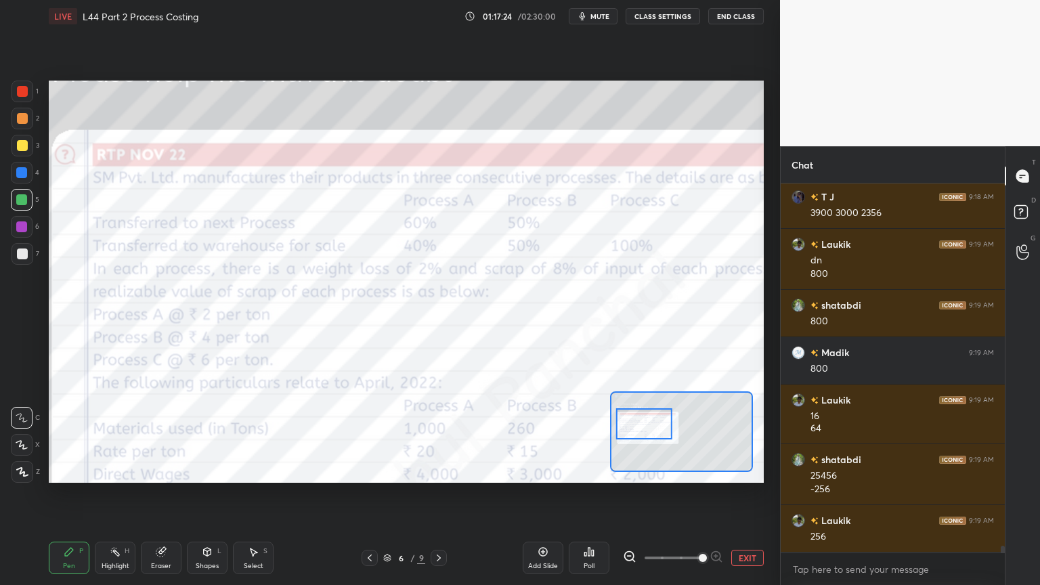
click at [439, 435] on icon at bounding box center [439, 557] width 4 height 7
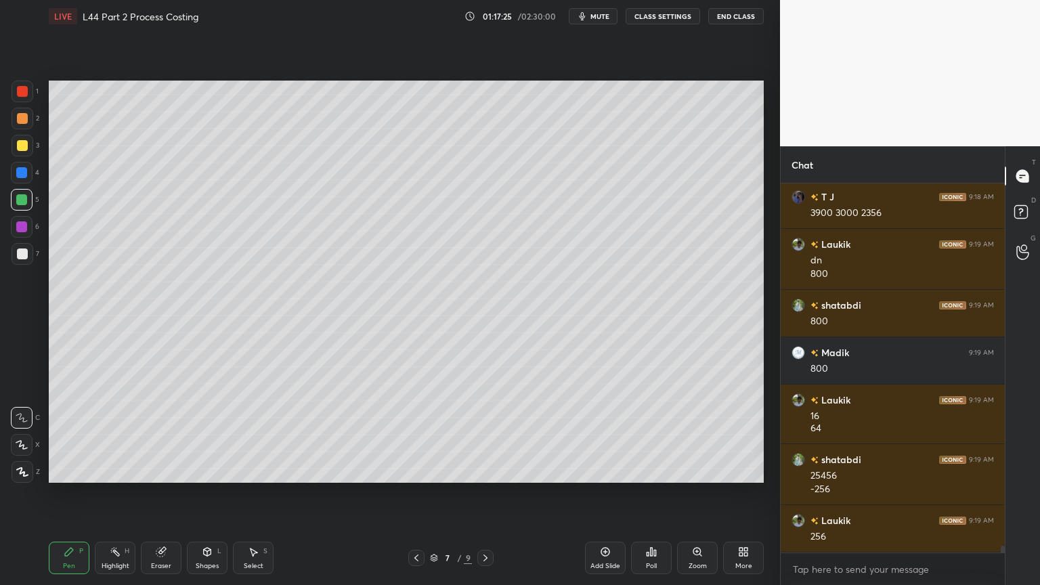
click at [490, 435] on icon at bounding box center [485, 557] width 11 height 11
click at [22, 245] on div at bounding box center [23, 254] width 22 height 22
click at [18, 259] on div at bounding box center [23, 254] width 22 height 22
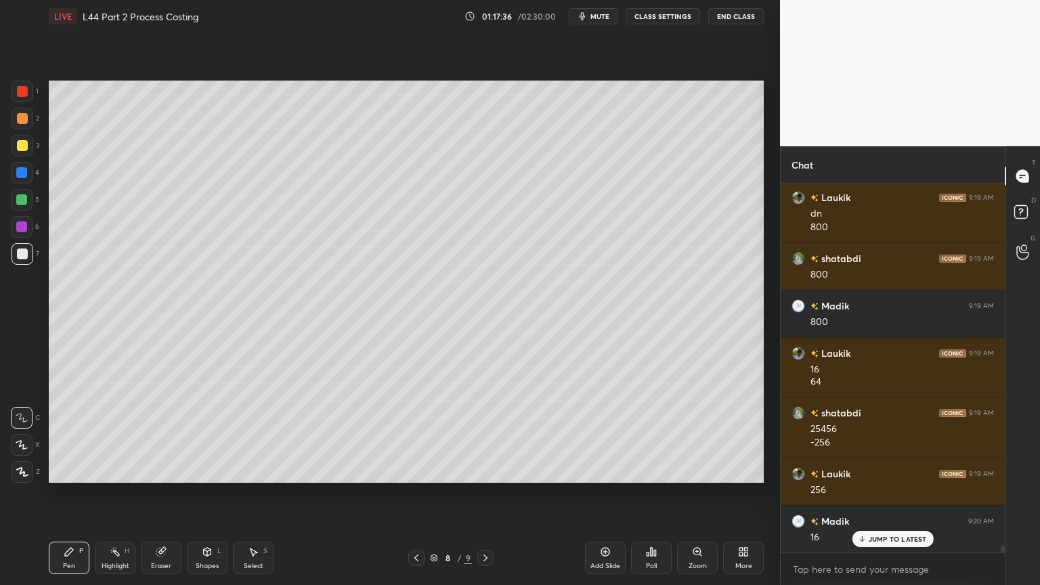
scroll to position [18960, 0]
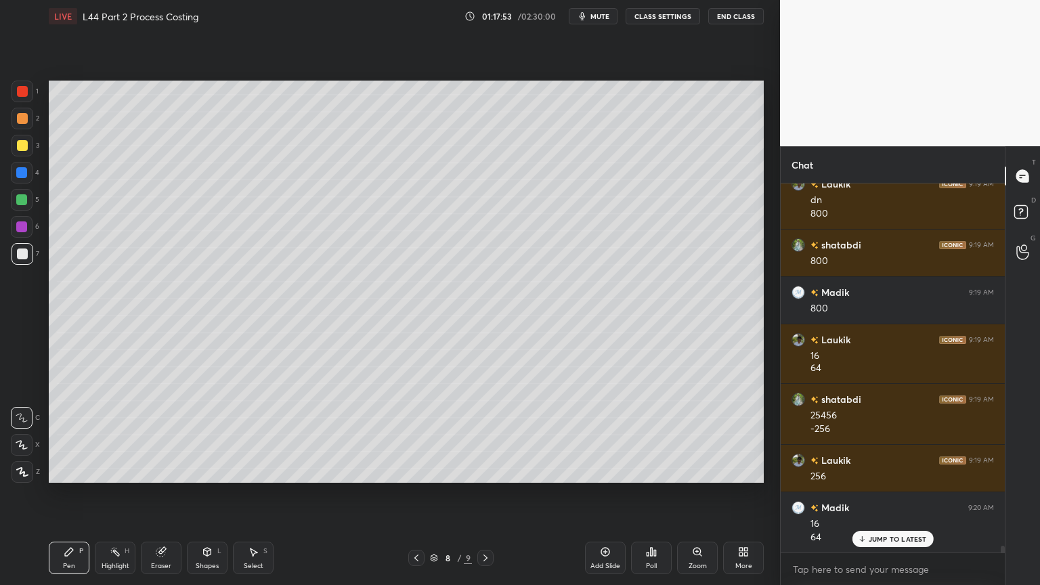
click at [415, 435] on div at bounding box center [416, 558] width 16 height 16
click at [414, 435] on div at bounding box center [416, 558] width 16 height 16
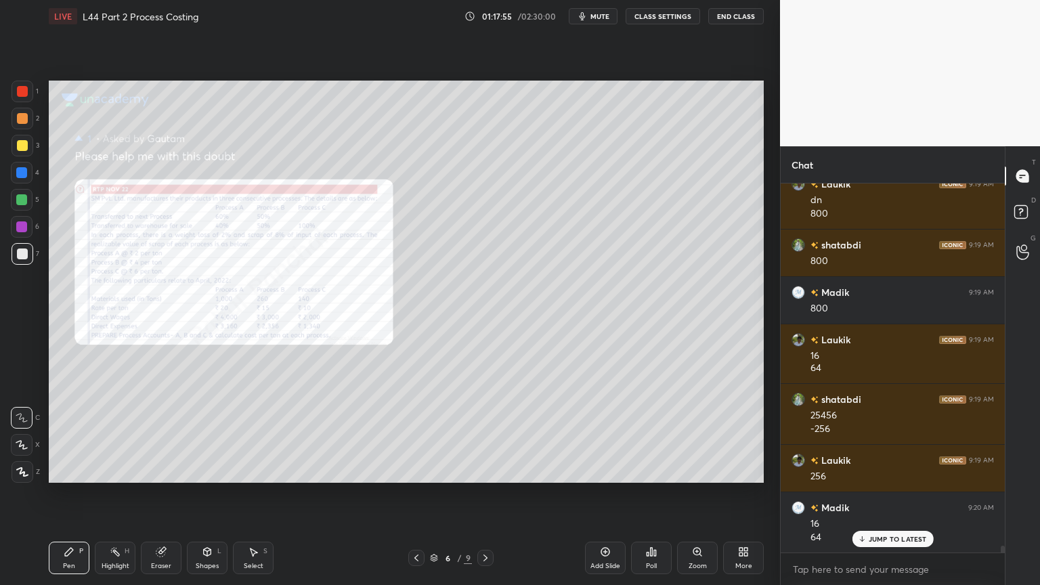
scroll to position [19008, 0]
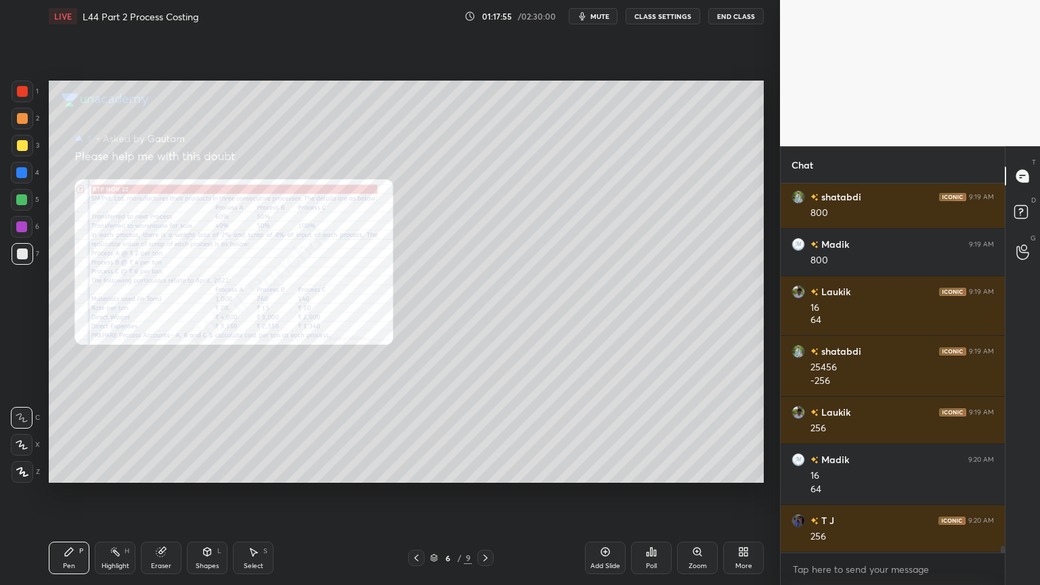
click at [692, 435] on icon at bounding box center [697, 551] width 11 height 11
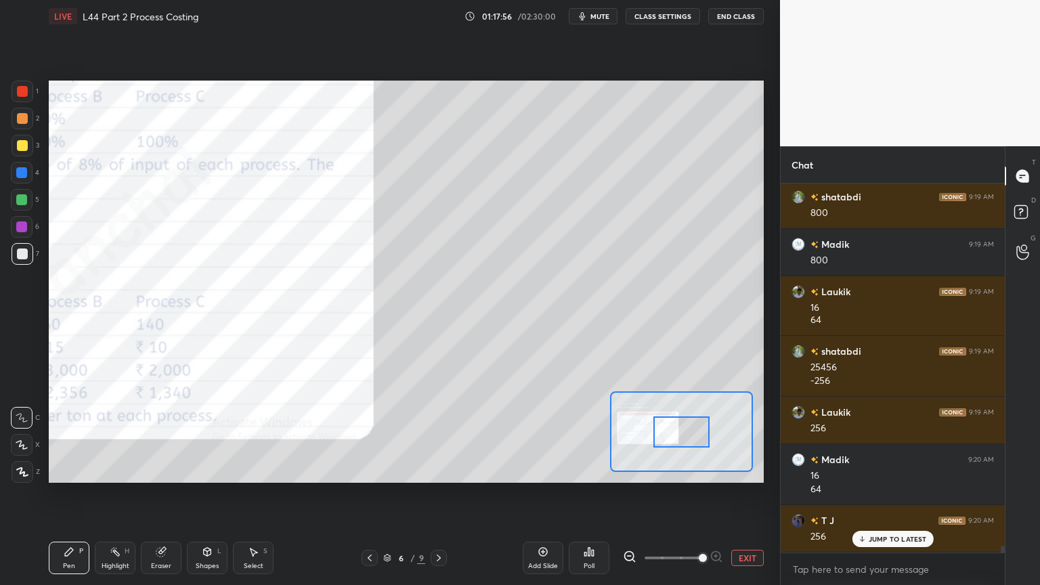
scroll to position [19055, 0]
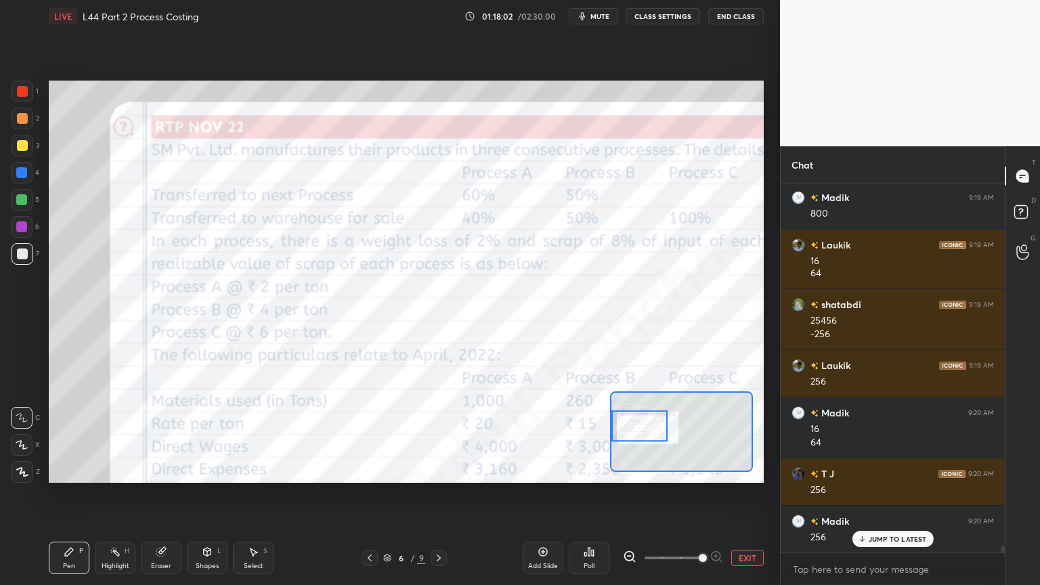
click at [443, 435] on icon at bounding box center [438, 557] width 11 height 11
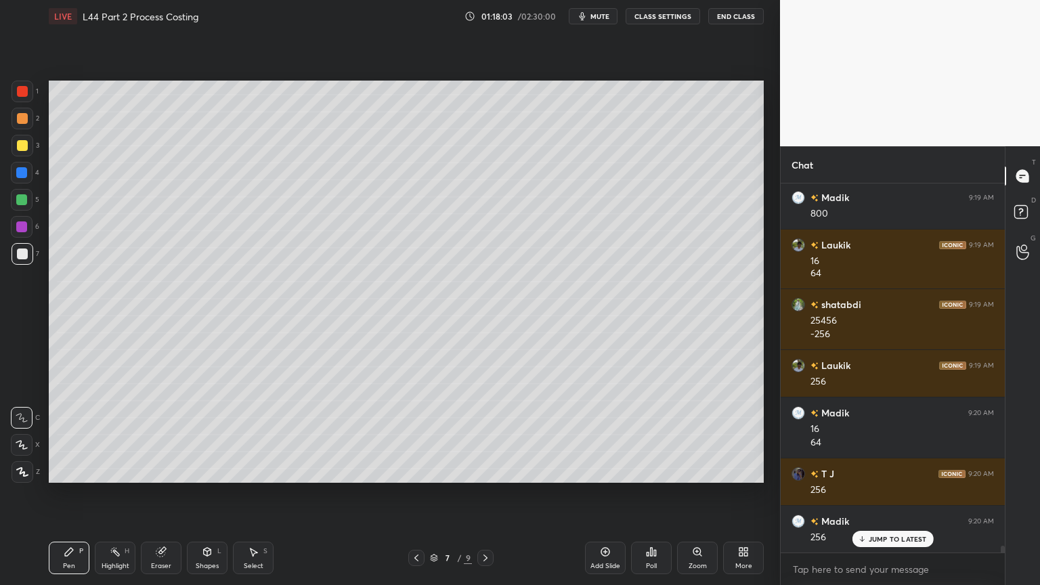
click at [489, 435] on icon at bounding box center [485, 557] width 11 height 11
click at [22, 201] on div at bounding box center [21, 199] width 11 height 11
click at [17, 257] on div at bounding box center [22, 253] width 11 height 11
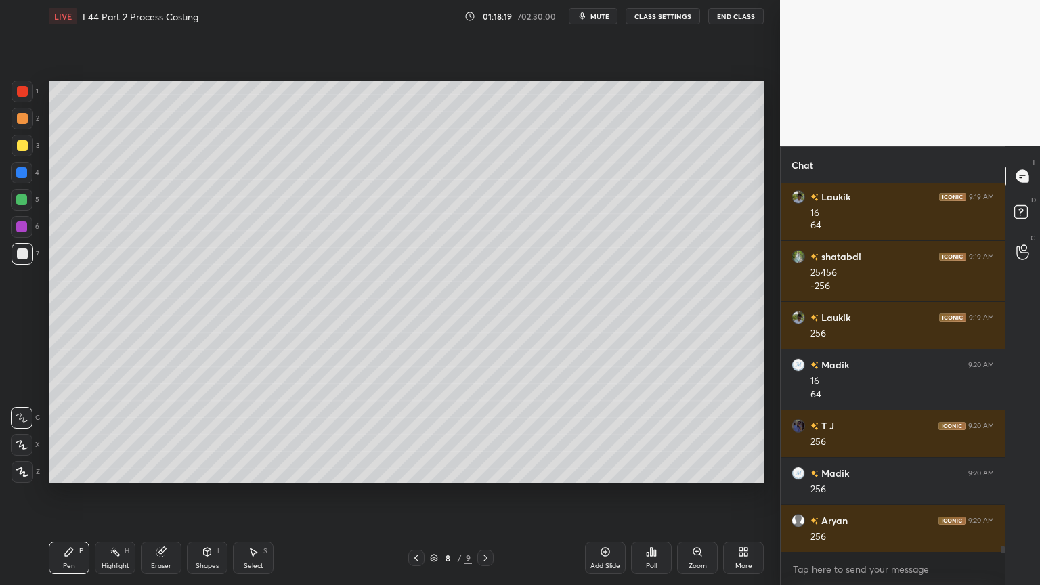
click at [13, 154] on div at bounding box center [23, 146] width 22 height 22
click at [19, 256] on div at bounding box center [22, 253] width 11 height 11
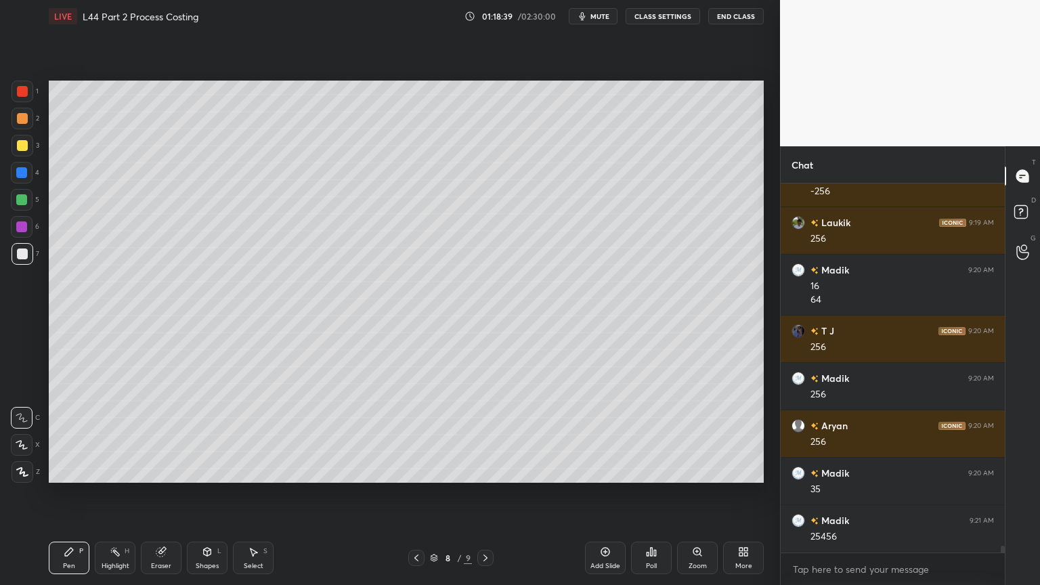
scroll to position [19244, 0]
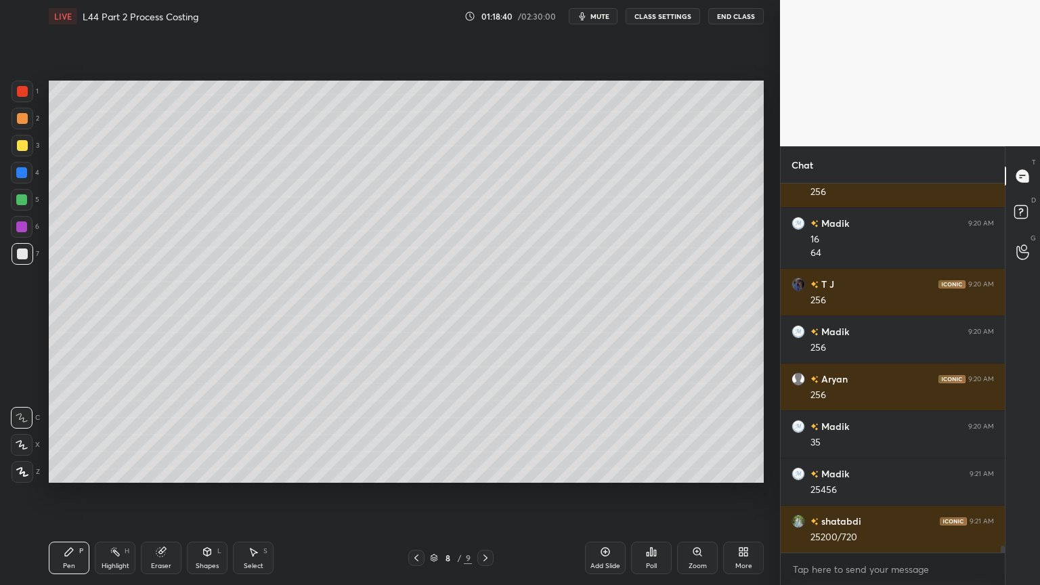
click at [202, 435] on div "Shapes" at bounding box center [207, 565] width 23 height 7
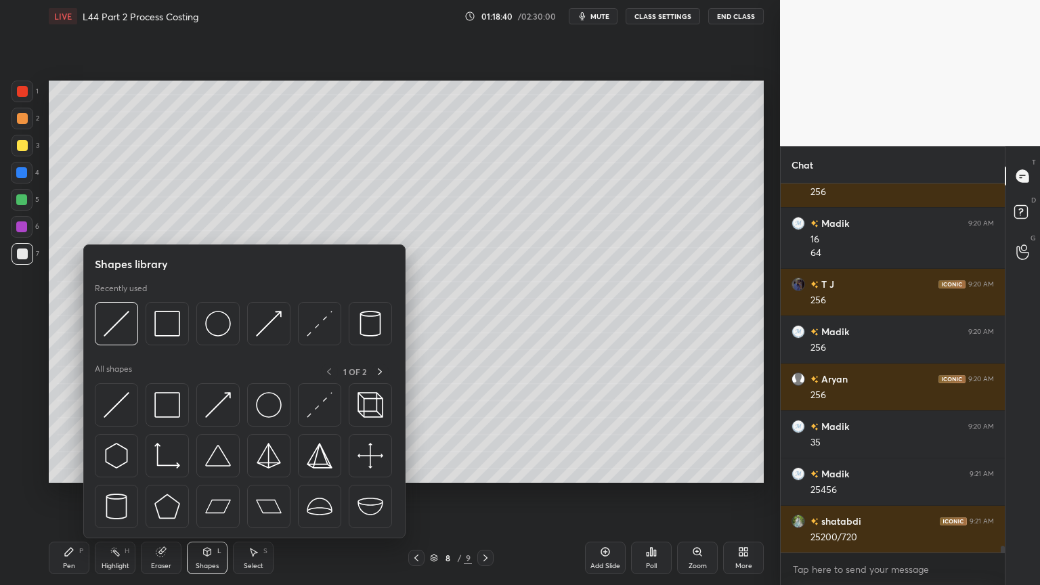
click at [125, 328] on img at bounding box center [117, 324] width 26 height 26
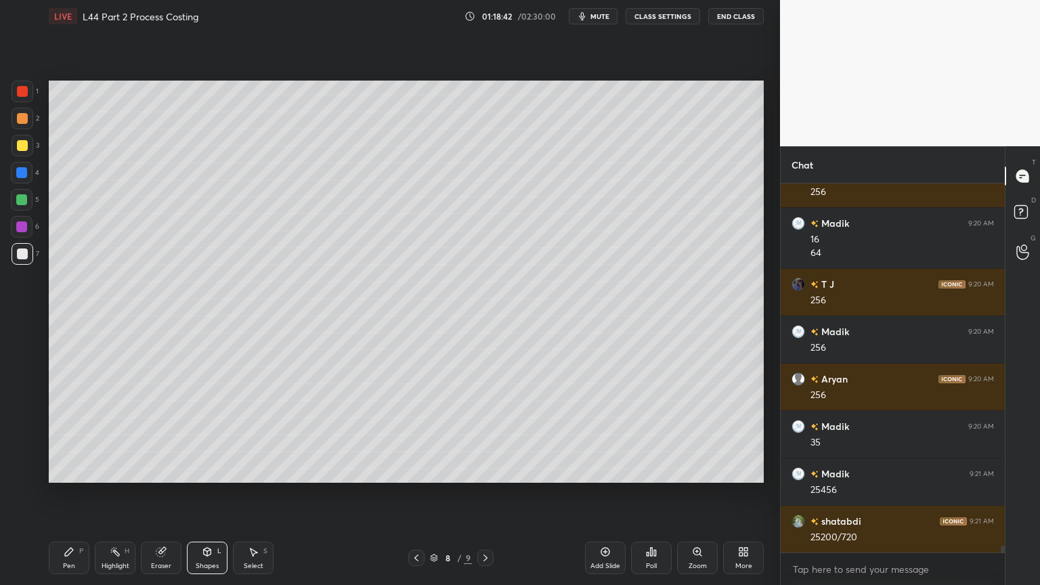
click at [75, 435] on div "Pen P" at bounding box center [69, 557] width 41 height 32
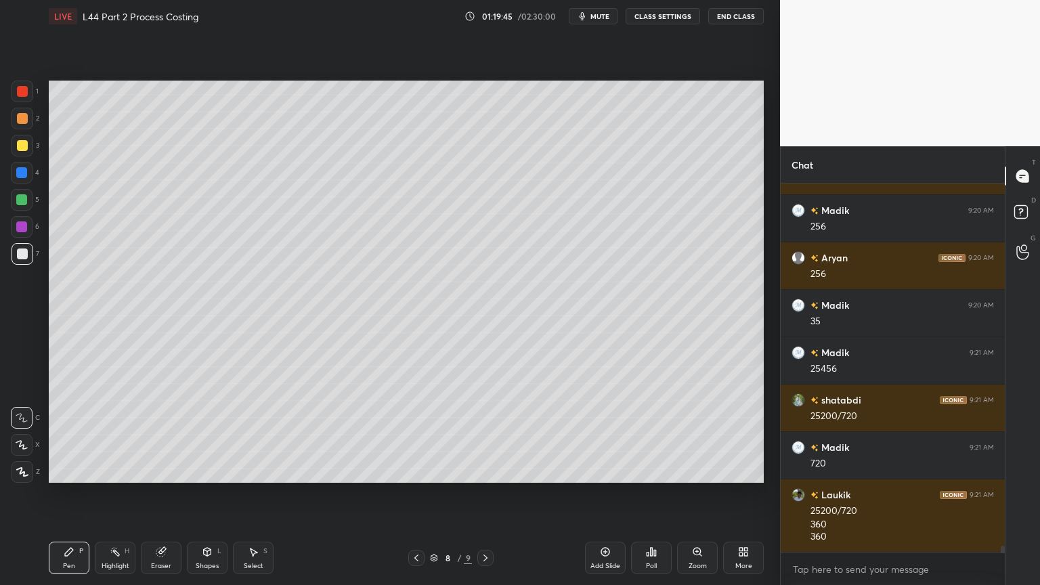
scroll to position [19412, 0]
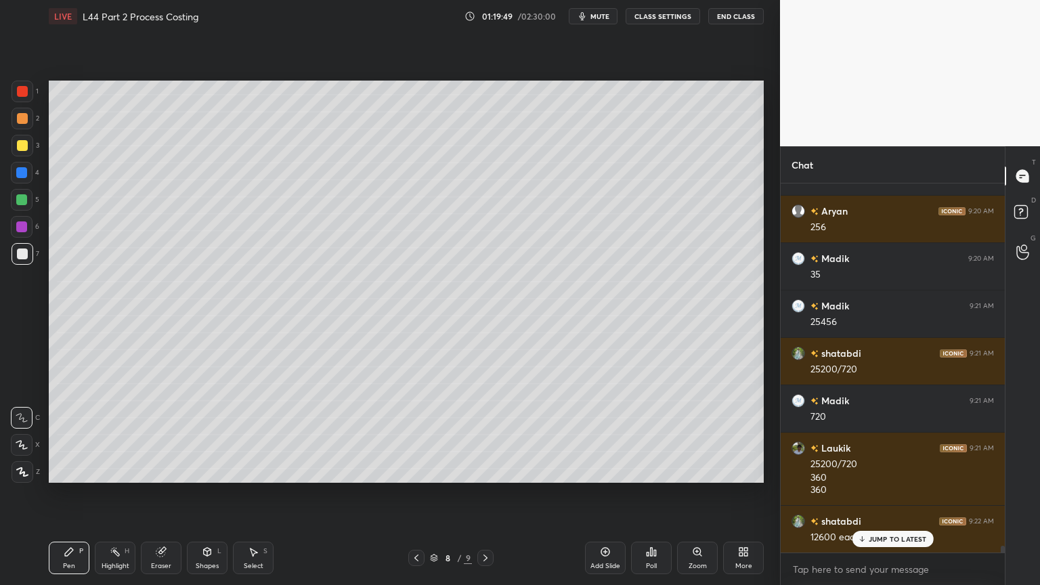
click at [416, 435] on icon at bounding box center [416, 557] width 11 height 11
click at [414, 435] on icon at bounding box center [416, 557] width 11 height 11
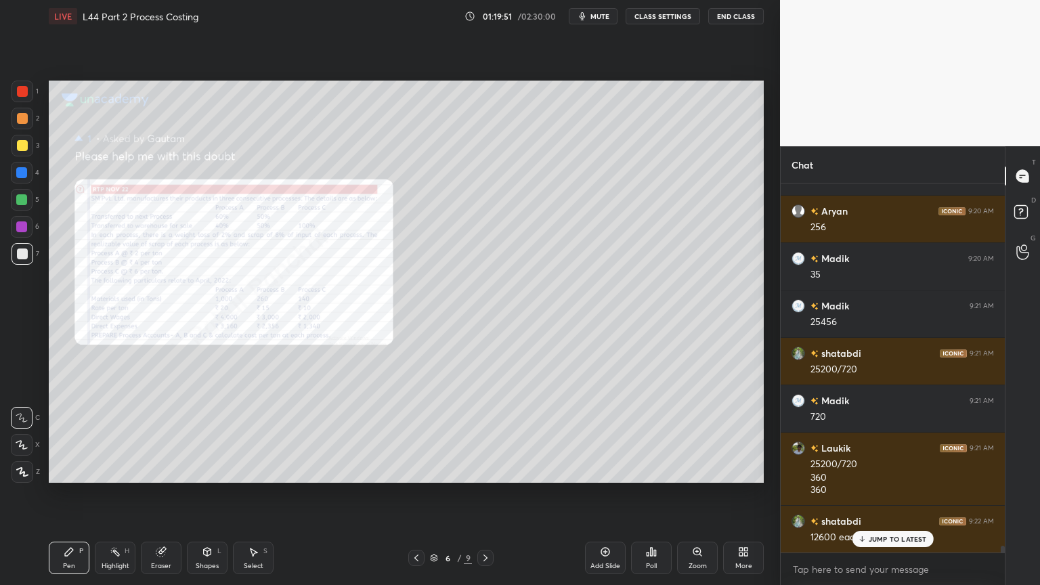
click at [694, 435] on icon at bounding box center [696, 551] width 7 height 7
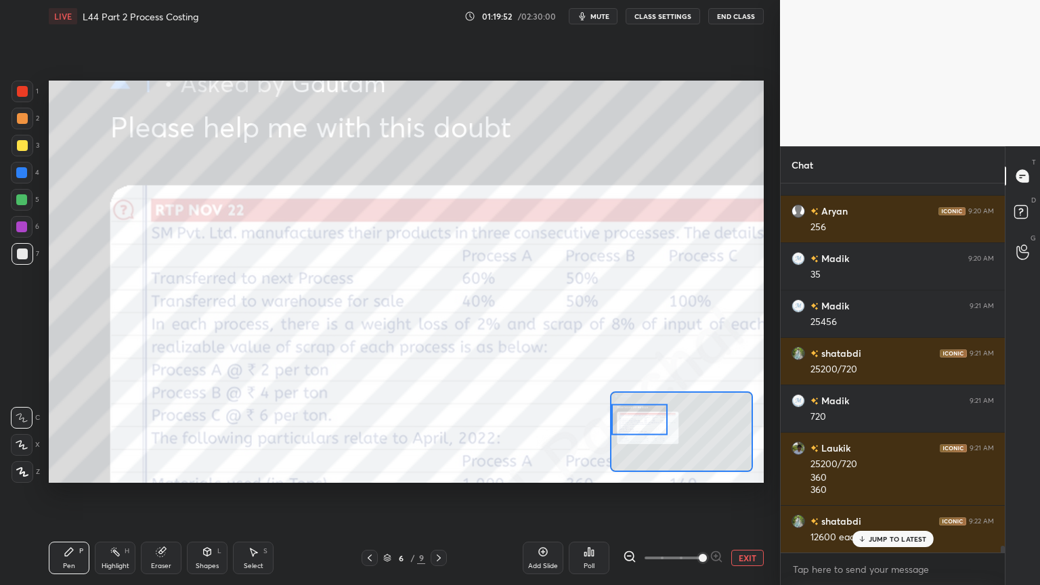
click at [22, 97] on div at bounding box center [23, 92] width 22 height 22
click at [444, 435] on div at bounding box center [438, 558] width 16 height 16
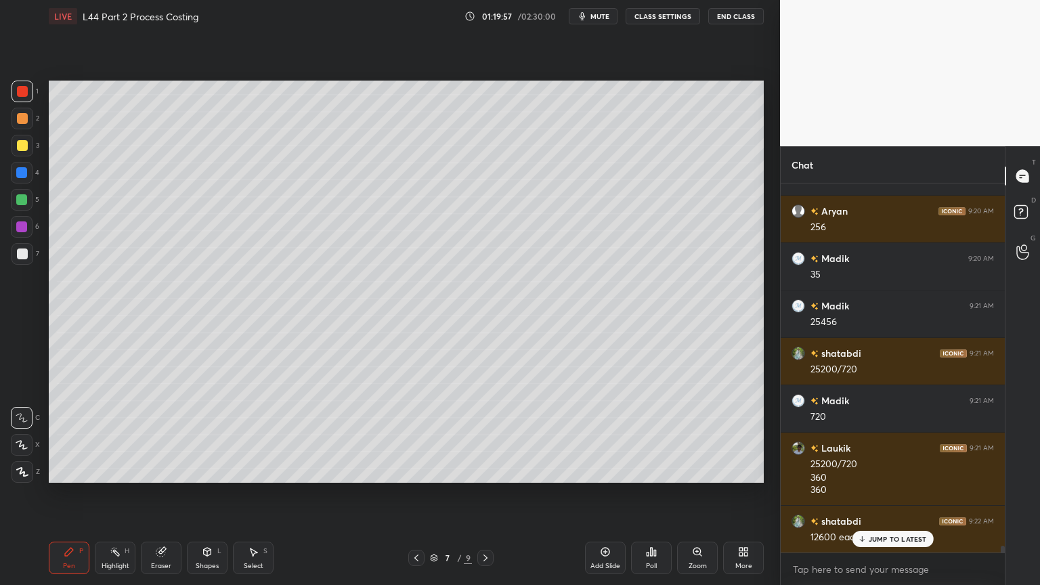
click at [488, 435] on icon at bounding box center [485, 557] width 11 height 11
click at [17, 250] on div at bounding box center [22, 253] width 11 height 11
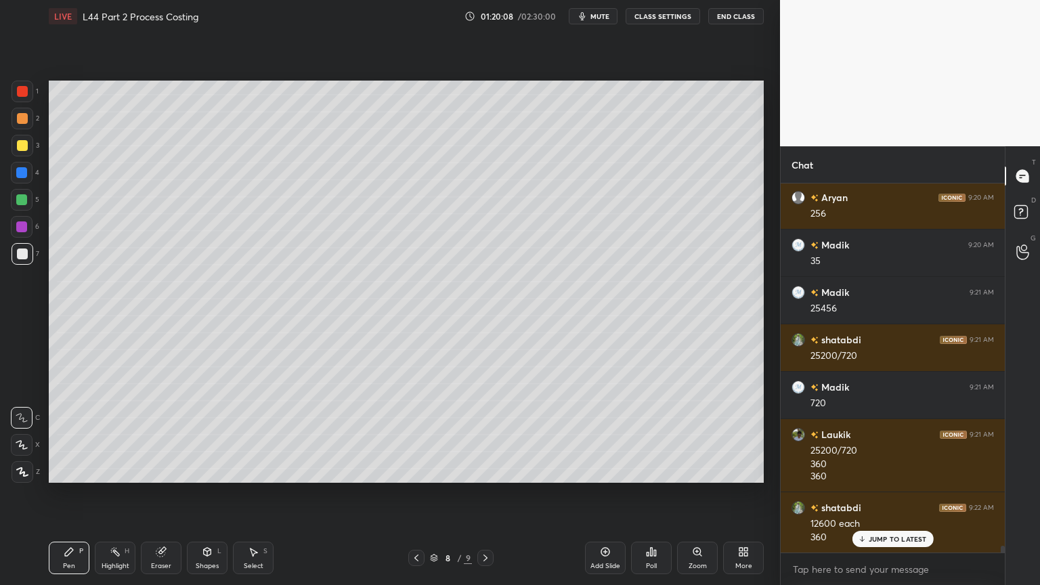
scroll to position [19474, 0]
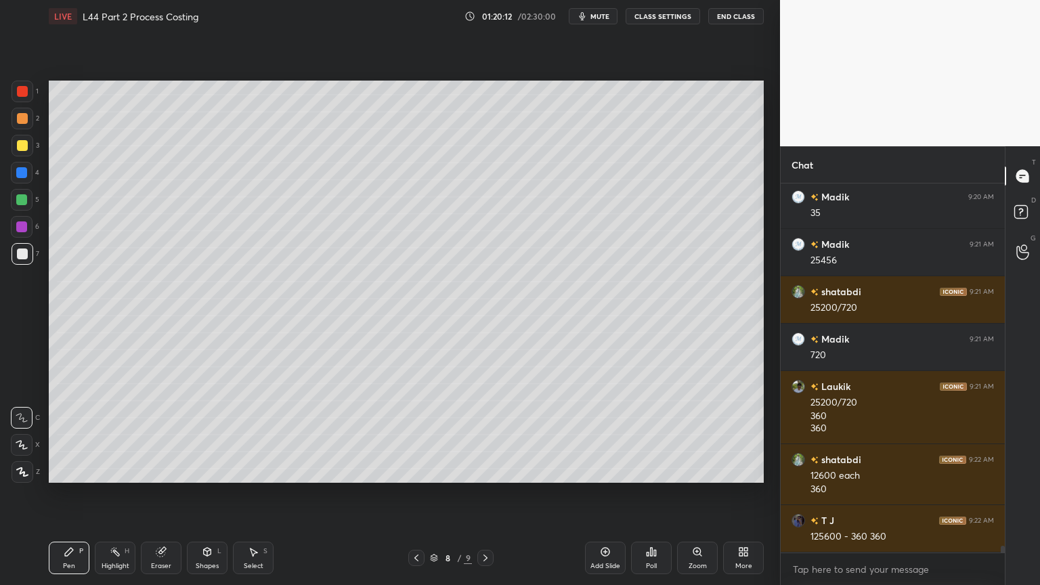
click at [22, 205] on div at bounding box center [22, 200] width 22 height 22
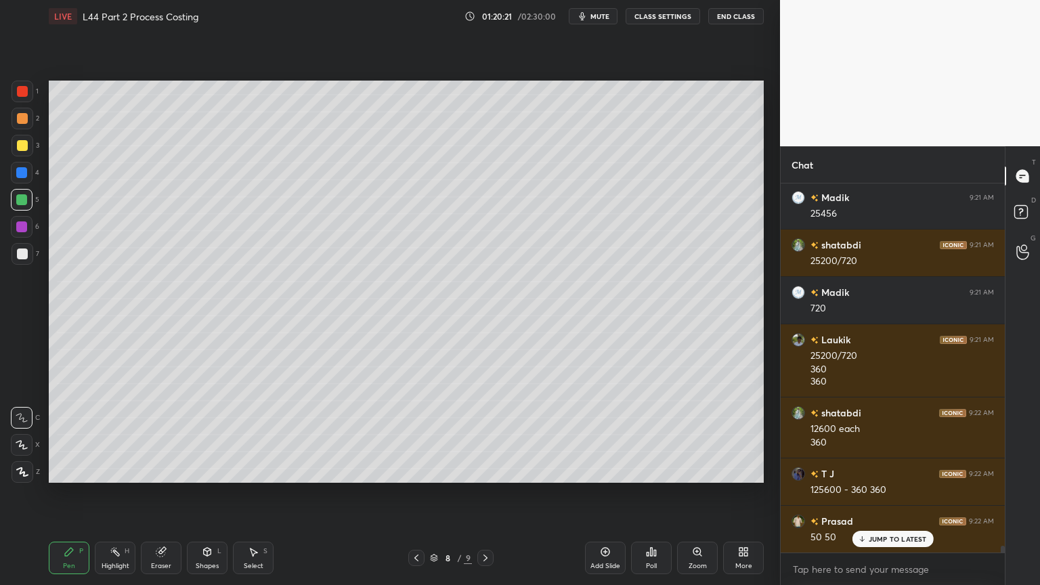
scroll to position [19569, 0]
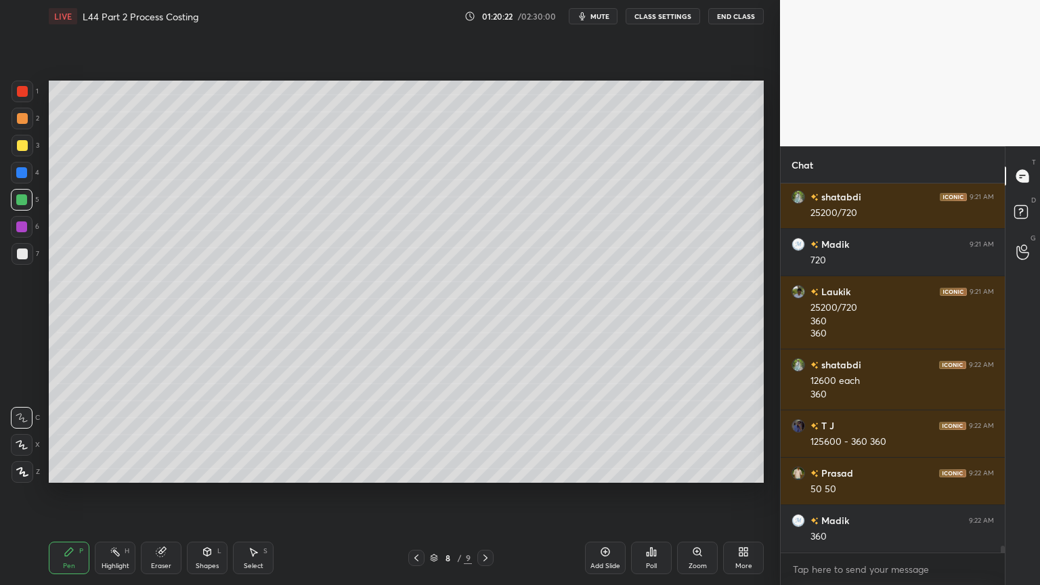
click at [17, 257] on div at bounding box center [22, 253] width 11 height 11
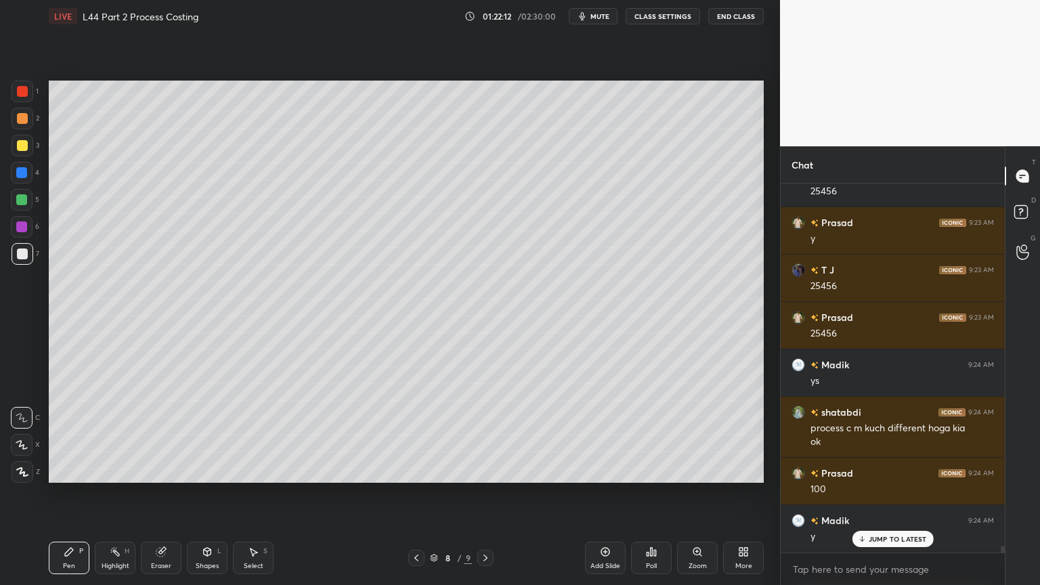
scroll to position [20021, 0]
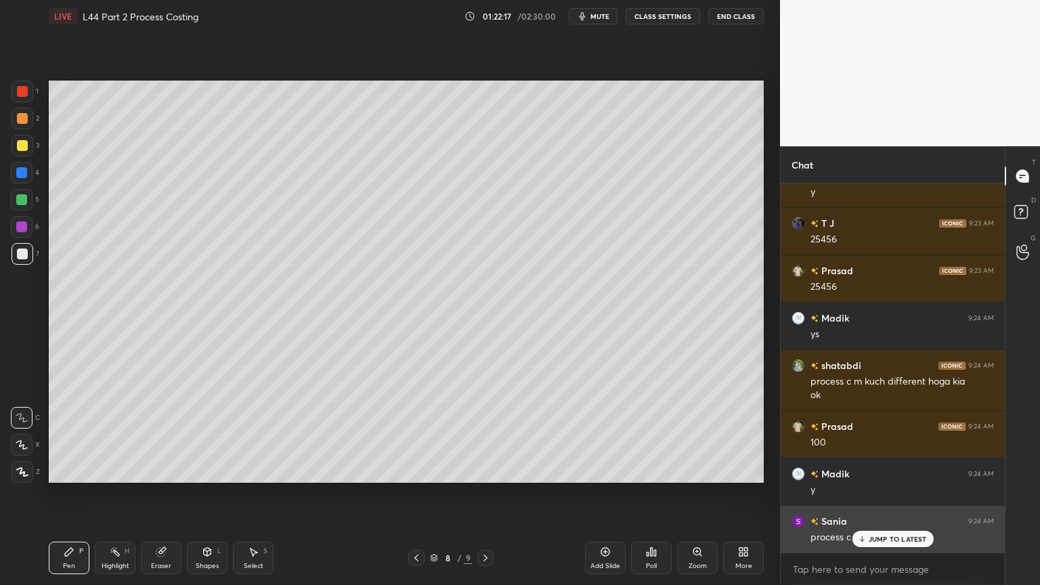
click at [866, 435] on div "JUMP TO LATEST" at bounding box center [891, 539] width 81 height 16
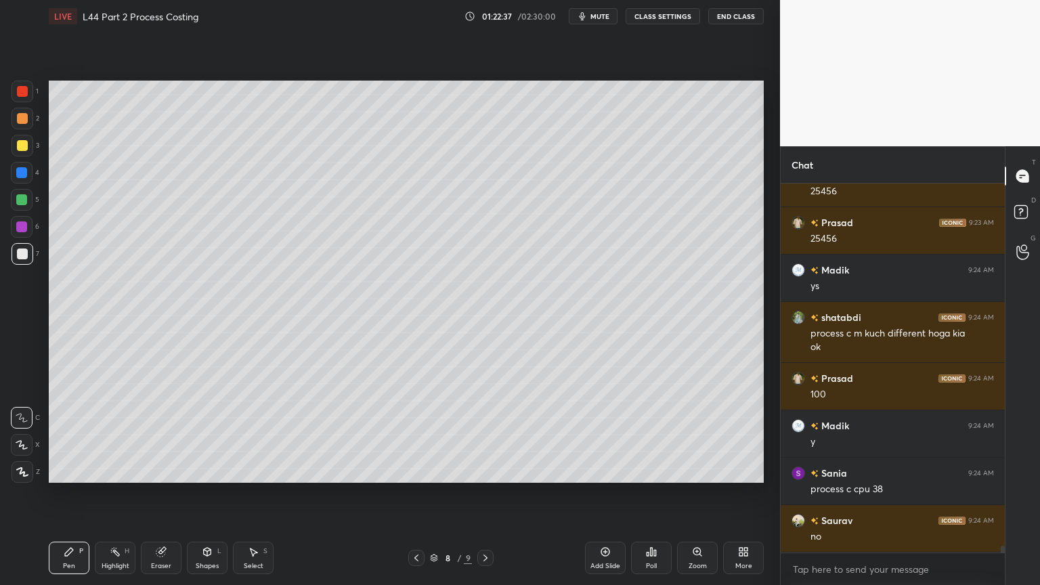
scroll to position [20116, 0]
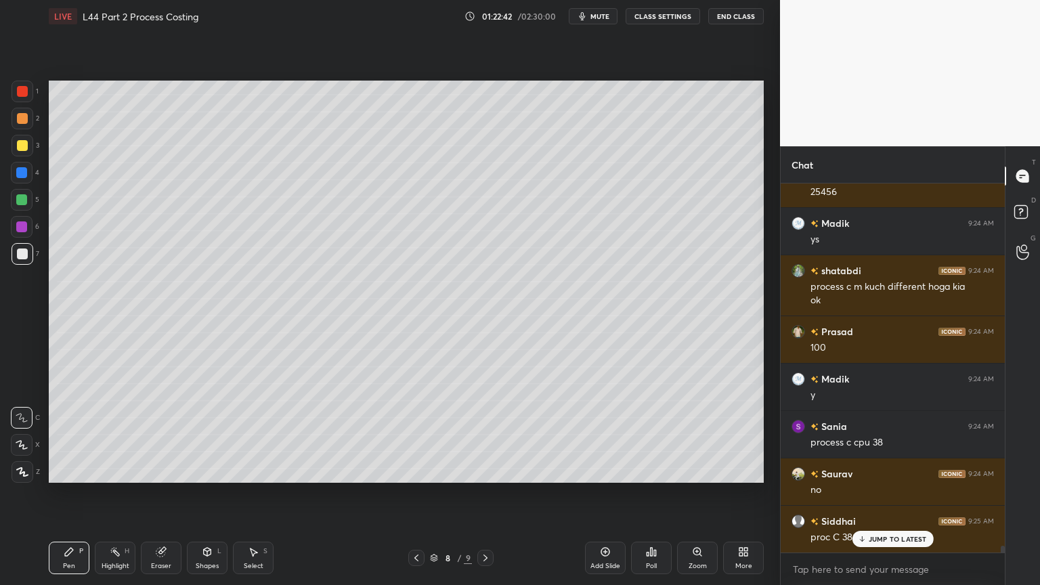
click at [490, 435] on icon at bounding box center [485, 557] width 11 height 11
click at [20, 143] on div at bounding box center [22, 145] width 11 height 11
click at [29, 259] on div at bounding box center [23, 254] width 22 height 22
click at [491, 435] on div at bounding box center [485, 558] width 16 height 16
click at [485, 435] on icon at bounding box center [485, 557] width 11 height 11
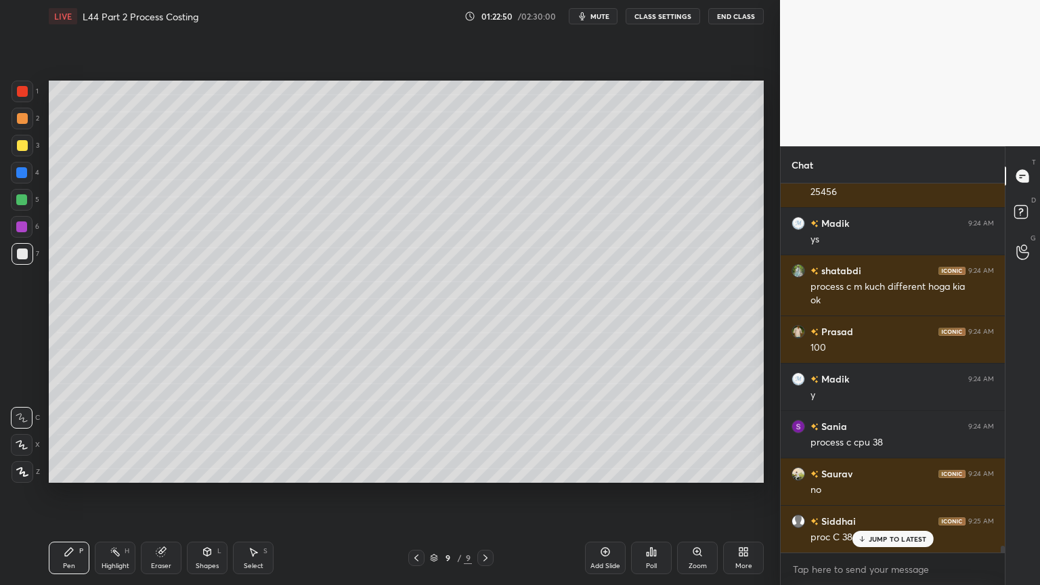
click at [484, 435] on div "Pen P Highlight H Eraser Shapes L Select S 9 / 9 Add Slide Poll Zoom More" at bounding box center [406, 558] width 715 height 54
click at [479, 435] on div at bounding box center [485, 558] width 16 height 16
click at [487, 435] on icon at bounding box center [485, 557] width 11 height 11
click at [410, 435] on div at bounding box center [416, 558] width 16 height 16
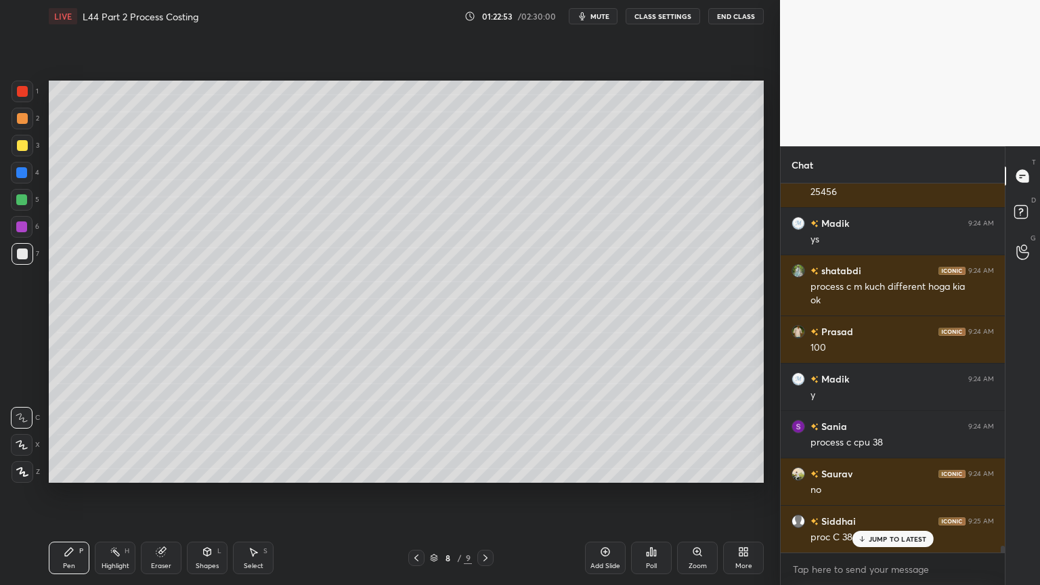
scroll to position [20130, 0]
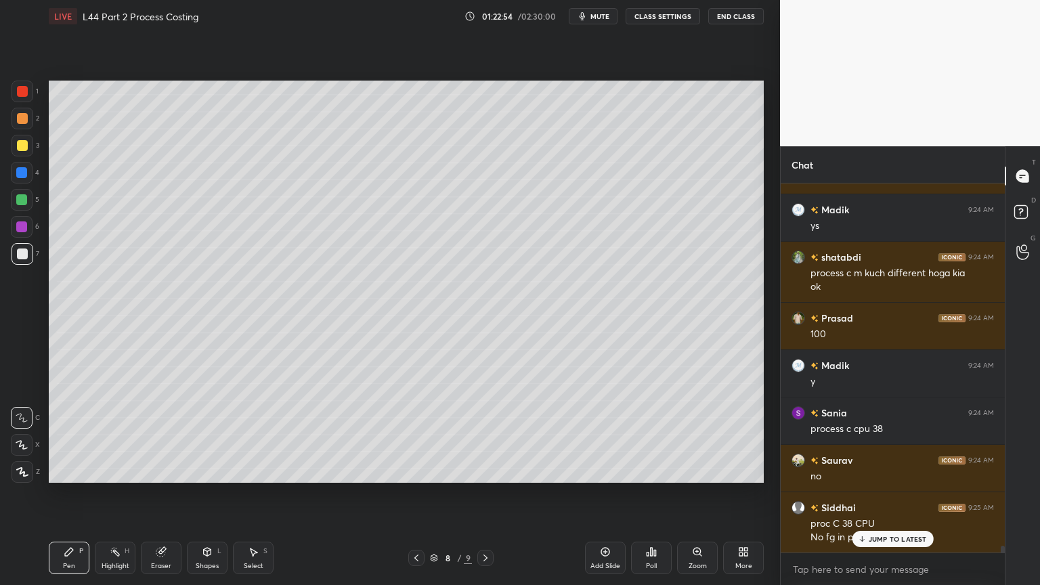
click at [491, 435] on div at bounding box center [485, 558] width 16 height 16
click at [413, 435] on icon at bounding box center [416, 557] width 11 height 11
click at [485, 435] on icon at bounding box center [485, 557] width 4 height 7
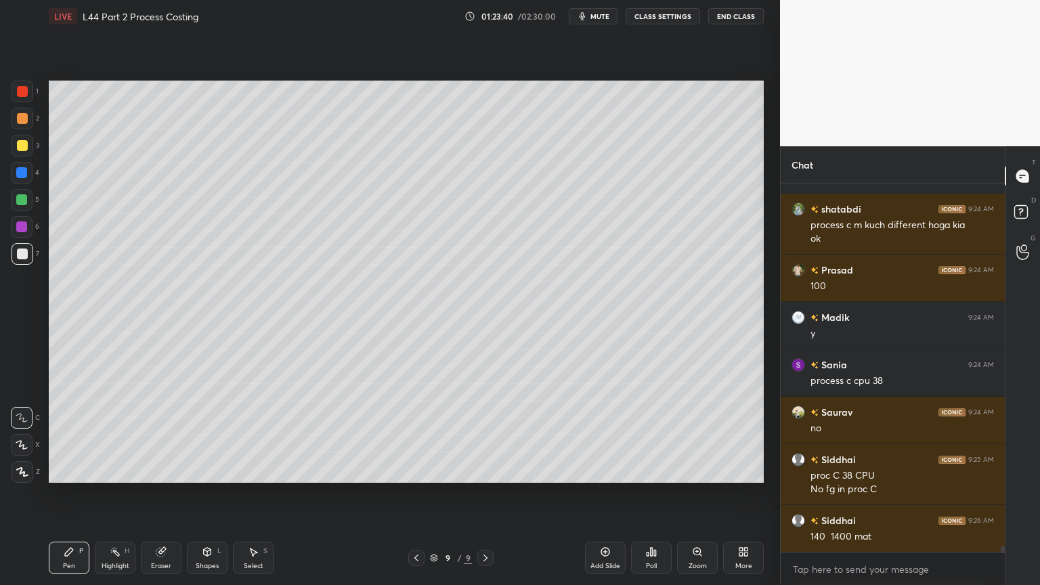
scroll to position [20225, 0]
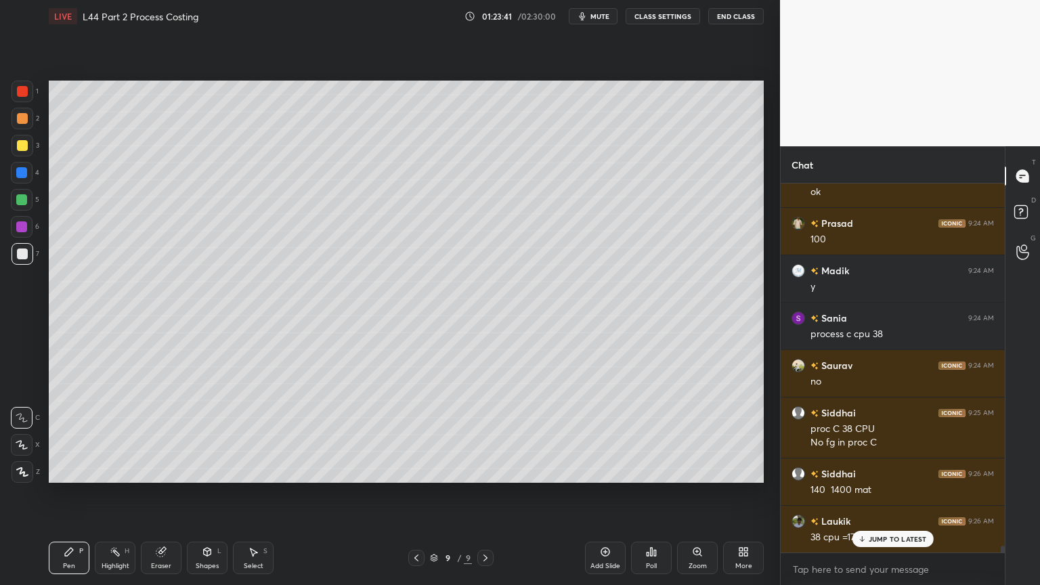
click at [417, 435] on icon at bounding box center [416, 557] width 4 height 7
click at [483, 435] on icon at bounding box center [485, 557] width 11 height 11
click at [485, 435] on icon at bounding box center [485, 557] width 4 height 7
click at [417, 435] on icon at bounding box center [416, 557] width 11 height 11
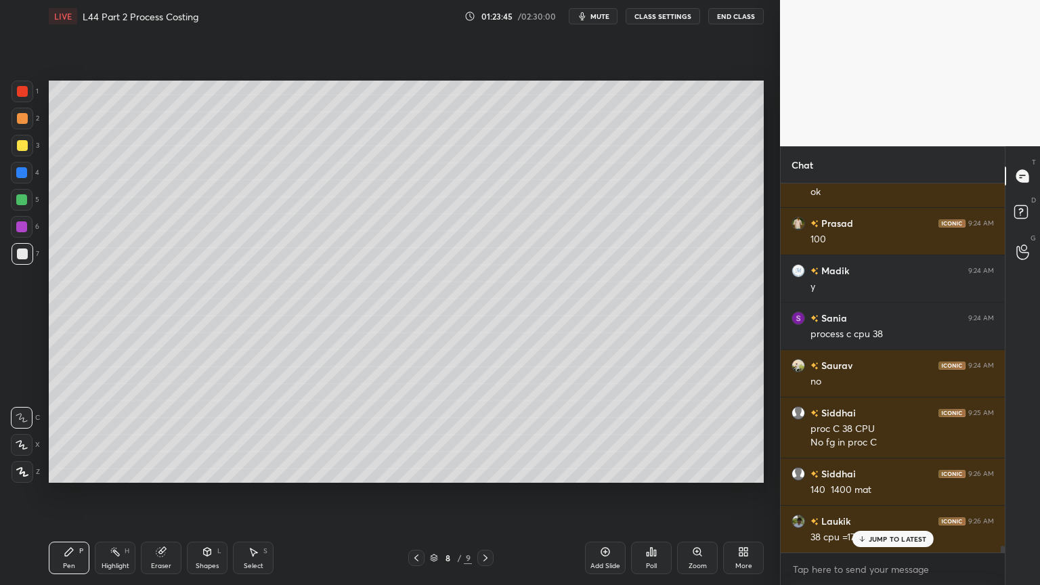
click at [415, 435] on icon at bounding box center [416, 557] width 4 height 7
click at [489, 435] on icon at bounding box center [485, 557] width 11 height 11
click at [488, 435] on icon at bounding box center [485, 557] width 11 height 11
click at [415, 435] on icon at bounding box center [416, 557] width 11 height 11
click at [414, 435] on icon at bounding box center [416, 557] width 11 height 11
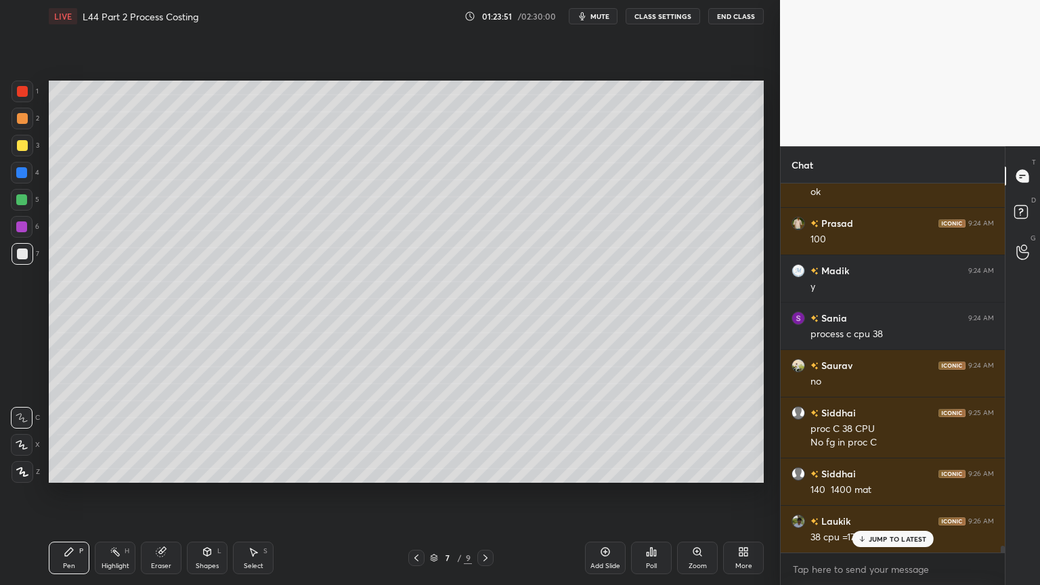
click at [414, 435] on icon at bounding box center [416, 557] width 11 height 11
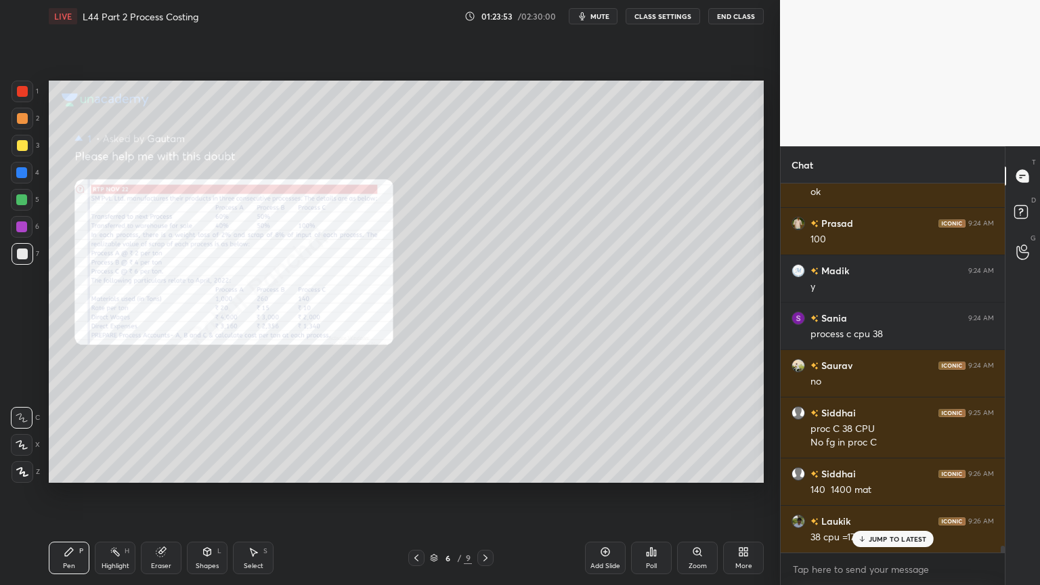
click at [156, 435] on div "Eraser" at bounding box center [161, 557] width 41 height 32
click at [29, 435] on span "Erase all" at bounding box center [22, 471] width 20 height 9
click at [24, 89] on div at bounding box center [22, 91] width 11 height 11
click at [485, 435] on icon at bounding box center [485, 557] width 4 height 7
click at [487, 435] on icon at bounding box center [485, 557] width 11 height 11
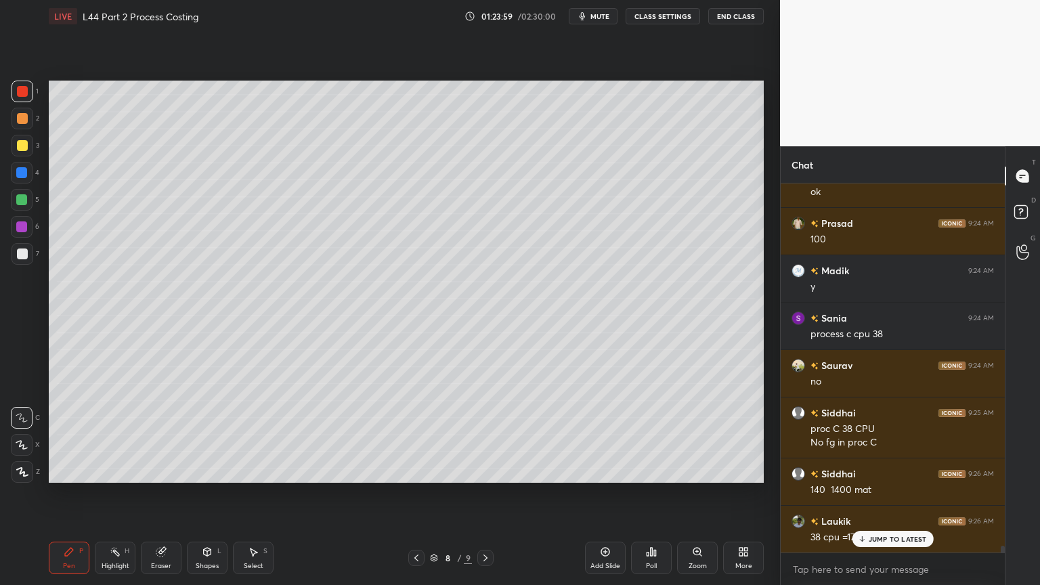
click at [487, 435] on icon at bounding box center [485, 557] width 4 height 7
click at [17, 203] on div at bounding box center [21, 199] width 11 height 11
click at [27, 250] on div at bounding box center [23, 254] width 22 height 22
click at [417, 435] on icon at bounding box center [416, 557] width 11 height 11
click at [418, 435] on icon at bounding box center [416, 557] width 11 height 11
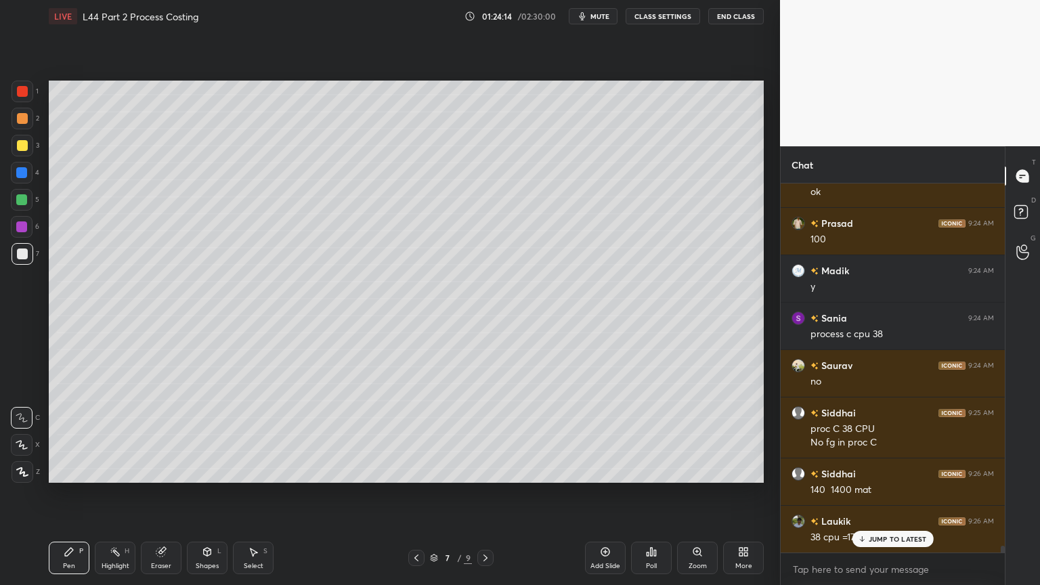
click at [420, 435] on icon at bounding box center [416, 557] width 11 height 11
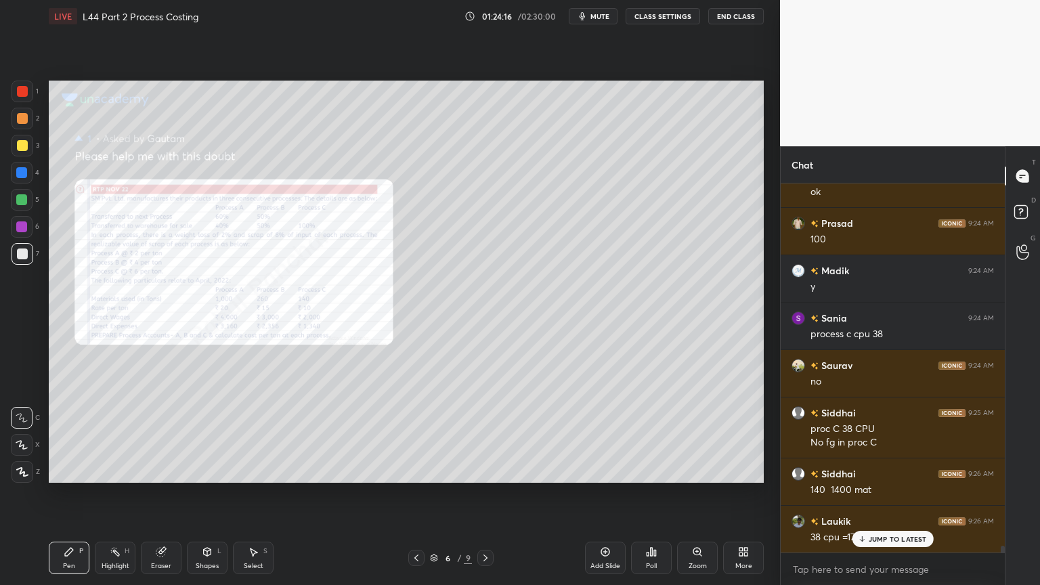
click at [485, 435] on icon at bounding box center [485, 557] width 11 height 11
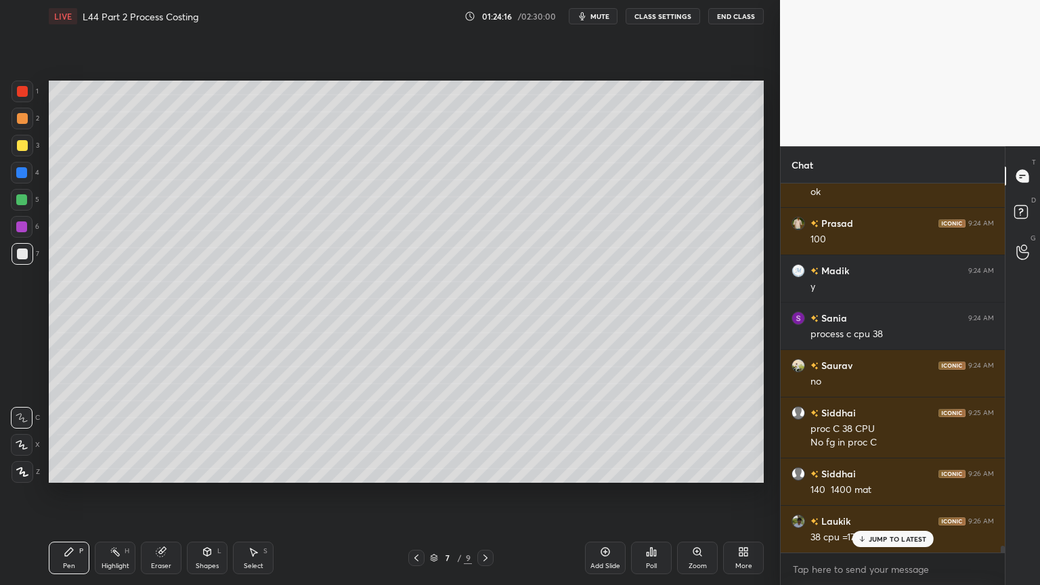
click at [485, 435] on icon at bounding box center [485, 557] width 11 height 11
click at [486, 435] on icon at bounding box center [485, 557] width 11 height 11
click at [424, 435] on div "9 / 9" at bounding box center [450, 558] width 85 height 16
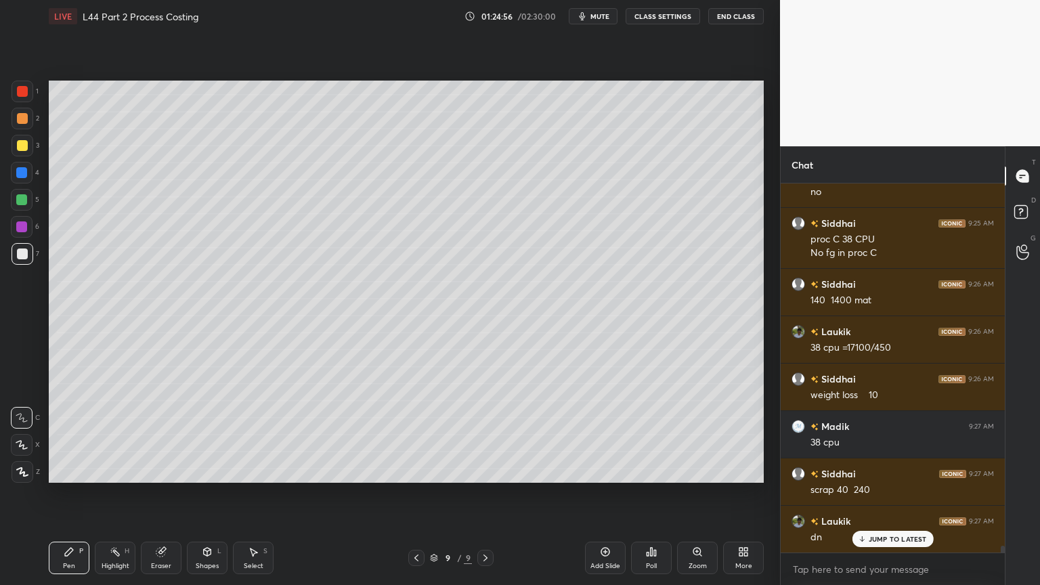
scroll to position [20462, 0]
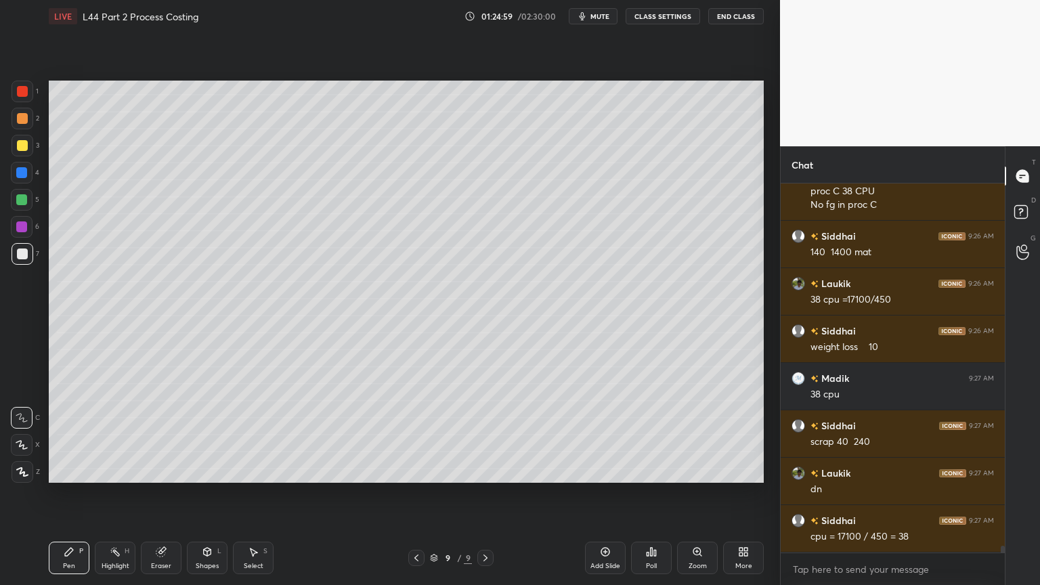
click at [22, 185] on div "4" at bounding box center [25, 175] width 28 height 27
click at [21, 208] on div at bounding box center [22, 200] width 22 height 22
click at [414, 435] on icon at bounding box center [416, 557] width 11 height 11
click at [485, 435] on icon at bounding box center [485, 557] width 11 height 11
click at [16, 97] on div at bounding box center [23, 92] width 22 height 22
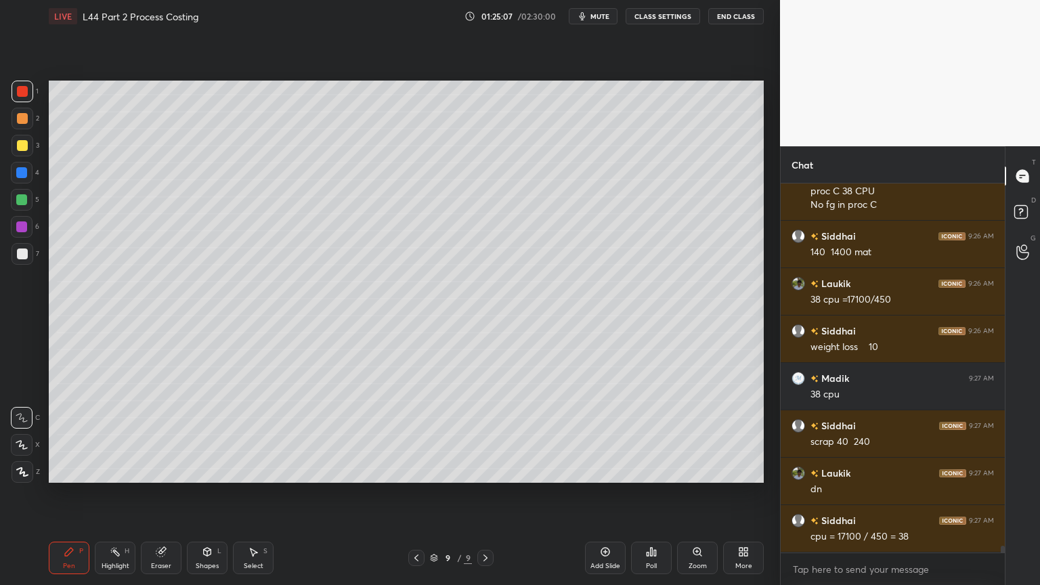
click at [20, 254] on div at bounding box center [22, 253] width 11 height 11
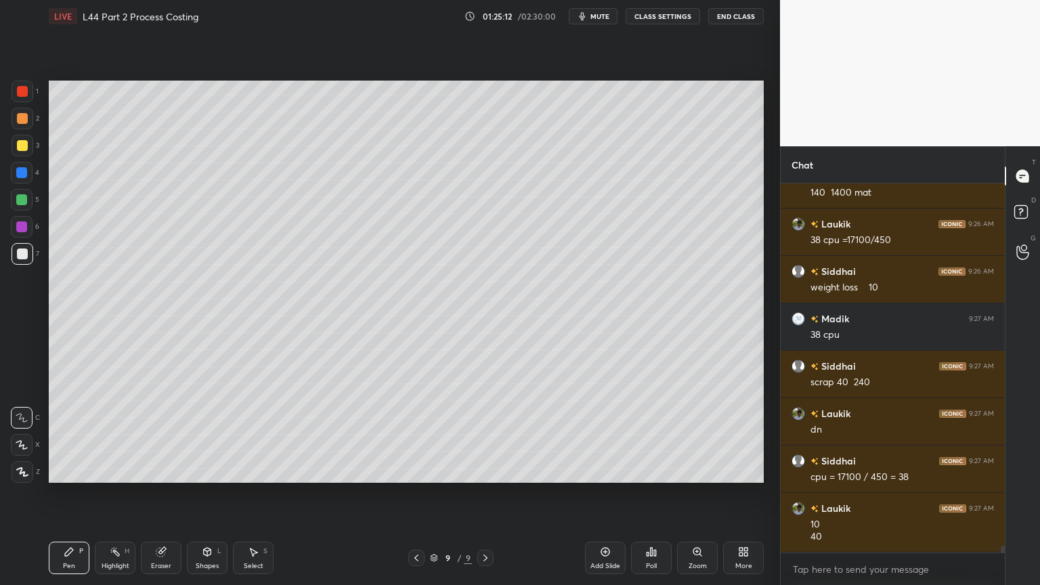
click at [17, 198] on div at bounding box center [21, 199] width 11 height 11
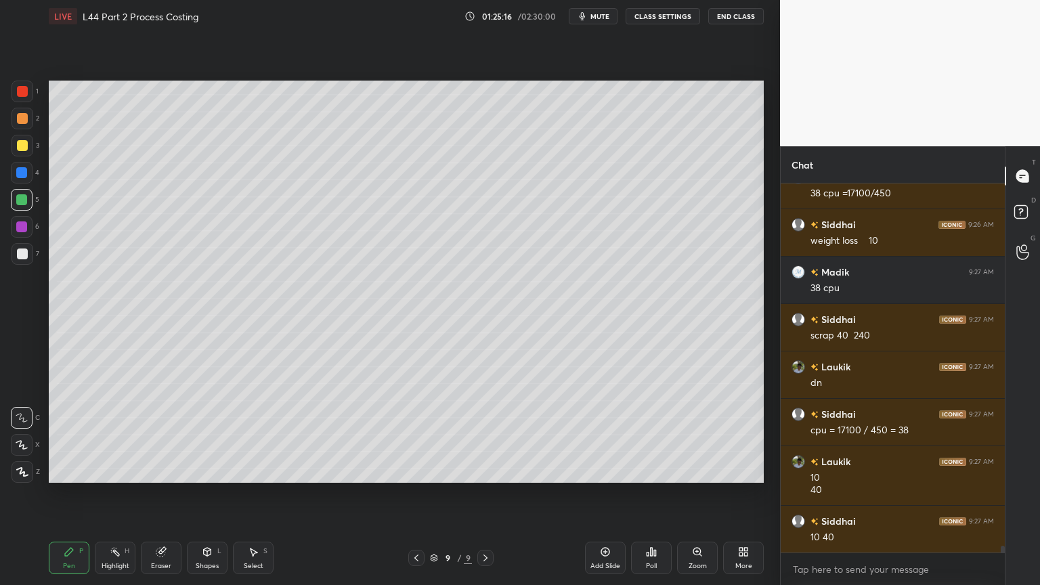
scroll to position [20616, 0]
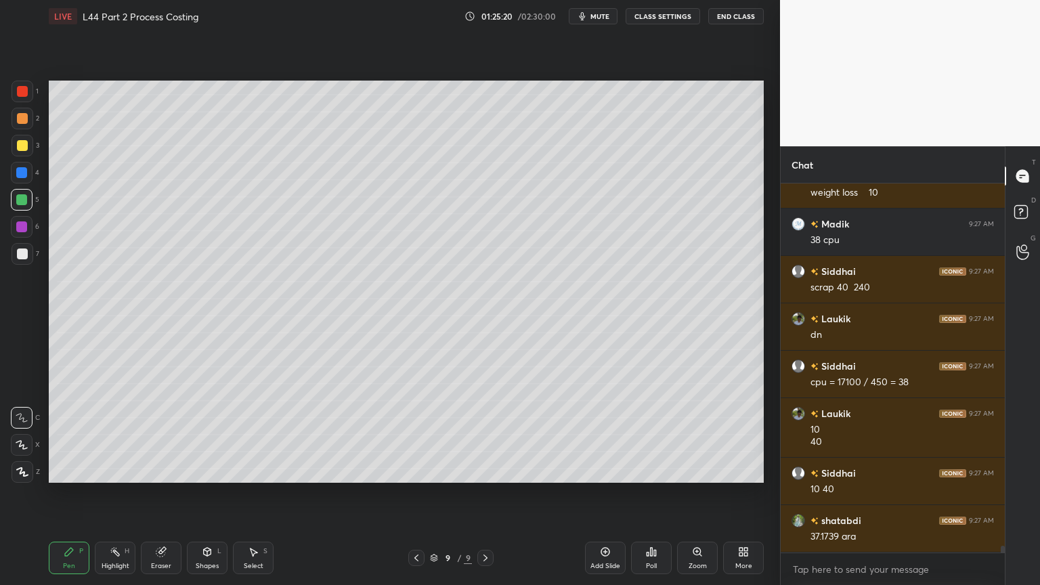
click at [22, 252] on div at bounding box center [22, 253] width 11 height 11
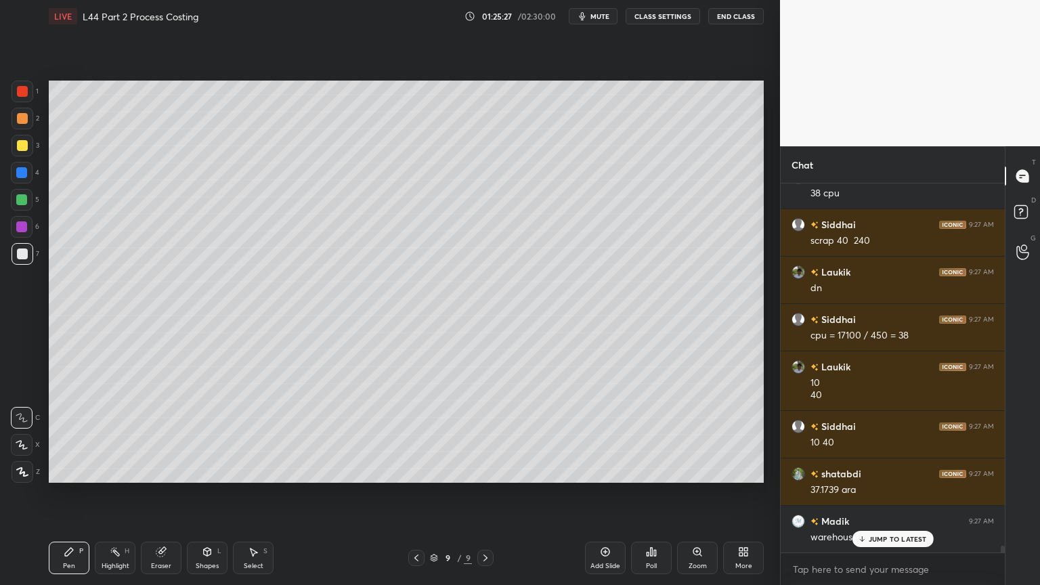
scroll to position [20711, 0]
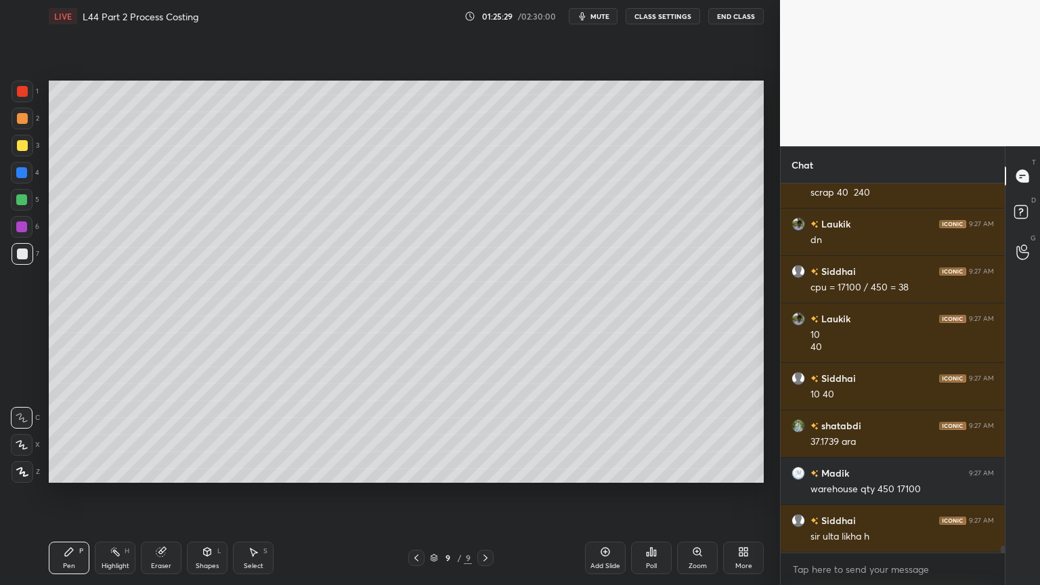
click at [21, 207] on div at bounding box center [22, 200] width 22 height 22
click at [412, 435] on icon at bounding box center [416, 557] width 11 height 11
click at [411, 435] on icon at bounding box center [416, 557] width 11 height 11
click at [418, 435] on icon at bounding box center [416, 557] width 11 height 11
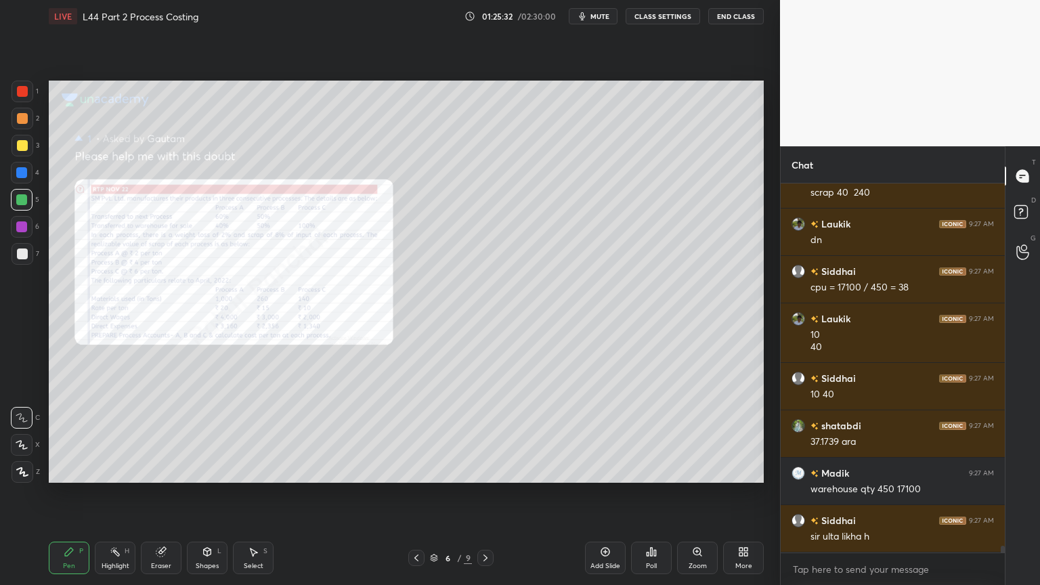
click at [488, 435] on icon at bounding box center [485, 557] width 11 height 11
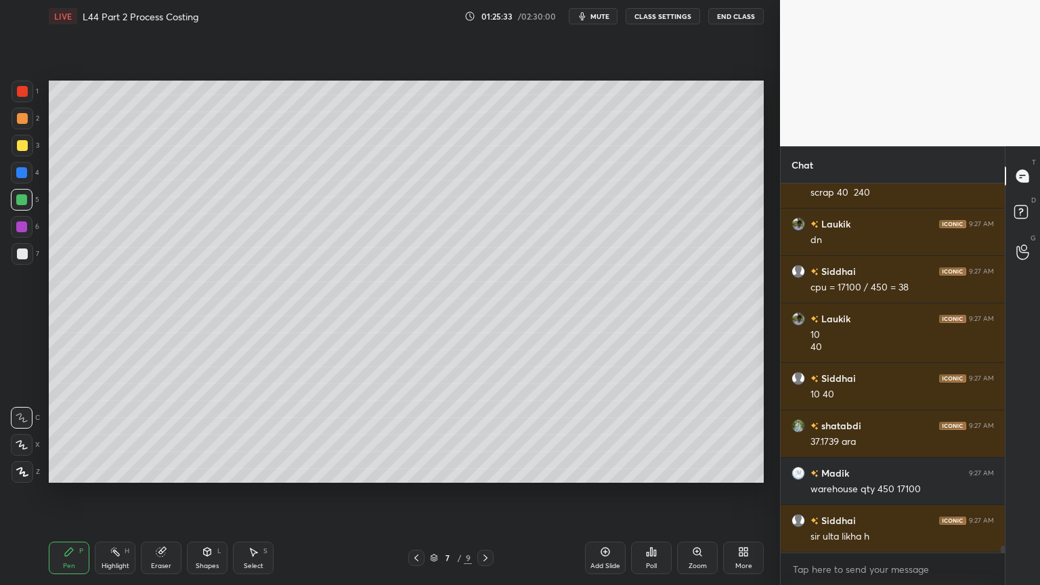
click at [488, 435] on icon at bounding box center [485, 557] width 11 height 11
click at [482, 435] on icon at bounding box center [485, 557] width 11 height 11
click at [27, 252] on div at bounding box center [23, 254] width 22 height 22
click at [420, 435] on icon at bounding box center [416, 557] width 11 height 11
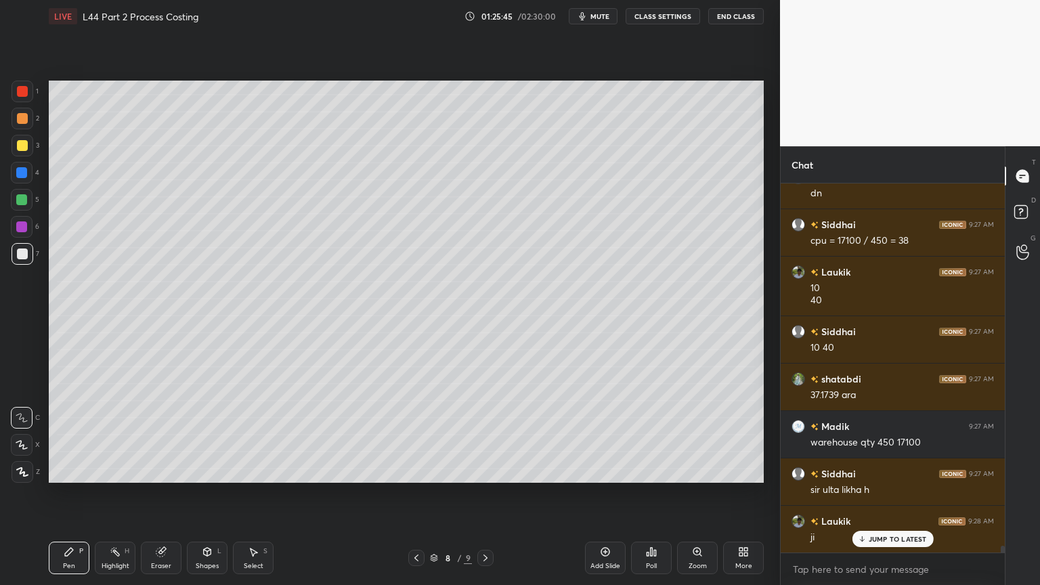
click at [489, 435] on icon at bounding box center [485, 557] width 11 height 11
click at [420, 435] on icon at bounding box center [416, 557] width 11 height 11
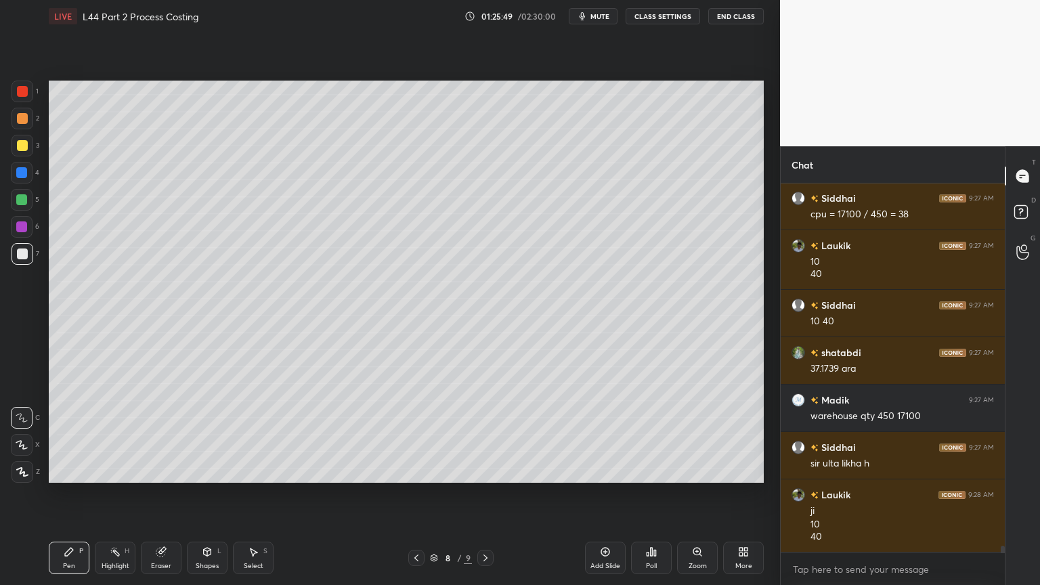
click at [487, 435] on icon at bounding box center [485, 557] width 11 height 11
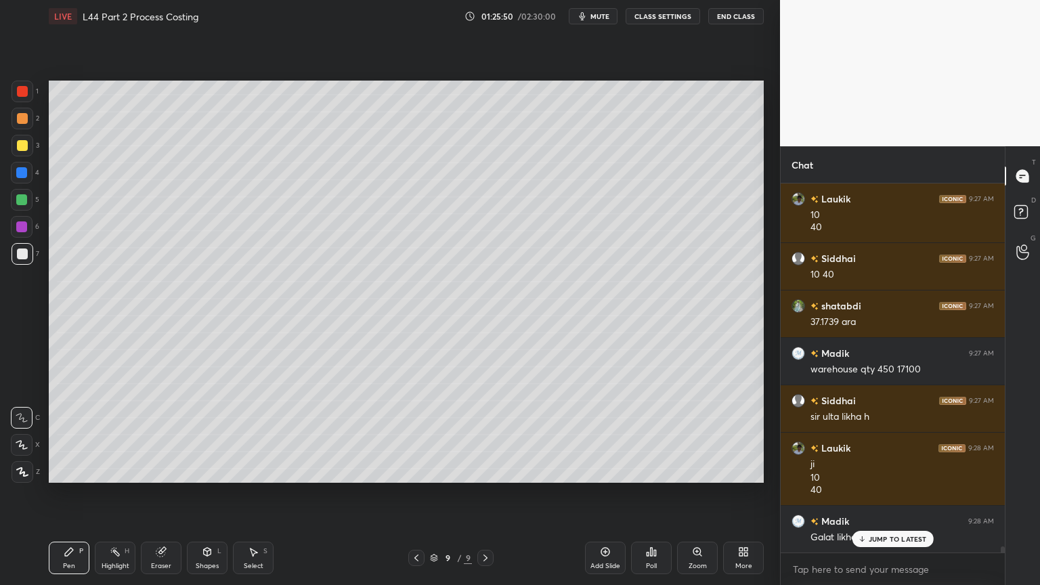
click at [162, 435] on icon at bounding box center [160, 552] width 9 height 9
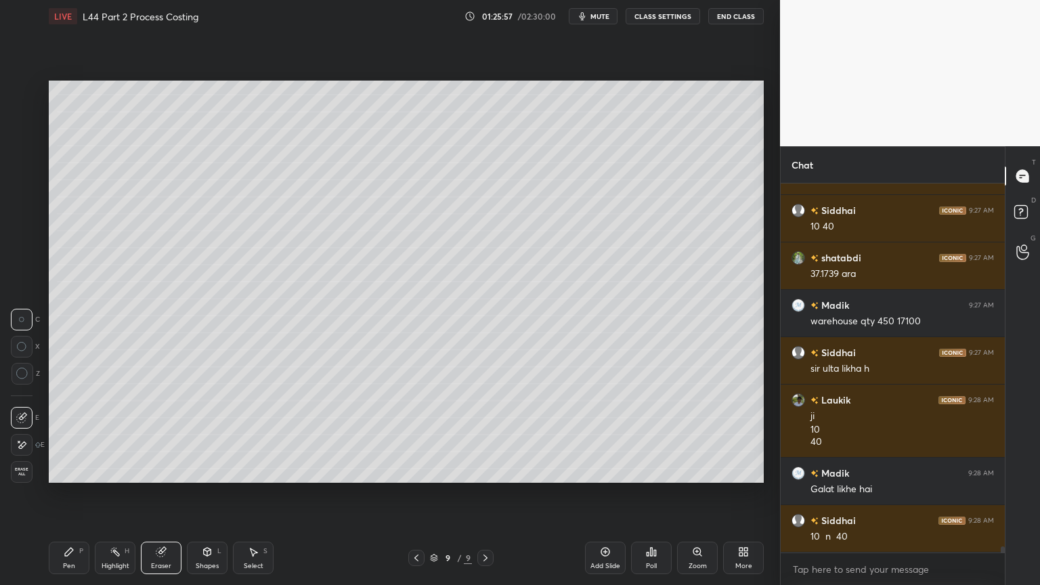
click at [76, 435] on div "Pen P" at bounding box center [69, 557] width 41 height 32
click at [19, 203] on div at bounding box center [21, 199] width 11 height 11
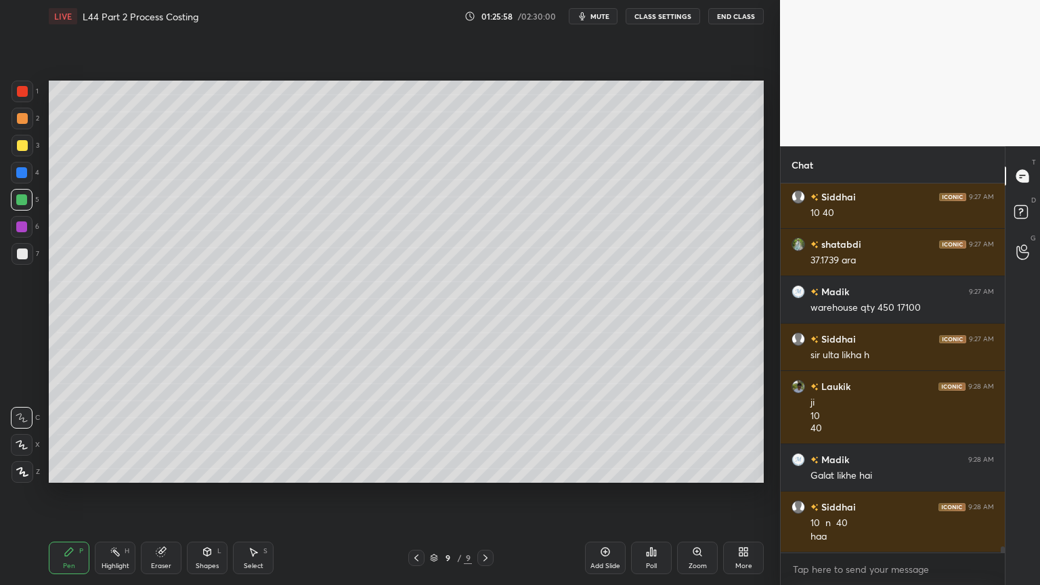
click at [416, 435] on icon at bounding box center [416, 557] width 11 height 11
click at [484, 435] on icon at bounding box center [485, 557] width 11 height 11
click at [165, 435] on icon at bounding box center [161, 551] width 11 height 11
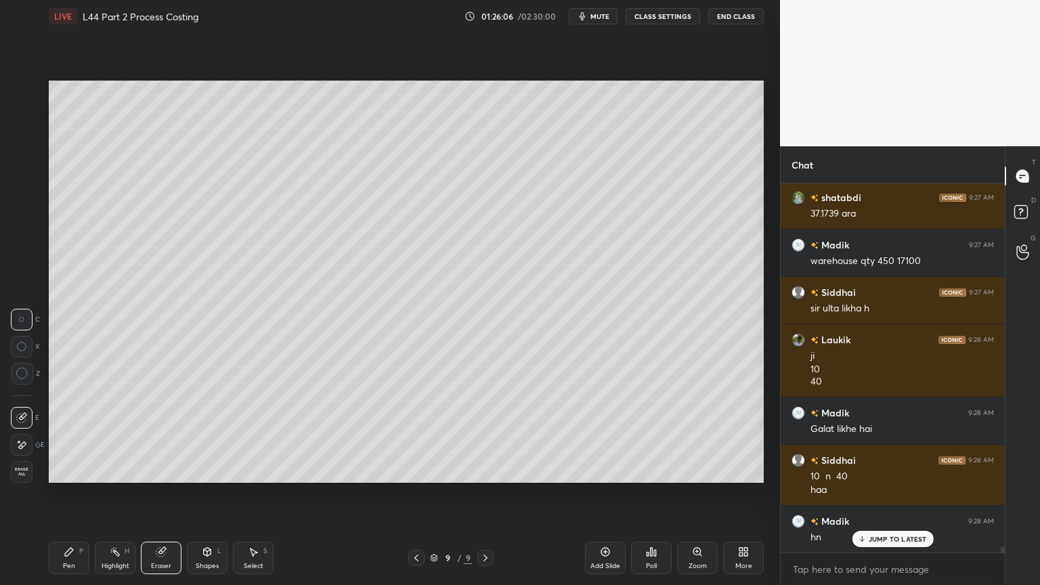
click at [66, 435] on icon at bounding box center [69, 552] width 8 height 8
click at [21, 257] on div at bounding box center [22, 253] width 11 height 11
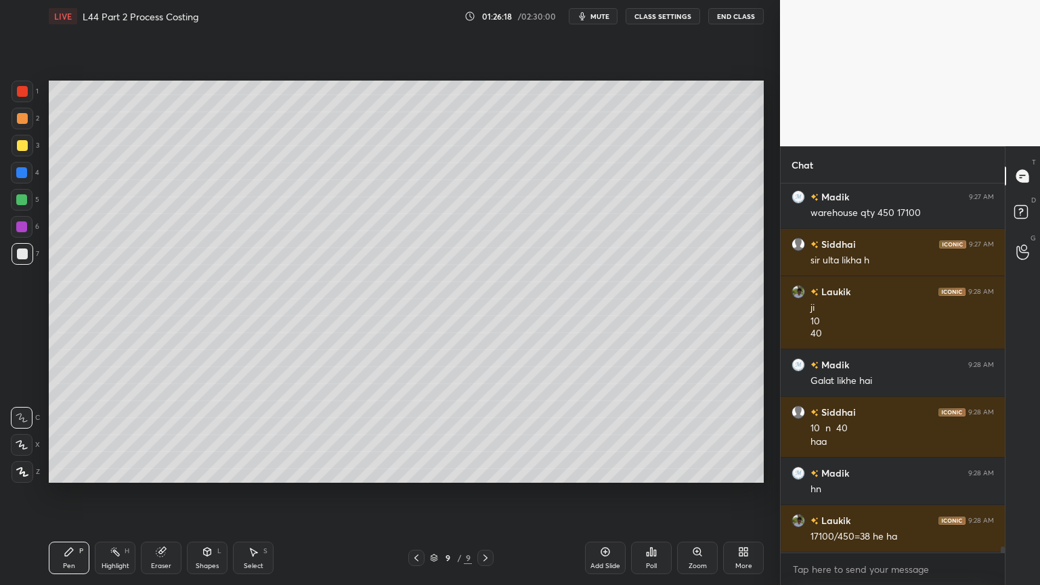
scroll to position [21034, 0]
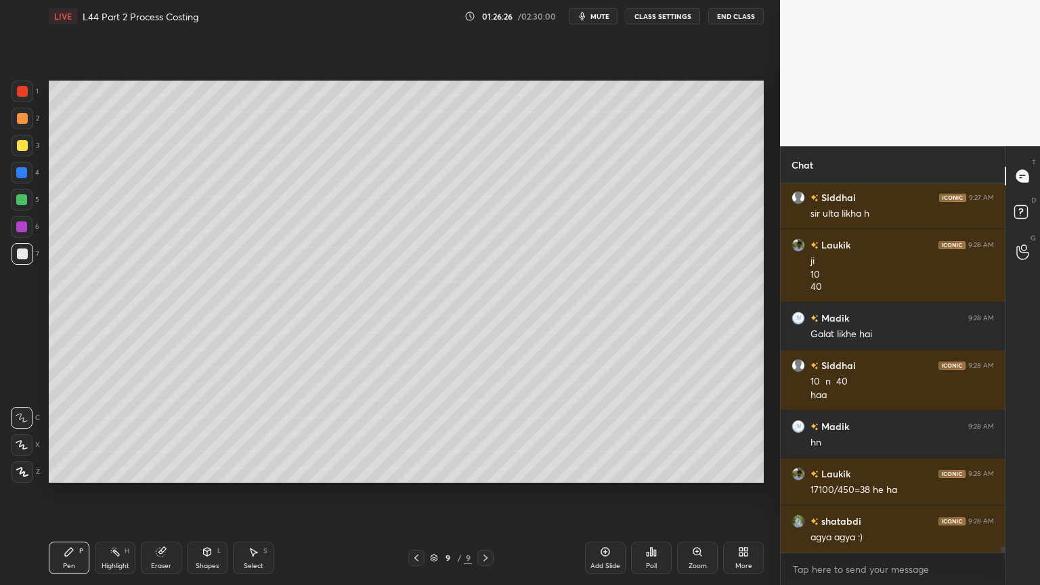
click at [22, 152] on div at bounding box center [23, 146] width 22 height 22
click at [20, 181] on div at bounding box center [22, 173] width 22 height 22
click at [22, 206] on div at bounding box center [22, 200] width 22 height 22
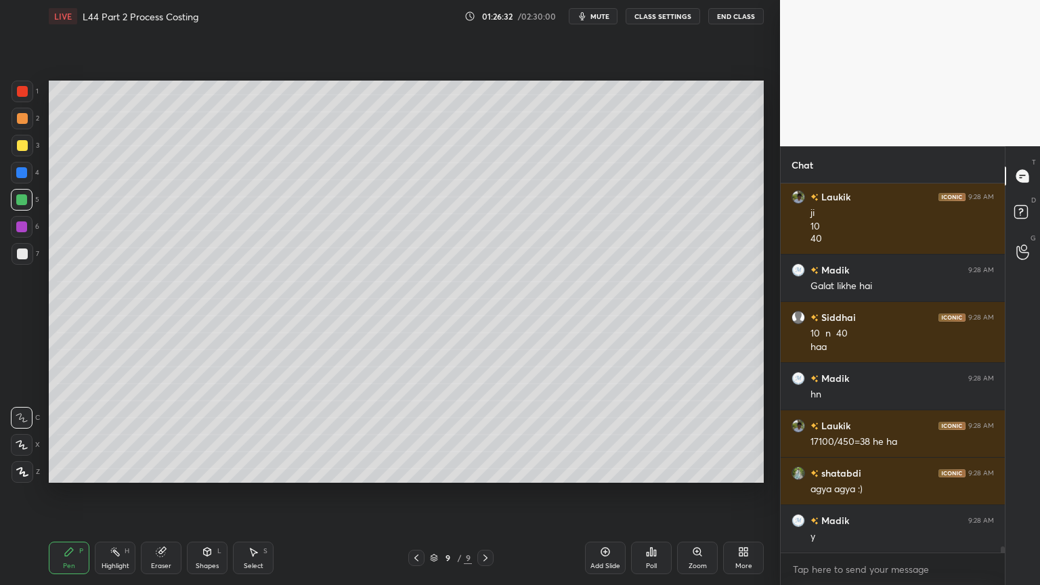
click at [24, 257] on div at bounding box center [22, 253] width 11 height 11
click at [216, 435] on div "Shapes L" at bounding box center [207, 557] width 41 height 32
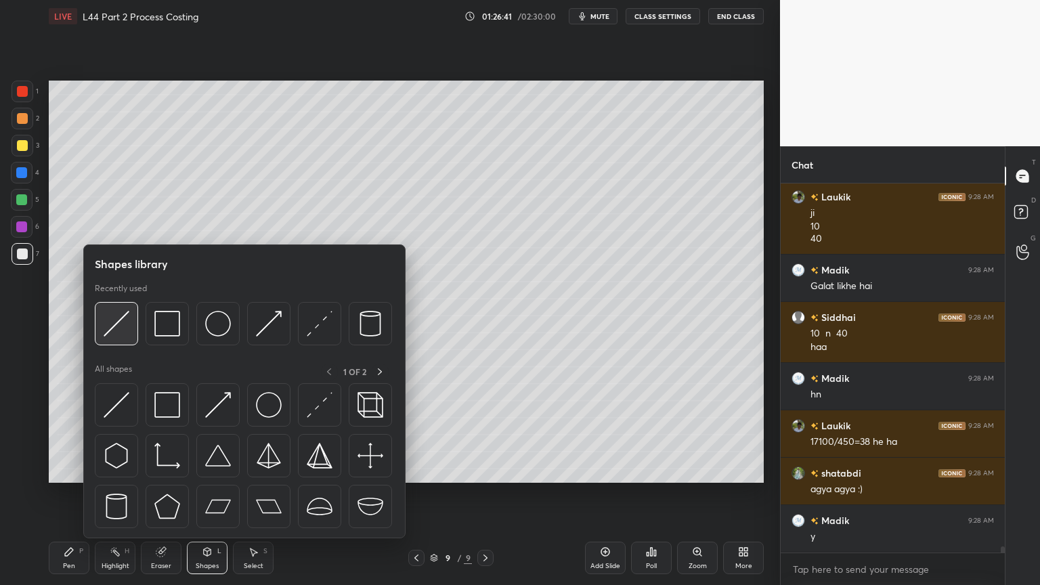
click at [115, 331] on img at bounding box center [117, 324] width 26 height 26
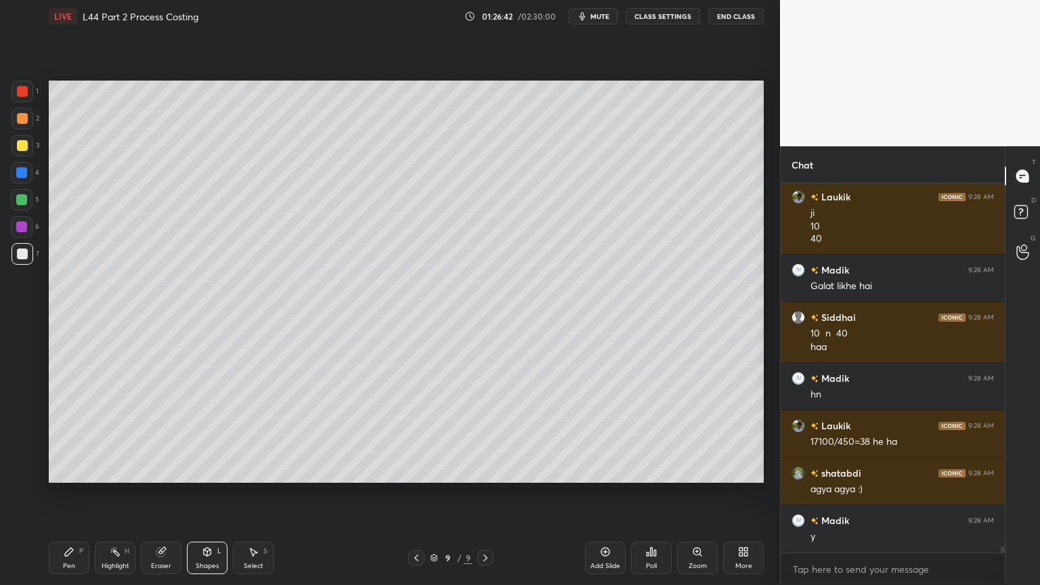
click at [81, 435] on div "P" at bounding box center [81, 551] width 4 height 7
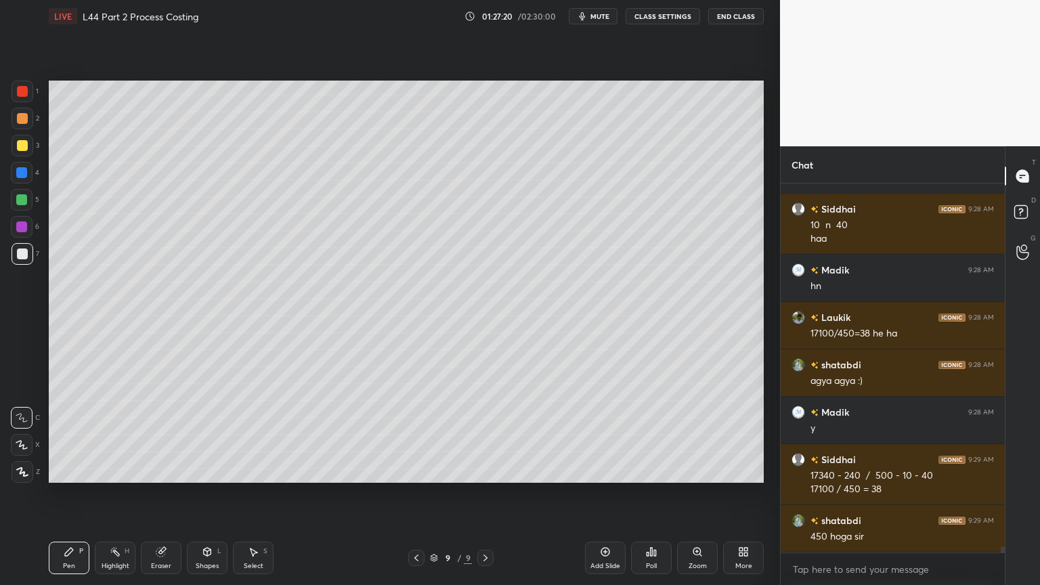
scroll to position [21237, 0]
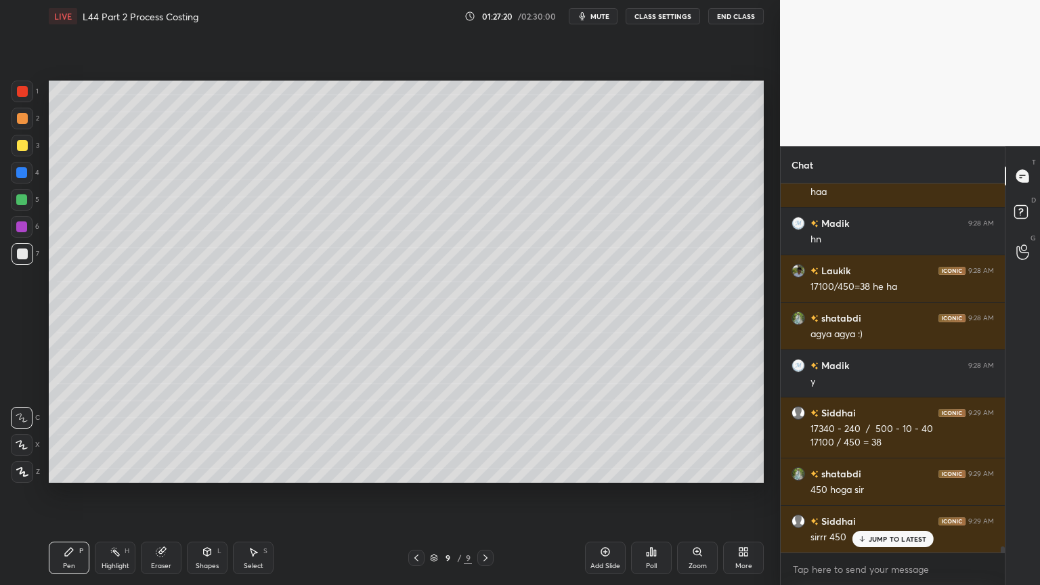
click at [161, 435] on div "Eraser" at bounding box center [161, 557] width 41 height 32
click at [75, 435] on div "Pen P" at bounding box center [69, 557] width 41 height 32
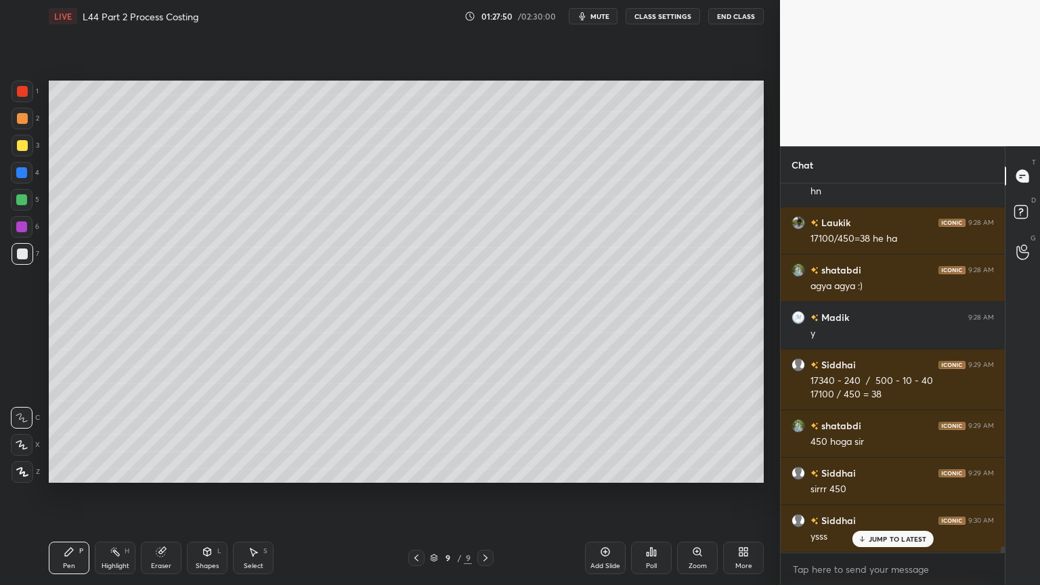
scroll to position [21332, 0]
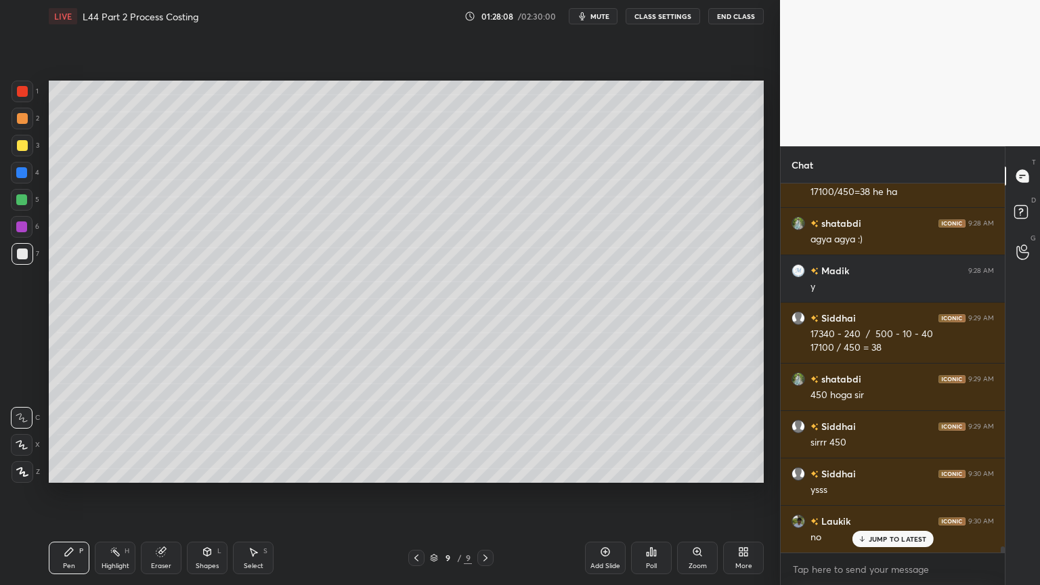
click at [414, 435] on icon at bounding box center [416, 557] width 11 height 11
click at [417, 435] on icon at bounding box center [416, 557] width 11 height 11
click at [421, 435] on icon at bounding box center [416, 557] width 11 height 11
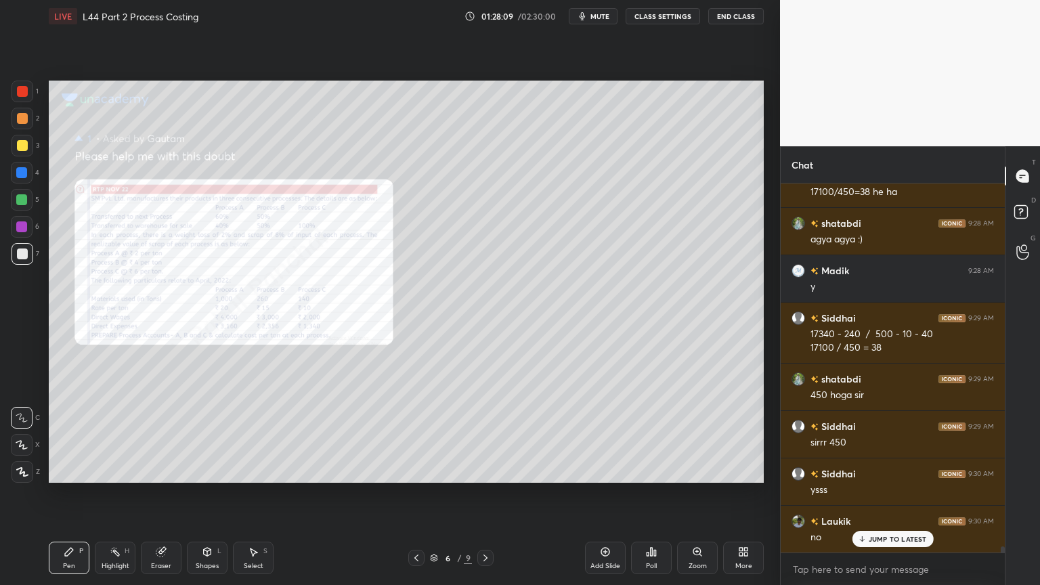
scroll to position [21380, 0]
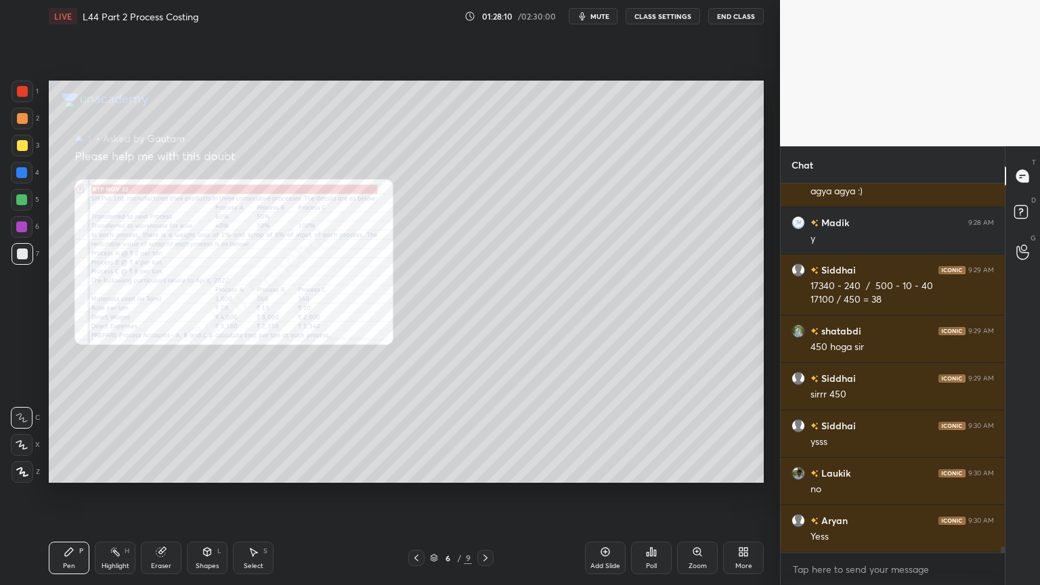
click at [162, 435] on icon at bounding box center [160, 552] width 9 height 9
click at [26, 435] on div "Erase all" at bounding box center [22, 472] width 22 height 22
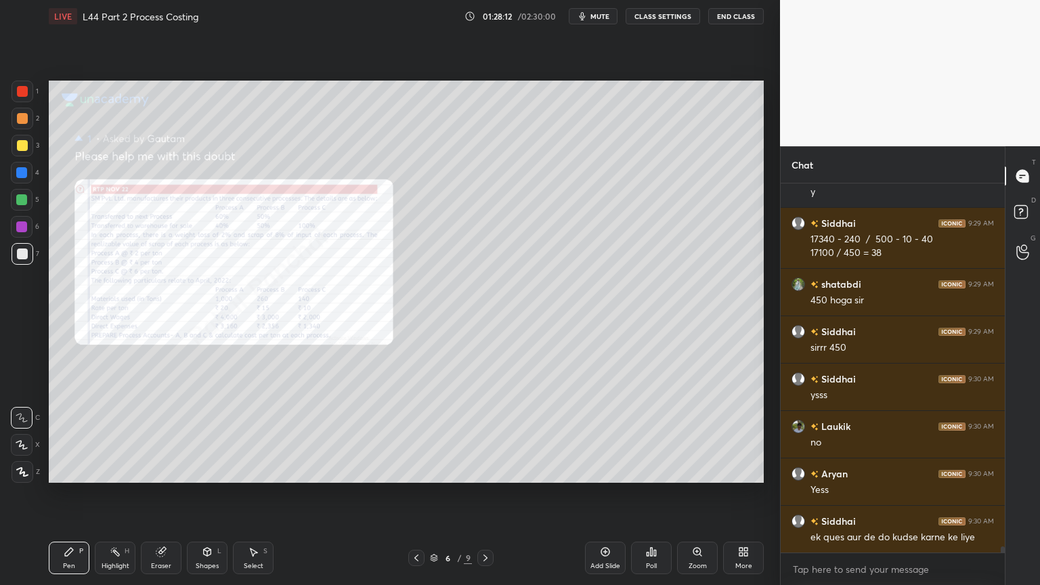
scroll to position [21475, 0]
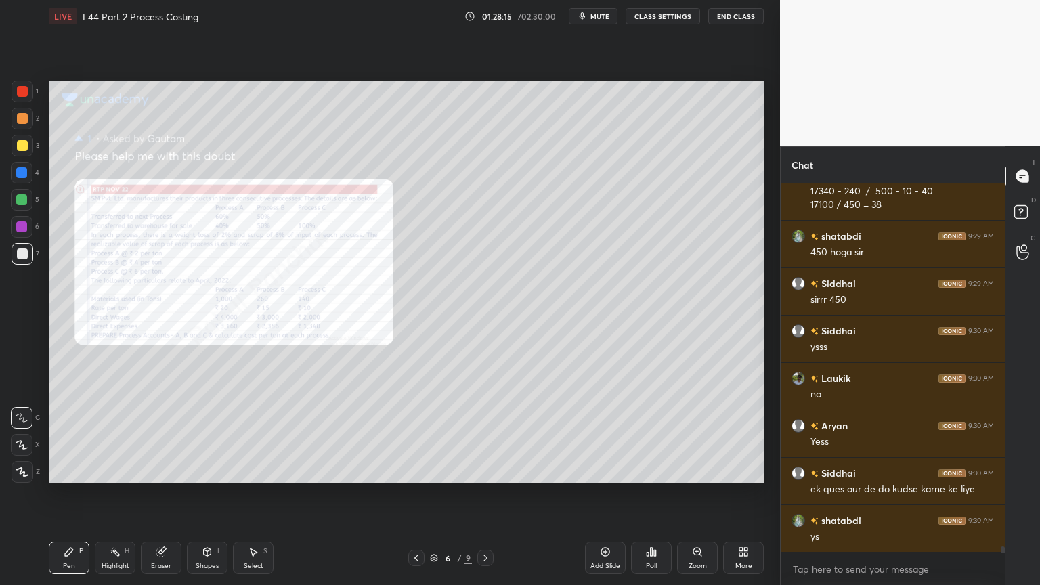
click at [694, 435] on div "Zoom" at bounding box center [697, 557] width 41 height 32
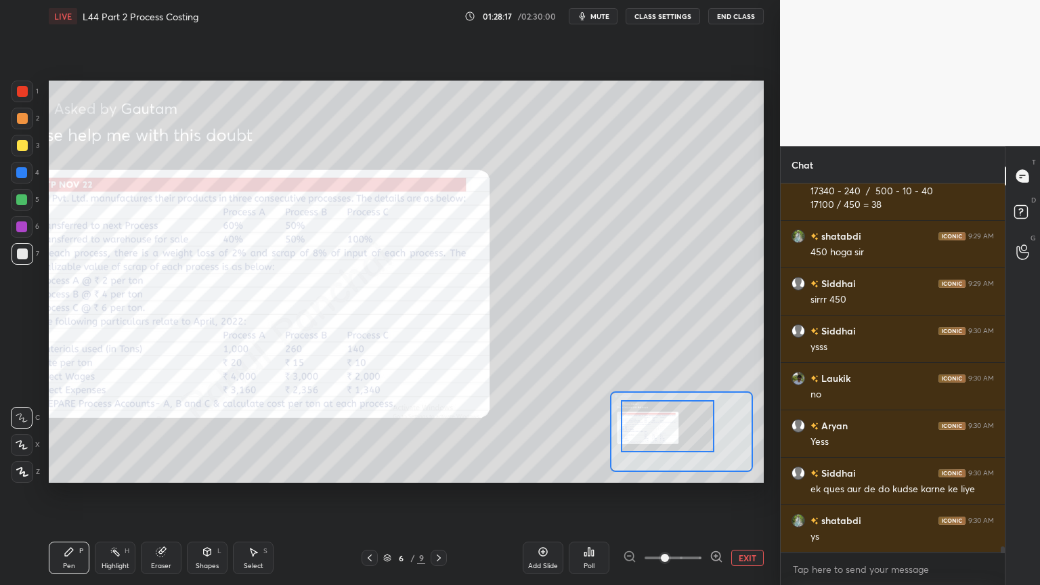
click at [714, 435] on icon at bounding box center [715, 556] width 3 height 0
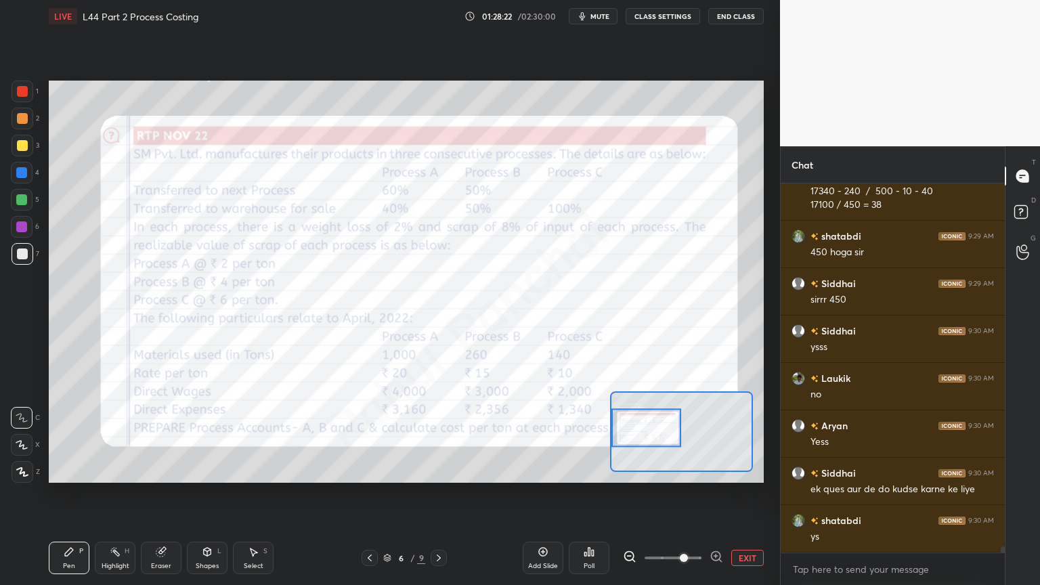
scroll to position [21521, 0]
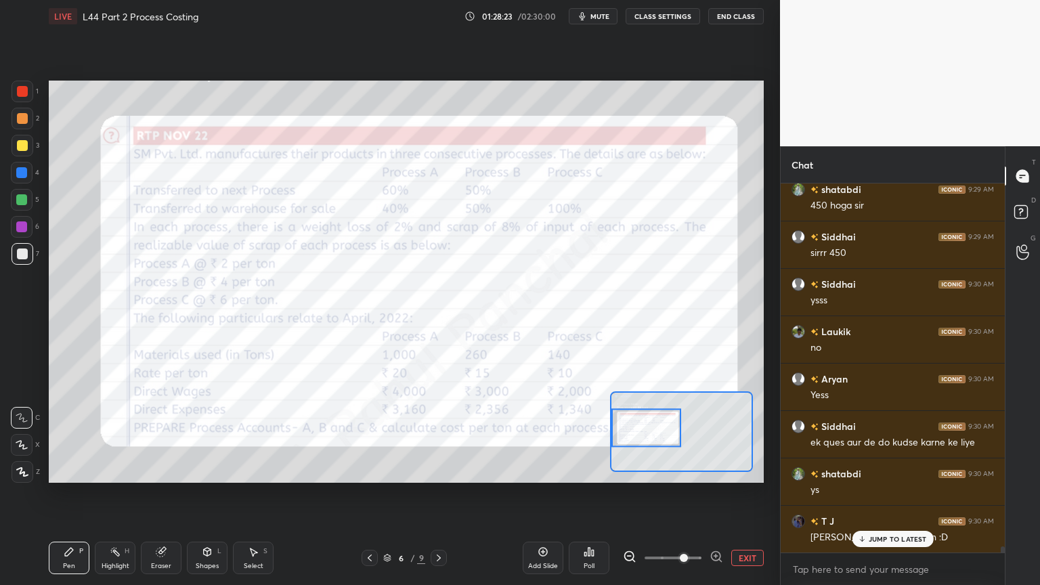
click at [440, 435] on icon at bounding box center [438, 557] width 11 height 11
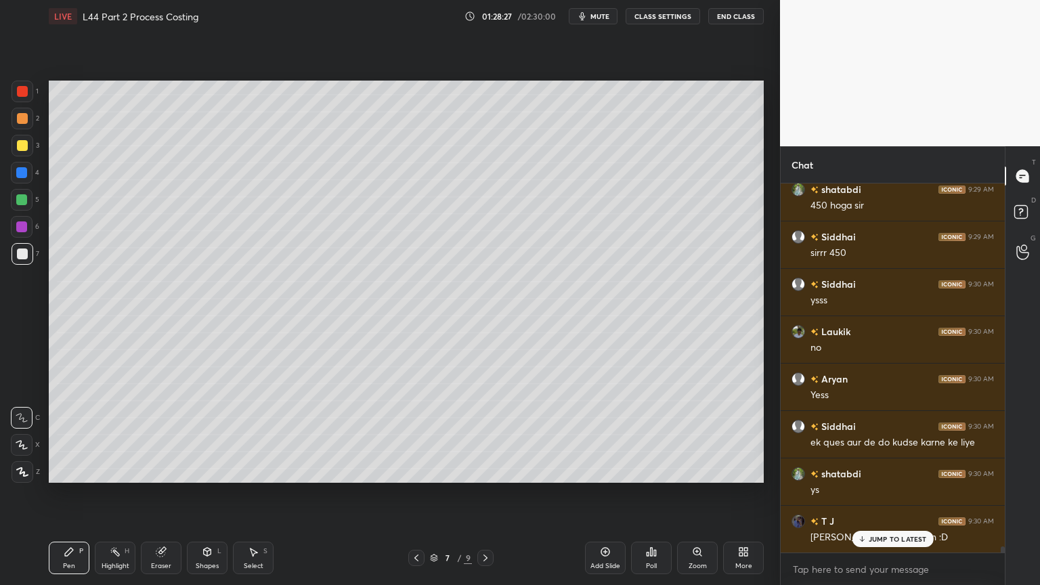
click at [490, 435] on icon at bounding box center [485, 557] width 11 height 11
click at [493, 435] on div at bounding box center [485, 558] width 16 height 16
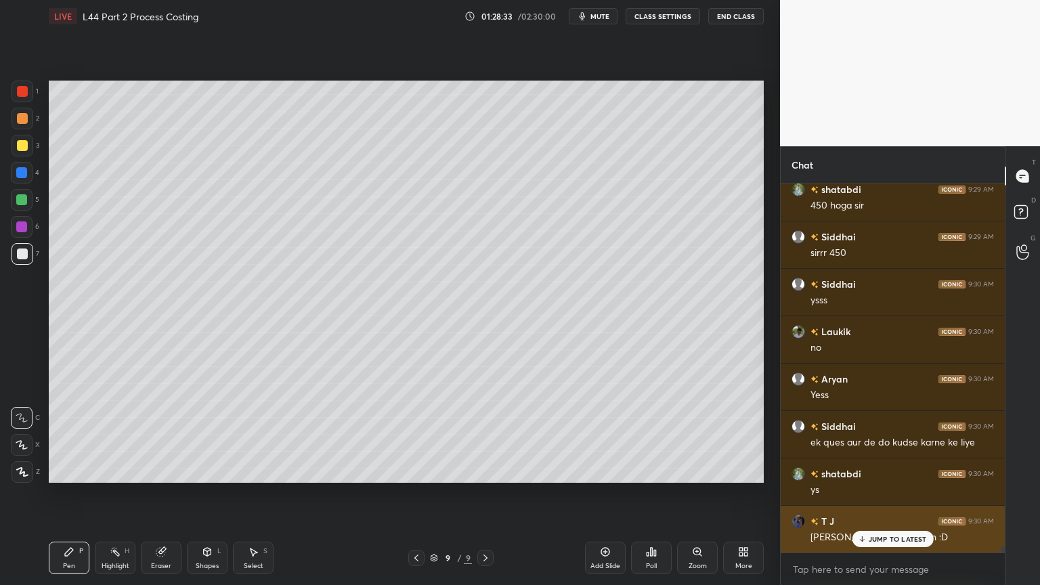
click at [858, 435] on icon at bounding box center [861, 539] width 9 height 8
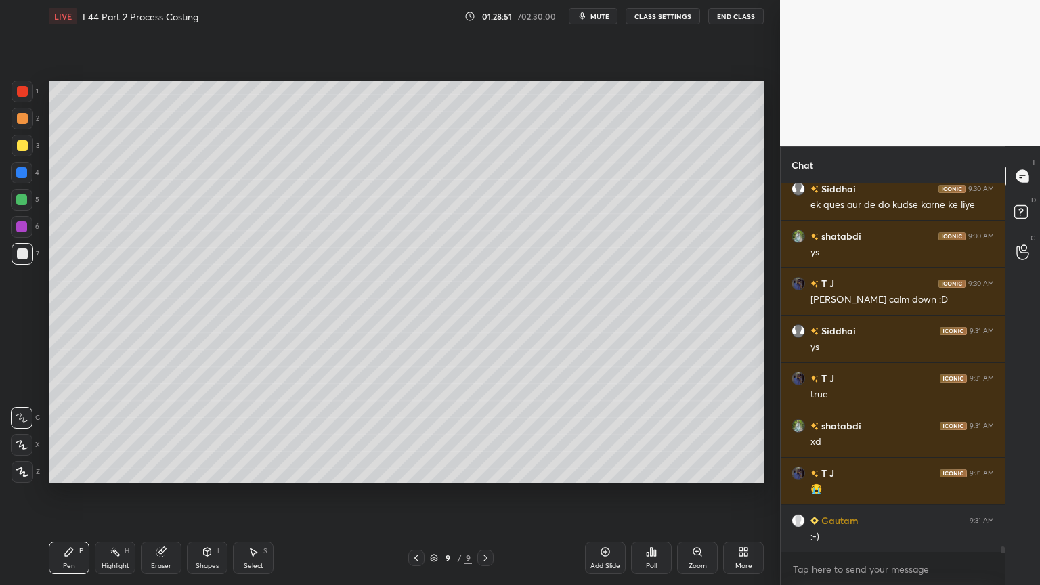
scroll to position [21806, 0]
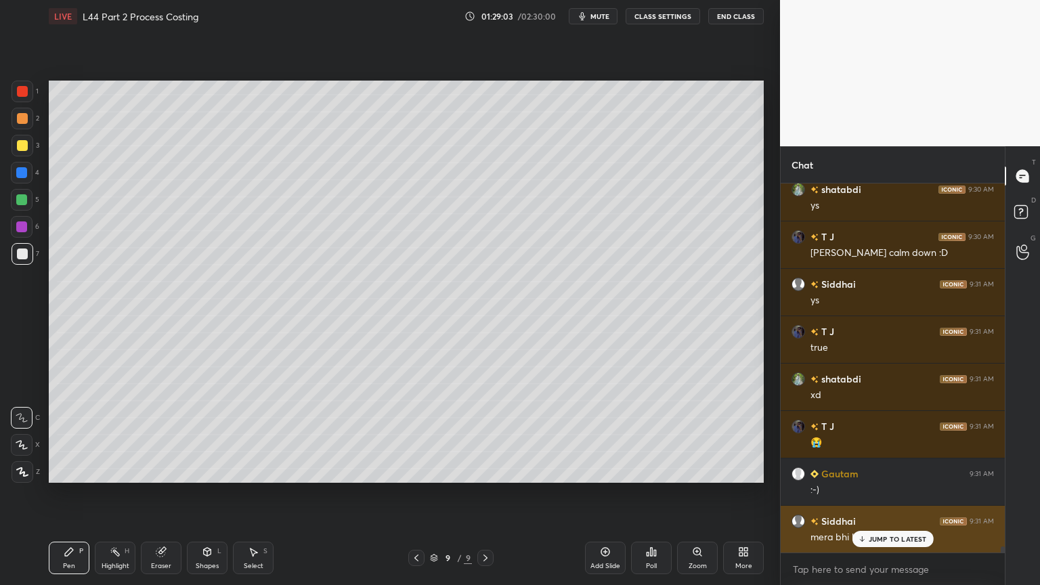
click at [867, 435] on div "[PERSON_NAME] 9:31 AM mera bhi backlog h tax ka" at bounding box center [892, 529] width 224 height 47
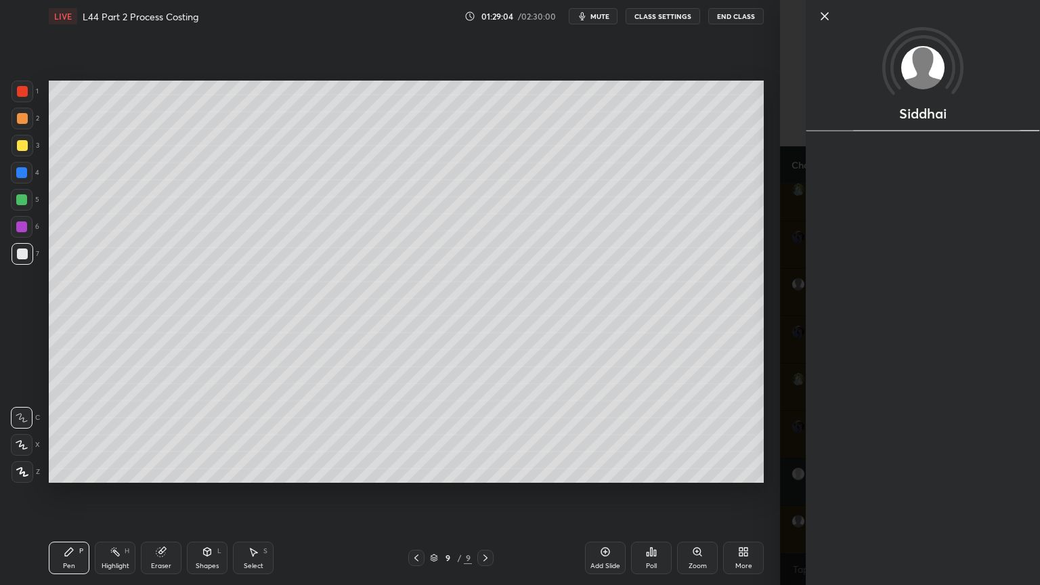
click at [701, 435] on div "Setting up your live class Poll for secs No correct answer Start poll" at bounding box center [406, 281] width 726 height 498
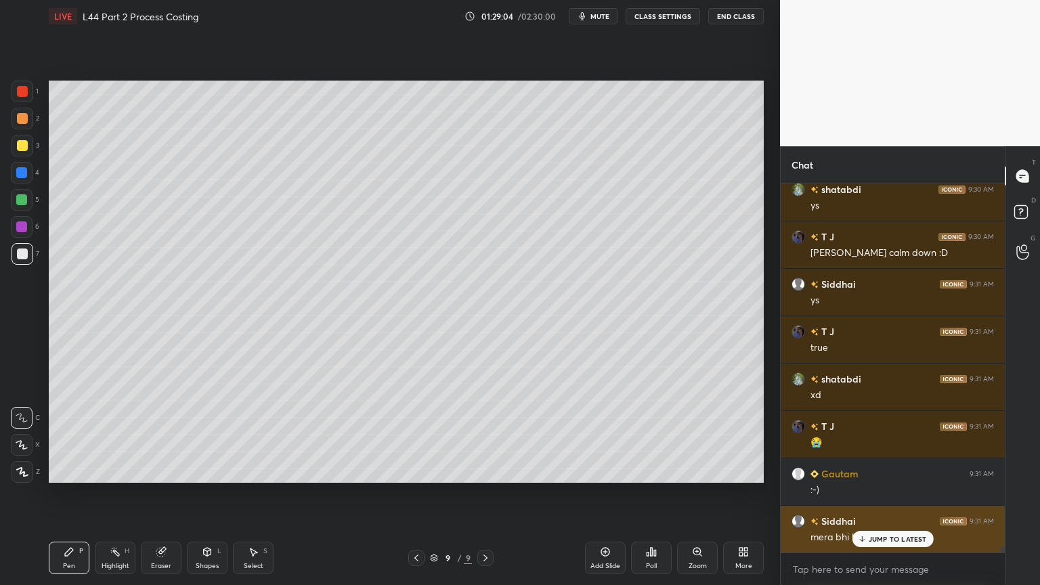
click at [869, 435] on p "JUMP TO LATEST" at bounding box center [897, 539] width 58 height 8
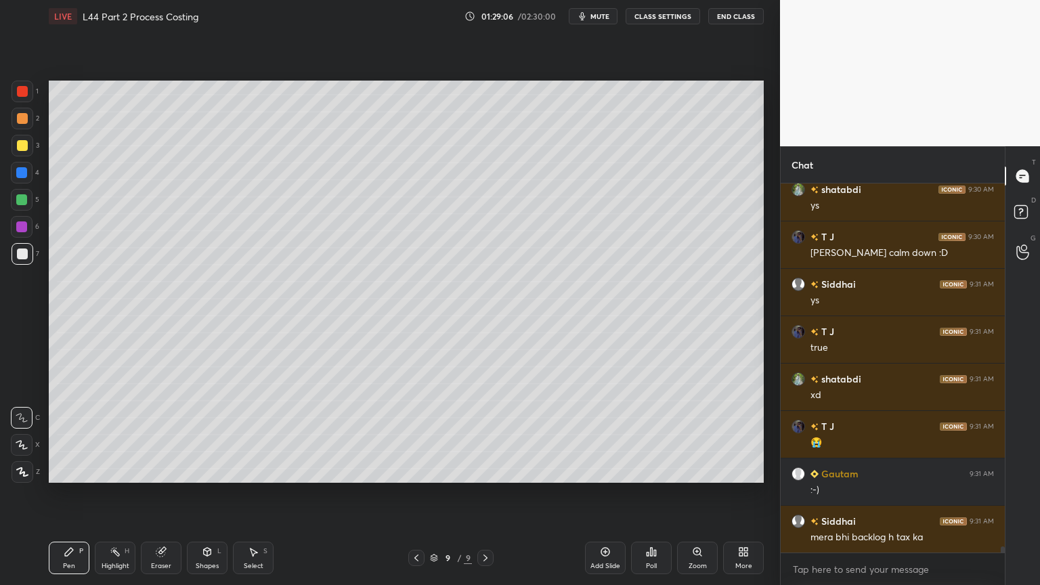
scroll to position [21819, 0]
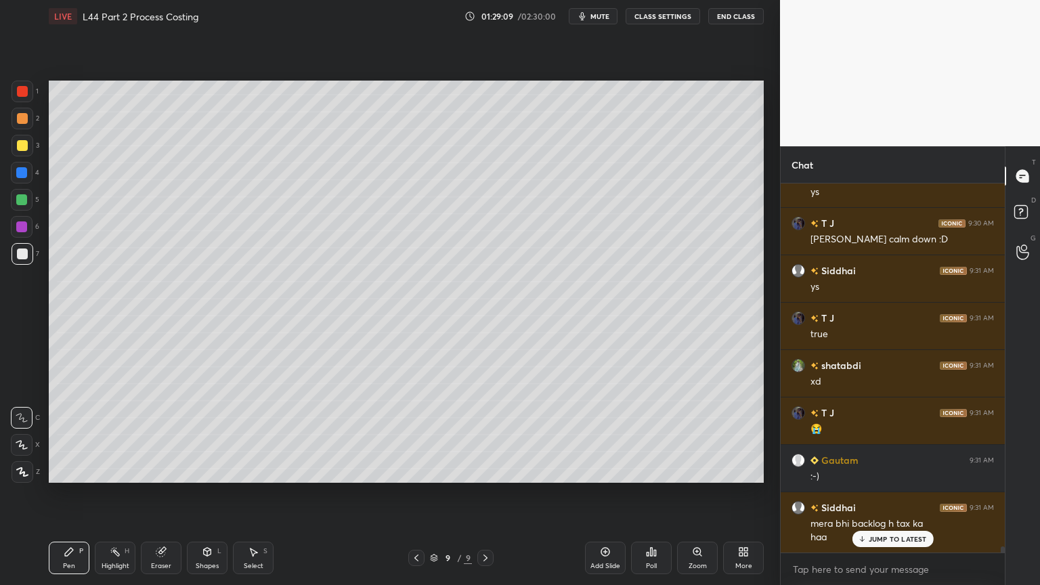
click at [648, 435] on icon at bounding box center [647, 553] width 2 height 3
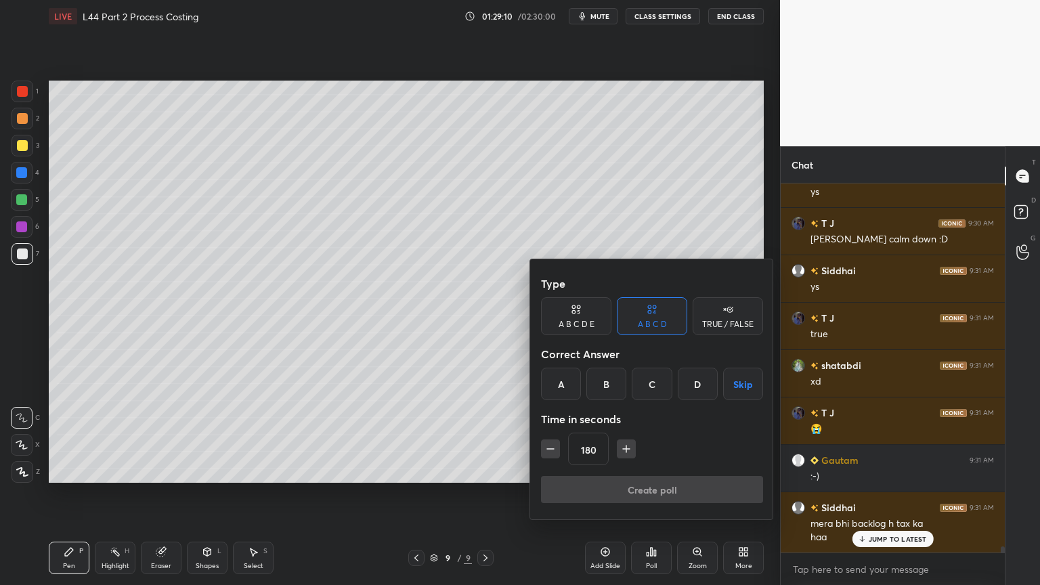
click at [621, 435] on icon "button" at bounding box center [626, 449] width 14 height 14
click at [626, 435] on icon "button" at bounding box center [626, 449] width 14 height 14
click at [627, 435] on icon "button" at bounding box center [626, 449] width 14 height 14
click at [628, 435] on icon "button" at bounding box center [626, 449] width 7 height 0
click at [625, 435] on icon "button" at bounding box center [626, 449] width 14 height 14
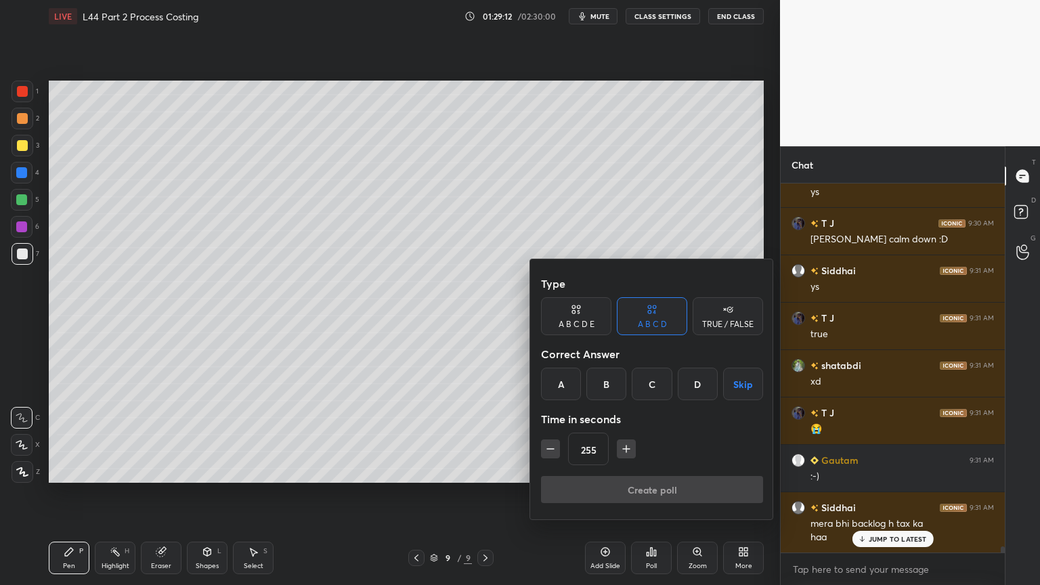
click at [626, 435] on icon "button" at bounding box center [626, 448] width 0 height 7
click at [622, 435] on icon "button" at bounding box center [626, 449] width 14 height 14
click at [624, 435] on icon "button" at bounding box center [626, 449] width 14 height 14
type input "300"
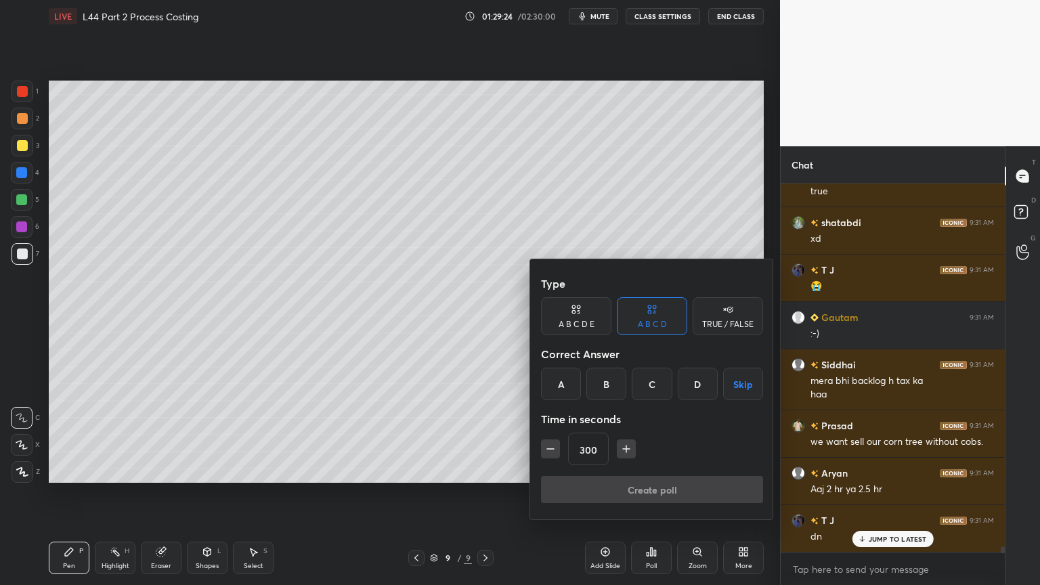
scroll to position [22009, 0]
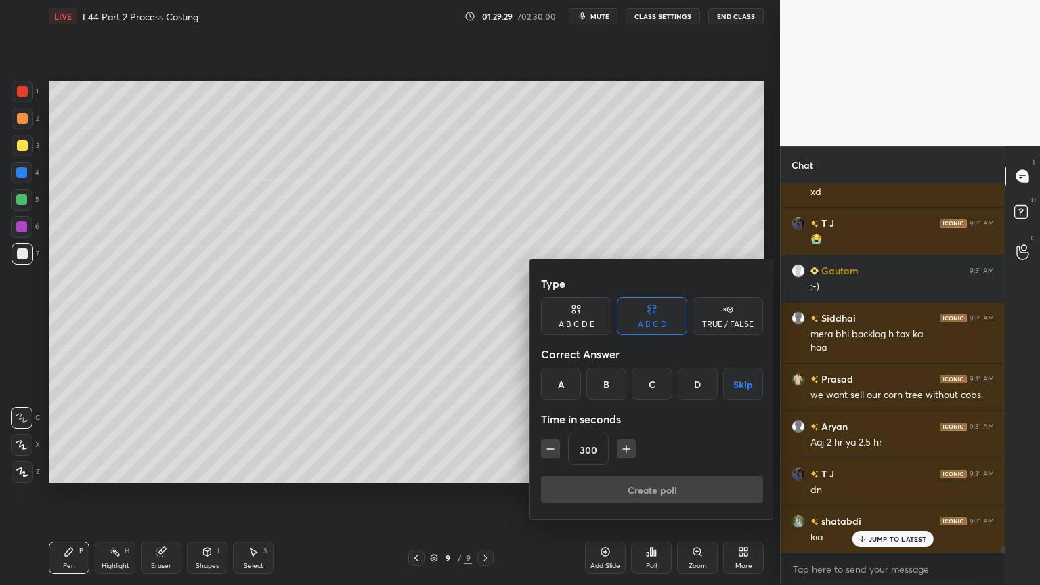
click at [647, 389] on div "C" at bounding box center [652, 384] width 40 height 32
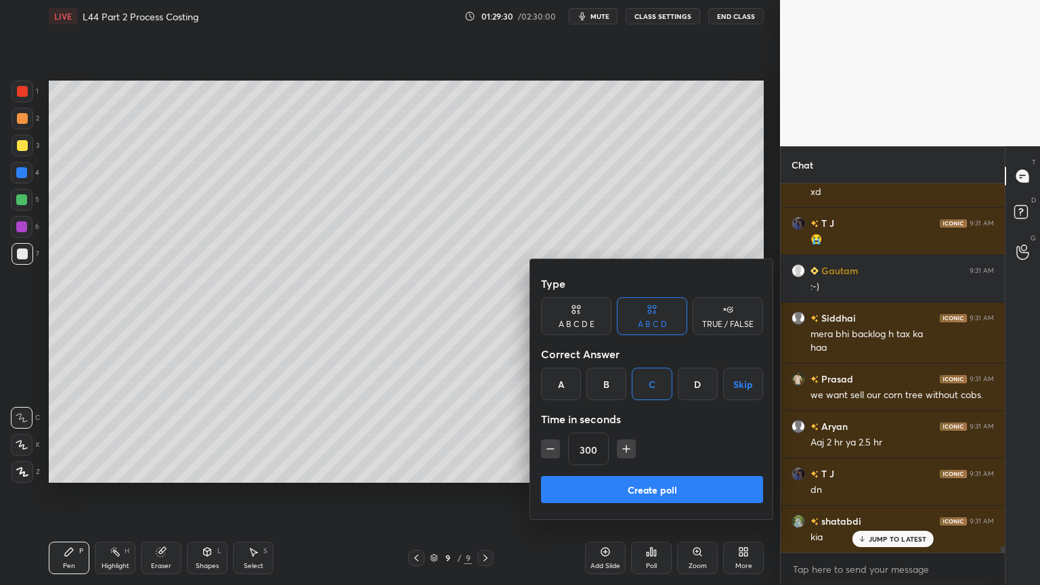
click at [645, 435] on button "Create poll" at bounding box center [652, 489] width 222 height 27
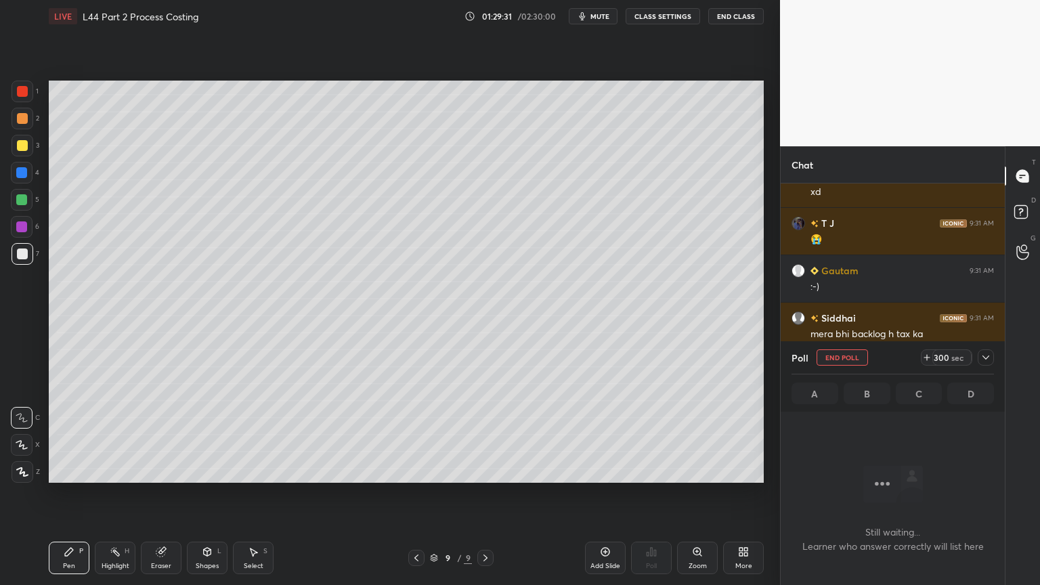
scroll to position [327, 220]
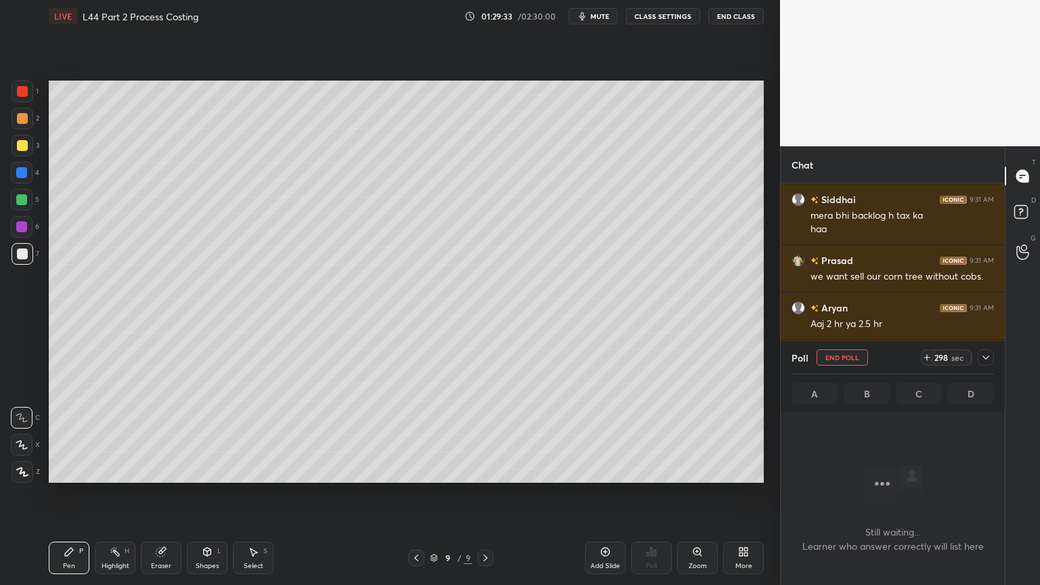
click at [585, 17] on icon "button" at bounding box center [582, 16] width 6 height 8
click at [980, 352] on icon at bounding box center [985, 357] width 11 height 11
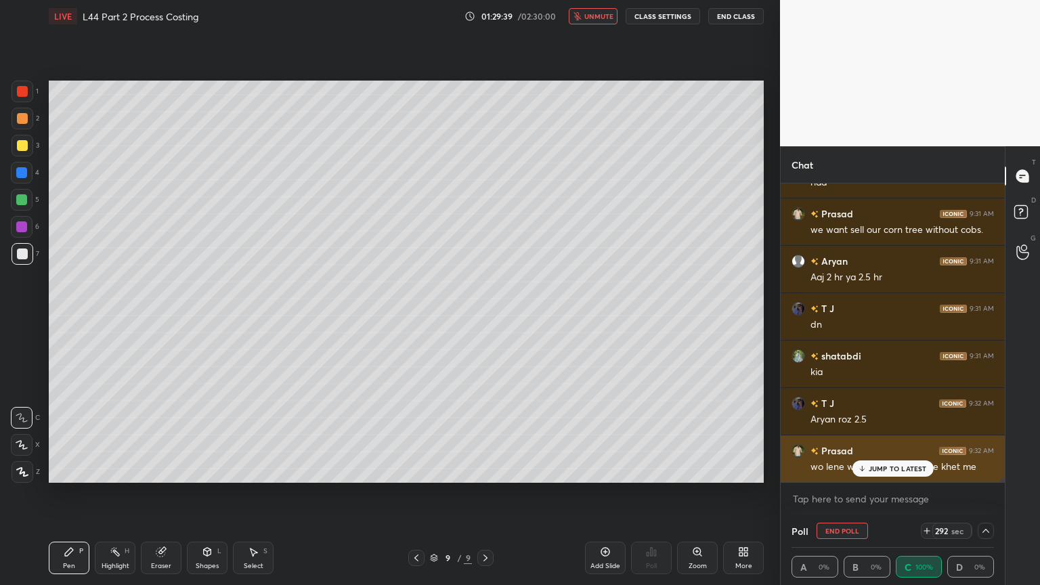
click at [872, 435] on div "JUMP TO LATEST" at bounding box center [891, 468] width 81 height 16
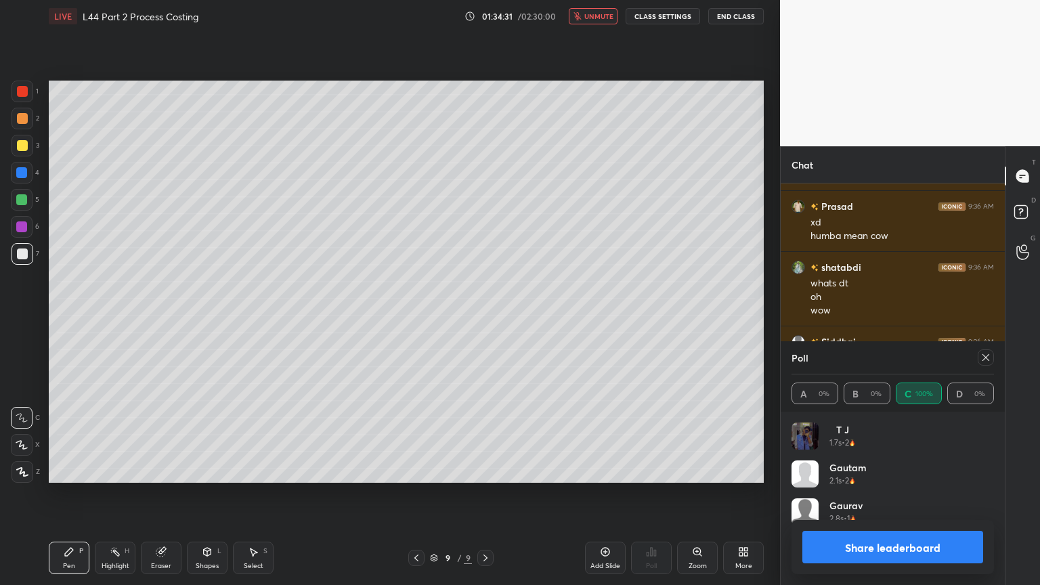
scroll to position [158, 198]
click at [835, 435] on button "Share leaderboard" at bounding box center [892, 547] width 181 height 32
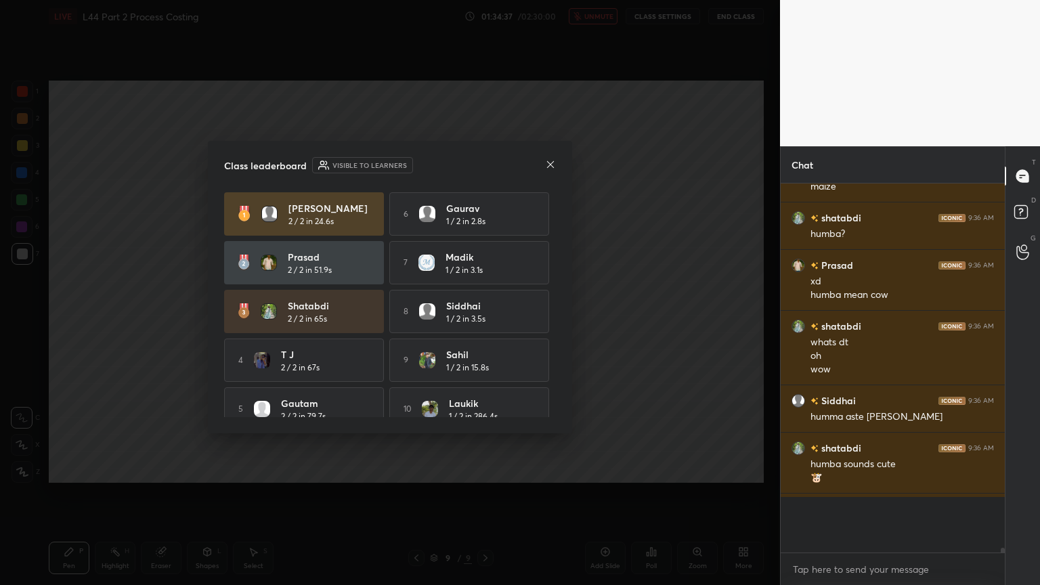
scroll to position [365, 220]
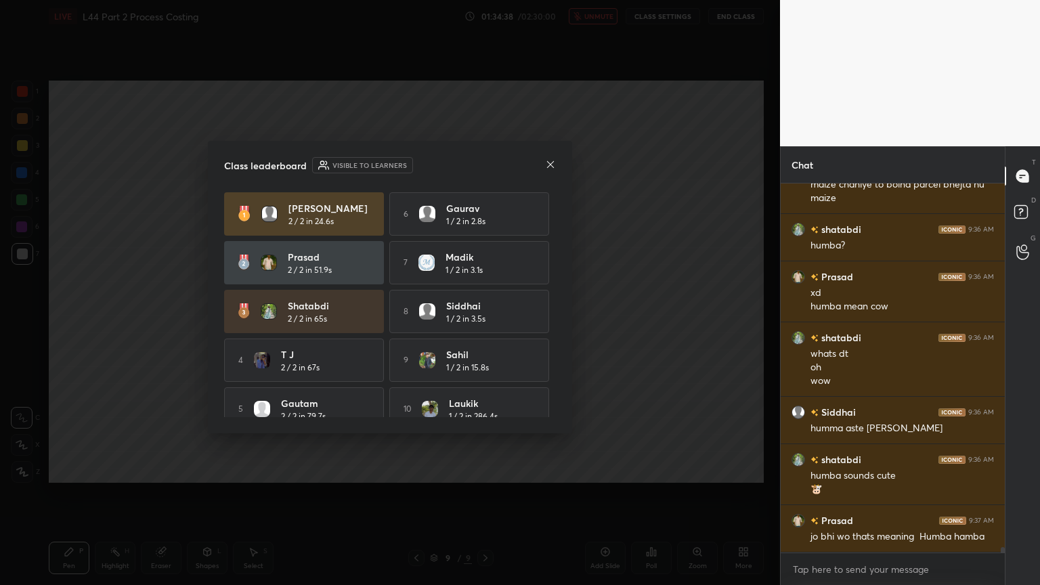
click at [544, 160] on div "Class leaderboard Visible to learners" at bounding box center [390, 165] width 332 height 16
click at [544, 166] on div "Class leaderboard Visible to learners" at bounding box center [390, 165] width 332 height 16
click at [547, 165] on icon at bounding box center [550, 164] width 11 height 11
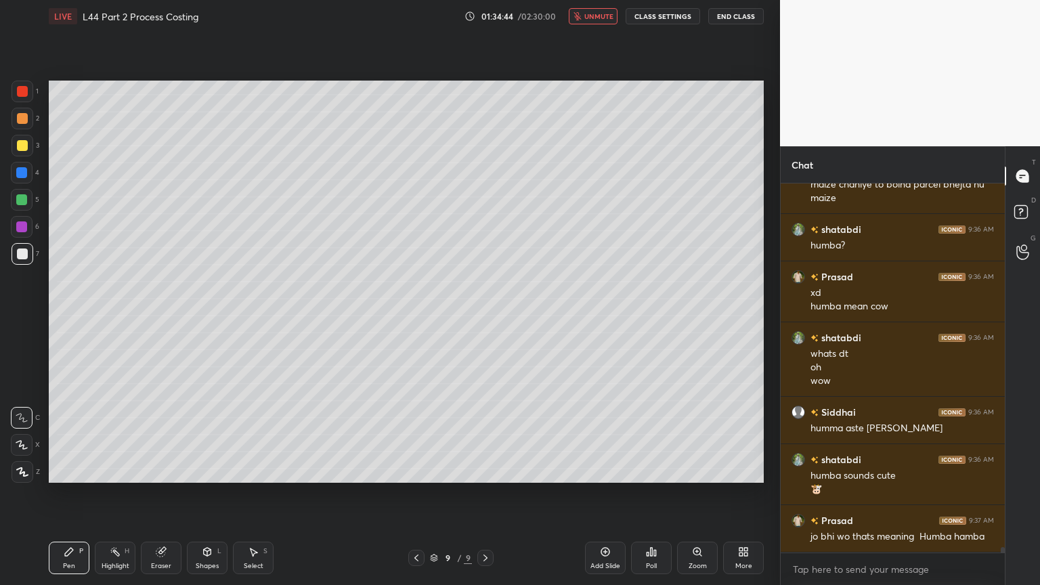
click at [593, 12] on span "unmute" at bounding box center [598, 16] width 29 height 9
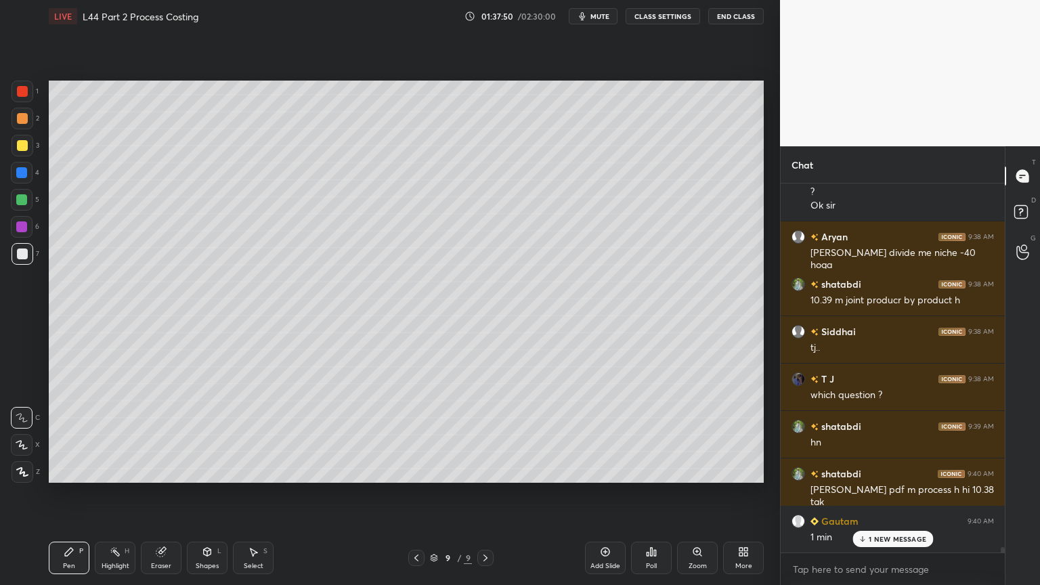
scroll to position [24442, 0]
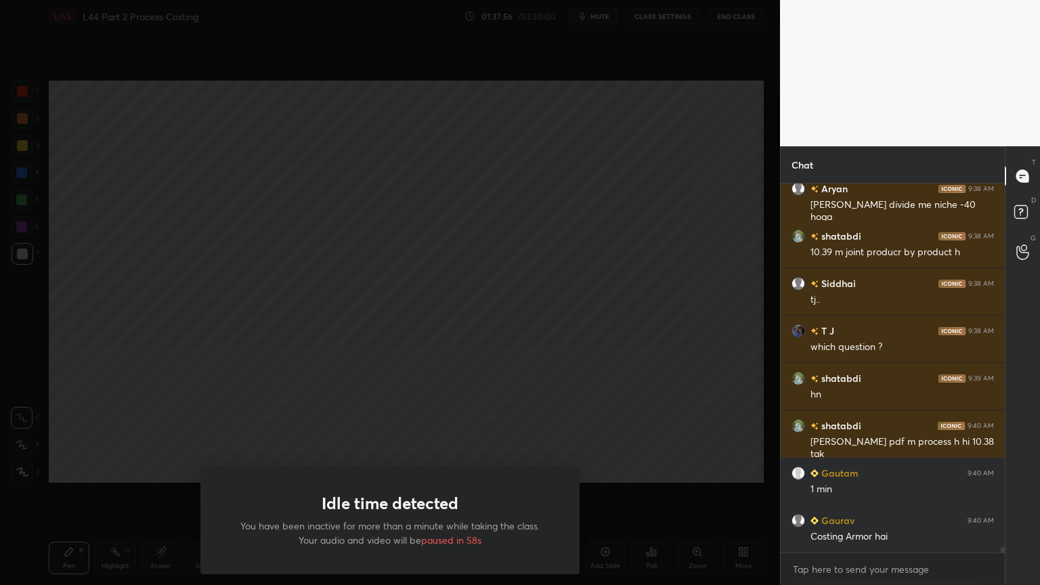
click at [127, 416] on div "Idle time detected You have been inactive for more than a minute while taking t…" at bounding box center [390, 292] width 780 height 585
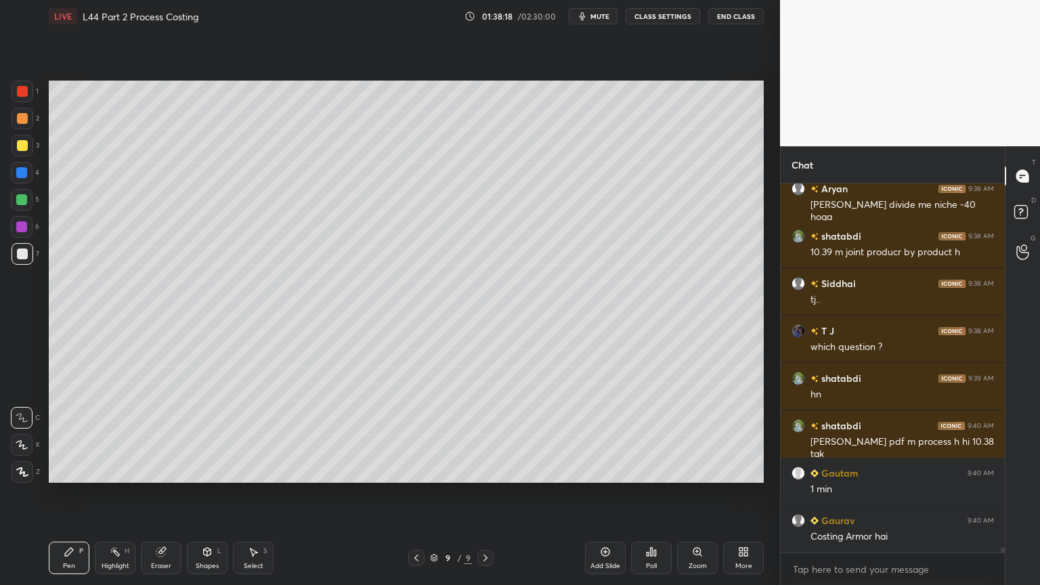
scroll to position [24489, 0]
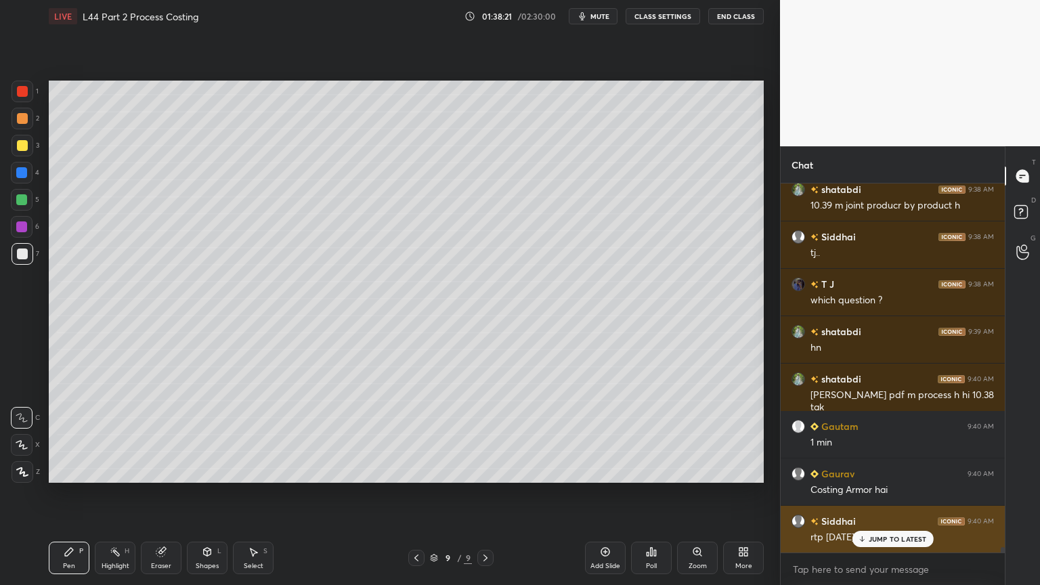
click at [870, 435] on div "JUMP TO LATEST" at bounding box center [891, 539] width 81 height 16
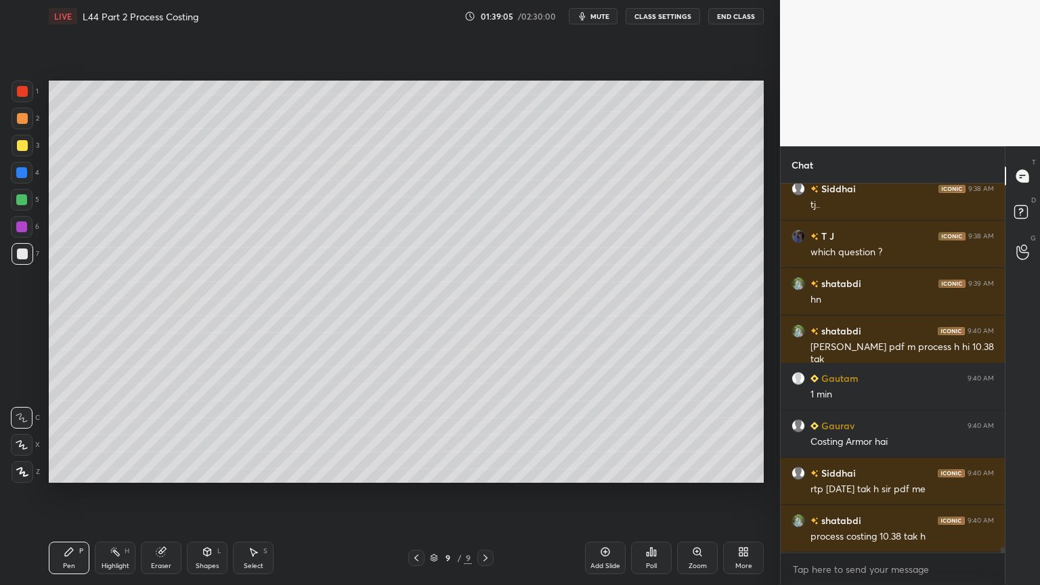
scroll to position [24594, 0]
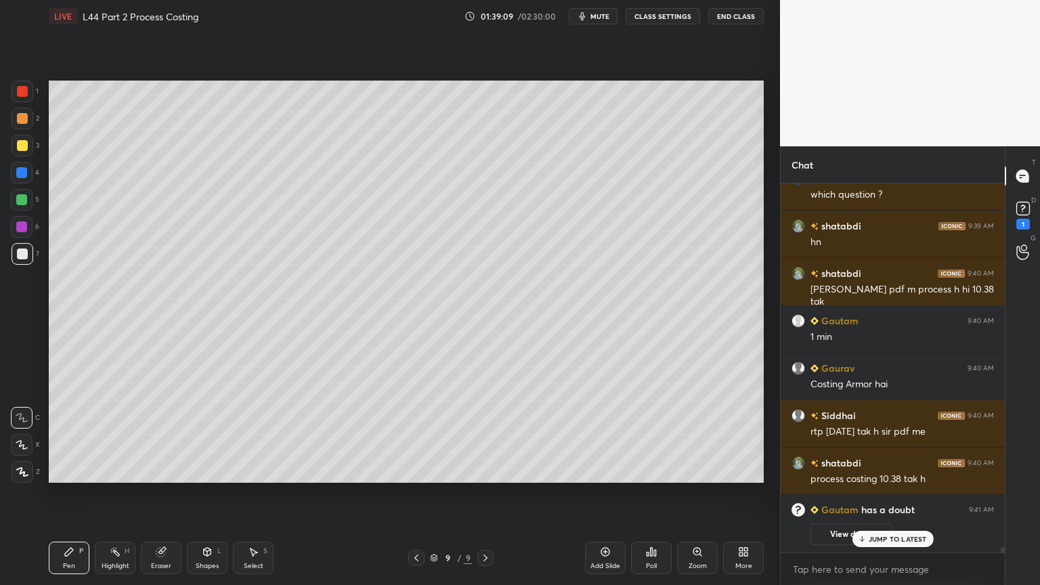
click at [1028, 215] on icon at bounding box center [1023, 208] width 20 height 20
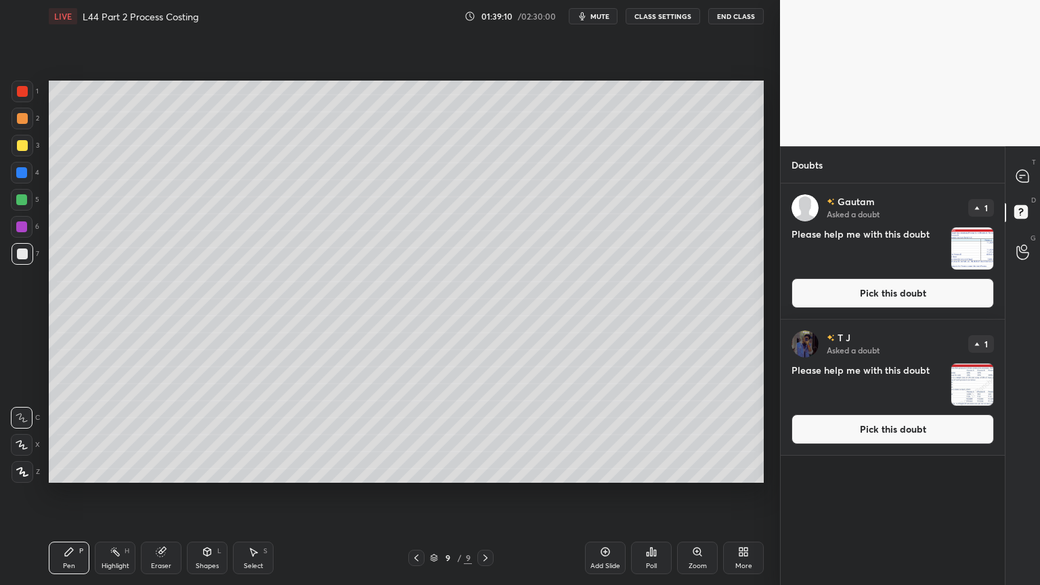
click at [967, 244] on img "grid" at bounding box center [972, 248] width 42 height 42
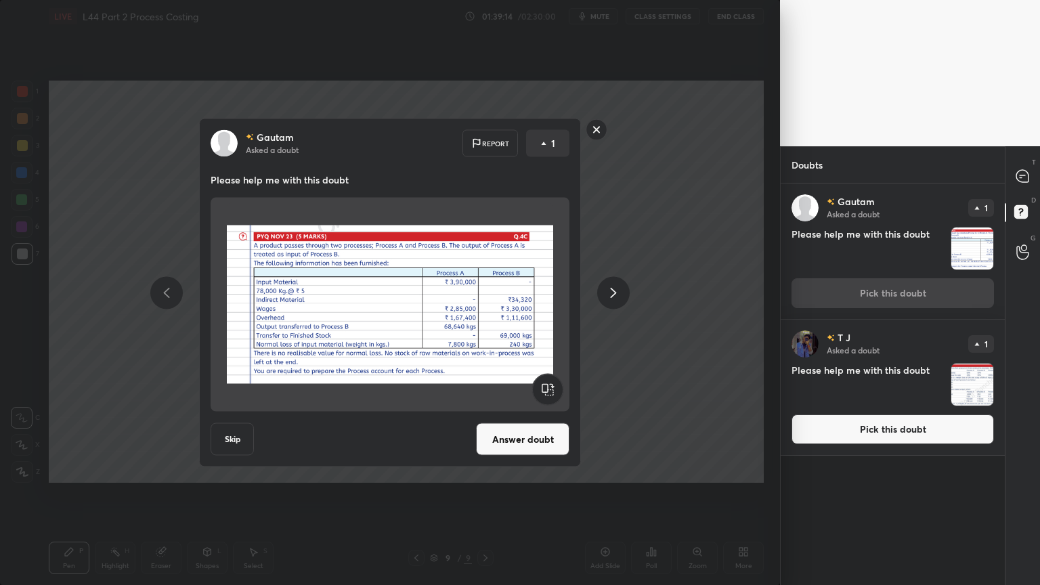
click at [506, 435] on button "Answer doubt" at bounding box center [522, 439] width 93 height 32
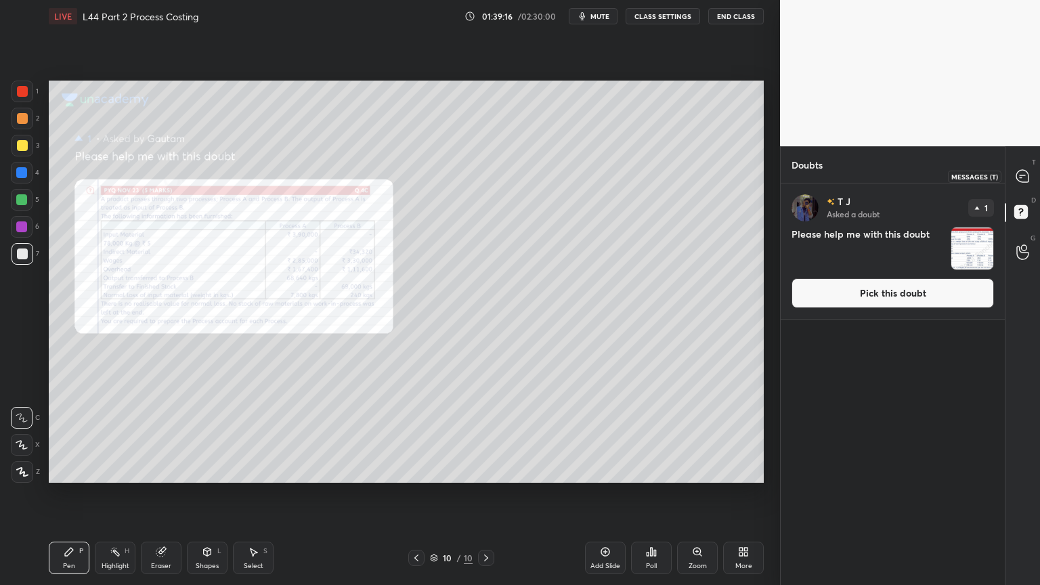
click at [1015, 169] on icon at bounding box center [1022, 176] width 14 height 14
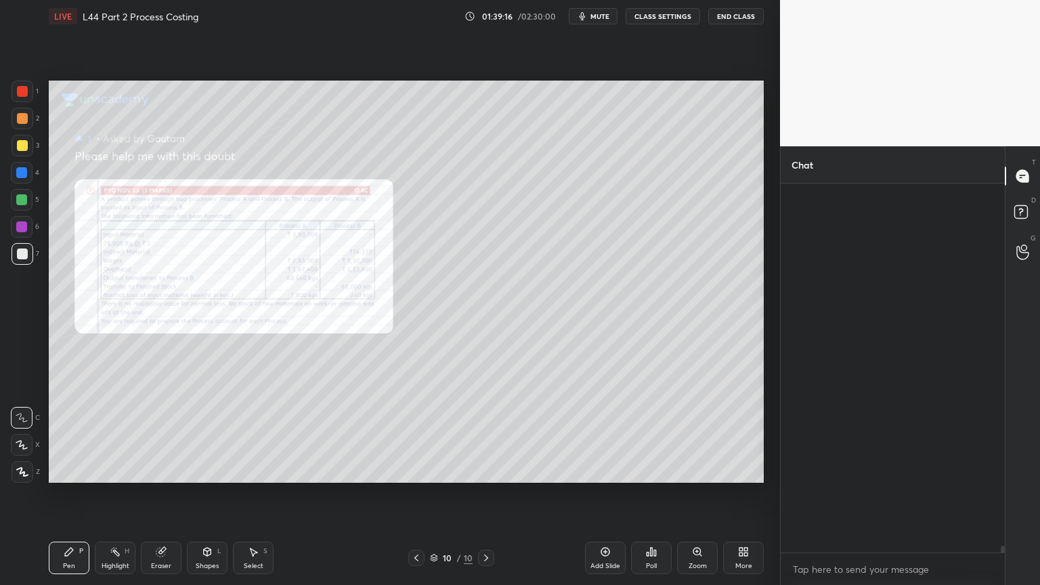
scroll to position [365, 220]
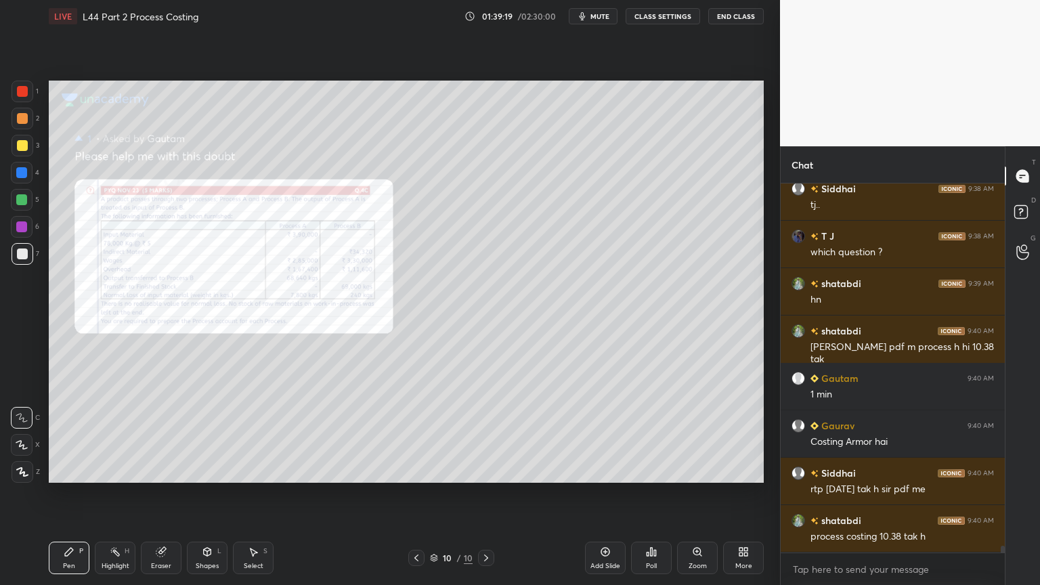
click at [699, 435] on div "Zoom" at bounding box center [697, 557] width 41 height 32
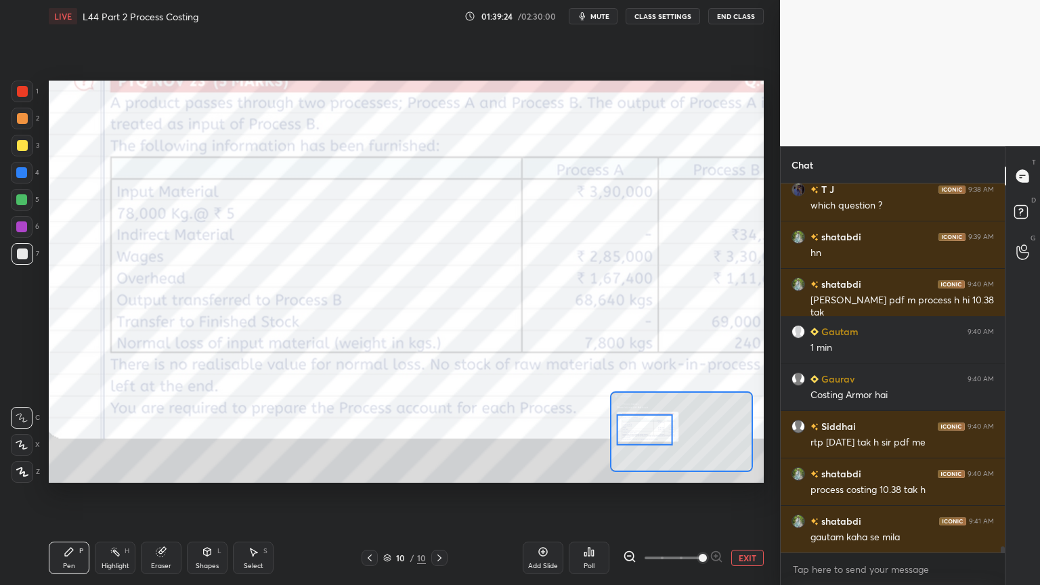
click at [749, 435] on button "EXIT" at bounding box center [747, 558] width 32 height 16
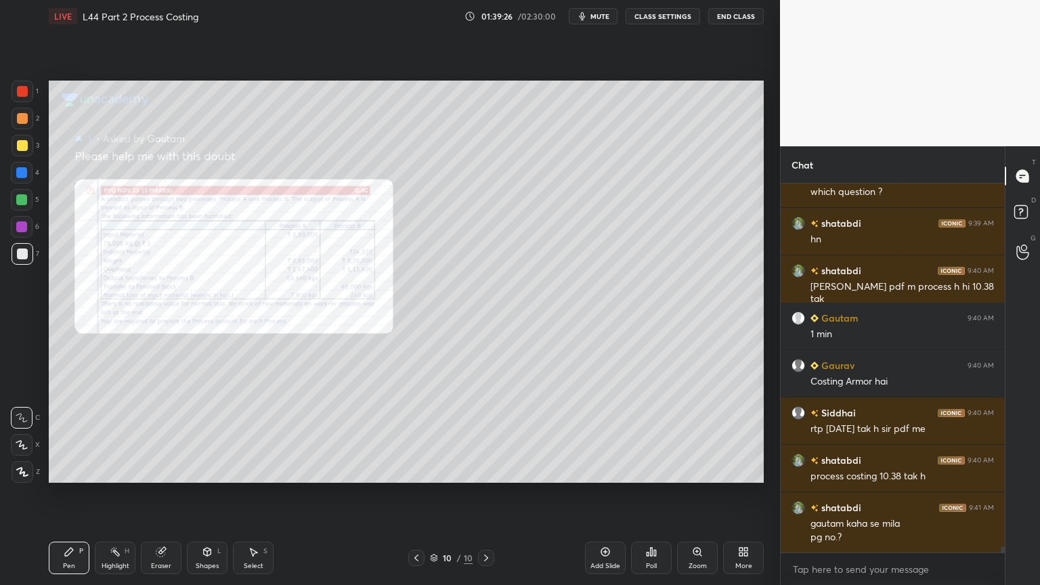
scroll to position [20874, 0]
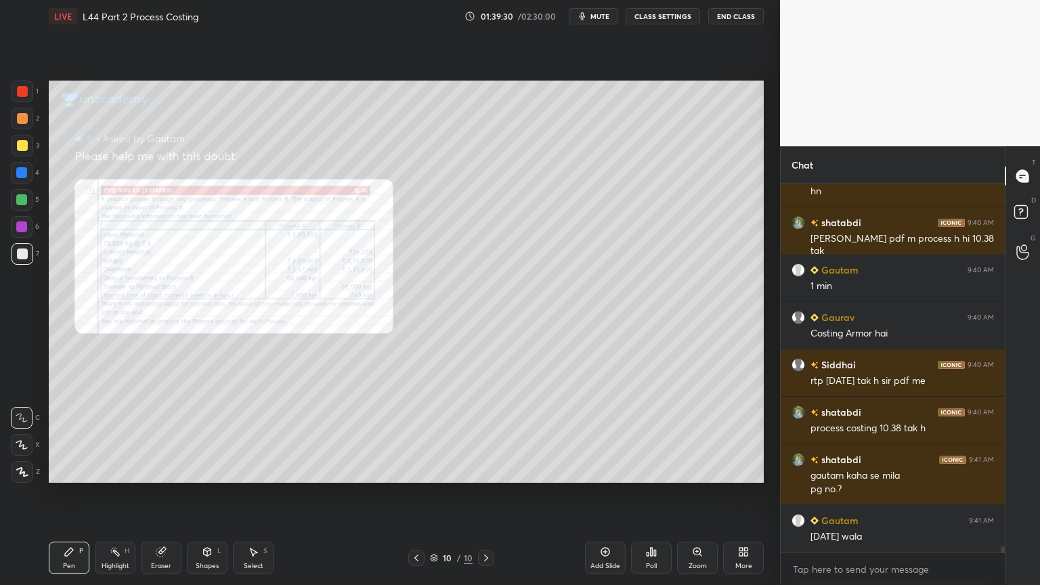
click at [686, 435] on div "Zoom" at bounding box center [697, 557] width 41 height 32
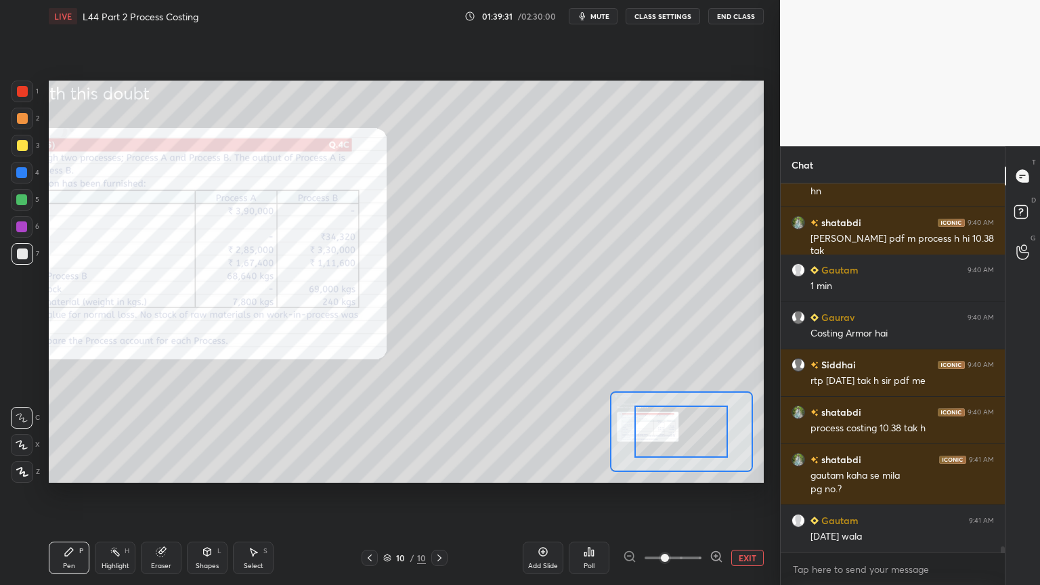
click at [712, 435] on icon at bounding box center [716, 557] width 14 height 14
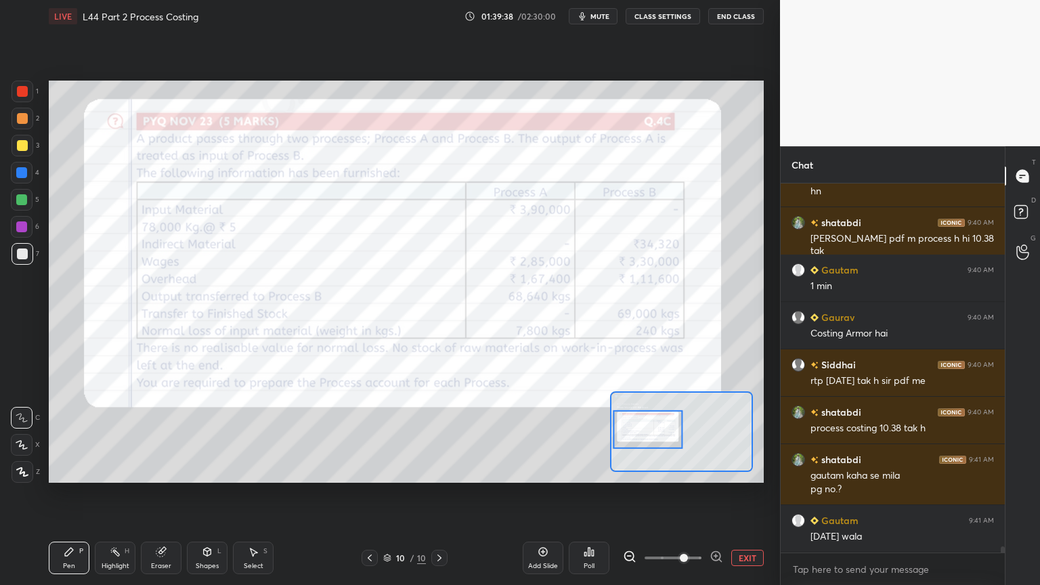
scroll to position [20920, 0]
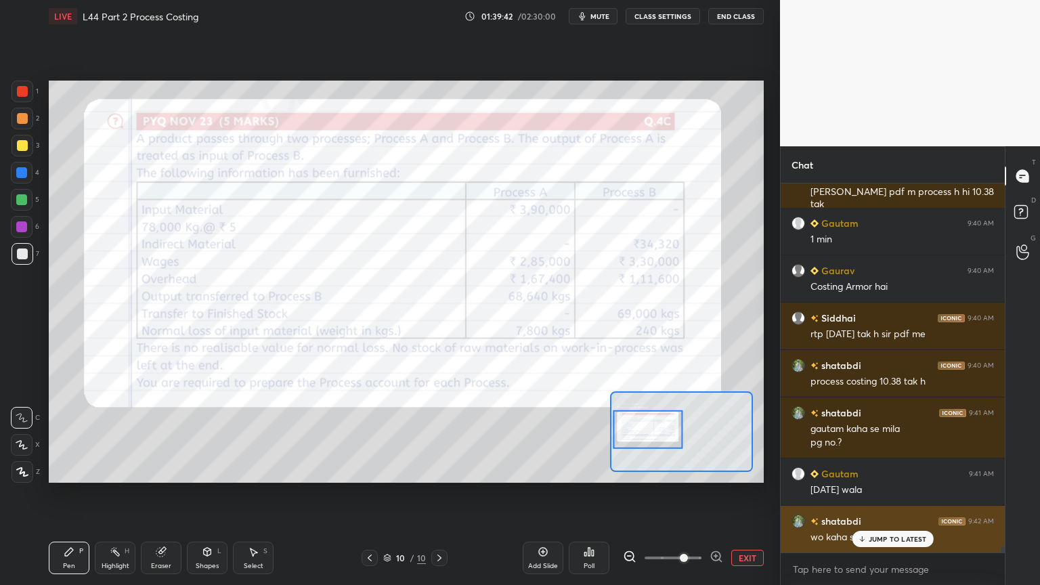
click at [872, 435] on div "JUMP TO LATEST" at bounding box center [891, 539] width 81 height 16
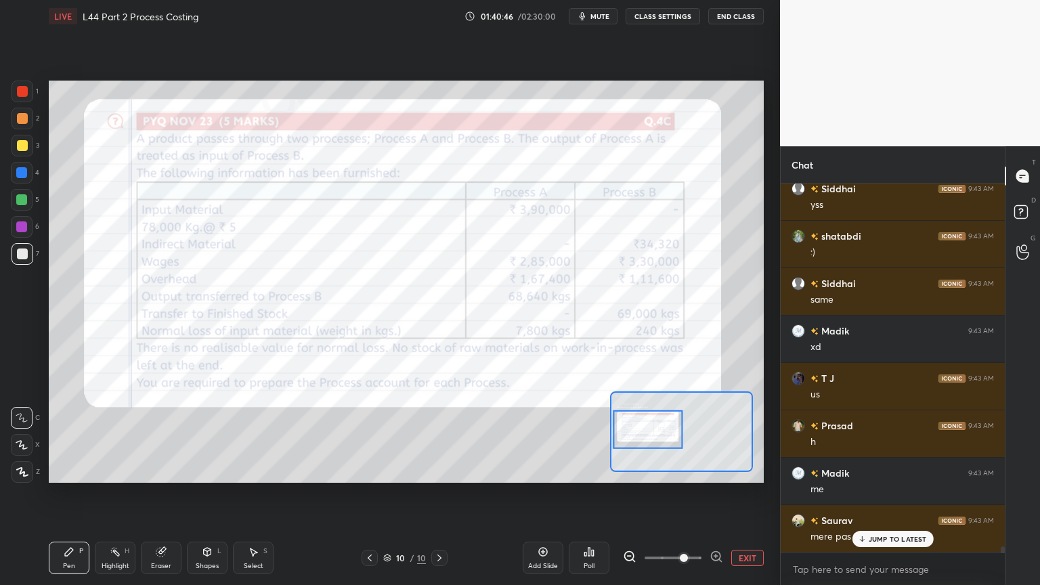
scroll to position [21976, 0]
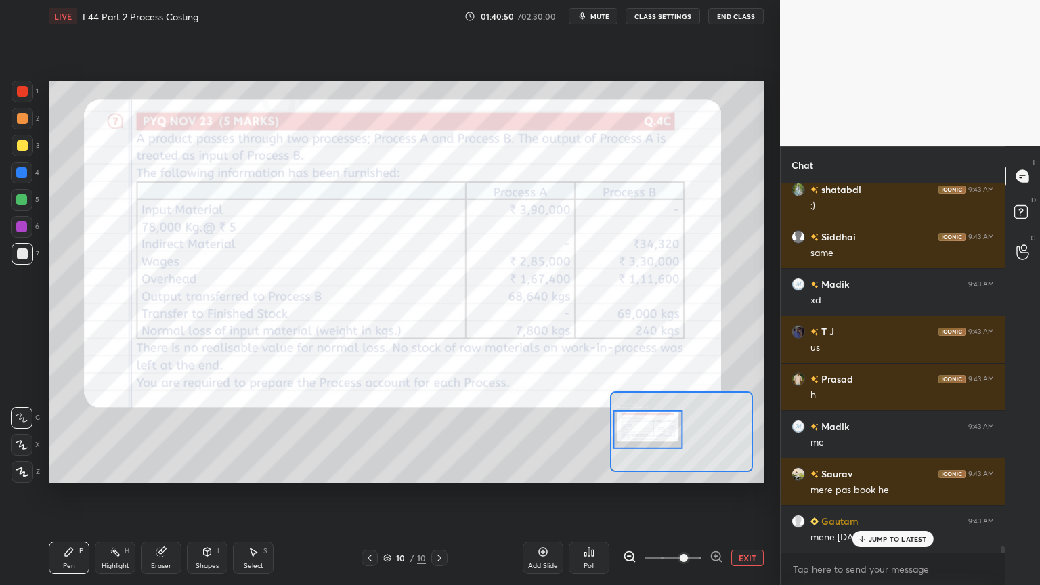
click at [866, 435] on icon at bounding box center [861, 539] width 9 height 8
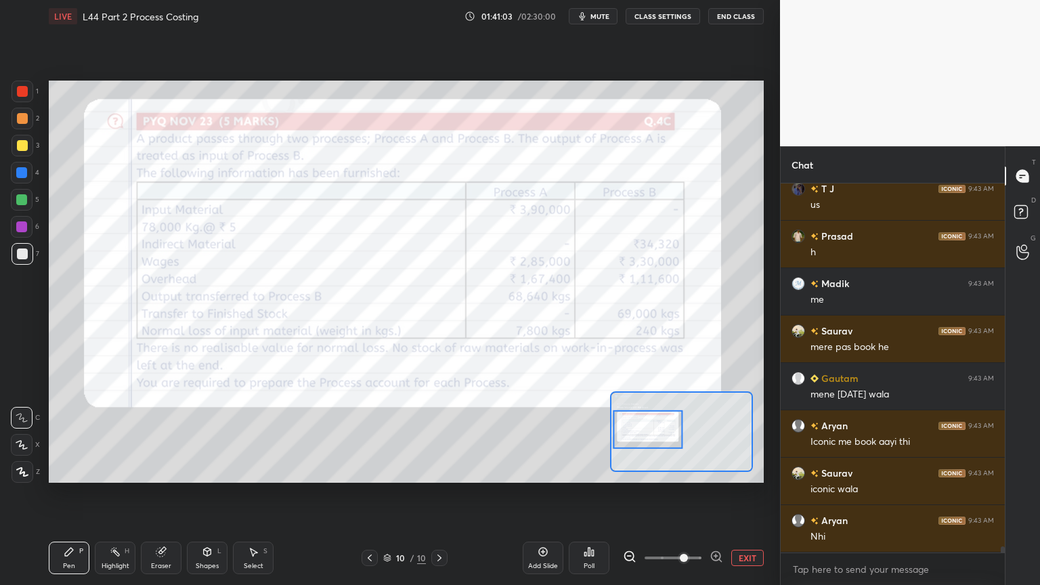
scroll to position [22166, 0]
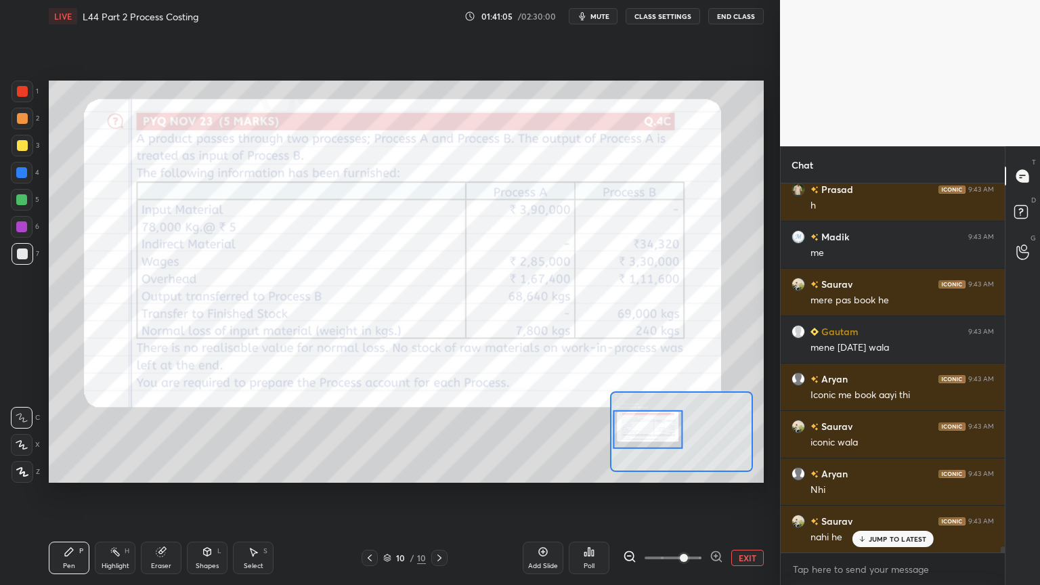
click at [177, 435] on div "Eraser" at bounding box center [161, 557] width 41 height 32
click at [752, 435] on button "EXIT" at bounding box center [747, 558] width 32 height 16
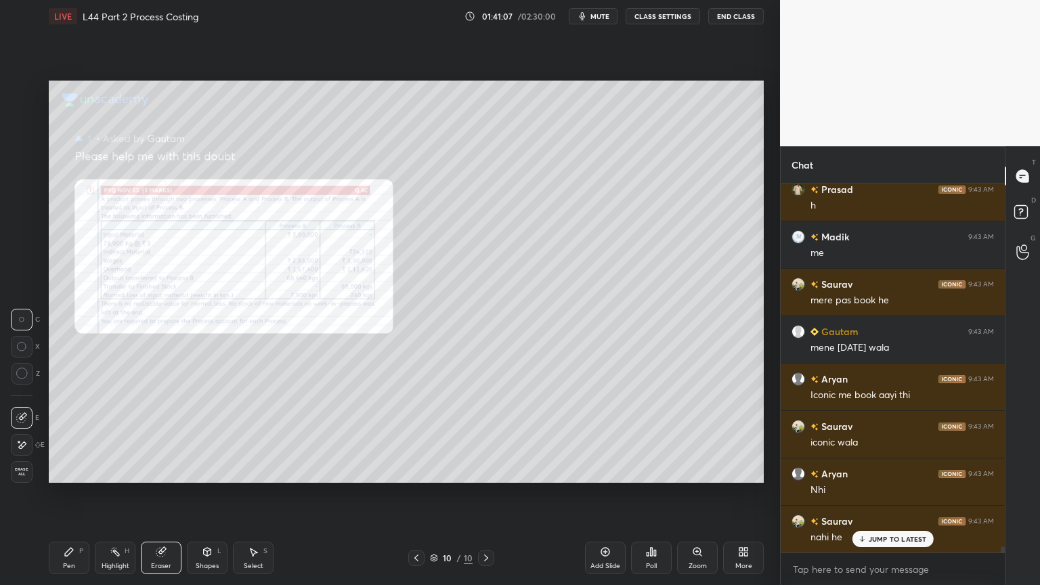
click at [68, 435] on icon at bounding box center [69, 551] width 11 height 11
click at [15, 74] on div "1 2 3 4 5 6 7 C X Z C X Z E E Erase all H H LIVE L44 Part 2 Process Costing 01:…" at bounding box center [384, 292] width 769 height 585
click at [18, 93] on div at bounding box center [22, 91] width 11 height 11
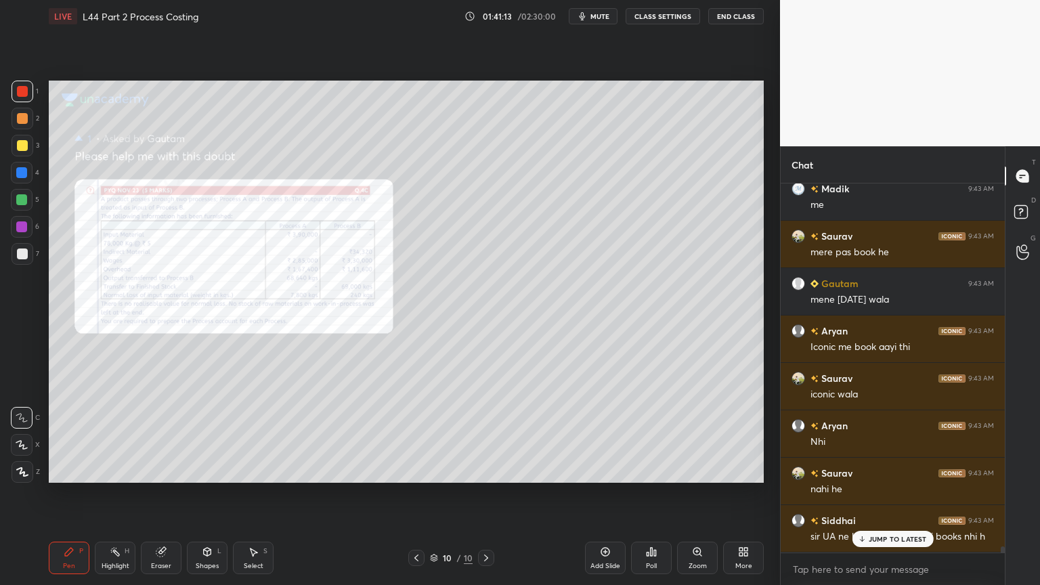
scroll to position [22261, 0]
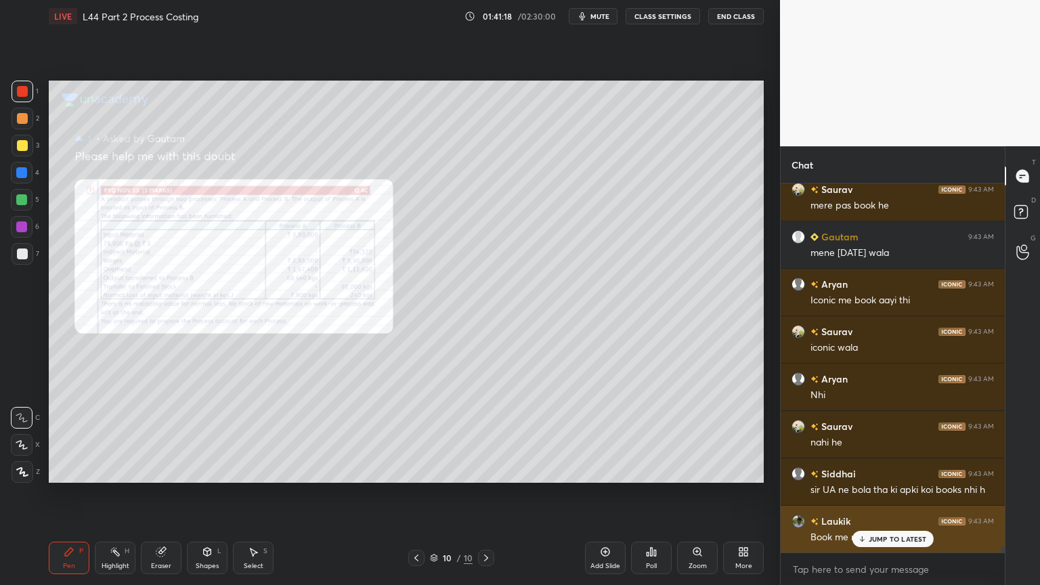
click at [866, 435] on div "JUMP TO LATEST" at bounding box center [891, 539] width 81 height 16
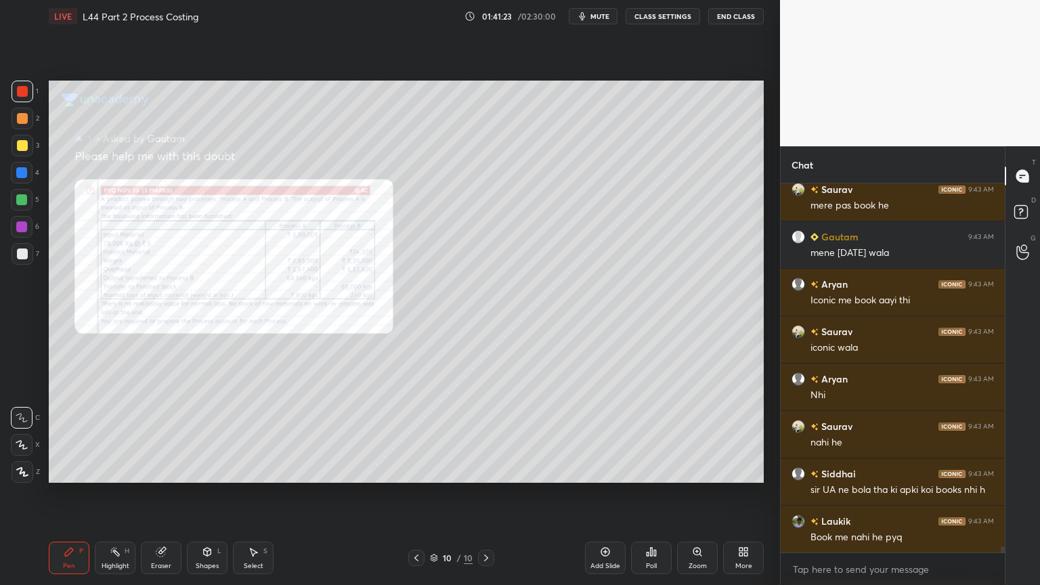
click at [156, 435] on icon at bounding box center [161, 551] width 11 height 11
click at [16, 435] on span "Erase all" at bounding box center [22, 471] width 20 height 9
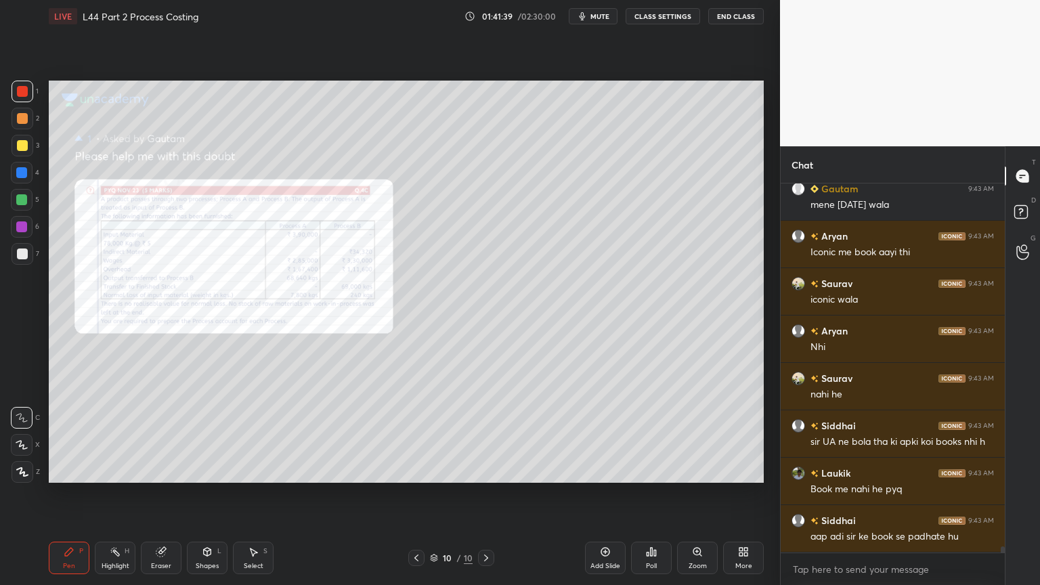
scroll to position [22355, 0]
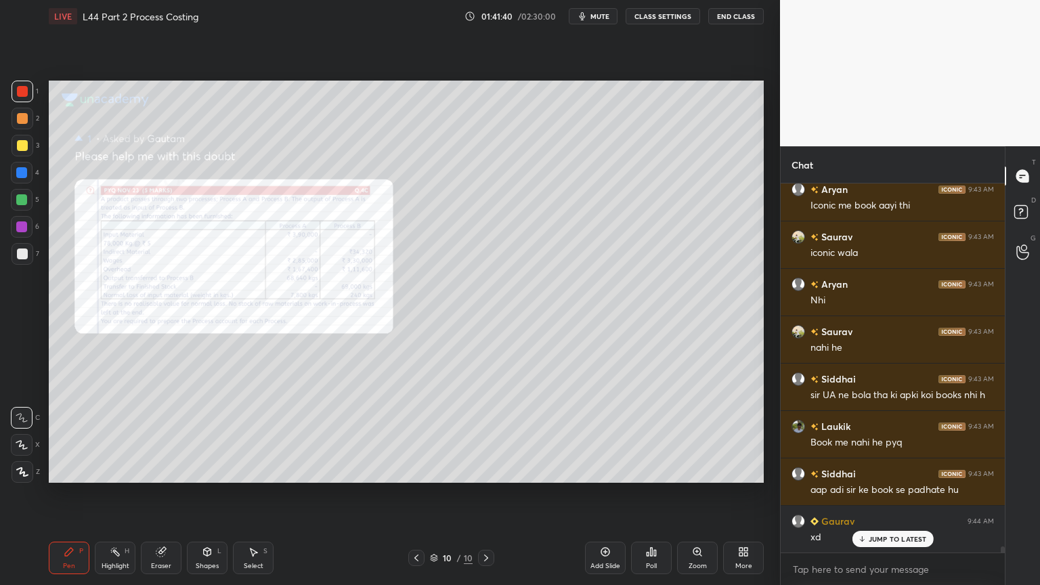
click at [20, 154] on div at bounding box center [23, 146] width 22 height 22
click at [18, 123] on div at bounding box center [22, 118] width 11 height 11
click at [24, 97] on div at bounding box center [23, 92] width 22 height 22
click at [24, 250] on div at bounding box center [22, 253] width 11 height 11
click at [22, 435] on div at bounding box center [22, 445] width 22 height 22
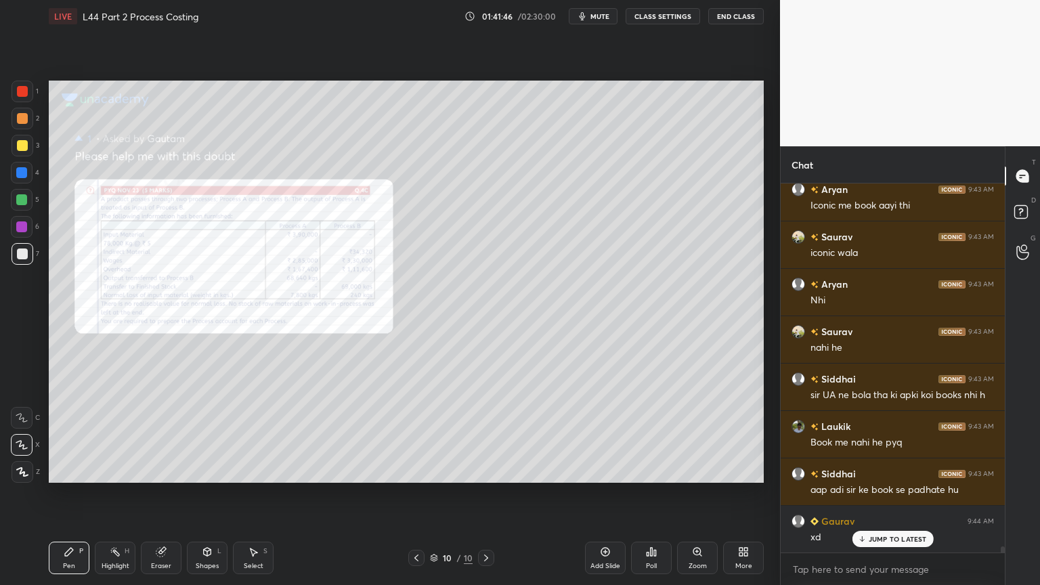
click at [28, 258] on div at bounding box center [23, 254] width 22 height 22
click at [28, 101] on div at bounding box center [23, 92] width 22 height 22
click at [18, 245] on div at bounding box center [23, 254] width 22 height 22
click at [24, 263] on div at bounding box center [23, 254] width 22 height 22
click at [160, 435] on icon at bounding box center [160, 552] width 9 height 9
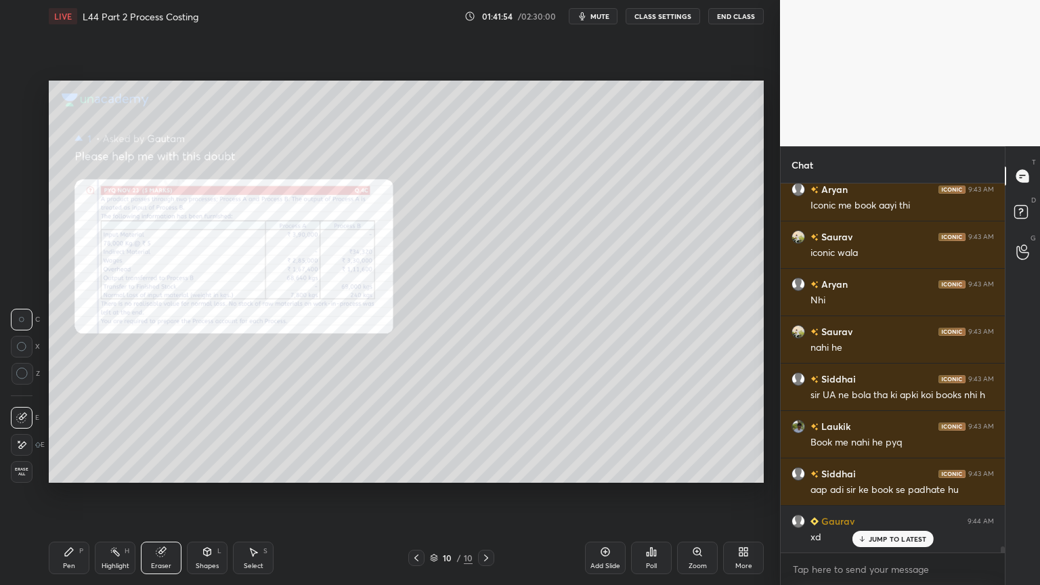
click at [74, 435] on div "Pen P" at bounding box center [69, 557] width 41 height 32
click at [68, 435] on div "Pen" at bounding box center [69, 565] width 12 height 7
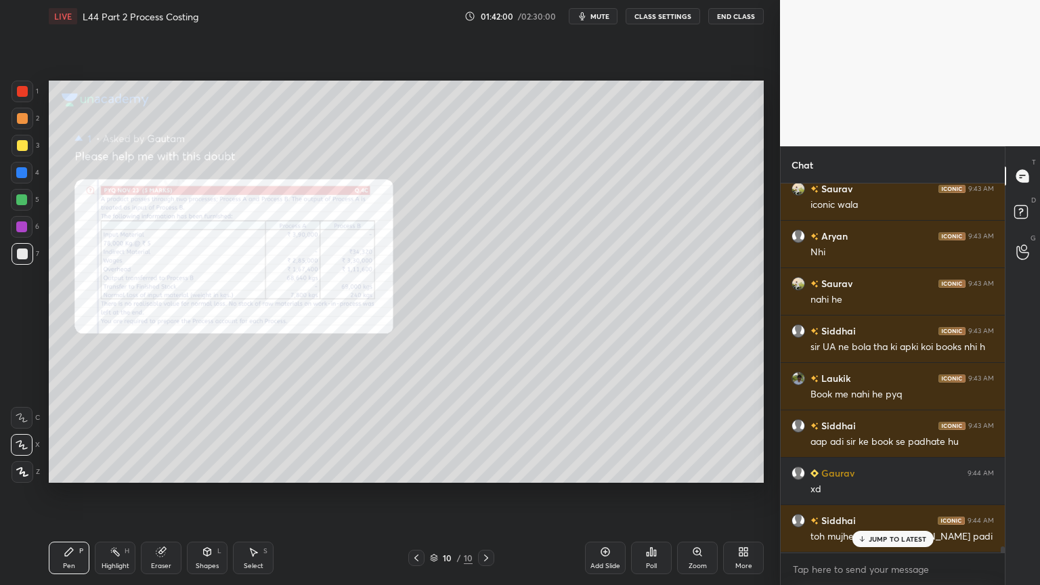
scroll to position [22450, 0]
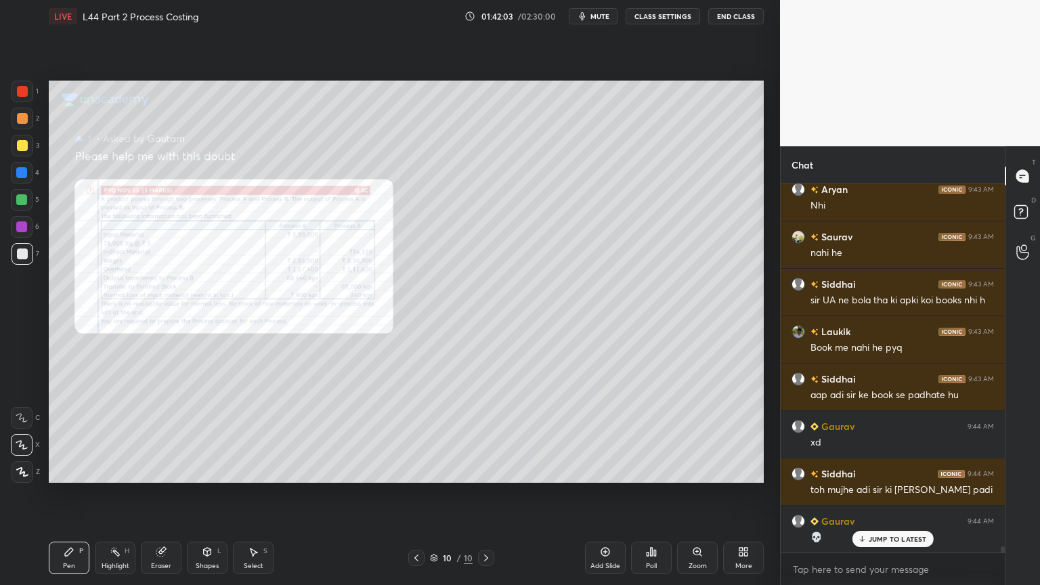
click at [160, 435] on div "Eraser" at bounding box center [161, 565] width 20 height 7
click at [69, 435] on div "Pen P" at bounding box center [69, 557] width 41 height 32
click at [433, 435] on icon at bounding box center [434, 558] width 8 height 8
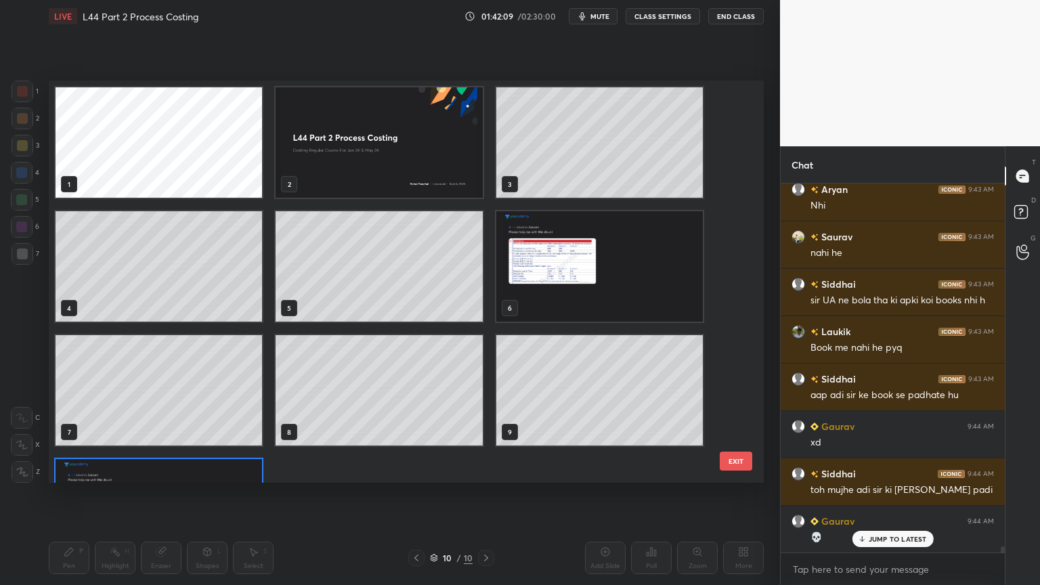
scroll to position [398, 708]
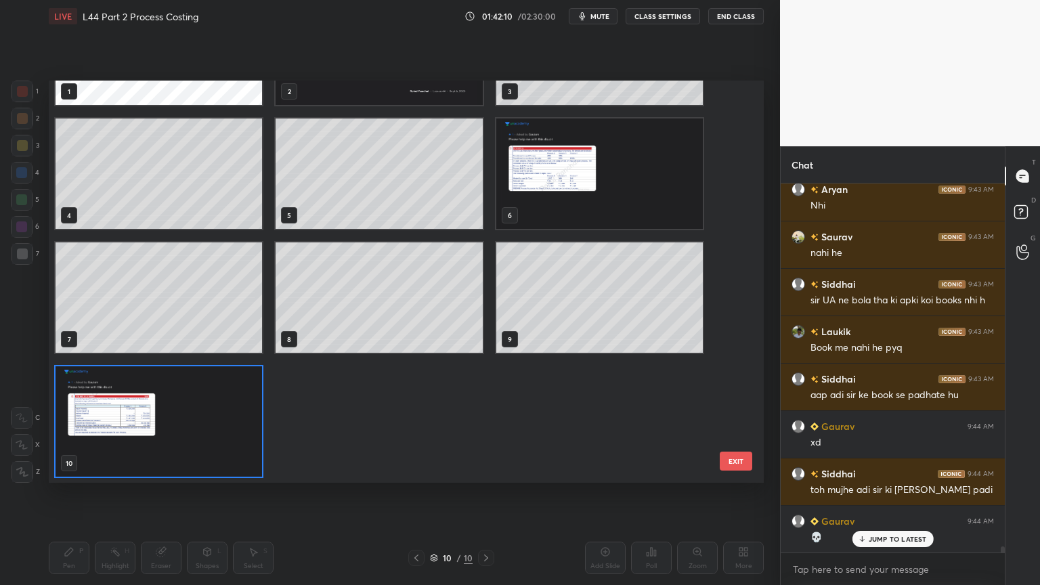
click at [192, 387] on img "grid" at bounding box center [159, 421] width 206 height 110
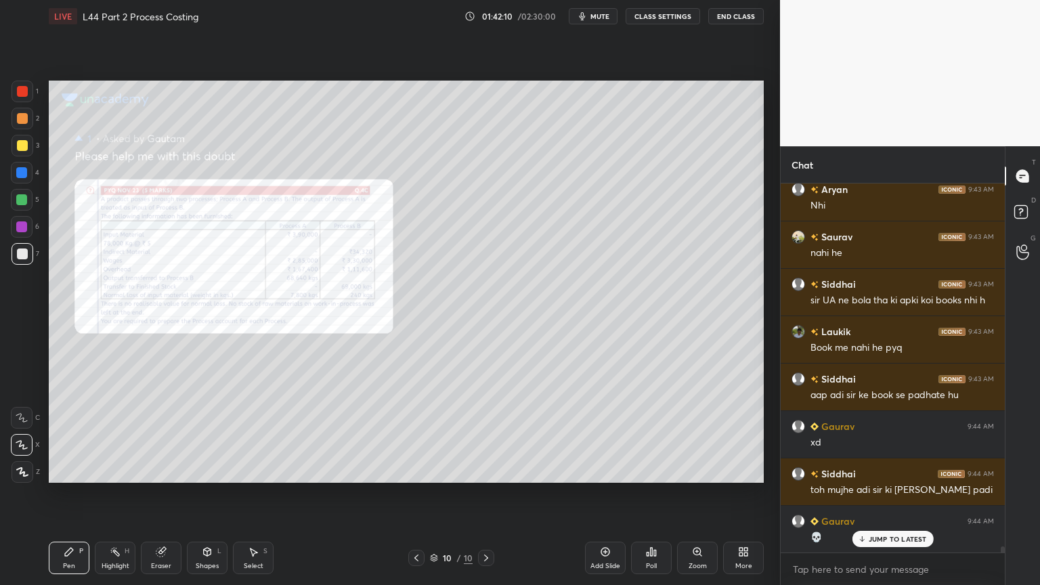
click at [194, 385] on img "grid" at bounding box center [159, 421] width 206 height 110
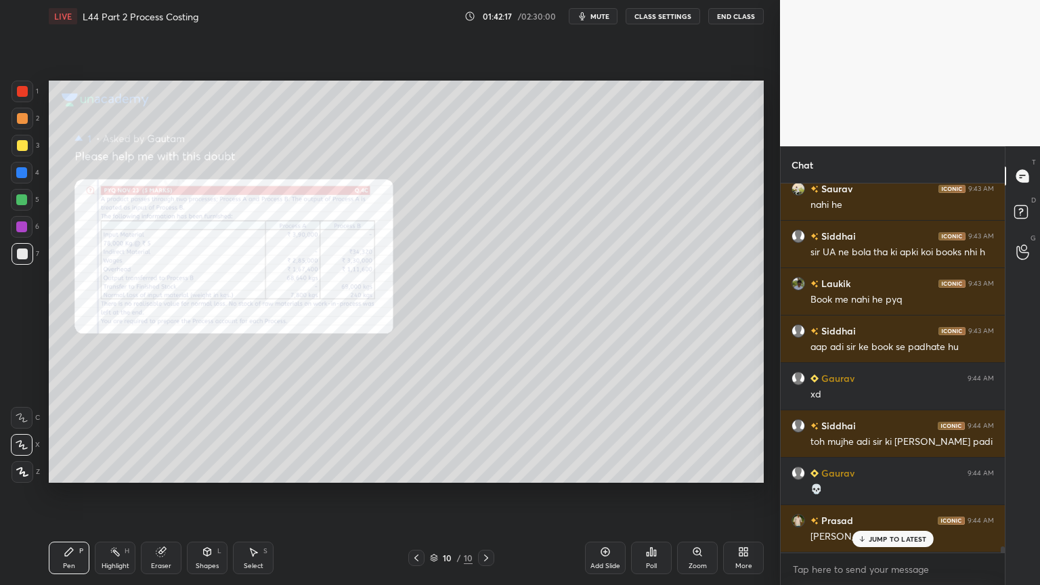
scroll to position [22545, 0]
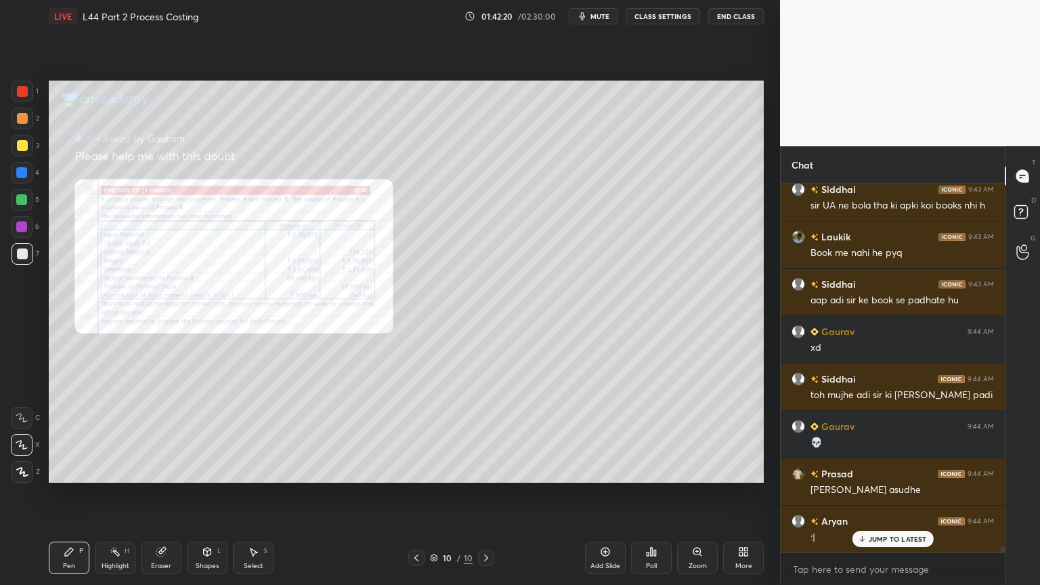
click at [604, 435] on div "Add Slide" at bounding box center [605, 557] width 41 height 32
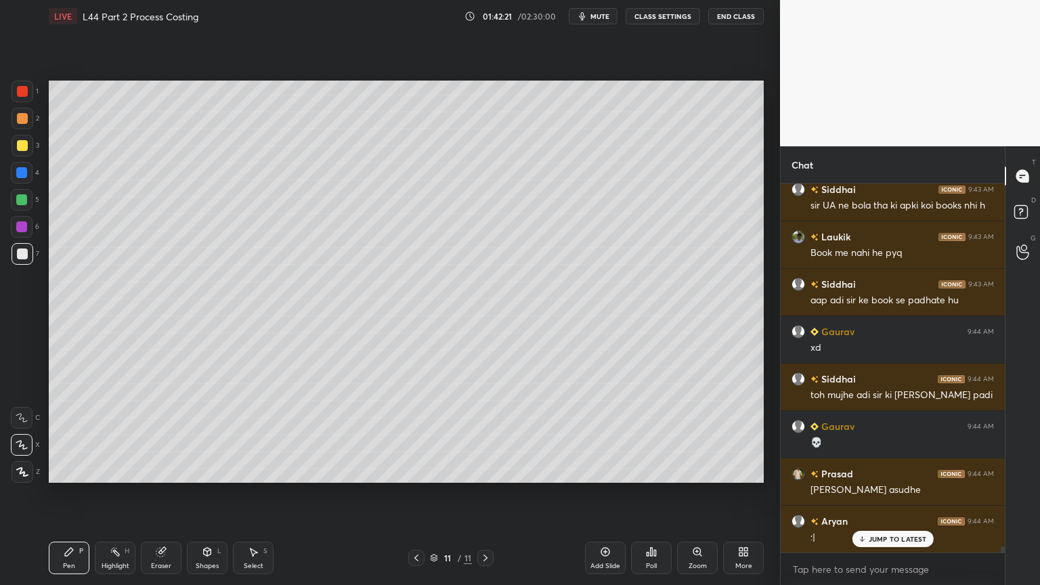
click at [22, 171] on div at bounding box center [21, 172] width 11 height 11
click at [214, 435] on div "Shapes" at bounding box center [207, 565] width 23 height 7
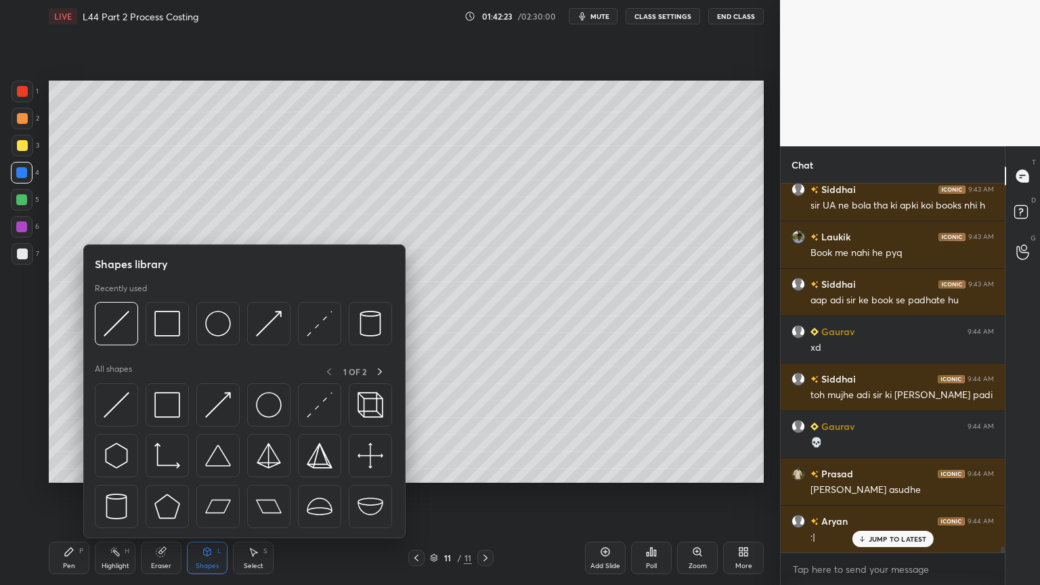
click at [179, 325] on img at bounding box center [167, 324] width 26 height 26
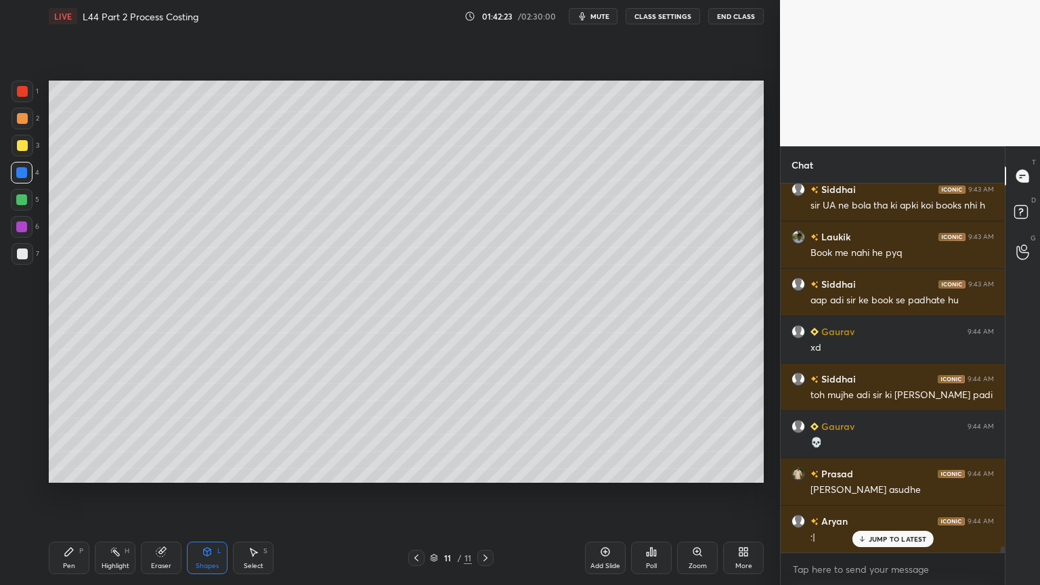
click at [60, 435] on div "Pen P" at bounding box center [69, 557] width 41 height 32
click at [27, 410] on div at bounding box center [22, 418] width 22 height 22
click at [209, 435] on div "Shapes L" at bounding box center [207, 557] width 41 height 32
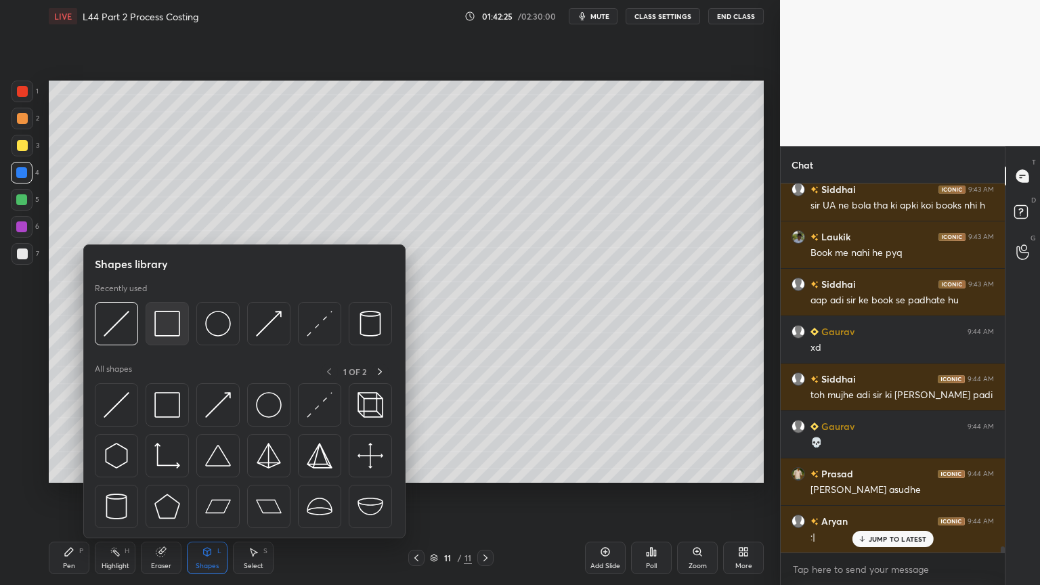
click at [173, 332] on img at bounding box center [167, 324] width 26 height 26
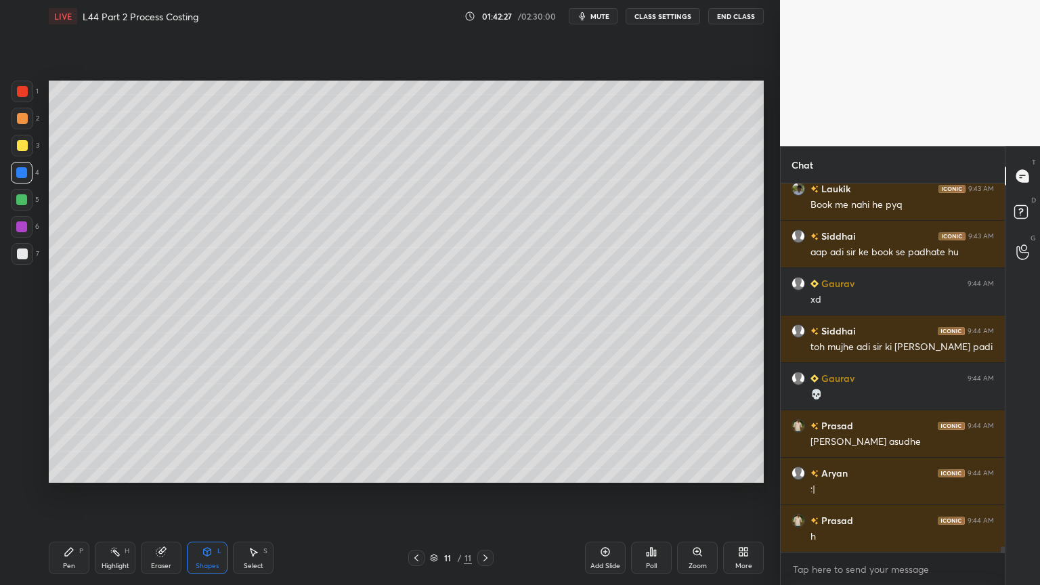
scroll to position [22640, 0]
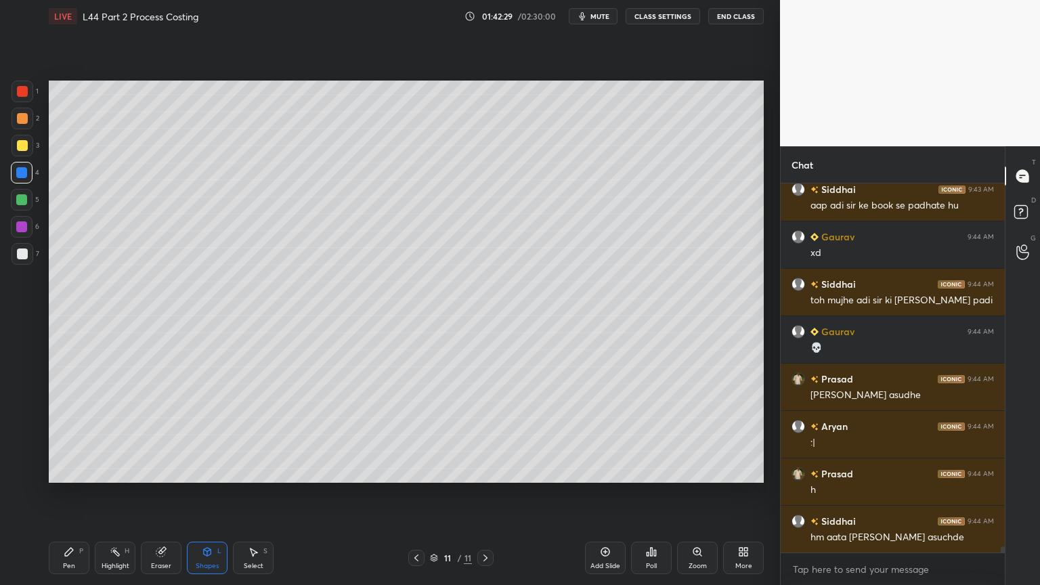
click at [75, 435] on div "Pen P" at bounding box center [69, 557] width 41 height 32
click at [20, 144] on div at bounding box center [22, 145] width 11 height 11
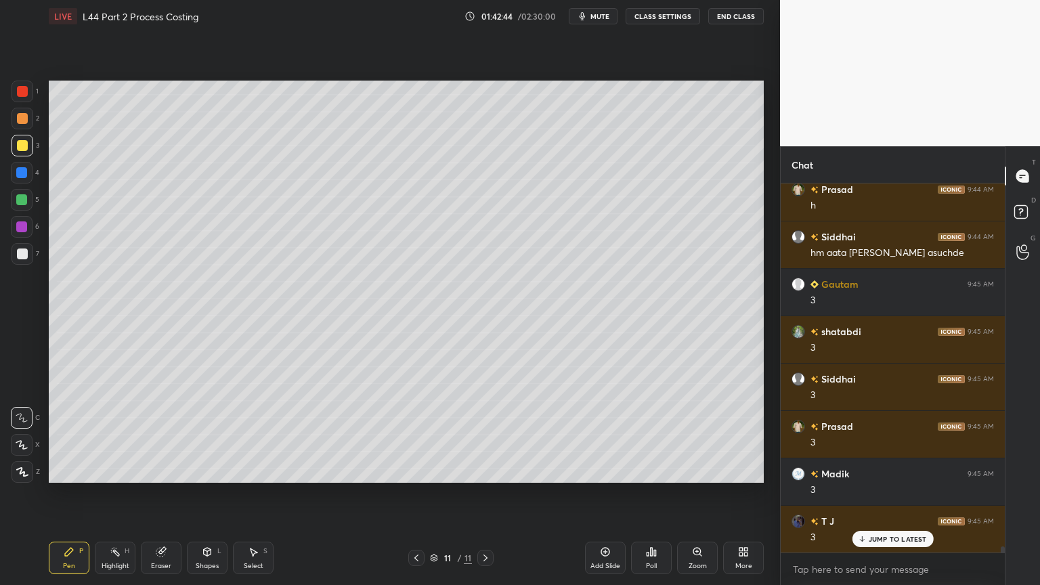
scroll to position [22972, 0]
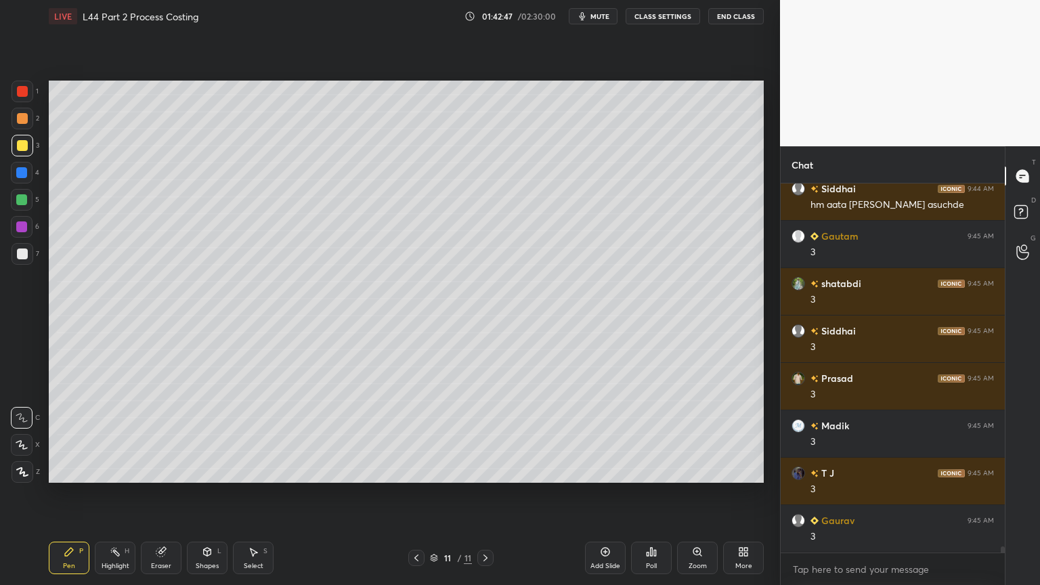
click at [249, 435] on icon at bounding box center [253, 551] width 11 height 11
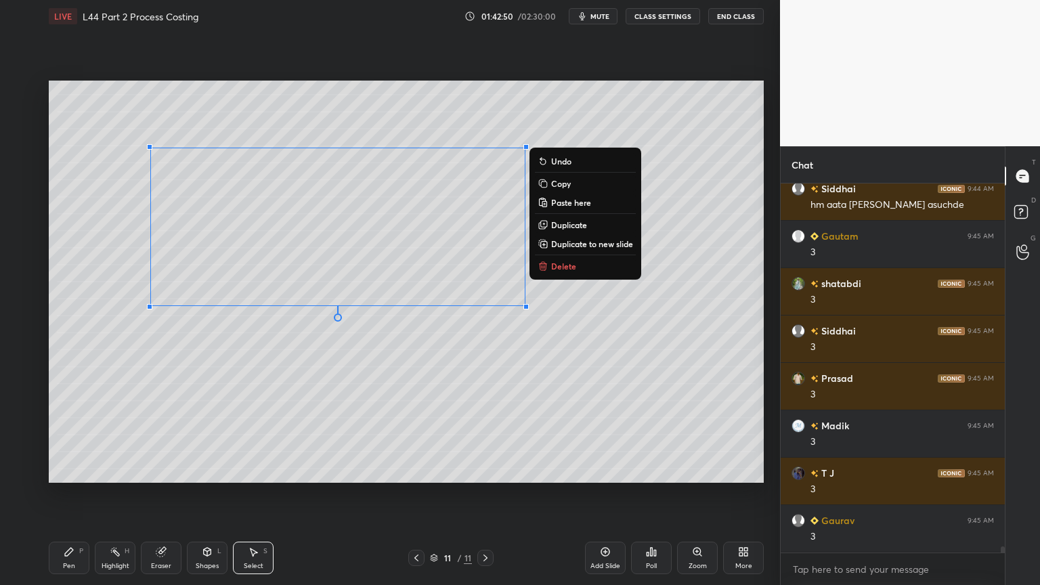
click at [556, 261] on p "Delete" at bounding box center [563, 266] width 25 height 11
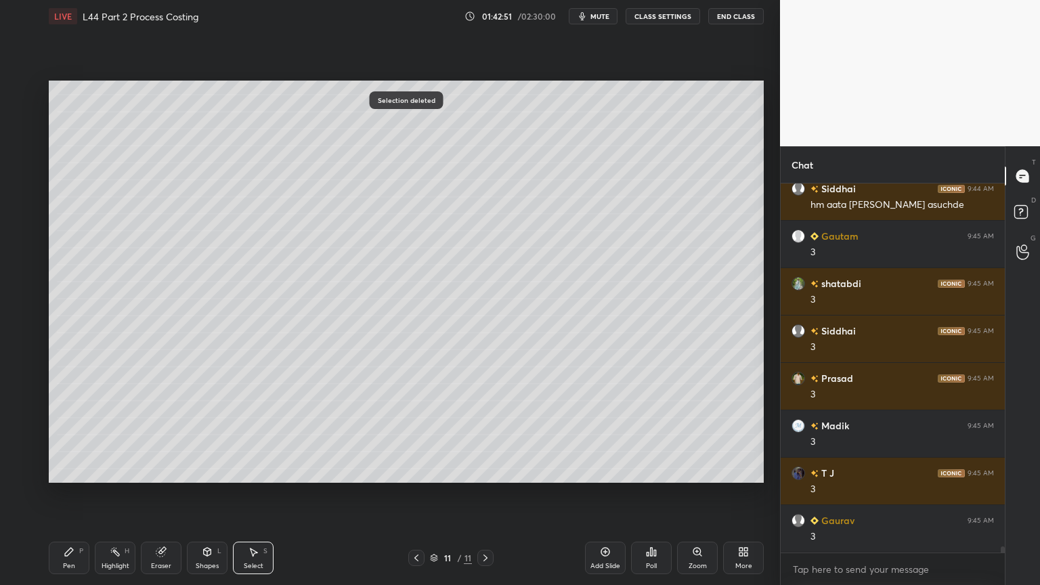
click at [74, 435] on div "Pen P" at bounding box center [69, 557] width 41 height 32
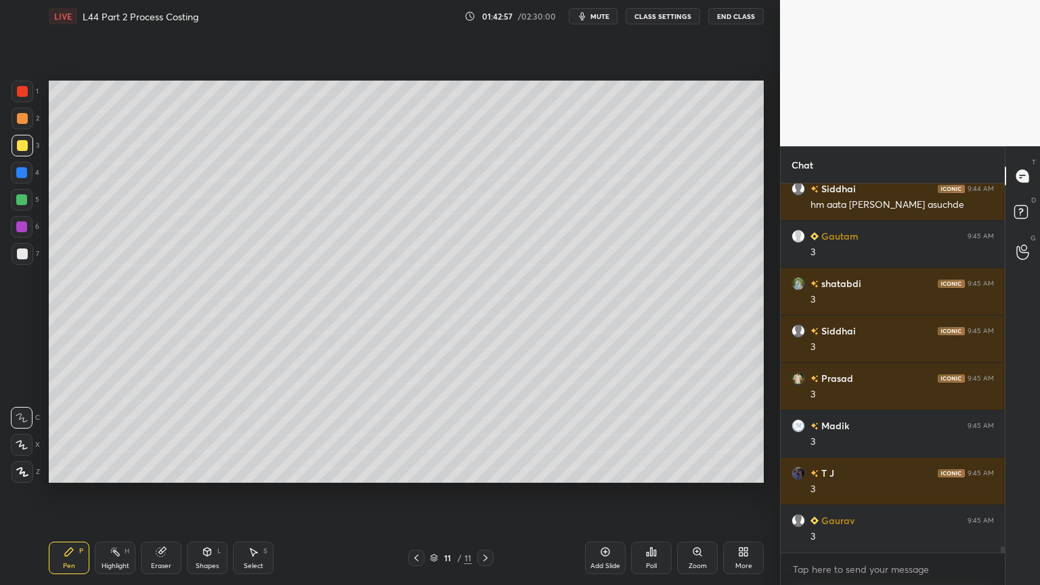
click at [22, 176] on div at bounding box center [21, 172] width 11 height 11
click at [28, 112] on div at bounding box center [23, 119] width 22 height 22
click at [24, 94] on div at bounding box center [22, 91] width 11 height 11
click at [26, 146] on div at bounding box center [22, 145] width 11 height 11
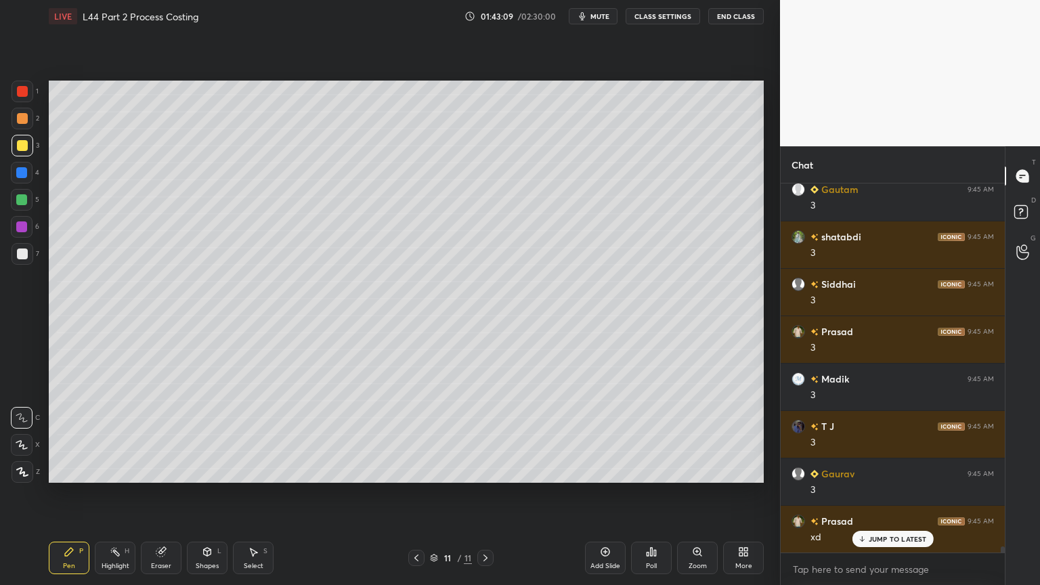
click at [65, 435] on icon at bounding box center [69, 552] width 8 height 8
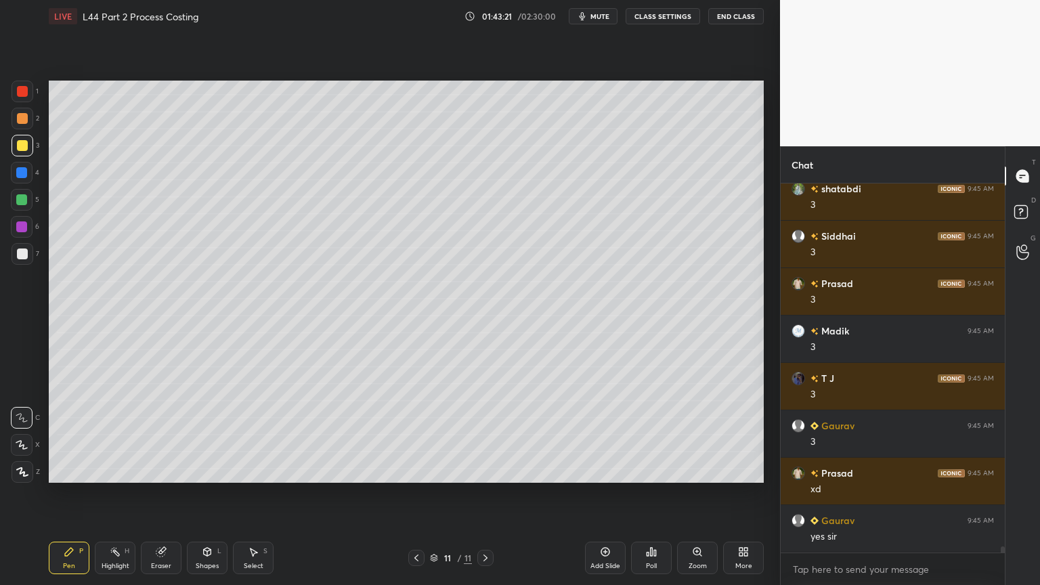
click at [415, 435] on icon at bounding box center [416, 557] width 4 height 7
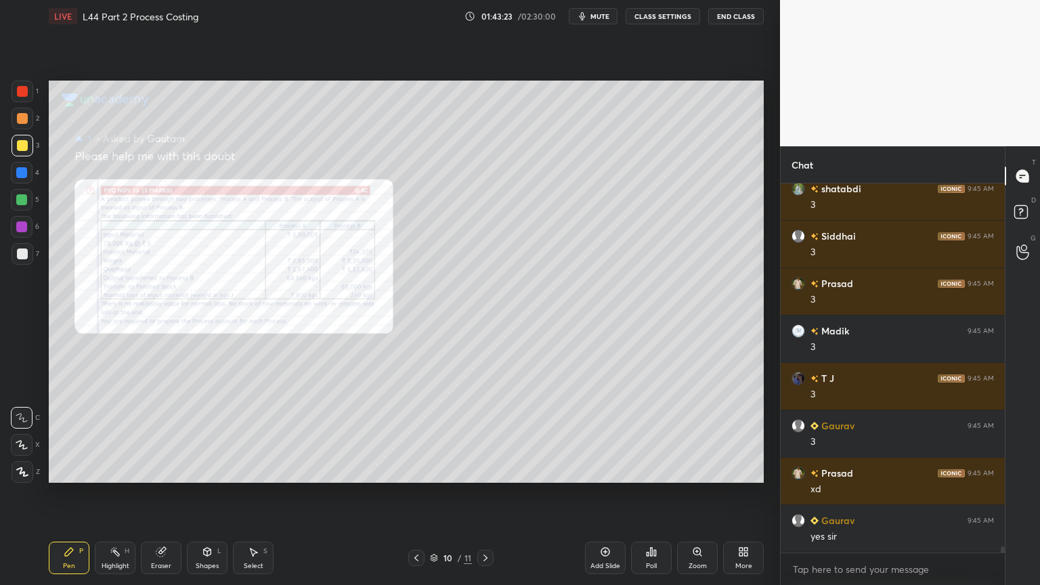
click at [693, 435] on div "Zoom" at bounding box center [697, 565] width 18 height 7
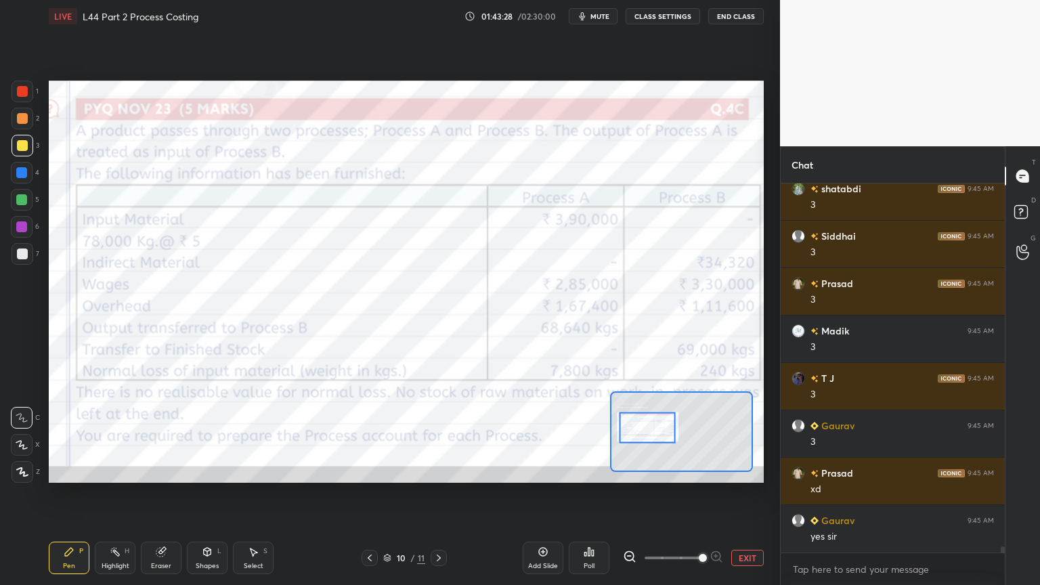
click at [24, 92] on div at bounding box center [22, 91] width 11 height 11
click at [65, 435] on icon at bounding box center [69, 551] width 11 height 11
click at [156, 435] on icon at bounding box center [161, 551] width 11 height 11
click at [24, 435] on span "Erase all" at bounding box center [22, 471] width 20 height 9
click at [54, 435] on div "Pen P Highlight H Eraser Shapes L Select S 10 / 11 Add Slide Poll EXIT" at bounding box center [406, 558] width 715 height 54
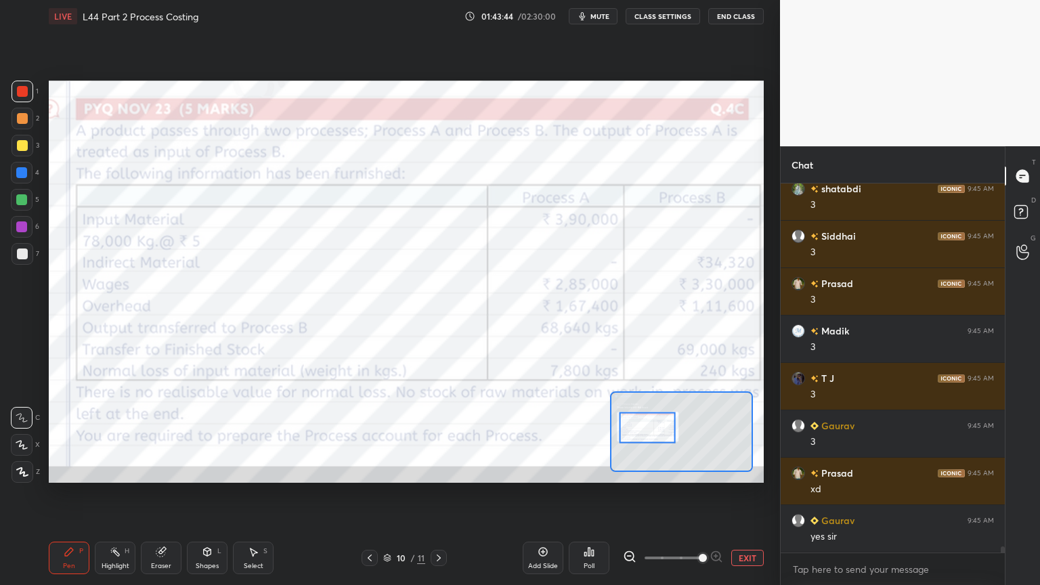
scroll to position [23113, 0]
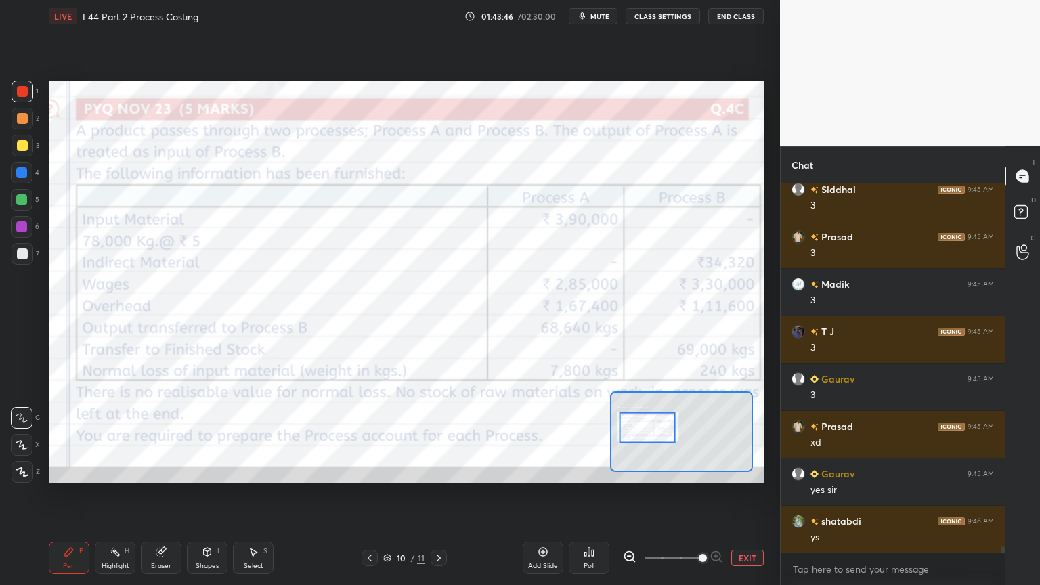
click at [159, 435] on icon at bounding box center [160, 552] width 9 height 9
click at [18, 435] on span "Erase all" at bounding box center [22, 471] width 20 height 9
click at [60, 435] on div "Pen P Highlight H Eraser Shapes L Select S 10 / 11 Add Slide Poll EXIT" at bounding box center [406, 558] width 715 height 54
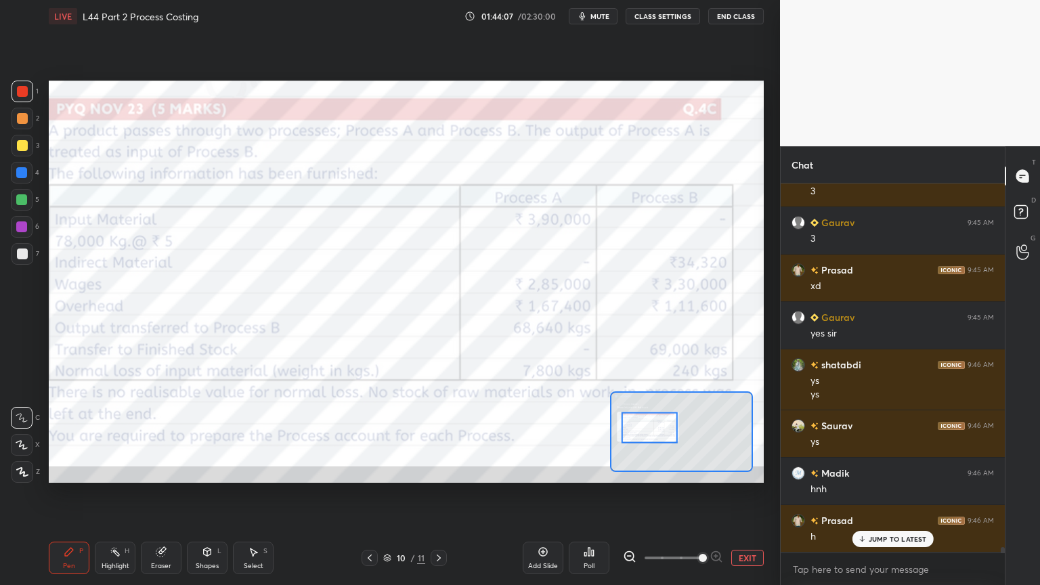
scroll to position [23316, 0]
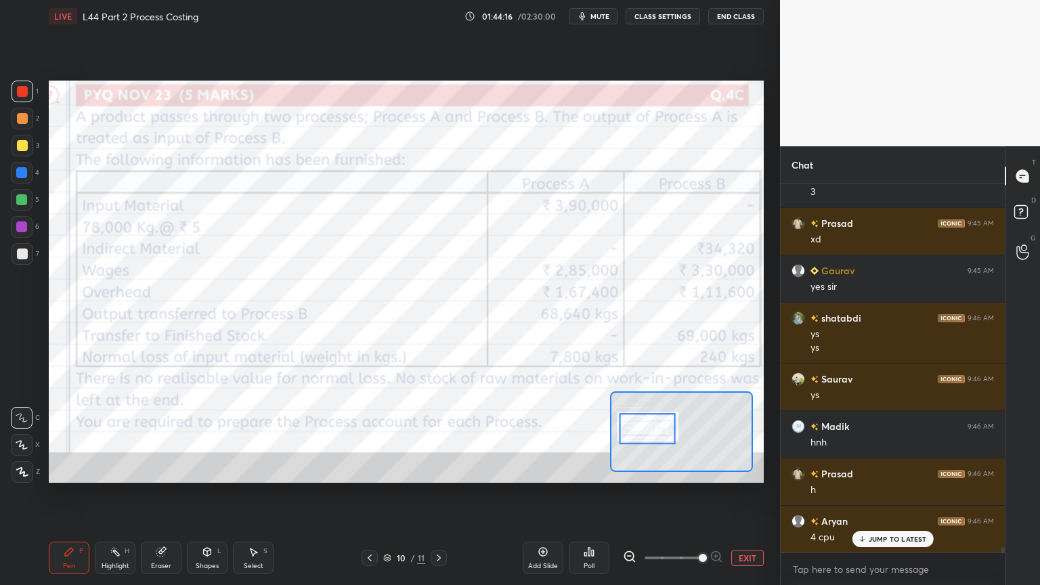
click at [504, 435] on div "Setting up your live class Poll for secs No correct answer Start poll" at bounding box center [406, 281] width 726 height 498
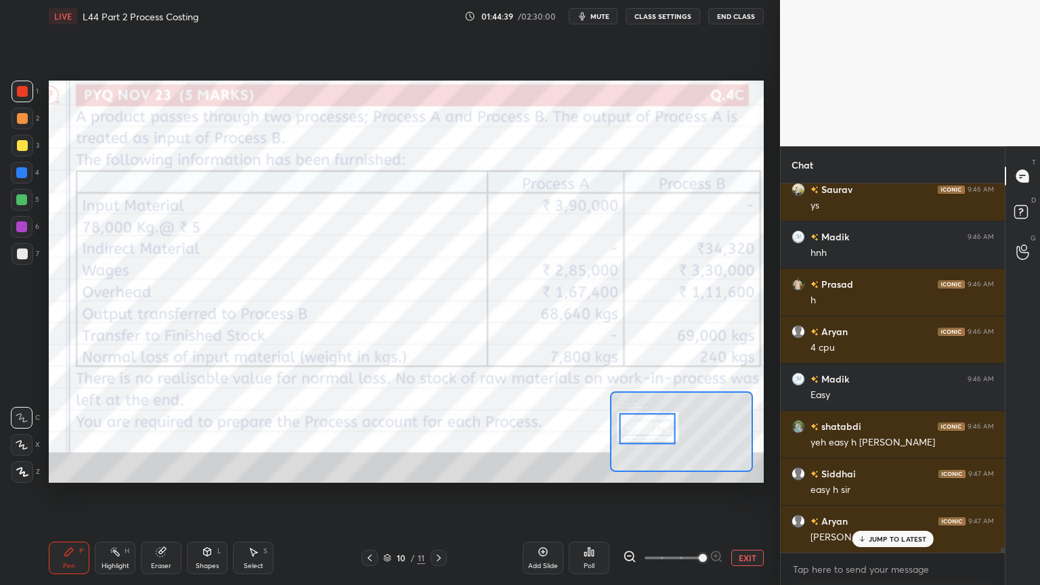
scroll to position [23554, 0]
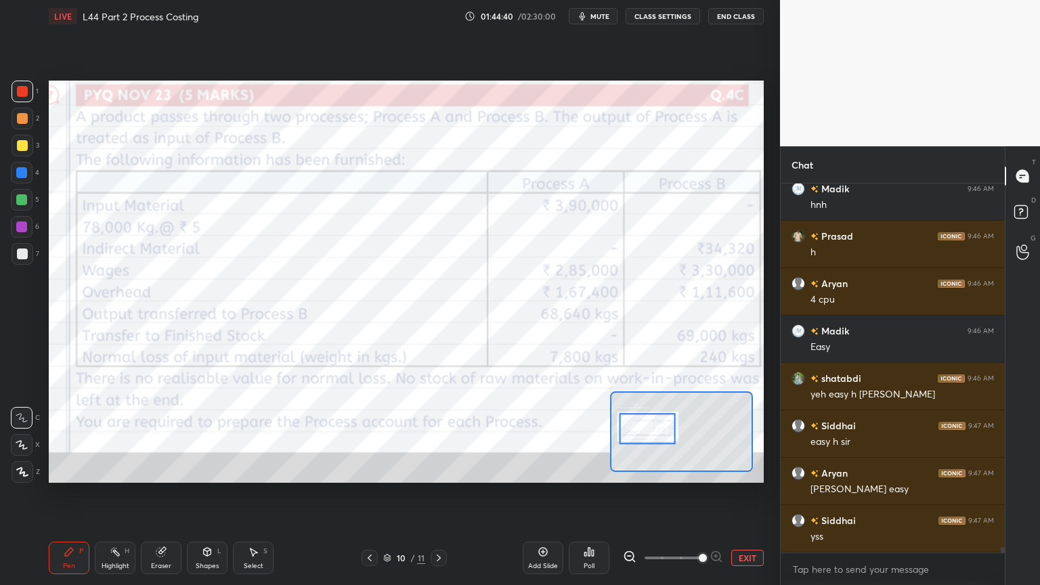
click at [152, 435] on div "Eraser" at bounding box center [161, 557] width 41 height 32
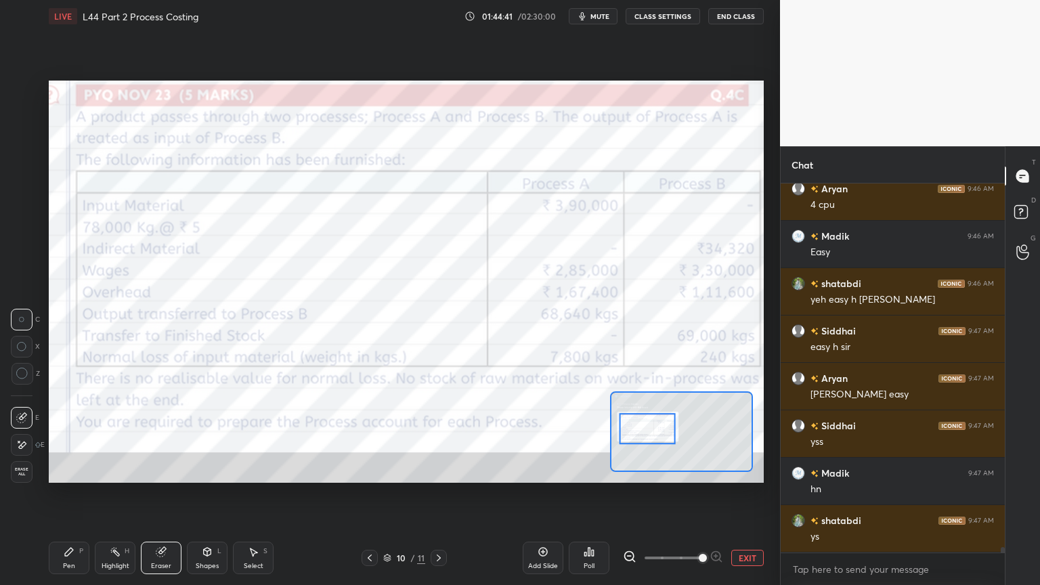
click at [18, 435] on span "Erase all" at bounding box center [22, 471] width 20 height 9
click at [58, 435] on div "Pen P Highlight H Eraser Shapes L Select S 10 / 11 Add Slide Poll EXIT" at bounding box center [406, 558] width 715 height 54
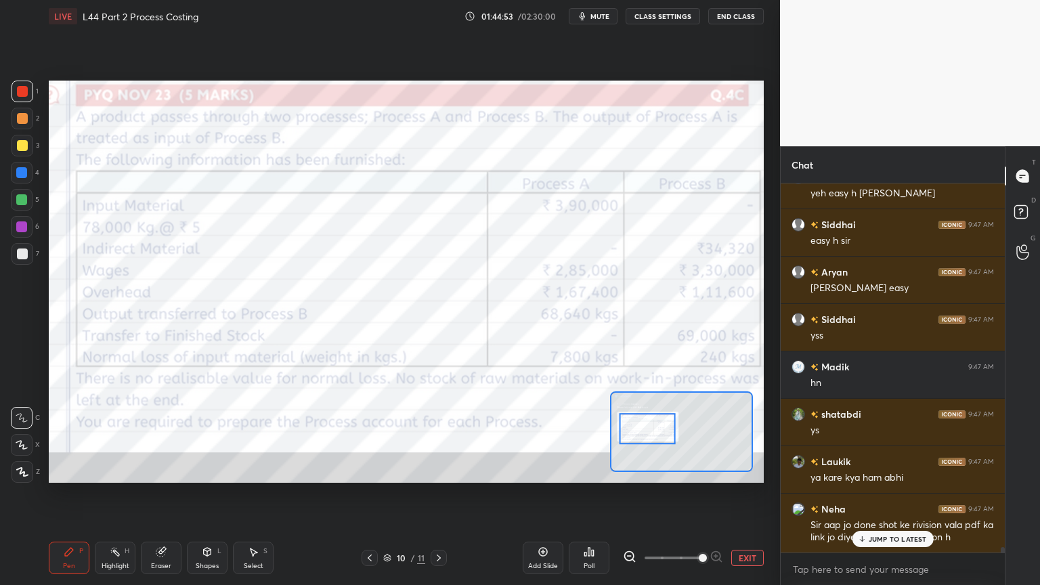
scroll to position [23803, 0]
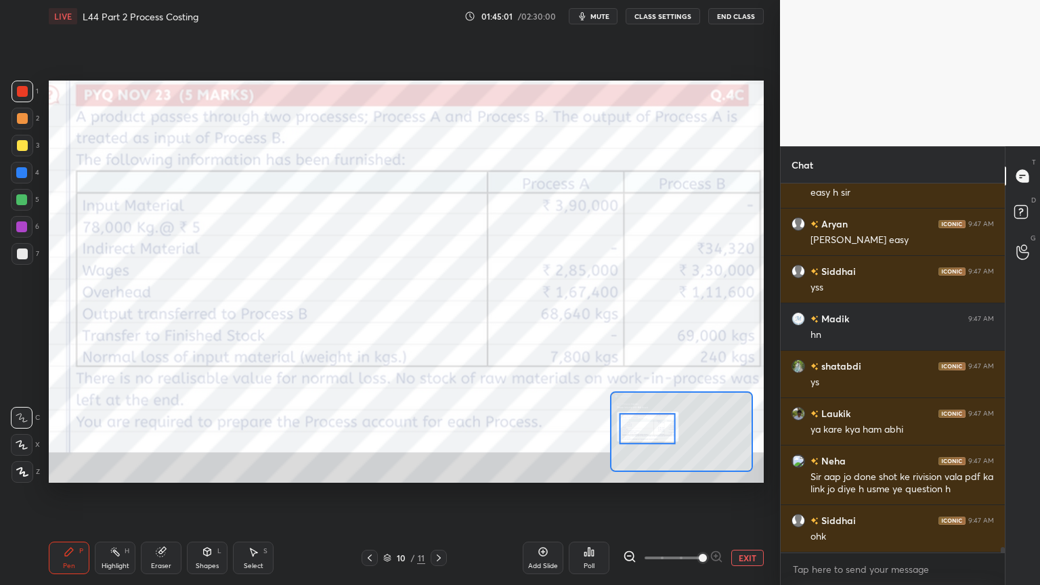
click at [439, 435] on icon at bounding box center [438, 557] width 11 height 11
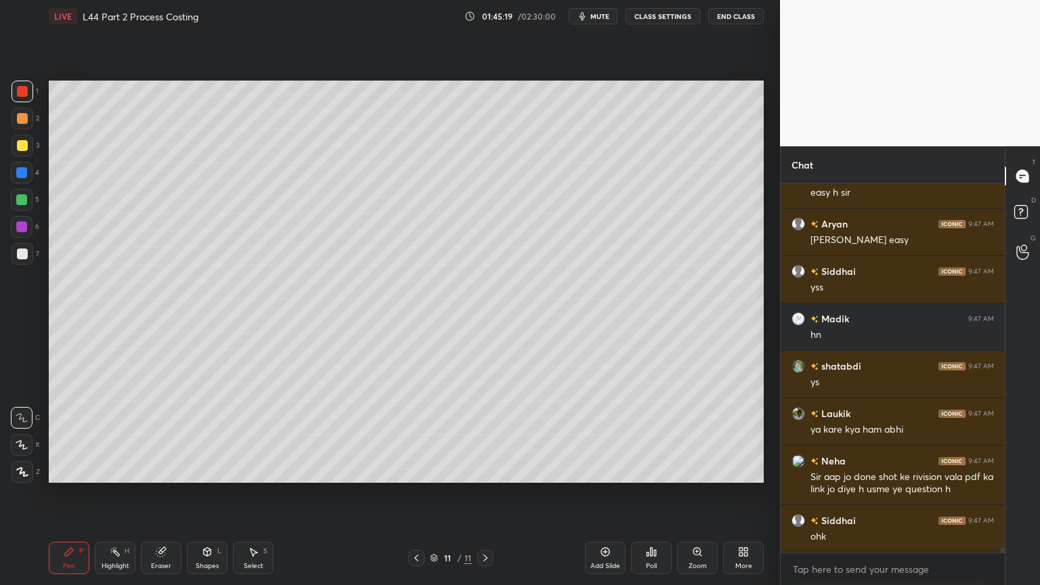
click at [28, 175] on div at bounding box center [22, 173] width 22 height 22
click at [18, 154] on div at bounding box center [23, 146] width 22 height 22
click at [56, 435] on div "Pen P" at bounding box center [69, 557] width 41 height 32
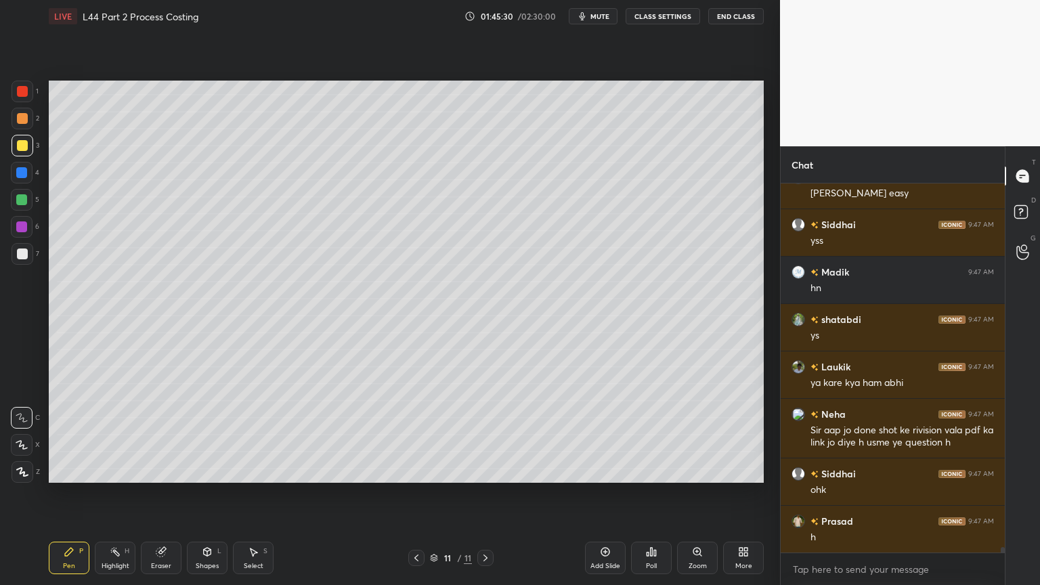
scroll to position [23898, 0]
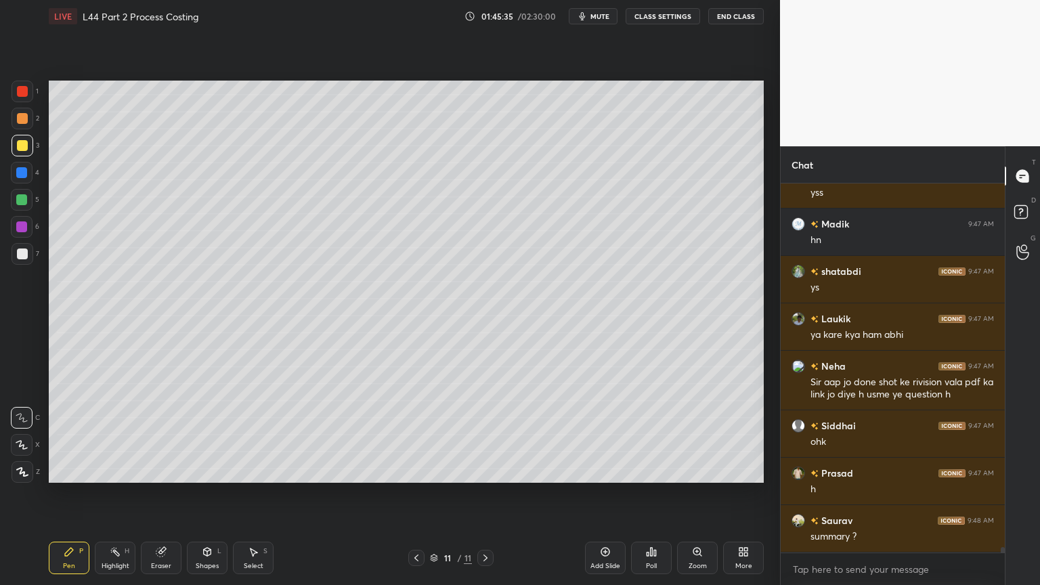
click at [26, 156] on div at bounding box center [23, 146] width 22 height 22
click at [22, 122] on div at bounding box center [22, 118] width 11 height 11
click at [208, 435] on div "Shapes L" at bounding box center [207, 557] width 41 height 32
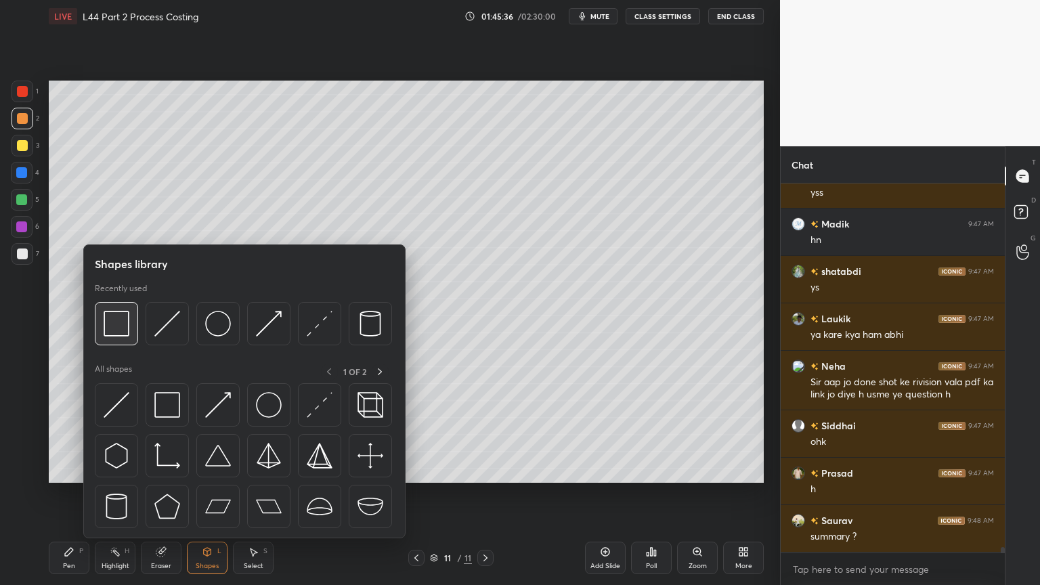
click at [111, 335] on img at bounding box center [117, 324] width 26 height 26
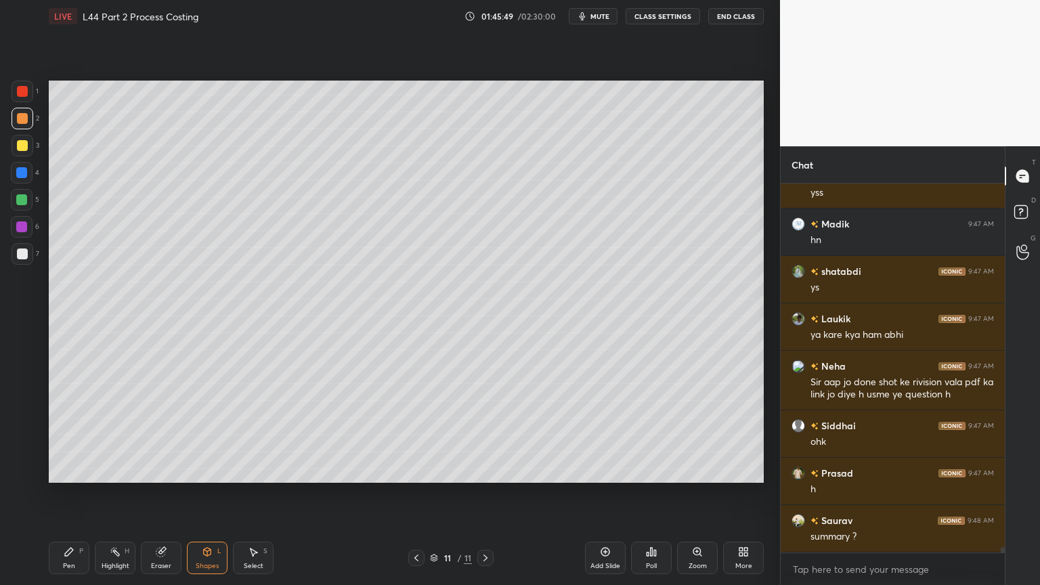
click at [64, 435] on div "Pen P" at bounding box center [69, 557] width 41 height 32
click at [17, 93] on div at bounding box center [22, 91] width 11 height 11
click at [28, 143] on div at bounding box center [23, 146] width 22 height 22
click at [51, 435] on div "Pen P" at bounding box center [69, 557] width 41 height 32
click at [206, 435] on div "Shapes" at bounding box center [207, 565] width 23 height 7
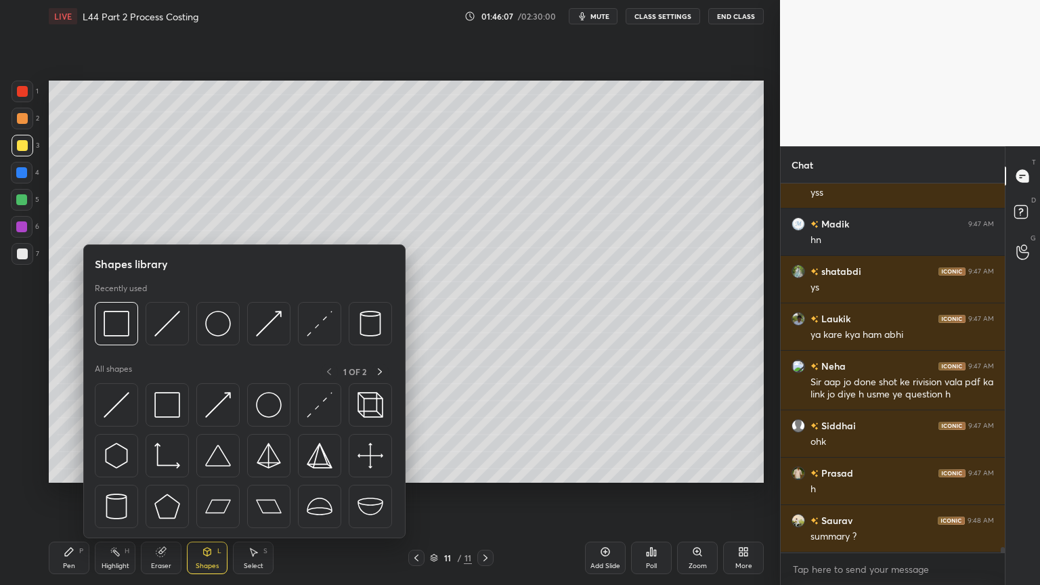
click at [172, 330] on img at bounding box center [167, 324] width 26 height 26
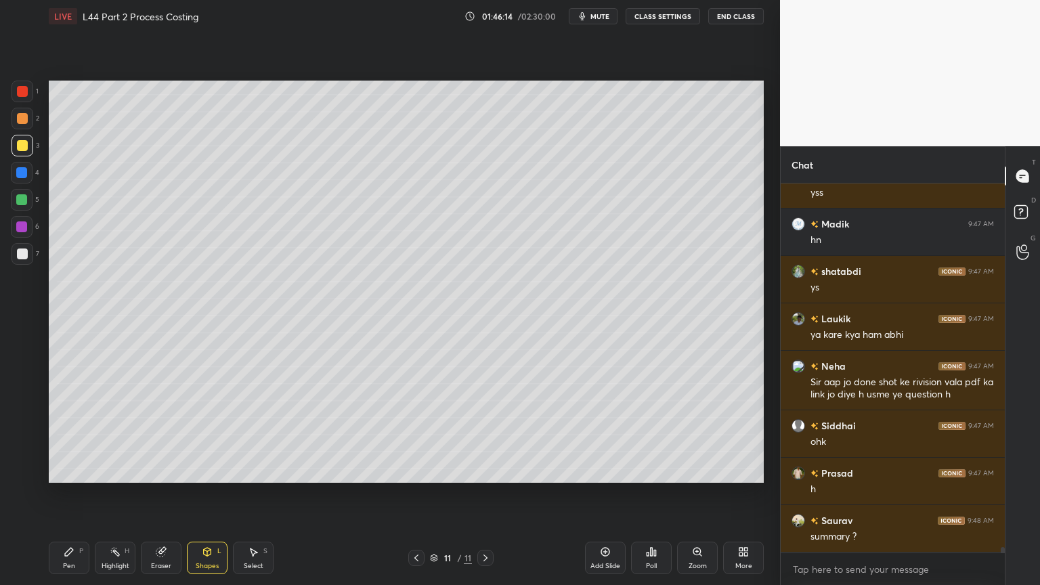
click at [68, 435] on icon at bounding box center [69, 552] width 8 height 8
click at [18, 257] on div at bounding box center [22, 253] width 11 height 11
click at [412, 435] on icon at bounding box center [416, 557] width 11 height 11
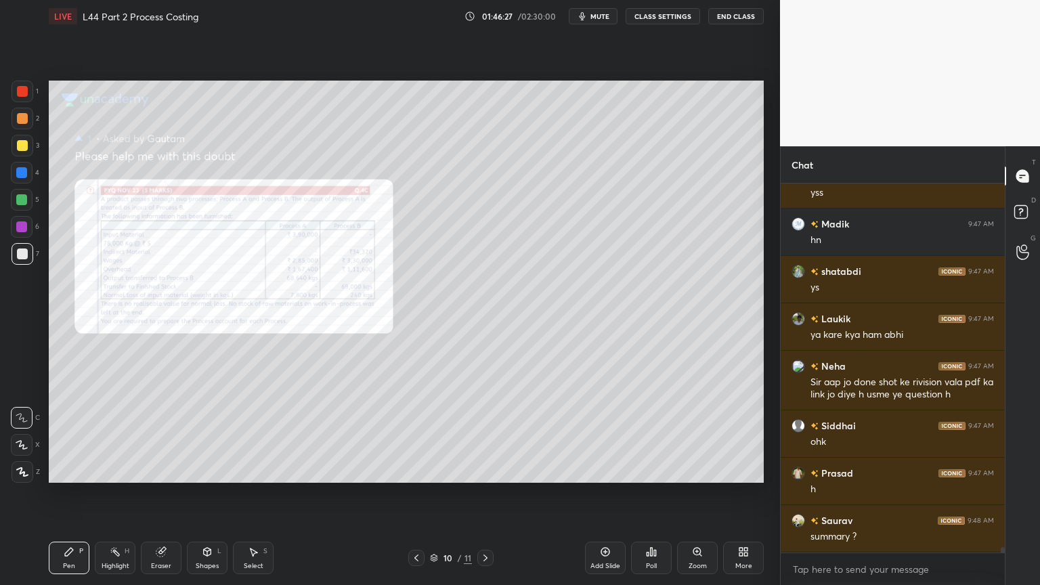
click at [21, 101] on div at bounding box center [23, 92] width 22 height 22
click at [216, 435] on div "Shapes L" at bounding box center [207, 557] width 41 height 32
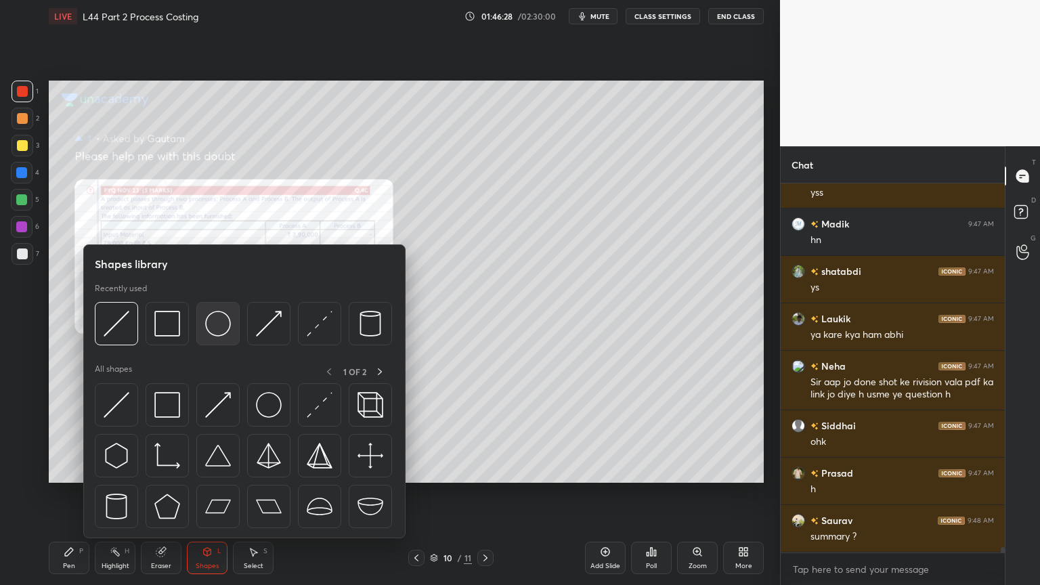
click at [219, 322] on img at bounding box center [218, 324] width 26 height 26
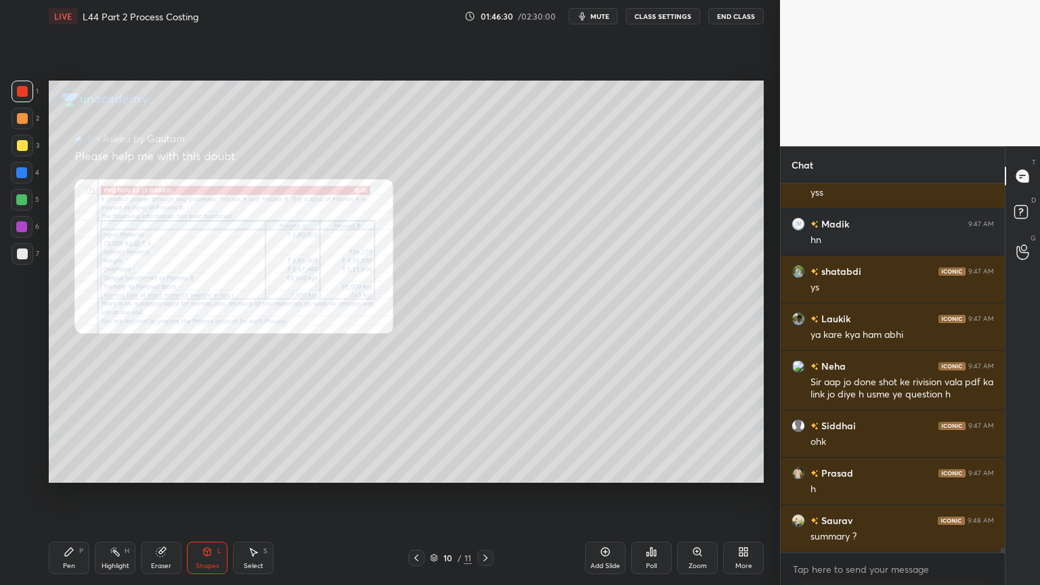
click at [208, 435] on icon at bounding box center [207, 552] width 7 height 8
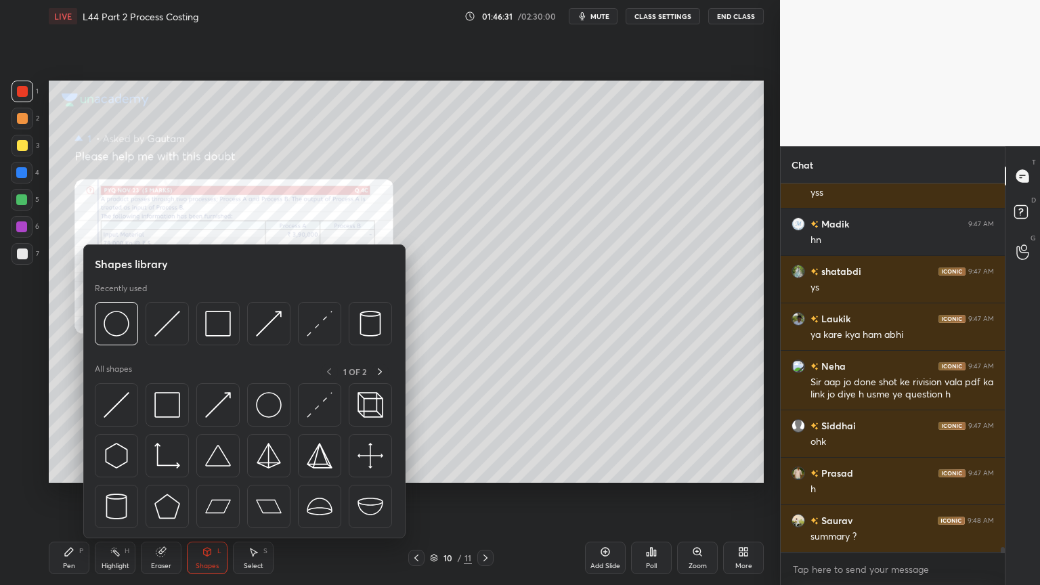
click at [171, 327] on img at bounding box center [167, 324] width 26 height 26
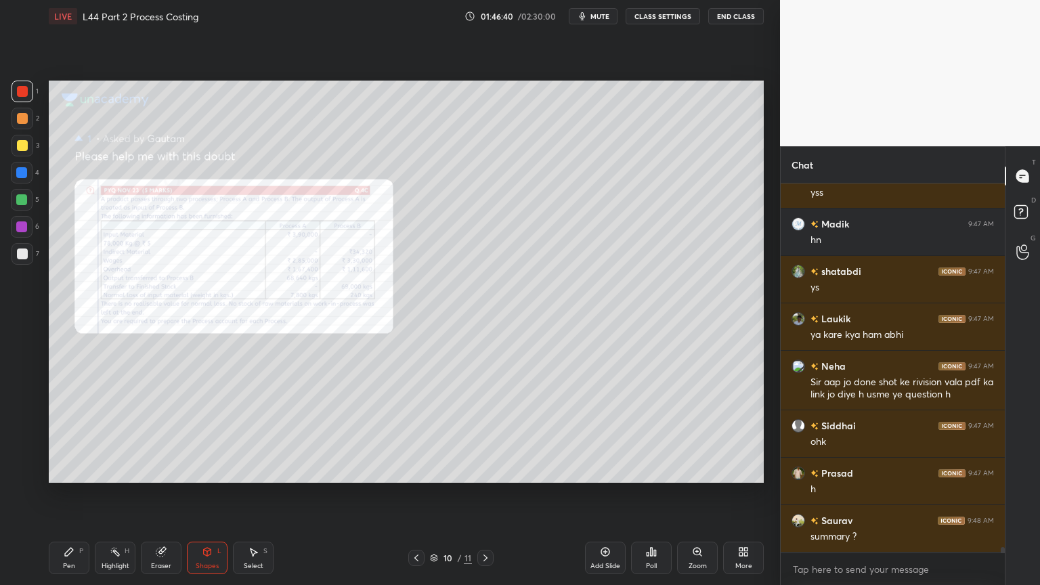
click at [251, 435] on icon at bounding box center [253, 551] width 11 height 11
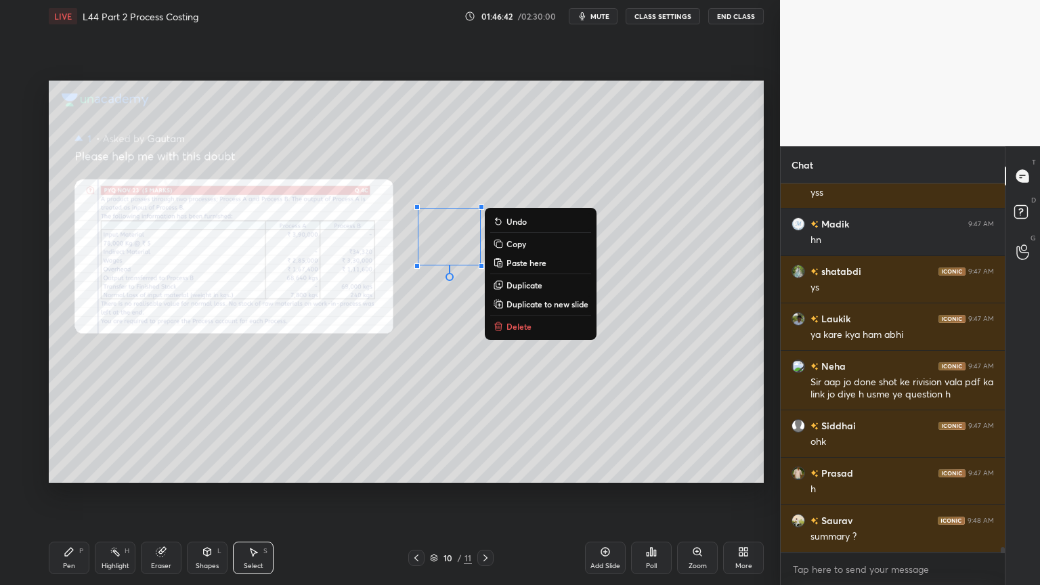
click at [515, 282] on p "Duplicate" at bounding box center [524, 285] width 36 height 11
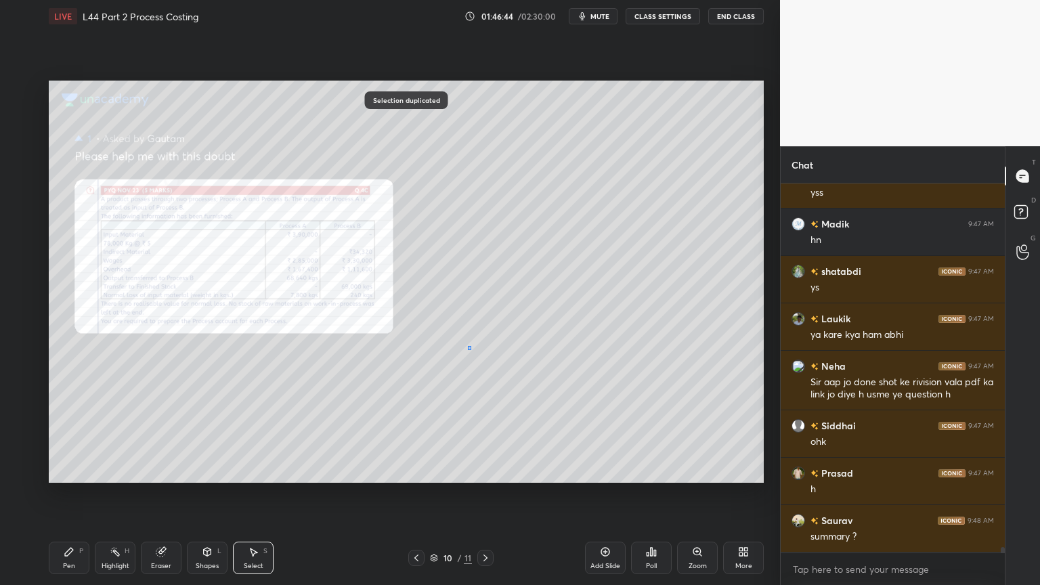
click at [471, 345] on div "0 ° Undo Copy Paste here Duplicate Duplicate to new slide Delete" at bounding box center [406, 282] width 715 height 402
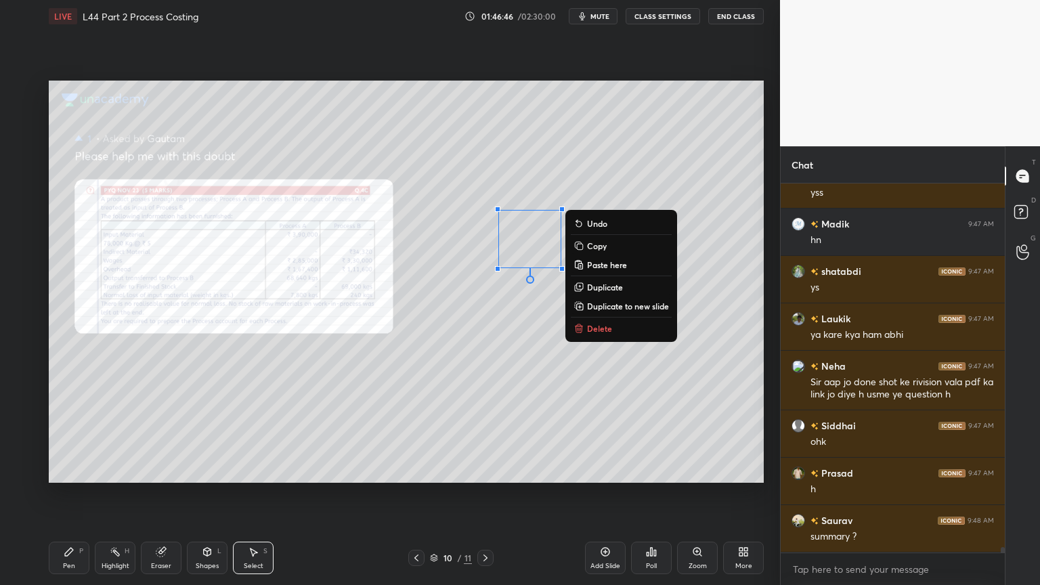
click at [589, 286] on p "Duplicate" at bounding box center [605, 287] width 36 height 11
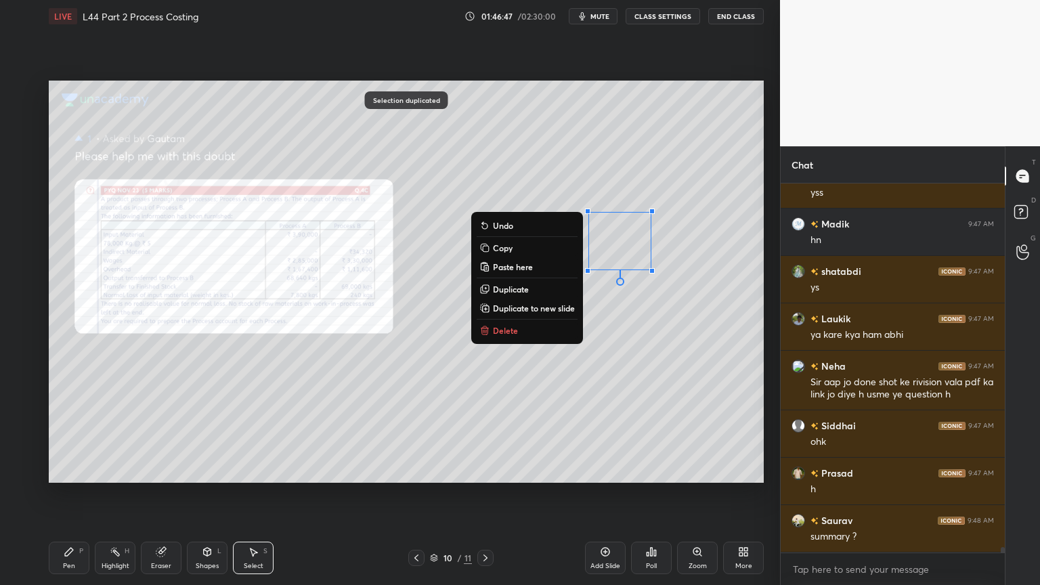
click at [479, 380] on div "0 ° Undo Copy Paste here Duplicate Duplicate to new slide Delete" at bounding box center [406, 282] width 715 height 402
click at [496, 286] on p "Duplicate" at bounding box center [511, 289] width 36 height 11
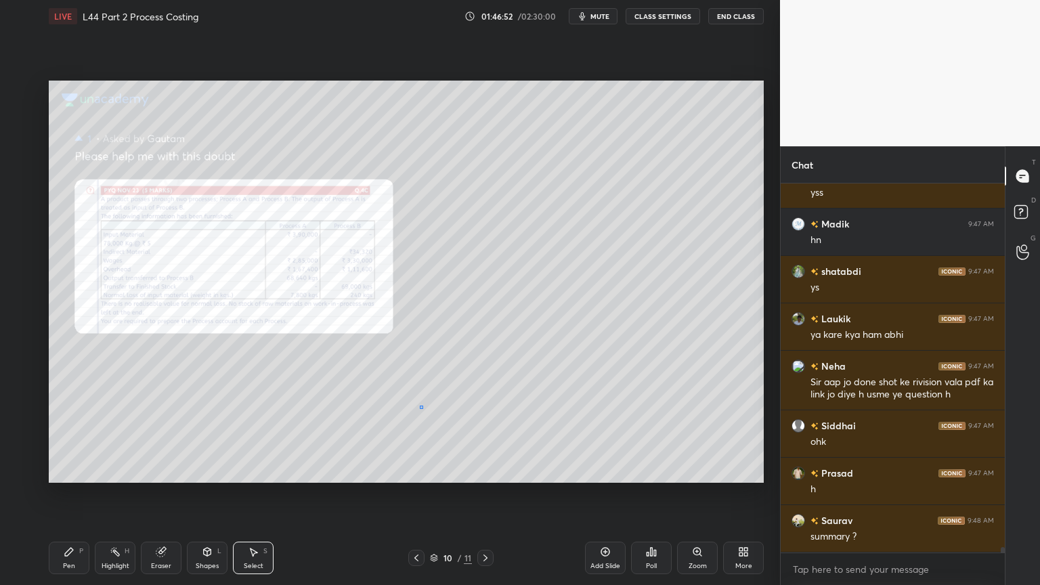
click at [422, 405] on div "0 ° Undo Copy Paste here Duplicate Duplicate to new slide Delete" at bounding box center [406, 282] width 715 height 402
click at [66, 435] on icon at bounding box center [69, 552] width 8 height 8
click at [18, 145] on div at bounding box center [22, 145] width 11 height 11
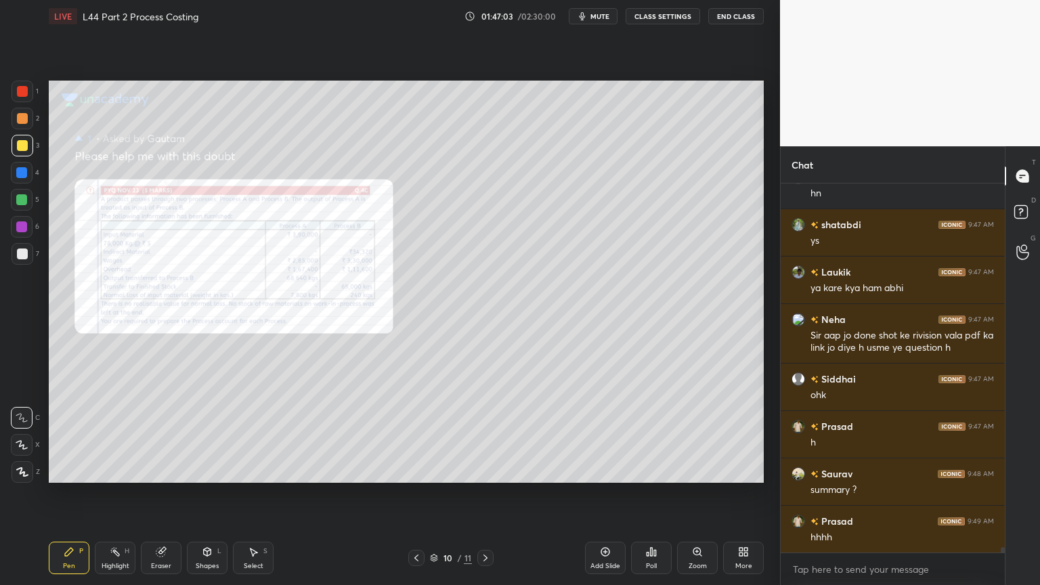
click at [214, 435] on div "Shapes L" at bounding box center [207, 557] width 41 height 32
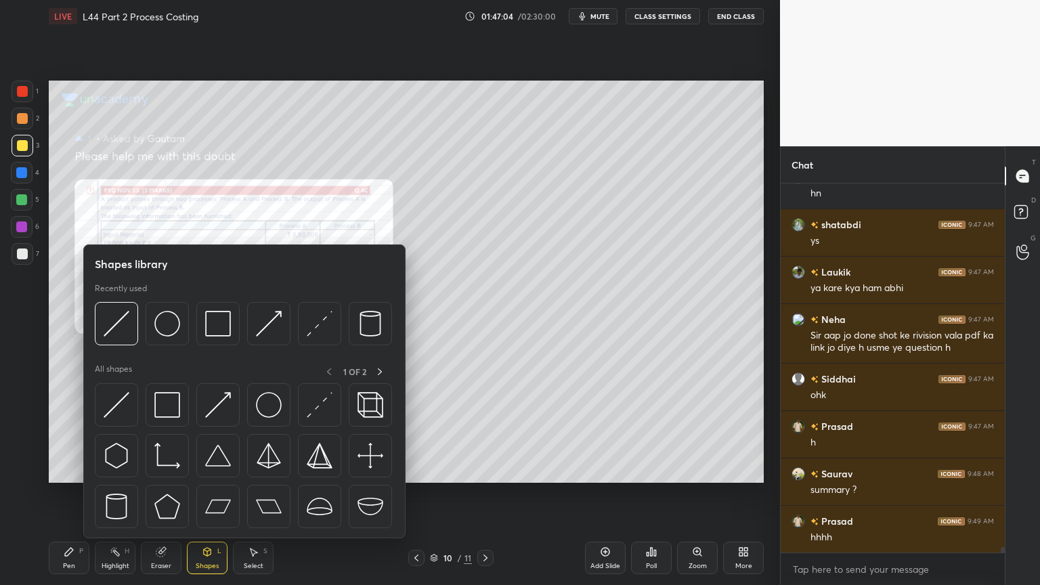
click at [219, 315] on img at bounding box center [218, 324] width 26 height 26
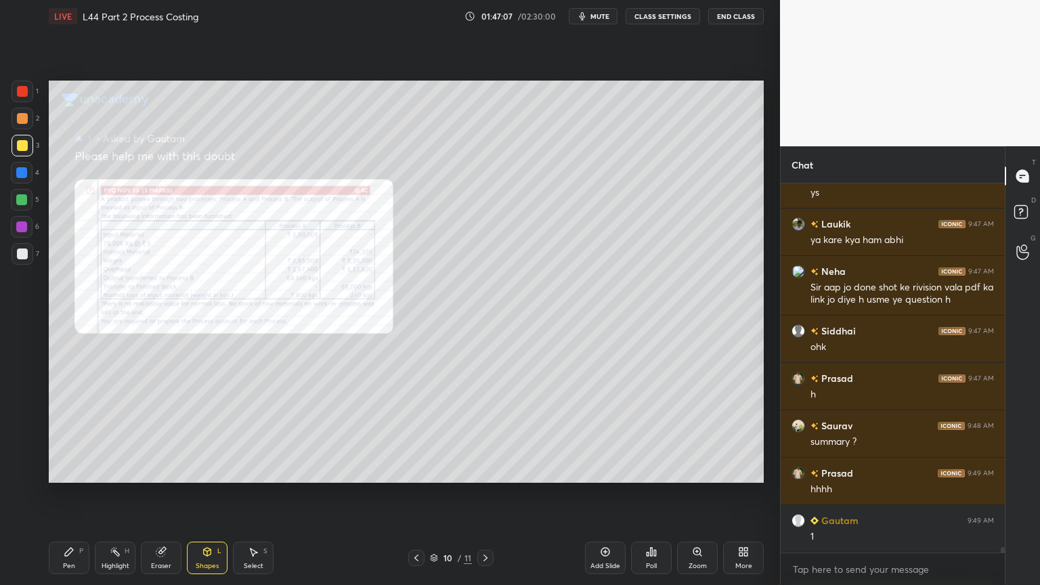
scroll to position [24087, 0]
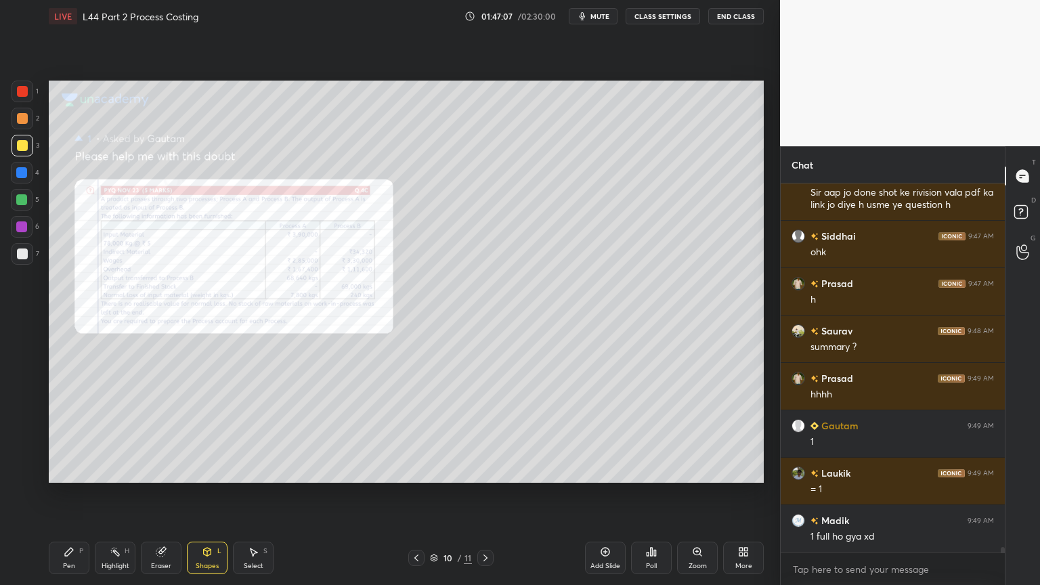
click at [74, 435] on div "Pen P" at bounding box center [69, 557] width 41 height 32
click at [28, 253] on div at bounding box center [23, 254] width 22 height 22
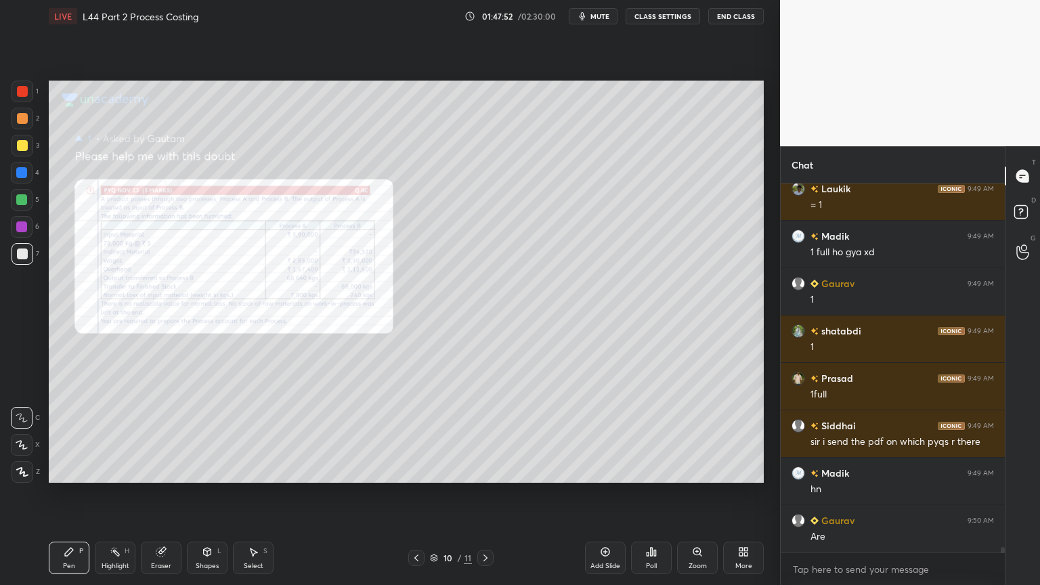
scroll to position [24418, 0]
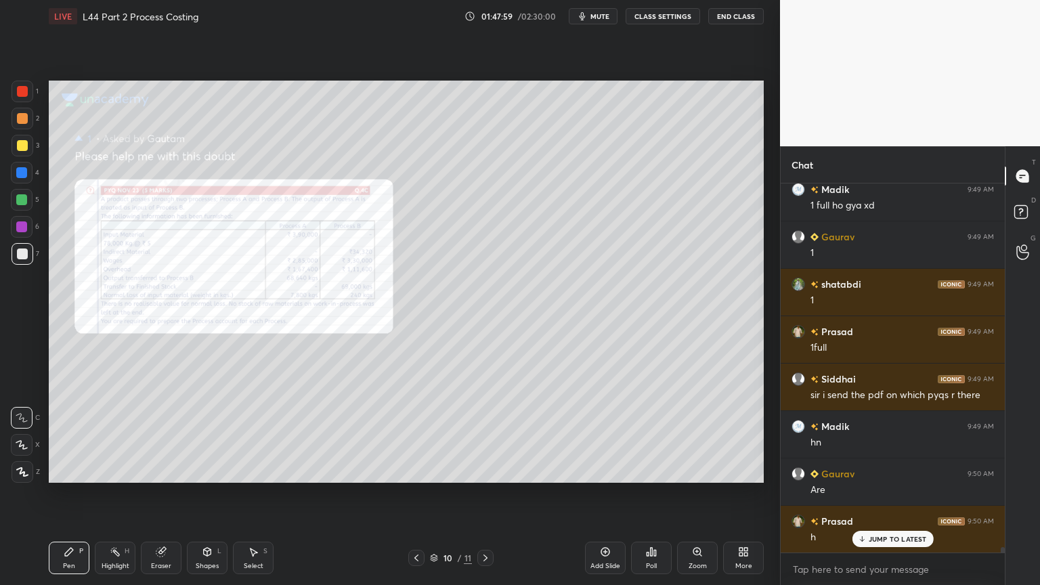
click at [19, 99] on div at bounding box center [23, 92] width 22 height 22
click at [211, 435] on icon at bounding box center [207, 551] width 11 height 11
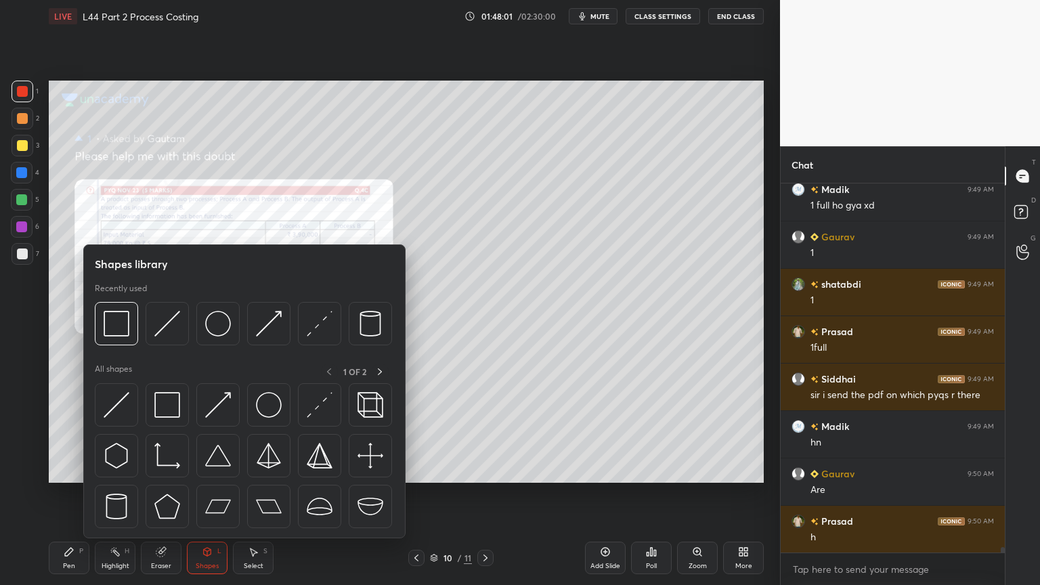
click at [228, 324] on img at bounding box center [218, 324] width 26 height 26
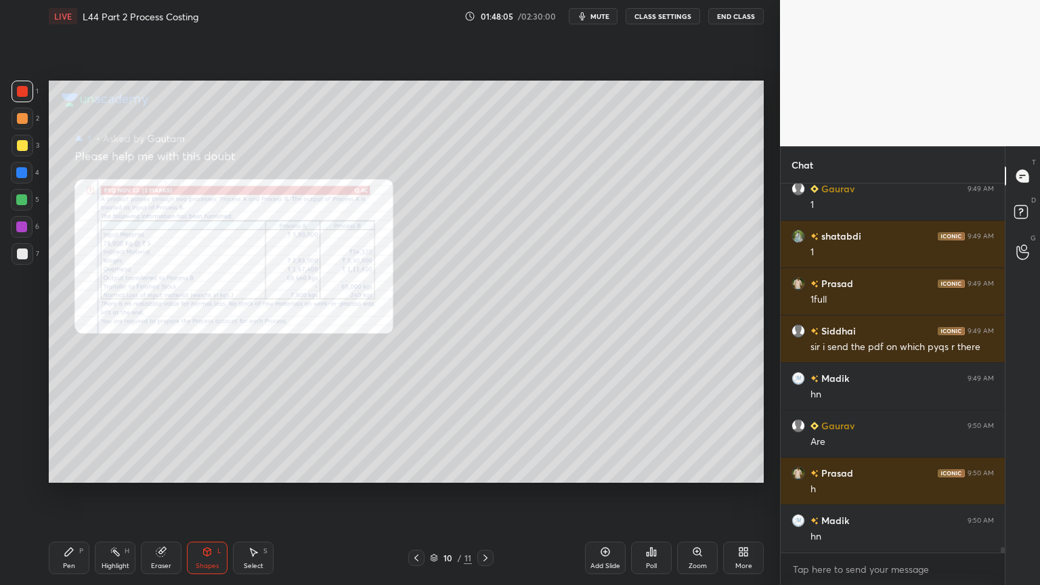
click at [156, 435] on icon at bounding box center [161, 551] width 11 height 11
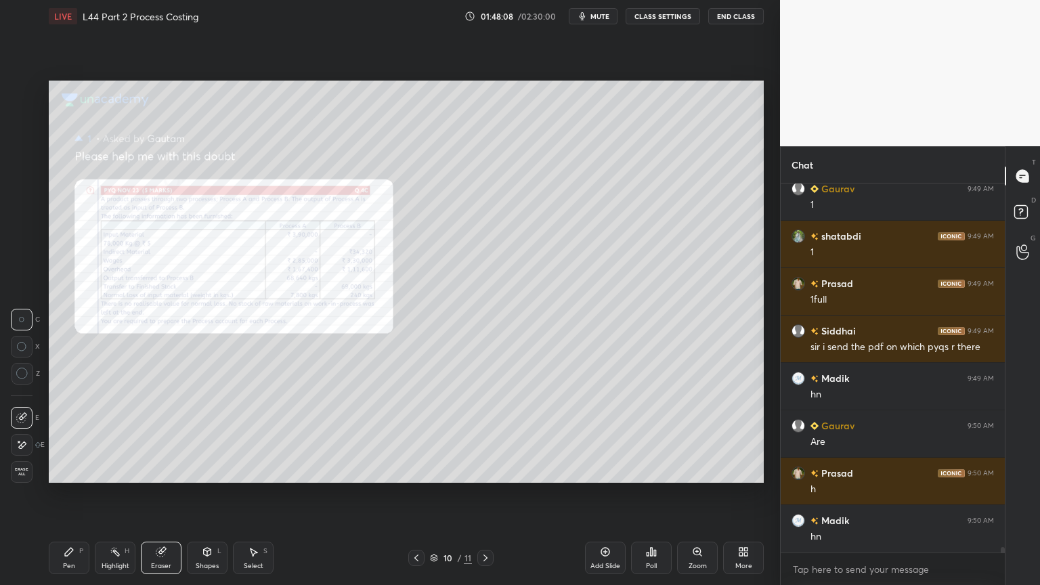
click at [230, 435] on div "Pen P Highlight H Eraser Shapes L Select S" at bounding box center [183, 557] width 268 height 32
click at [206, 435] on div "Shapes L" at bounding box center [207, 557] width 41 height 32
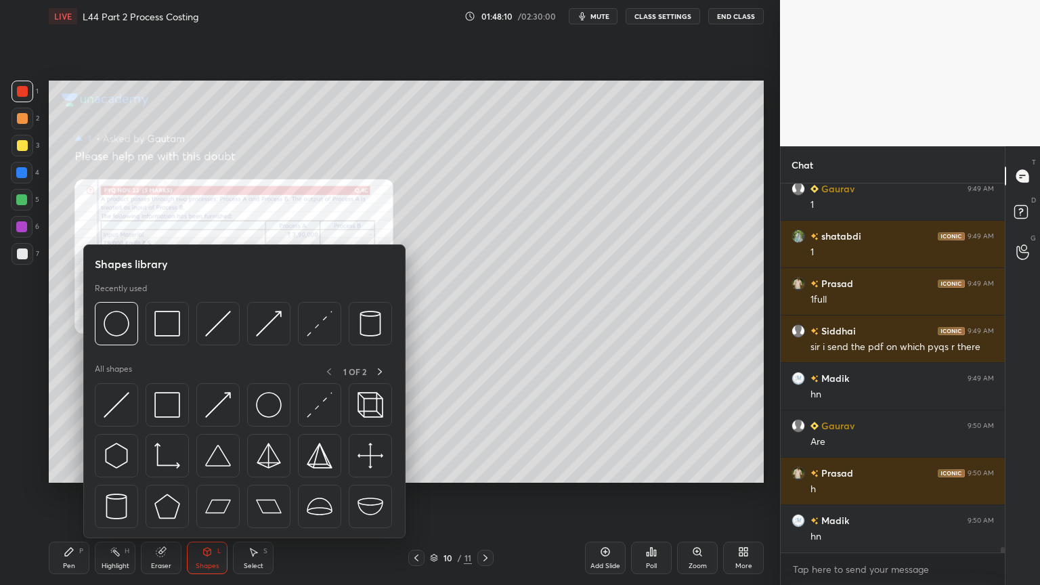
click at [110, 327] on img at bounding box center [117, 324] width 26 height 26
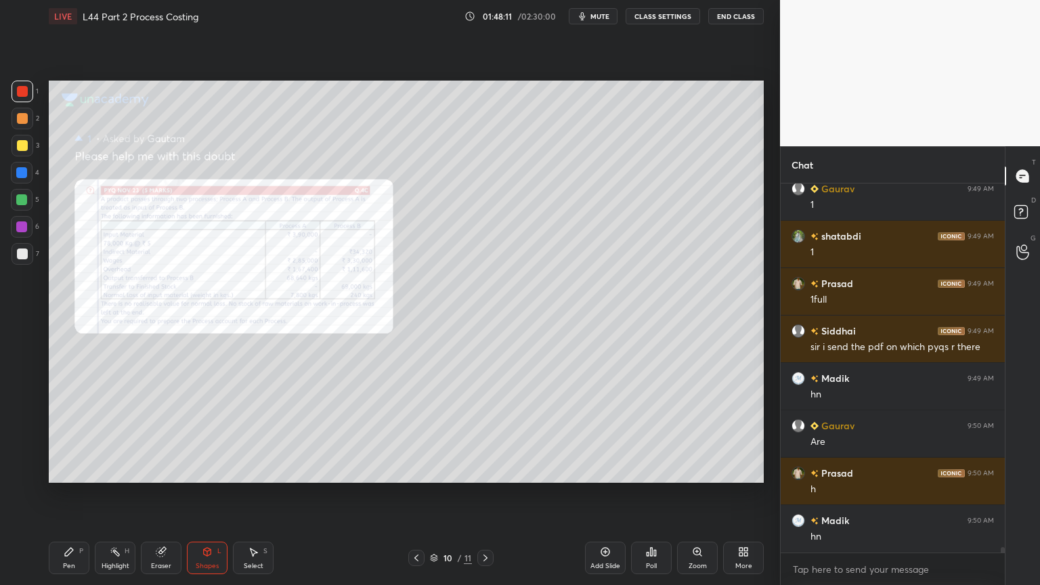
click at [205, 435] on icon at bounding box center [207, 552] width 7 height 8
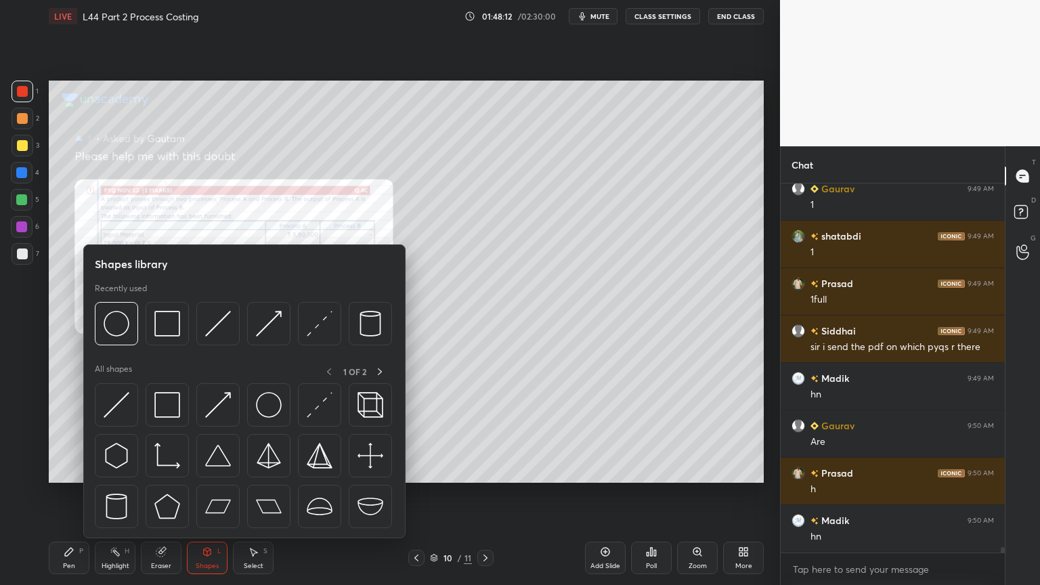
click at [215, 326] on img at bounding box center [218, 324] width 26 height 26
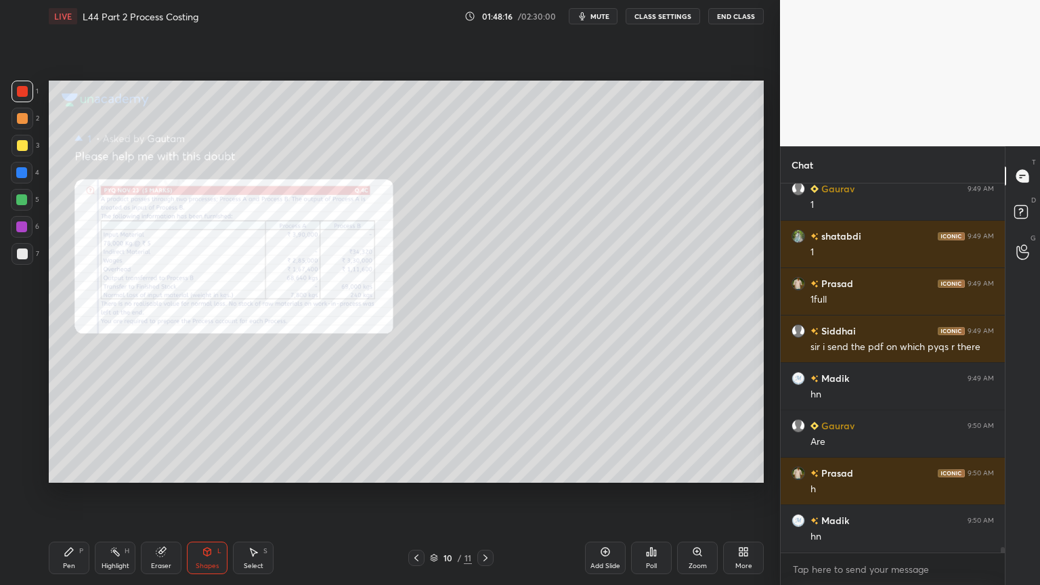
click at [244, 435] on div "Select" at bounding box center [254, 565] width 20 height 7
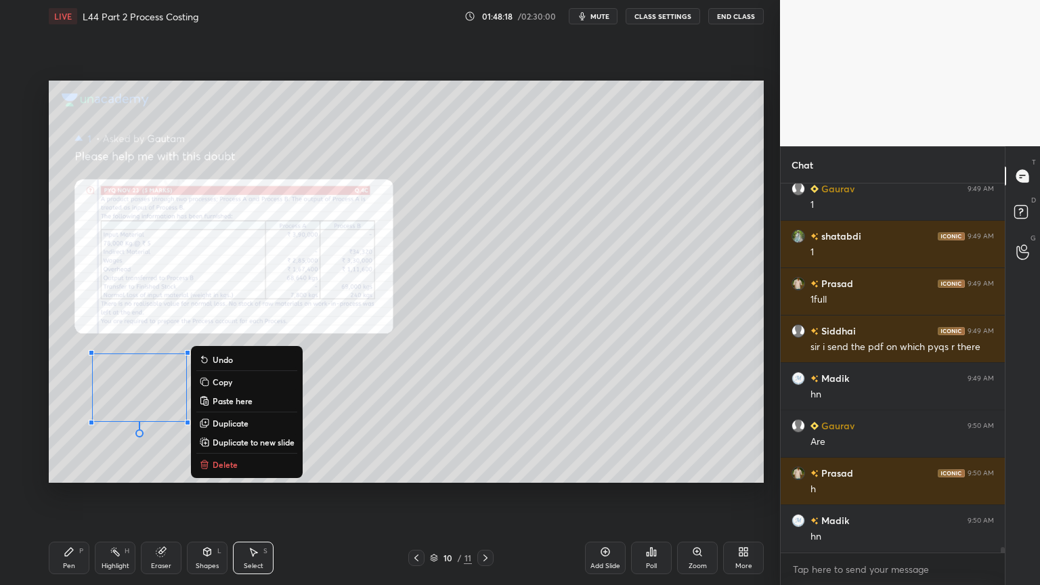
click at [217, 422] on p "Duplicate" at bounding box center [231, 423] width 36 height 11
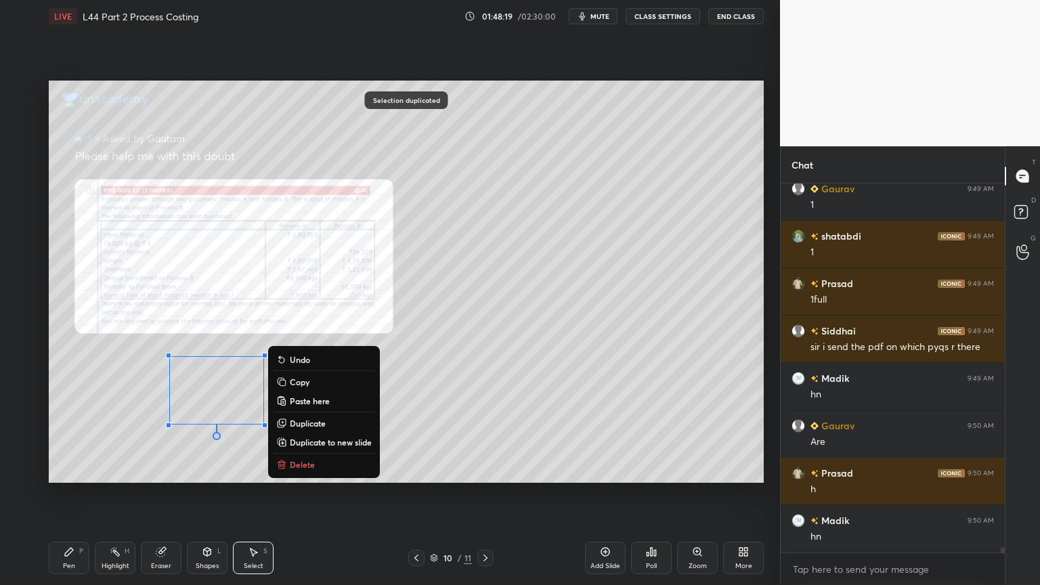
click at [112, 435] on div "0 ° Undo Copy Paste here Duplicate Duplicate to new slide Delete" at bounding box center [406, 282] width 715 height 402
click at [290, 422] on p "Duplicate" at bounding box center [308, 423] width 36 height 11
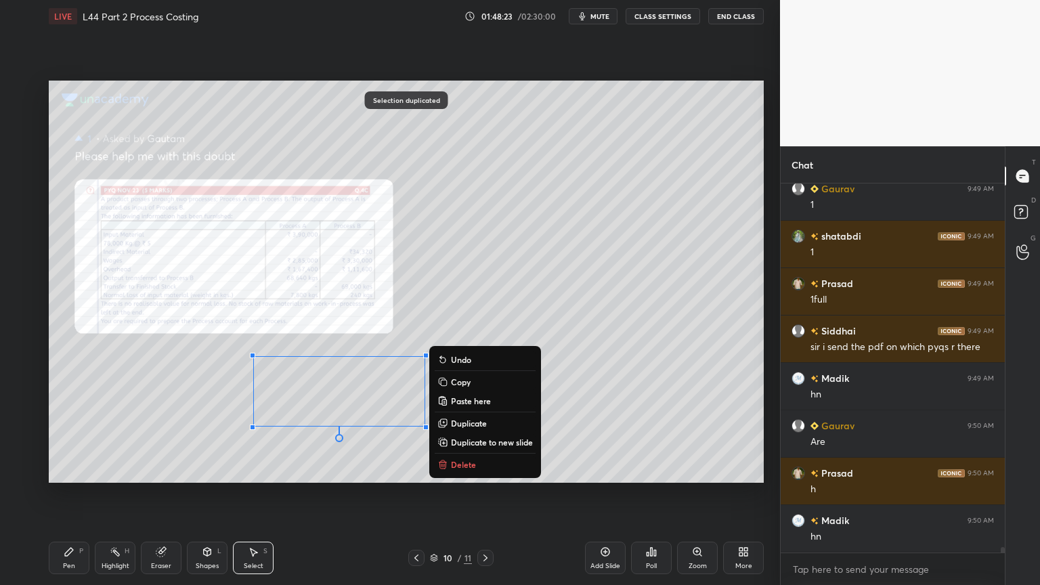
click at [91, 435] on div "Pen P Highlight H Eraser Shapes L Select S" at bounding box center [183, 557] width 268 height 32
click at [85, 435] on div "Pen P" at bounding box center [69, 557] width 41 height 32
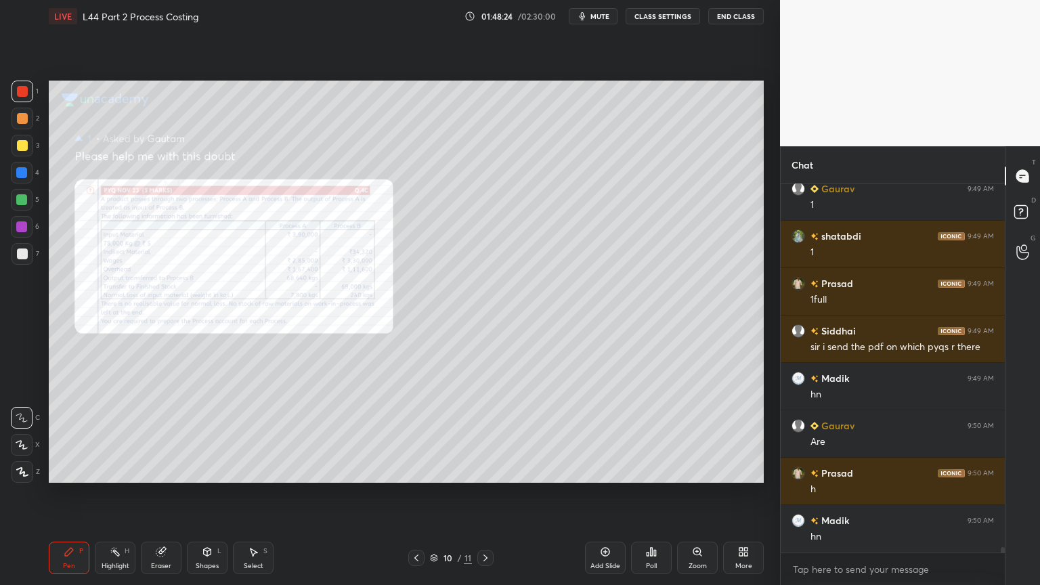
click at [20, 234] on div at bounding box center [22, 227] width 22 height 22
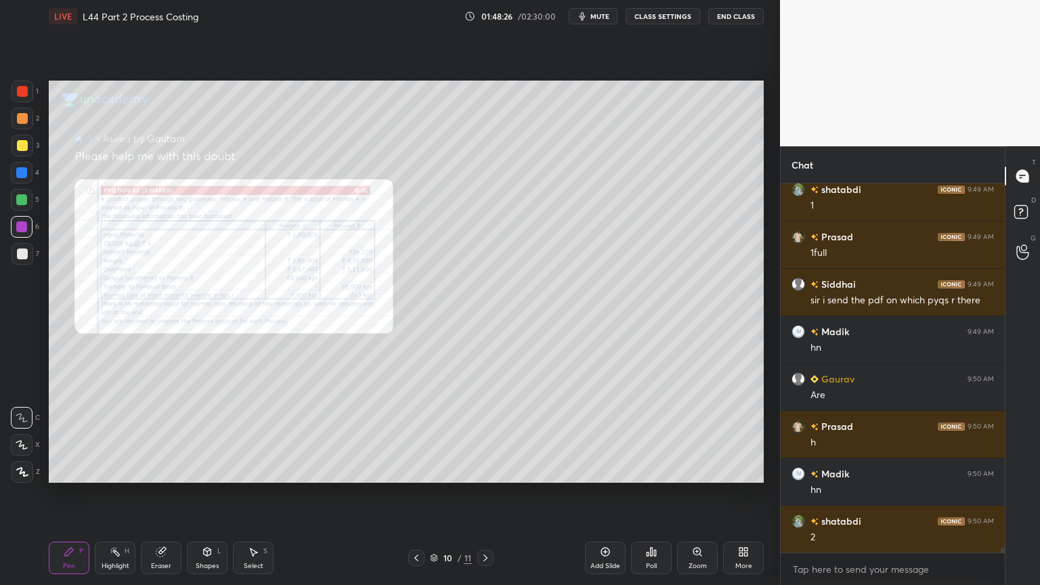
click at [25, 271] on div "1 2 3 4 5 6 7 C X Z C X Z E E Erase all H H" at bounding box center [21, 282] width 43 height 402
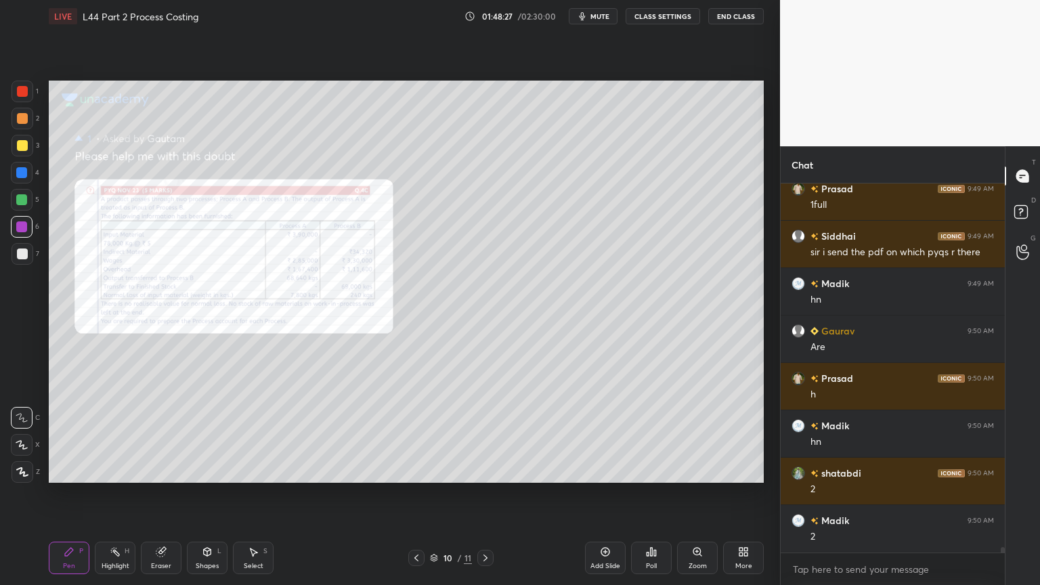
click at [71, 435] on div "Pen P Highlight H Eraser Shapes L Select S 10 / 11 Add Slide Poll Zoom More" at bounding box center [406, 558] width 715 height 54
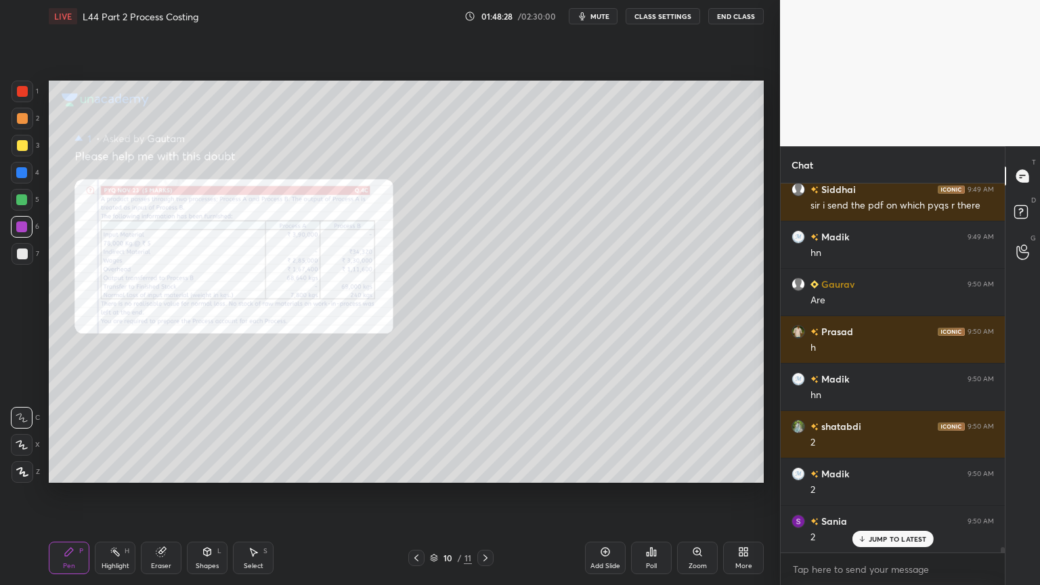
click at [22, 262] on div at bounding box center [23, 254] width 22 height 22
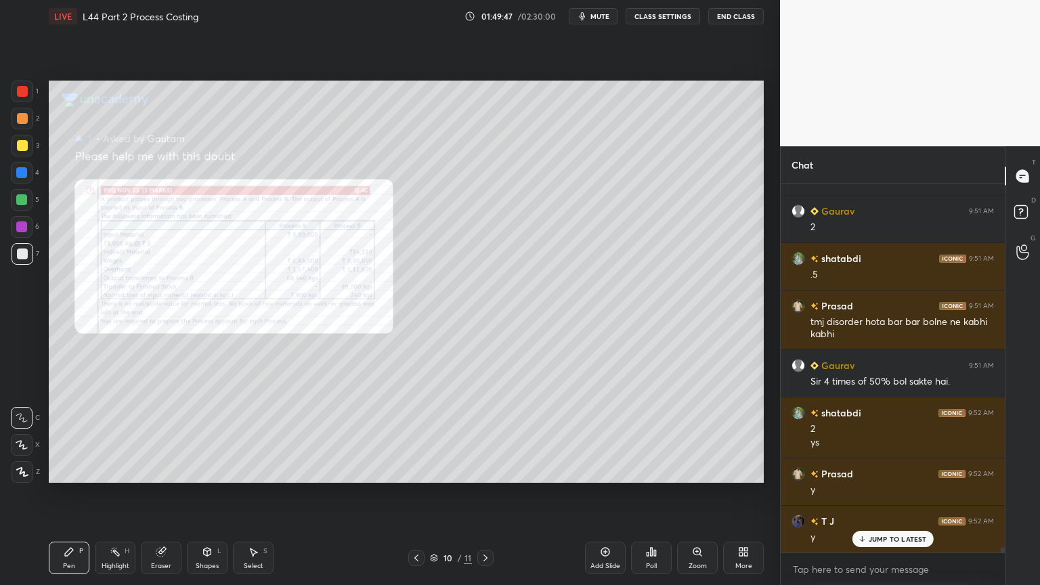
scroll to position [25013, 0]
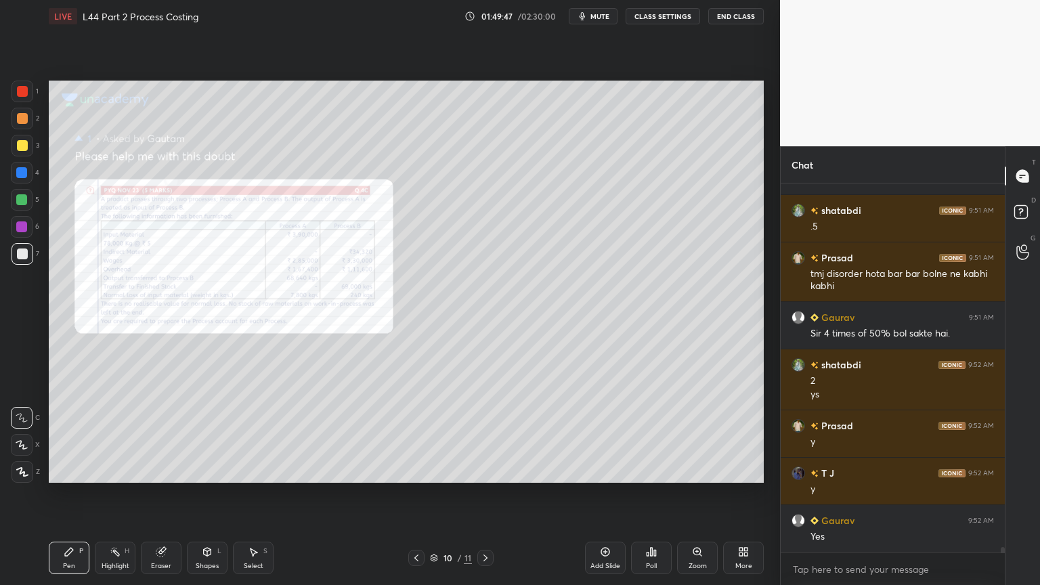
click at [25, 92] on div at bounding box center [22, 91] width 11 height 11
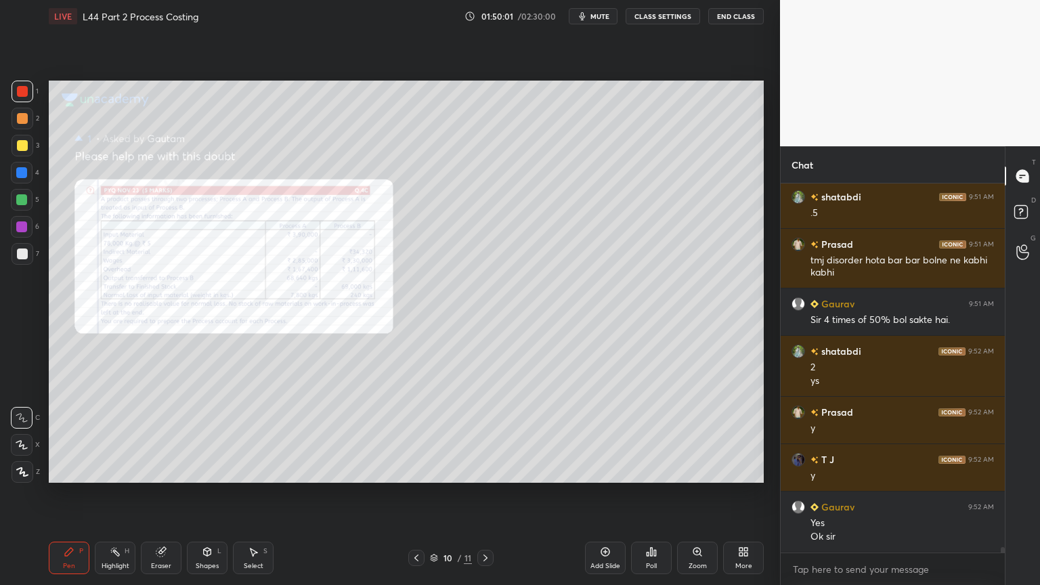
click at [485, 435] on icon at bounding box center [485, 557] width 4 height 7
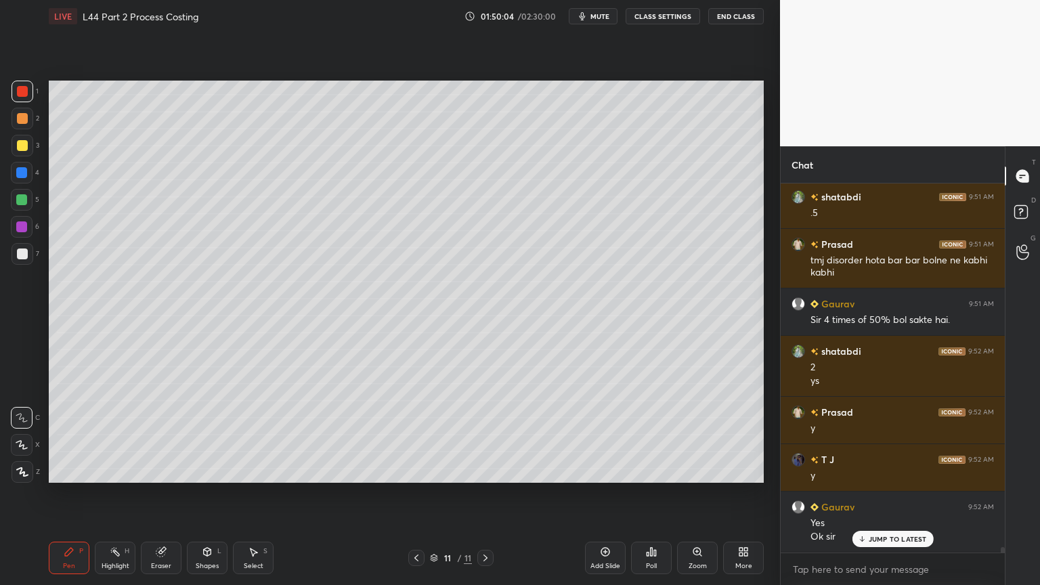
scroll to position [25074, 0]
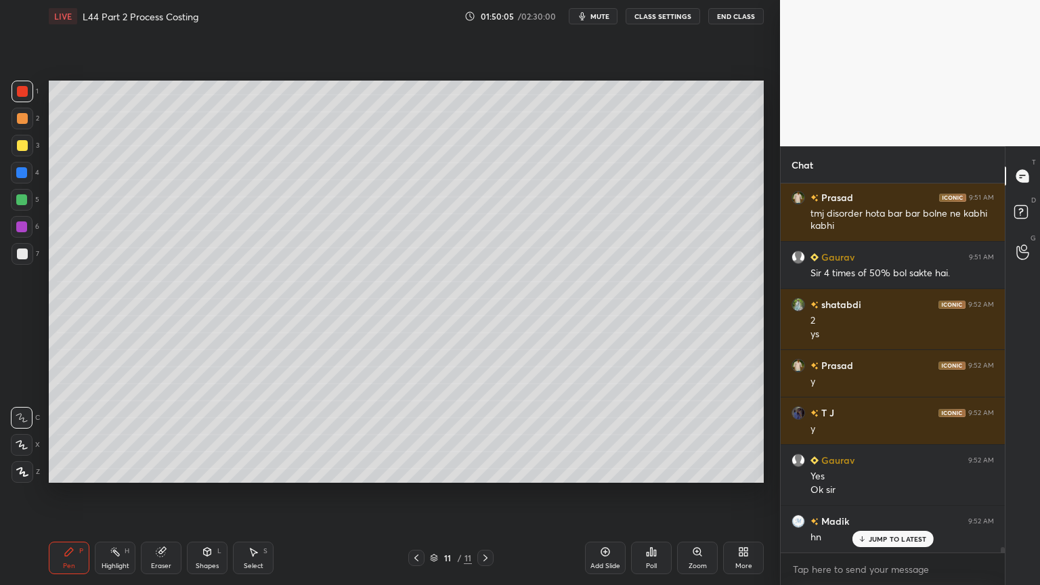
click at [24, 230] on div at bounding box center [21, 226] width 11 height 11
click at [24, 286] on div "1 2 3 4 5 6 7 C X Z C X Z E E Erase all H H" at bounding box center [21, 282] width 43 height 402
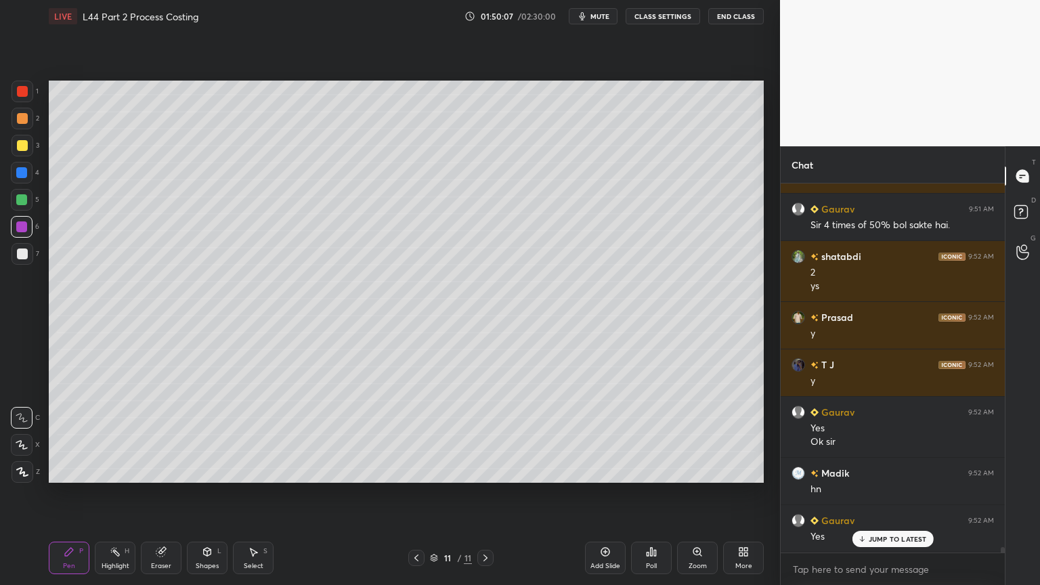
scroll to position [25168, 0]
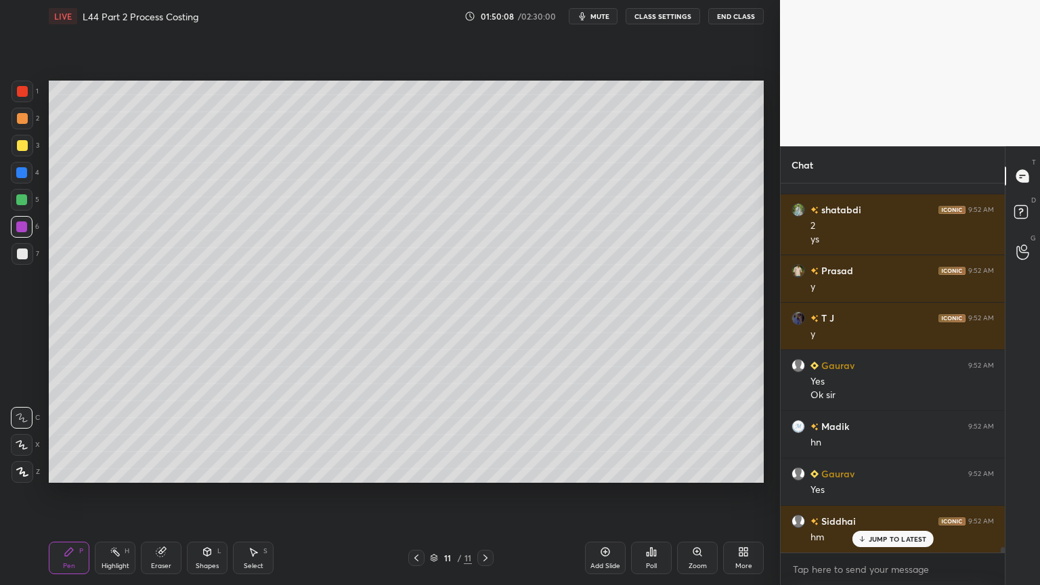
click at [32, 256] on div "7" at bounding box center [26, 254] width 28 height 22
click at [79, 435] on div "Pen P" at bounding box center [69, 557] width 41 height 32
click at [25, 139] on div at bounding box center [23, 146] width 22 height 22
click at [23, 95] on div at bounding box center [22, 91] width 11 height 11
click at [19, 268] on div "7" at bounding box center [26, 256] width 28 height 27
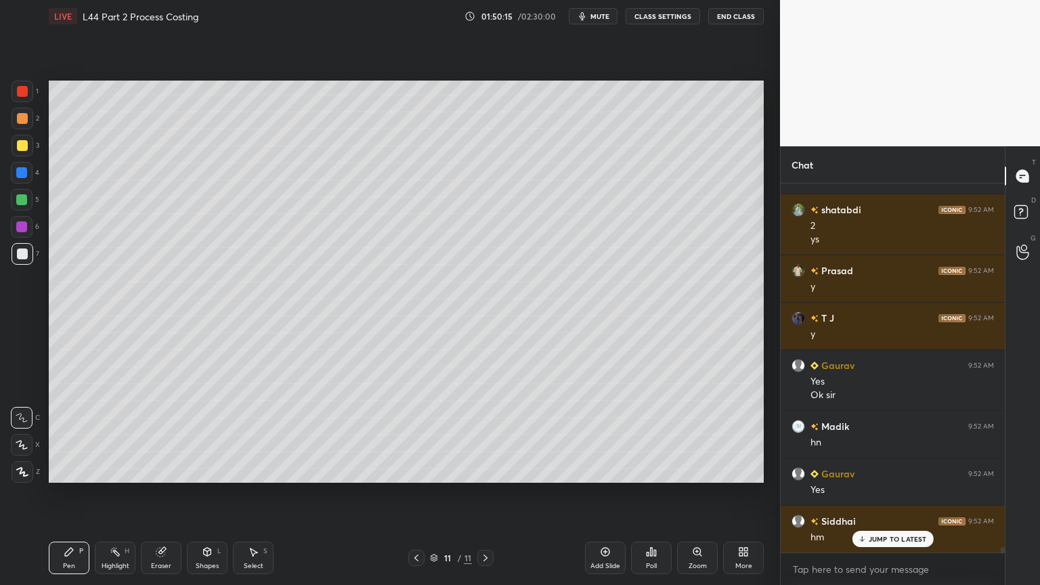
click at [71, 435] on div "Pen" at bounding box center [69, 565] width 12 height 7
click at [73, 435] on icon at bounding box center [69, 551] width 11 height 11
click at [18, 147] on div at bounding box center [22, 145] width 11 height 11
click at [211, 435] on div "Shapes L" at bounding box center [207, 557] width 41 height 32
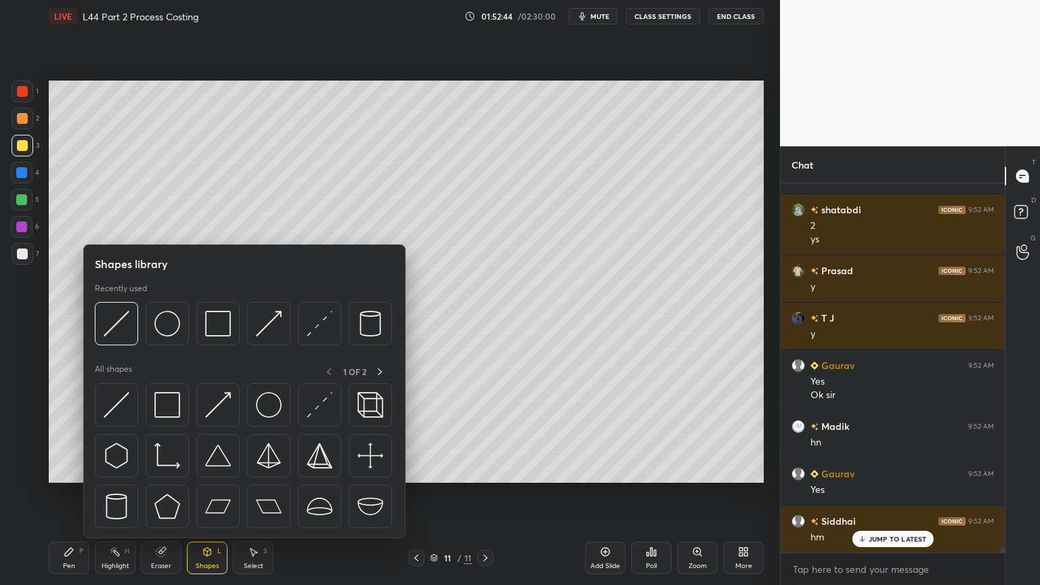
click at [127, 327] on img at bounding box center [117, 324] width 26 height 26
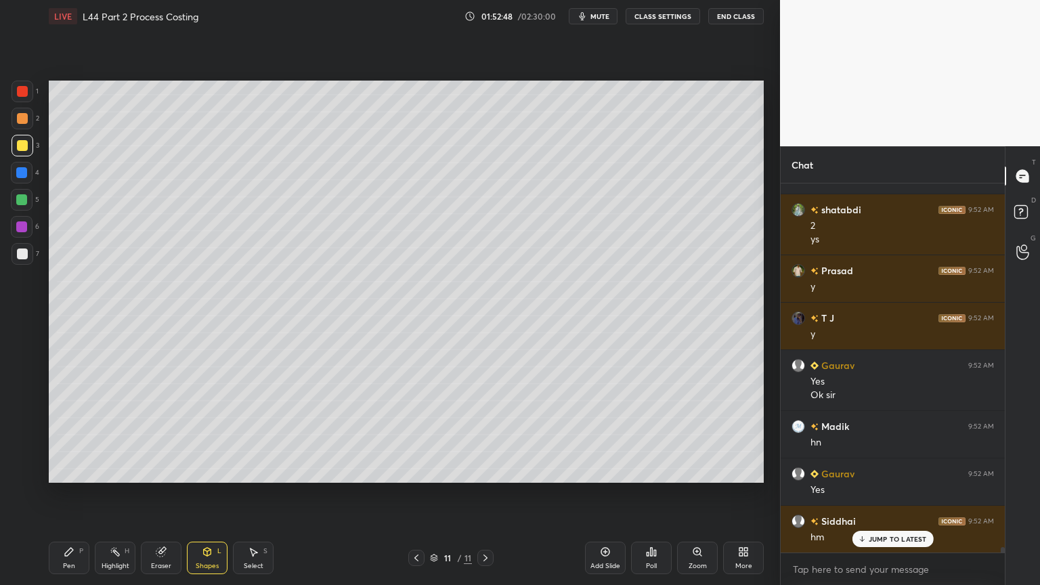
click at [17, 177] on div at bounding box center [21, 172] width 11 height 11
click at [16, 127] on div at bounding box center [23, 119] width 22 height 22
click at [78, 435] on div "Pen P" at bounding box center [69, 557] width 41 height 32
click at [19, 113] on div at bounding box center [22, 118] width 11 height 11
click at [18, 175] on div at bounding box center [21, 172] width 11 height 11
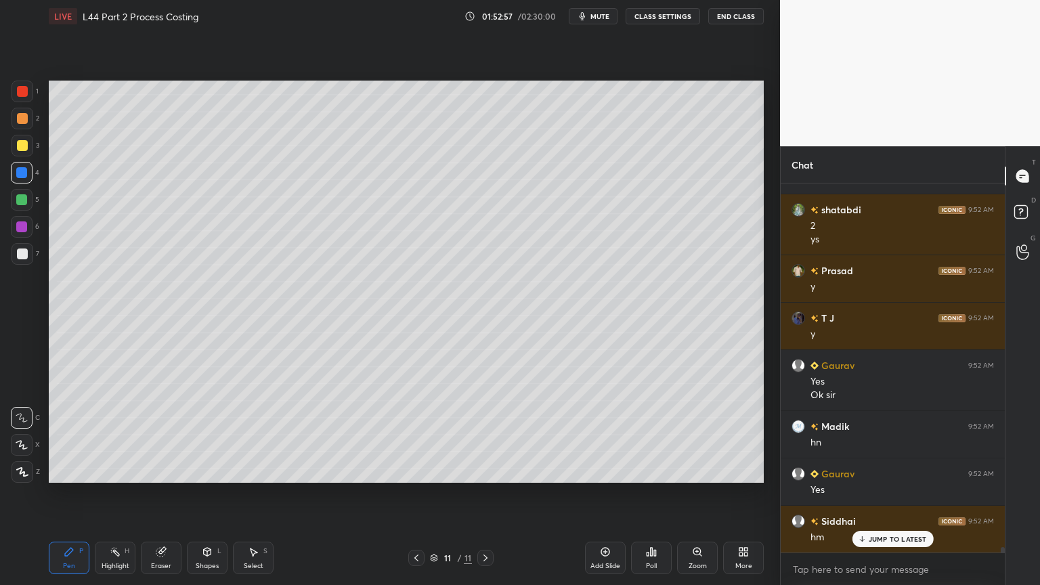
click at [204, 435] on icon at bounding box center [207, 552] width 7 height 8
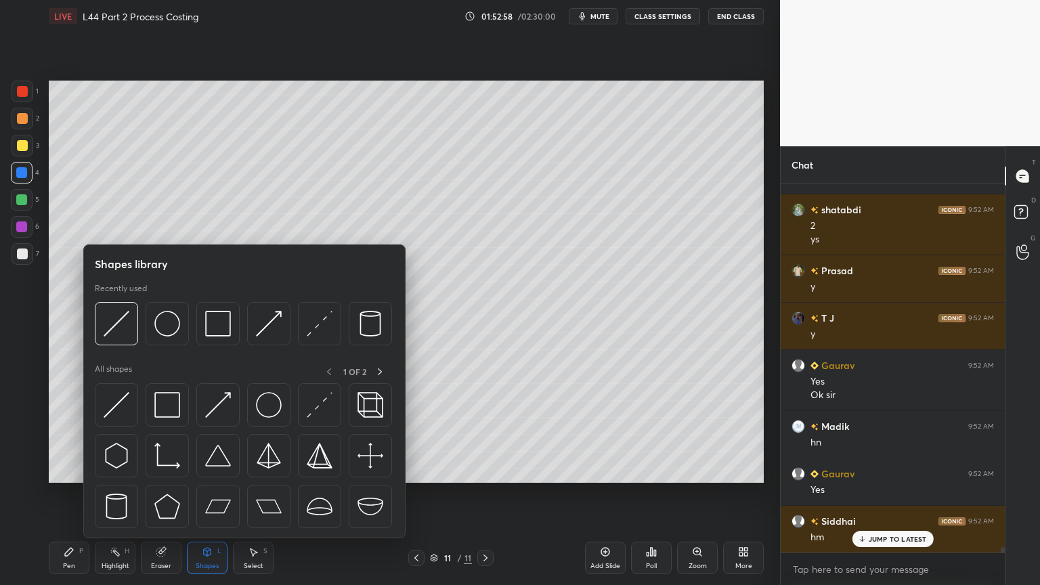
click at [219, 319] on img at bounding box center [218, 324] width 26 height 26
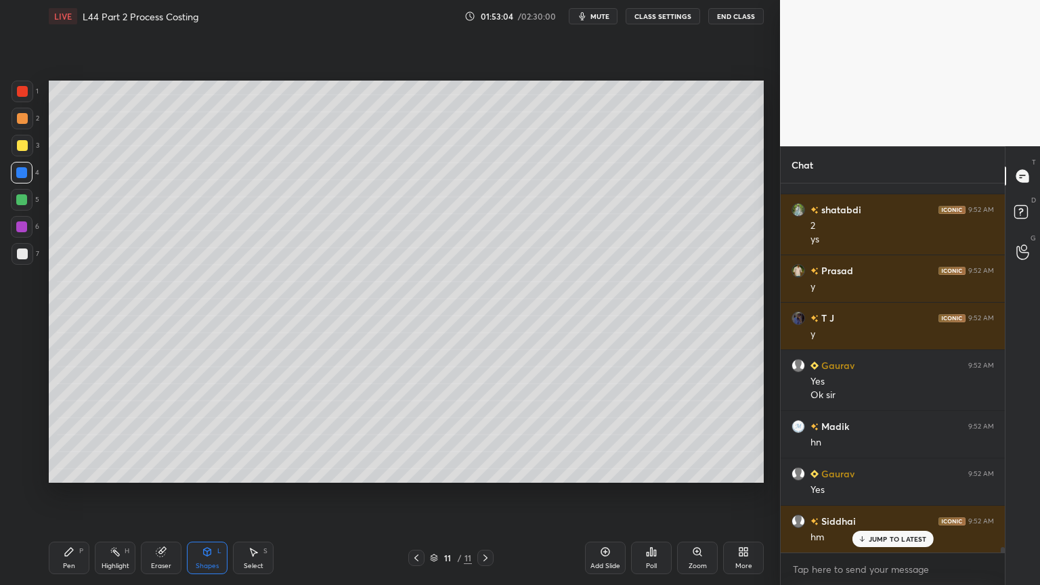
click at [206, 435] on icon at bounding box center [207, 551] width 11 height 11
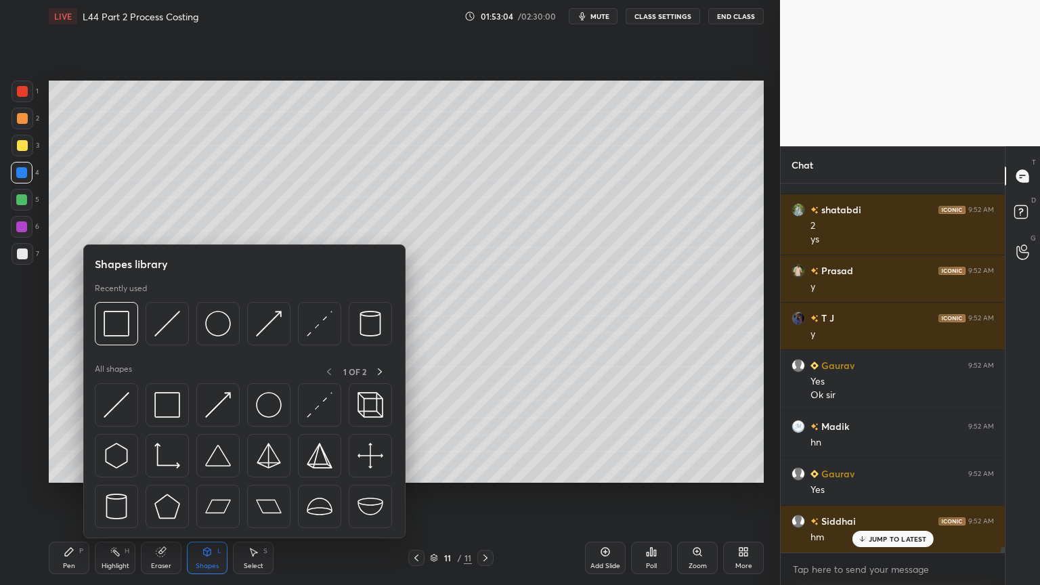
click at [163, 327] on img at bounding box center [167, 324] width 26 height 26
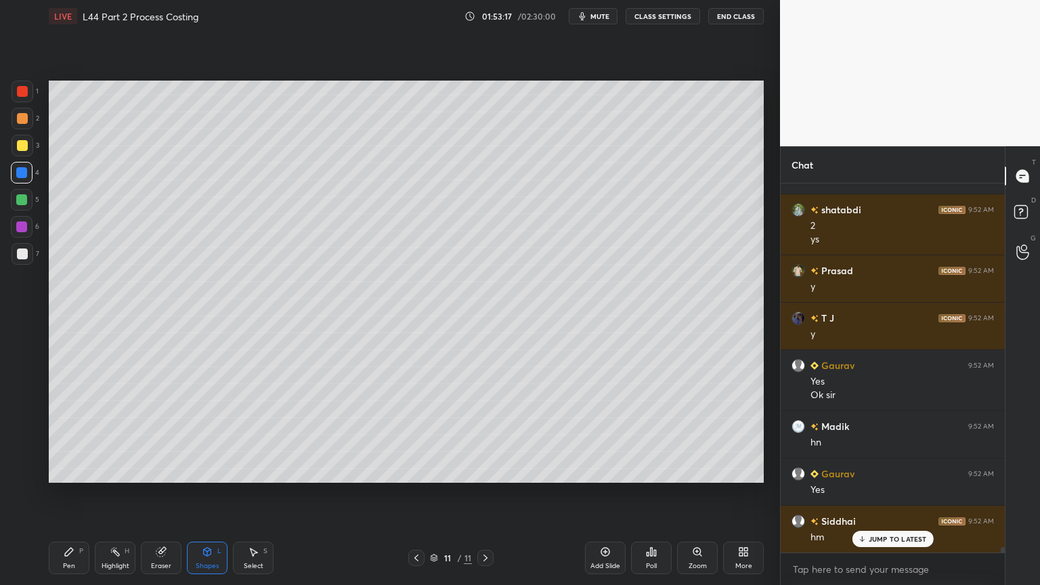
click at [252, 435] on icon at bounding box center [253, 552] width 7 height 8
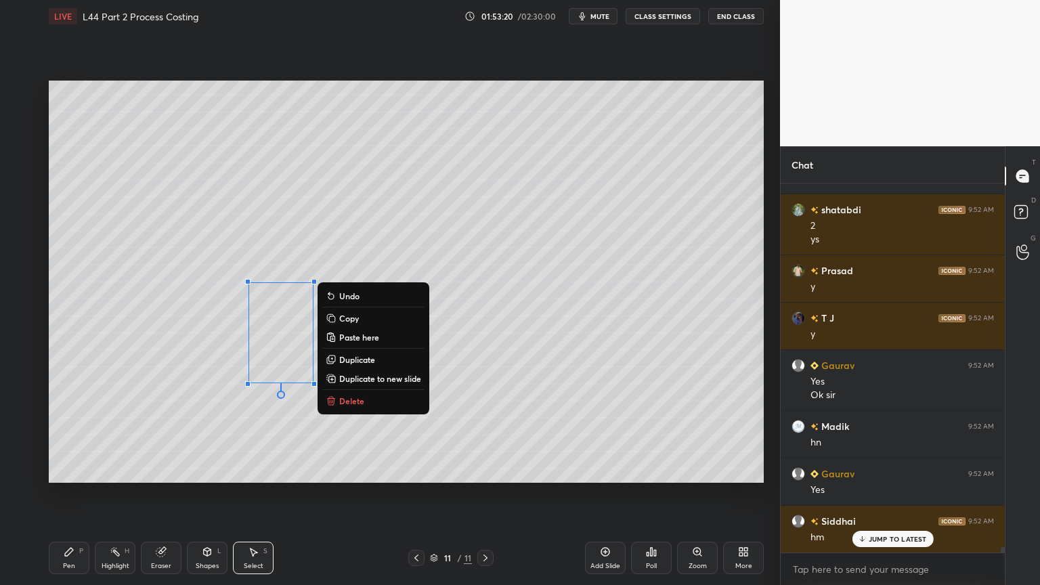
click at [343, 363] on p "Duplicate" at bounding box center [357, 359] width 36 height 11
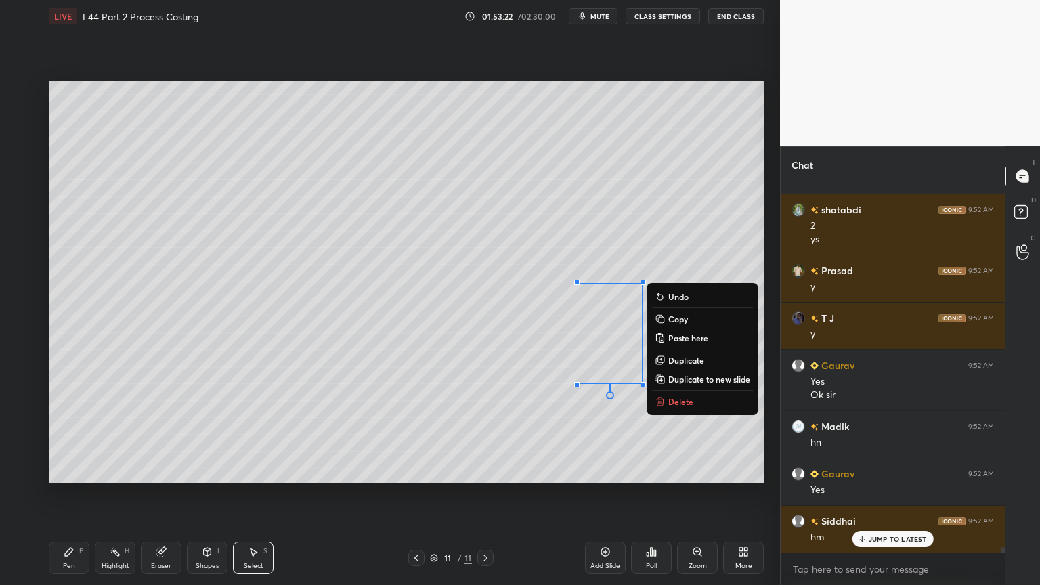
click at [454, 435] on div "0 ° Undo Copy Paste here Duplicate Duplicate to new slide Delete" at bounding box center [406, 282] width 715 height 402
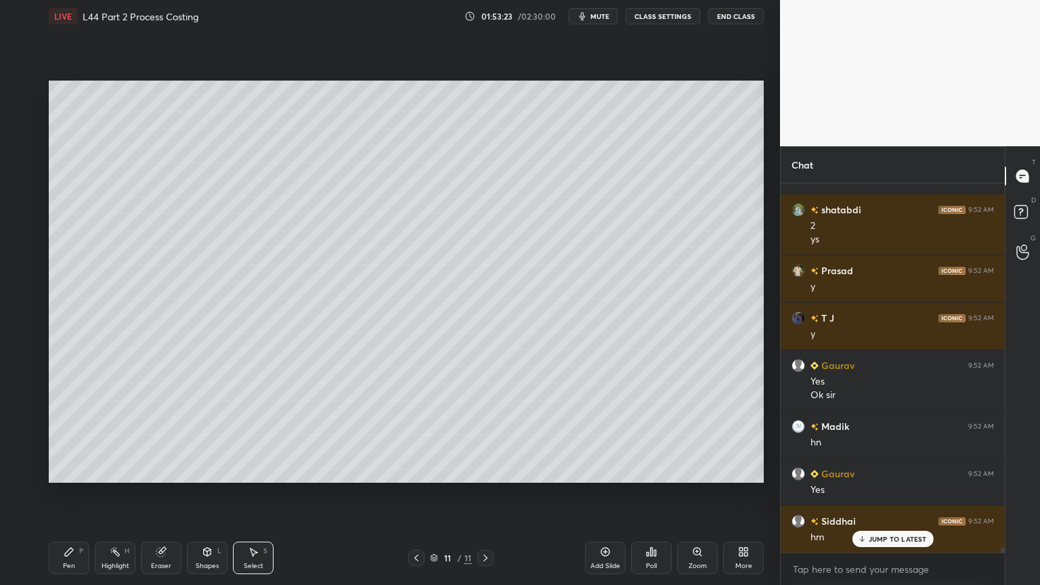
click at [79, 435] on div "Pen P" at bounding box center [69, 557] width 41 height 32
click at [217, 435] on div "Shapes L" at bounding box center [207, 557] width 41 height 32
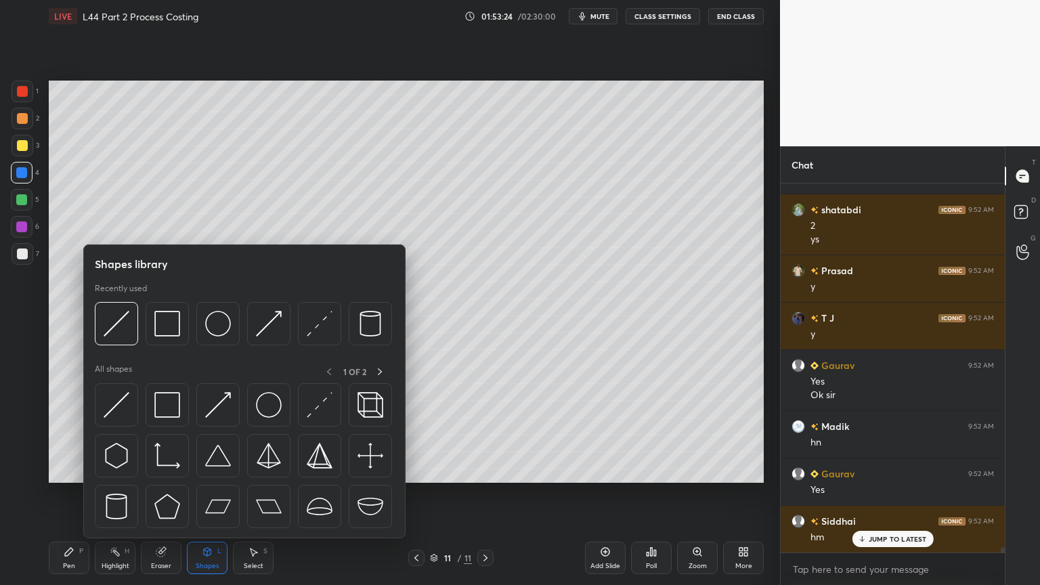
click at [127, 332] on img at bounding box center [117, 324] width 26 height 26
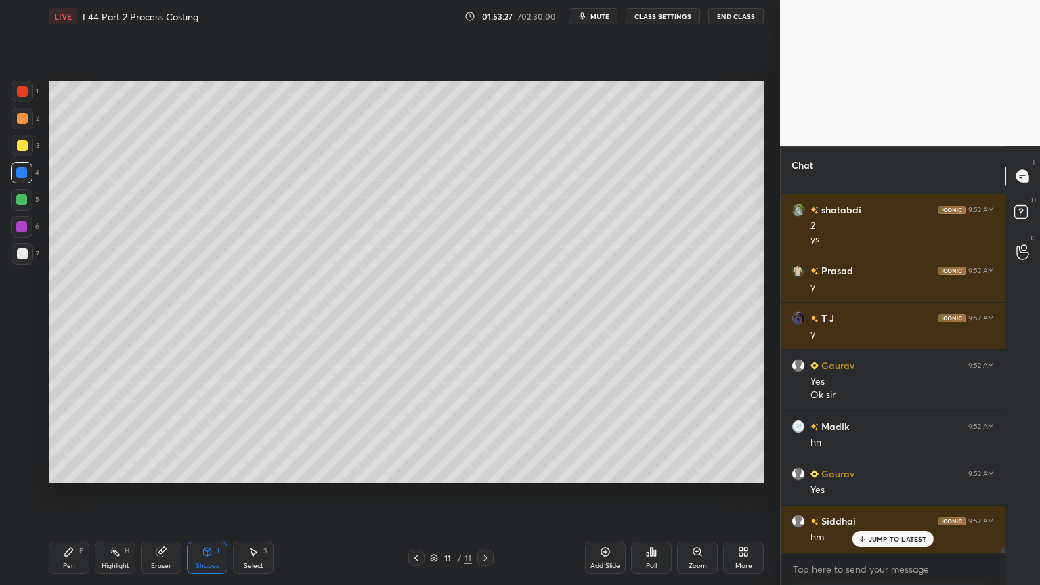
click at [74, 435] on div "Pen P" at bounding box center [69, 557] width 41 height 32
click at [19, 126] on div at bounding box center [23, 119] width 22 height 22
click at [19, 258] on div at bounding box center [22, 253] width 11 height 11
click at [70, 435] on div "Pen P Highlight H Eraser Shapes L Select S 11 / 11 Add Slide Poll Zoom More" at bounding box center [406, 558] width 715 height 54
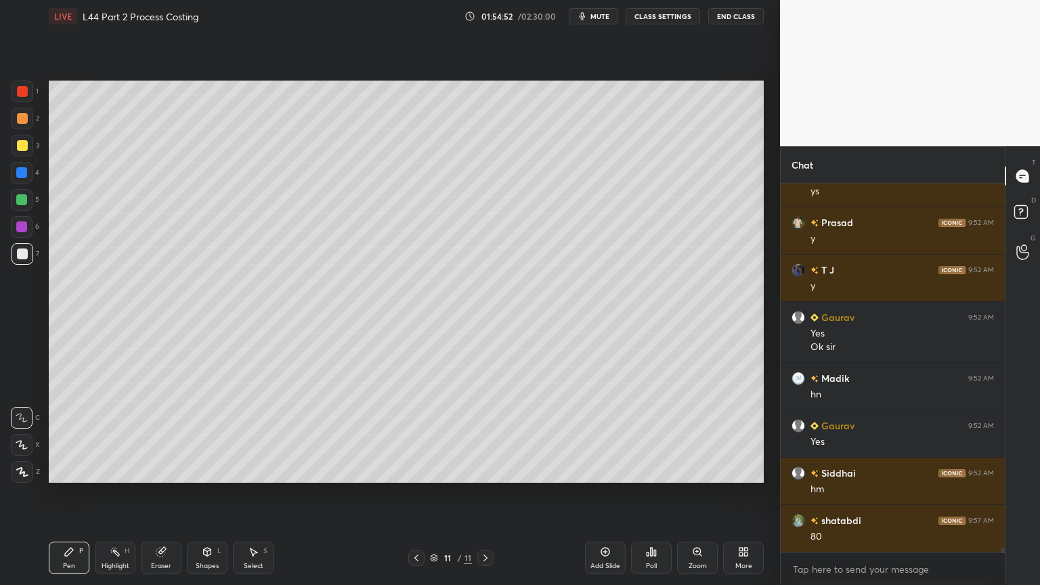
click at [28, 175] on div at bounding box center [22, 173] width 22 height 22
click at [206, 435] on icon at bounding box center [207, 552] width 7 height 8
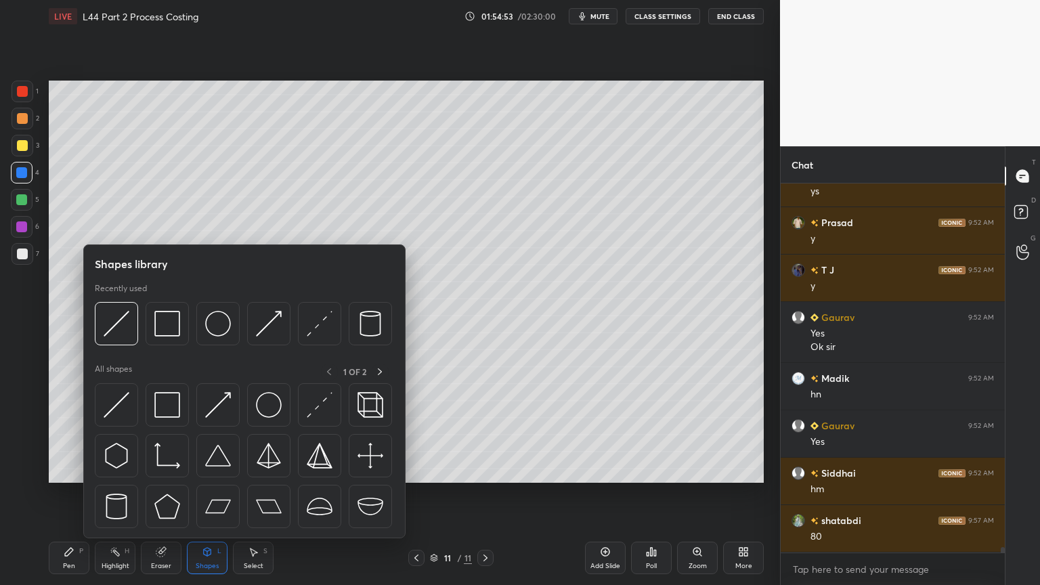
click at [114, 328] on img at bounding box center [117, 324] width 26 height 26
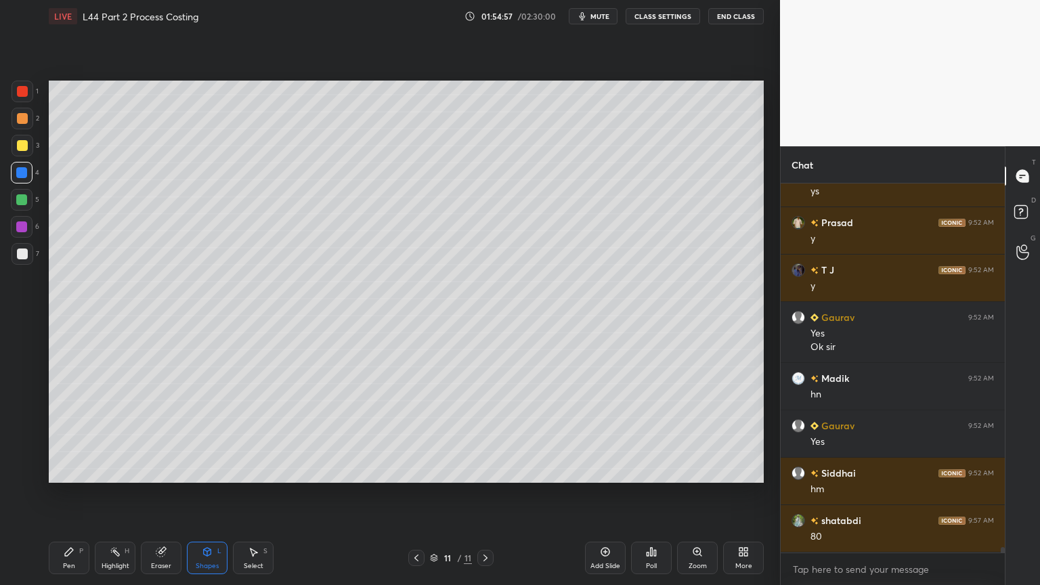
click at [18, 254] on div at bounding box center [22, 253] width 11 height 11
click at [73, 435] on div "Pen" at bounding box center [69, 565] width 12 height 7
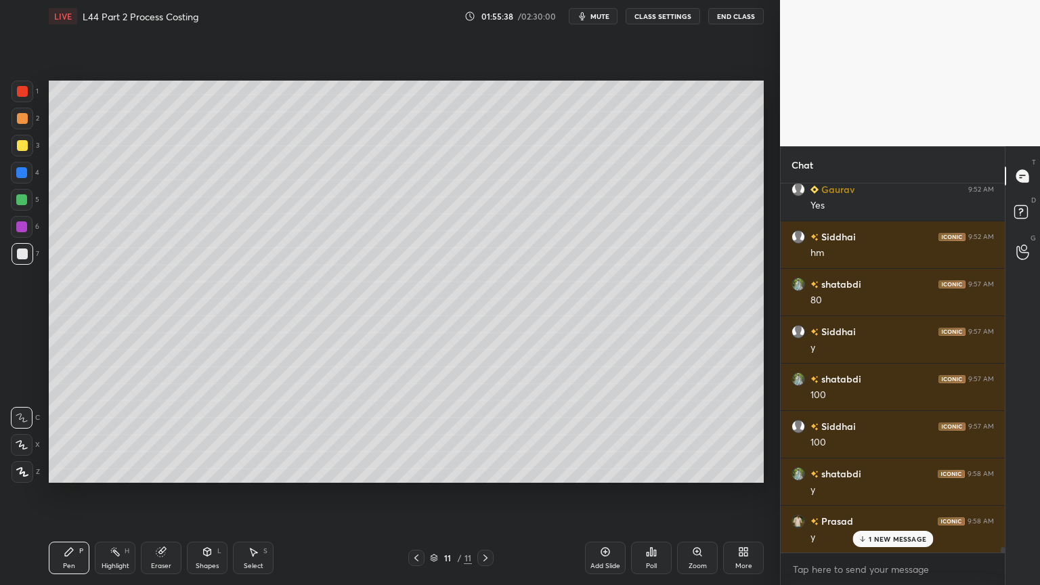
scroll to position [25501, 0]
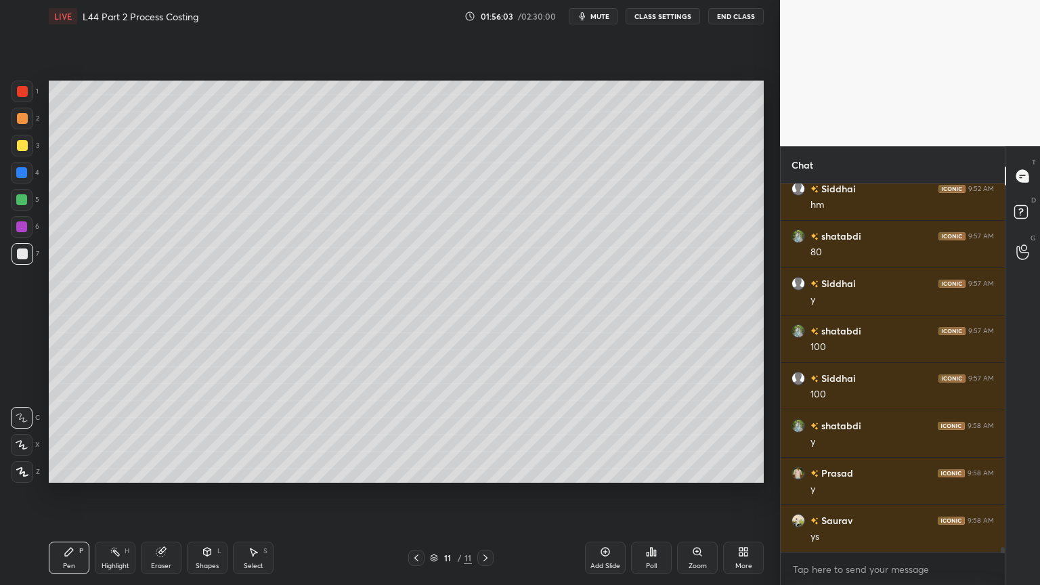
click at [122, 435] on div "Highlight H" at bounding box center [115, 557] width 41 height 32
click at [412, 435] on icon at bounding box center [416, 557] width 11 height 11
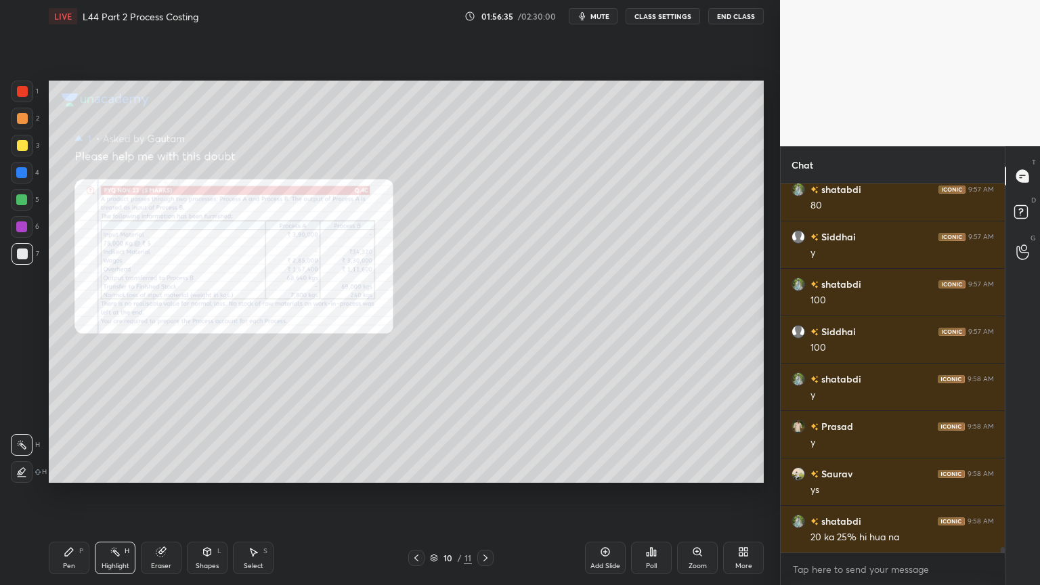
click at [76, 435] on div "Pen P" at bounding box center [69, 557] width 41 height 32
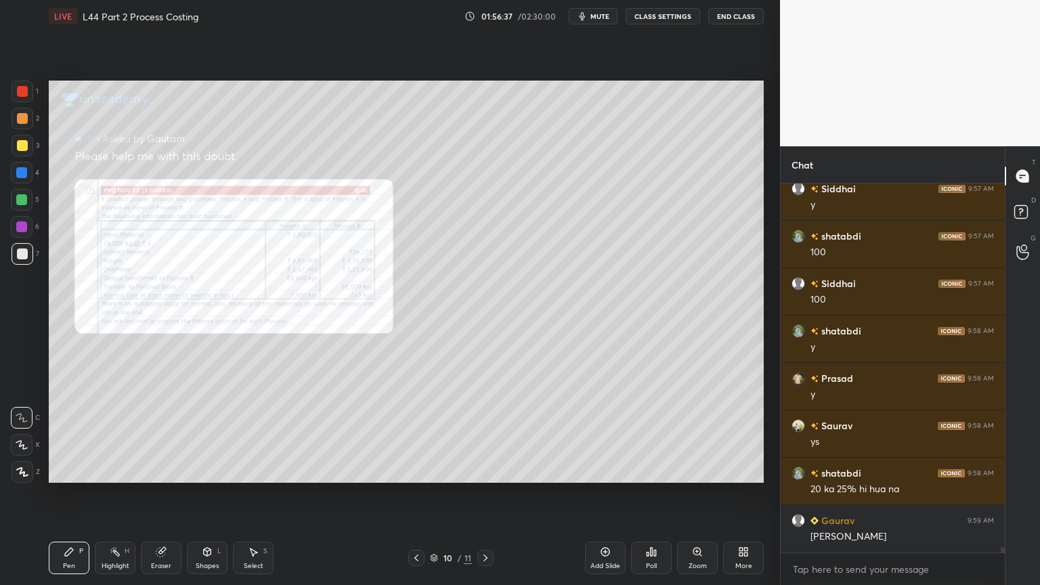
click at [27, 97] on div at bounding box center [23, 92] width 22 height 22
click at [30, 128] on div at bounding box center [23, 119] width 22 height 22
click at [16, 154] on div at bounding box center [23, 146] width 22 height 22
click at [602, 435] on icon at bounding box center [605, 551] width 11 height 11
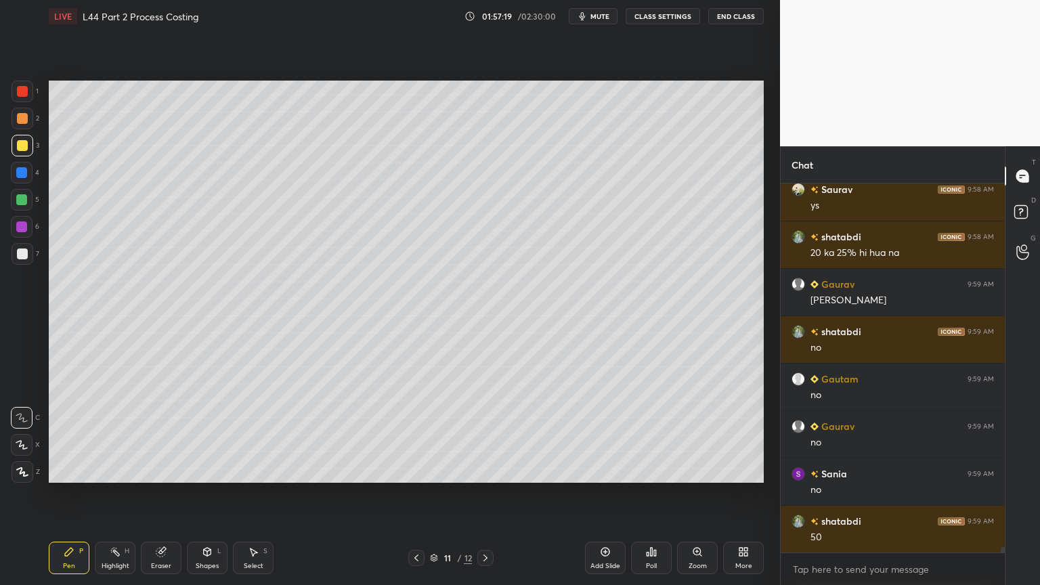
scroll to position [25880, 0]
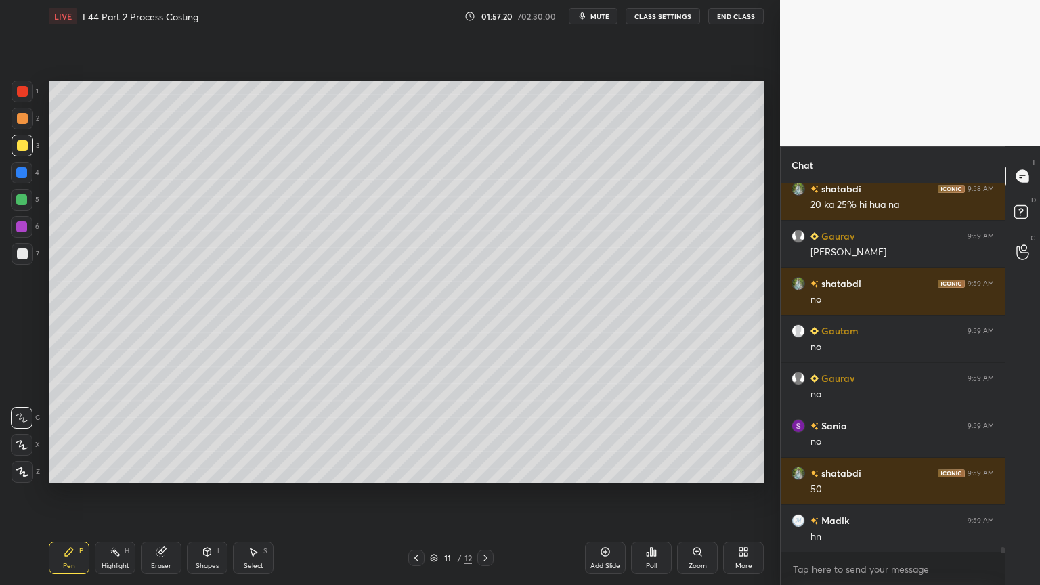
click at [146, 435] on div "Eraser" at bounding box center [161, 557] width 41 height 32
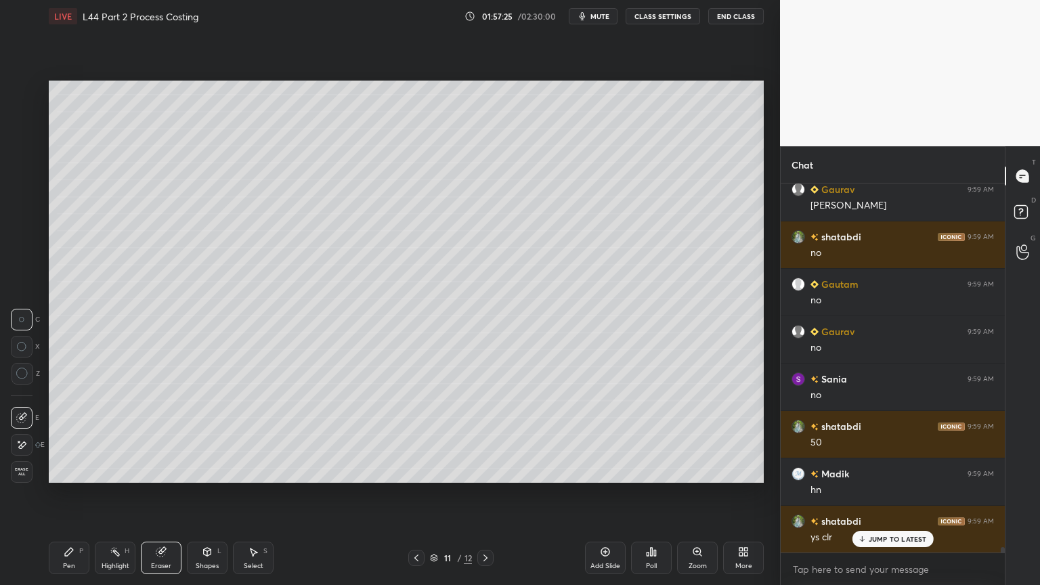
scroll to position [25974, 0]
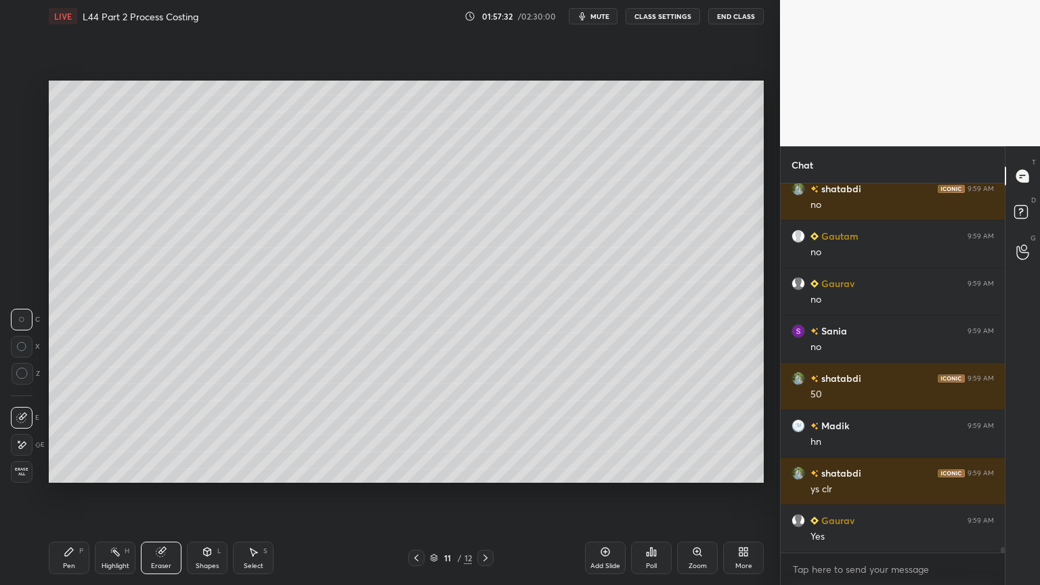
click at [74, 435] on icon at bounding box center [69, 551] width 11 height 11
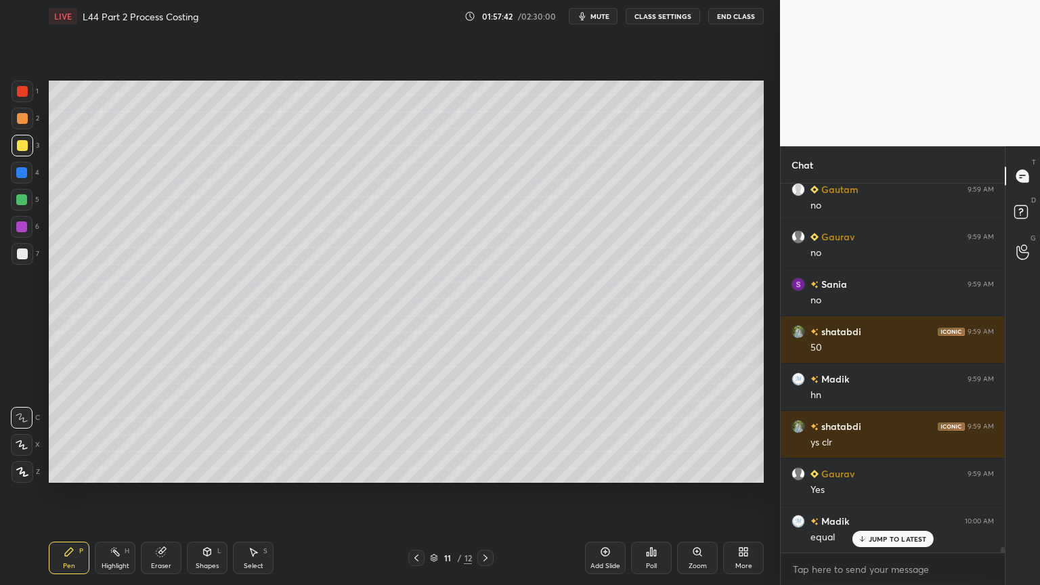
scroll to position [26116, 0]
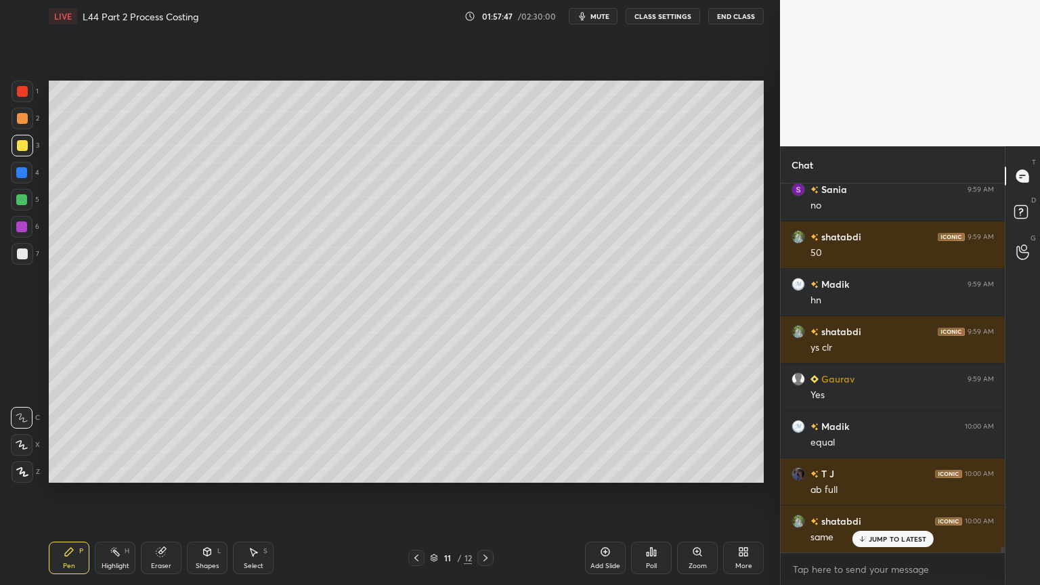
click at [246, 435] on div "Select S" at bounding box center [253, 557] width 41 height 32
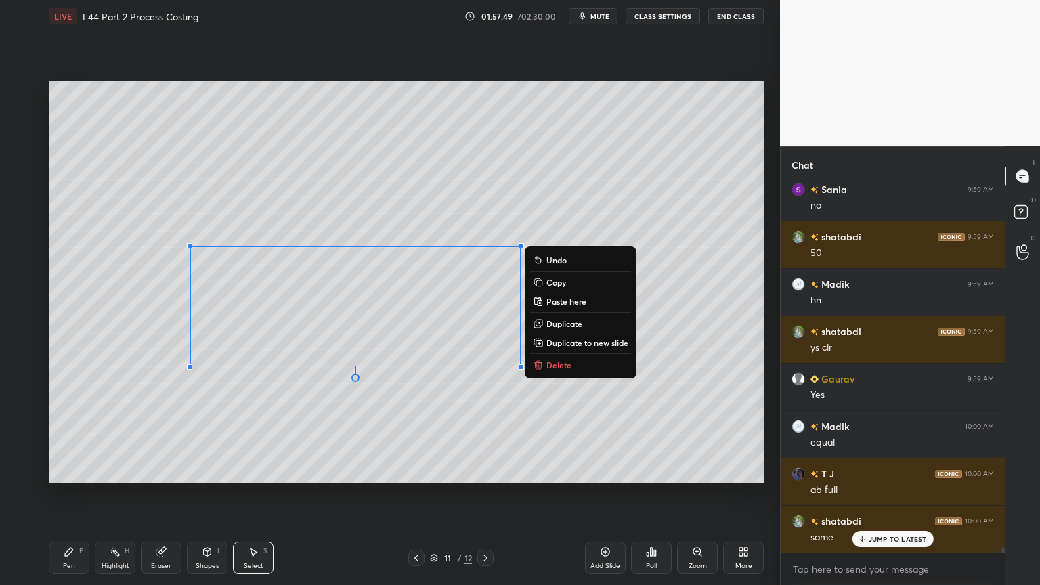
click at [649, 431] on div "0 ° Undo Copy Paste here Duplicate Duplicate to new slide Delete" at bounding box center [406, 282] width 715 height 402
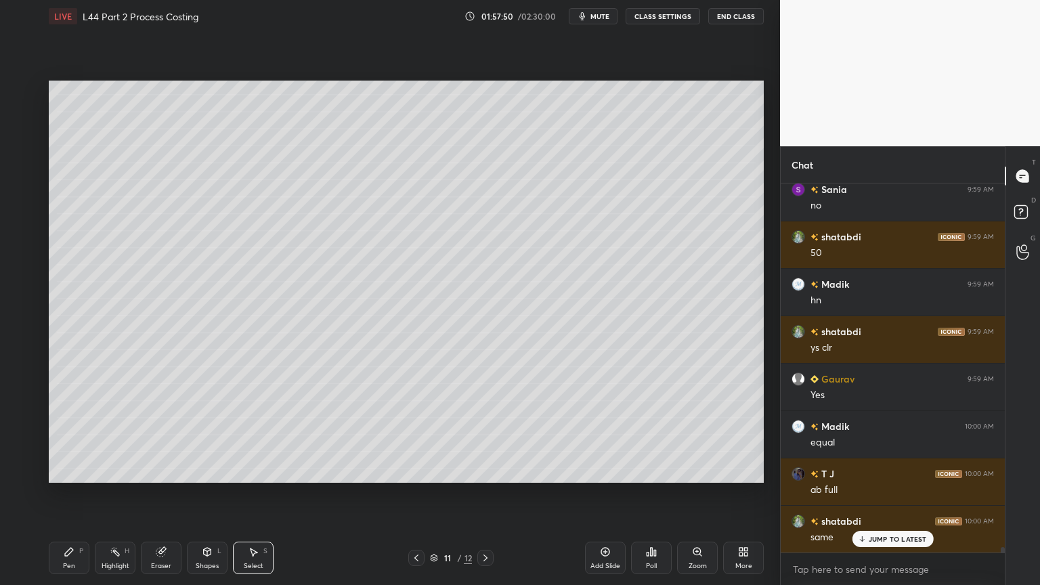
click at [159, 435] on div "Eraser" at bounding box center [161, 557] width 41 height 32
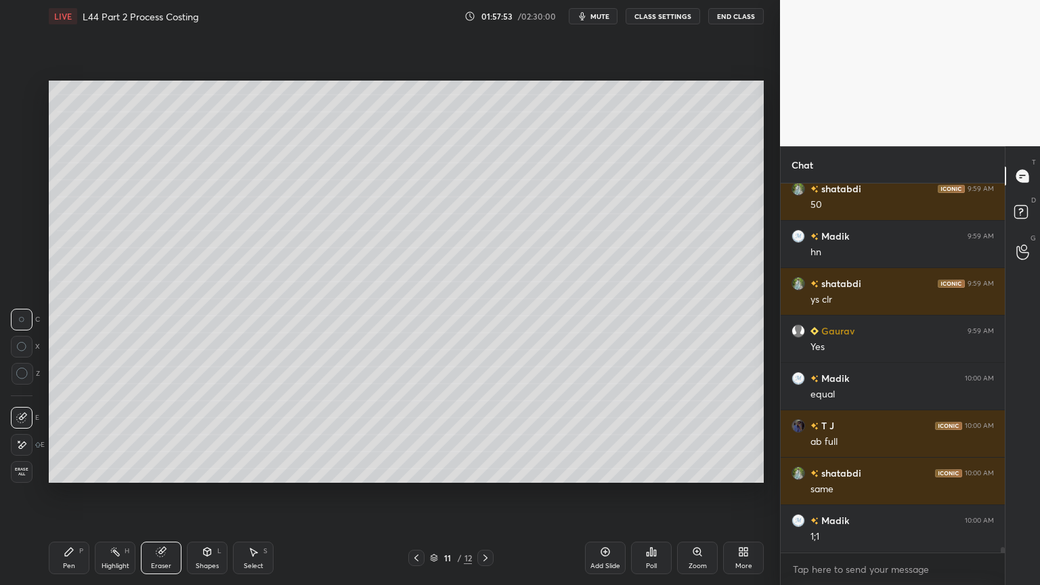
click at [71, 435] on icon at bounding box center [69, 552] width 8 height 8
click at [416, 435] on icon at bounding box center [416, 557] width 11 height 11
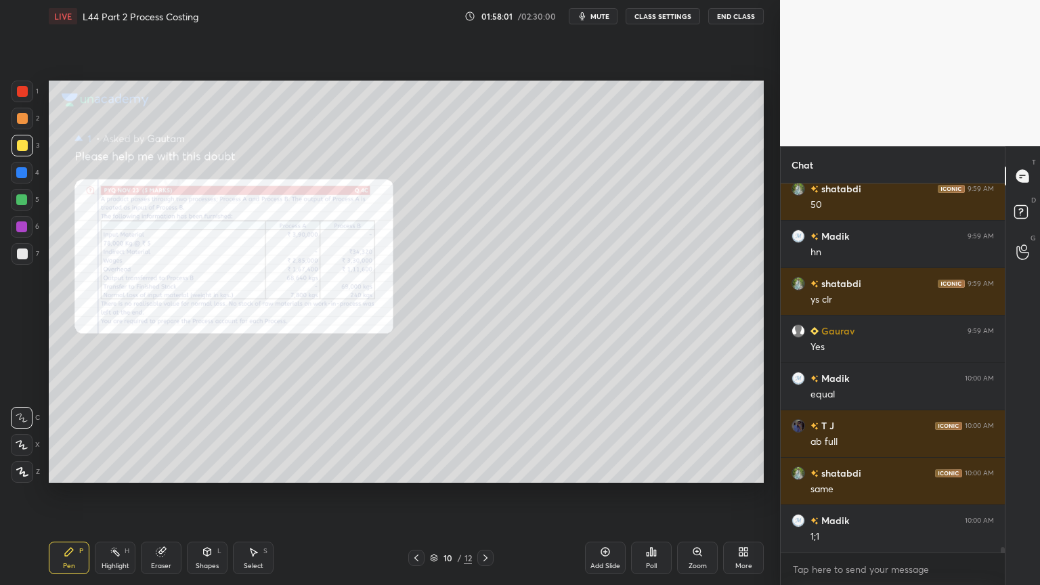
click at [486, 435] on icon at bounding box center [485, 557] width 11 height 11
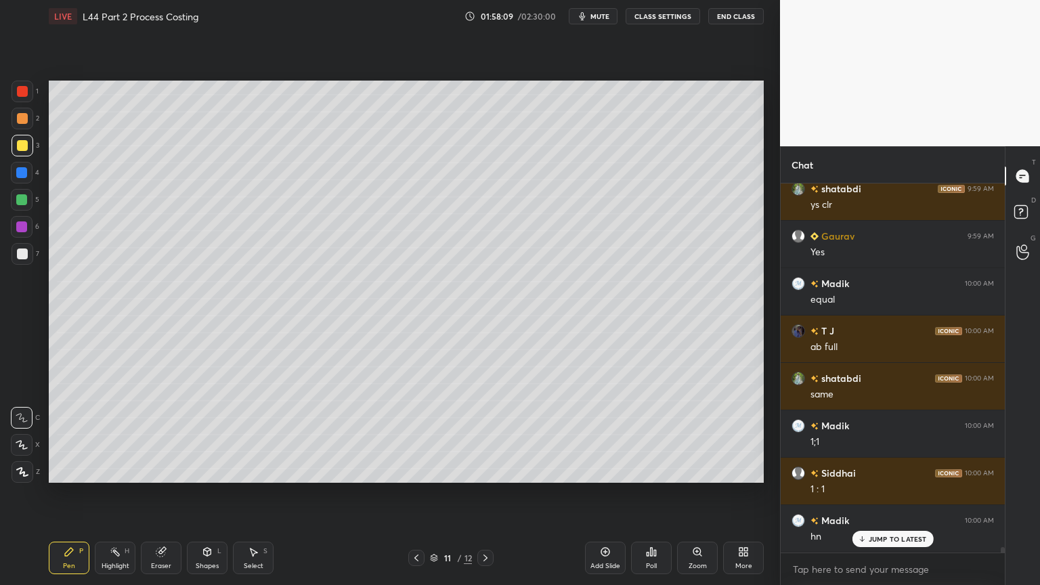
scroll to position [26305, 0]
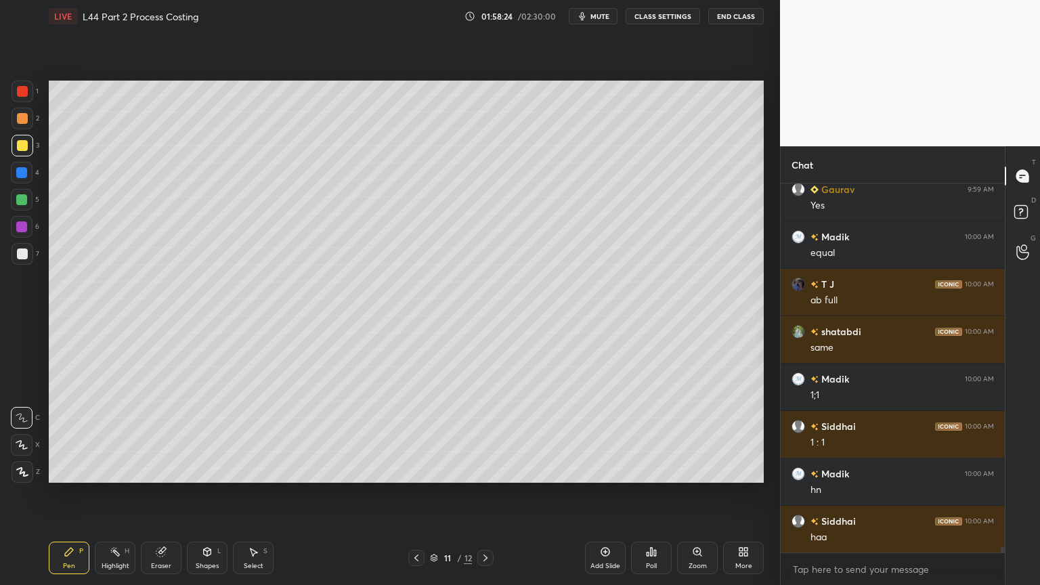
click at [486, 435] on div at bounding box center [485, 558] width 16 height 16
click at [98, 435] on div "Highlight H" at bounding box center [115, 557] width 41 height 32
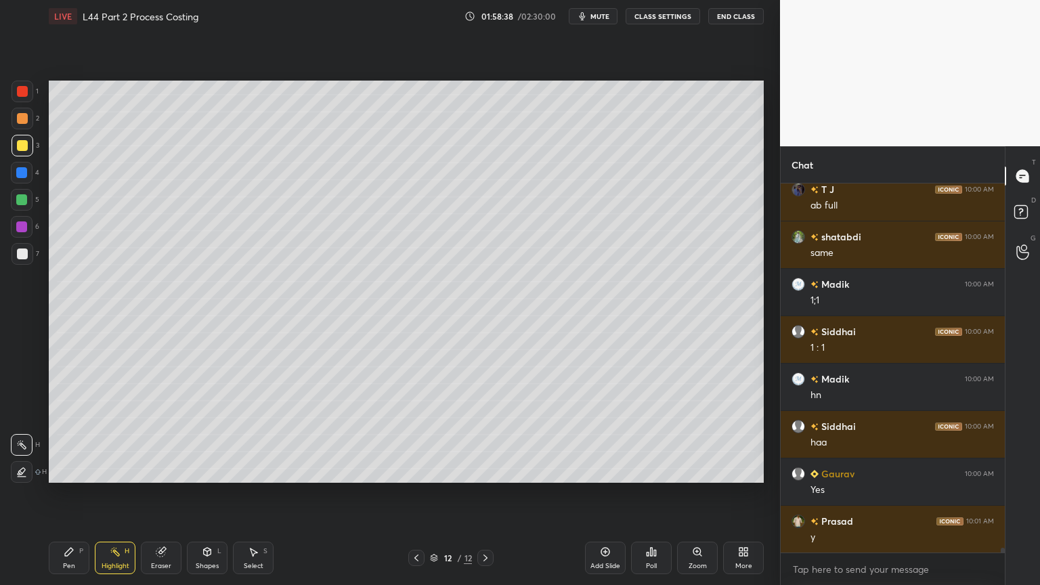
scroll to position [26448, 0]
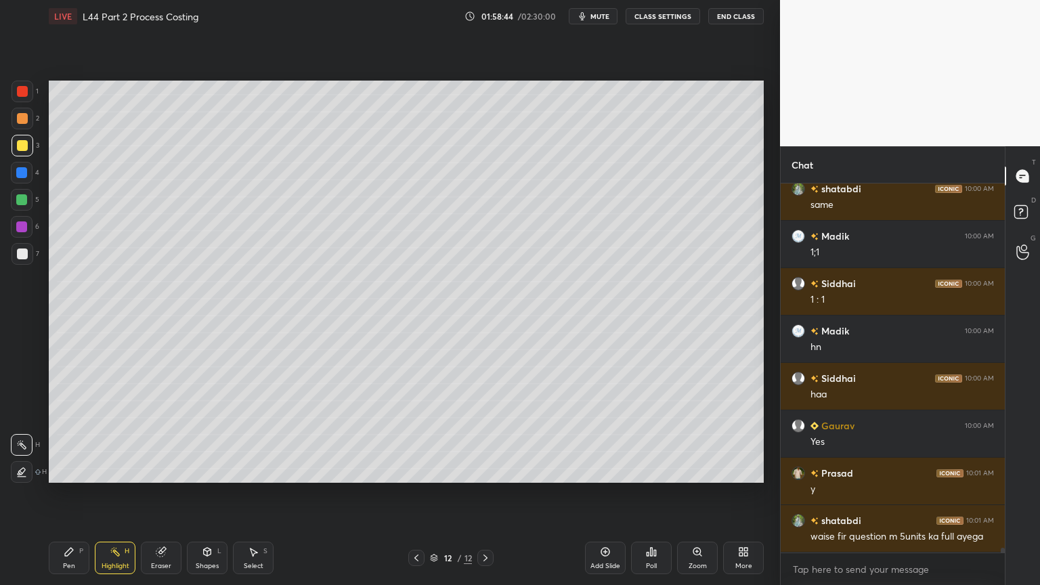
click at [83, 435] on div "Pen P" at bounding box center [69, 557] width 41 height 32
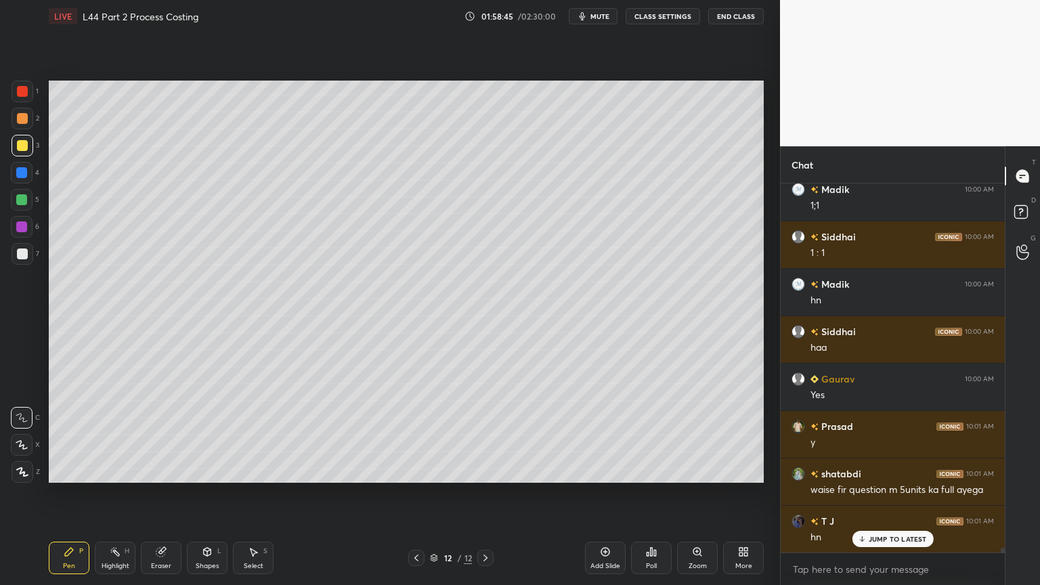
click at [14, 103] on div "1" at bounding box center [25, 94] width 27 height 27
click at [212, 435] on div "Shapes L" at bounding box center [207, 557] width 41 height 32
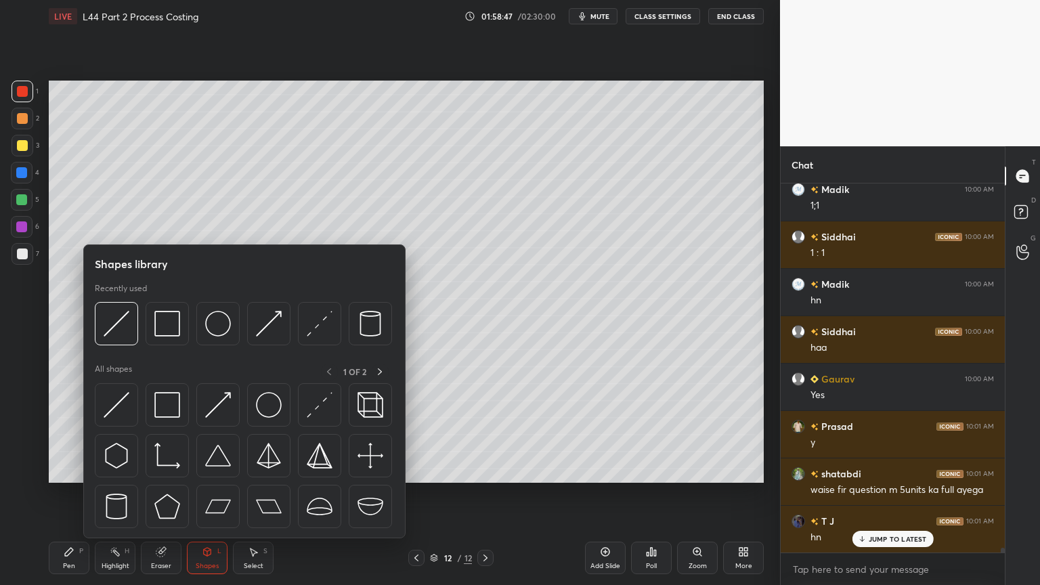
click at [221, 330] on img at bounding box center [218, 324] width 26 height 26
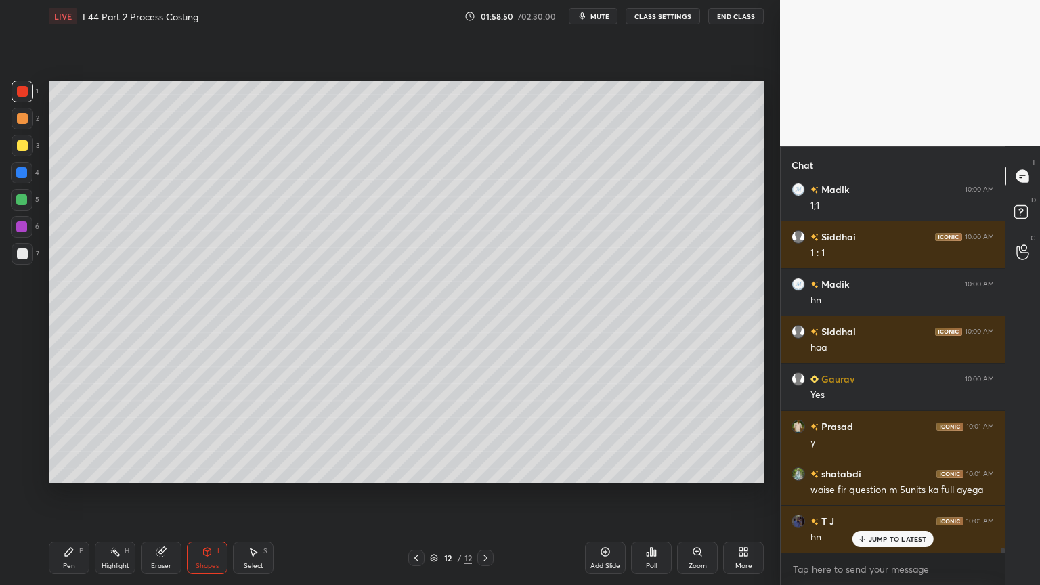
click at [201, 435] on div "Shapes L" at bounding box center [207, 557] width 41 height 32
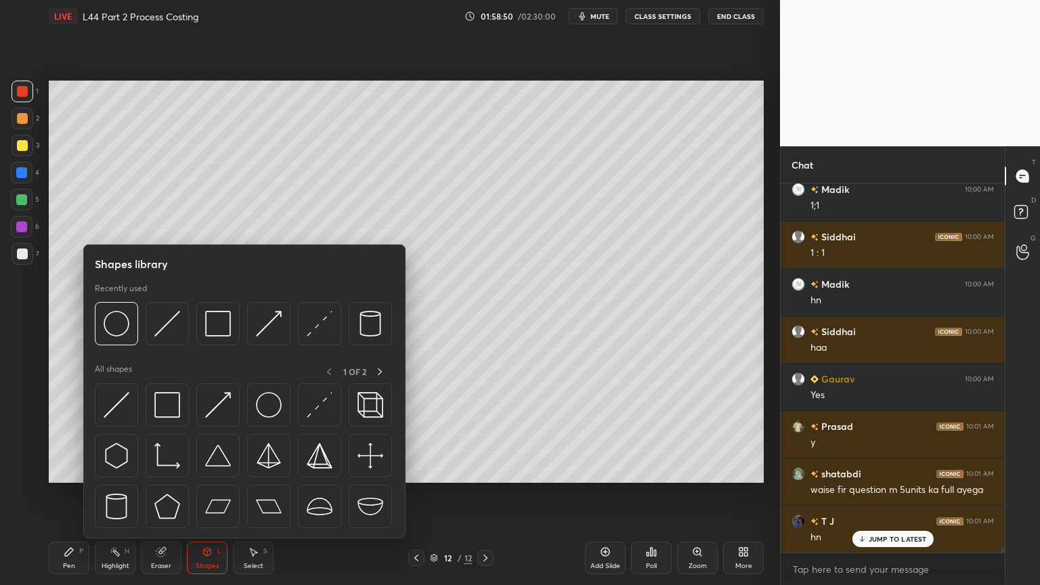
click at [173, 322] on img at bounding box center [167, 324] width 26 height 26
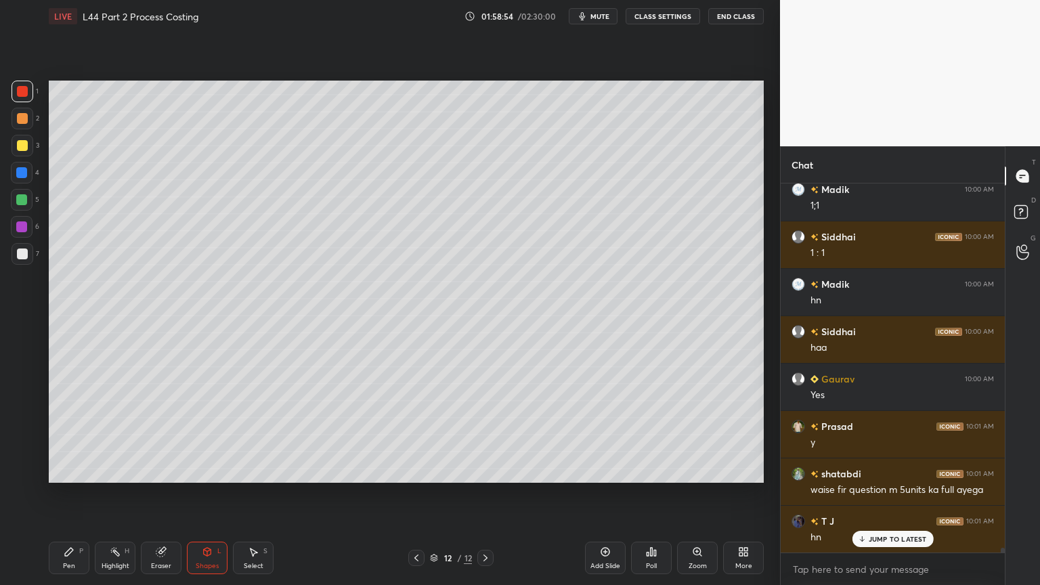
click at [252, 435] on div "Select S" at bounding box center [253, 557] width 41 height 32
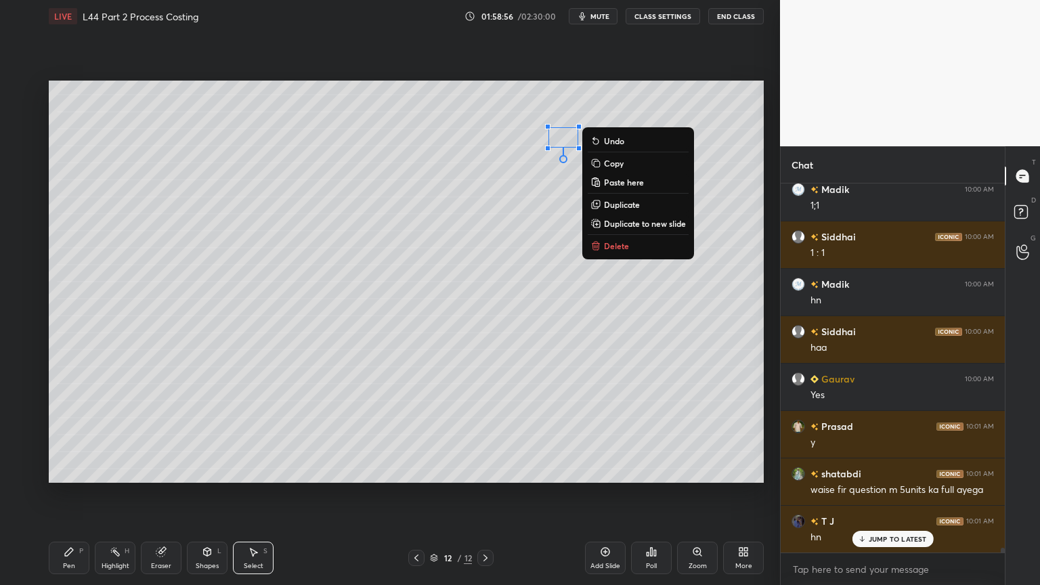
click at [609, 204] on p "Duplicate" at bounding box center [622, 204] width 36 height 11
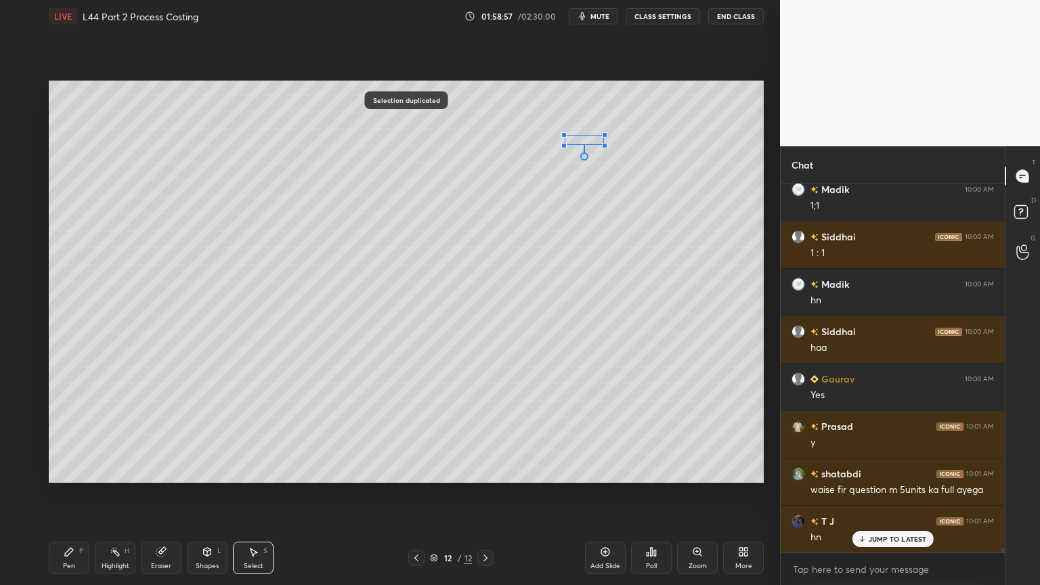
scroll to position [26543, 0]
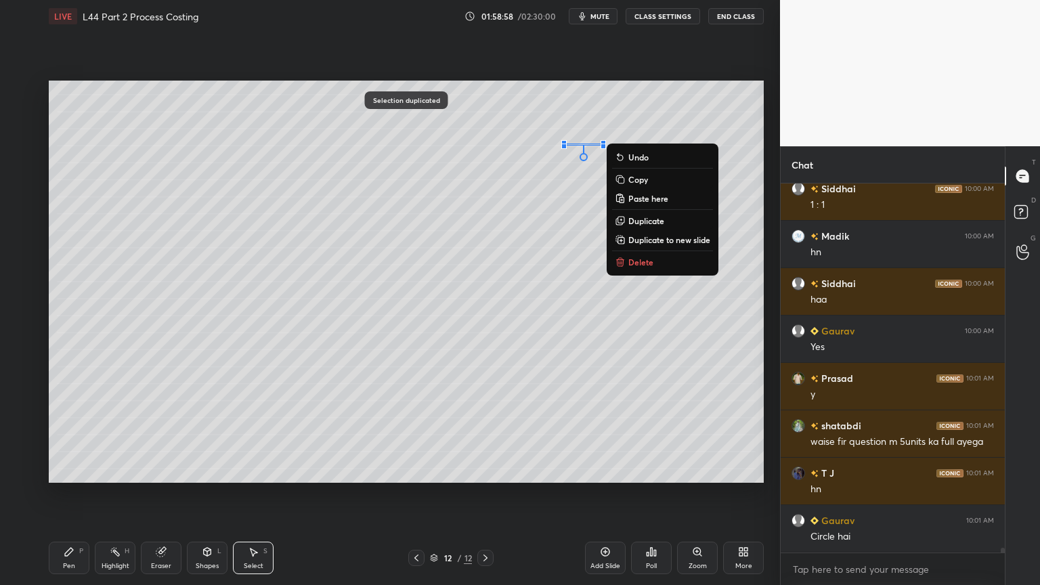
click at [632, 260] on p "Delete" at bounding box center [640, 262] width 25 height 11
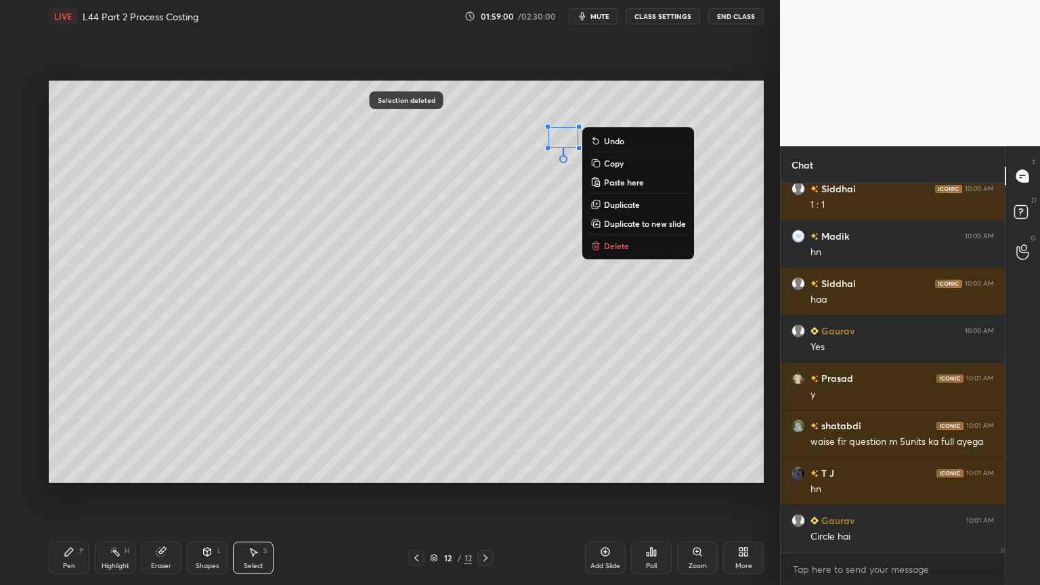
click at [606, 205] on p "Duplicate" at bounding box center [622, 204] width 36 height 11
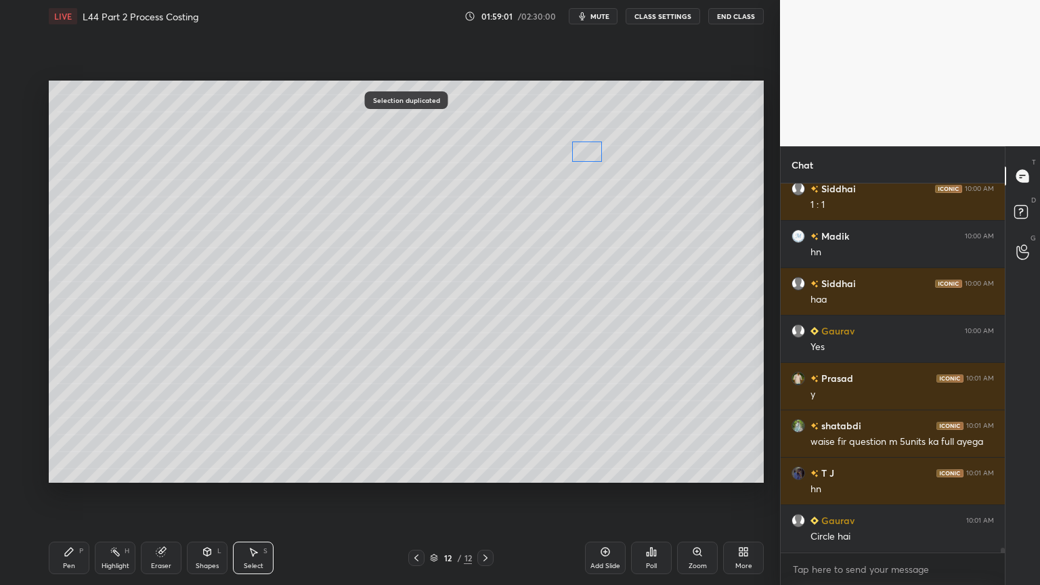
scroll to position [26590, 0]
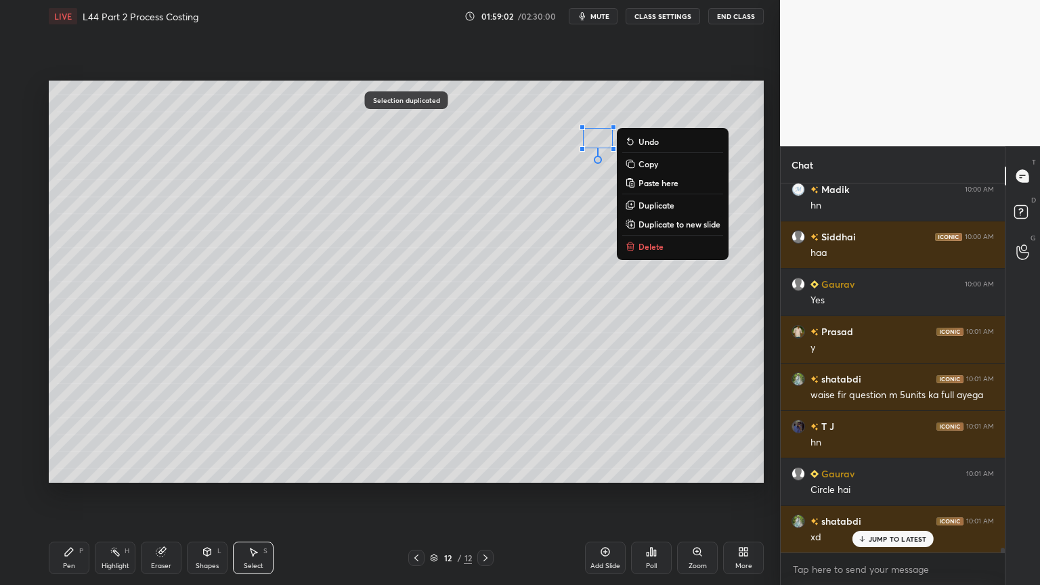
click at [571, 212] on div "0 ° Undo Copy Paste here Duplicate Duplicate to new slide Delete" at bounding box center [406, 282] width 715 height 402
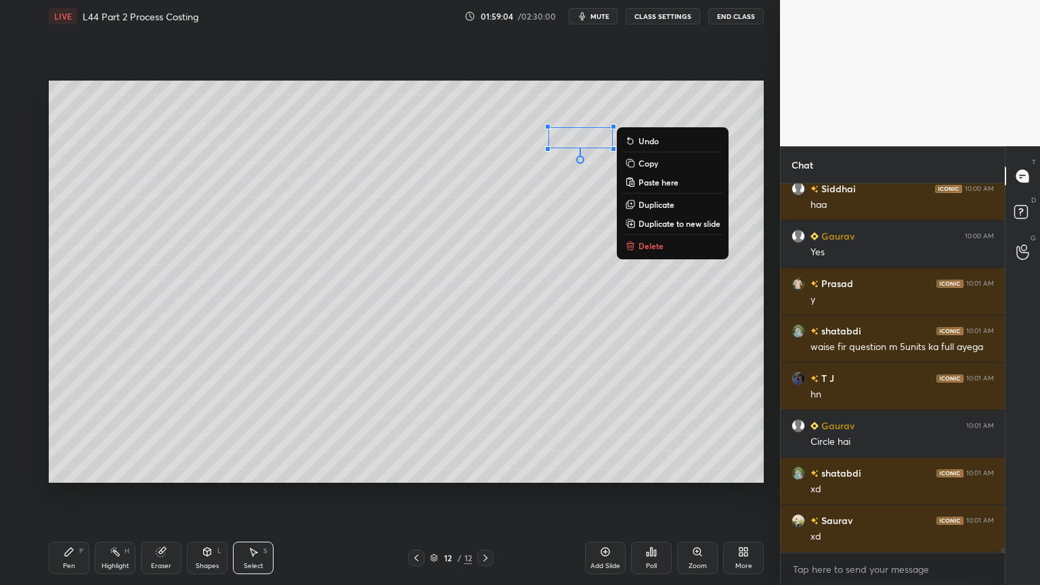
click at [642, 206] on p "Duplicate" at bounding box center [656, 204] width 36 height 11
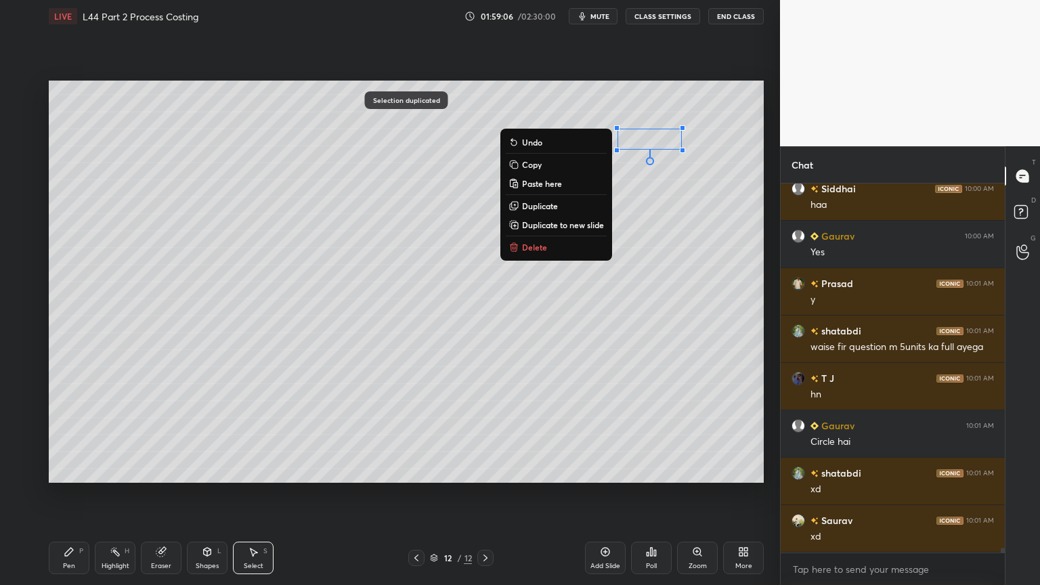
click at [661, 217] on div "0 ° Undo Copy Paste here Duplicate Duplicate to new slide Delete" at bounding box center [406, 282] width 715 height 402
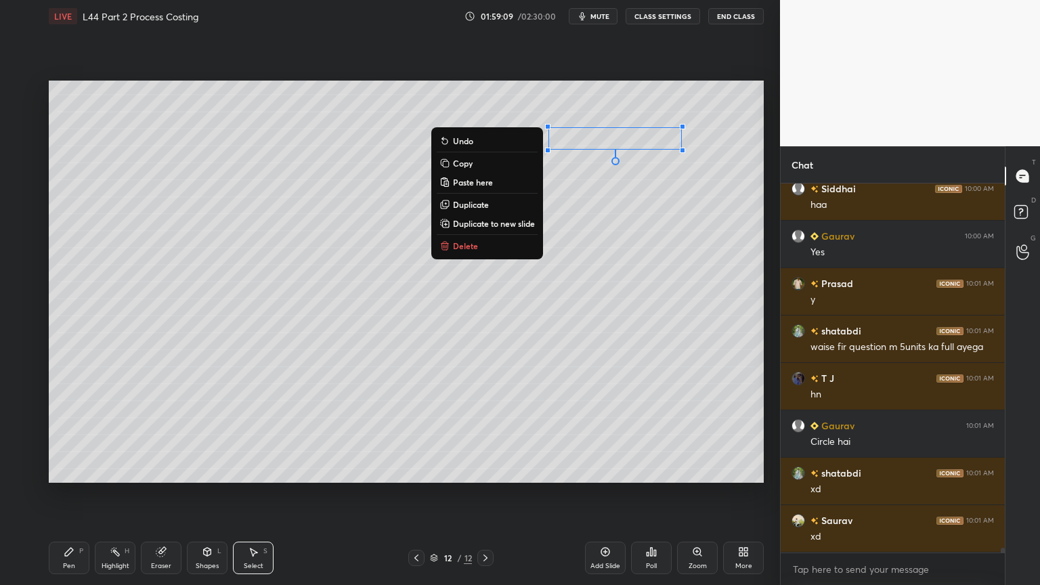
click at [458, 204] on p "Duplicate" at bounding box center [471, 204] width 36 height 11
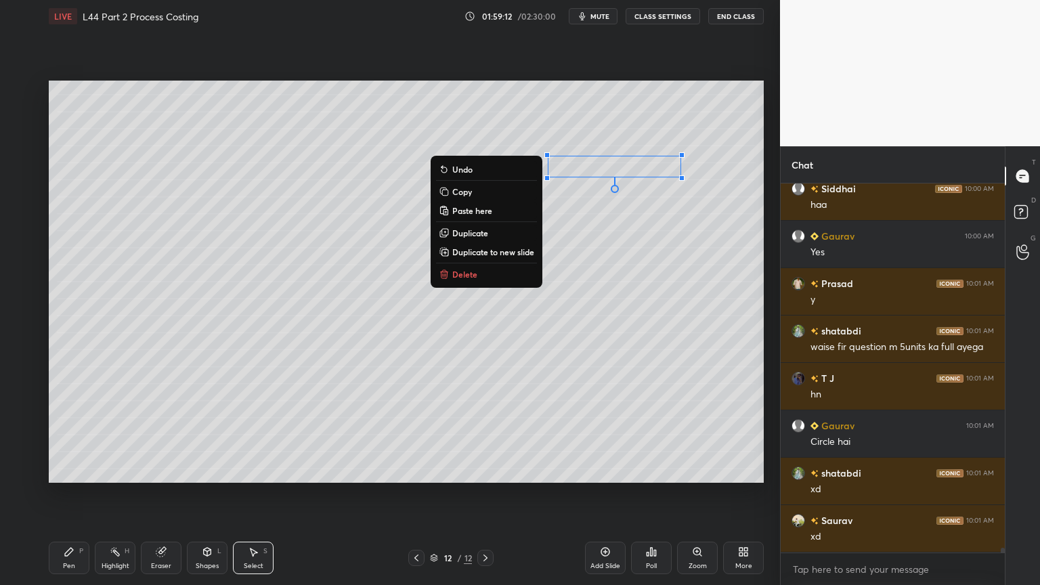
click at [456, 230] on p "Duplicate" at bounding box center [470, 232] width 36 height 11
click at [634, 225] on div "0 ° Undo Copy Paste here Duplicate Duplicate to new slide Delete" at bounding box center [406, 282] width 715 height 402
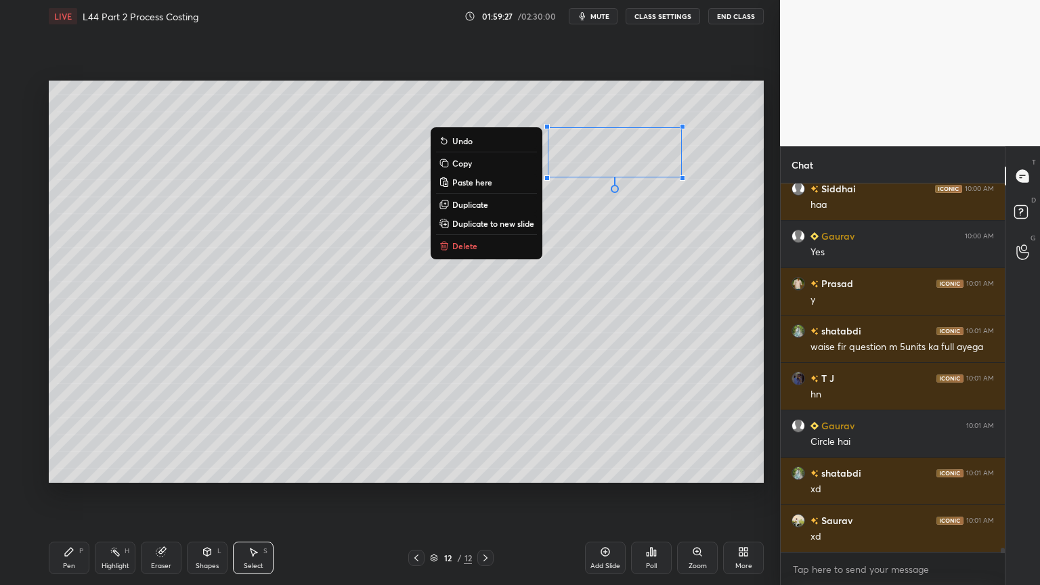
click at [457, 204] on p "Duplicate" at bounding box center [470, 204] width 36 height 11
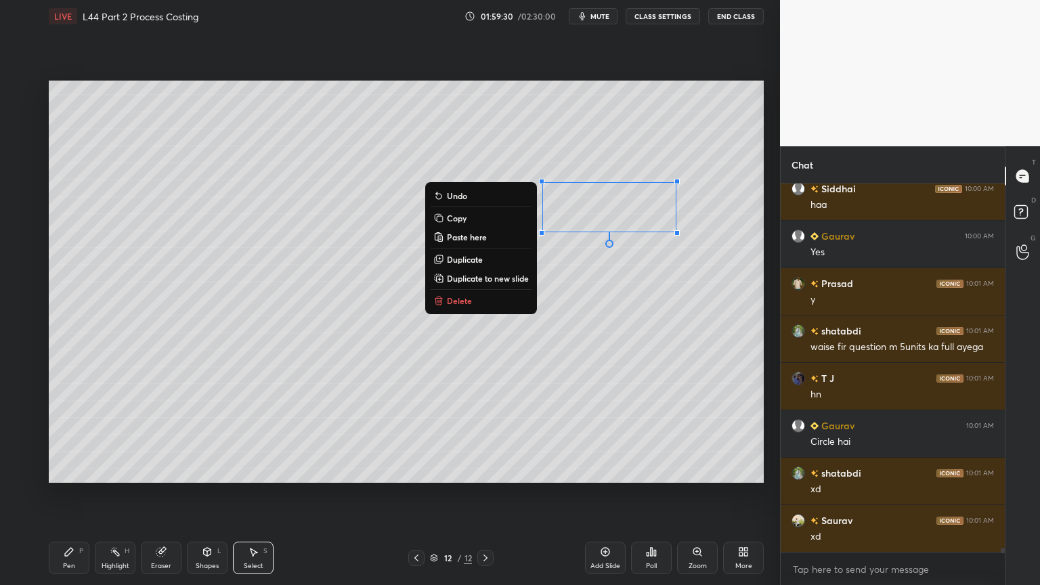
click at [67, 435] on div "Pen P" at bounding box center [69, 557] width 41 height 32
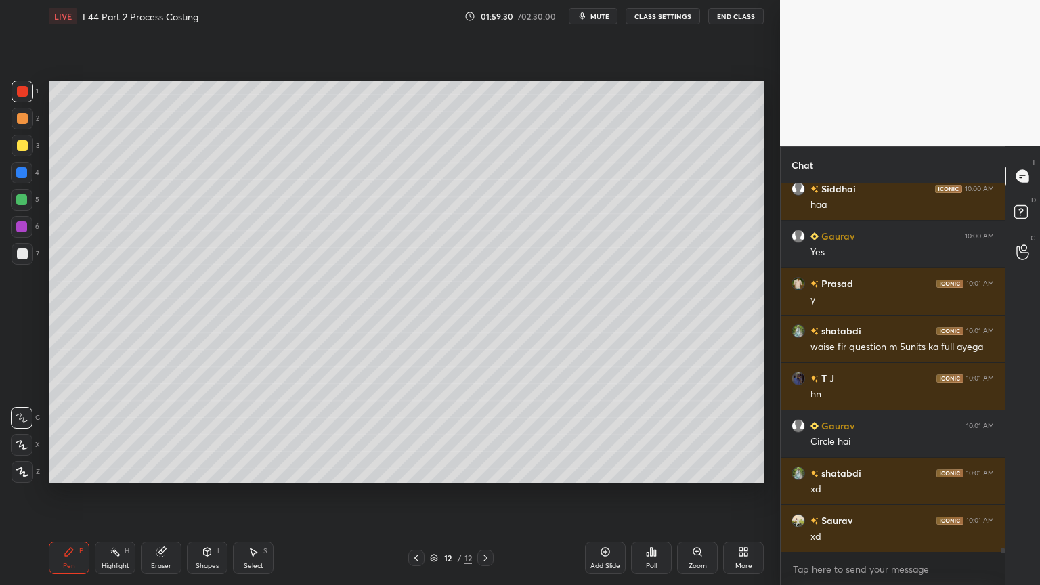
click at [251, 435] on icon at bounding box center [253, 552] width 7 height 8
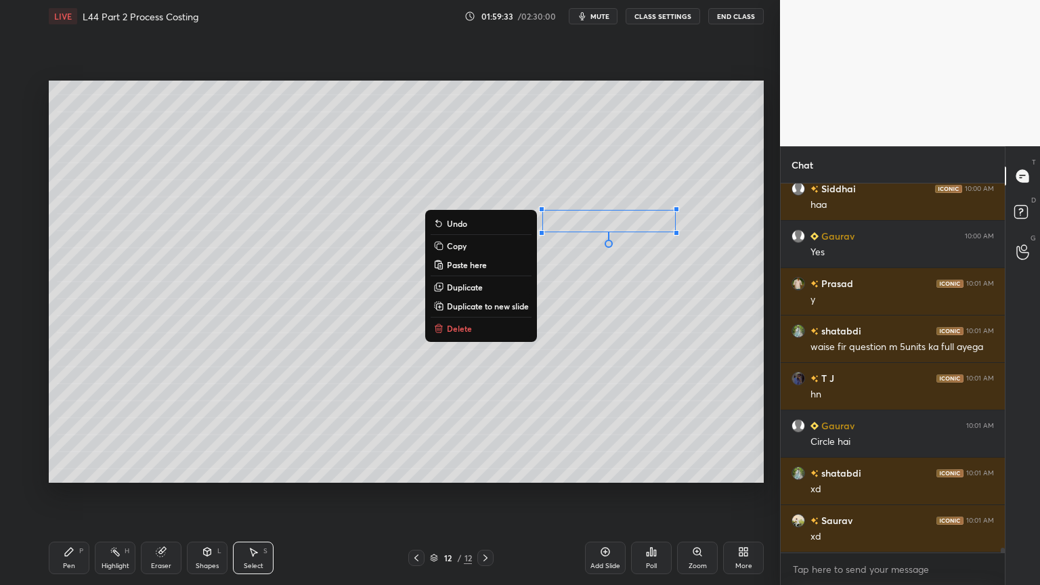
click at [449, 285] on p "Duplicate" at bounding box center [465, 287] width 36 height 11
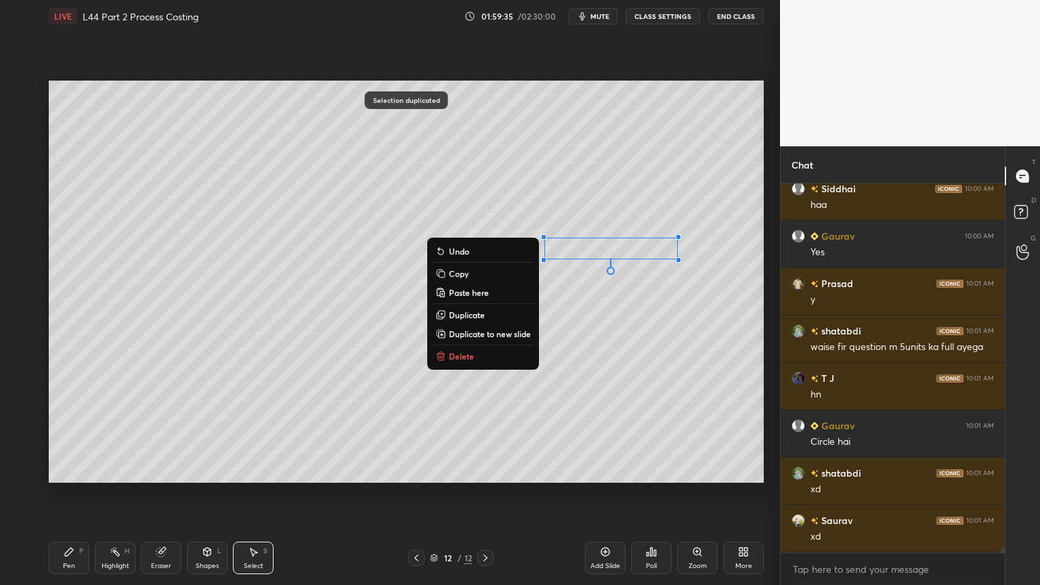
click at [68, 435] on icon at bounding box center [69, 552] width 8 height 8
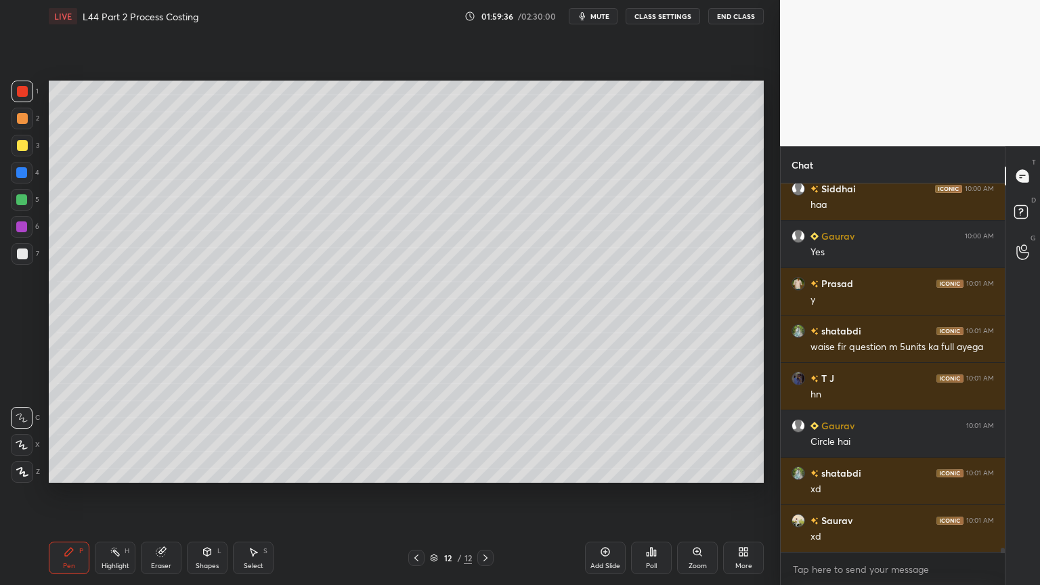
click at [22, 257] on div at bounding box center [22, 253] width 11 height 11
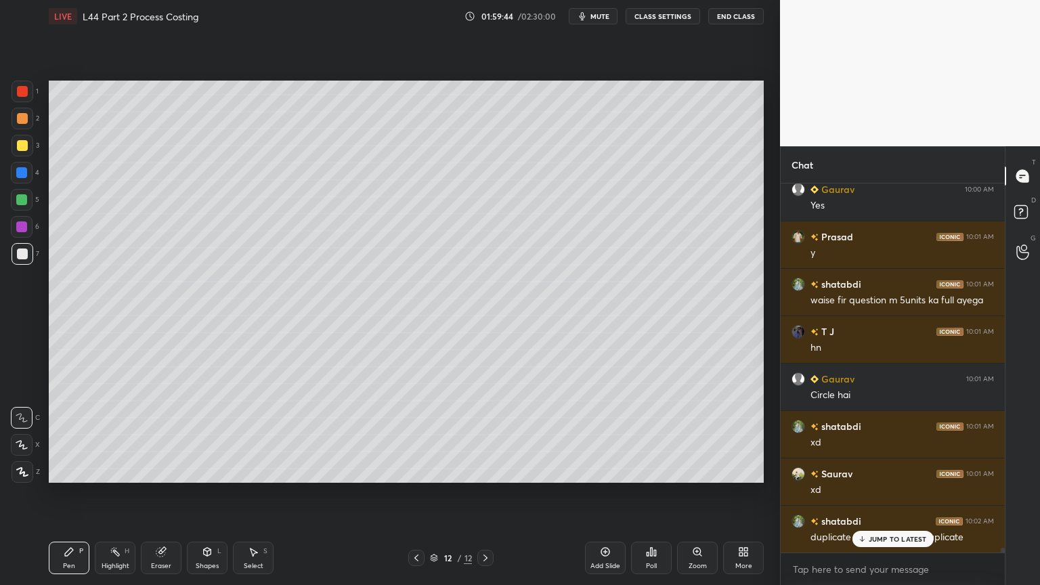
click at [874, 435] on p "JUMP TO LATEST" at bounding box center [897, 539] width 58 height 8
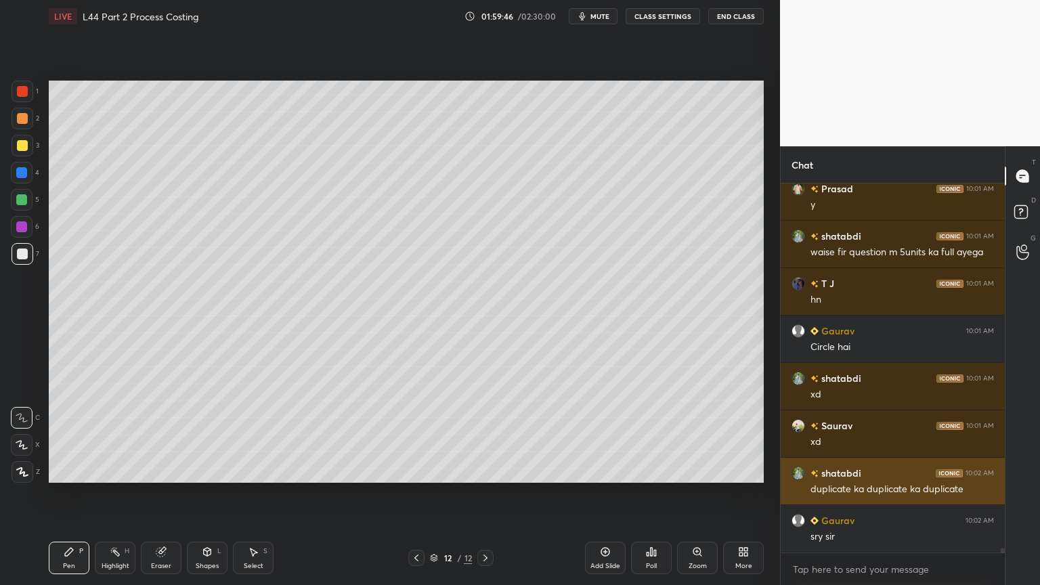
scroll to position [26779, 0]
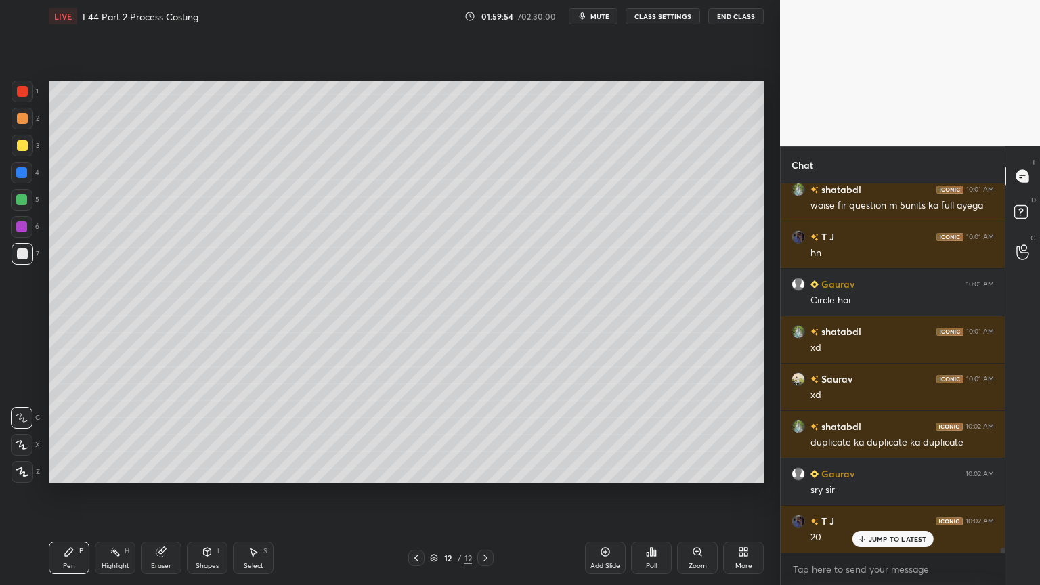
click at [25, 247] on div at bounding box center [23, 254] width 22 height 22
click at [67, 435] on div "Pen" at bounding box center [69, 565] width 12 height 7
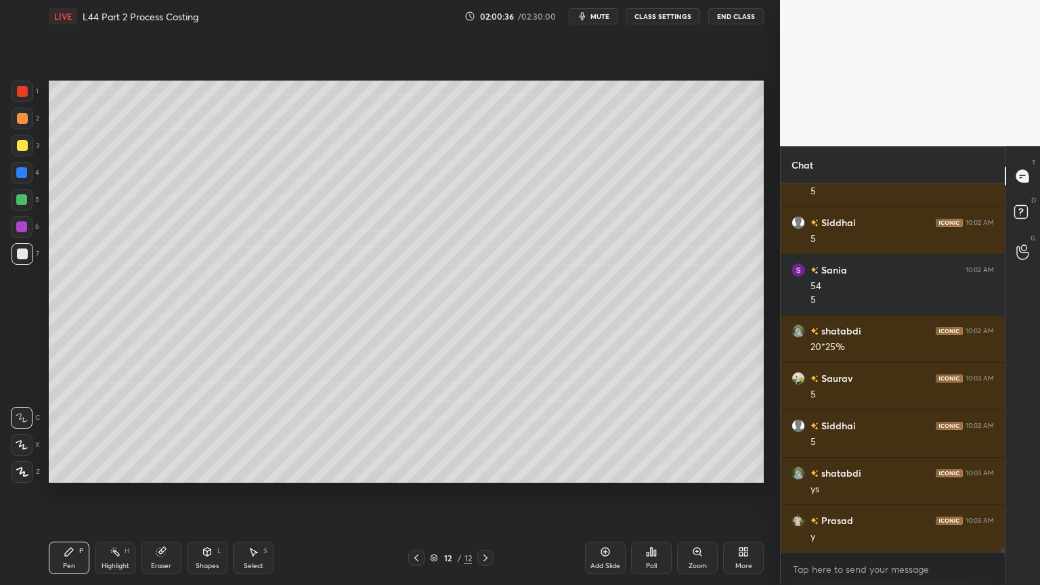
scroll to position [27551, 0]
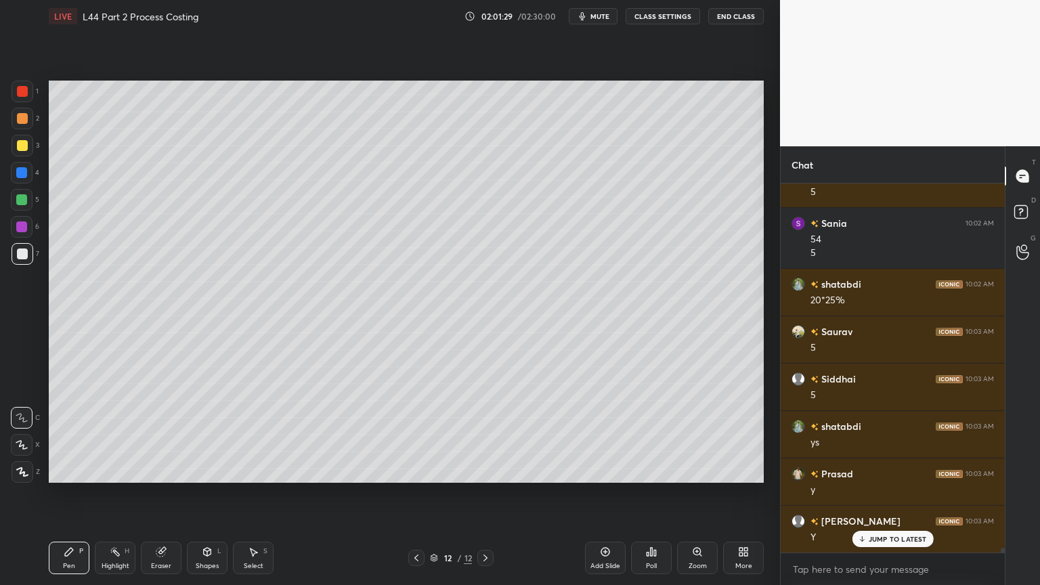
click at [602, 435] on icon at bounding box center [605, 552] width 9 height 9
click at [24, 183] on div at bounding box center [22, 173] width 22 height 22
click at [204, 435] on div "Shapes L" at bounding box center [207, 557] width 41 height 32
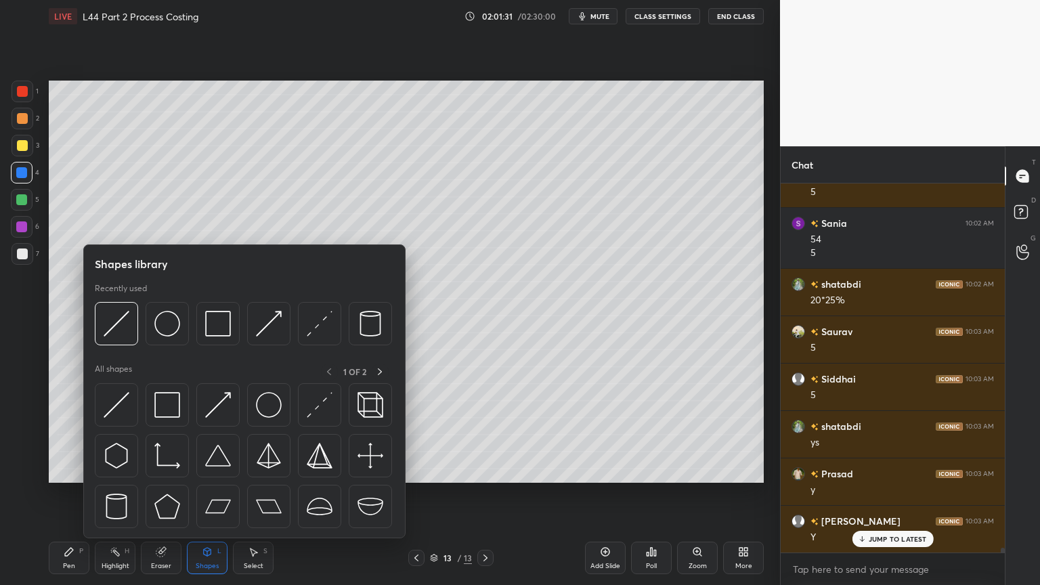
click at [222, 319] on img at bounding box center [218, 324] width 26 height 26
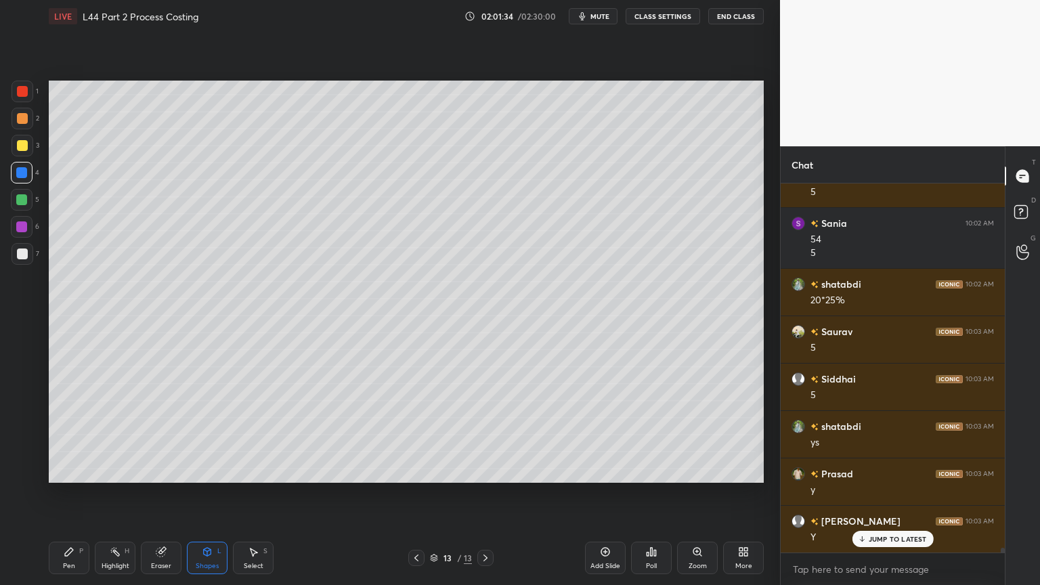
click at [21, 148] on div at bounding box center [22, 145] width 11 height 11
click at [62, 435] on div "Pen P Highlight H Eraser Shapes L Select S 13 / 13 Add Slide Poll Zoom More" at bounding box center [406, 558] width 715 height 54
click at [71, 435] on div "Pen" at bounding box center [69, 565] width 12 height 7
click at [208, 435] on div "Shapes L" at bounding box center [207, 557] width 41 height 32
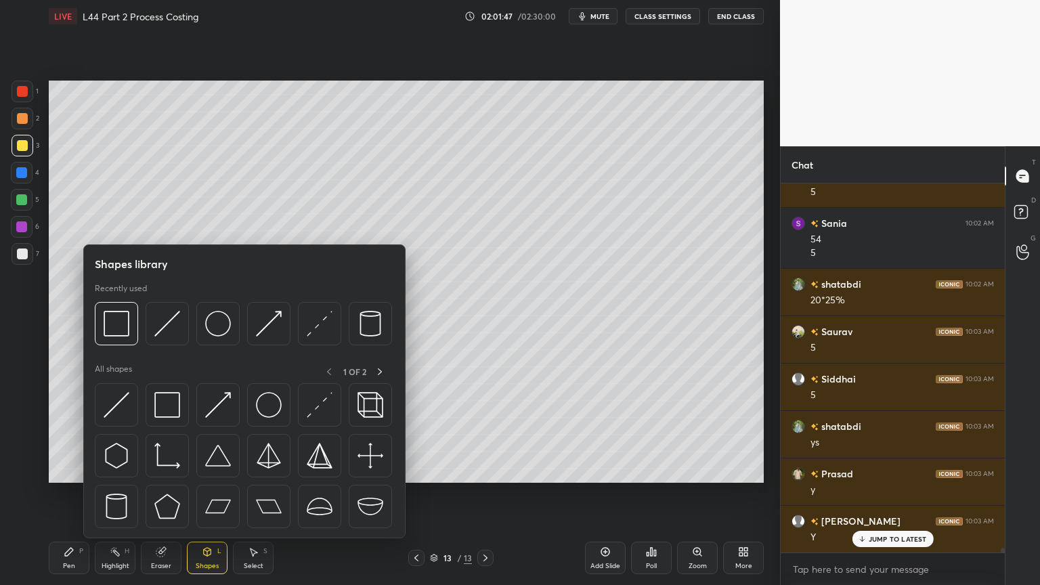
click at [165, 328] on img at bounding box center [167, 324] width 26 height 26
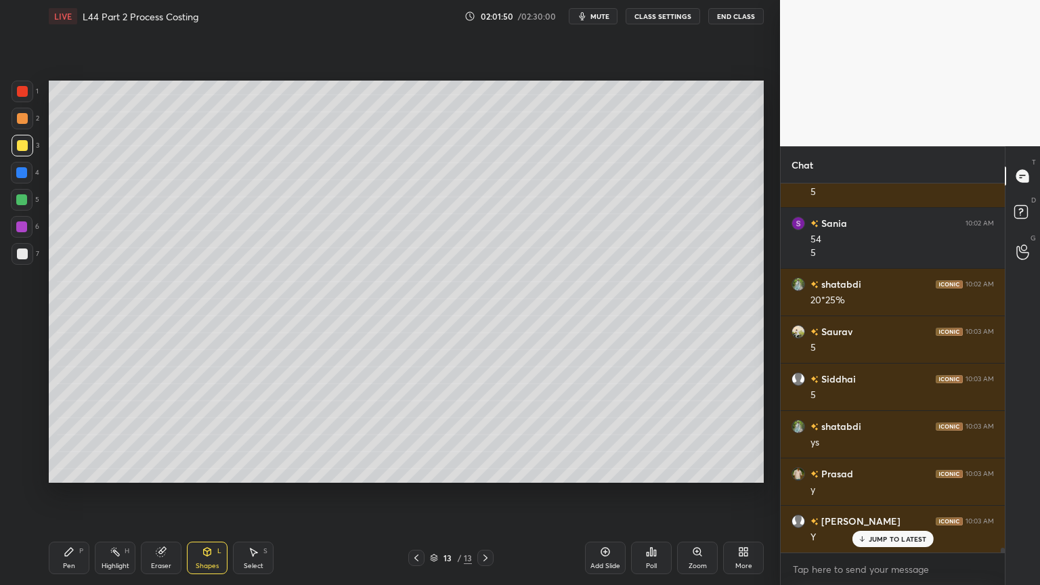
click at [17, 259] on div at bounding box center [22, 253] width 11 height 11
click at [62, 435] on div "Pen P" at bounding box center [69, 557] width 41 height 32
click at [19, 125] on div at bounding box center [23, 119] width 22 height 22
click at [207, 435] on div "Shapes L" at bounding box center [207, 557] width 41 height 32
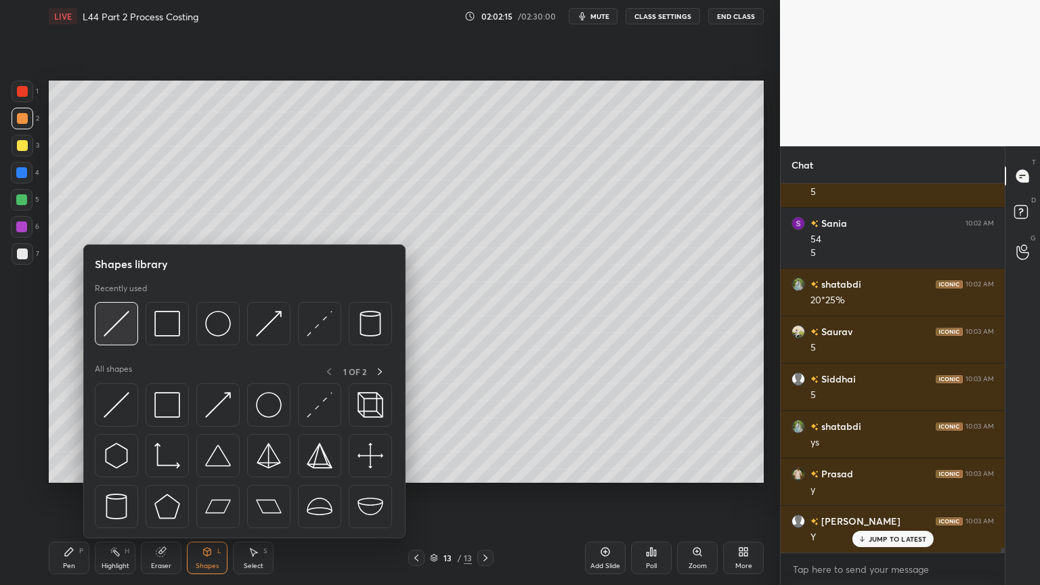
click at [122, 327] on img at bounding box center [117, 324] width 26 height 26
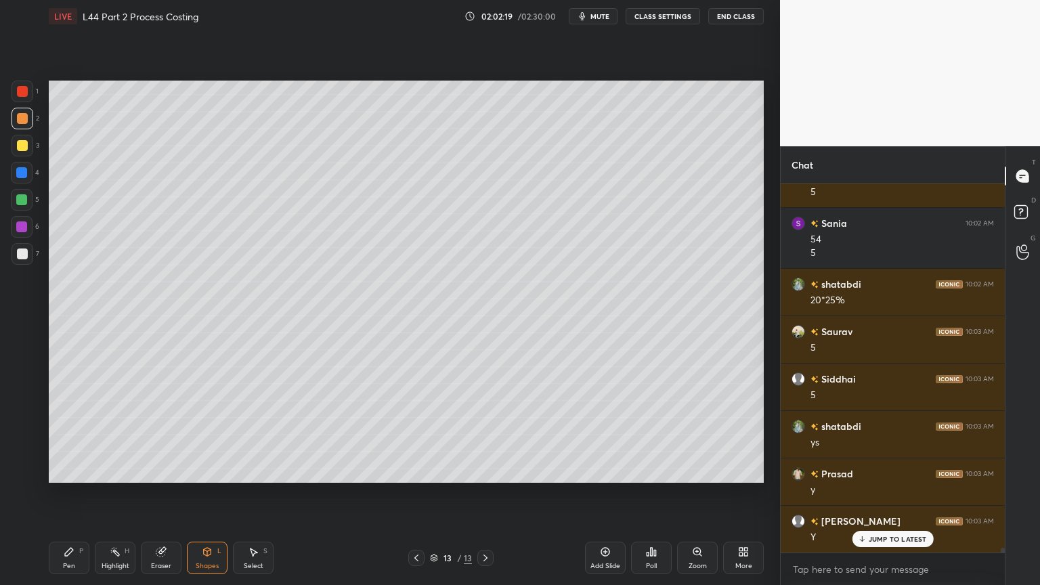
click at [156, 435] on icon at bounding box center [161, 551] width 11 height 11
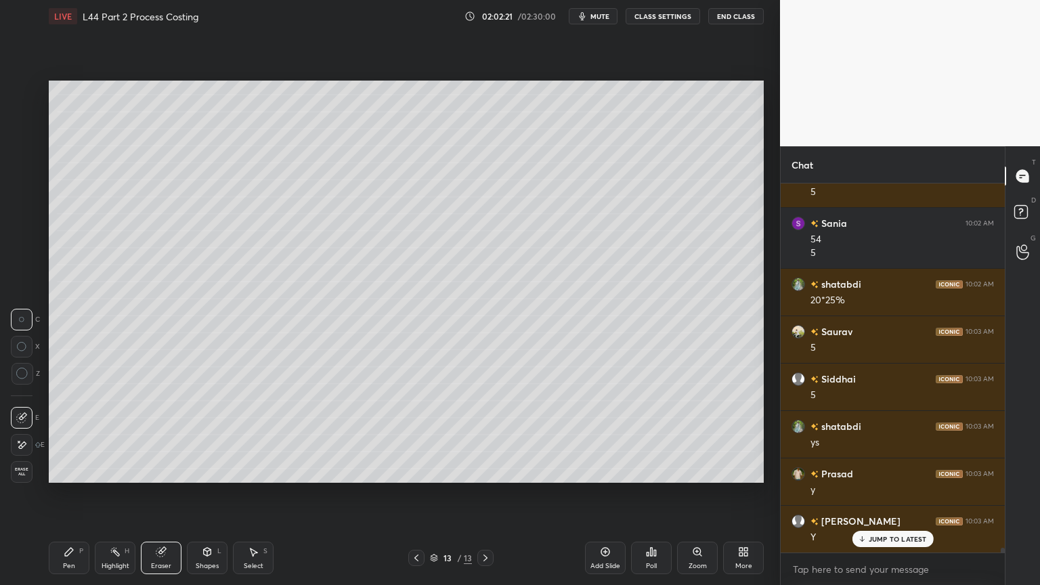
click at [72, 435] on div "Pen P" at bounding box center [69, 557] width 41 height 32
click at [16, 261] on div at bounding box center [23, 254] width 22 height 22
click at [25, 201] on div at bounding box center [21, 199] width 11 height 11
click at [18, 257] on div at bounding box center [22, 253] width 11 height 11
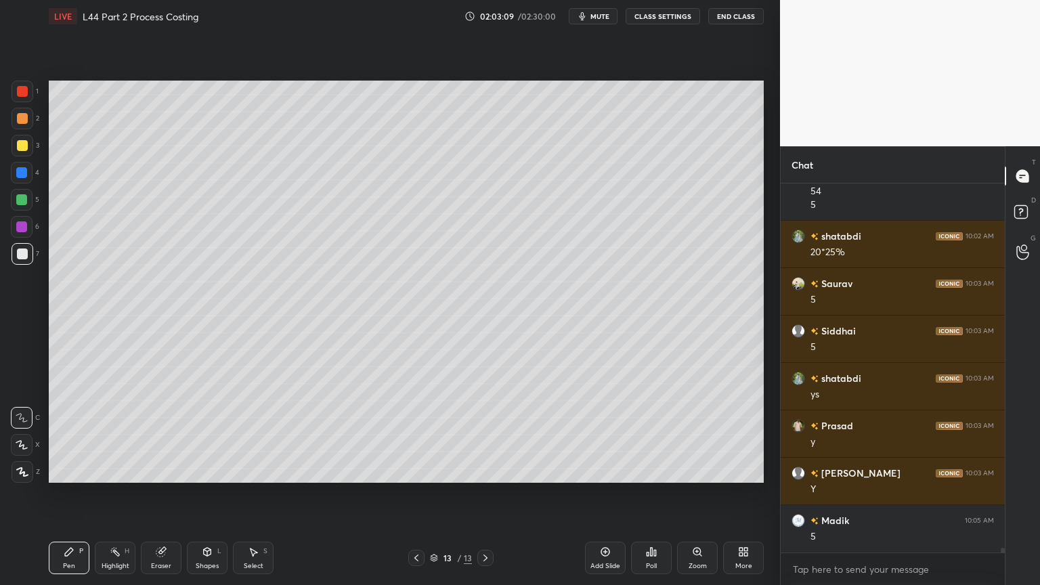
scroll to position [27646, 0]
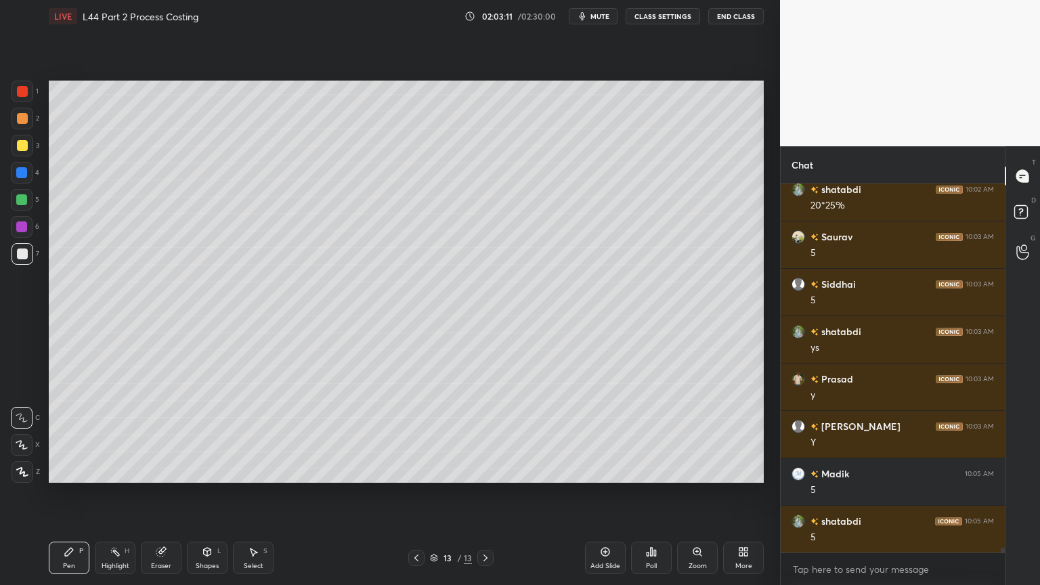
click at [22, 177] on div at bounding box center [21, 172] width 11 height 11
click at [196, 435] on div "Shapes" at bounding box center [207, 565] width 23 height 7
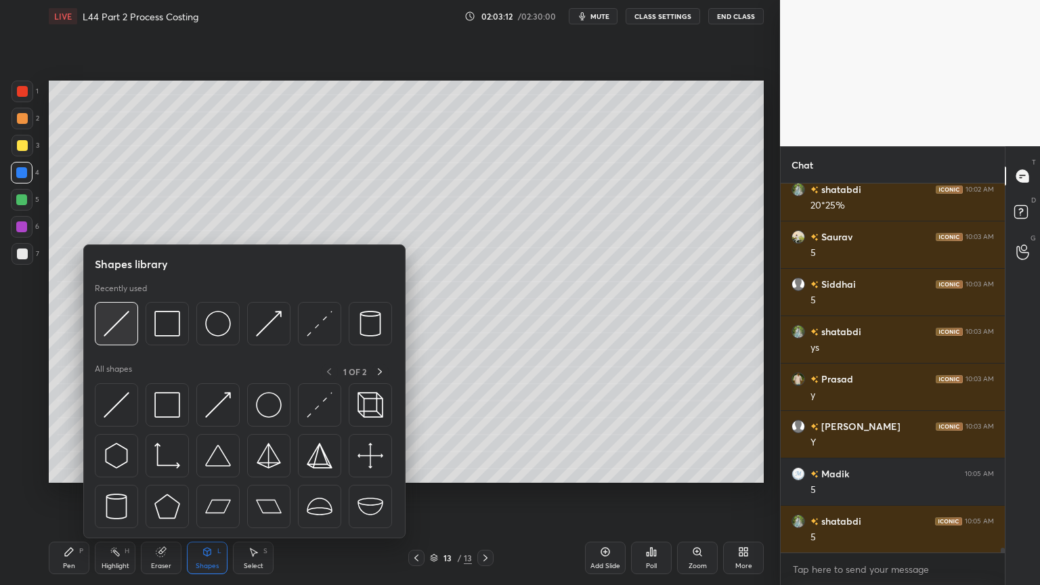
click at [110, 325] on img at bounding box center [117, 324] width 26 height 26
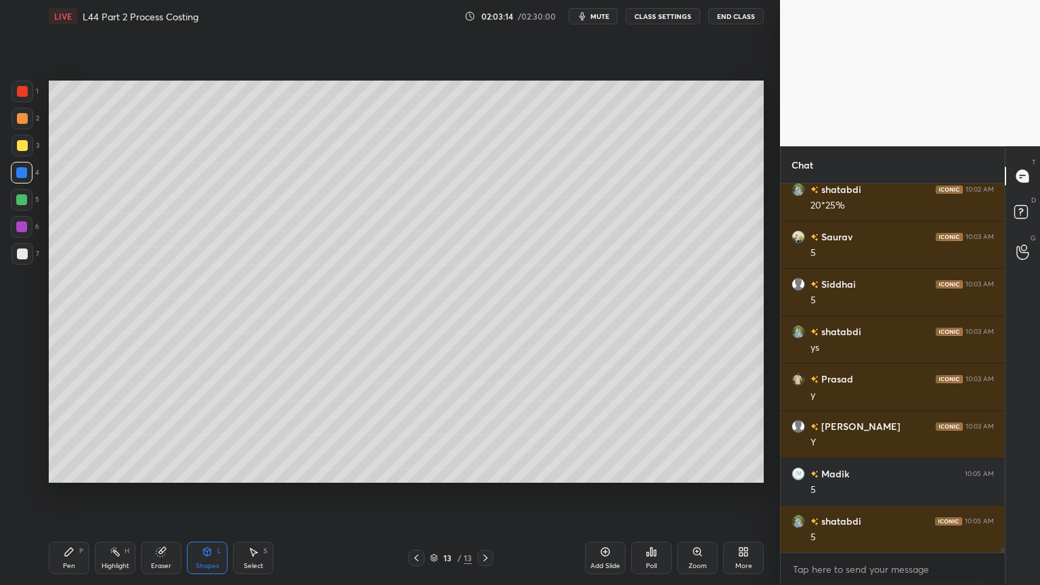
click at [18, 258] on div at bounding box center [22, 253] width 11 height 11
click at [67, 435] on icon at bounding box center [69, 552] width 8 height 8
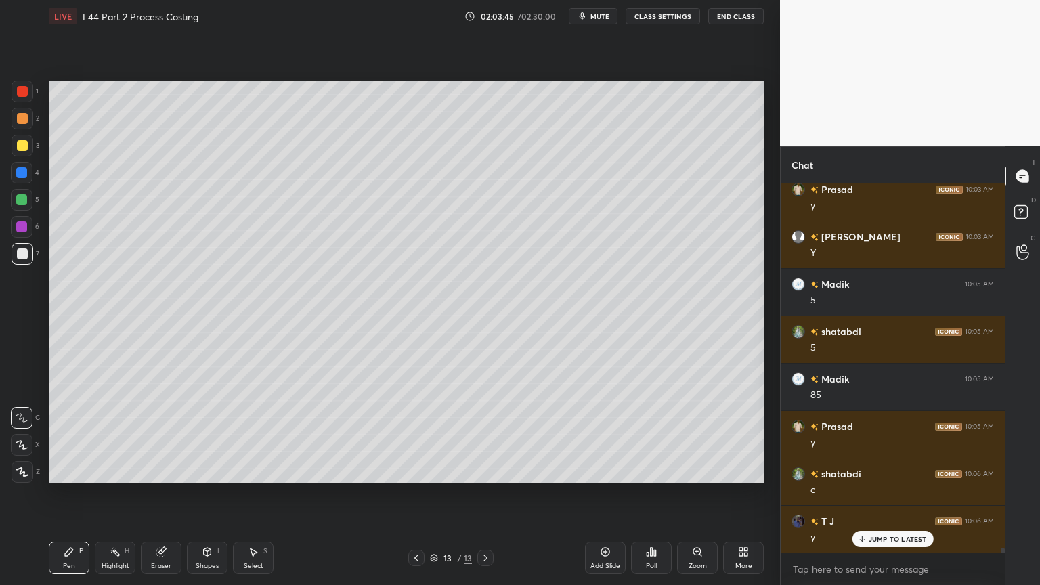
scroll to position [27883, 0]
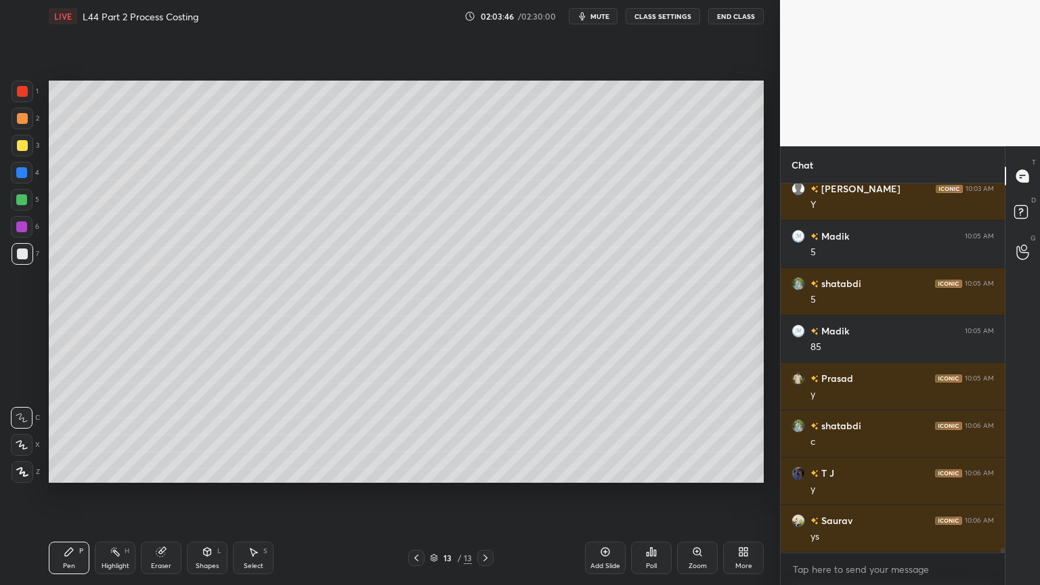
click at [17, 150] on div at bounding box center [22, 145] width 11 height 11
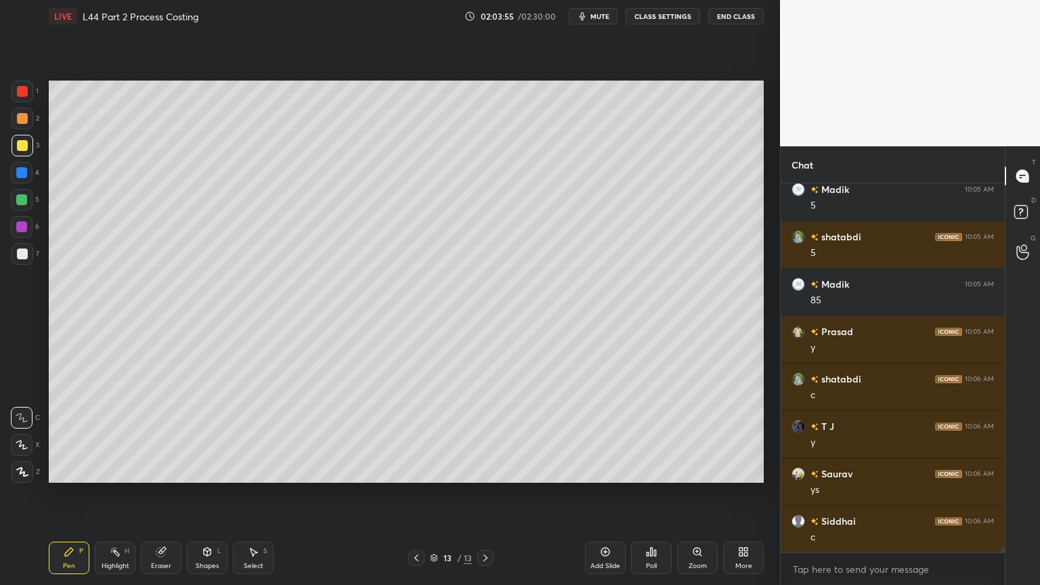
click at [214, 435] on div "Shapes L" at bounding box center [207, 557] width 41 height 32
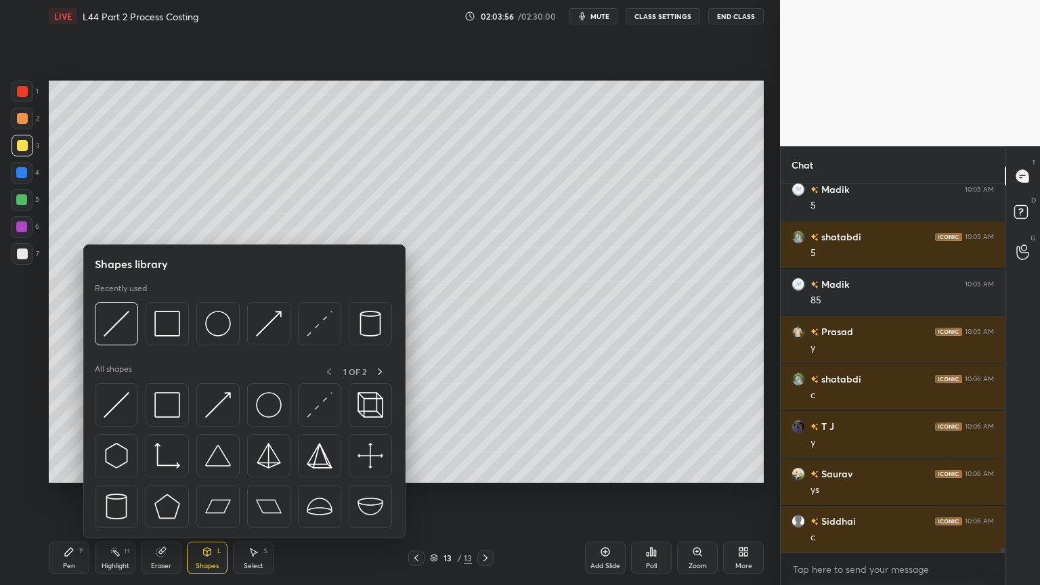
click at [120, 336] on img at bounding box center [117, 324] width 26 height 26
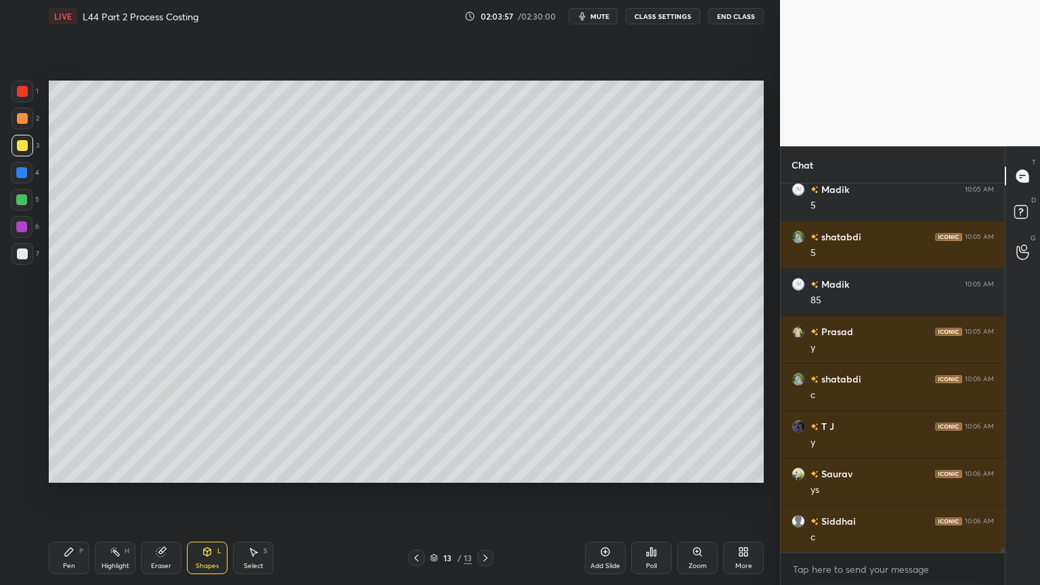
click at [14, 124] on div at bounding box center [23, 119] width 22 height 22
click at [68, 435] on div "Pen" at bounding box center [69, 565] width 12 height 7
click at [210, 435] on div "Shapes L" at bounding box center [207, 557] width 41 height 32
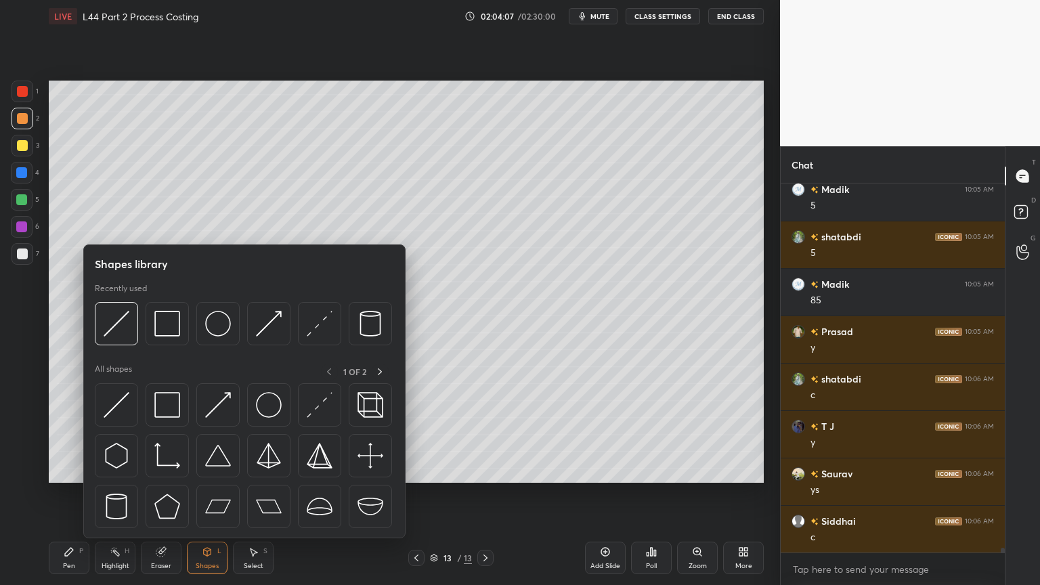
click at [114, 344] on div at bounding box center [116, 323] width 43 height 43
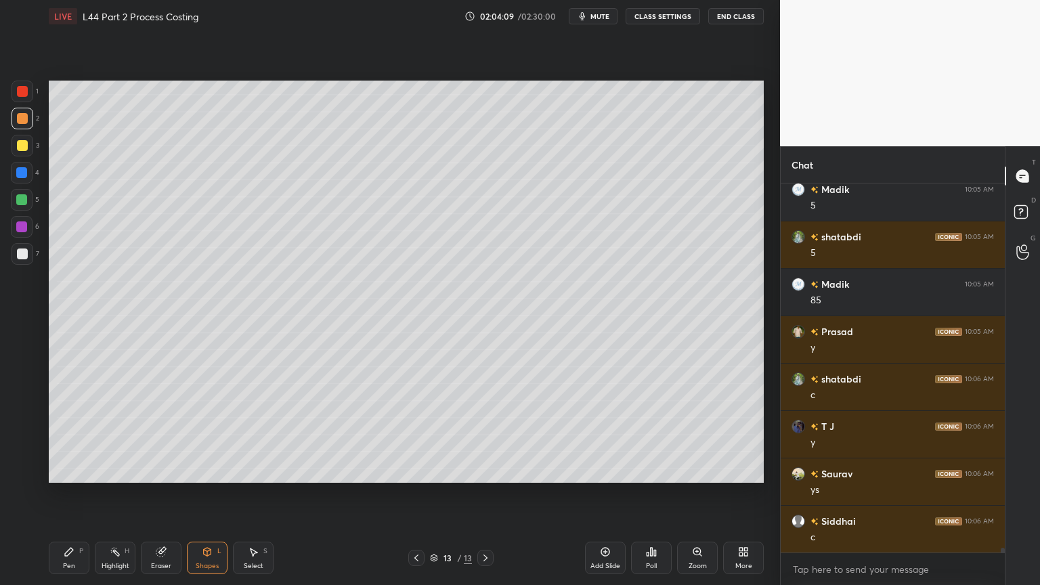
click at [18, 257] on div at bounding box center [22, 253] width 11 height 11
click at [63, 435] on div "Pen" at bounding box center [69, 565] width 12 height 7
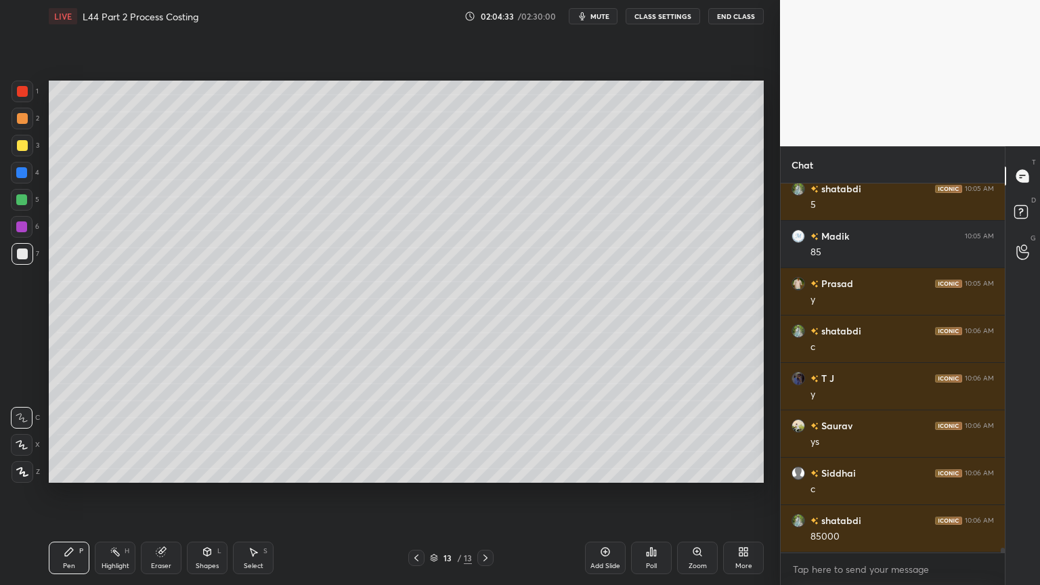
click at [19, 183] on div at bounding box center [22, 173] width 22 height 22
click at [200, 435] on div "Shapes L" at bounding box center [207, 557] width 41 height 32
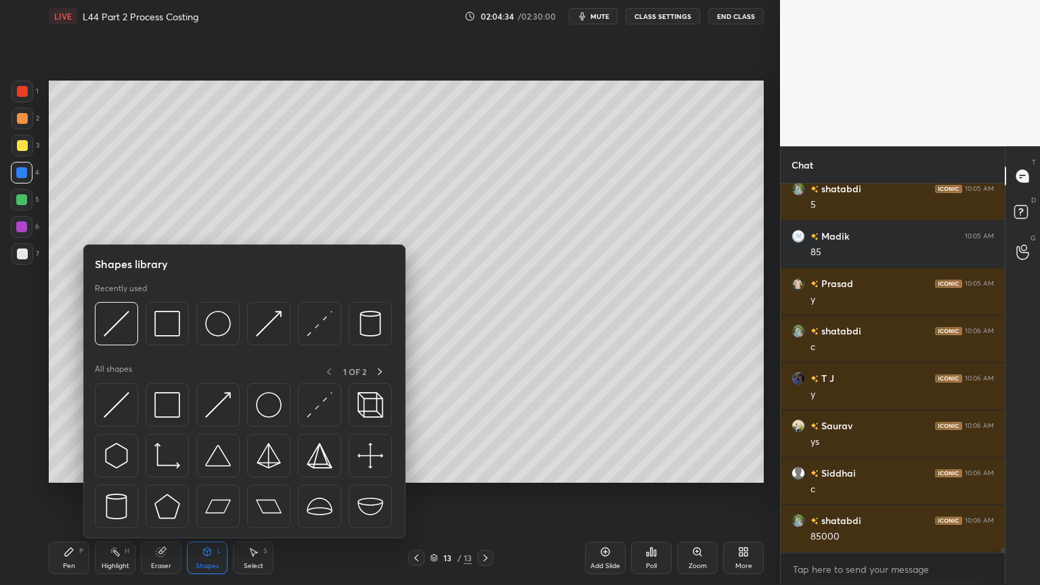
click at [118, 332] on img at bounding box center [117, 324] width 26 height 26
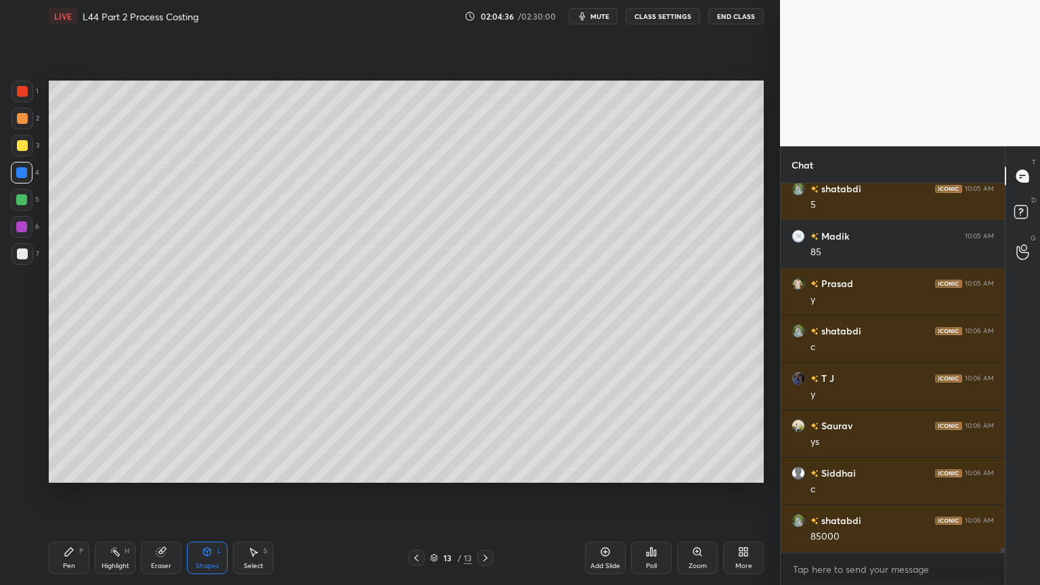
click at [67, 435] on icon at bounding box center [69, 551] width 11 height 11
click at [18, 254] on div at bounding box center [22, 253] width 11 height 11
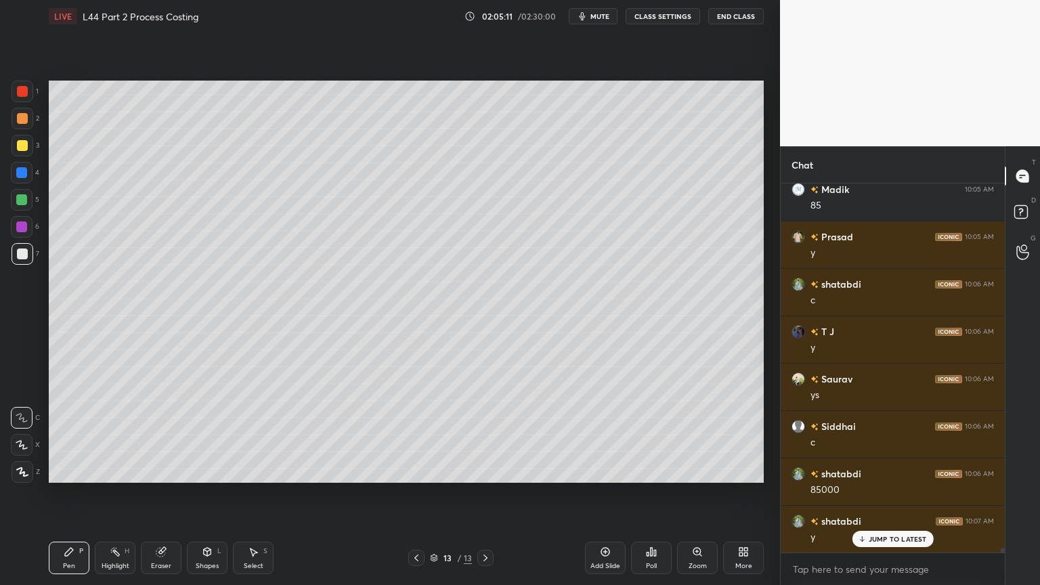
scroll to position [28073, 0]
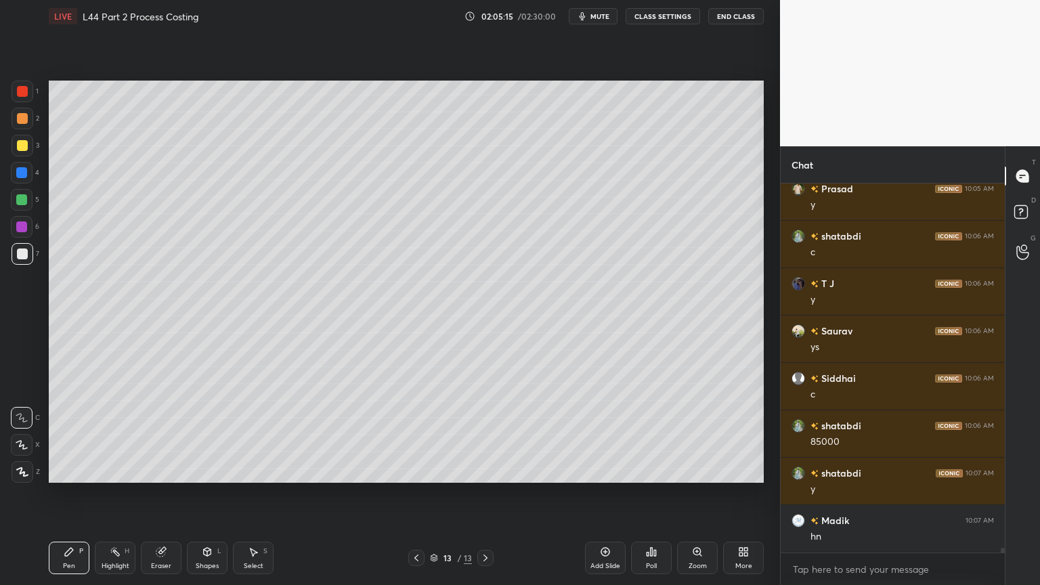
click at [25, 142] on div at bounding box center [22, 145] width 11 height 11
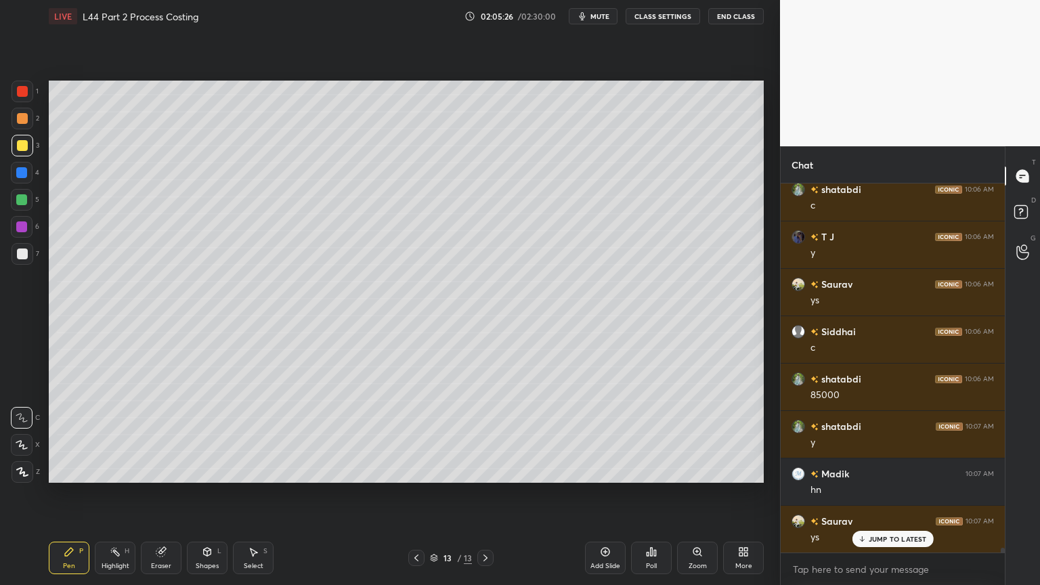
click at [208, 435] on icon at bounding box center [207, 551] width 7 height 2
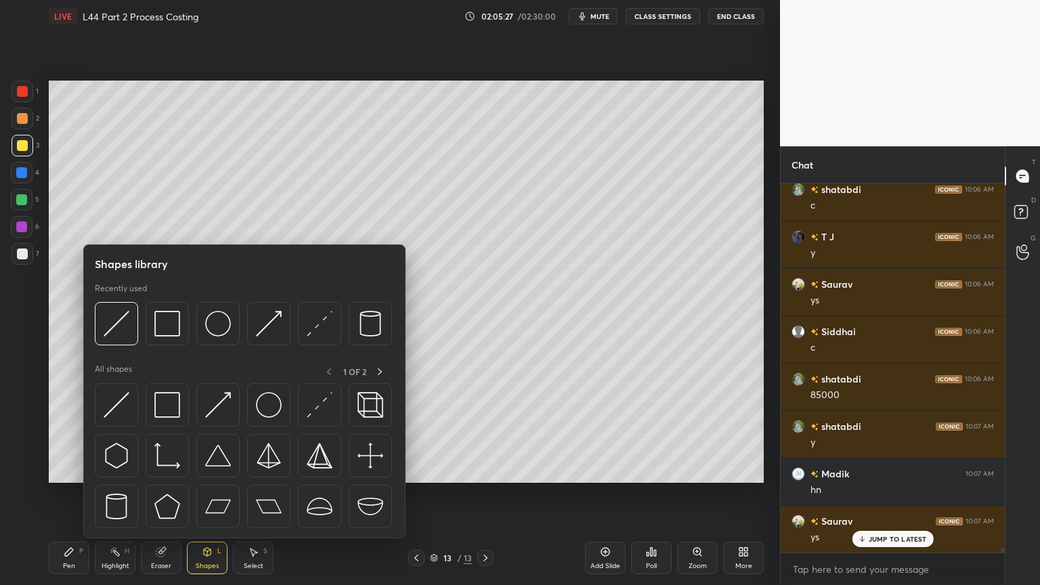
click at [121, 334] on img at bounding box center [117, 324] width 26 height 26
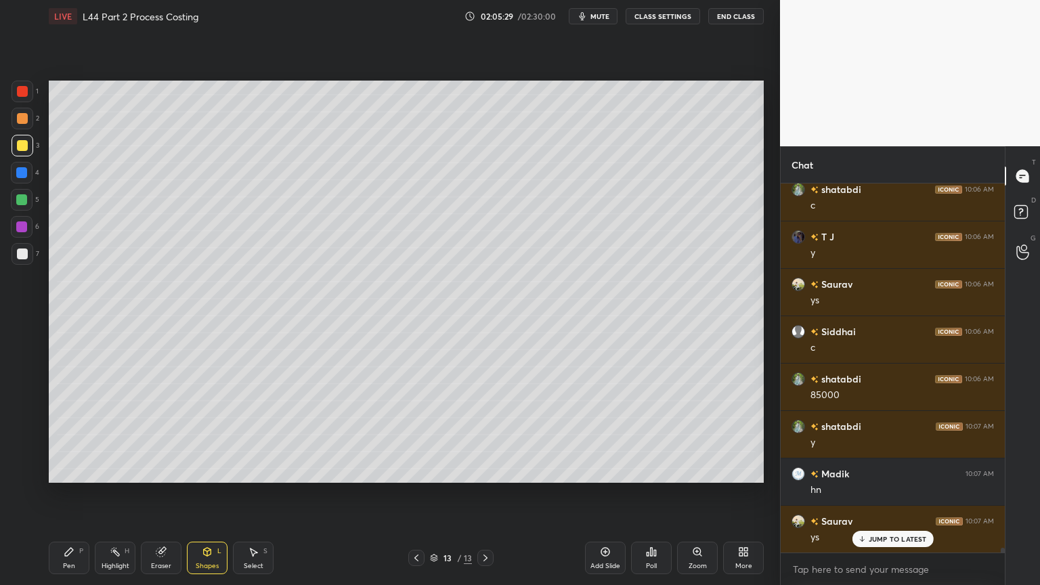
click at [17, 256] on div at bounding box center [22, 253] width 11 height 11
click at [57, 435] on div "Pen P" at bounding box center [69, 557] width 41 height 32
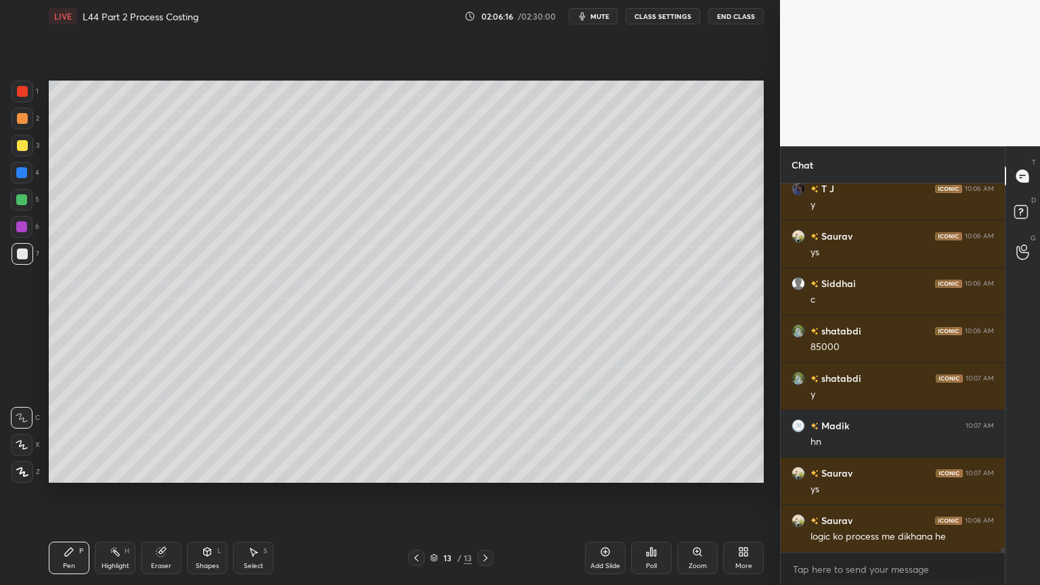
click at [416, 435] on icon at bounding box center [416, 557] width 4 height 7
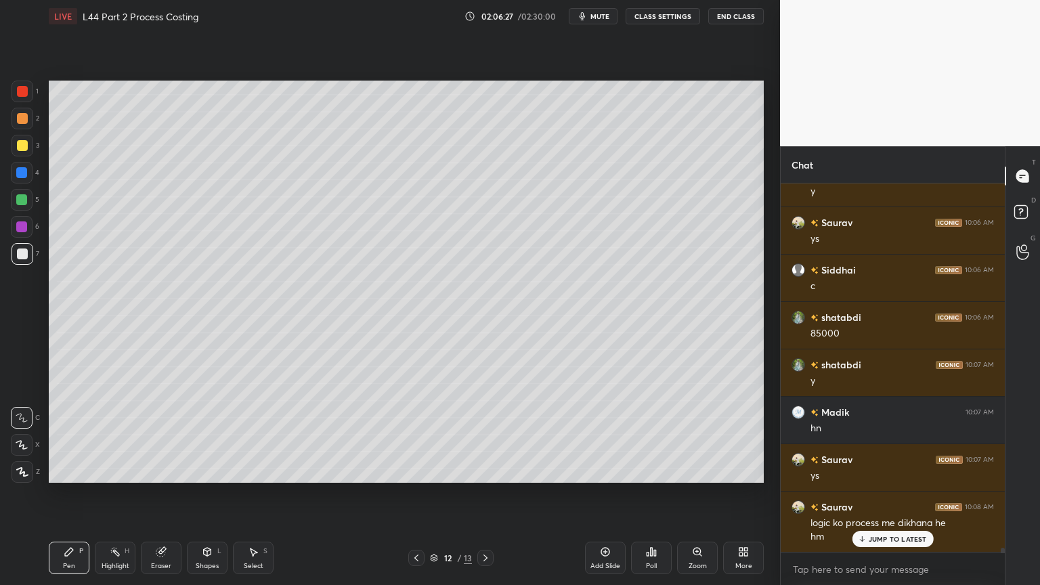
scroll to position [28228, 0]
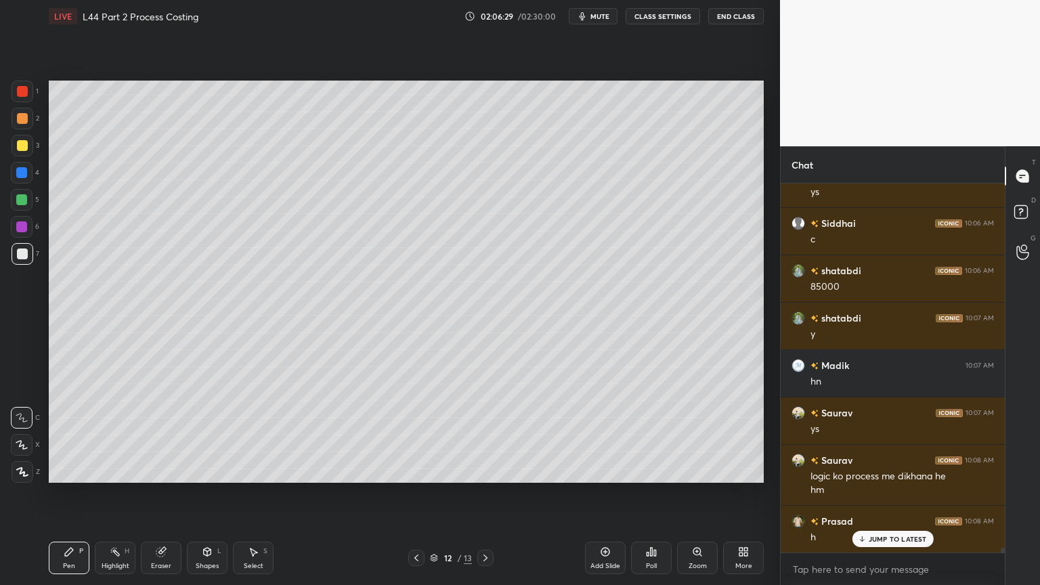
click at [491, 435] on div at bounding box center [485, 558] width 16 height 16
click at [62, 435] on div "Pen P Highlight H Eraser Shapes L Select S 13 / 13 Add Slide Poll Zoom More" at bounding box center [406, 558] width 715 height 54
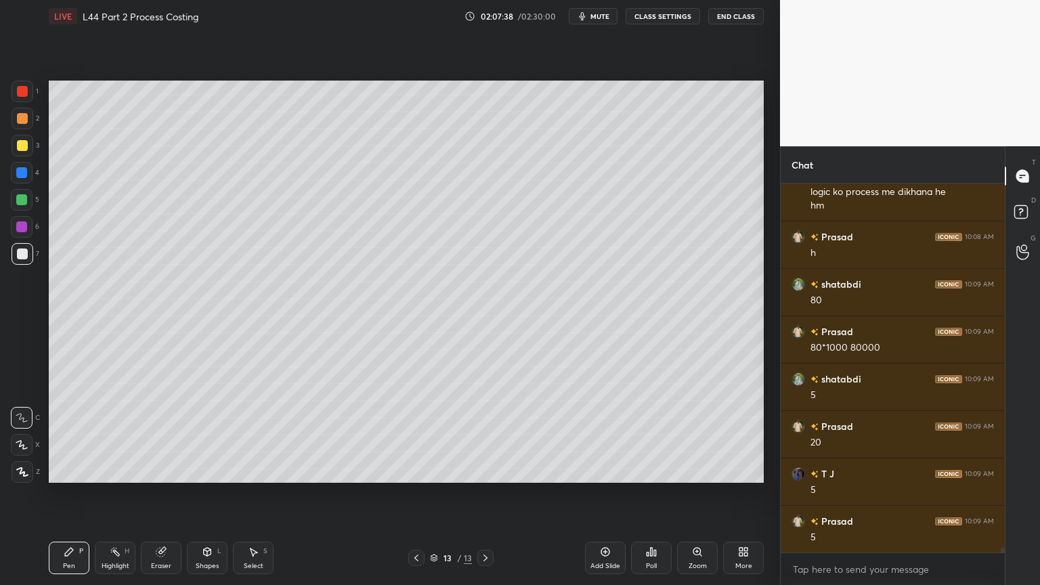
scroll to position [28544, 0]
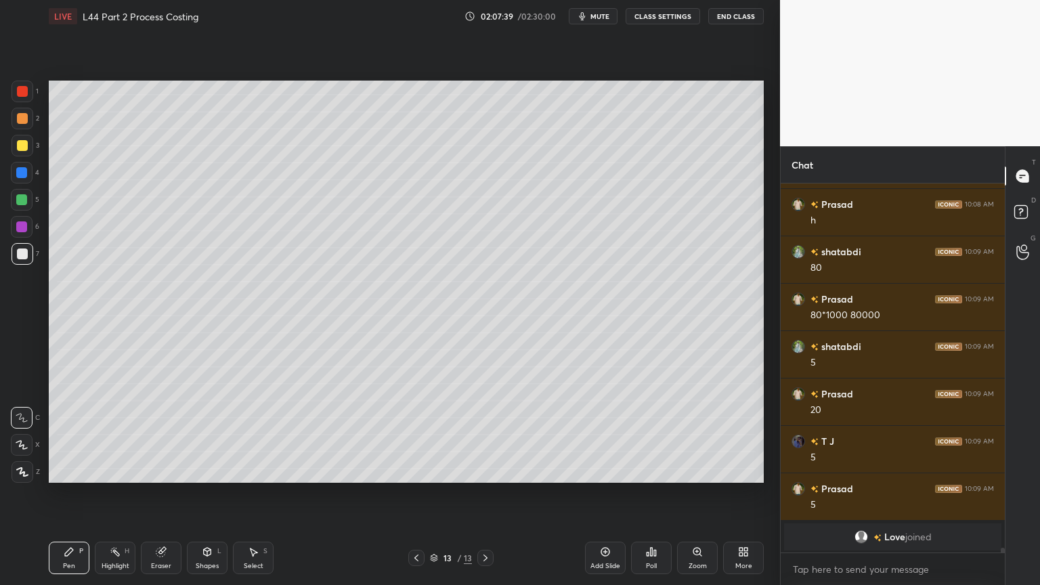
click at [249, 435] on div "Select" at bounding box center [254, 565] width 20 height 7
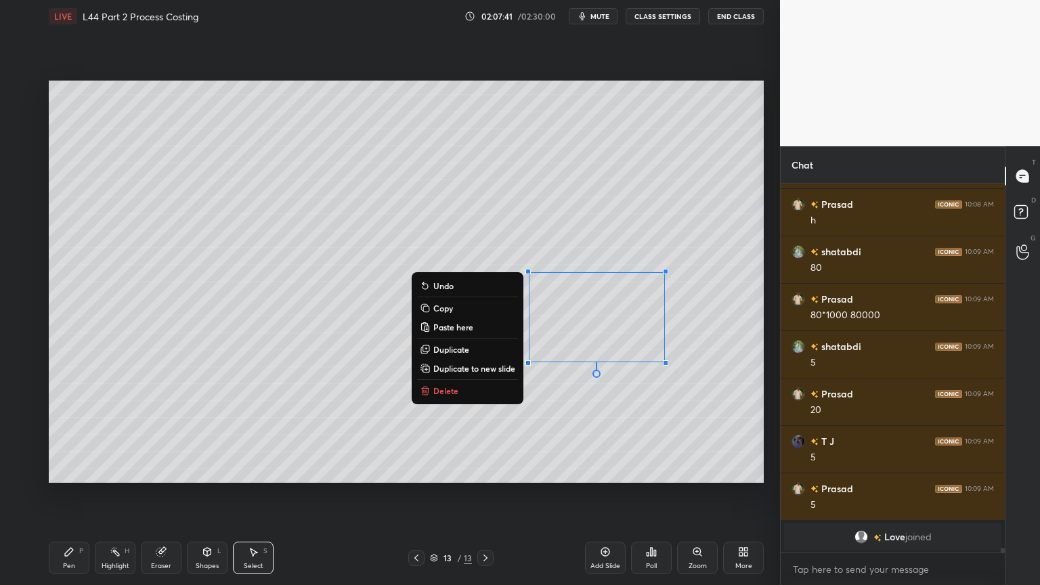
click at [451, 382] on button "Delete" at bounding box center [467, 390] width 101 height 16
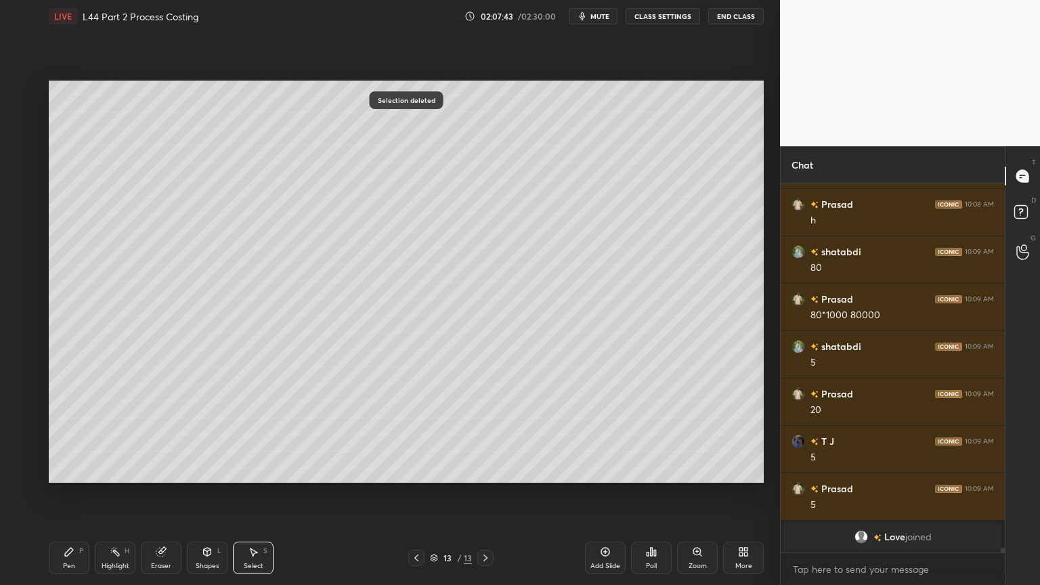
click at [73, 435] on div "Pen P" at bounding box center [69, 557] width 41 height 32
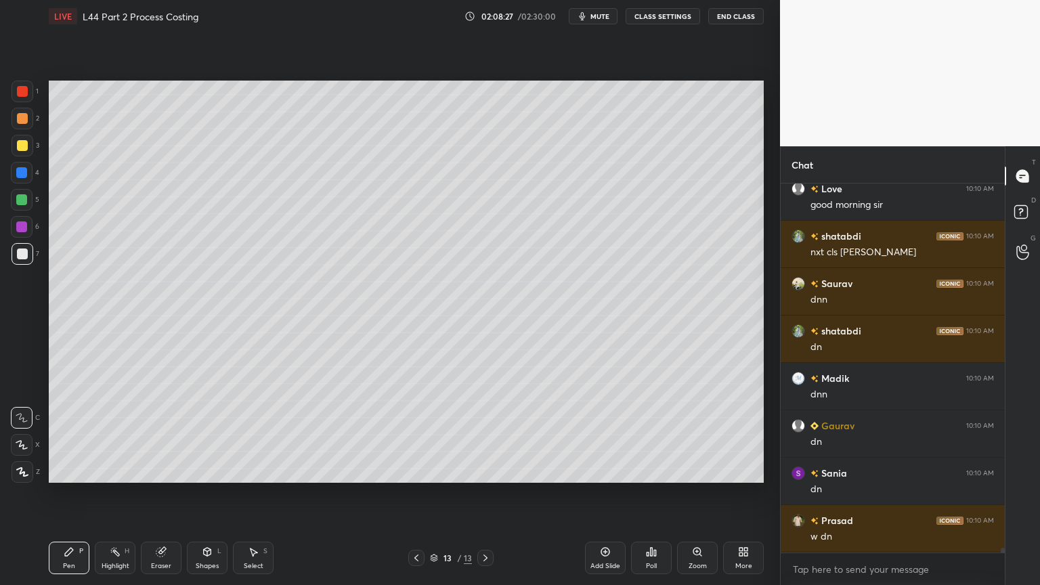
scroll to position [29315, 0]
click at [417, 435] on icon at bounding box center [416, 557] width 11 height 11
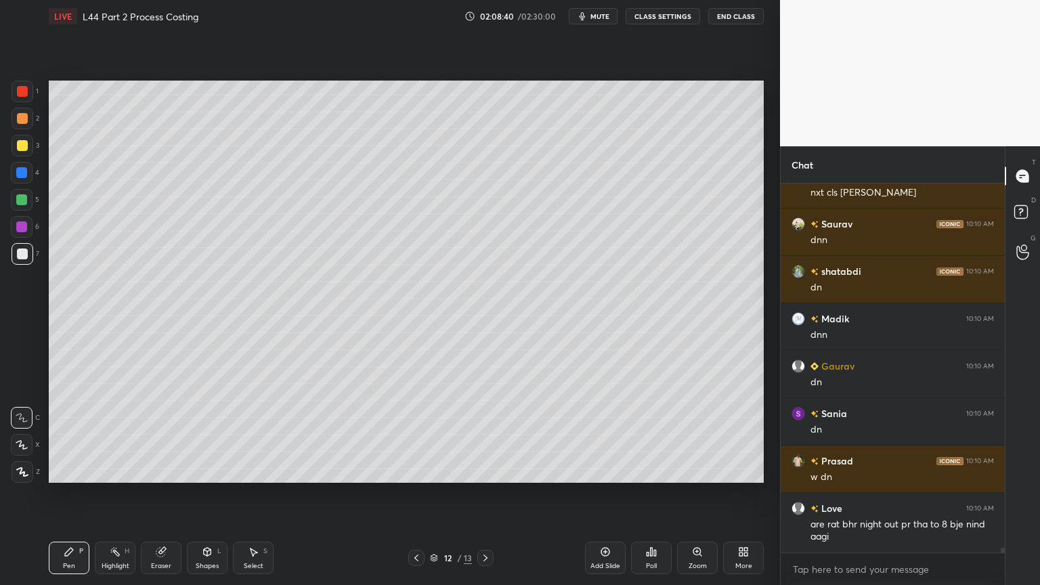
scroll to position [29362, 0]
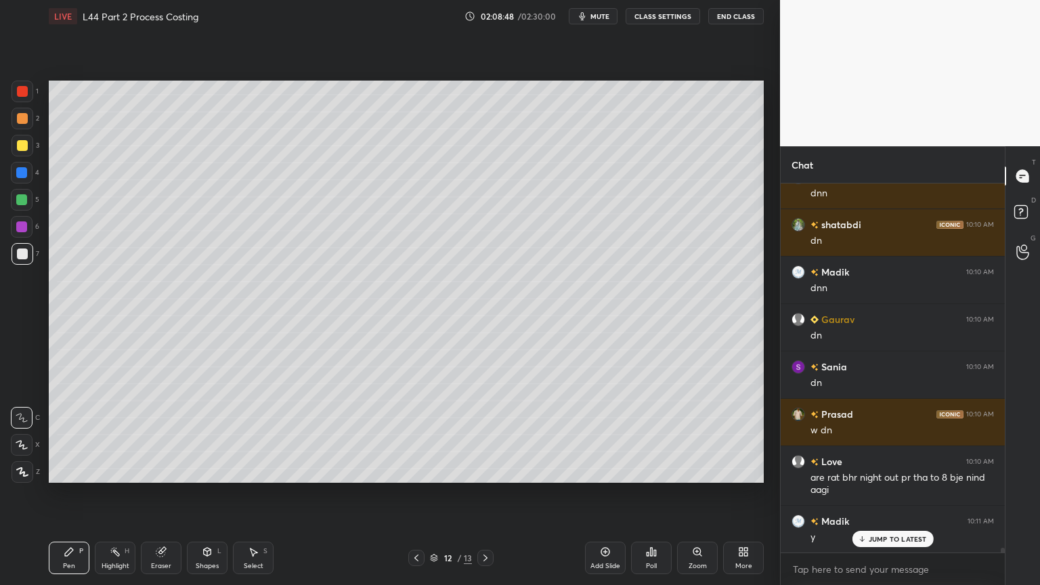
click at [488, 435] on icon at bounding box center [485, 557] width 11 height 11
click at [411, 435] on icon at bounding box center [416, 557] width 11 height 11
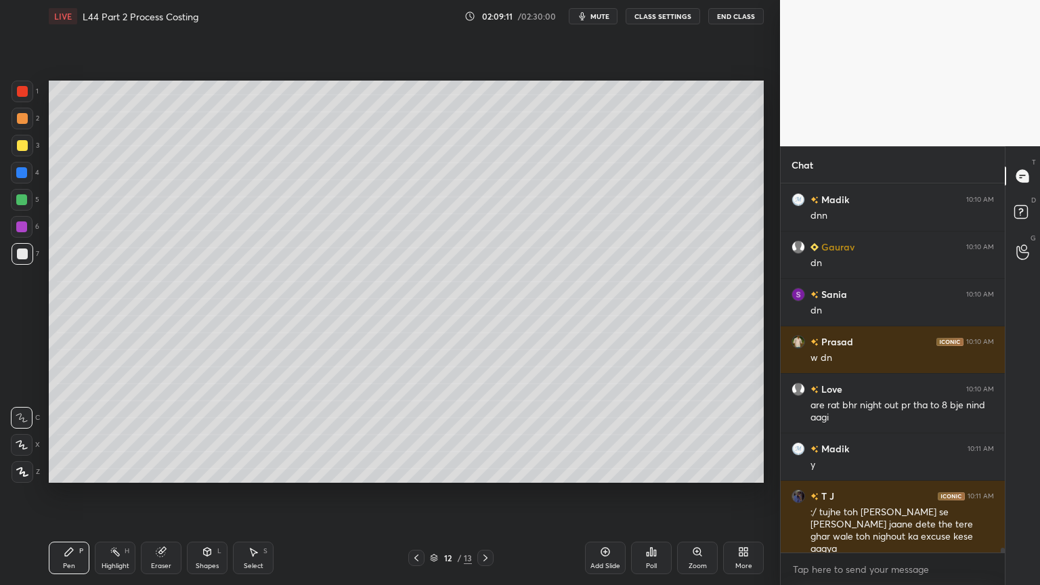
scroll to position [29481, 0]
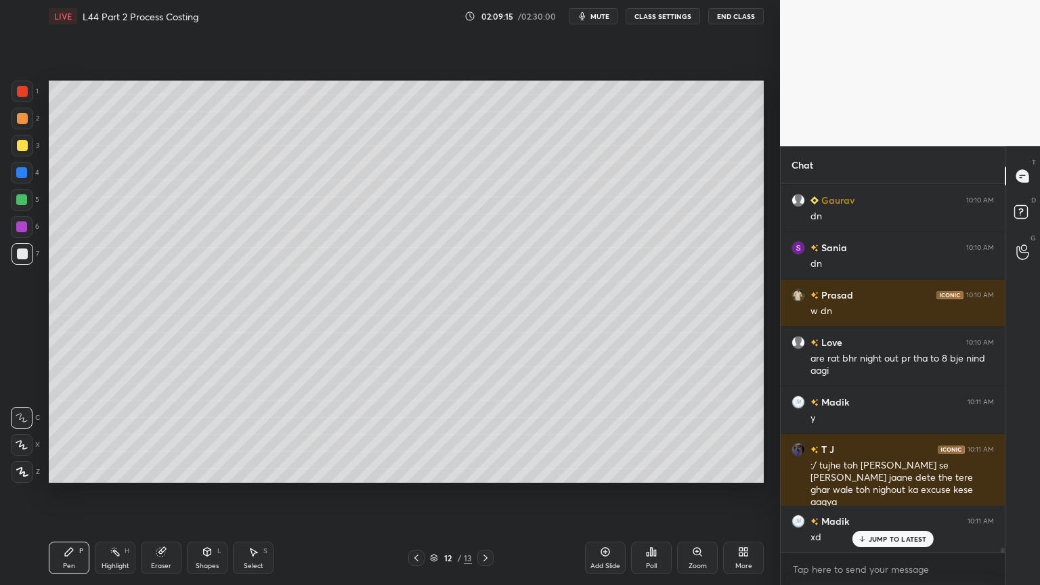
click at [491, 435] on div at bounding box center [485, 558] width 16 height 16
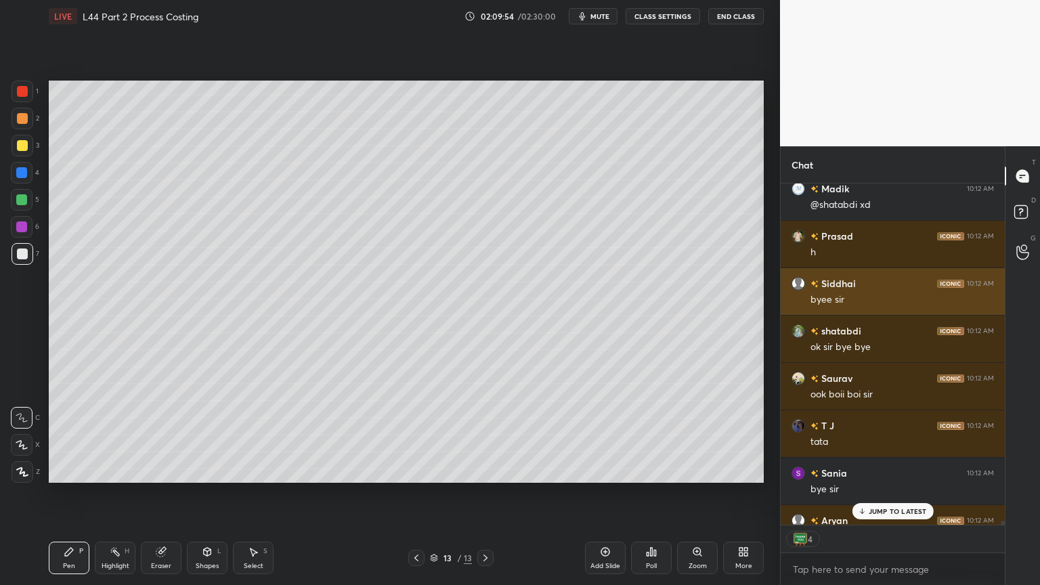
scroll to position [30126, 0]
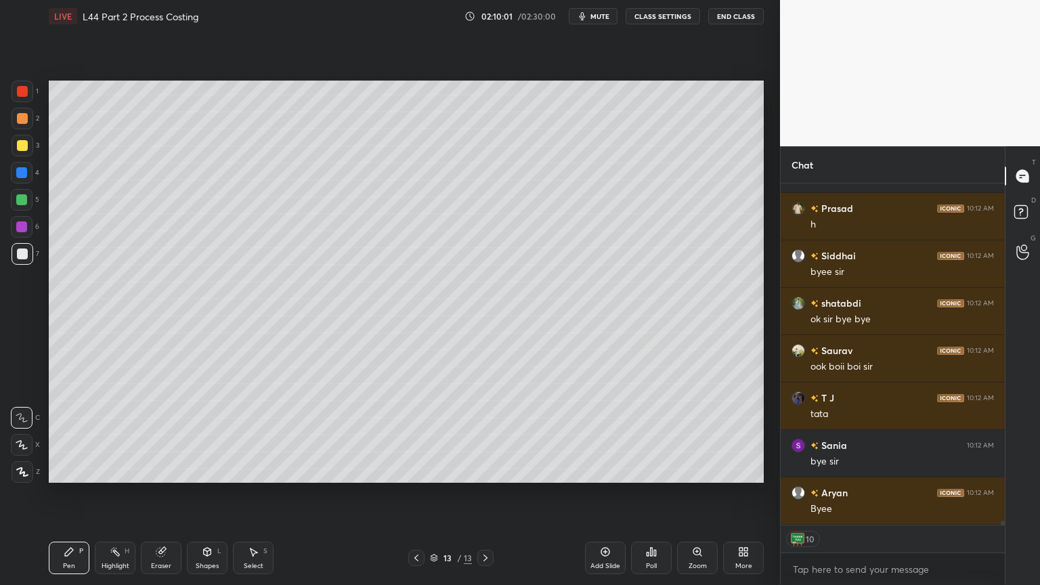
click at [720, 22] on button "End Class" at bounding box center [736, 16] width 56 height 16
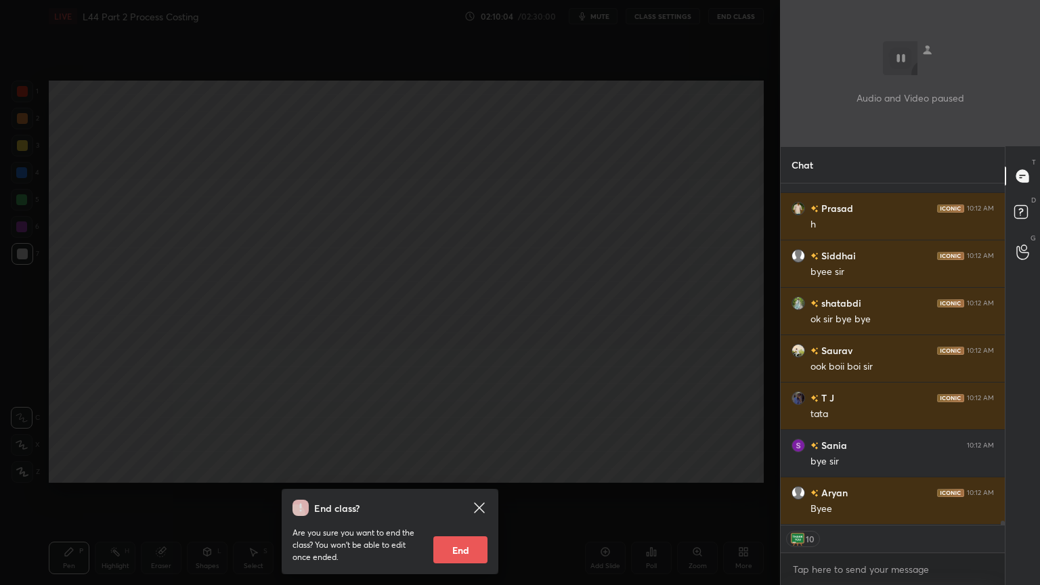
click at [453, 435] on button "End" at bounding box center [460, 549] width 54 height 27
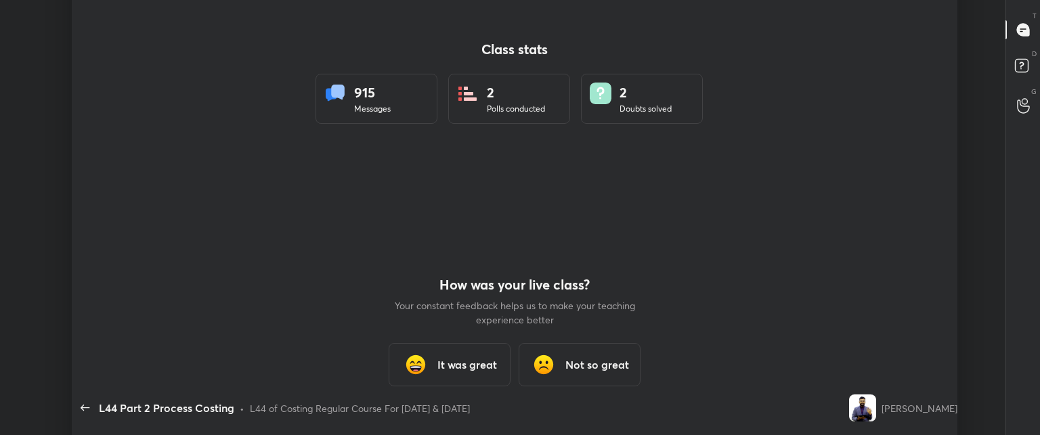
scroll to position [349, 1029]
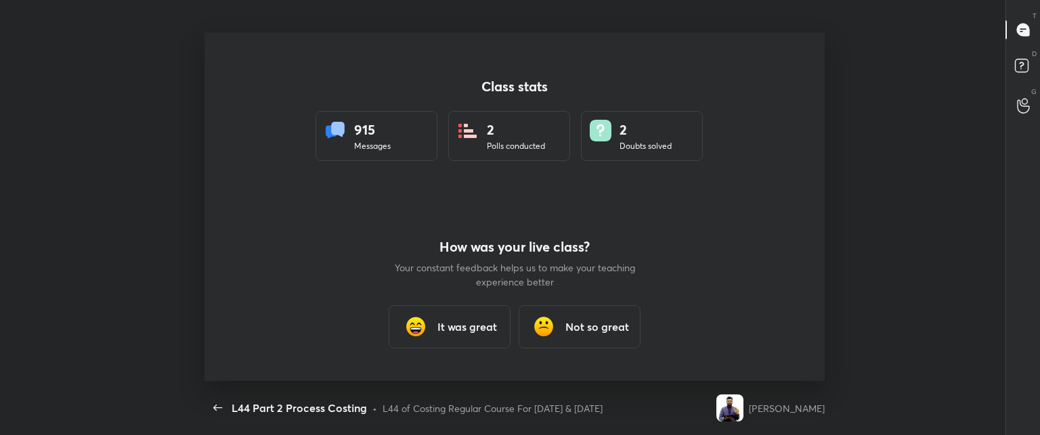
type textarea "x"
